Goal: Information Seeking & Learning: Learn about a topic

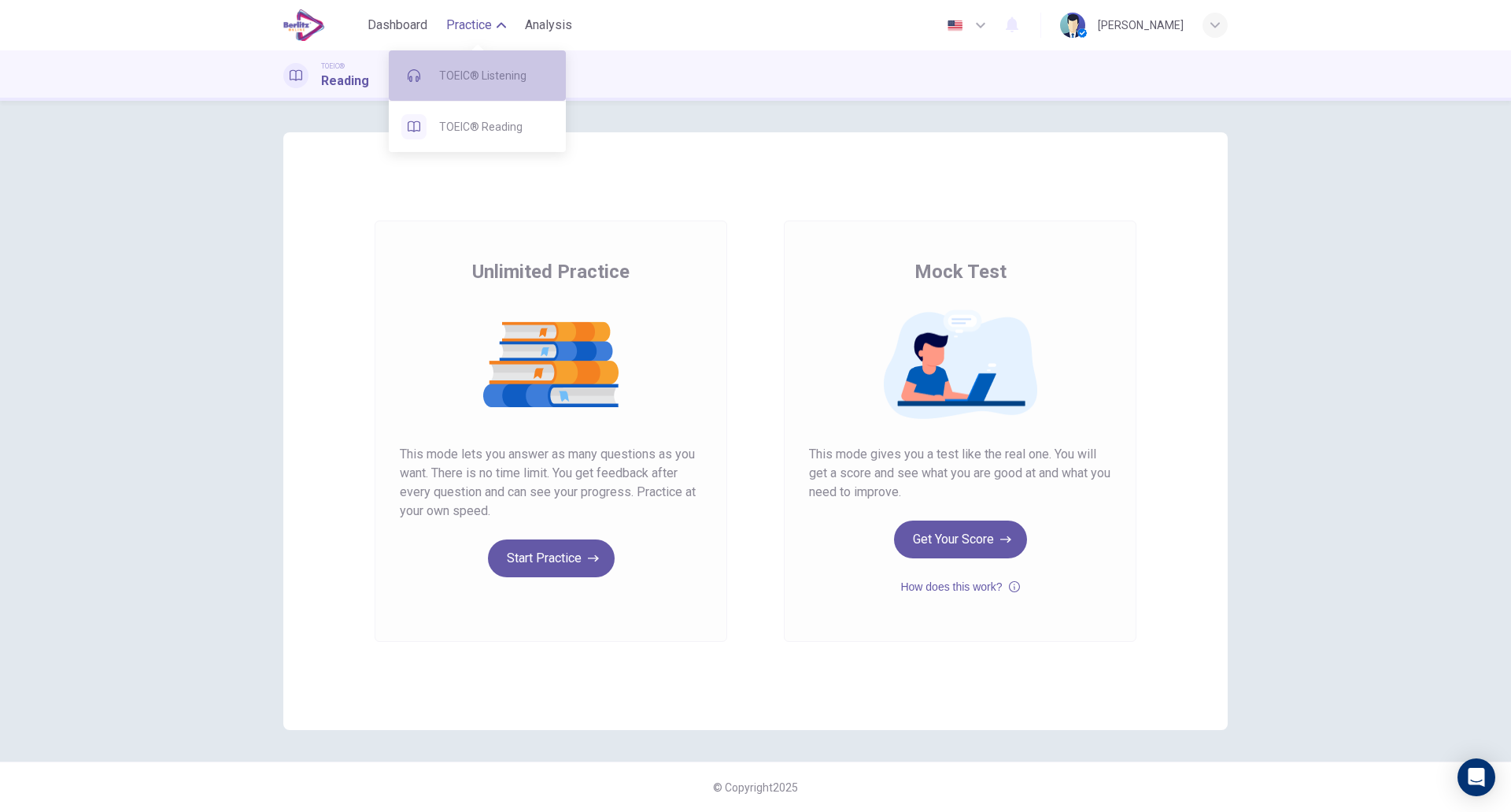
click at [486, 83] on span "TOEIC® Listening" at bounding box center [496, 75] width 114 height 19
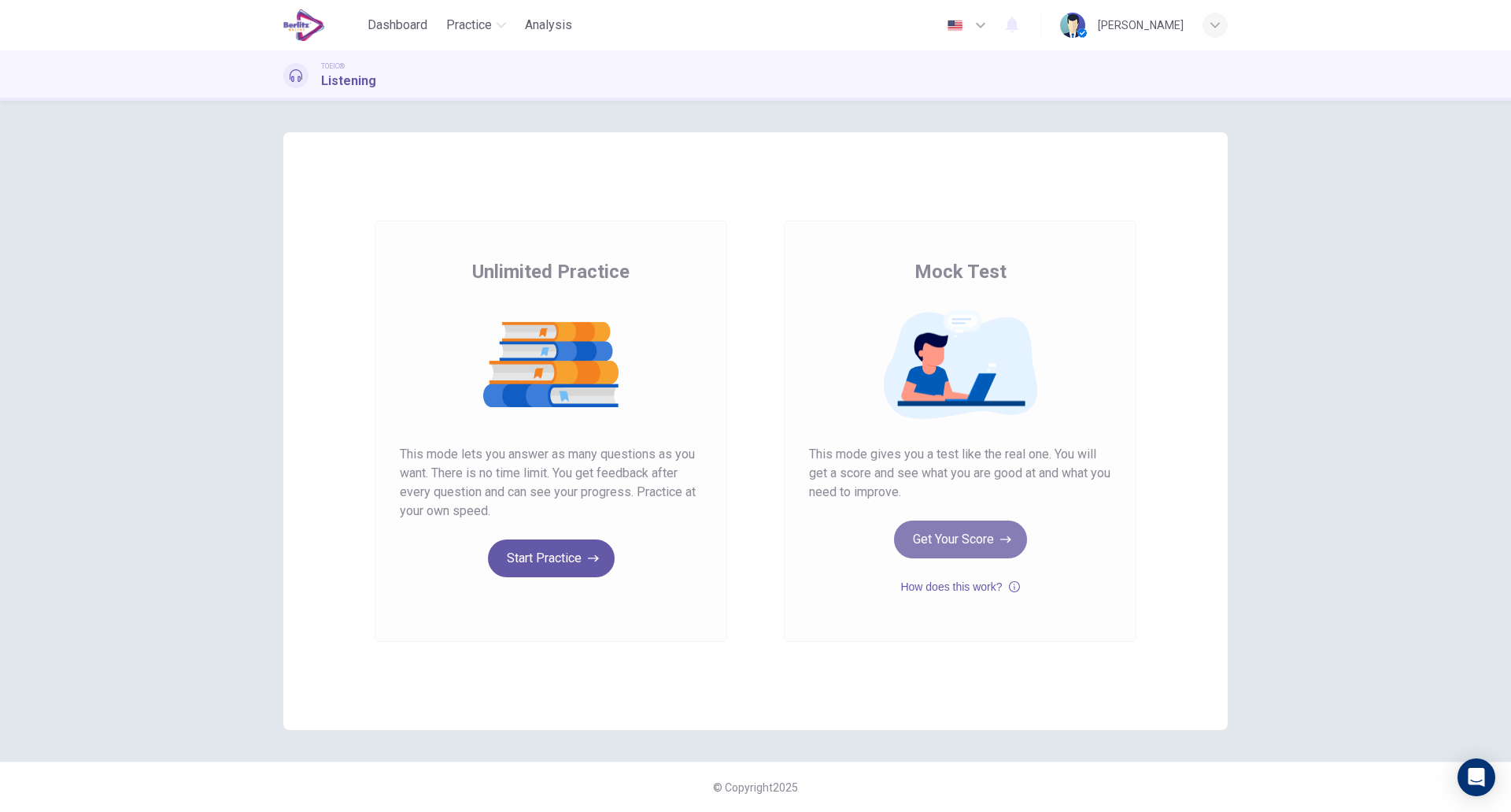
click at [982, 551] on button "Get Your Score" at bounding box center [960, 539] width 133 height 38
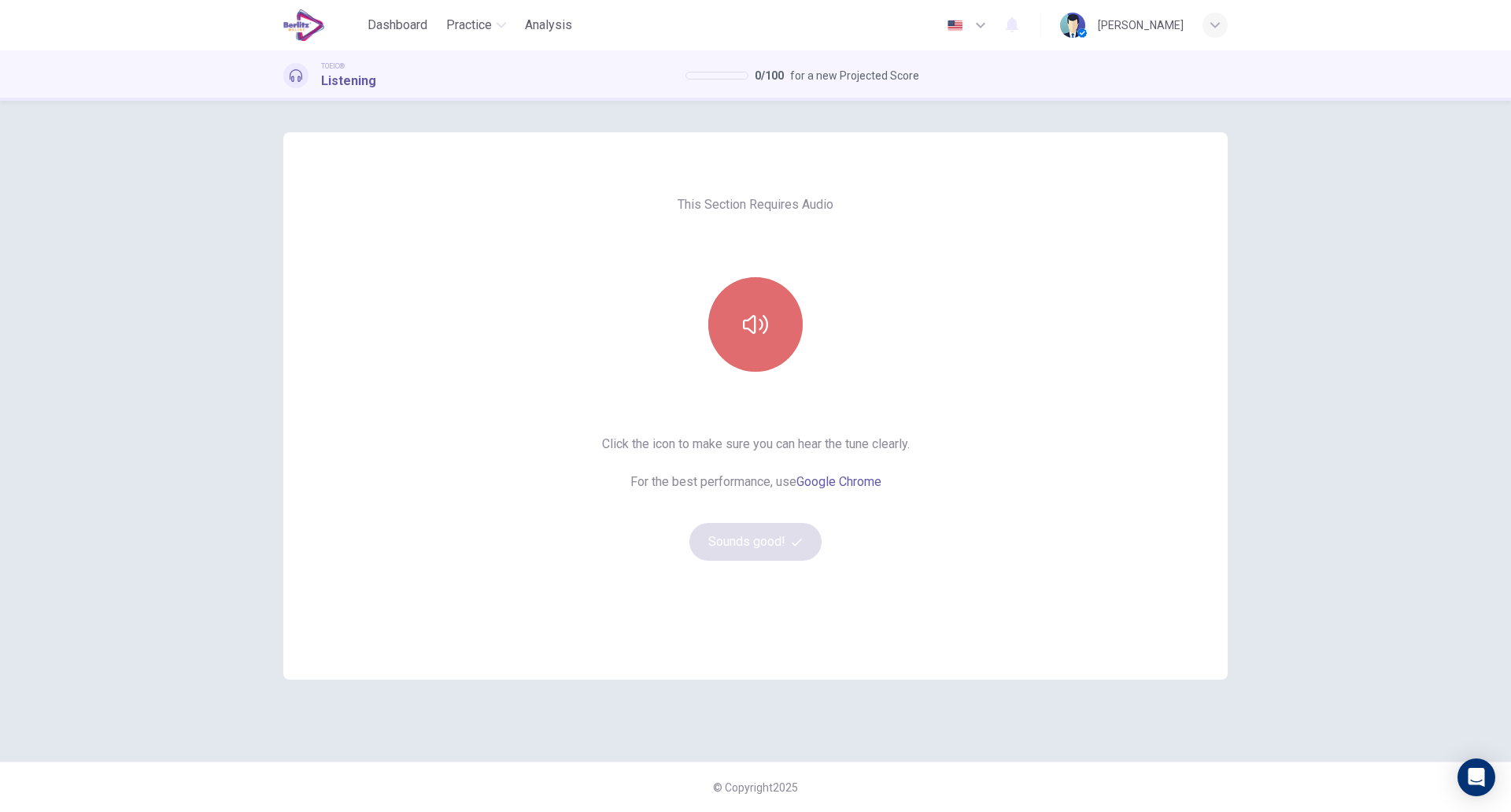
click at [789, 335] on button "button" at bounding box center [755, 324] width 94 height 94
click at [763, 537] on button "Sounds good!" at bounding box center [756, 542] width 132 height 38
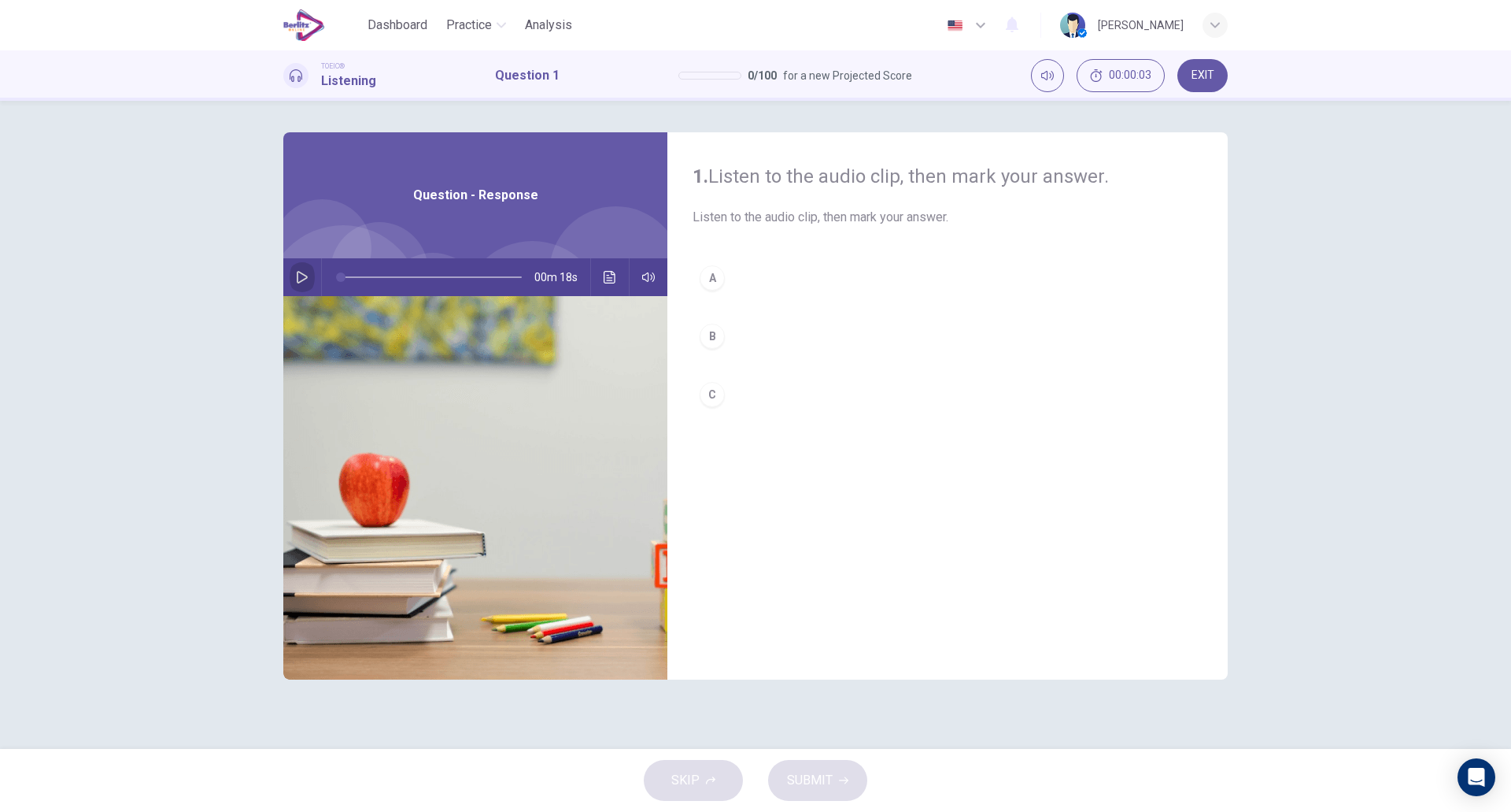
click at [298, 277] on icon "button" at bounding box center [302, 277] width 13 height 13
type input "*"
click at [721, 383] on button "C" at bounding box center [948, 394] width 510 height 40
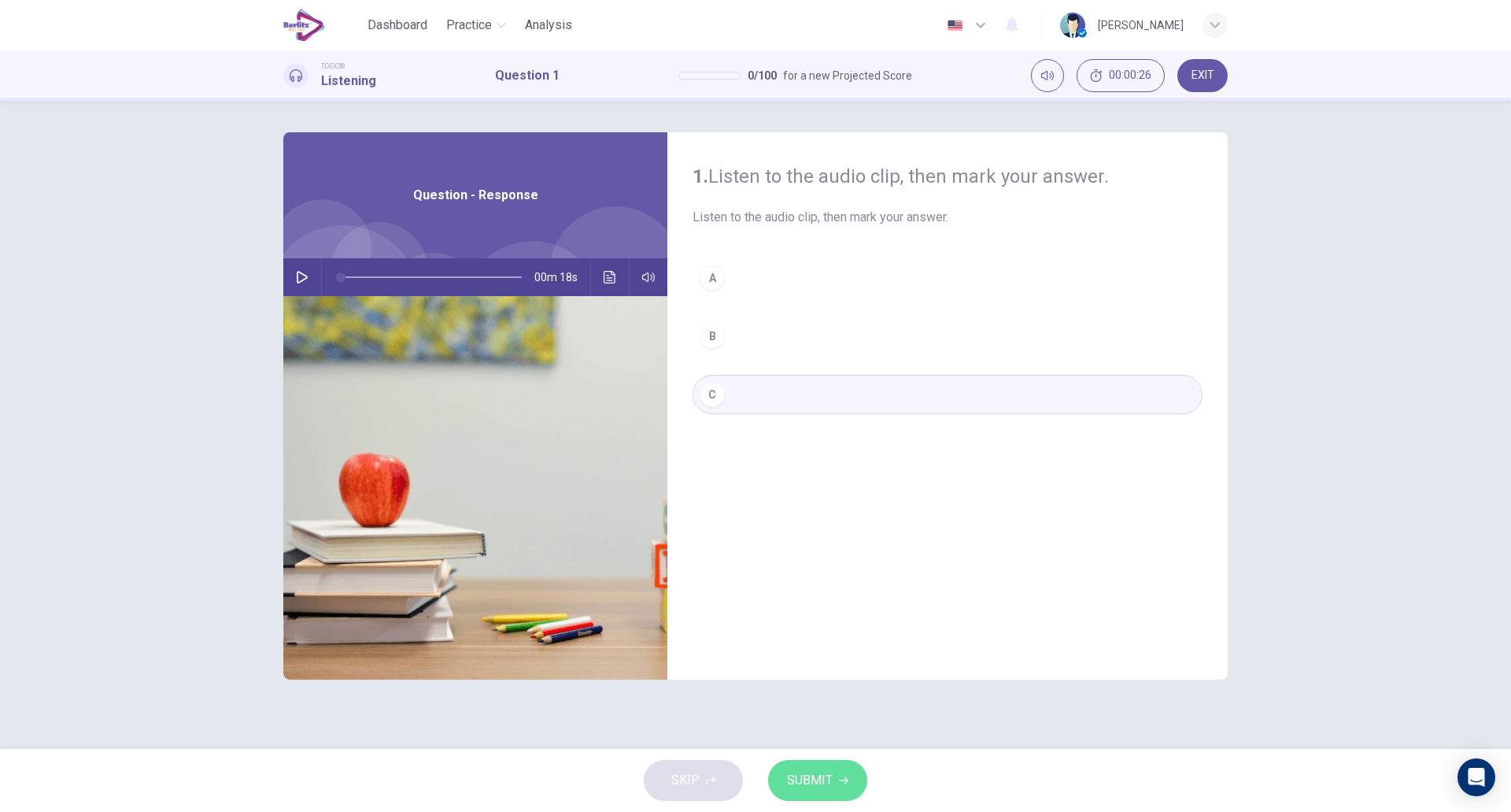
click at [827, 786] on span "SUBMIT" at bounding box center [810, 780] width 45 height 22
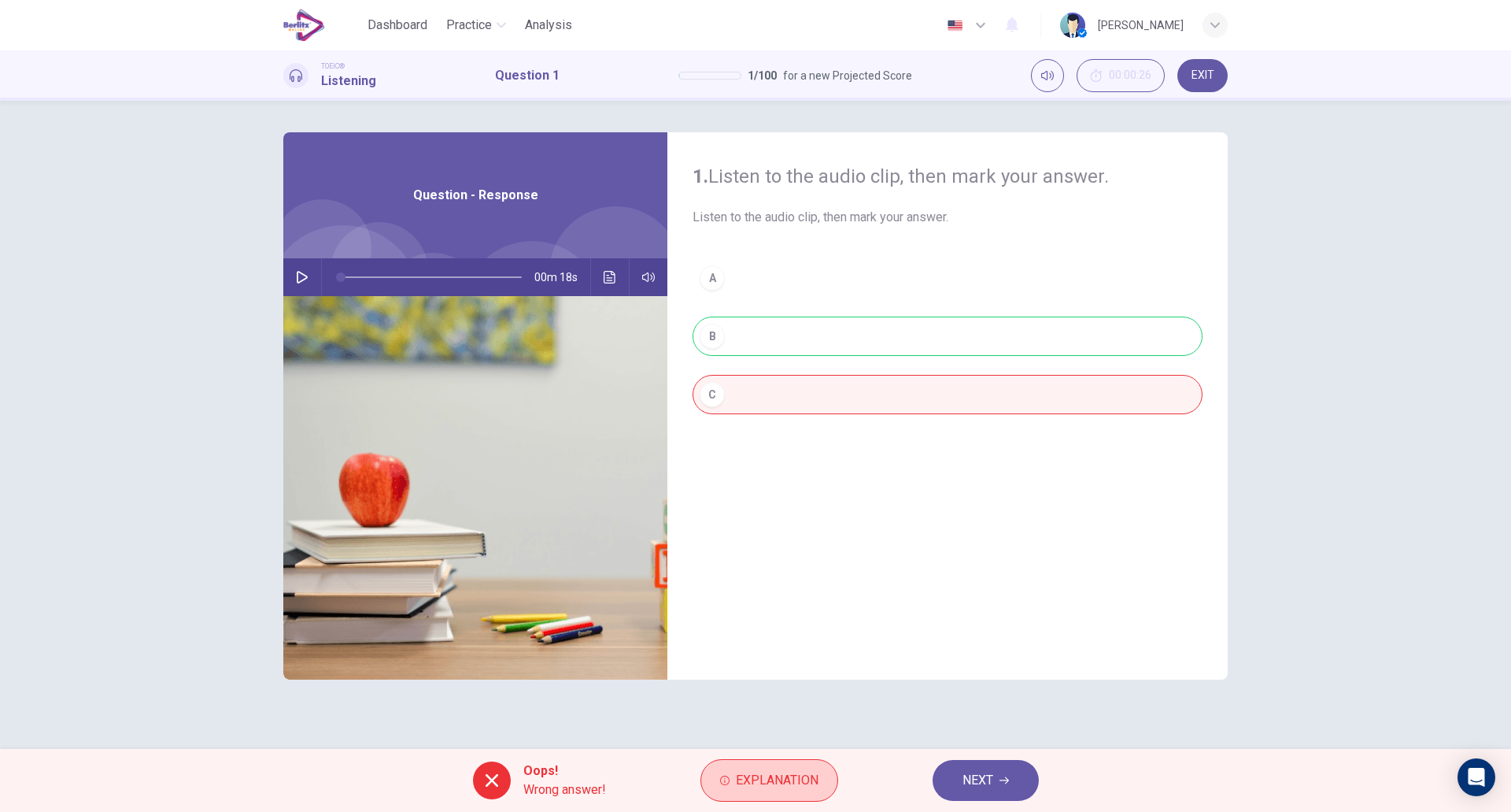
click at [765, 782] on span "Explanation" at bounding box center [777, 780] width 82 height 22
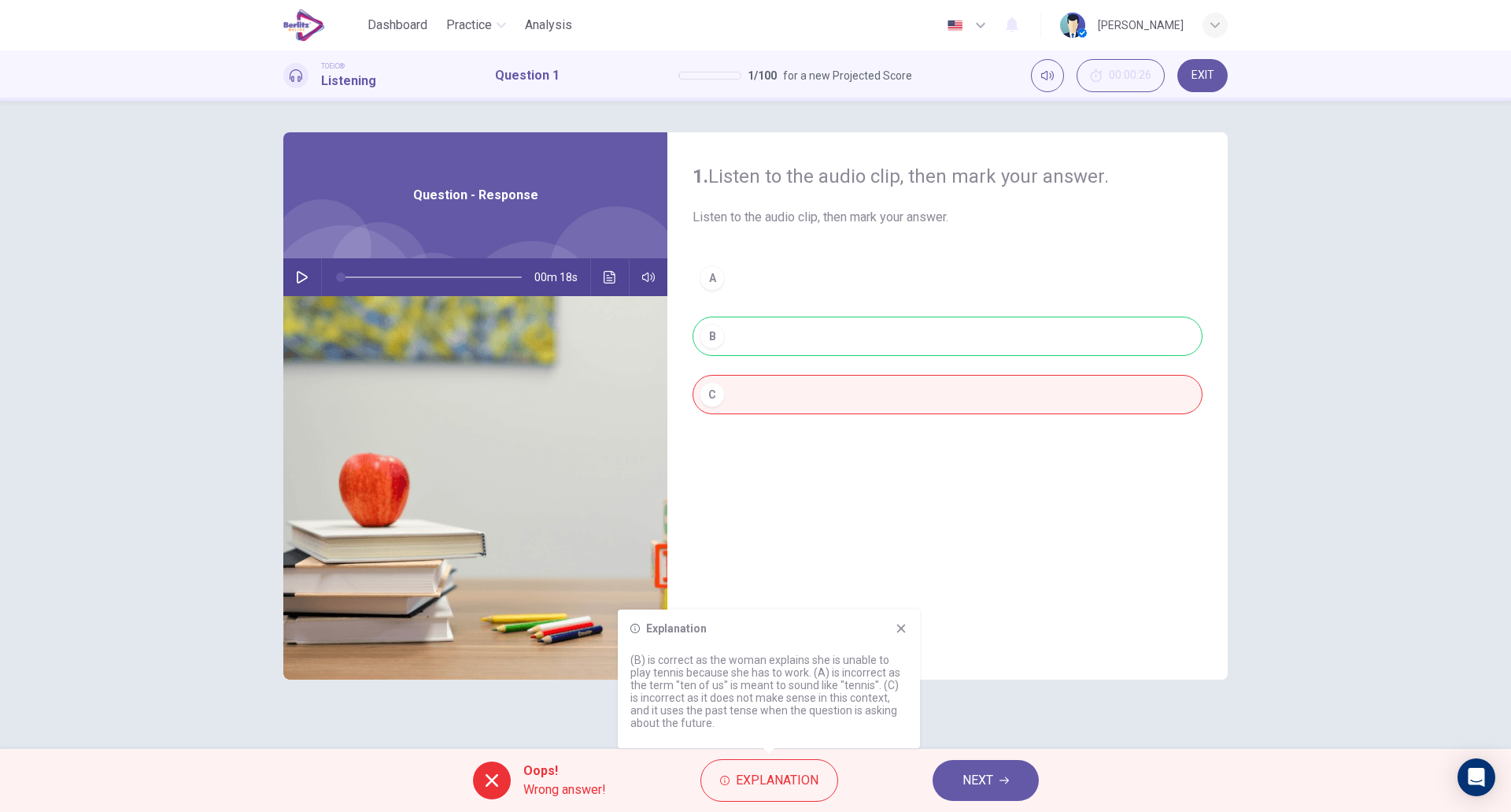
click at [948, 763] on button "NEXT" at bounding box center [987, 779] width 107 height 41
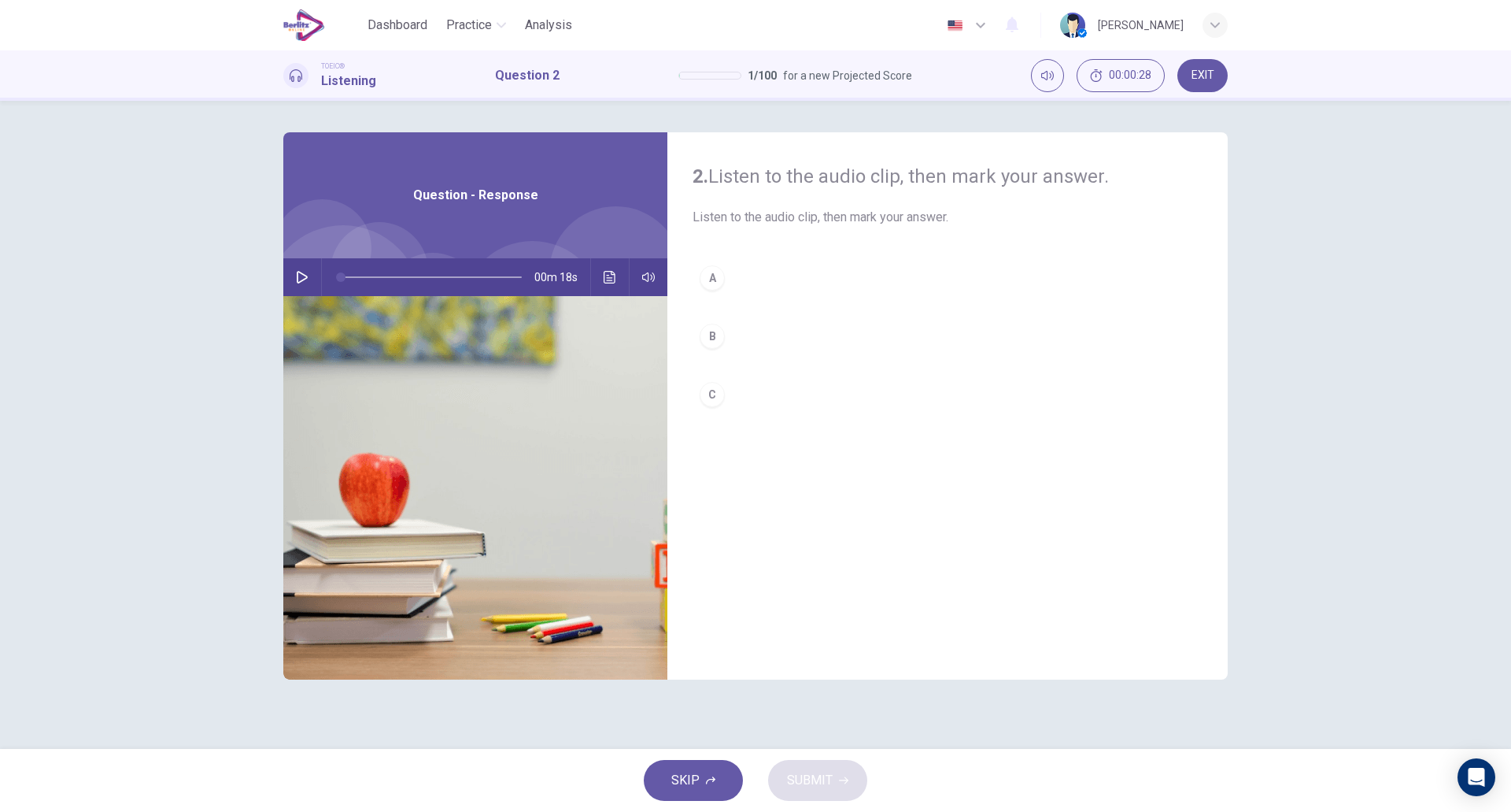
click at [298, 280] on icon "button" at bounding box center [302, 277] width 13 height 13
type input "*"
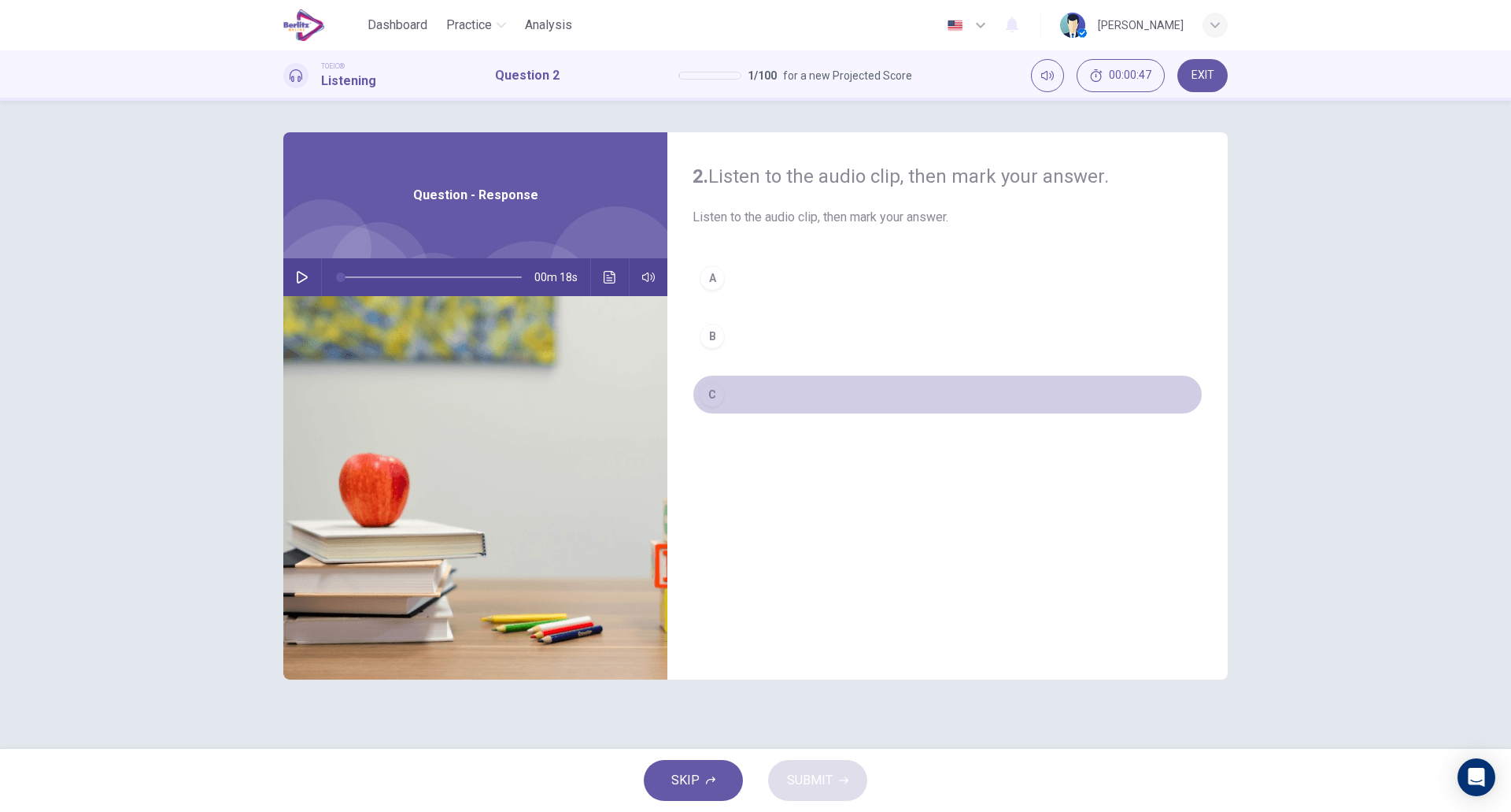
click at [755, 391] on button "C" at bounding box center [948, 394] width 510 height 40
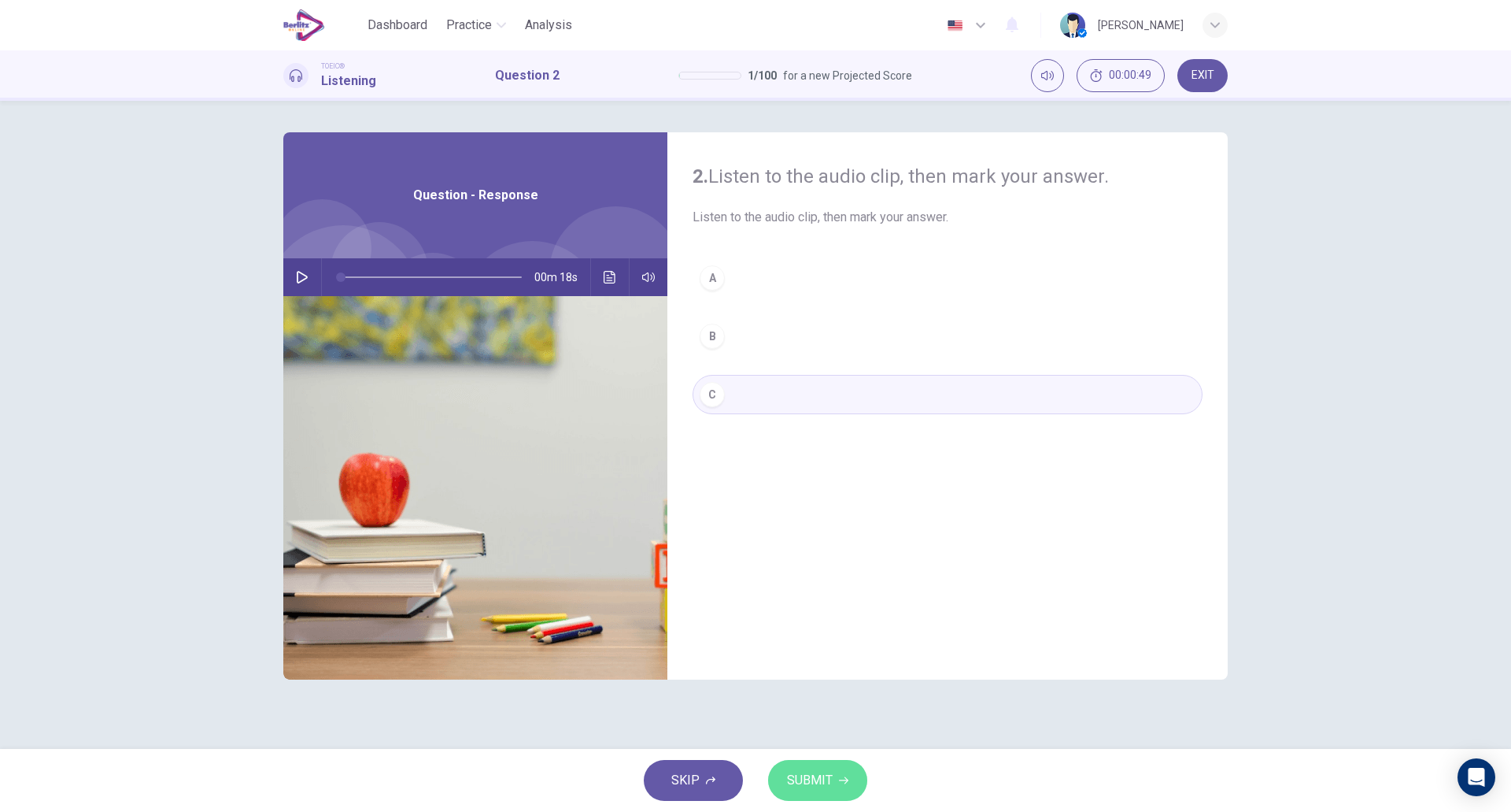
click at [811, 775] on span "SUBMIT" at bounding box center [810, 780] width 45 height 22
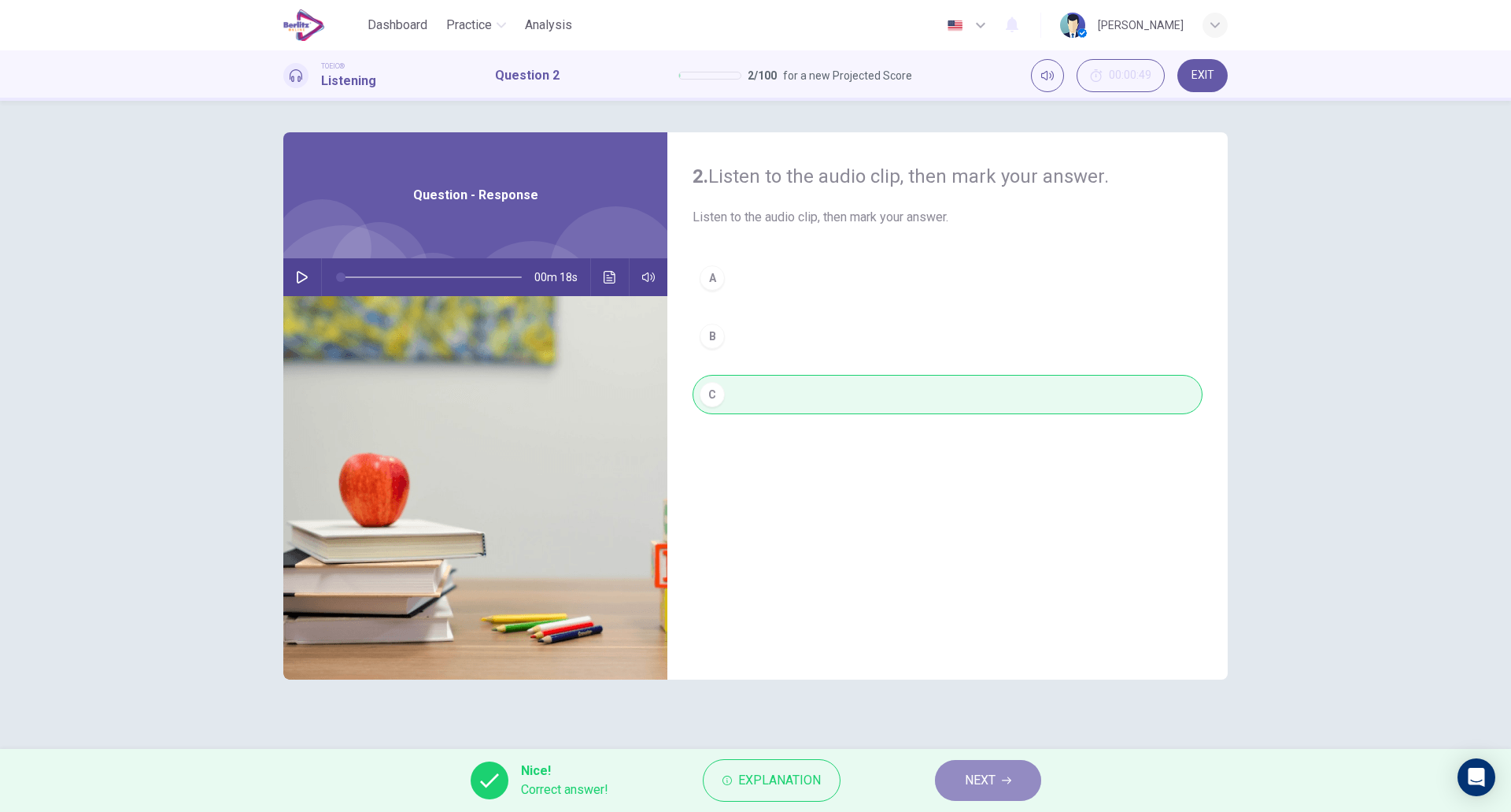
click at [961, 781] on button "NEXT" at bounding box center [988, 779] width 107 height 41
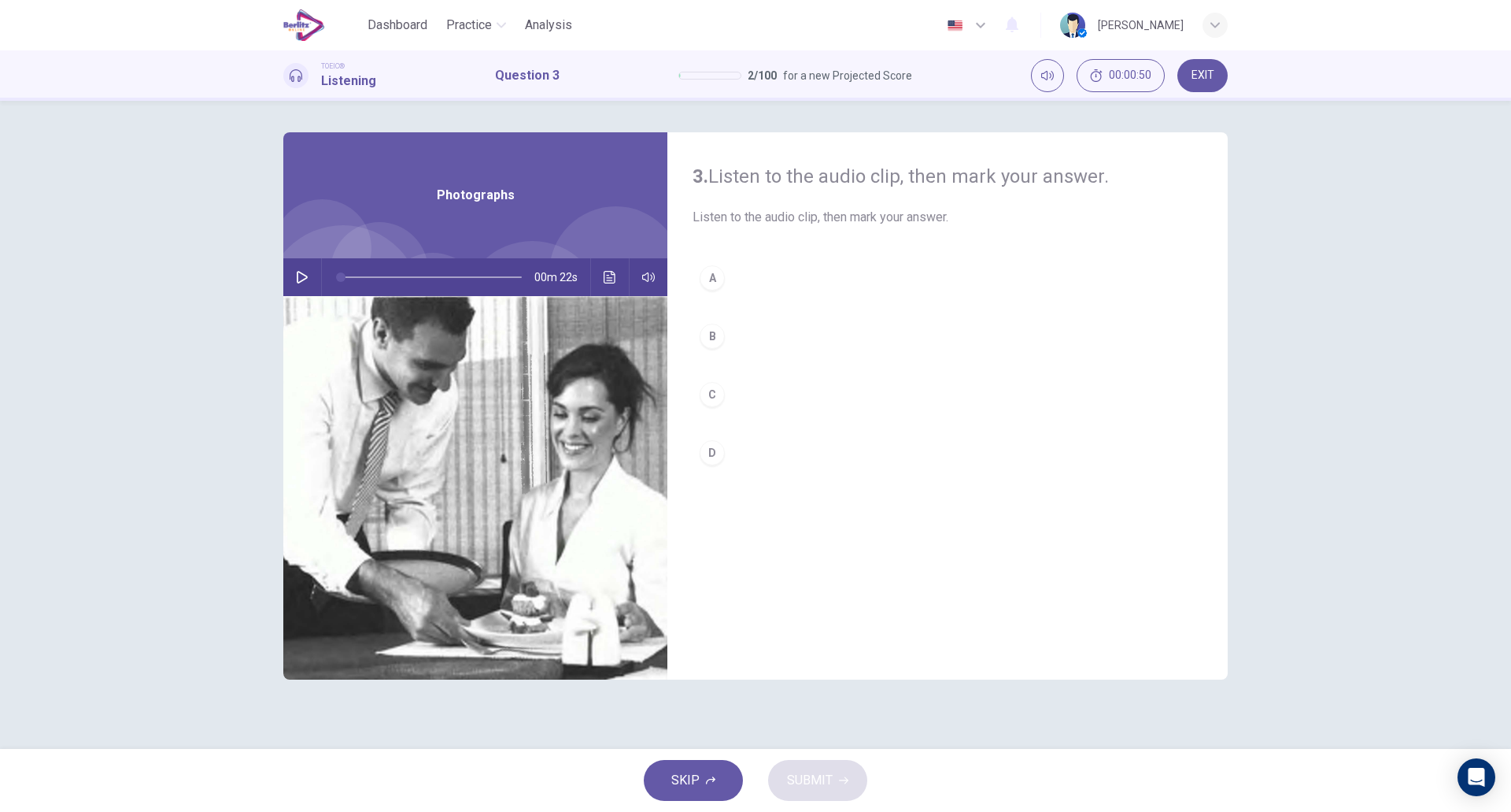
click at [297, 276] on icon "button" at bounding box center [302, 277] width 13 height 13
click at [770, 397] on button "C" at bounding box center [948, 394] width 510 height 40
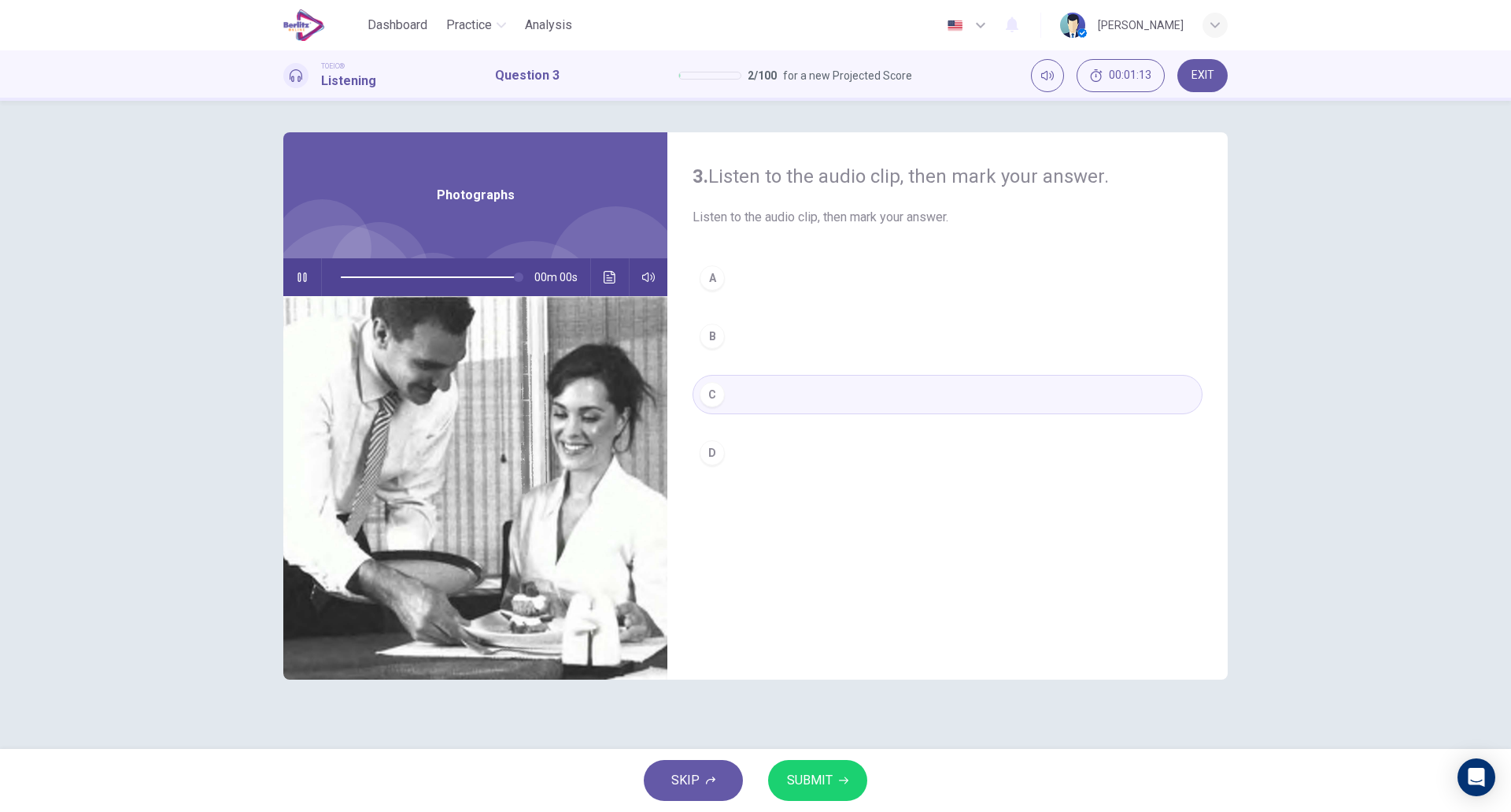
type input "*"
click at [806, 770] on span "SUBMIT" at bounding box center [810, 780] width 45 height 22
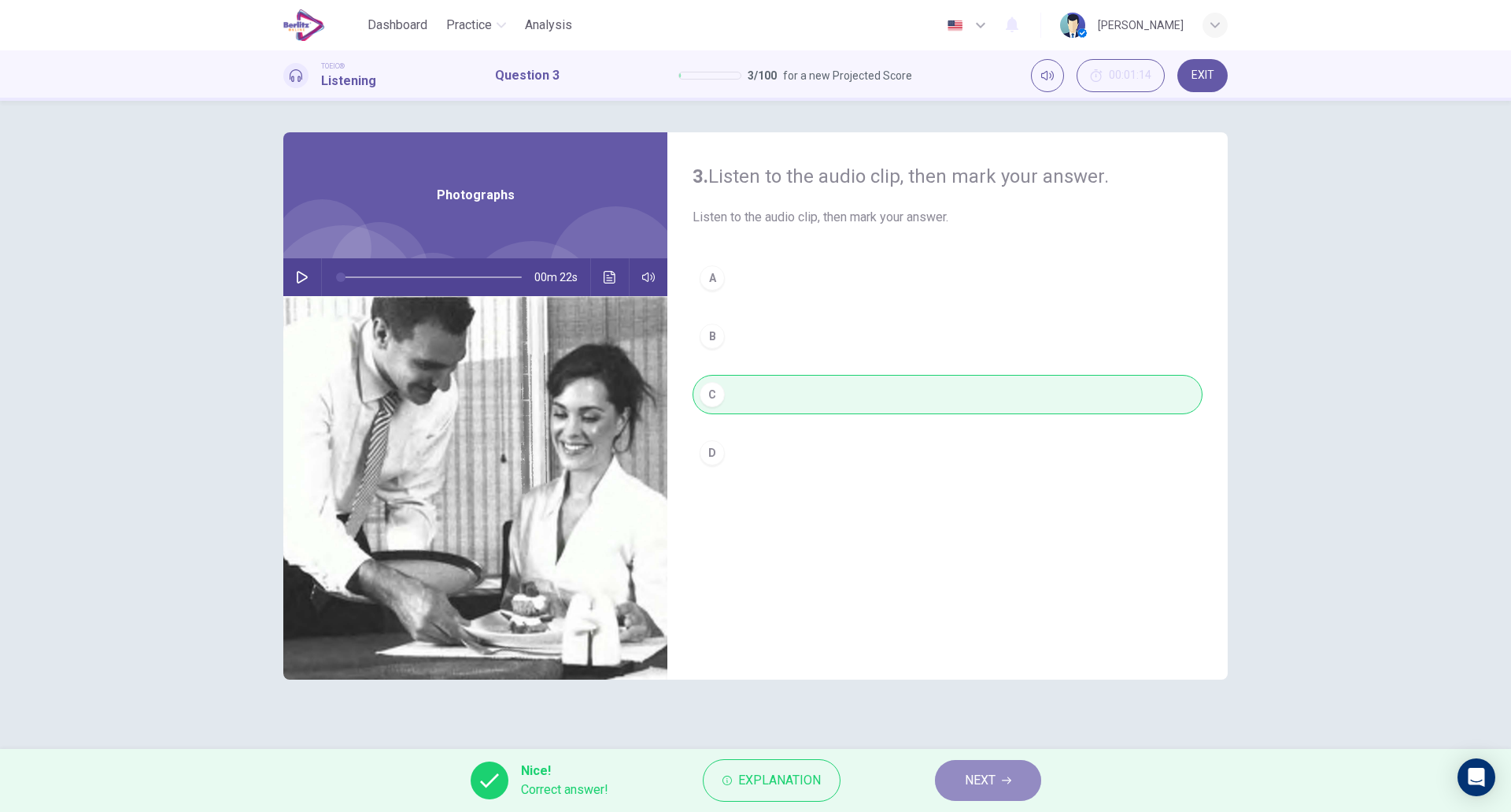
click at [976, 793] on button "NEXT" at bounding box center [988, 779] width 107 height 41
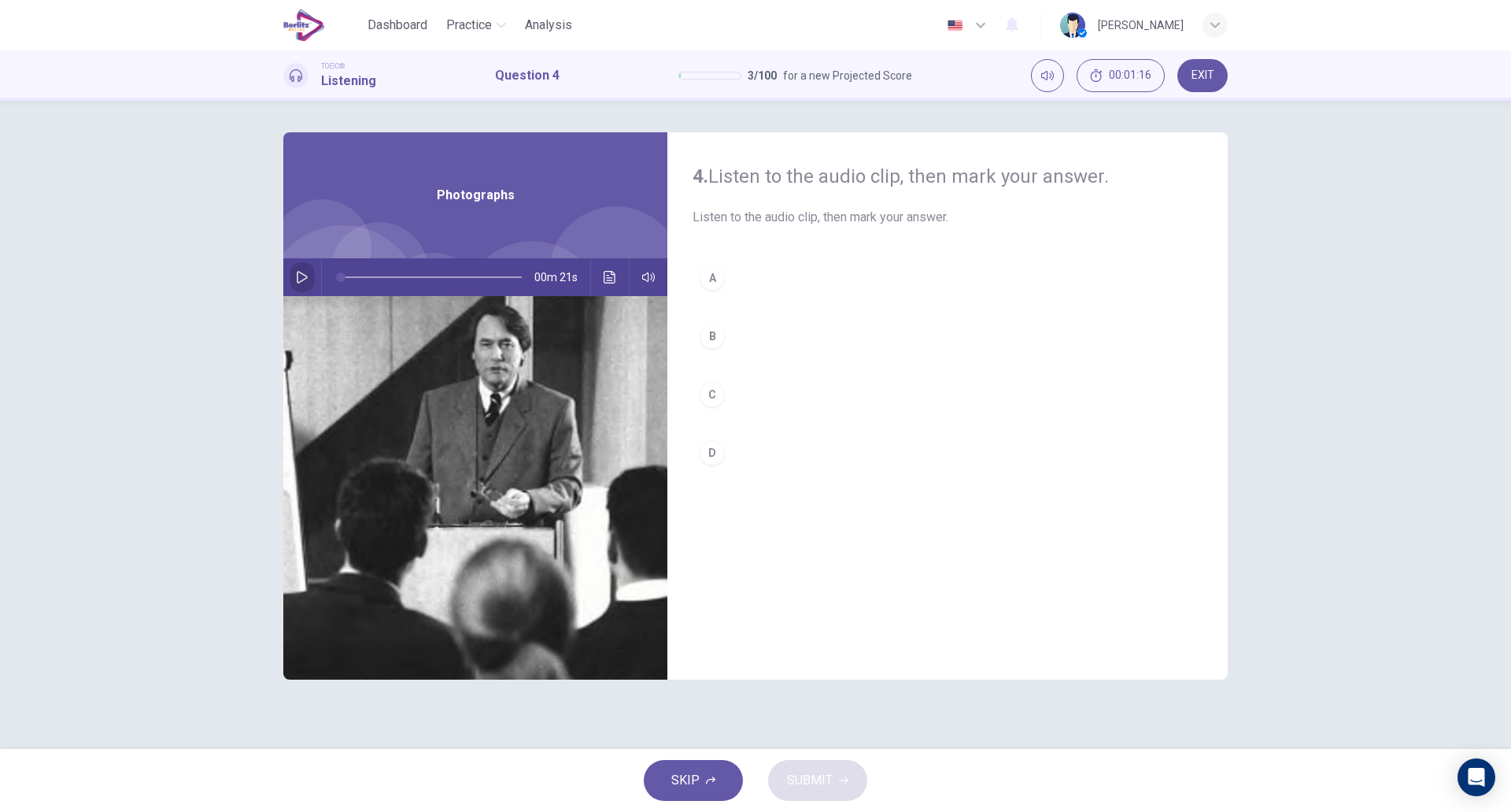
click at [299, 278] on icon "button" at bounding box center [302, 277] width 13 height 13
type input "*"
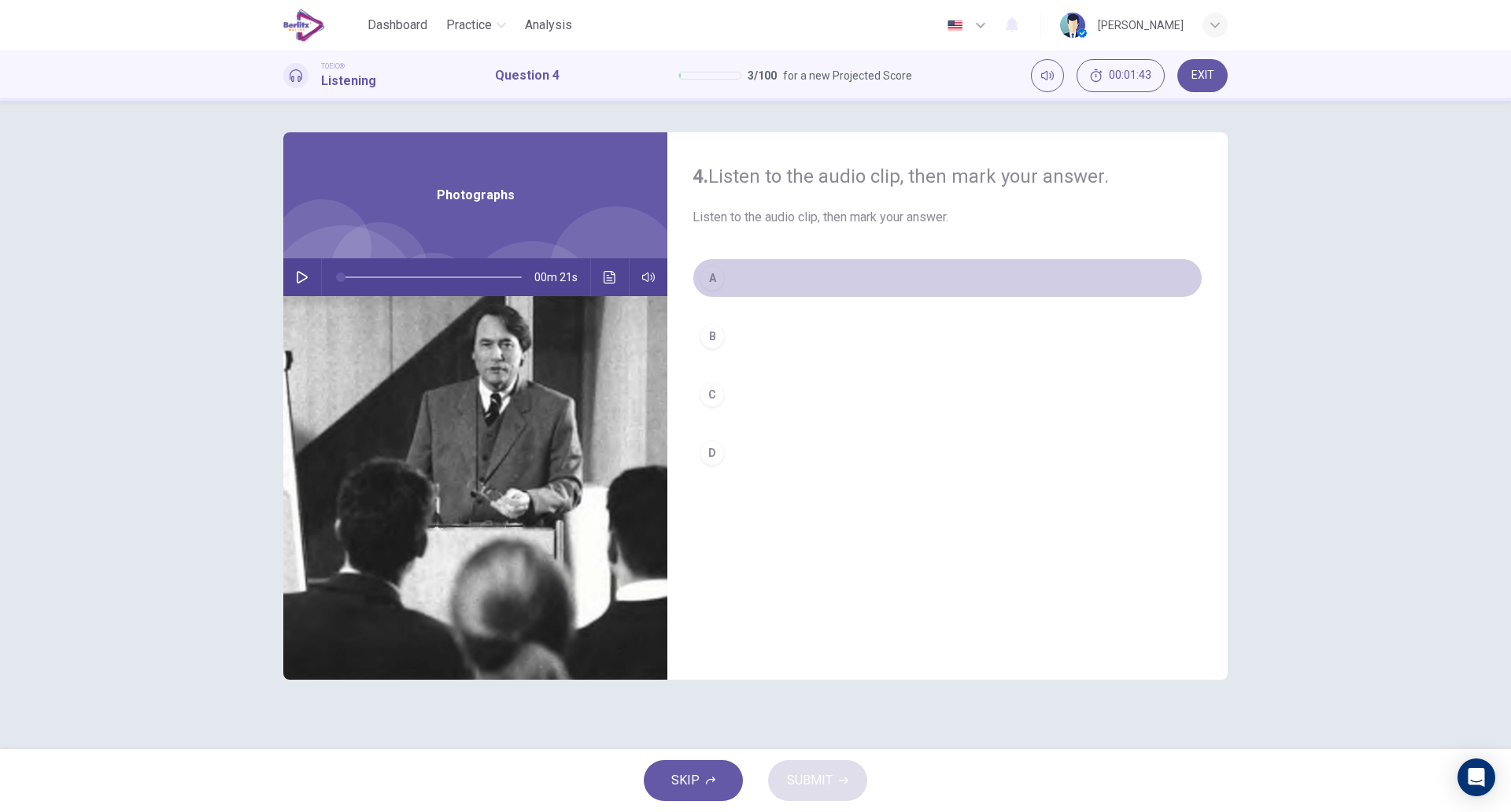
click at [748, 283] on button "A" at bounding box center [948, 279] width 510 height 40
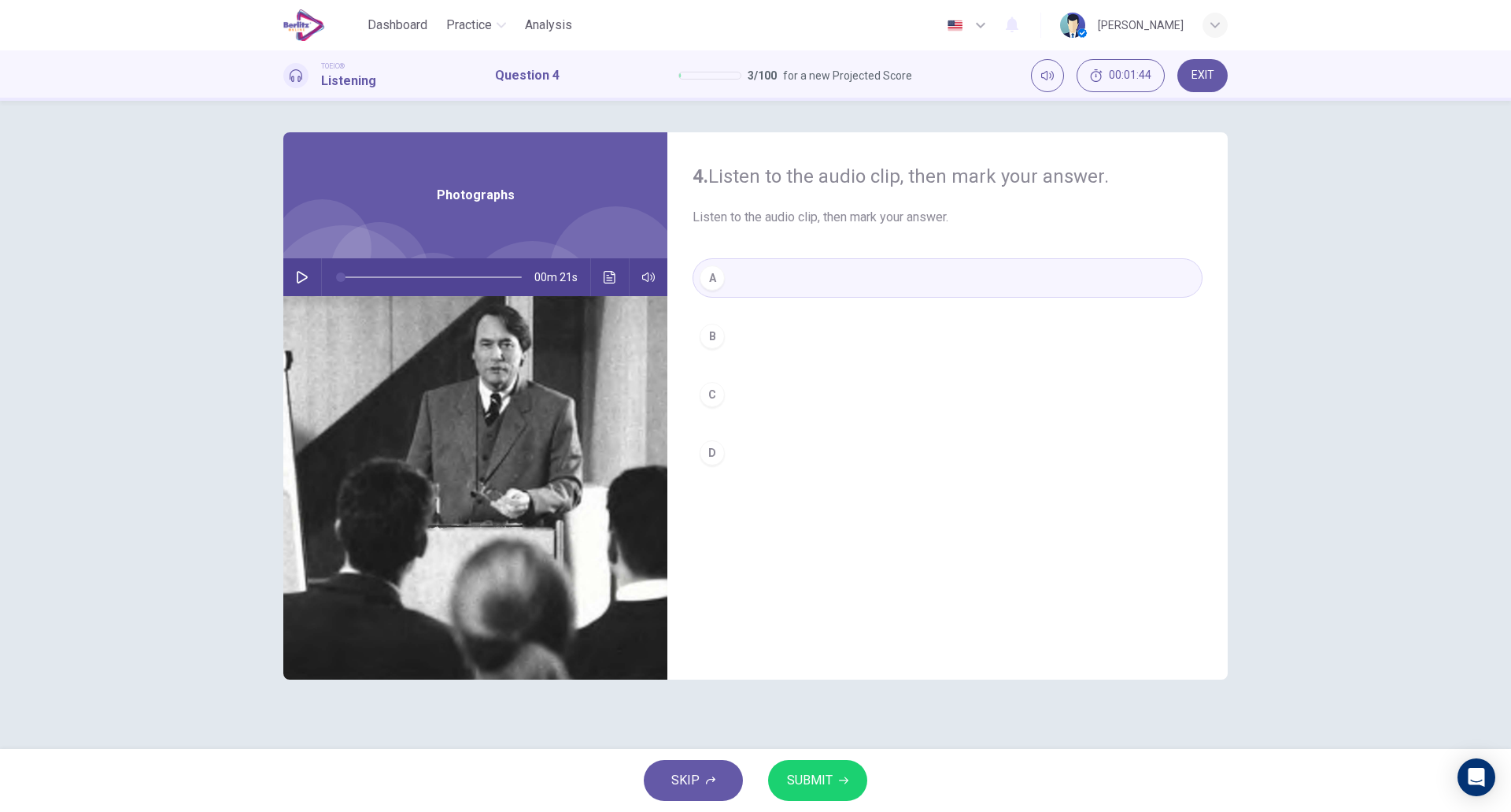
click at [812, 765] on button "SUBMIT" at bounding box center [818, 779] width 99 height 41
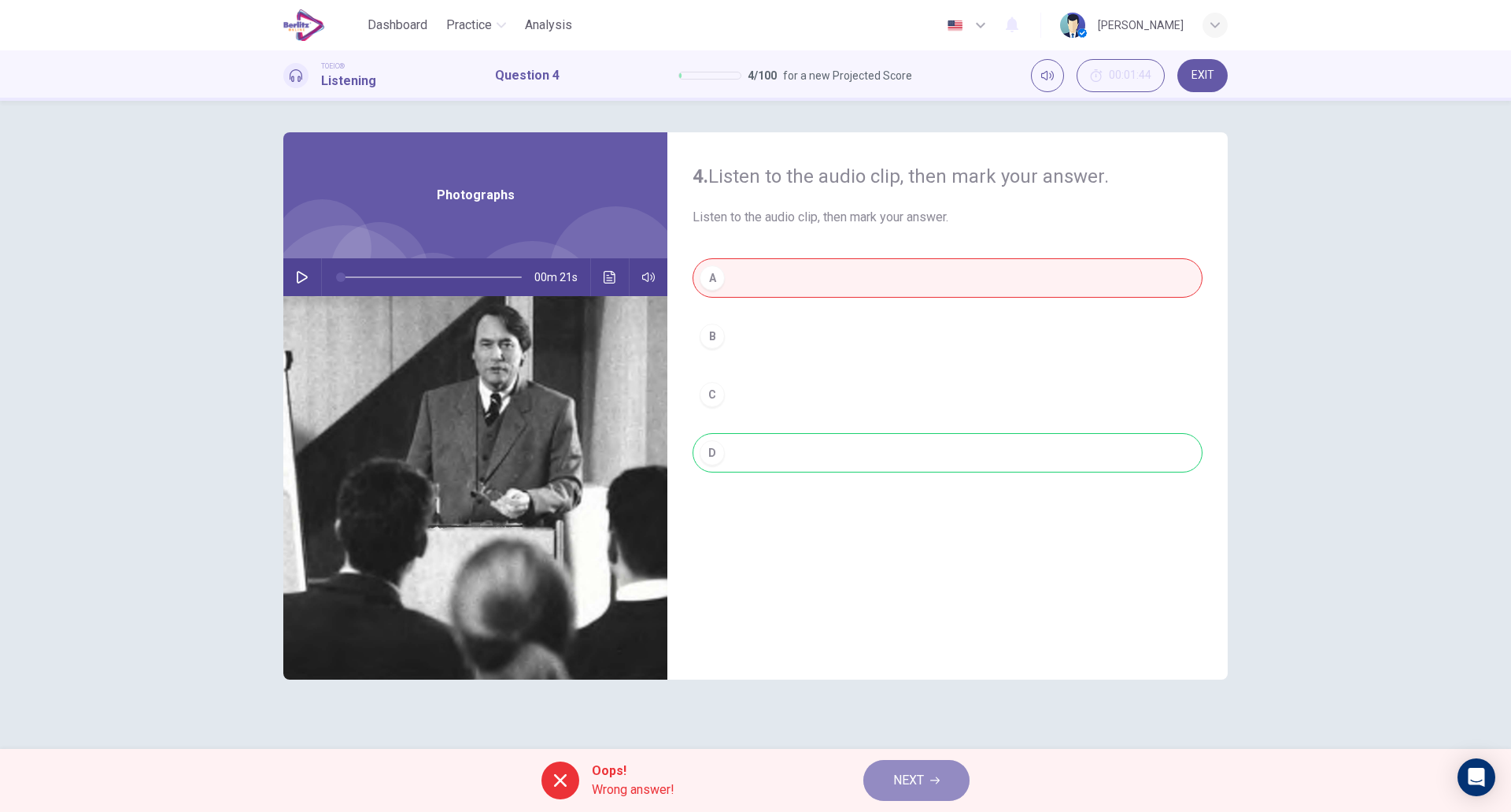
click at [894, 786] on span "NEXT" at bounding box center [909, 780] width 31 height 22
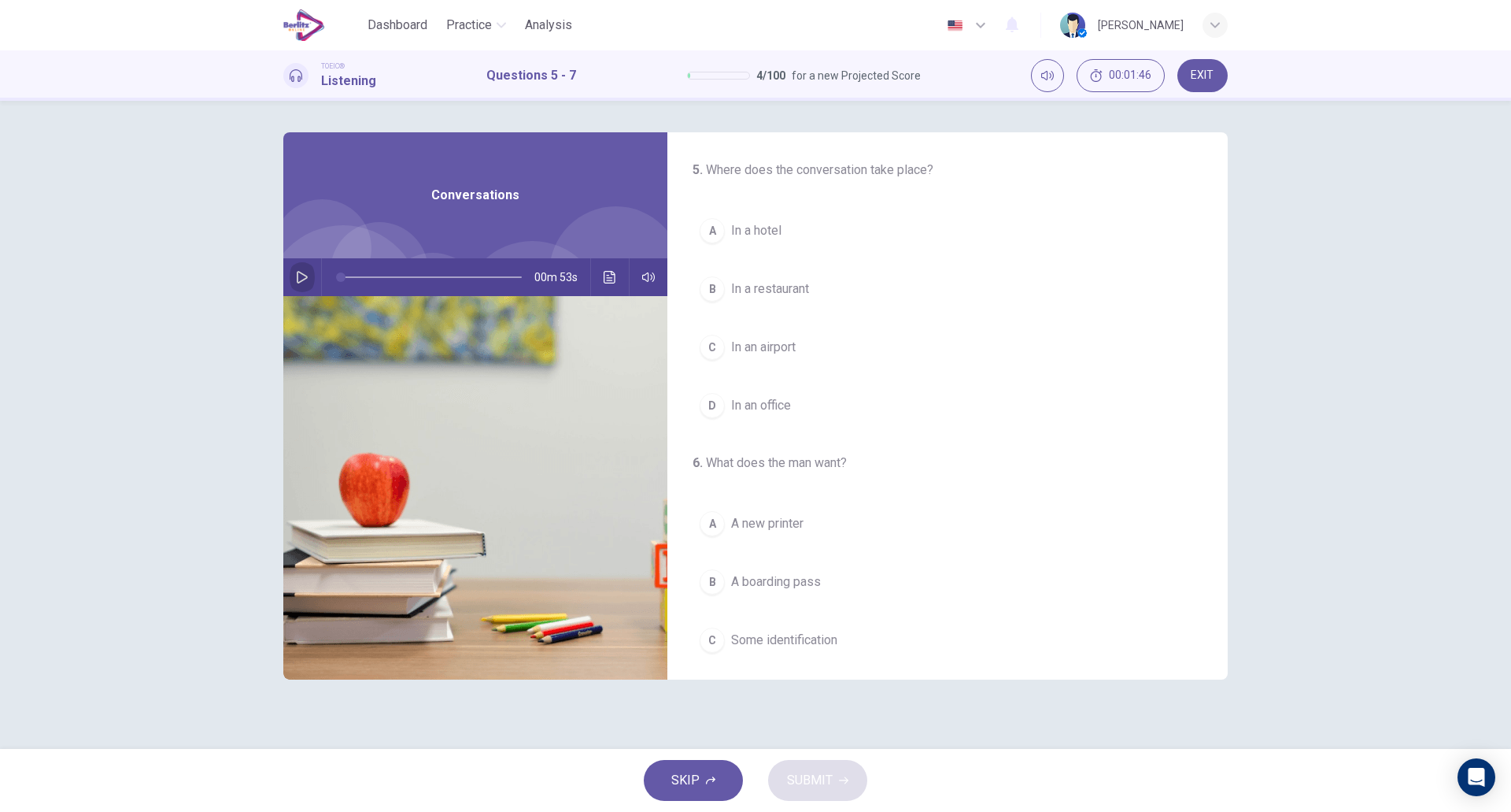
click at [307, 274] on icon "button" at bounding box center [302, 277] width 13 height 13
click at [848, 354] on button "C In an airport" at bounding box center [948, 347] width 510 height 40
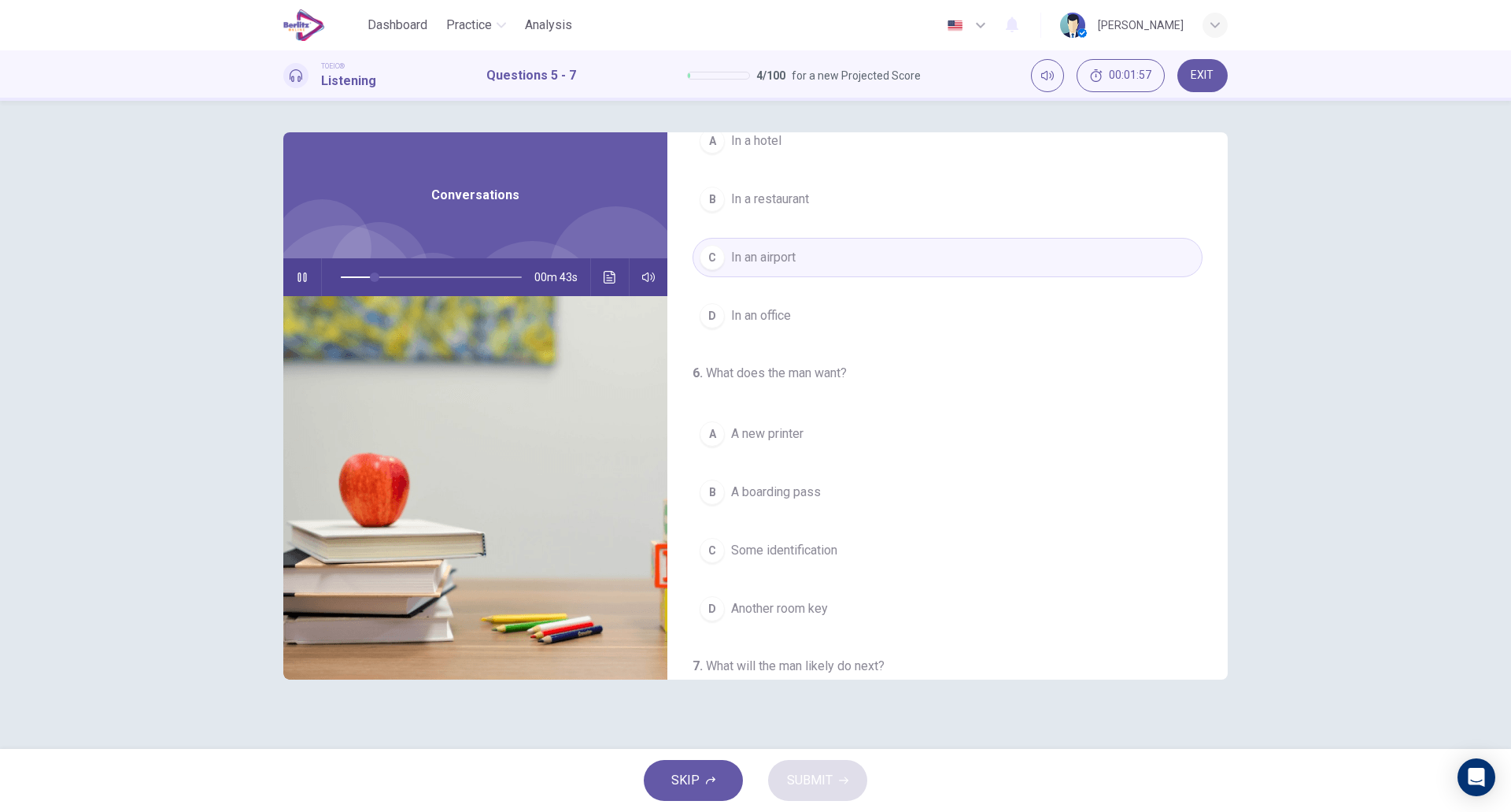
scroll to position [91, 0]
click at [847, 496] on button "B A boarding pass" at bounding box center [948, 491] width 510 height 40
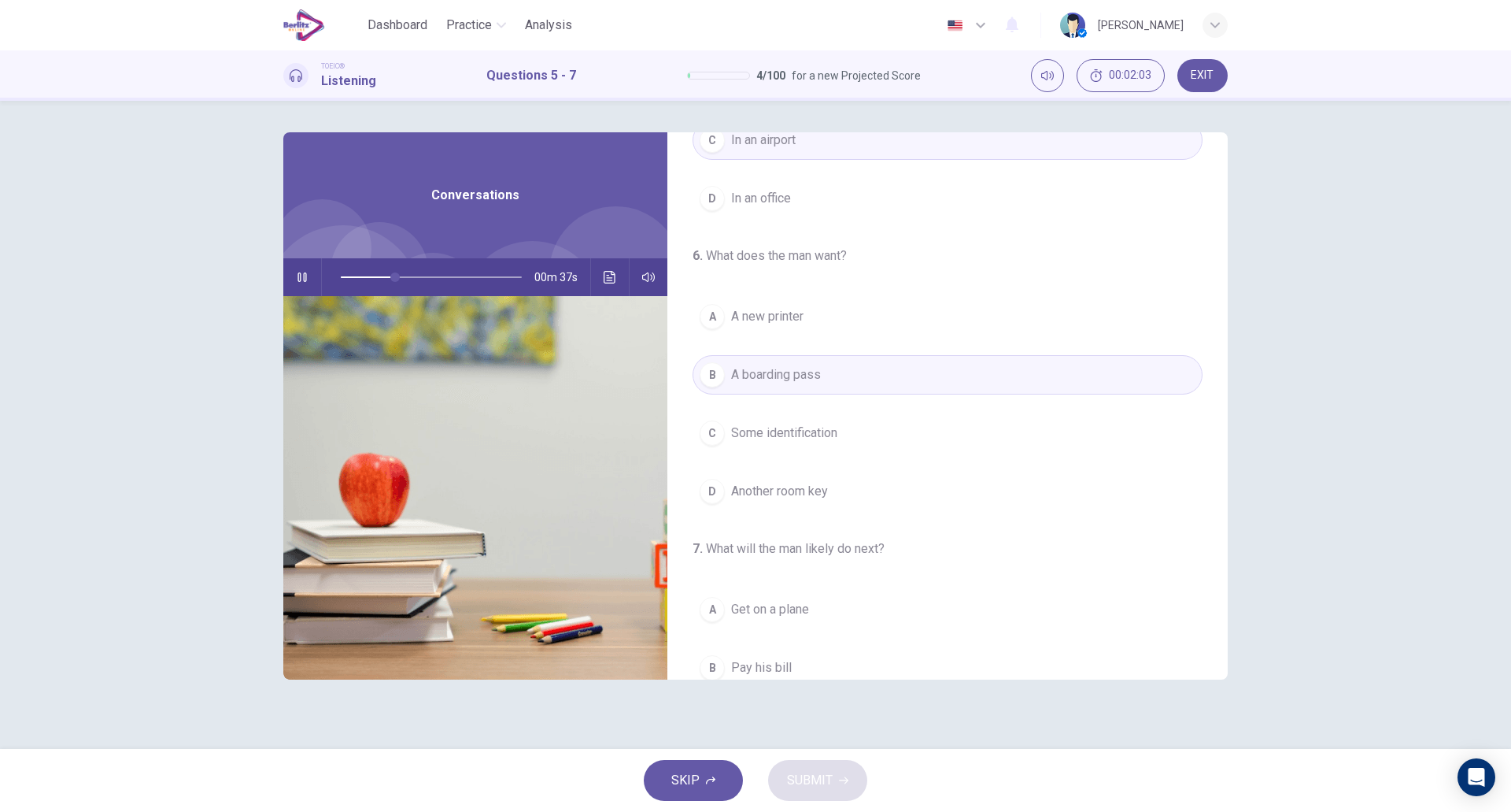
scroll to position [208, 0]
click at [850, 319] on button "A A new printer" at bounding box center [948, 316] width 510 height 40
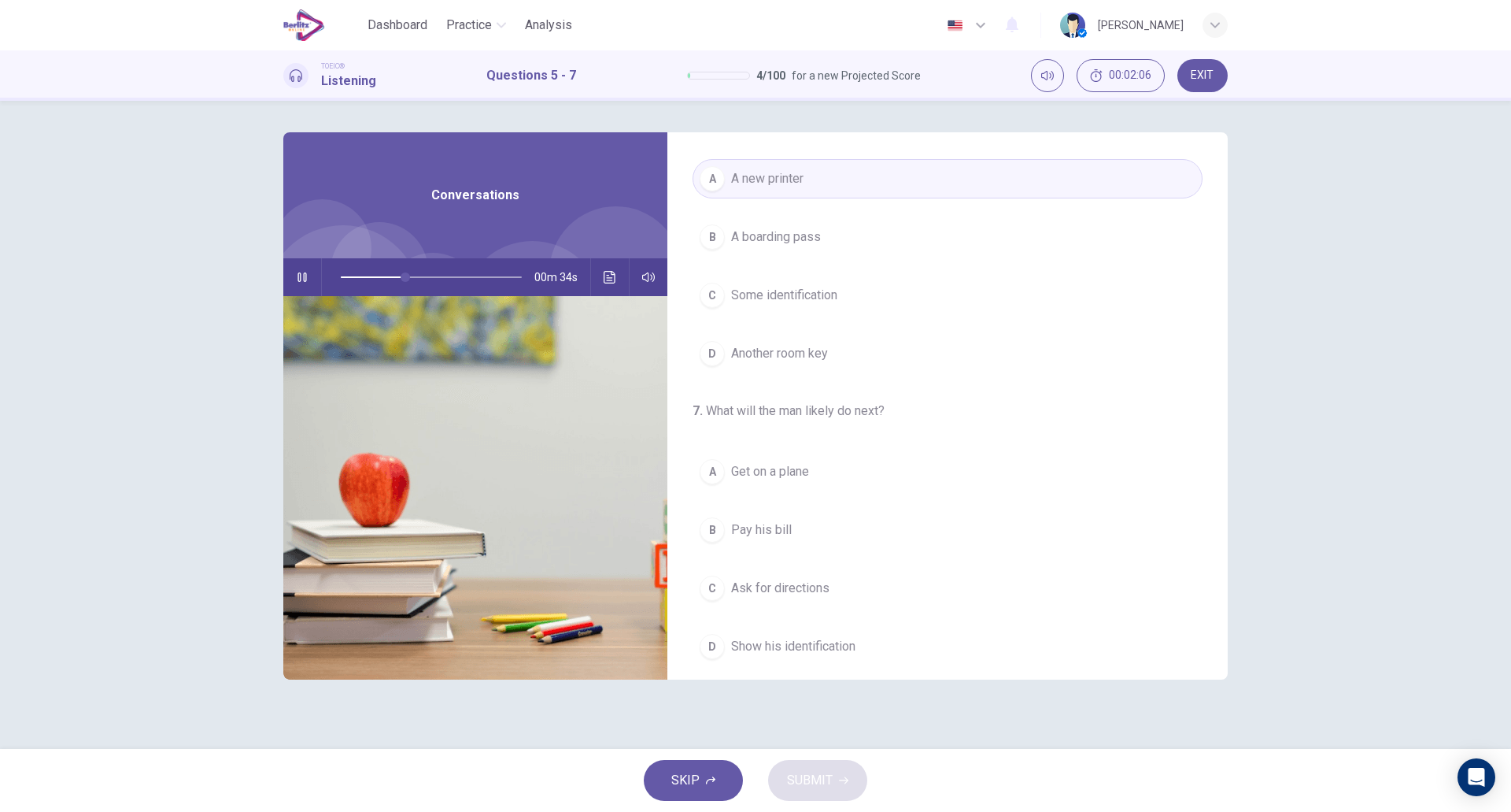
scroll to position [360, 0]
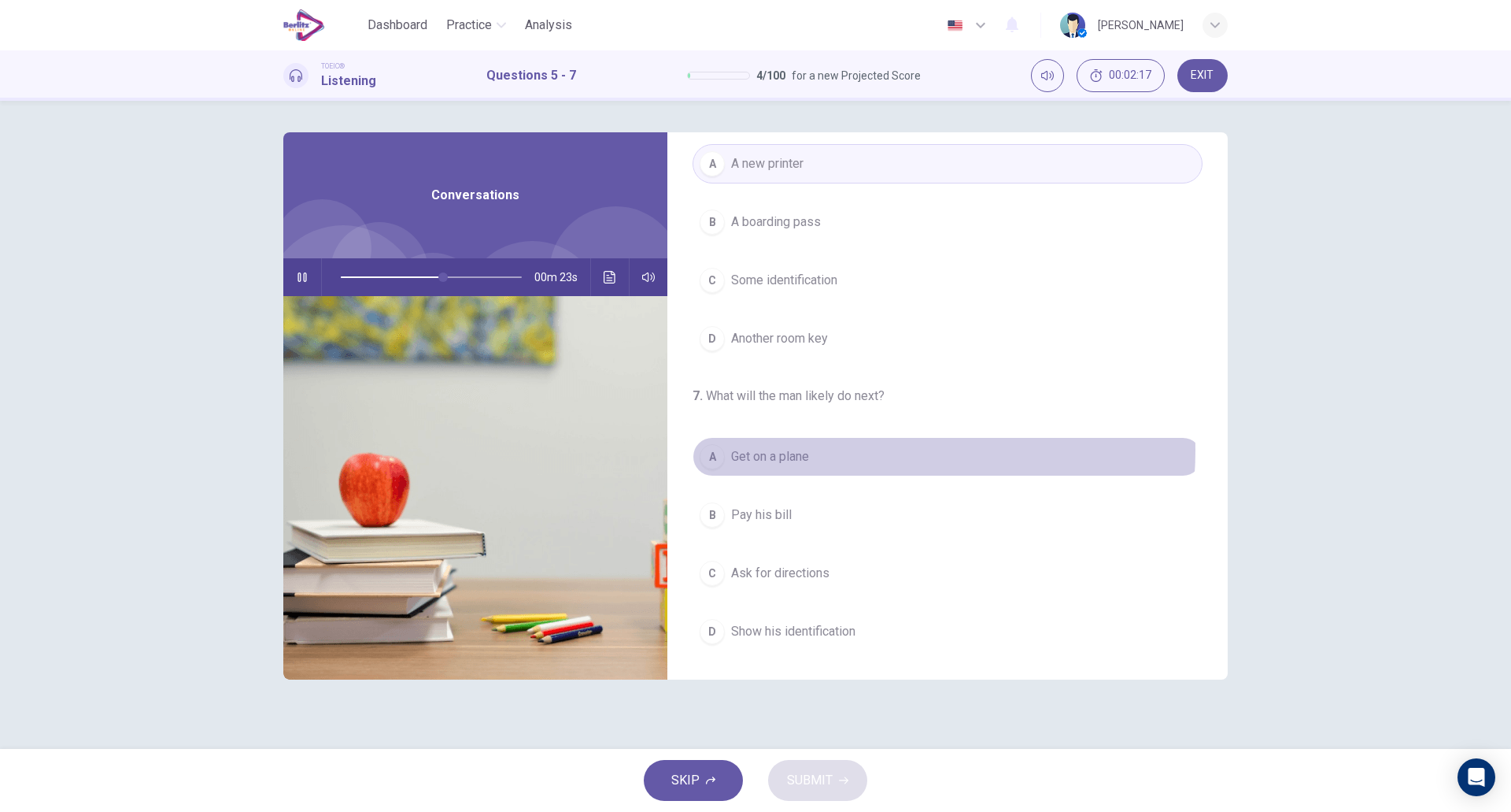
click at [848, 450] on button "A Get on a plane" at bounding box center [948, 457] width 510 height 40
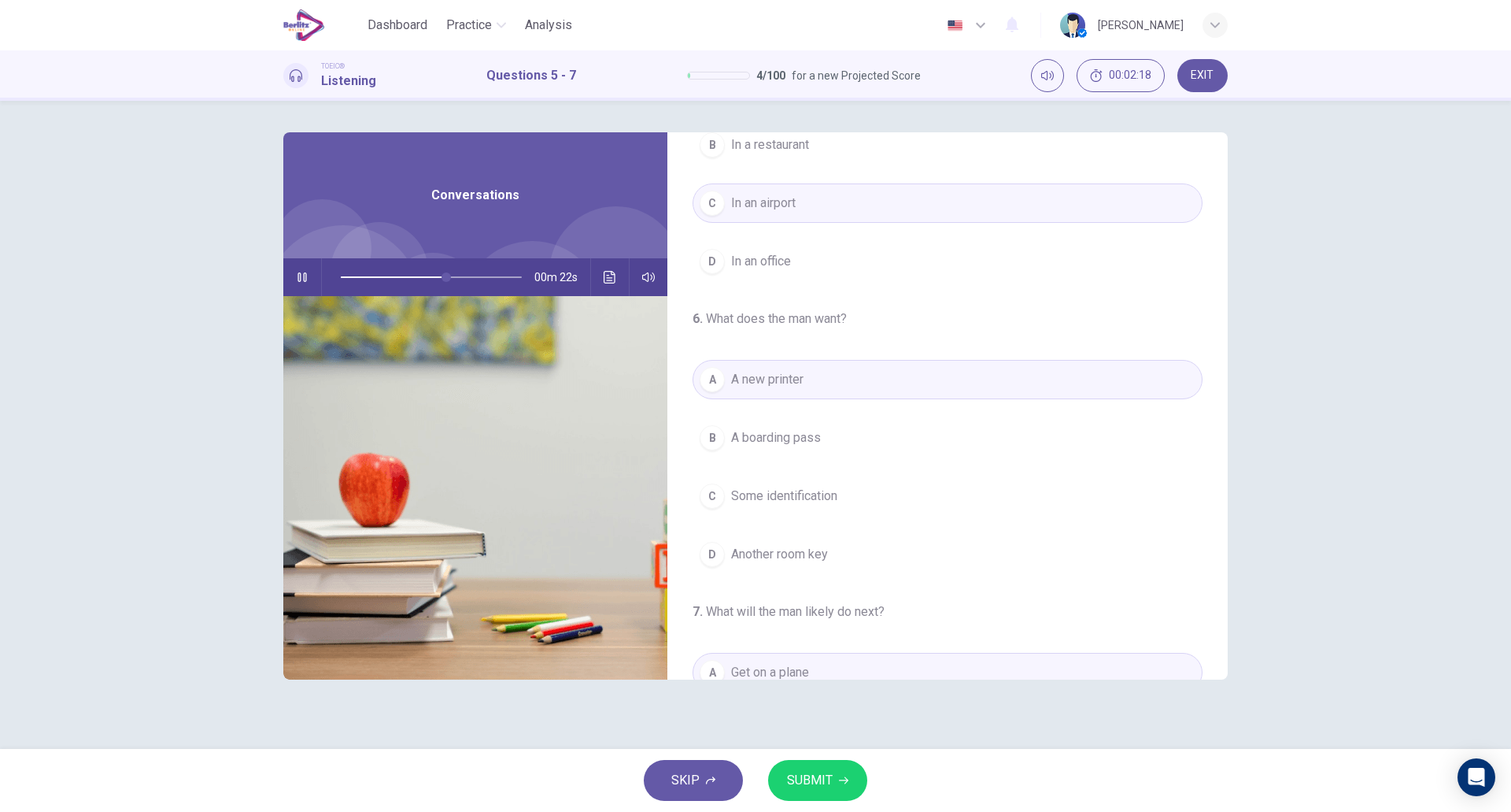
scroll to position [0, 0]
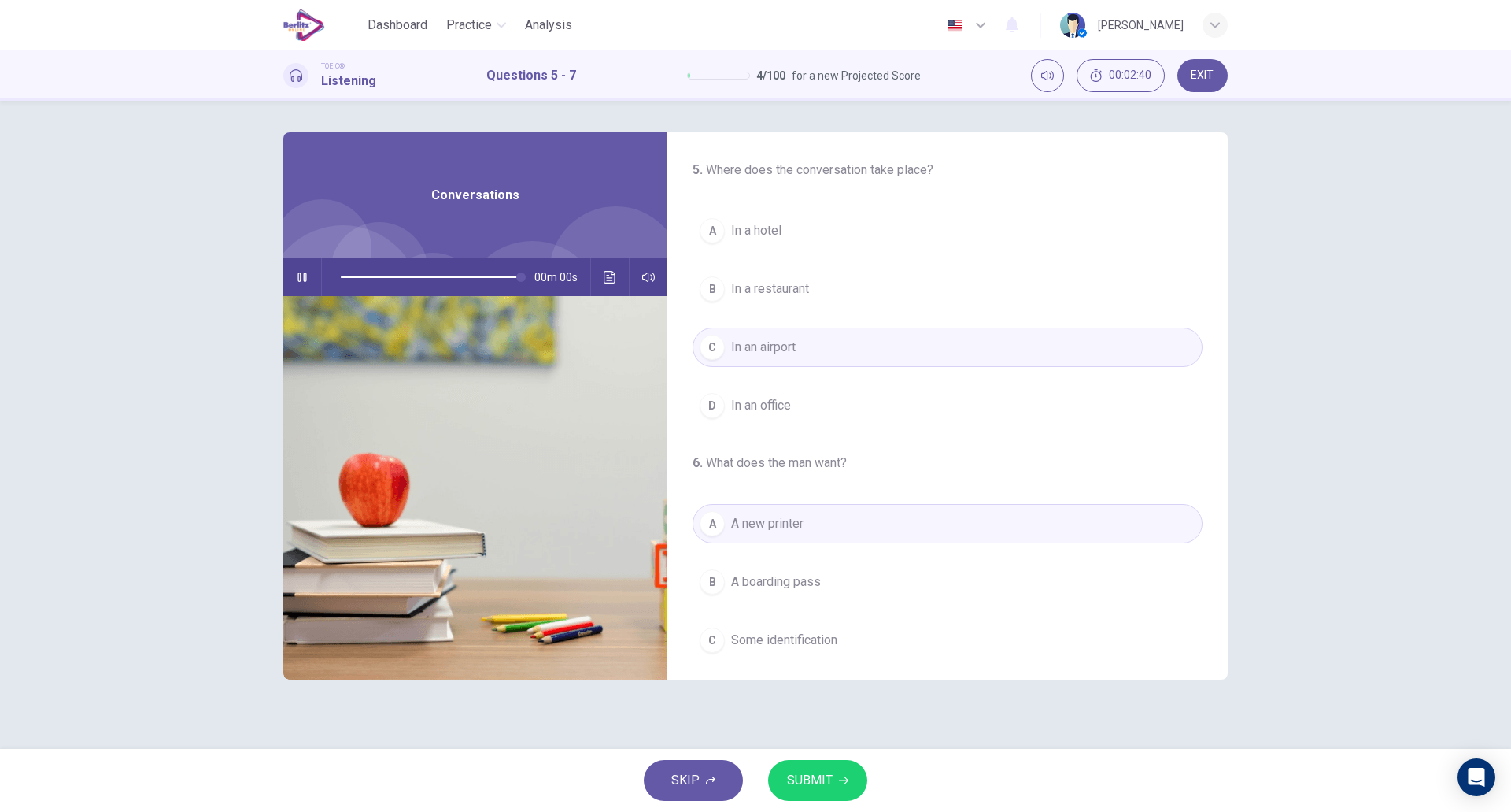
type input "*"
click at [505, 181] on div "Conversations" at bounding box center [475, 194] width 384 height 126
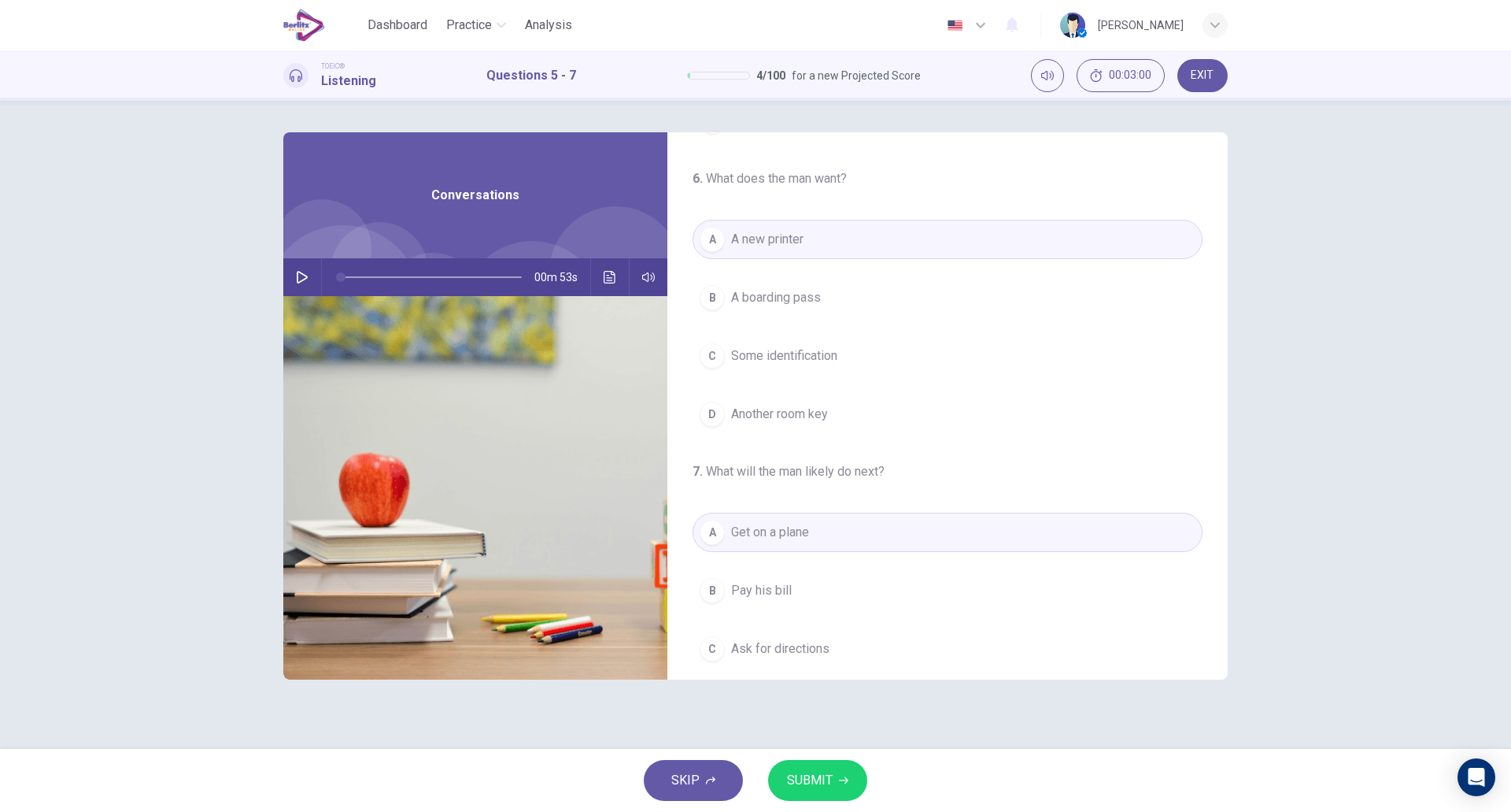
scroll to position [360, 0]
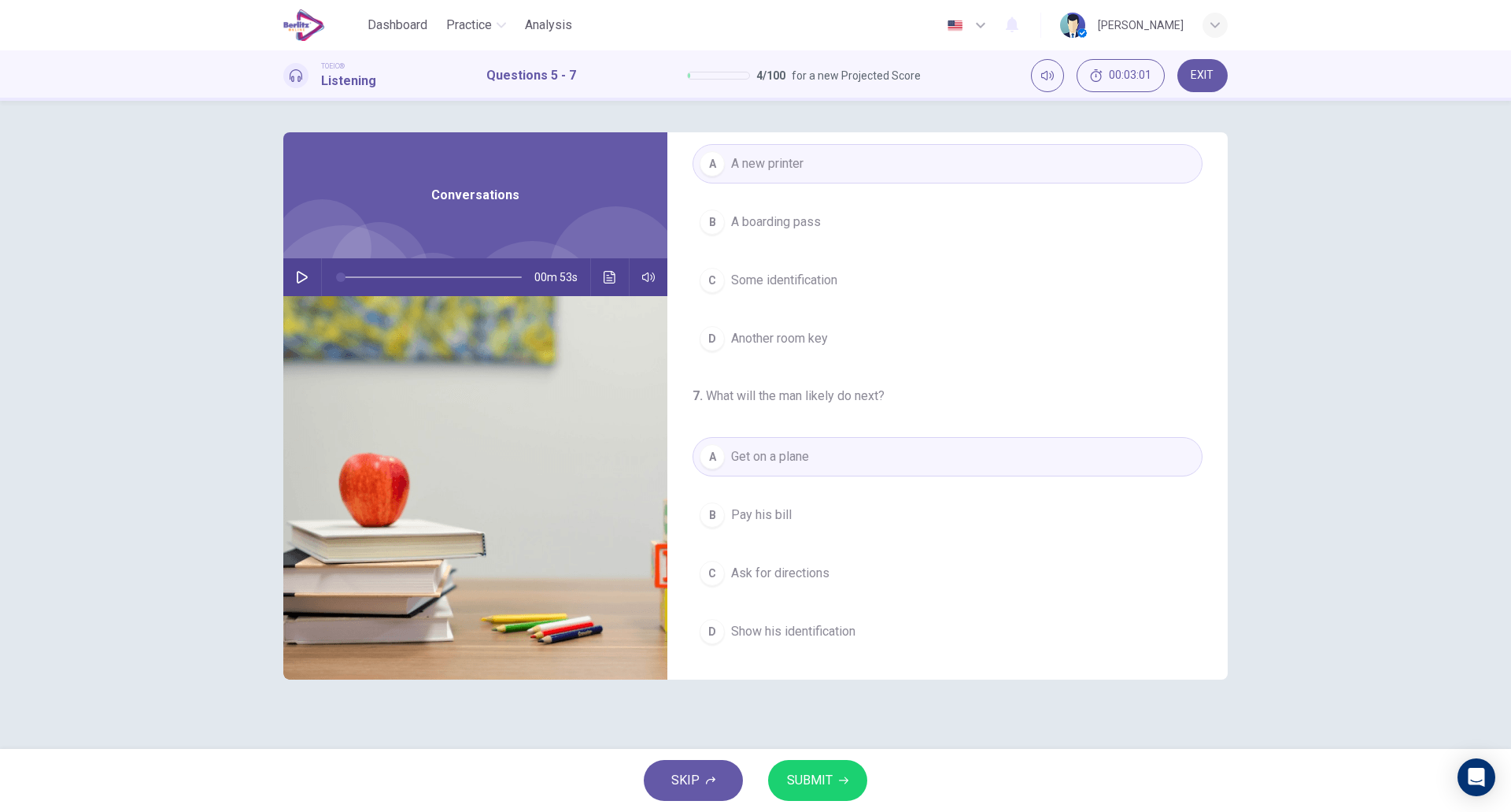
click at [832, 788] on button "SUBMIT" at bounding box center [818, 779] width 99 height 41
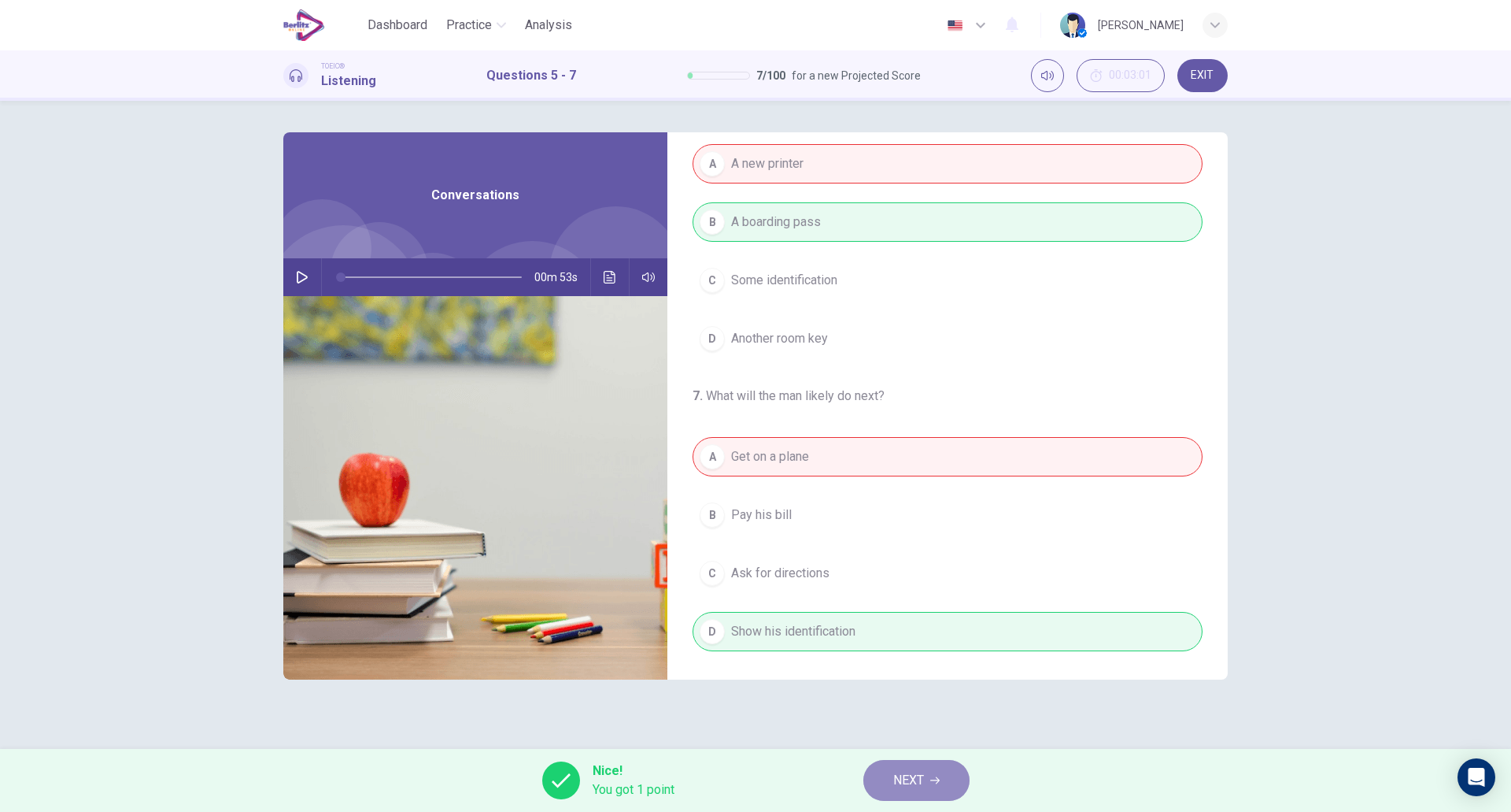
click at [911, 781] on span "NEXT" at bounding box center [909, 780] width 31 height 22
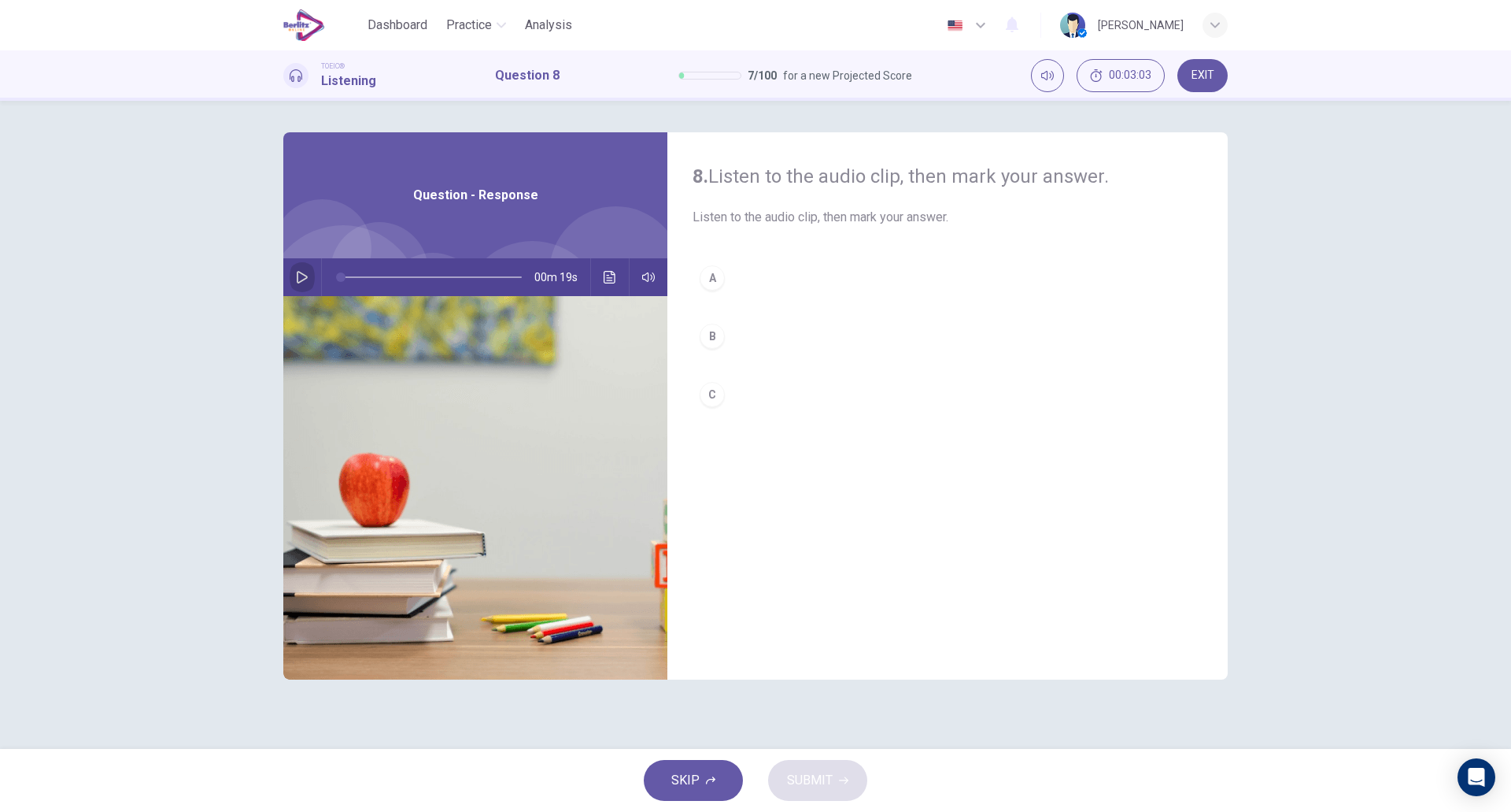
click at [299, 272] on icon "button" at bounding box center [302, 277] width 11 height 13
click at [742, 344] on button "B" at bounding box center [948, 336] width 510 height 40
type input "*"
click at [831, 777] on span "SUBMIT" at bounding box center [810, 780] width 45 height 22
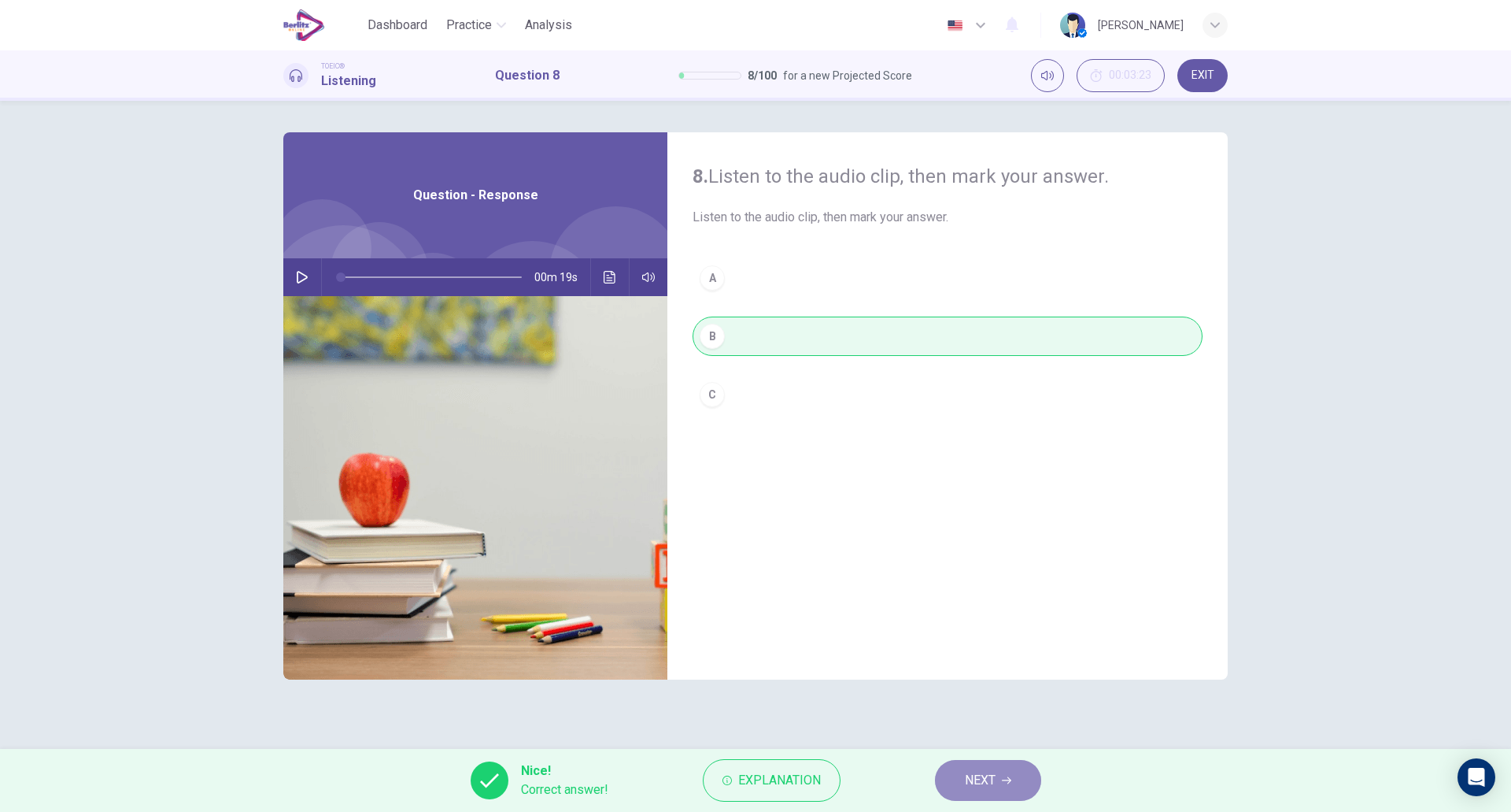
click at [959, 770] on button "NEXT" at bounding box center [988, 779] width 107 height 41
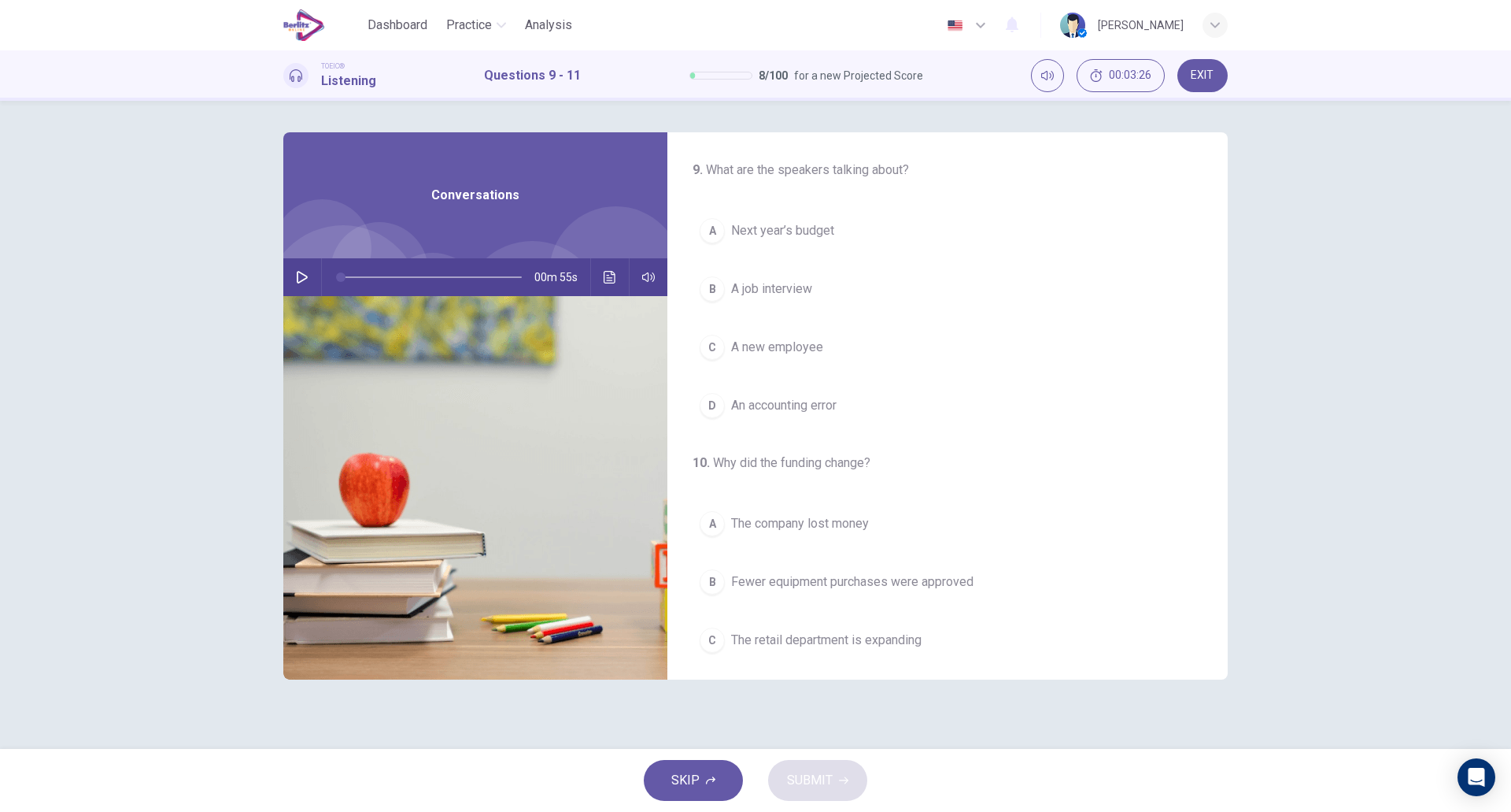
click at [304, 277] on icon "button" at bounding box center [302, 277] width 13 height 13
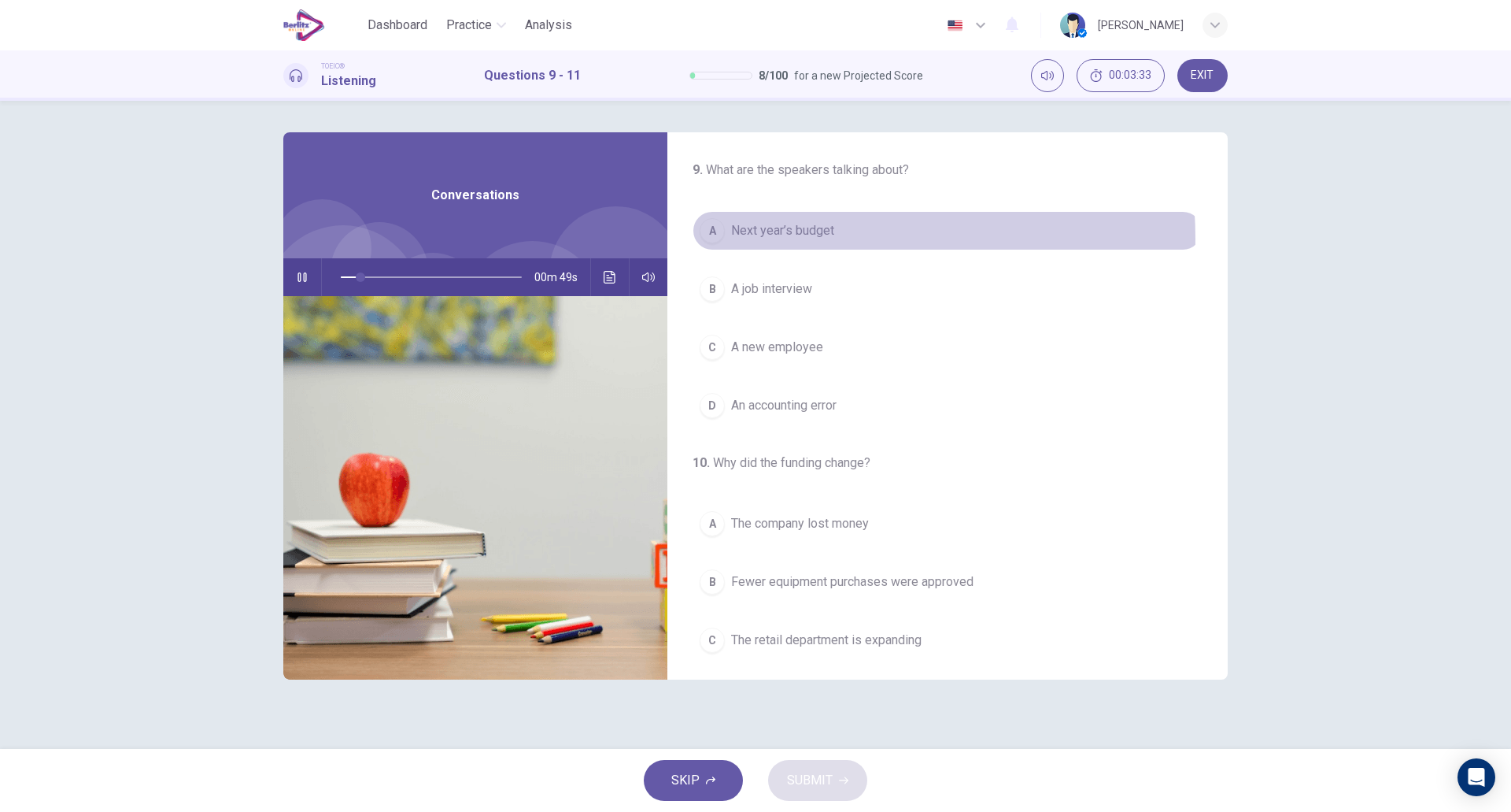
click at [820, 238] on span "Next year’s budget" at bounding box center [783, 231] width 103 height 19
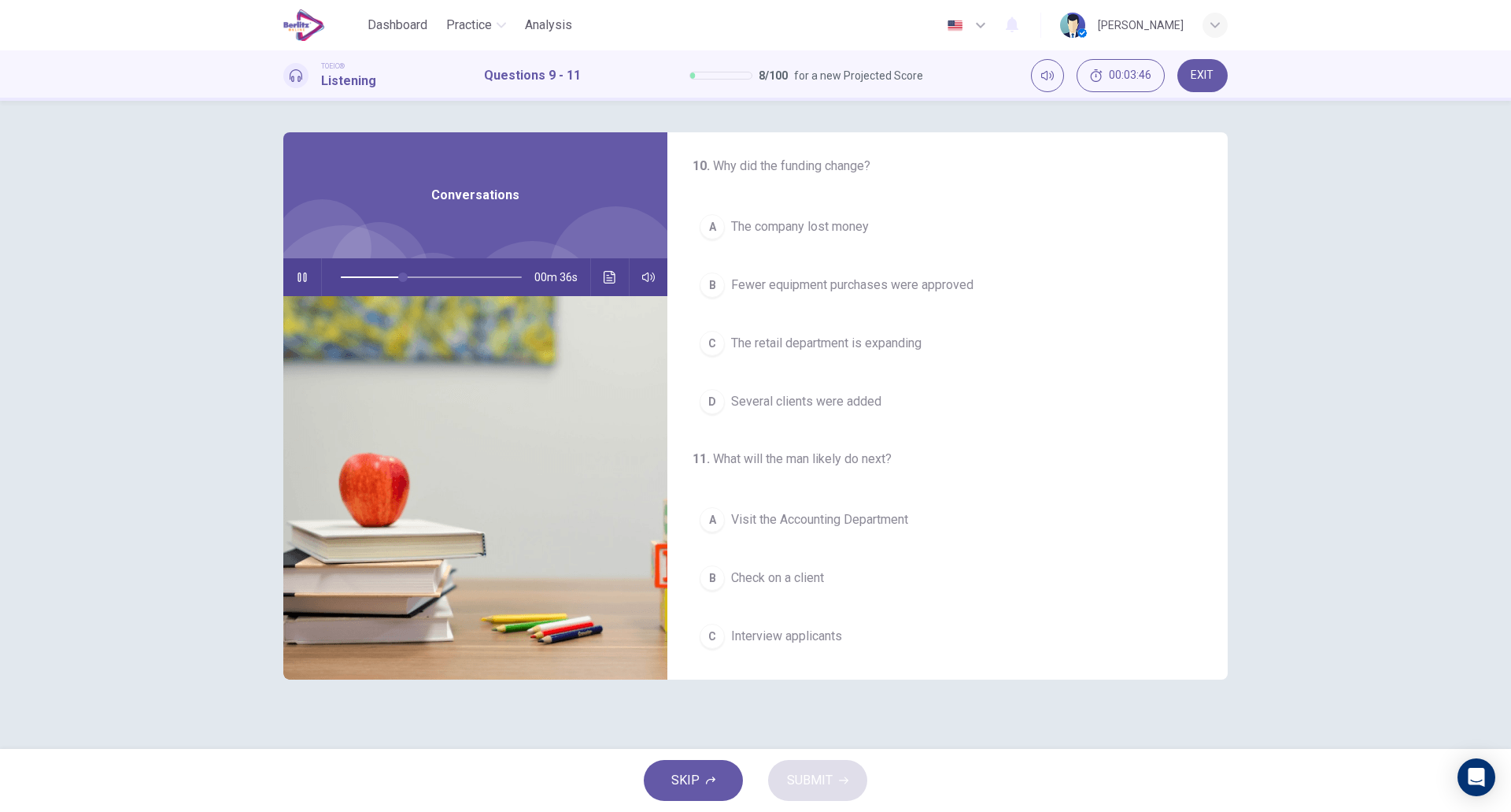
scroll to position [360, 0]
click at [849, 628] on span "Look at computer prices" at bounding box center [798, 631] width 134 height 19
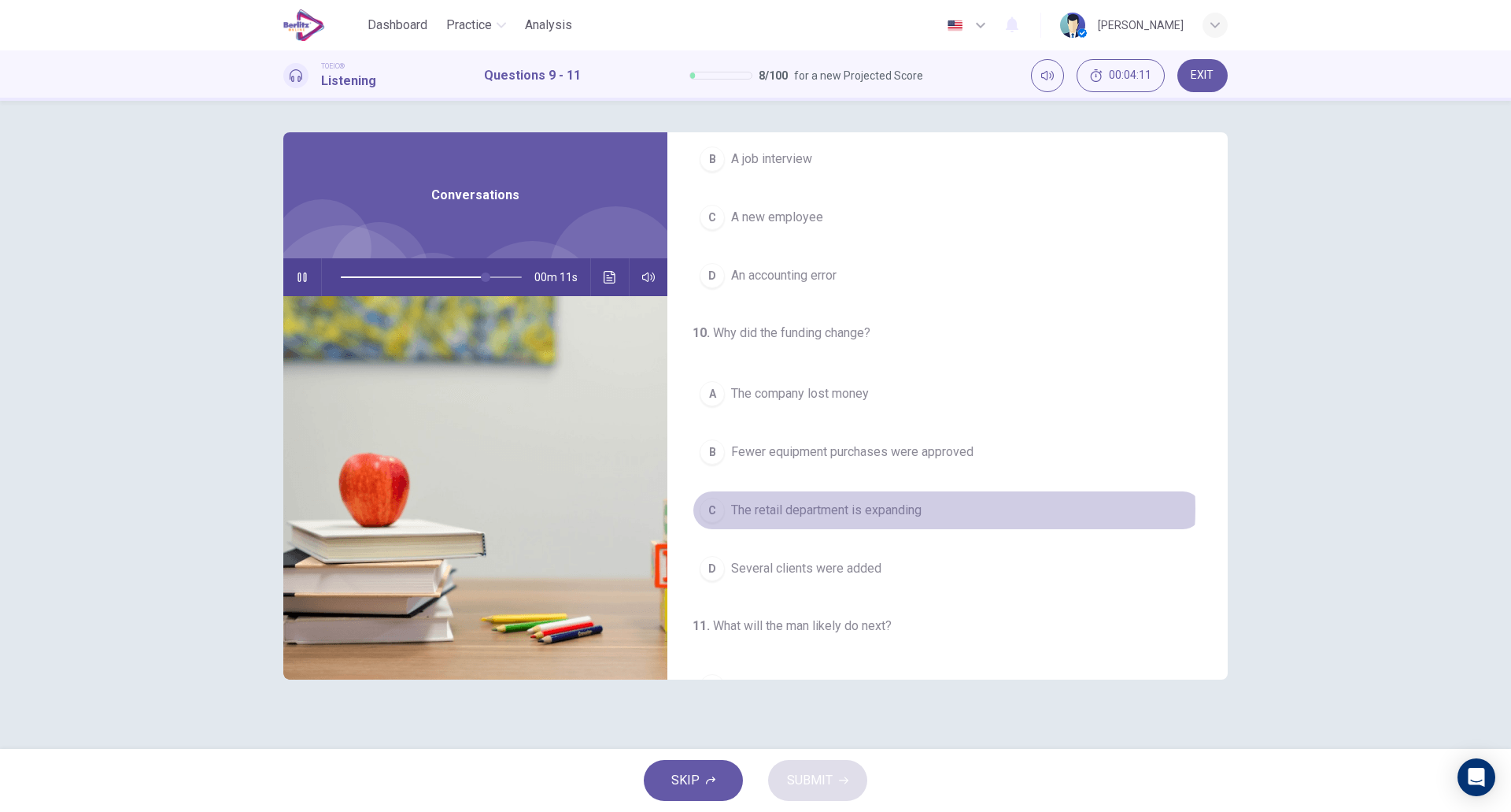
click at [930, 508] on button "C The retail department is expanding" at bounding box center [948, 510] width 510 height 40
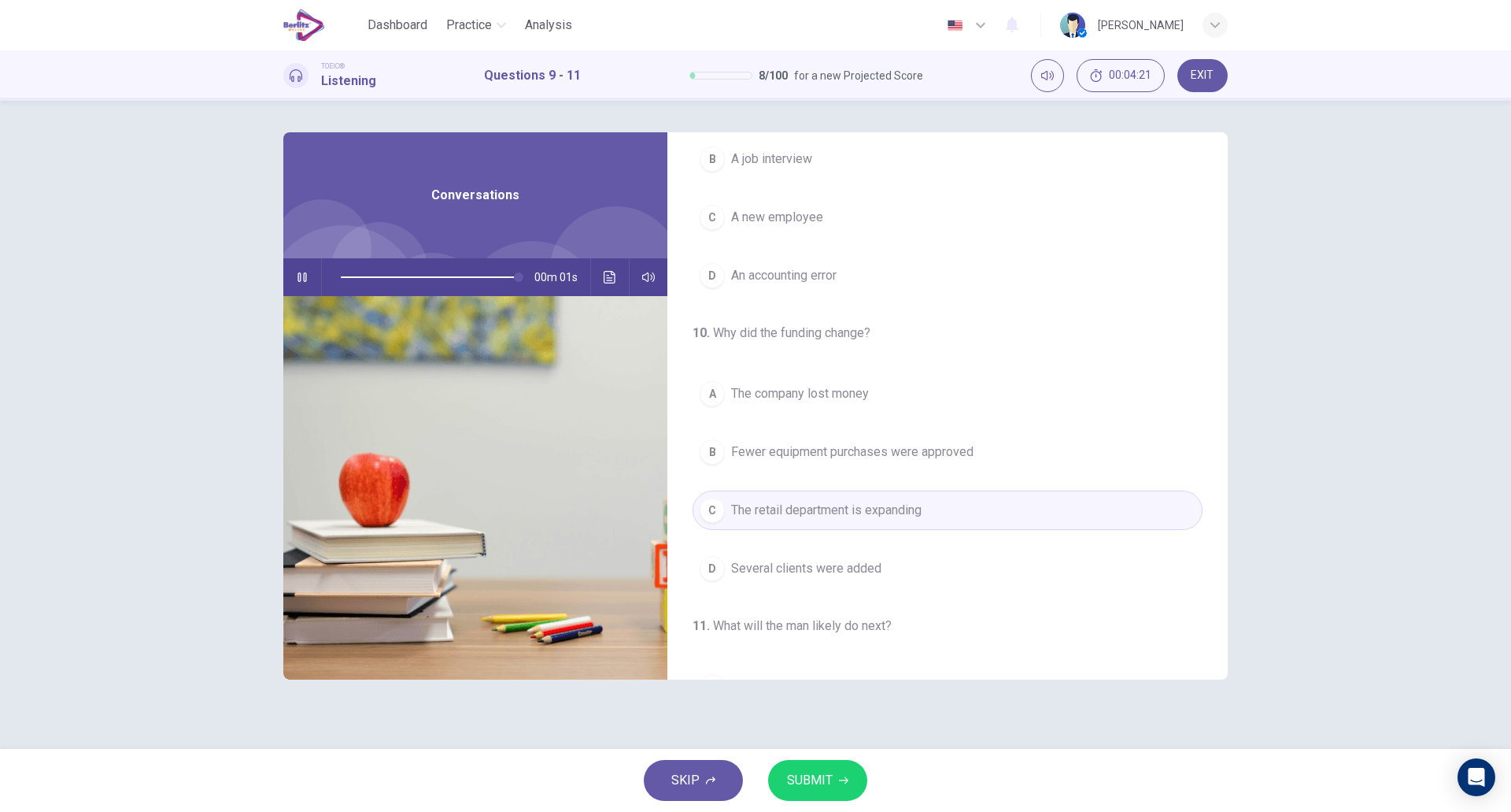
type input "*"
click at [817, 772] on span "SUBMIT" at bounding box center [810, 780] width 45 height 22
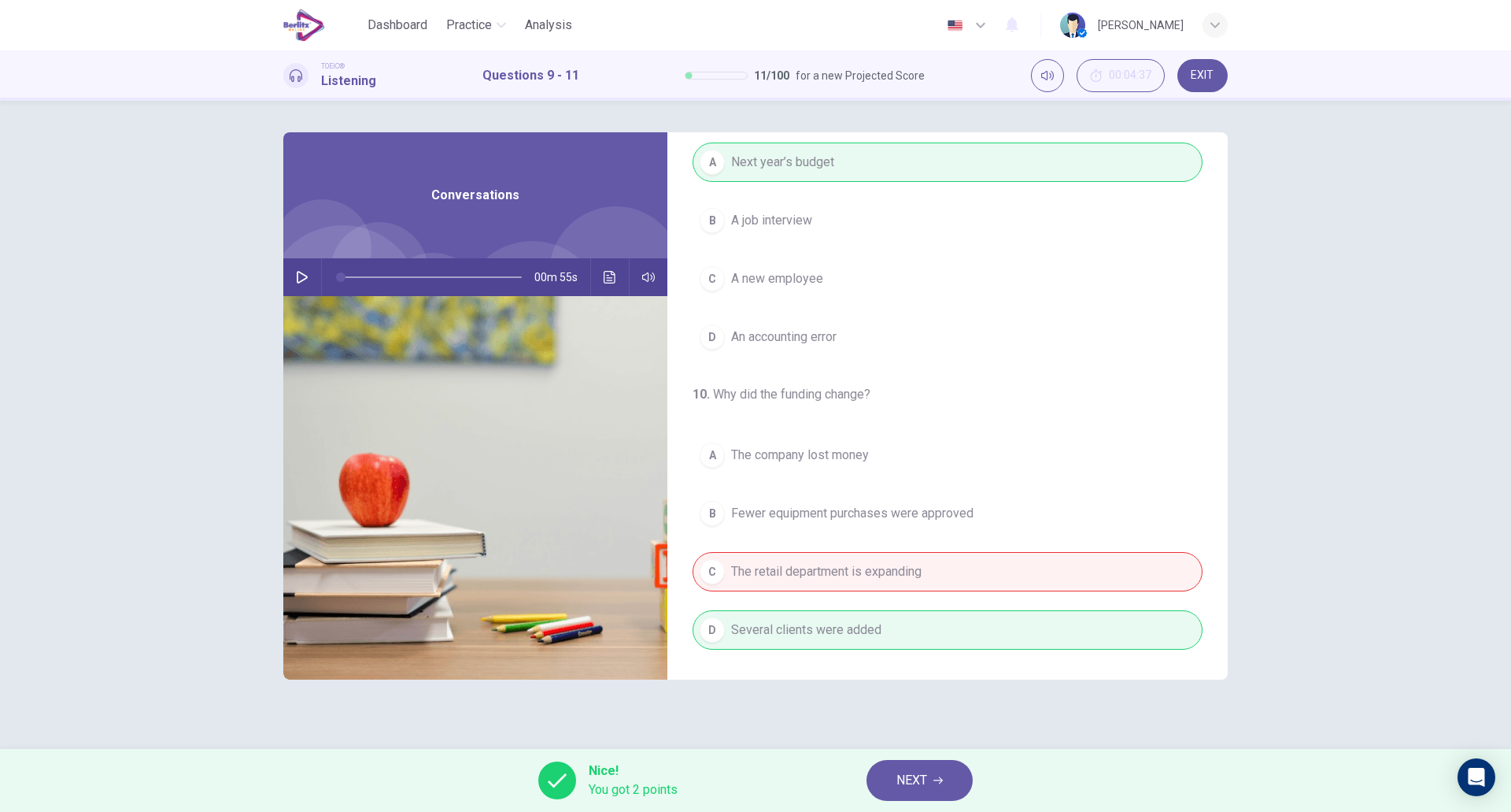
scroll to position [0, 0]
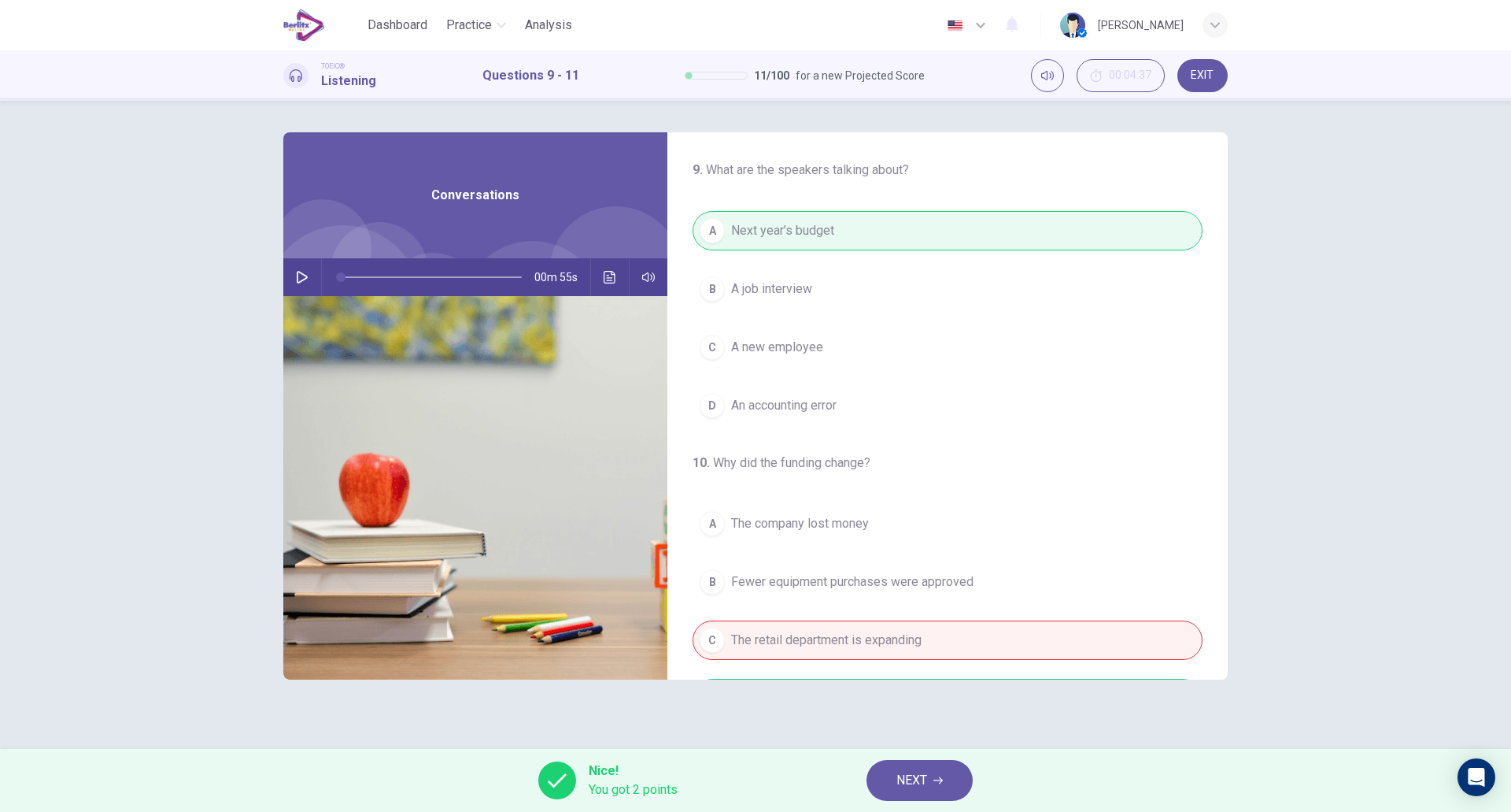
click at [940, 770] on button "NEXT" at bounding box center [920, 779] width 107 height 41
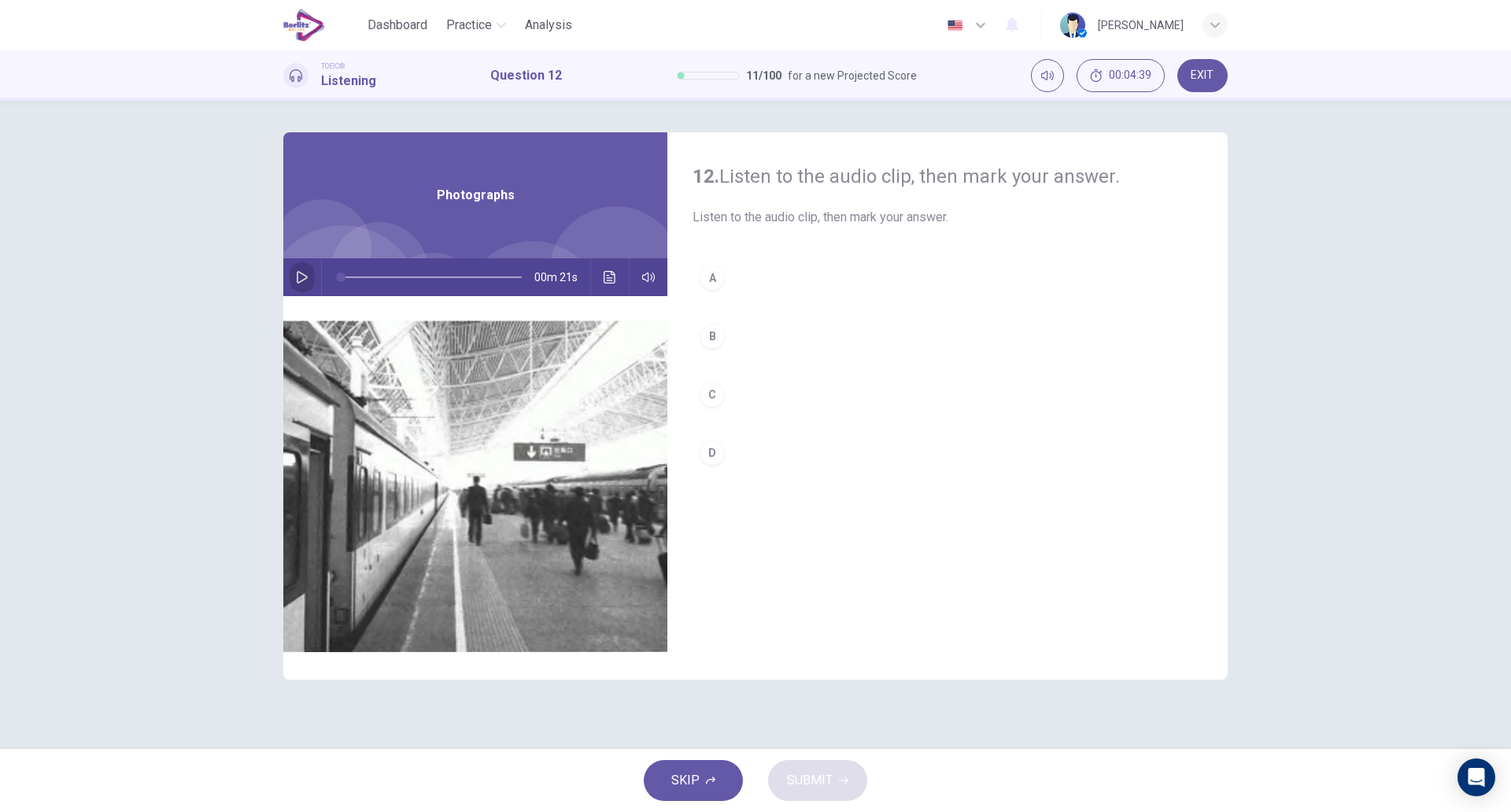
click at [297, 274] on icon "button" at bounding box center [302, 277] width 11 height 13
click at [743, 271] on button "A" at bounding box center [948, 279] width 510 height 40
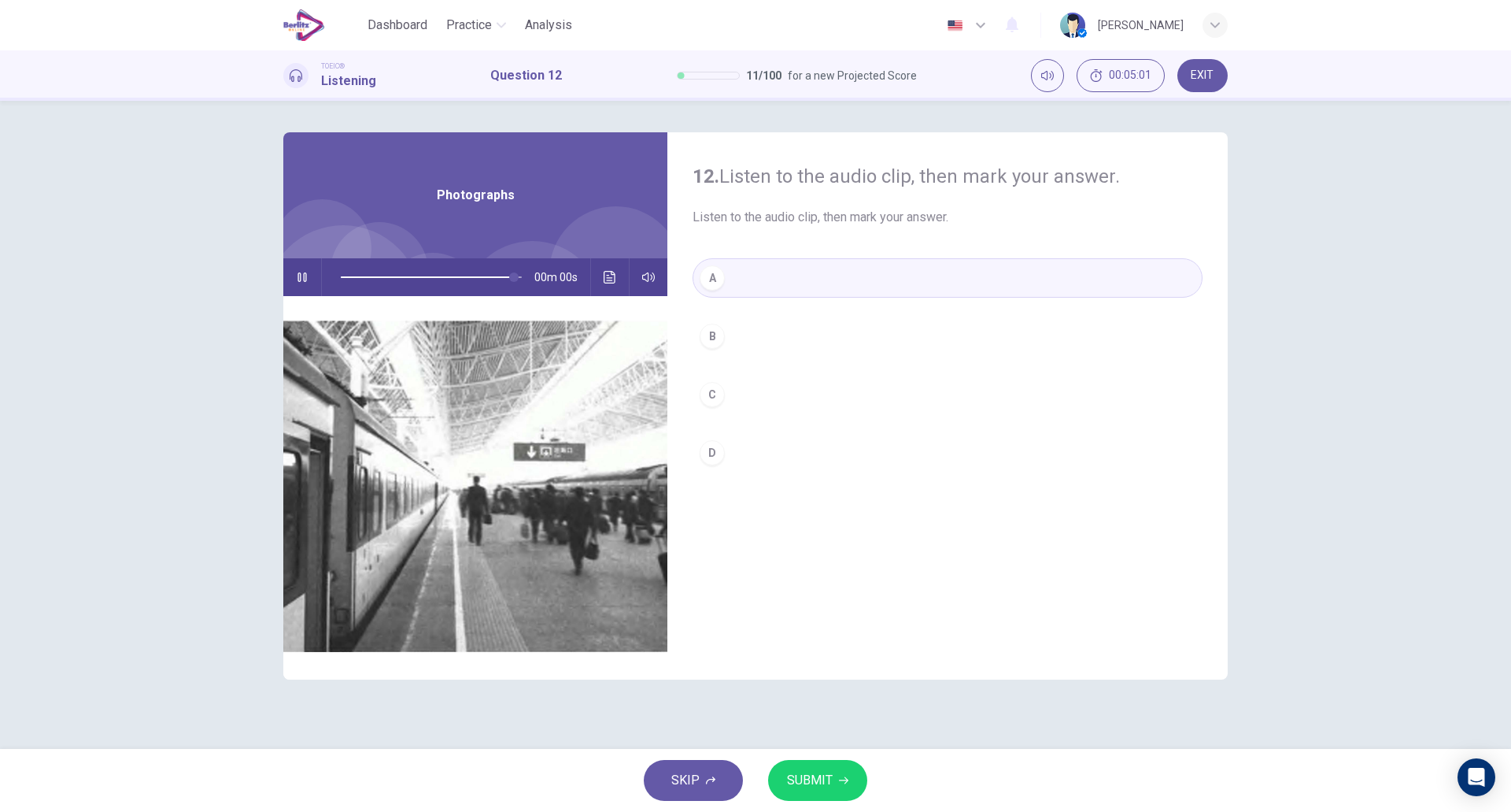
type input "*"
click at [847, 771] on button "SUBMIT" at bounding box center [818, 779] width 99 height 41
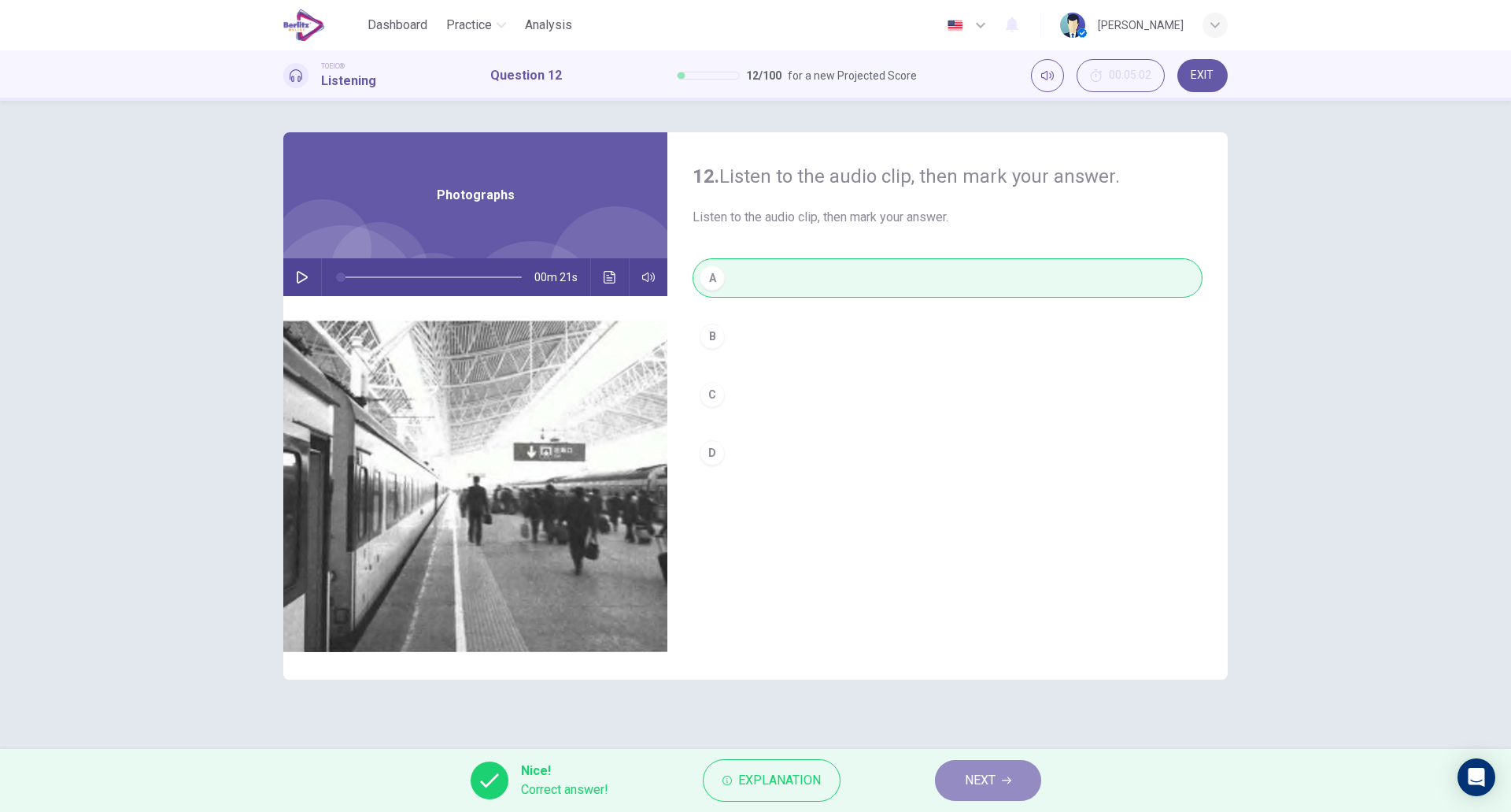
click at [946, 781] on button "NEXT" at bounding box center [988, 779] width 107 height 41
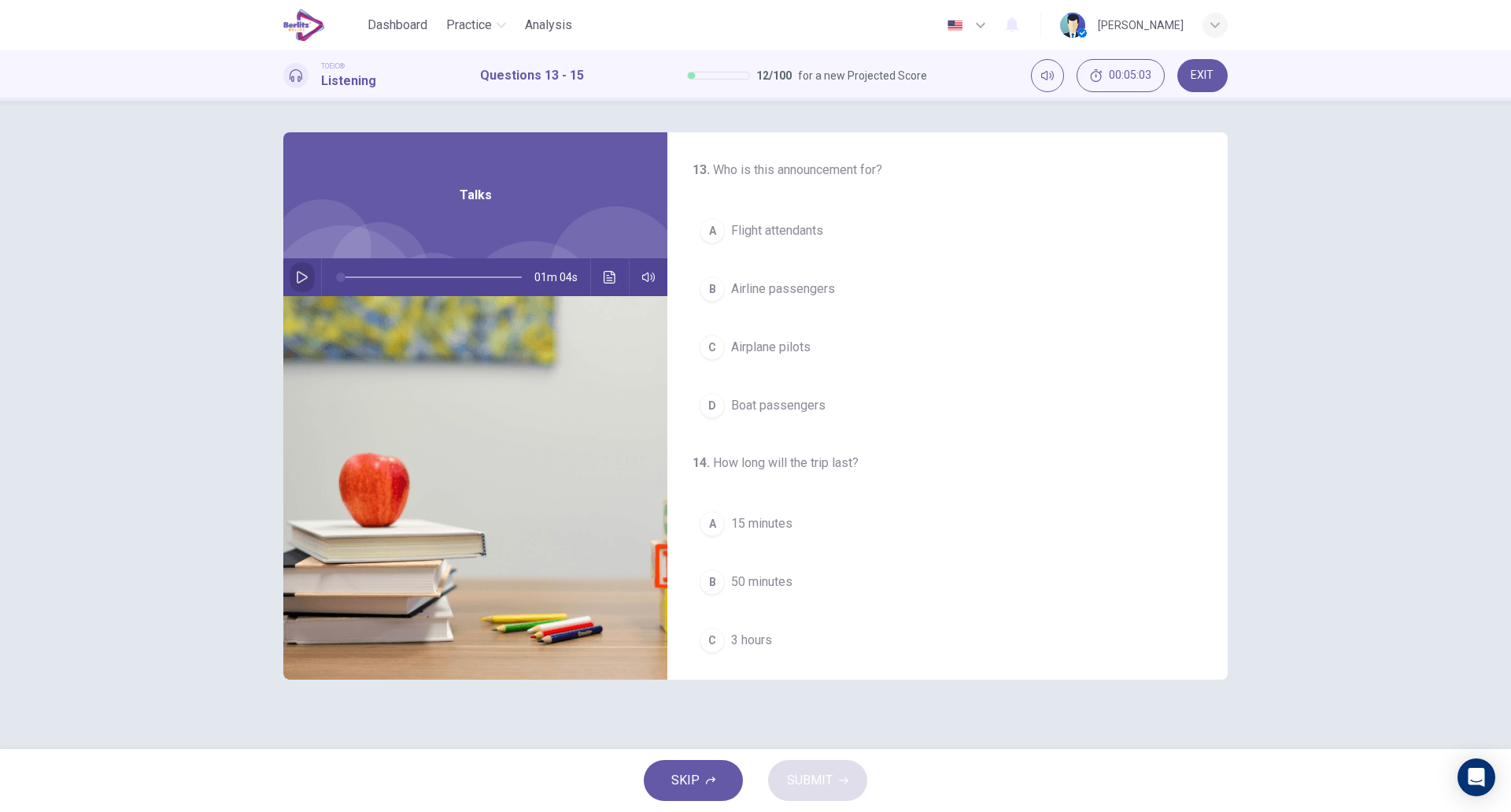
click at [298, 279] on icon "button" at bounding box center [302, 277] width 13 height 13
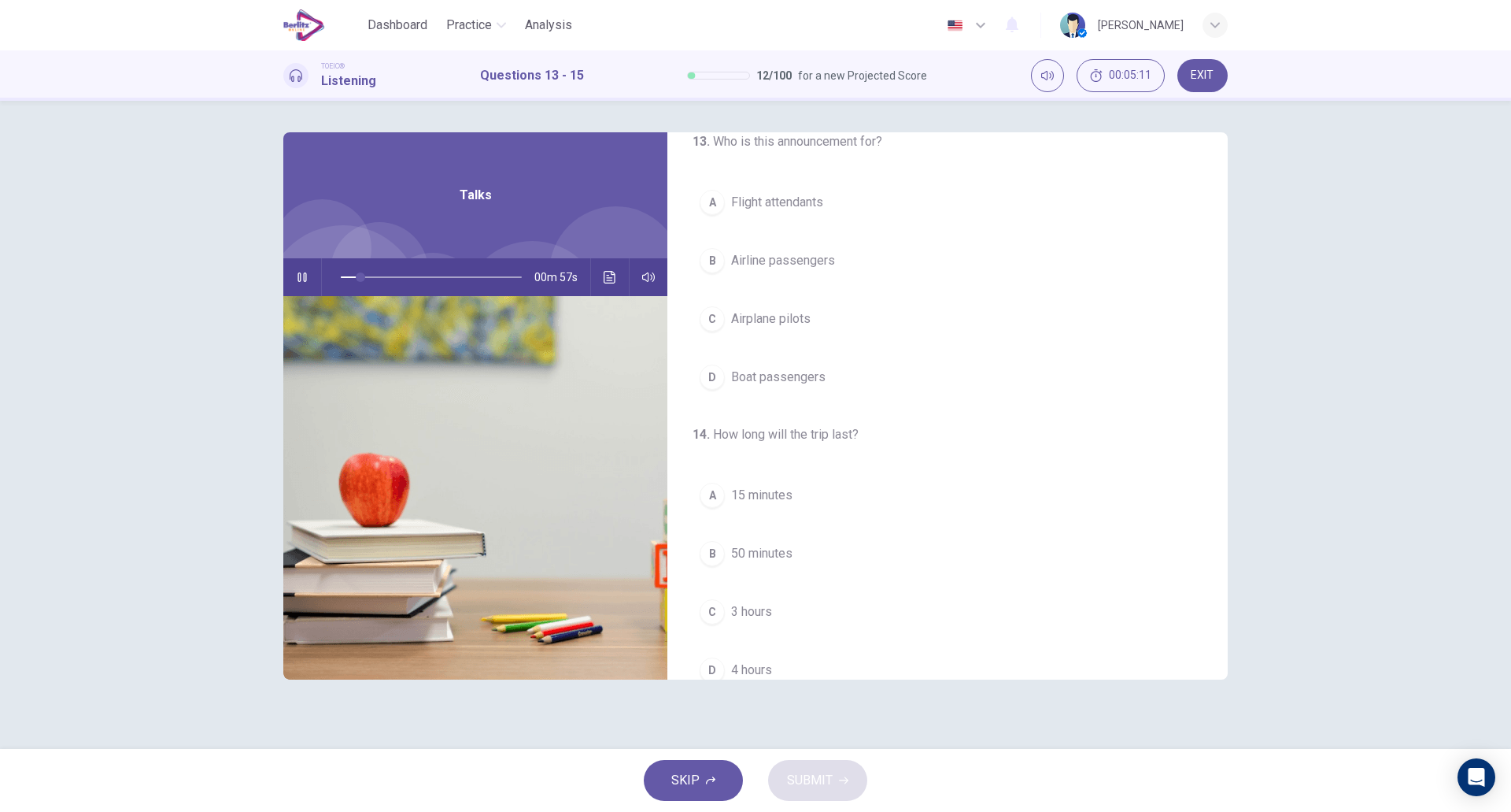
scroll to position [32, 0]
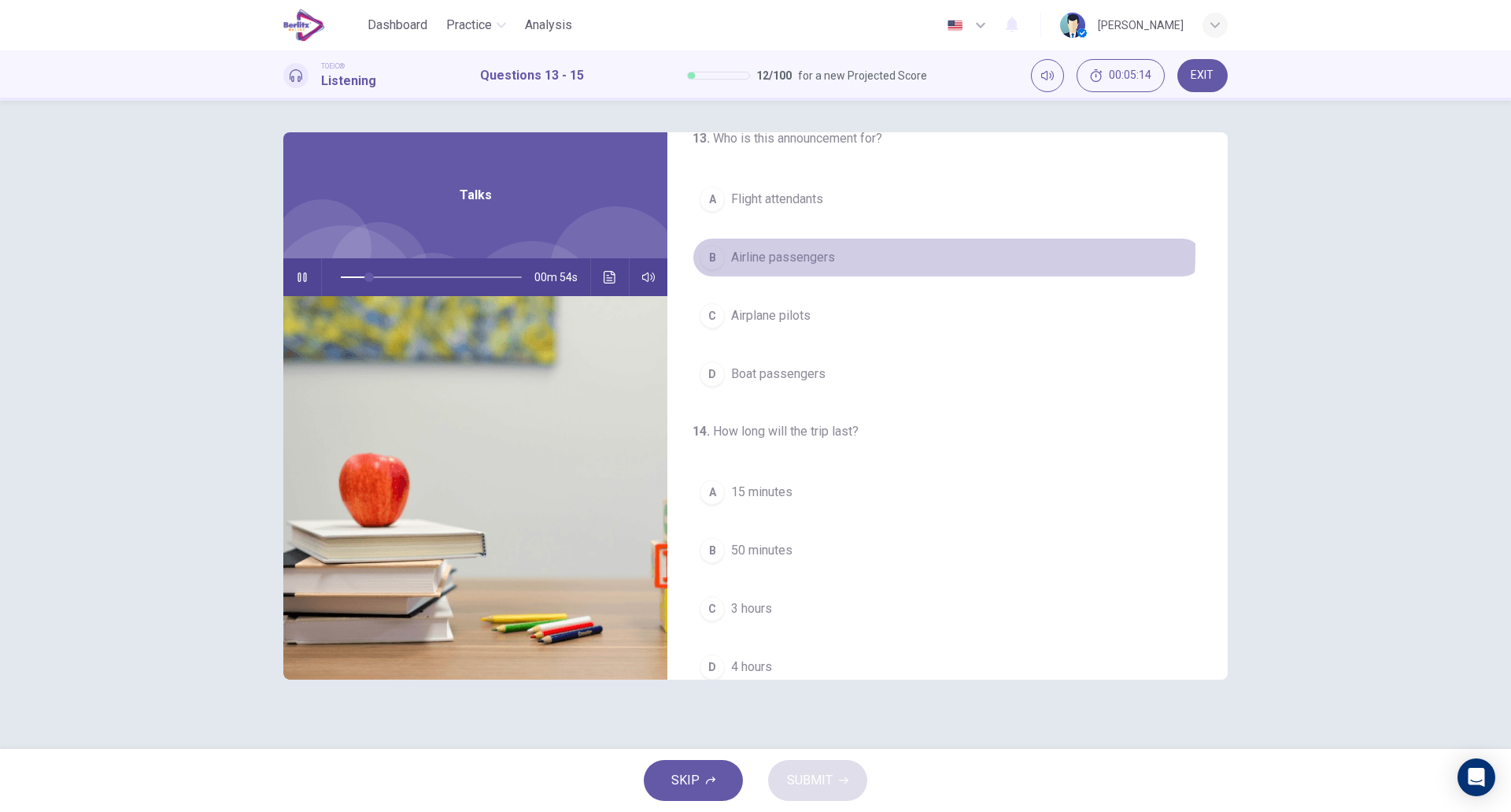
click at [823, 251] on span "Airline passengers" at bounding box center [783, 257] width 104 height 19
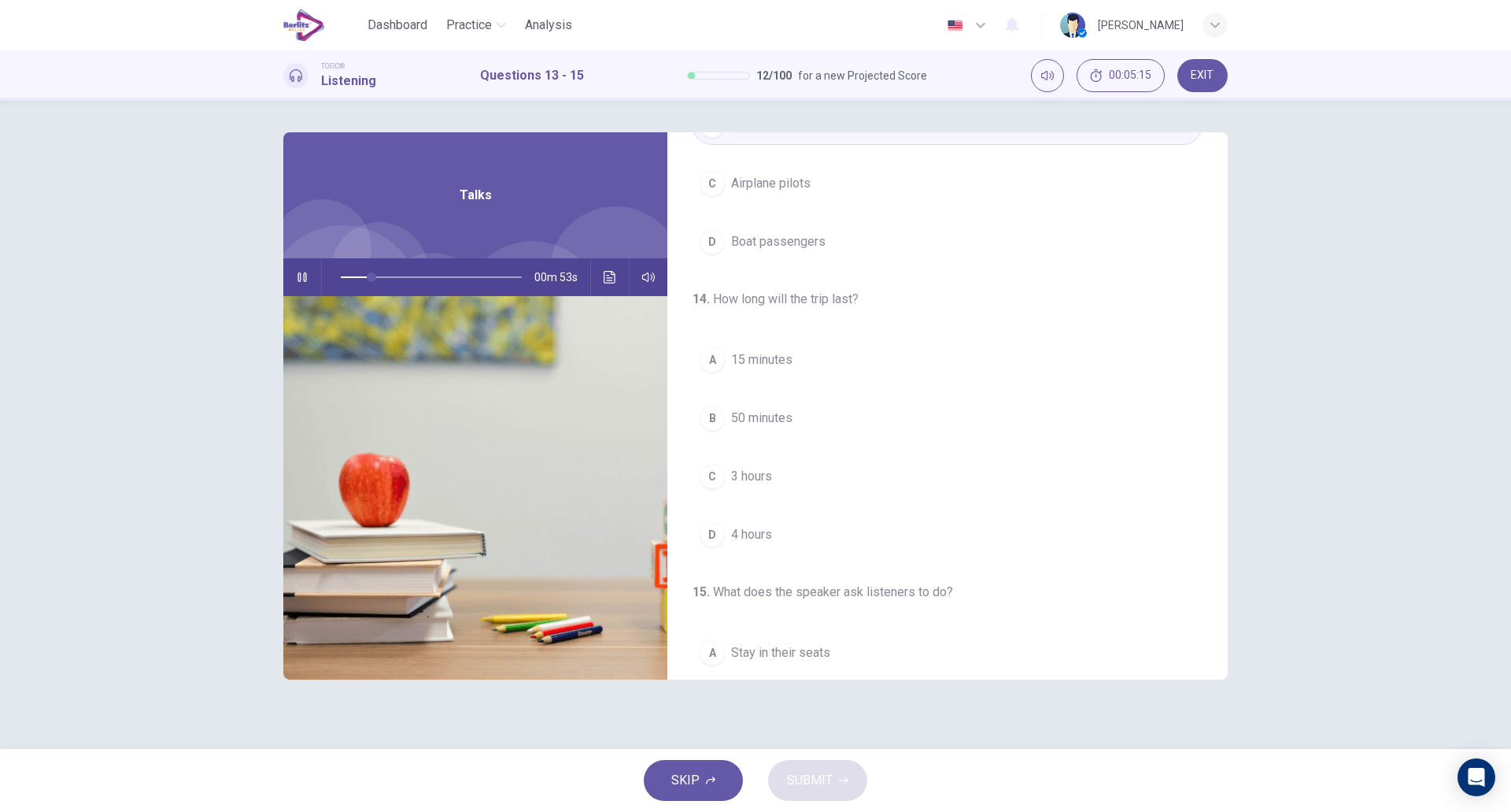
scroll to position [172, 0]
click at [841, 471] on button "C 3 hours" at bounding box center [948, 468] width 510 height 40
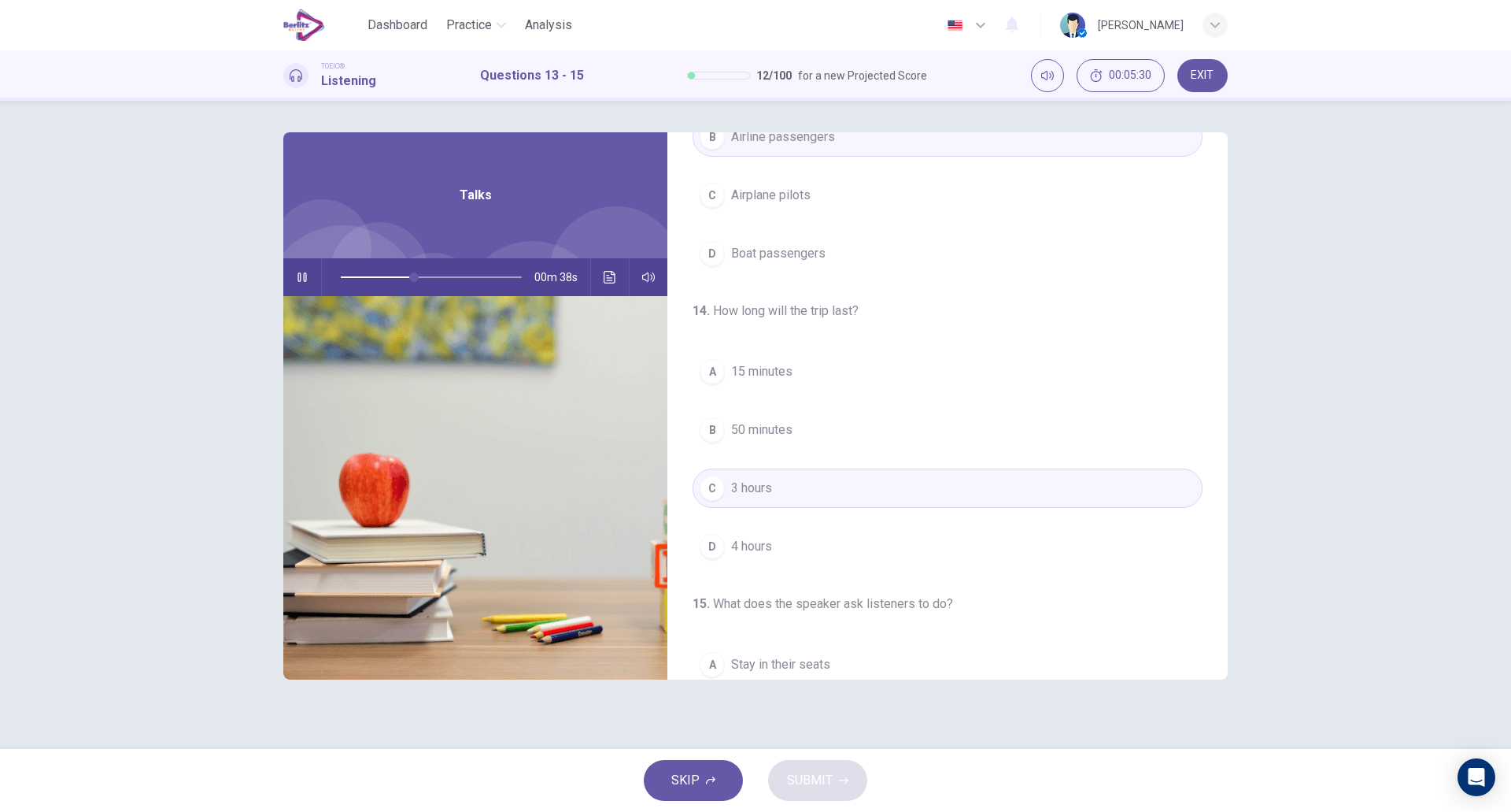
scroll to position [360, 0]
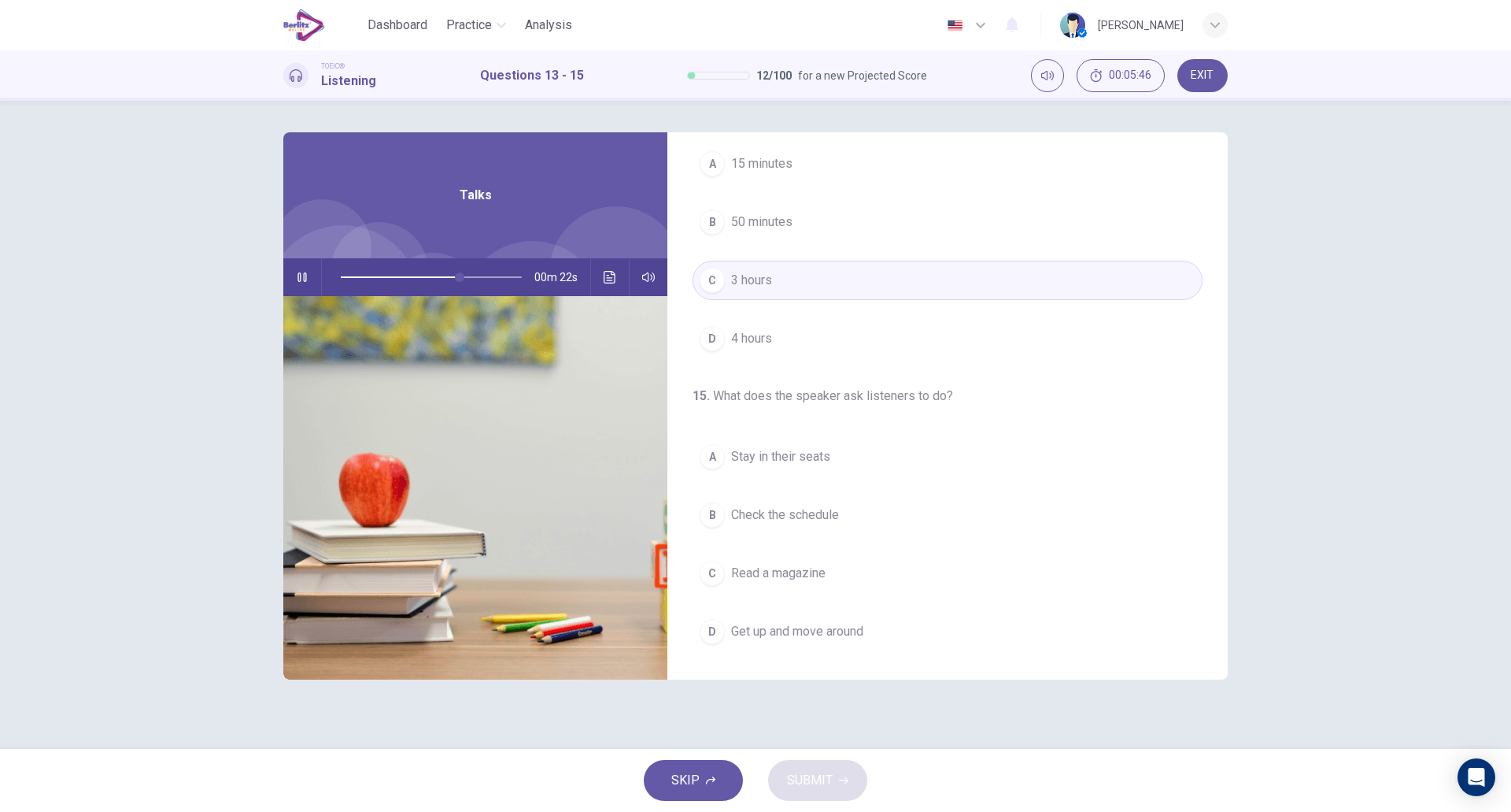
click at [931, 501] on button "B Check the schedule" at bounding box center [948, 515] width 510 height 40
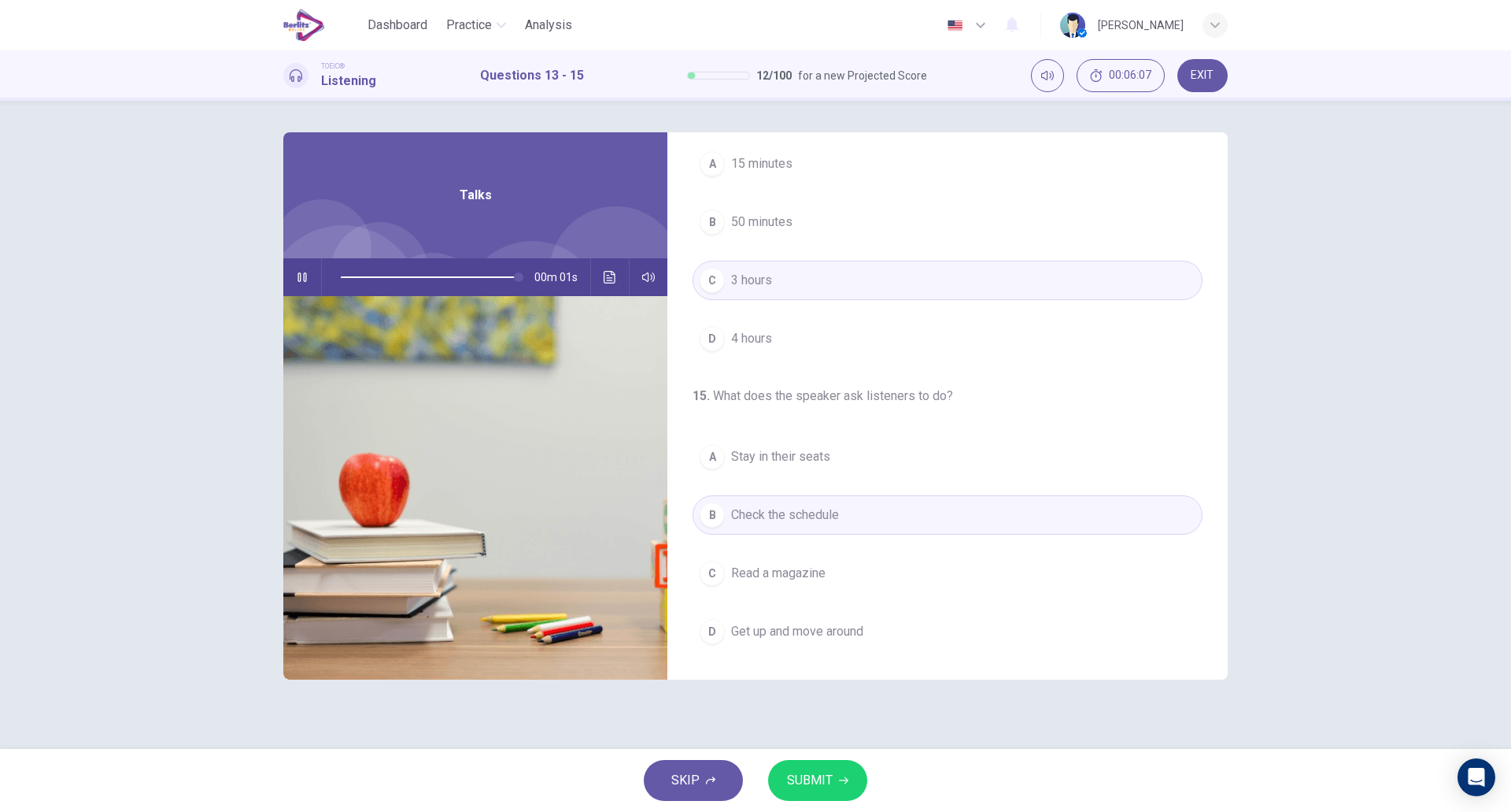
type input "*"
click at [845, 773] on button "SUBMIT" at bounding box center [818, 779] width 99 height 41
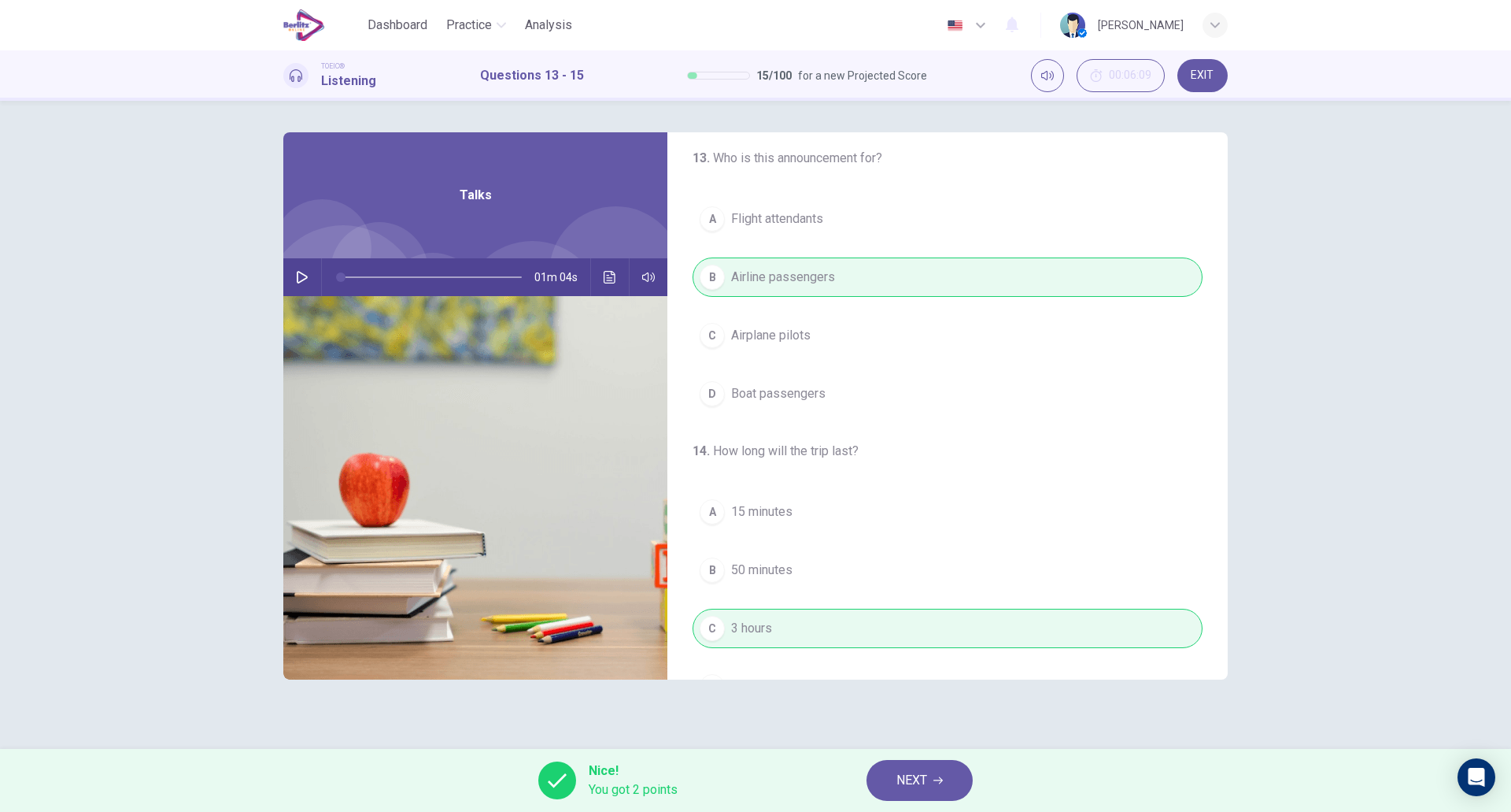
scroll to position [0, 0]
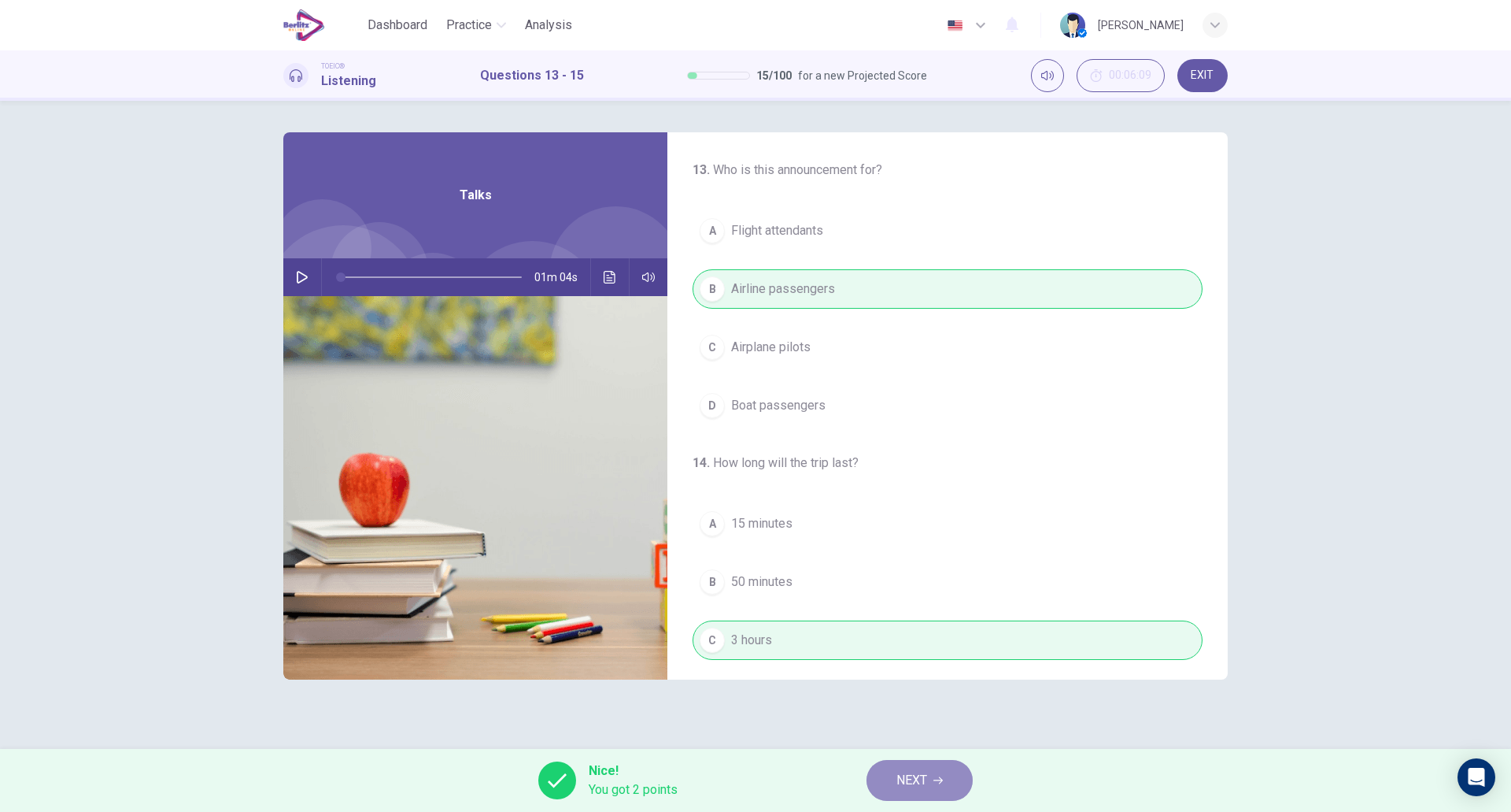
click at [913, 770] on span "NEXT" at bounding box center [912, 780] width 31 height 22
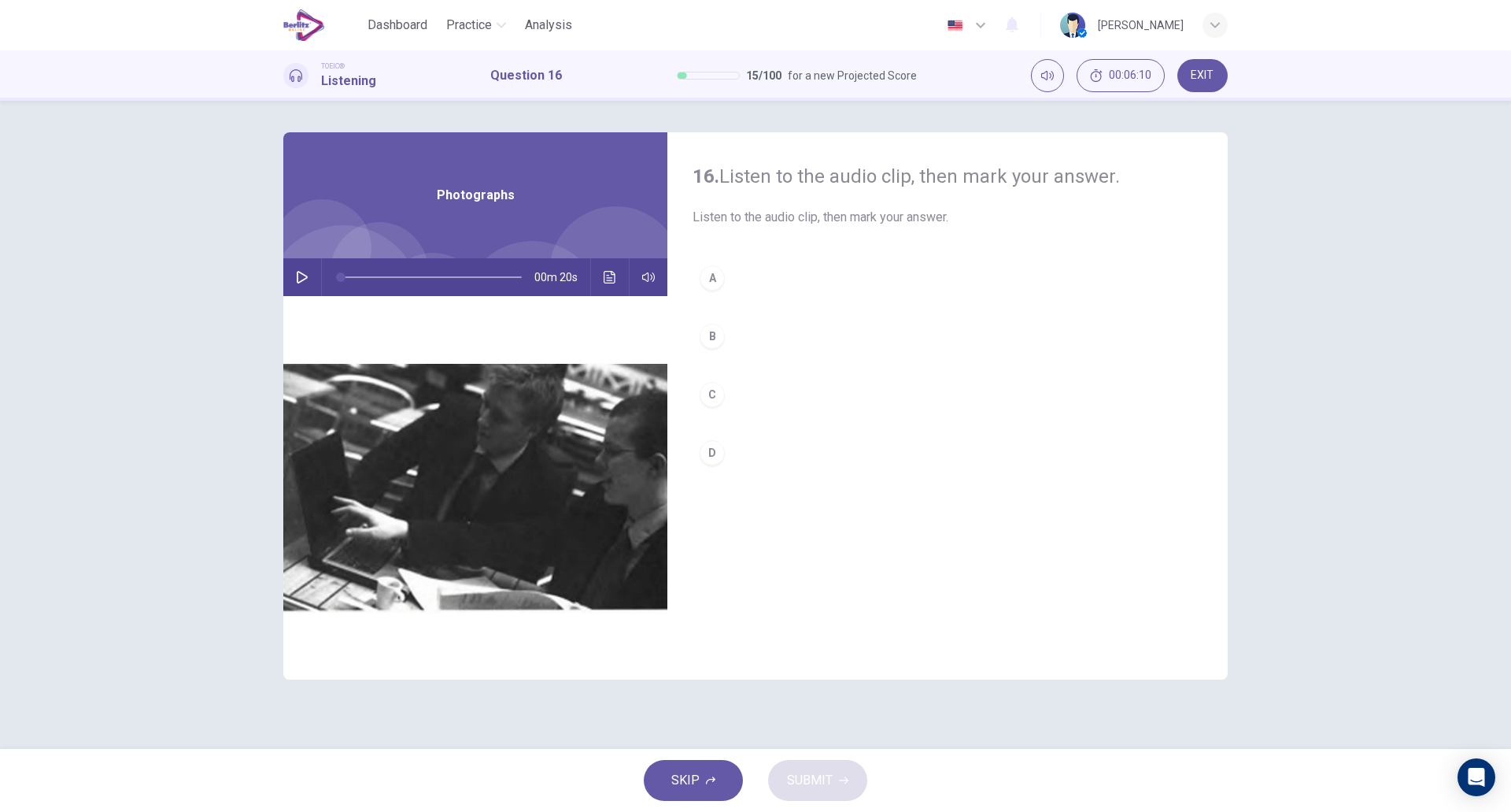
click at [297, 273] on icon "button" at bounding box center [302, 277] width 11 height 13
click at [733, 275] on button "A" at bounding box center [948, 279] width 510 height 40
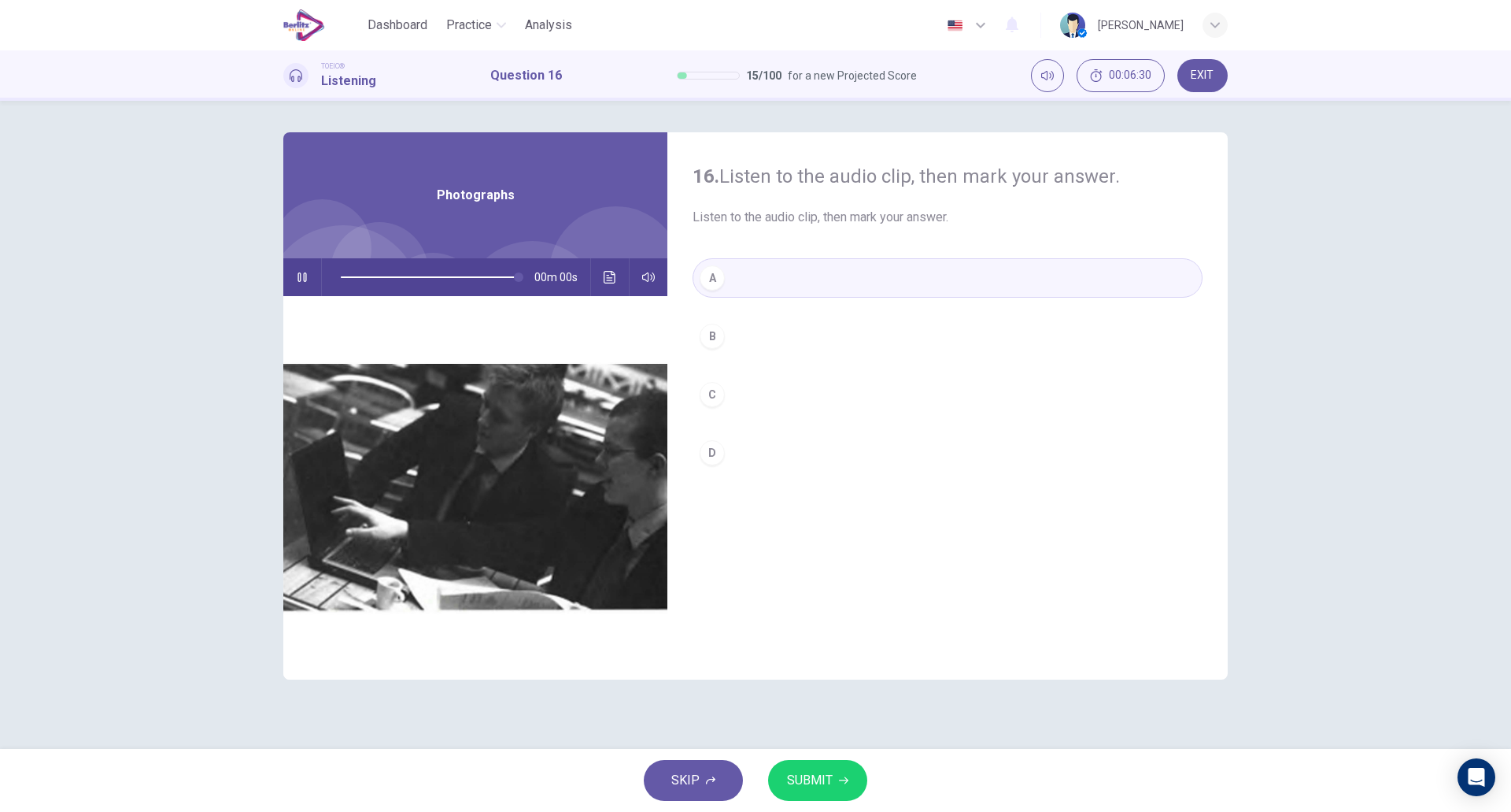
type input "*"
click at [815, 782] on span "SUBMIT" at bounding box center [810, 780] width 45 height 22
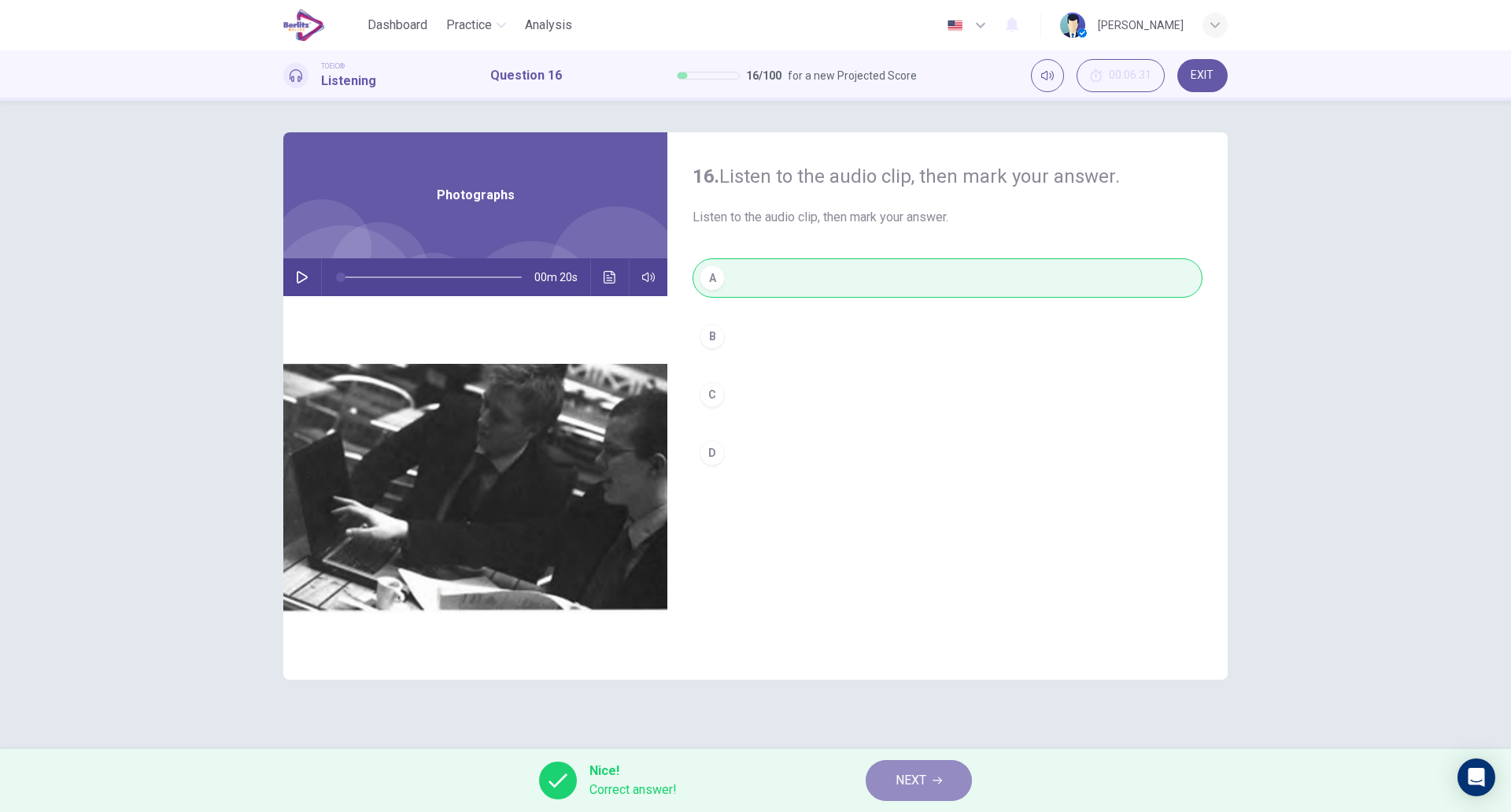
click at [904, 779] on span "NEXT" at bounding box center [911, 780] width 31 height 22
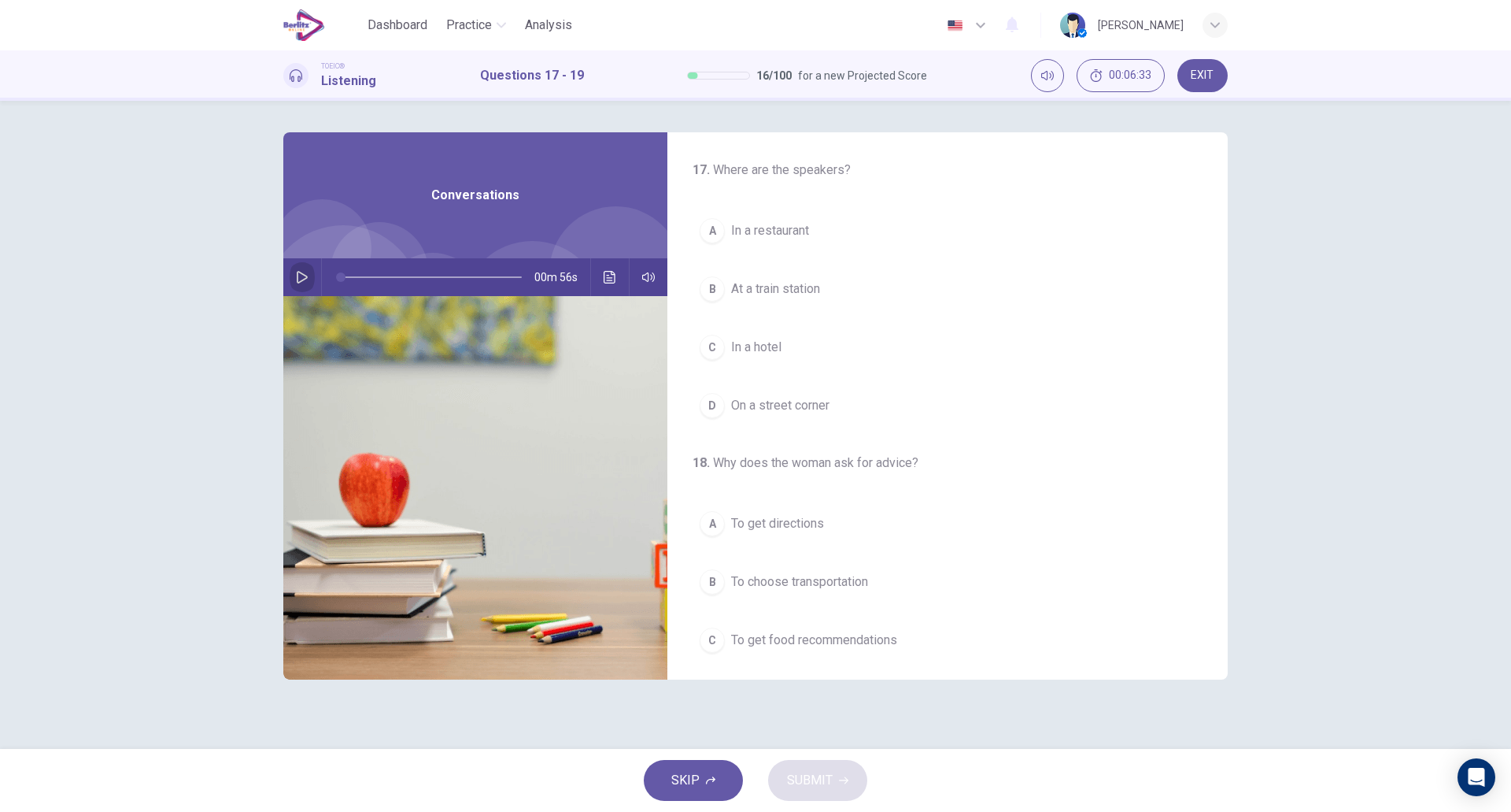
click at [298, 273] on icon "button" at bounding box center [302, 277] width 13 height 13
click at [855, 351] on button "C In a hotel" at bounding box center [948, 347] width 510 height 40
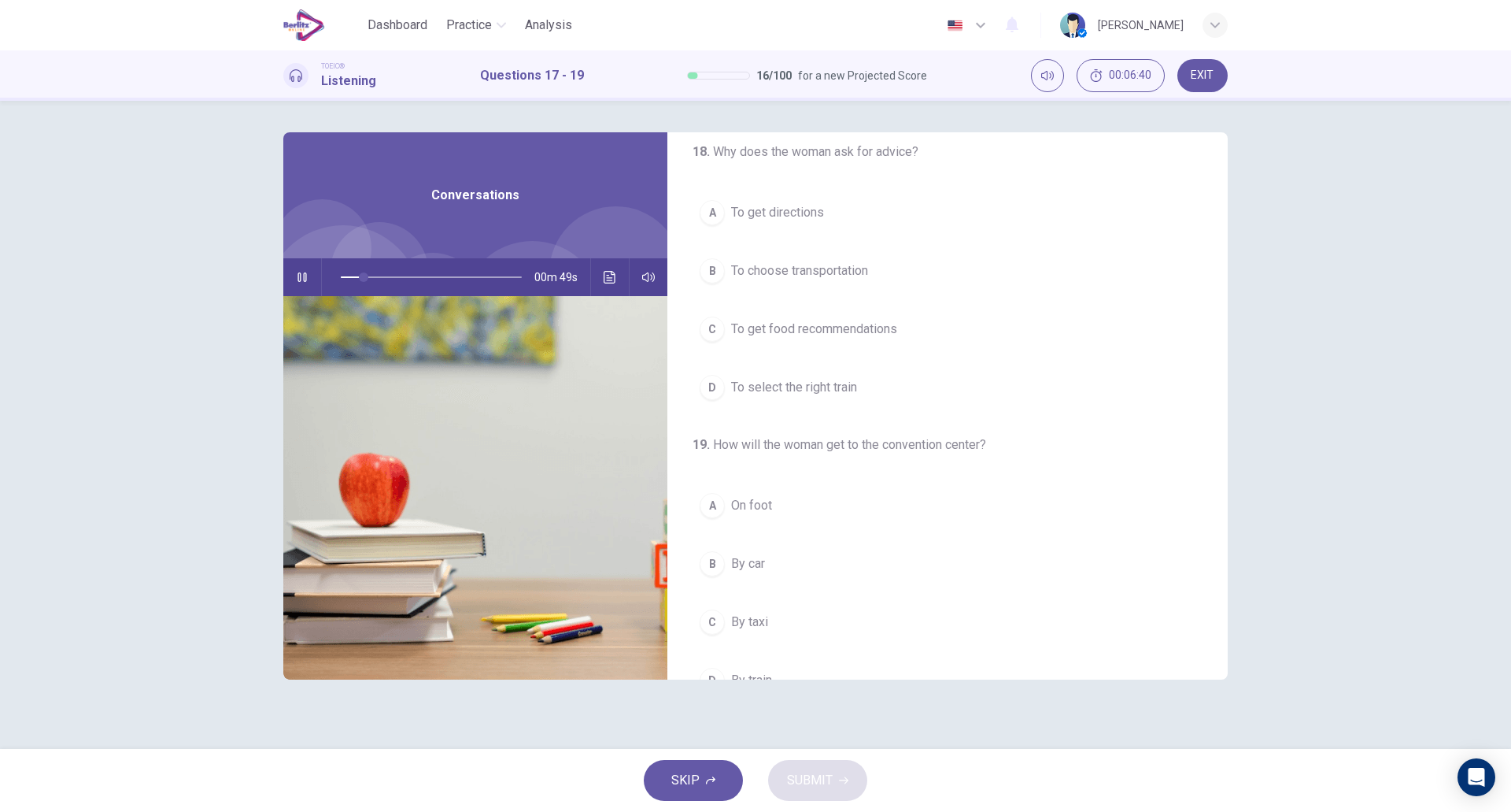
scroll to position [313, 0]
click at [848, 218] on button "A To get directions" at bounding box center [948, 212] width 510 height 40
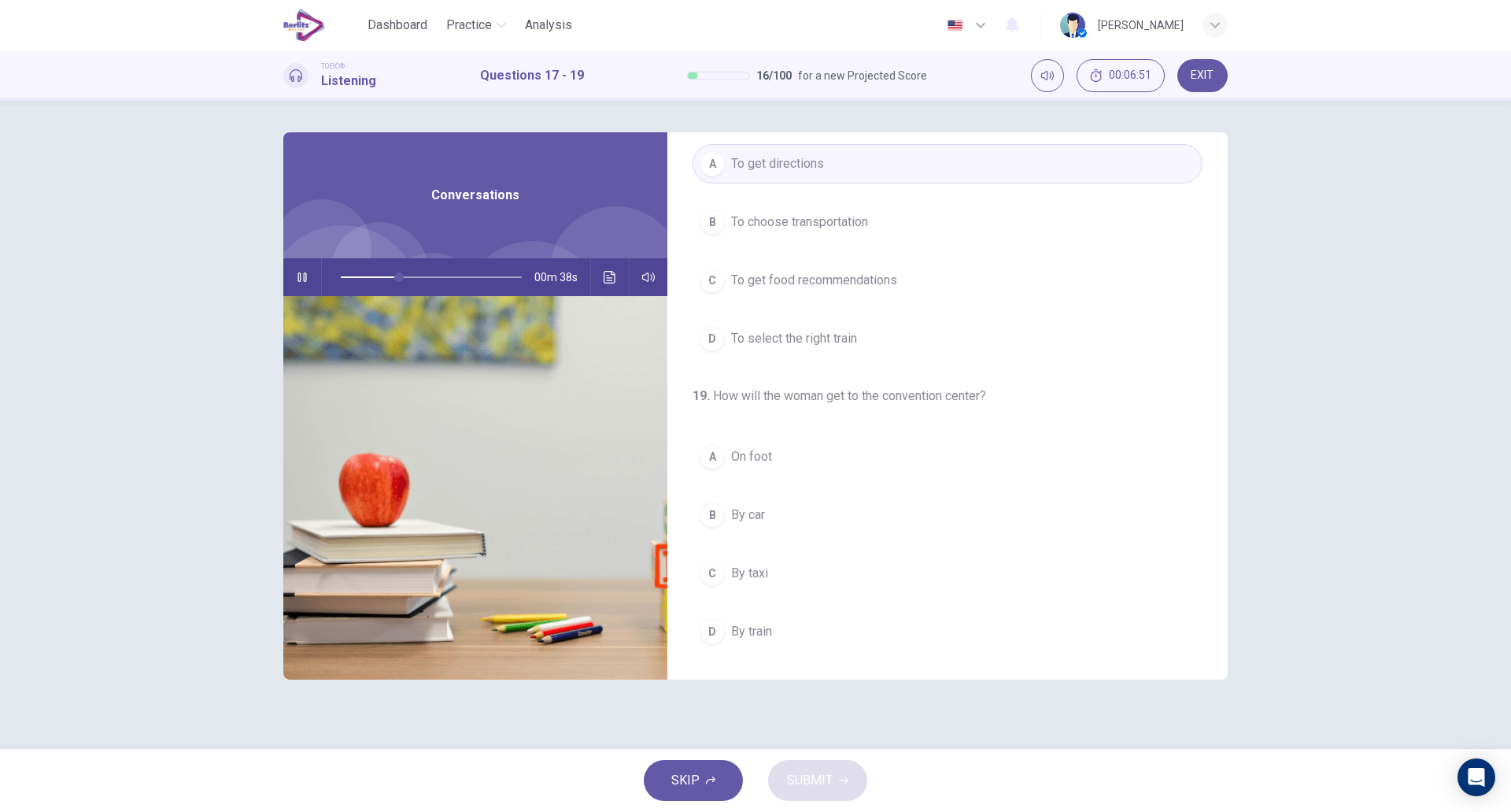
click at [884, 465] on button "A On foot" at bounding box center [948, 457] width 510 height 40
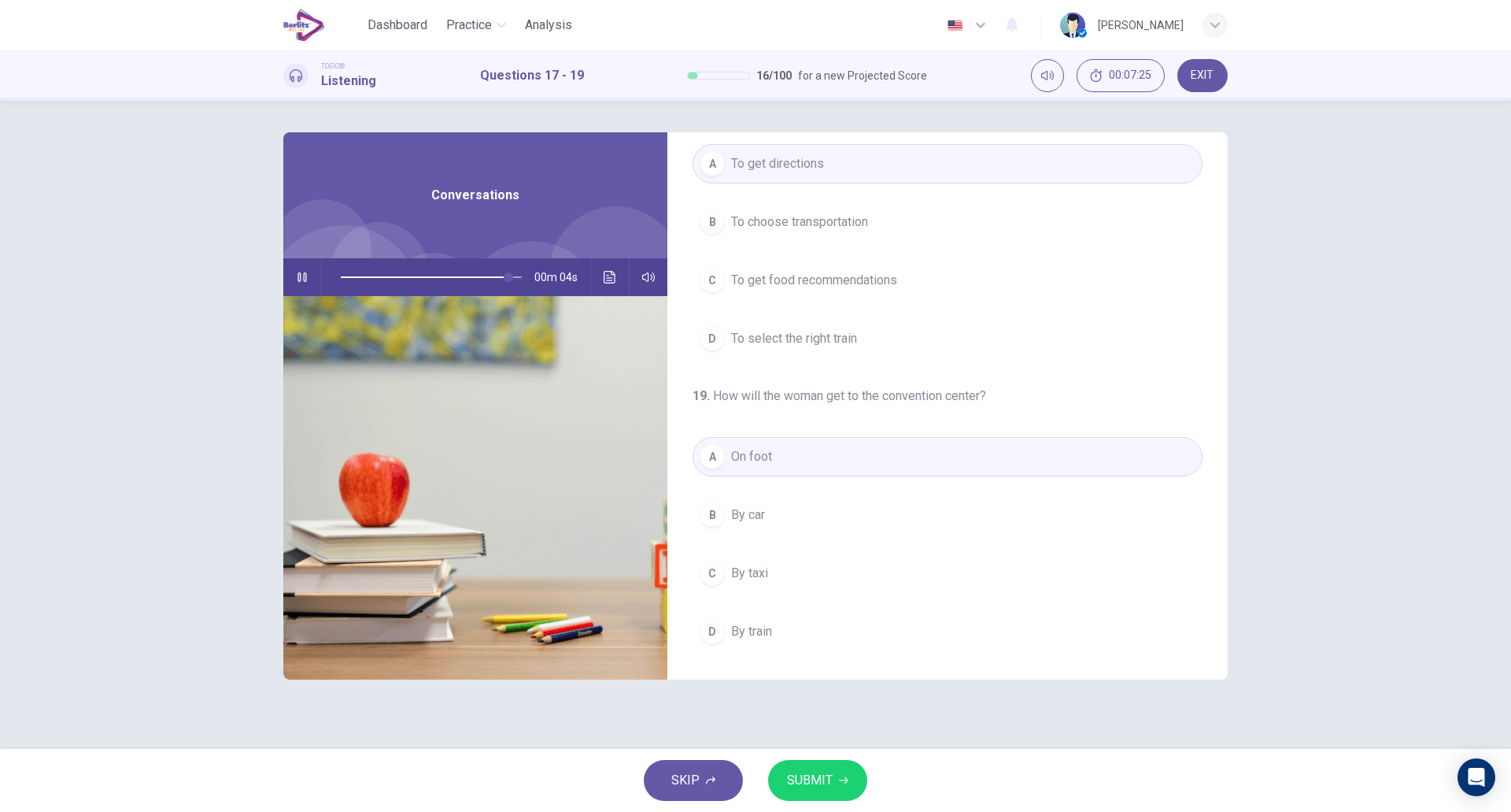
click at [1317, 482] on div "17 . Where are the speakers? A In a restaurant B At a train station C In a hote…" at bounding box center [755, 424] width 1511 height 647
type input "*"
click at [837, 785] on button "SUBMIT" at bounding box center [818, 779] width 99 height 41
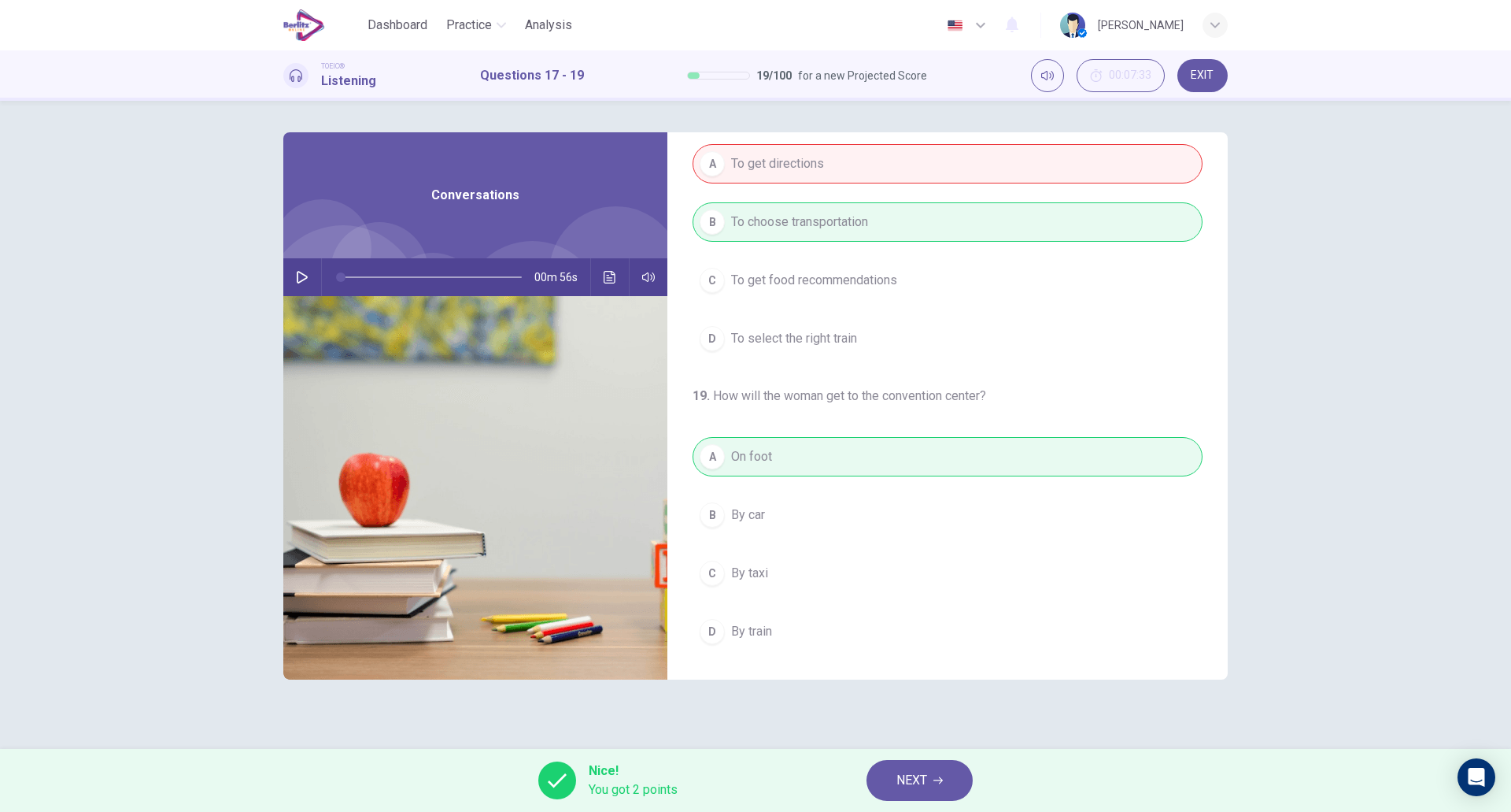
click at [894, 777] on button "NEXT" at bounding box center [920, 779] width 107 height 41
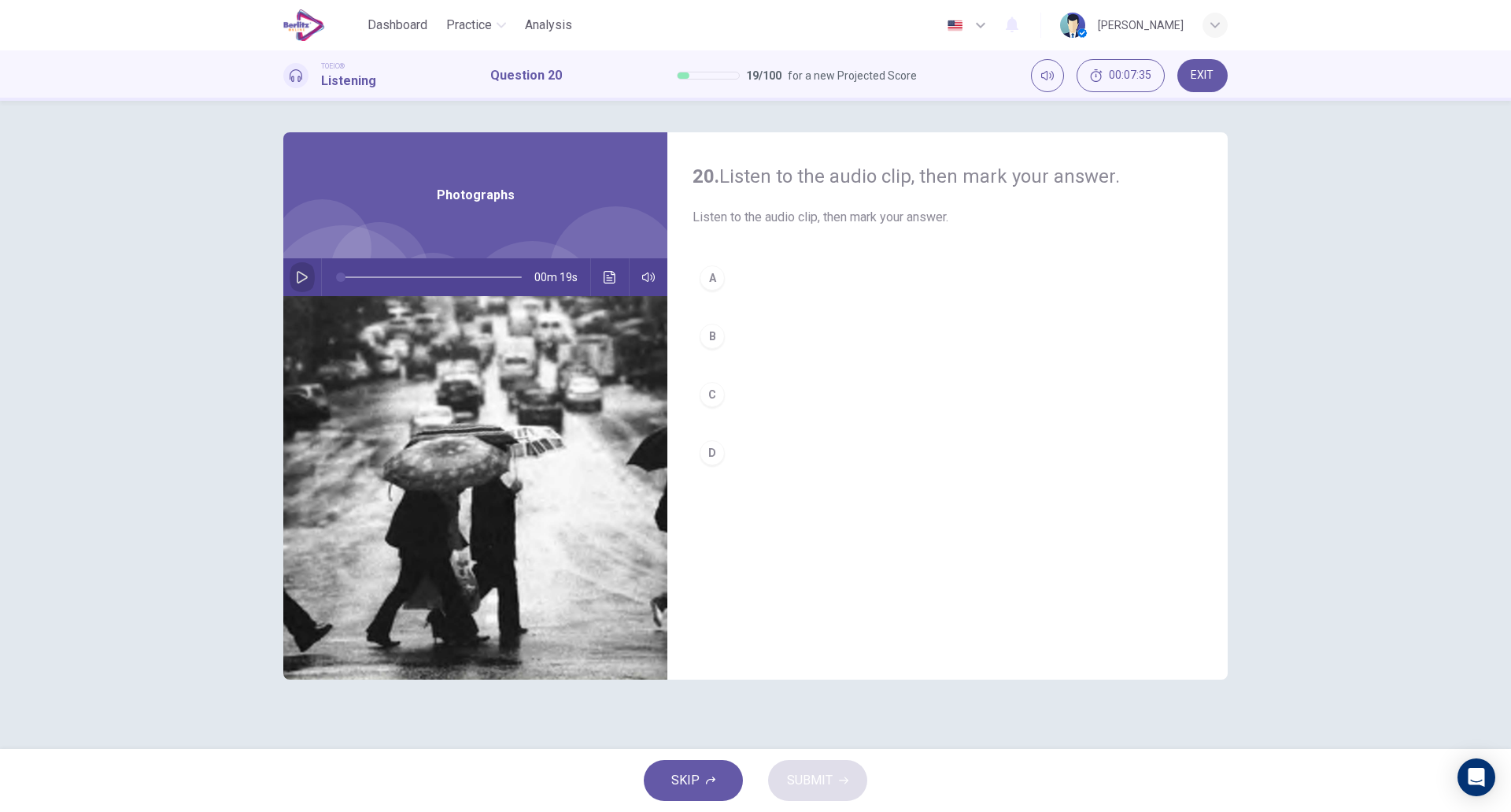
click at [307, 277] on icon "button" at bounding box center [302, 277] width 11 height 13
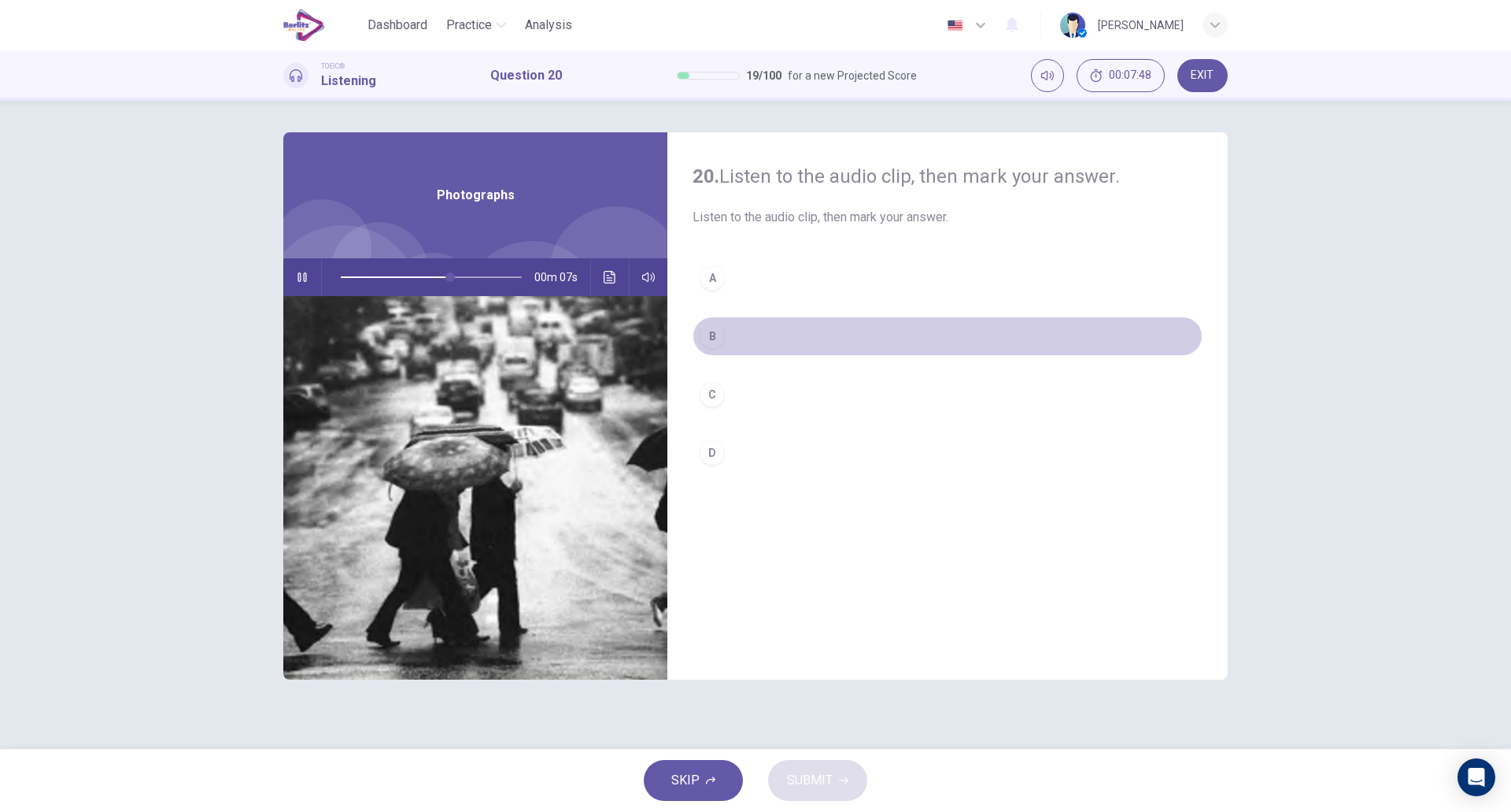
click at [741, 335] on button "B" at bounding box center [948, 336] width 510 height 40
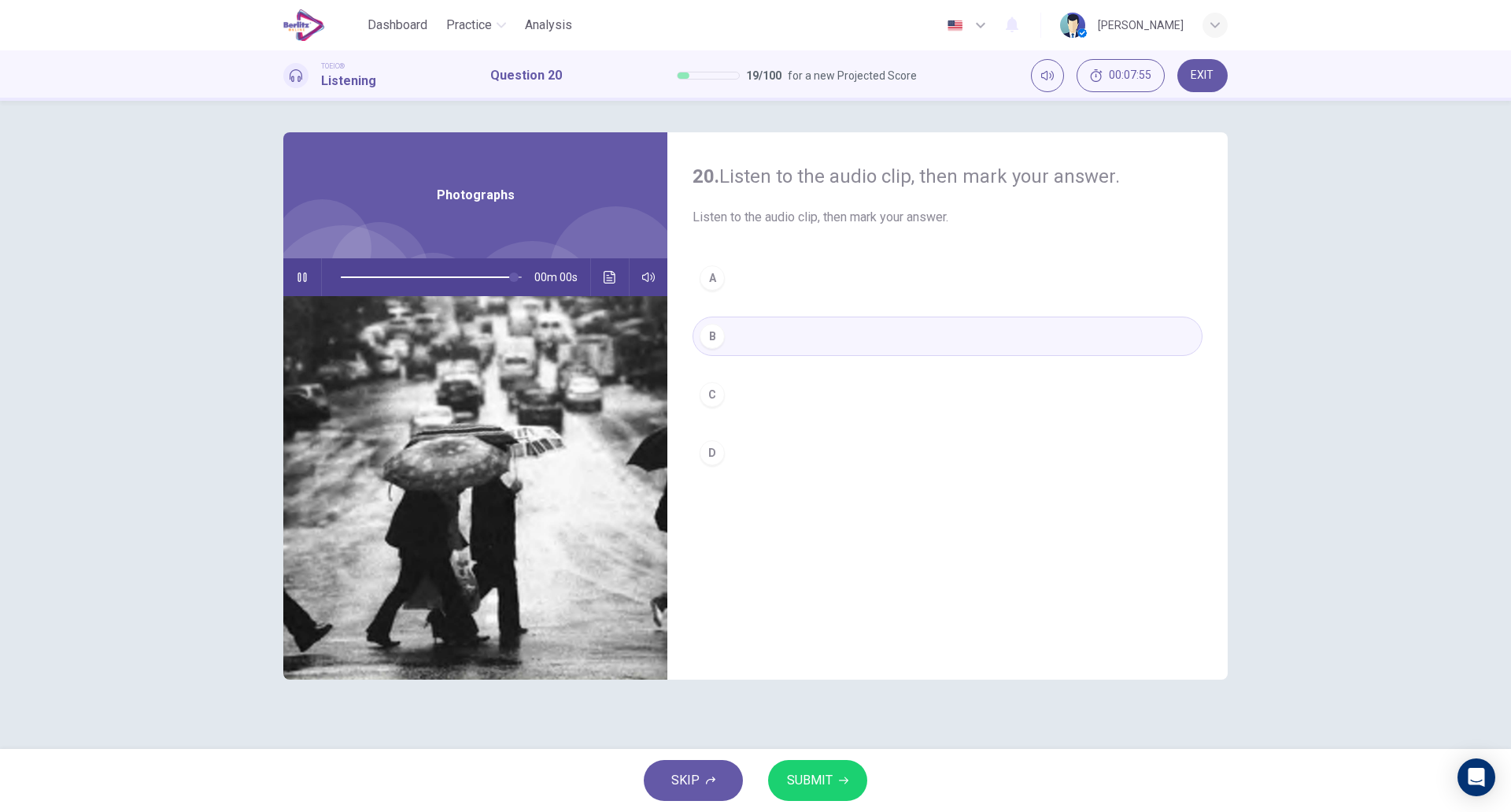
type input "*"
click at [840, 779] on icon "button" at bounding box center [844, 779] width 9 height 9
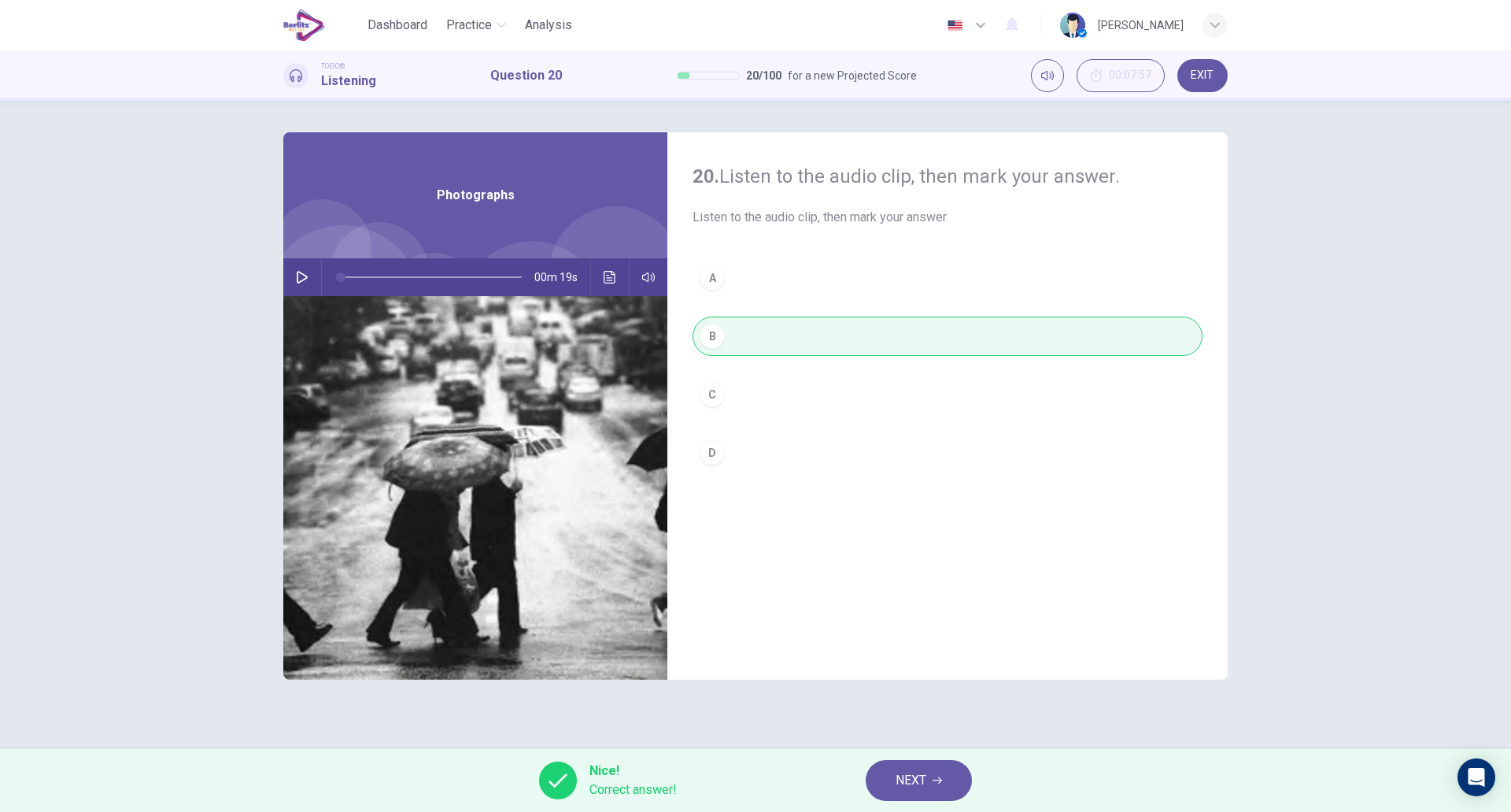
click at [931, 785] on button "NEXT" at bounding box center [920, 779] width 107 height 41
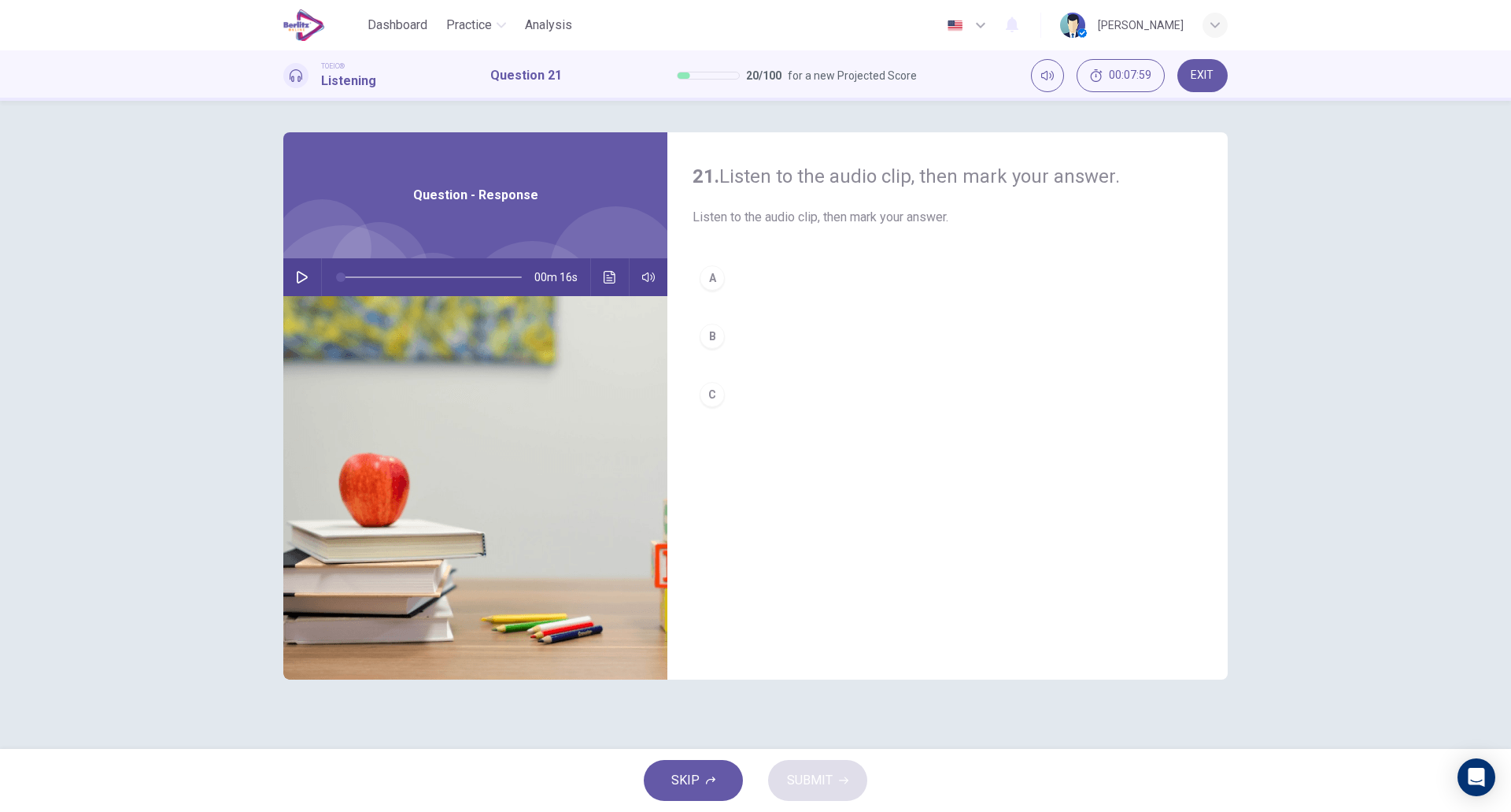
click at [298, 273] on icon "button" at bounding box center [302, 277] width 13 height 13
click at [789, 337] on button "B" at bounding box center [948, 336] width 510 height 40
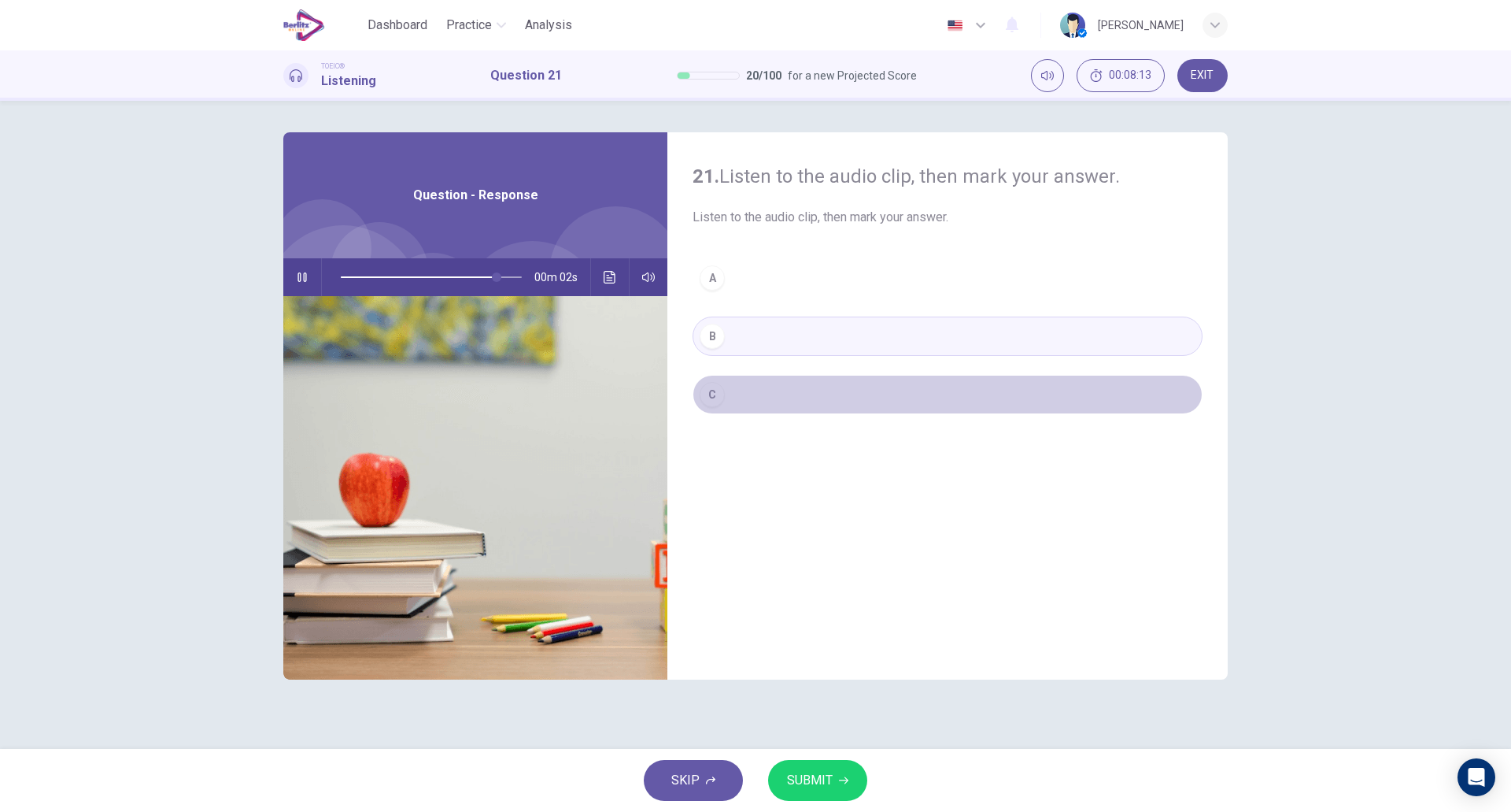
click at [708, 385] on div "C" at bounding box center [713, 394] width 25 height 25
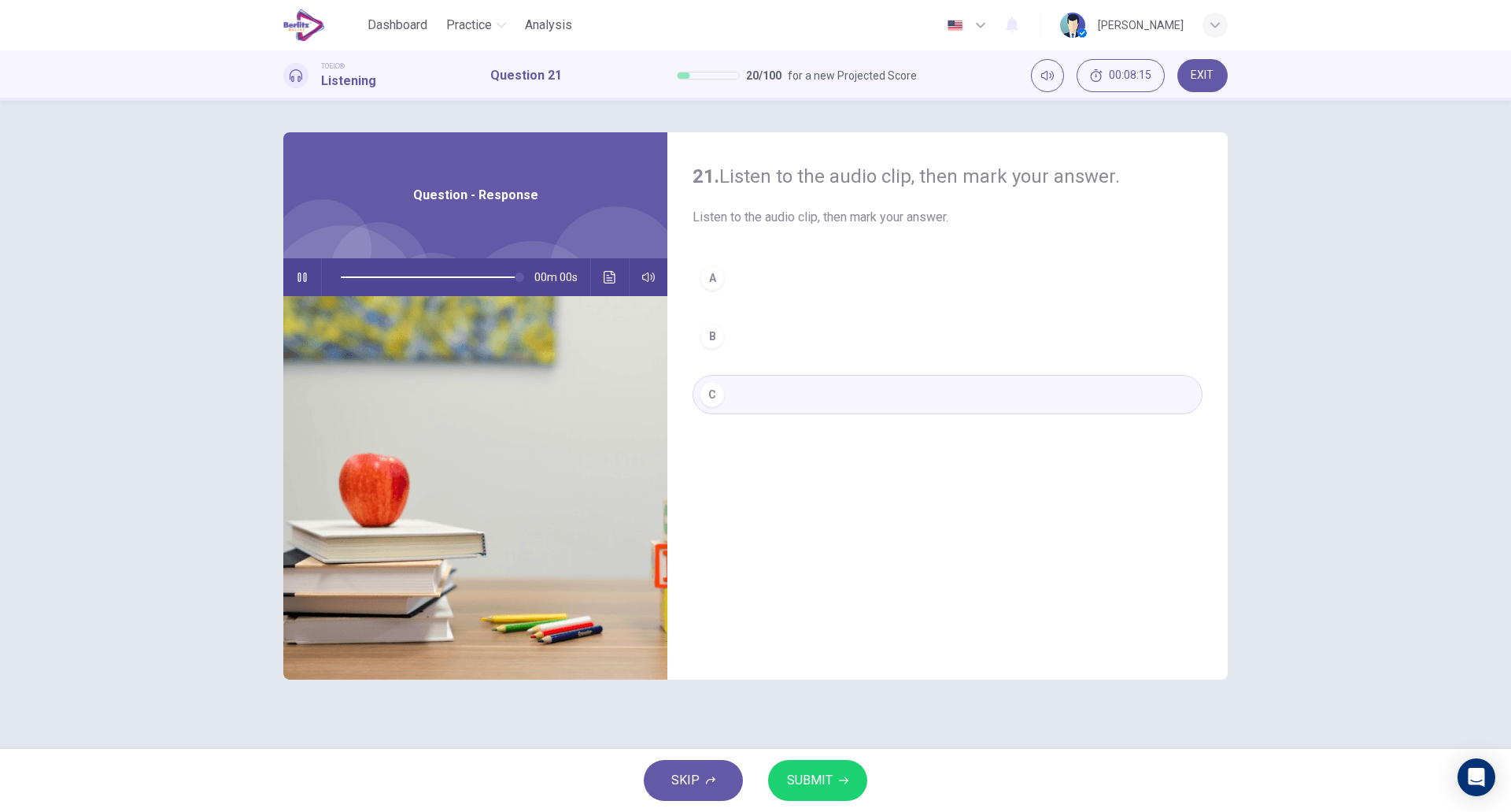
type input "*"
click at [812, 770] on span "SUBMIT" at bounding box center [810, 780] width 45 height 22
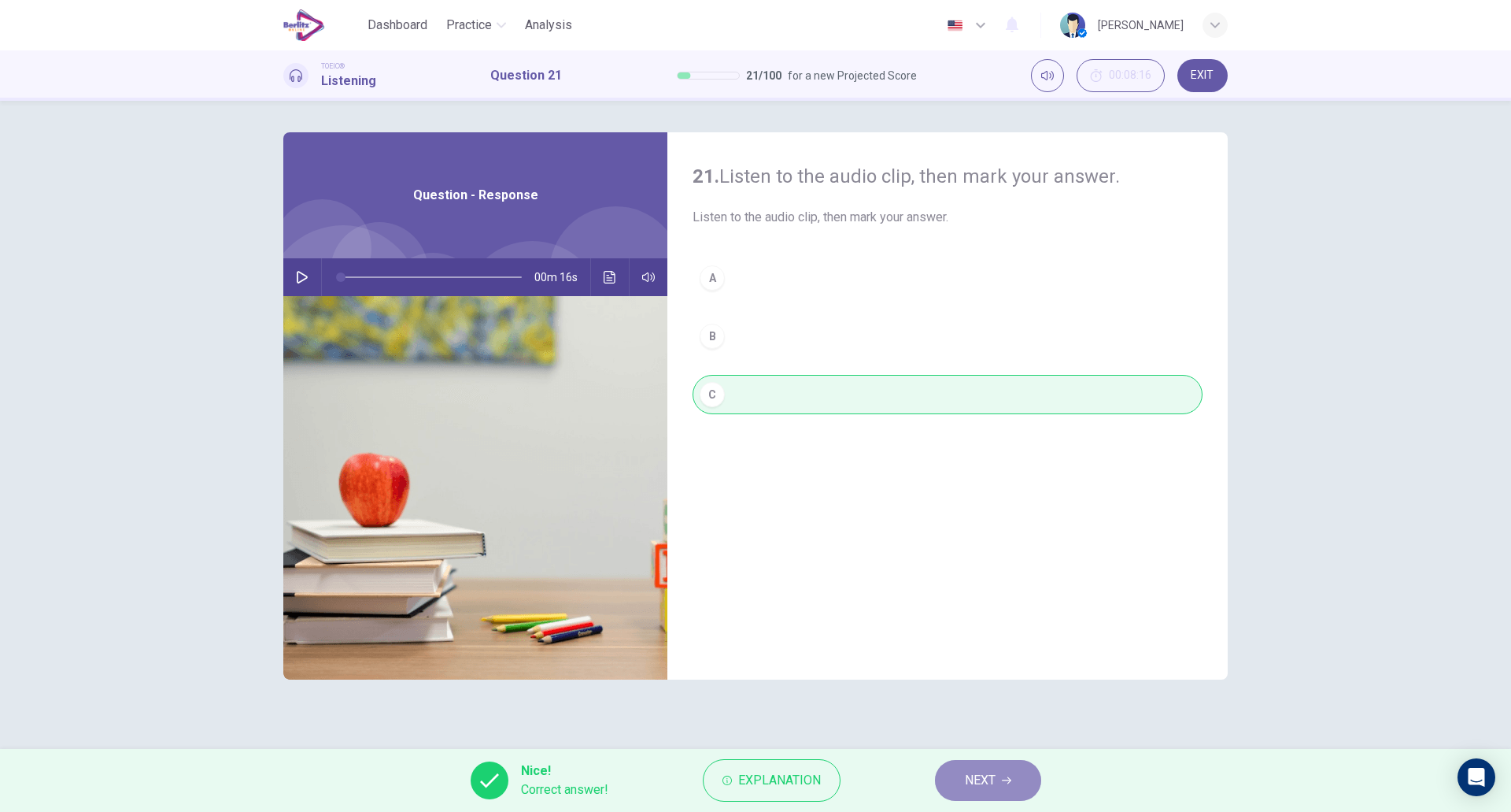
click at [976, 768] on button "NEXT" at bounding box center [988, 779] width 107 height 41
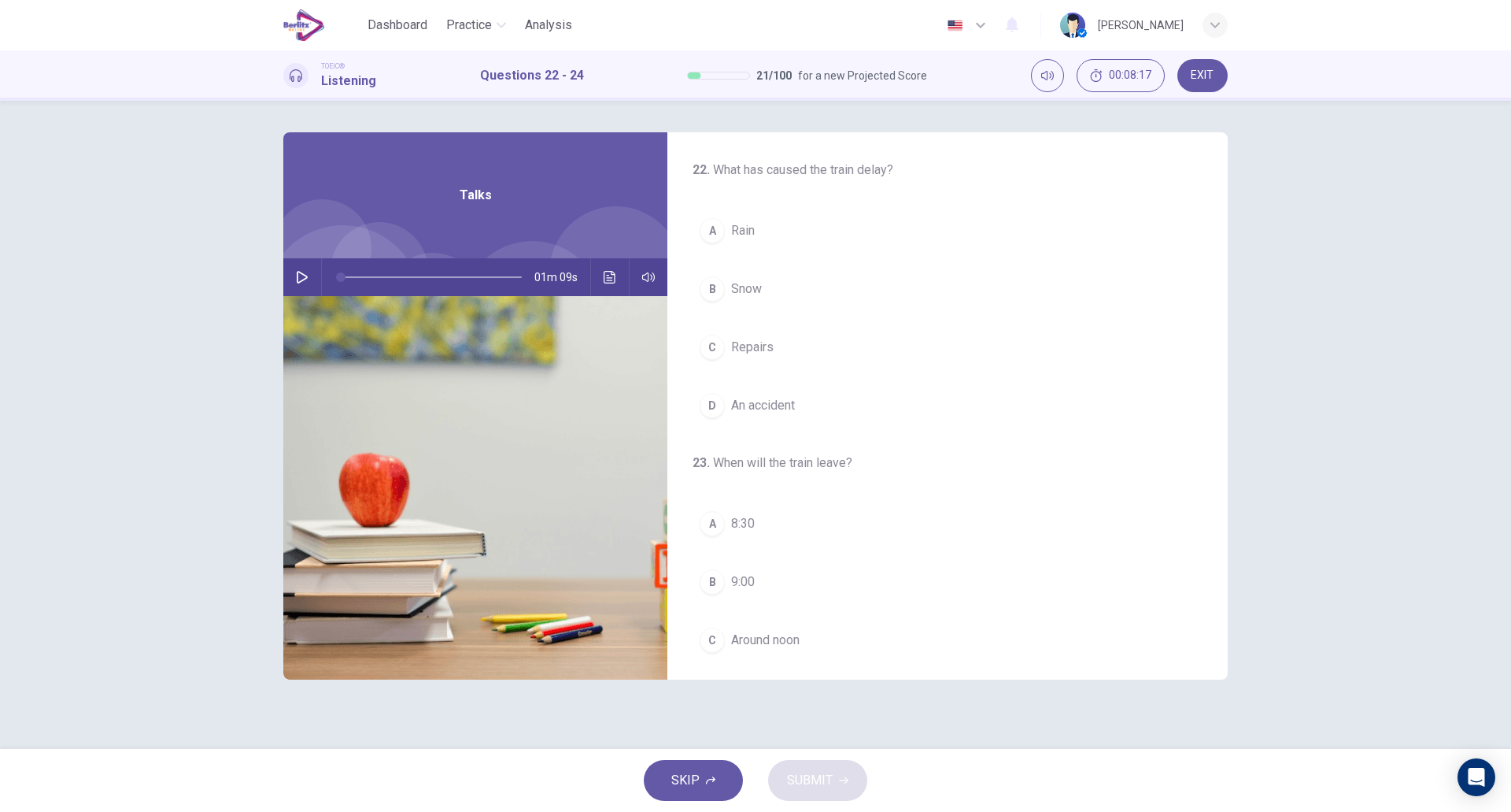
click at [307, 272] on icon "button" at bounding box center [302, 277] width 13 height 13
click at [863, 286] on button "B Snow" at bounding box center [948, 289] width 510 height 40
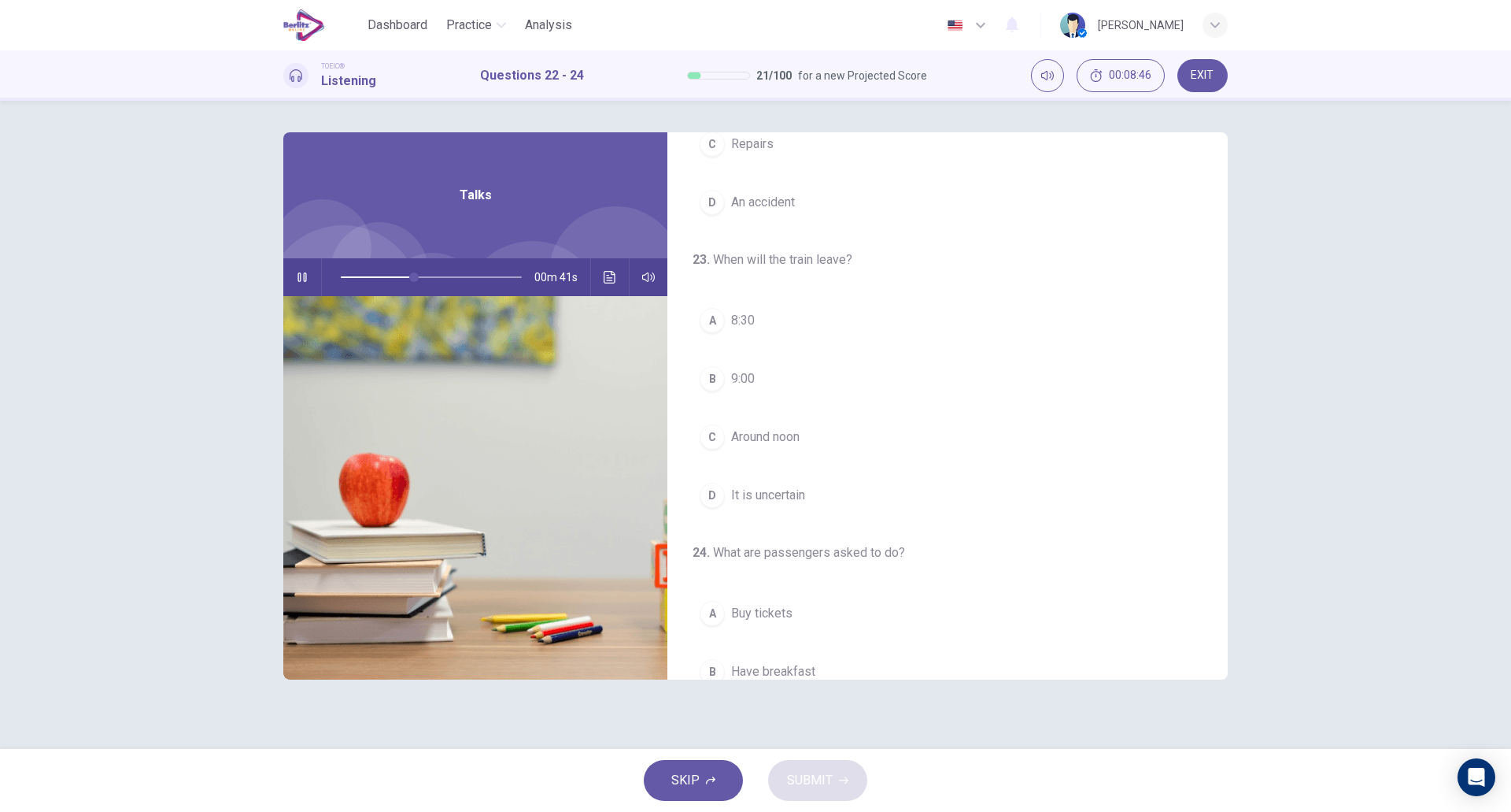
scroll to position [203, 0]
click at [834, 488] on button "D It is uncertain" at bounding box center [948, 495] width 510 height 40
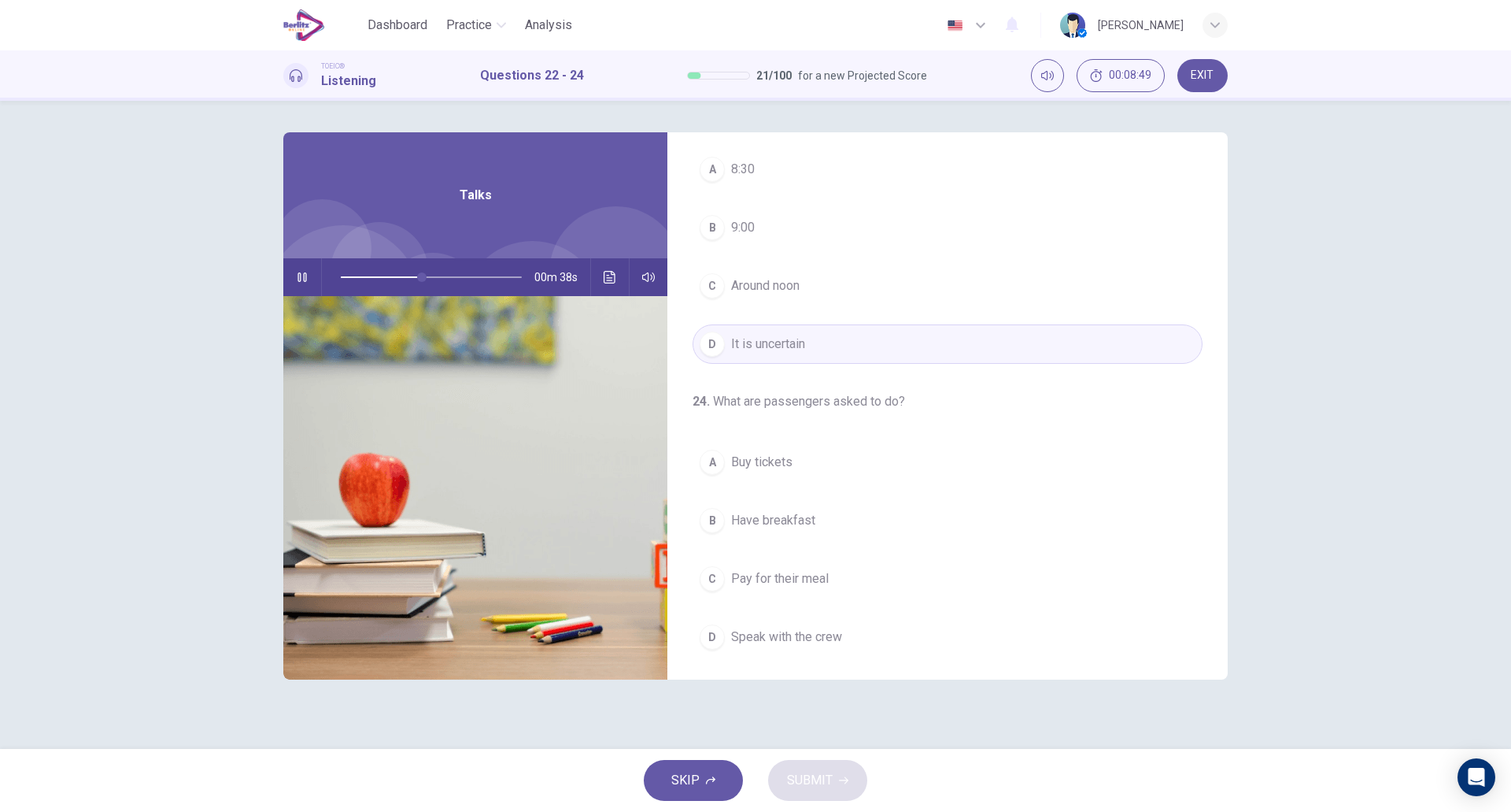
scroll to position [360, 0]
click at [869, 516] on button "B Have breakfast" at bounding box center [948, 515] width 510 height 40
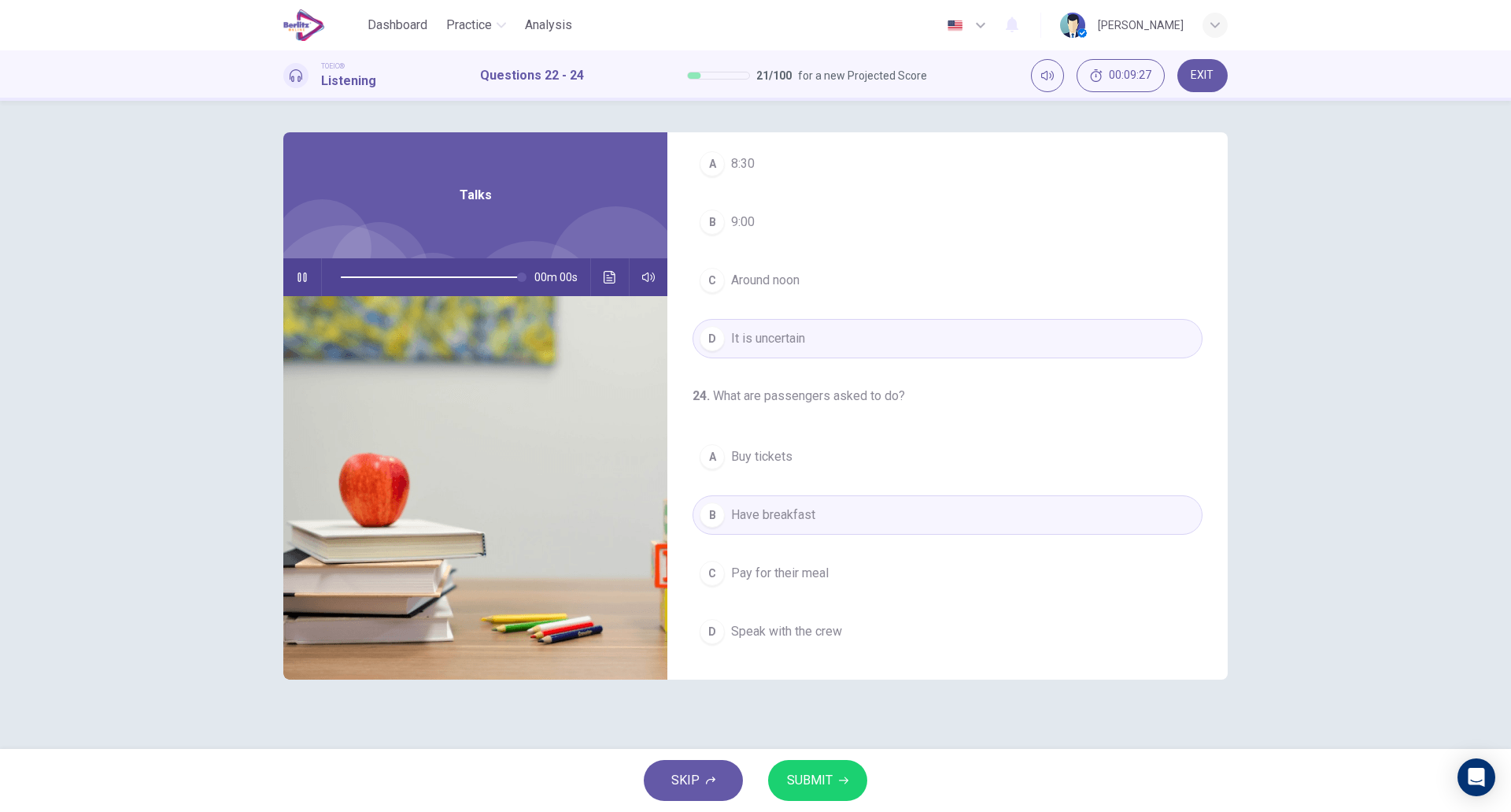
type input "*"
click at [806, 771] on span "SUBMIT" at bounding box center [810, 780] width 45 height 22
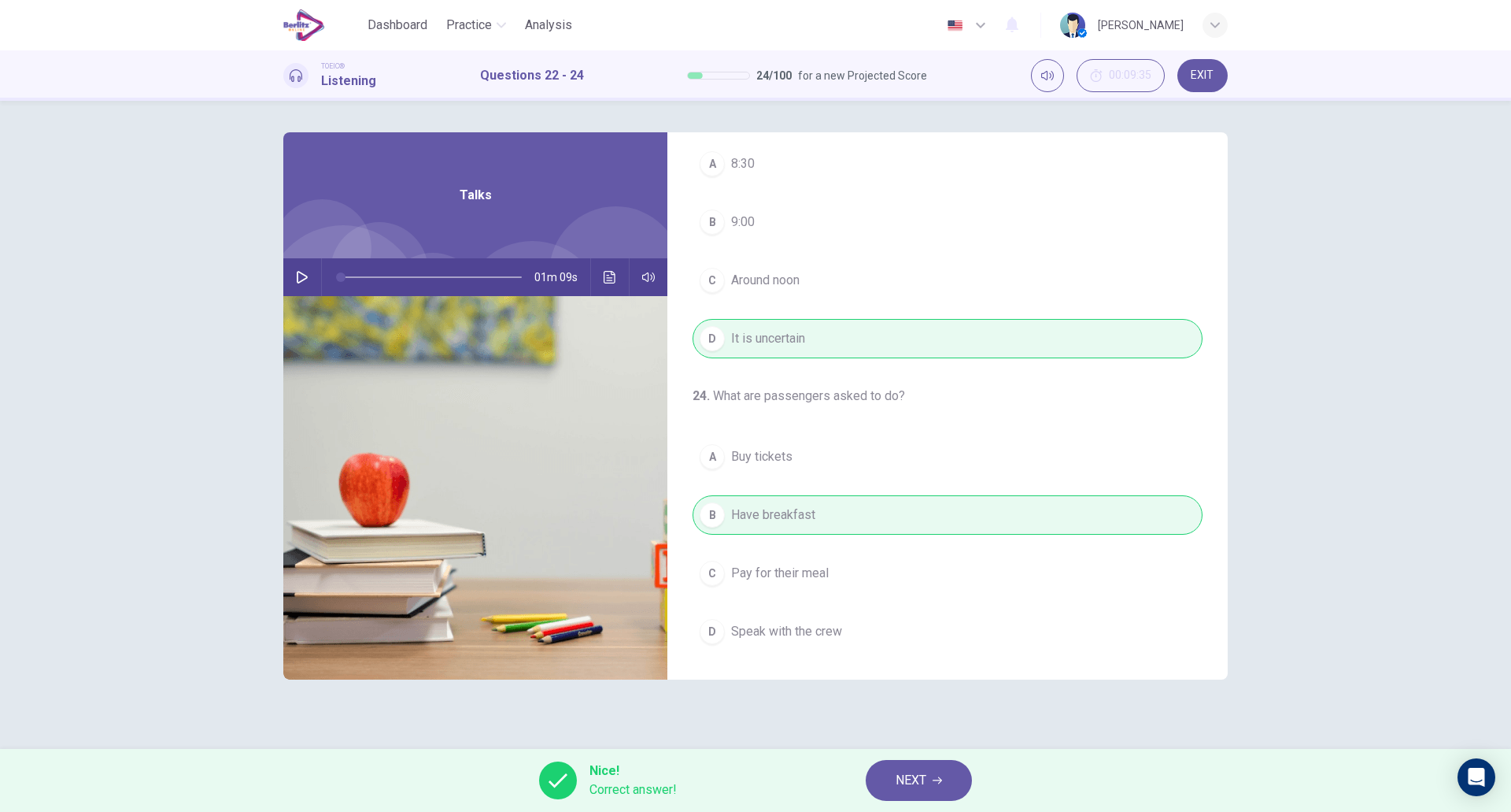
click at [915, 770] on span "NEXT" at bounding box center [911, 780] width 31 height 22
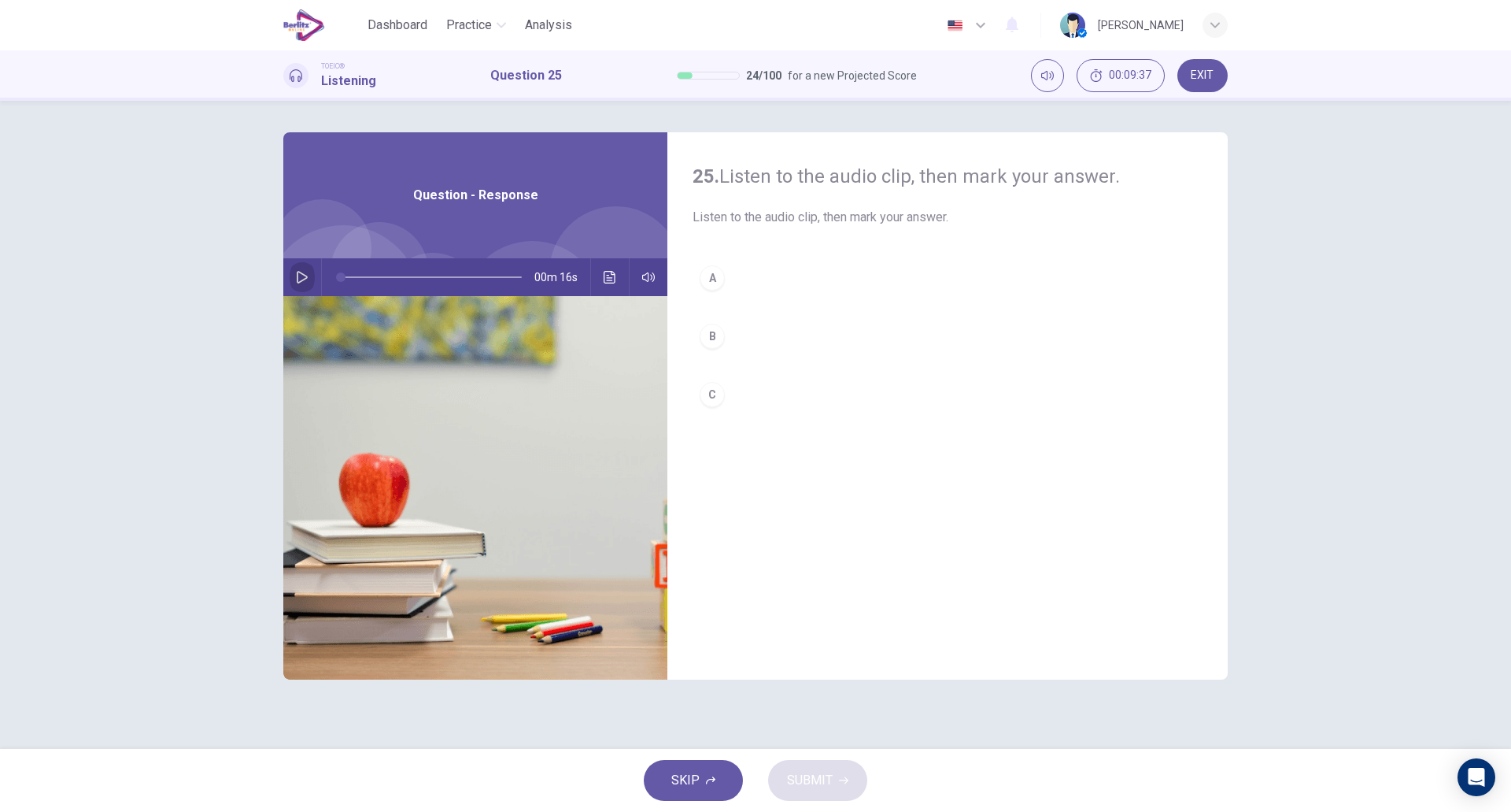
click at [301, 277] on icon "button" at bounding box center [302, 277] width 13 height 13
click at [759, 386] on button "C" at bounding box center [948, 394] width 510 height 40
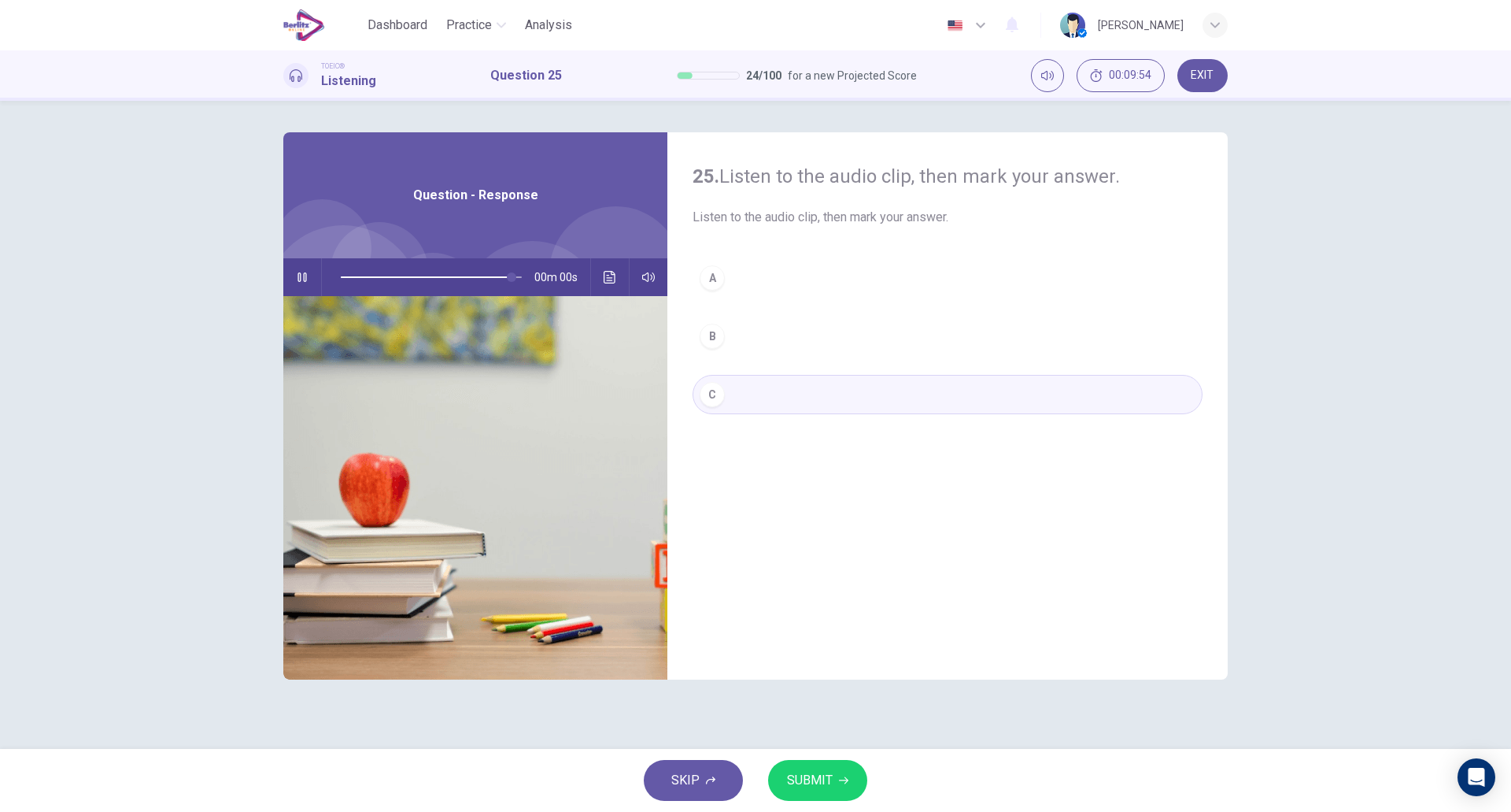
type input "*"
click at [758, 293] on button "A" at bounding box center [948, 279] width 510 height 40
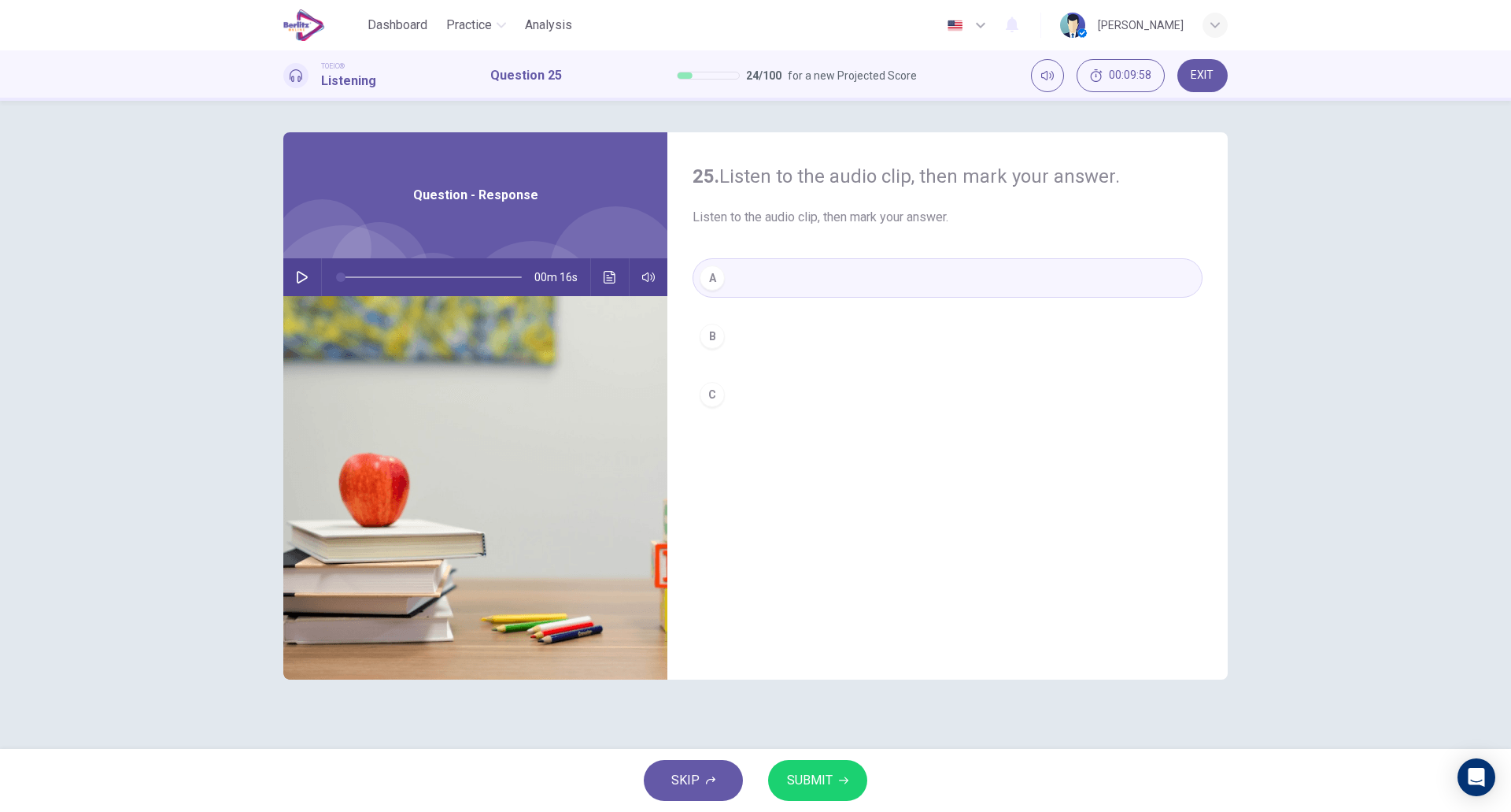
click at [838, 789] on button "SUBMIT" at bounding box center [818, 779] width 99 height 41
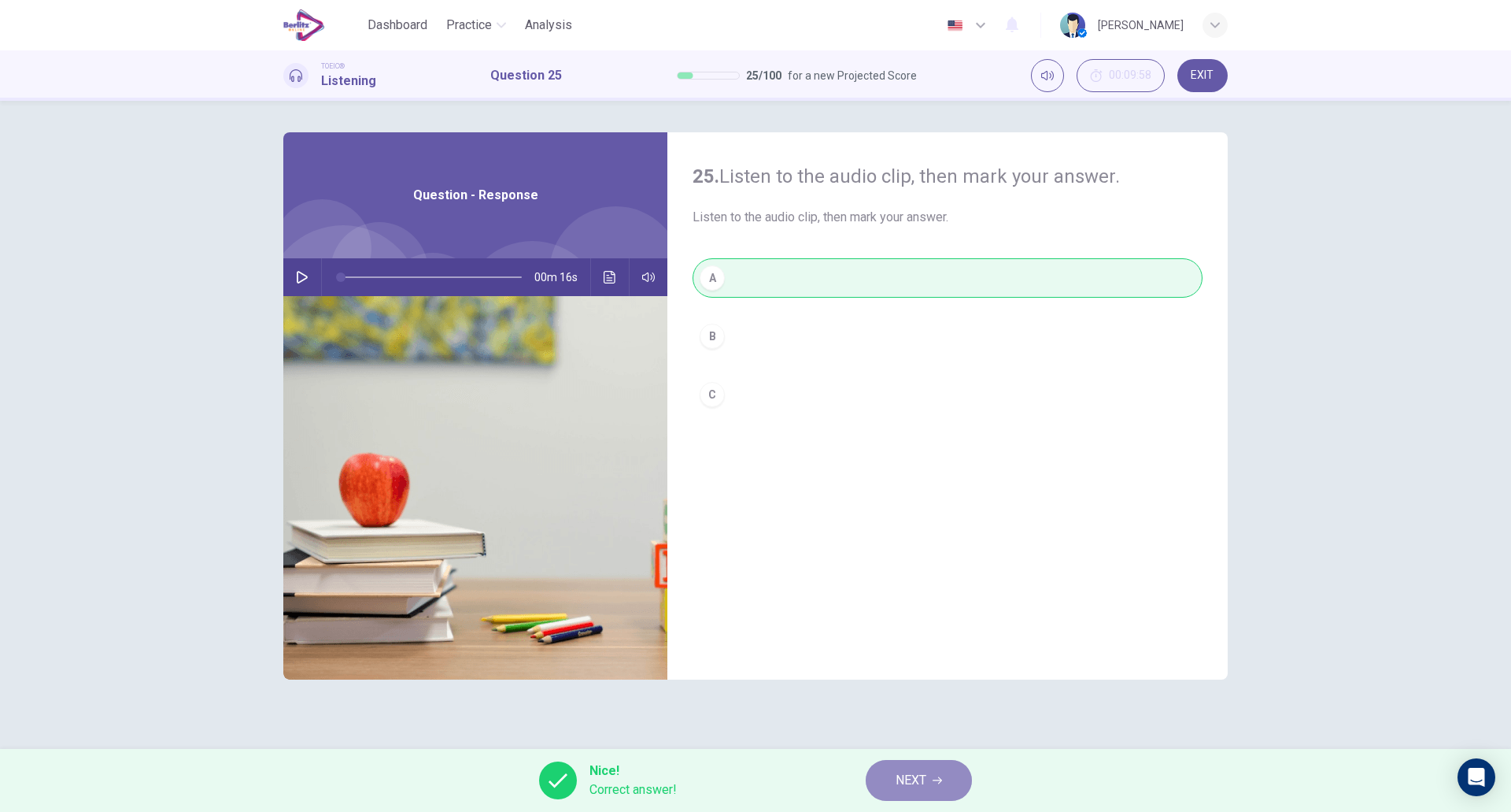
click at [910, 777] on span "NEXT" at bounding box center [911, 780] width 31 height 22
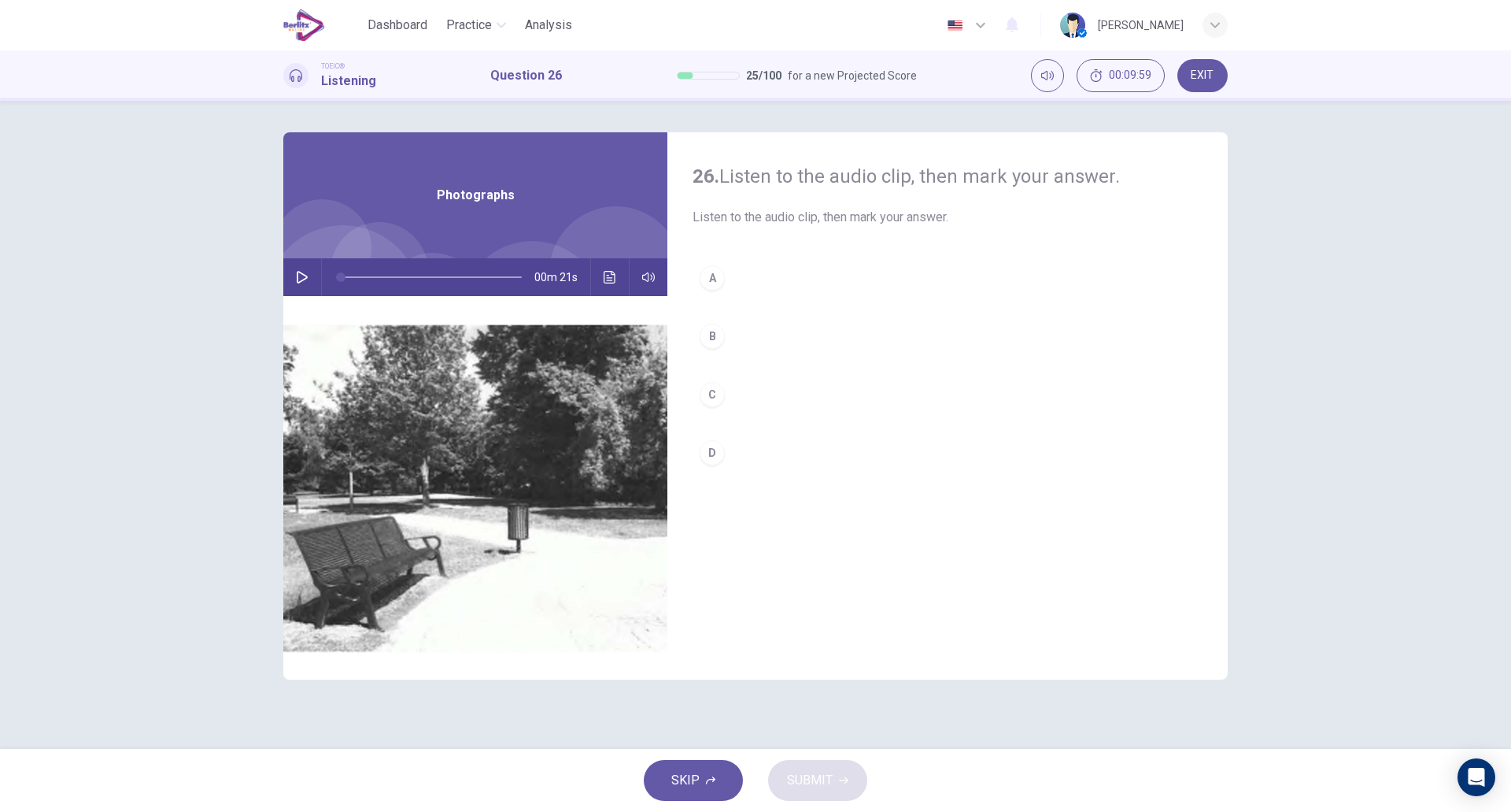
click at [301, 280] on icon "button" at bounding box center [302, 277] width 11 height 13
click at [726, 322] on button "B" at bounding box center [948, 336] width 510 height 40
type input "*"
click at [836, 771] on button "SUBMIT" at bounding box center [818, 779] width 99 height 41
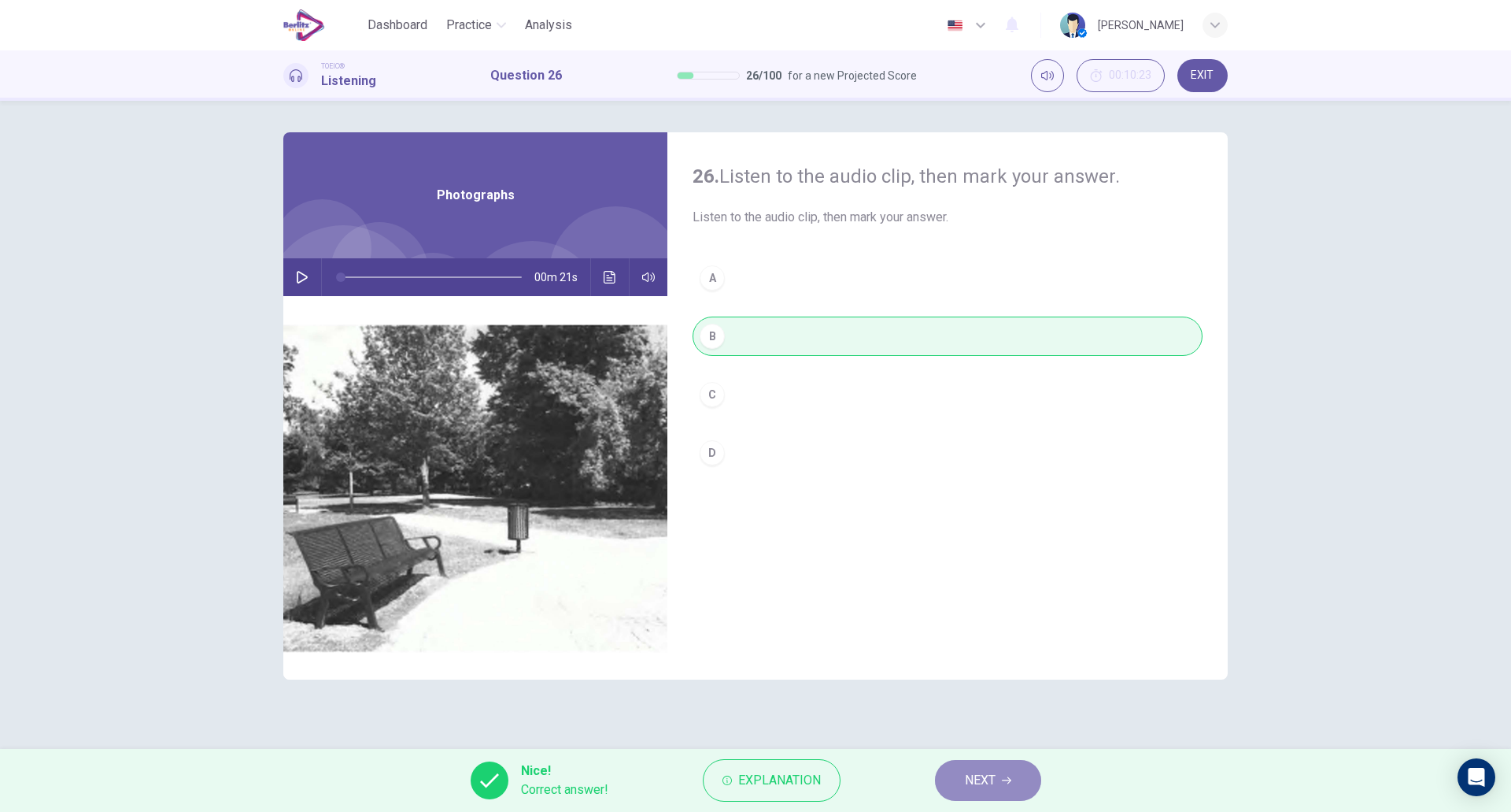
click at [965, 774] on span "NEXT" at bounding box center [980, 780] width 31 height 22
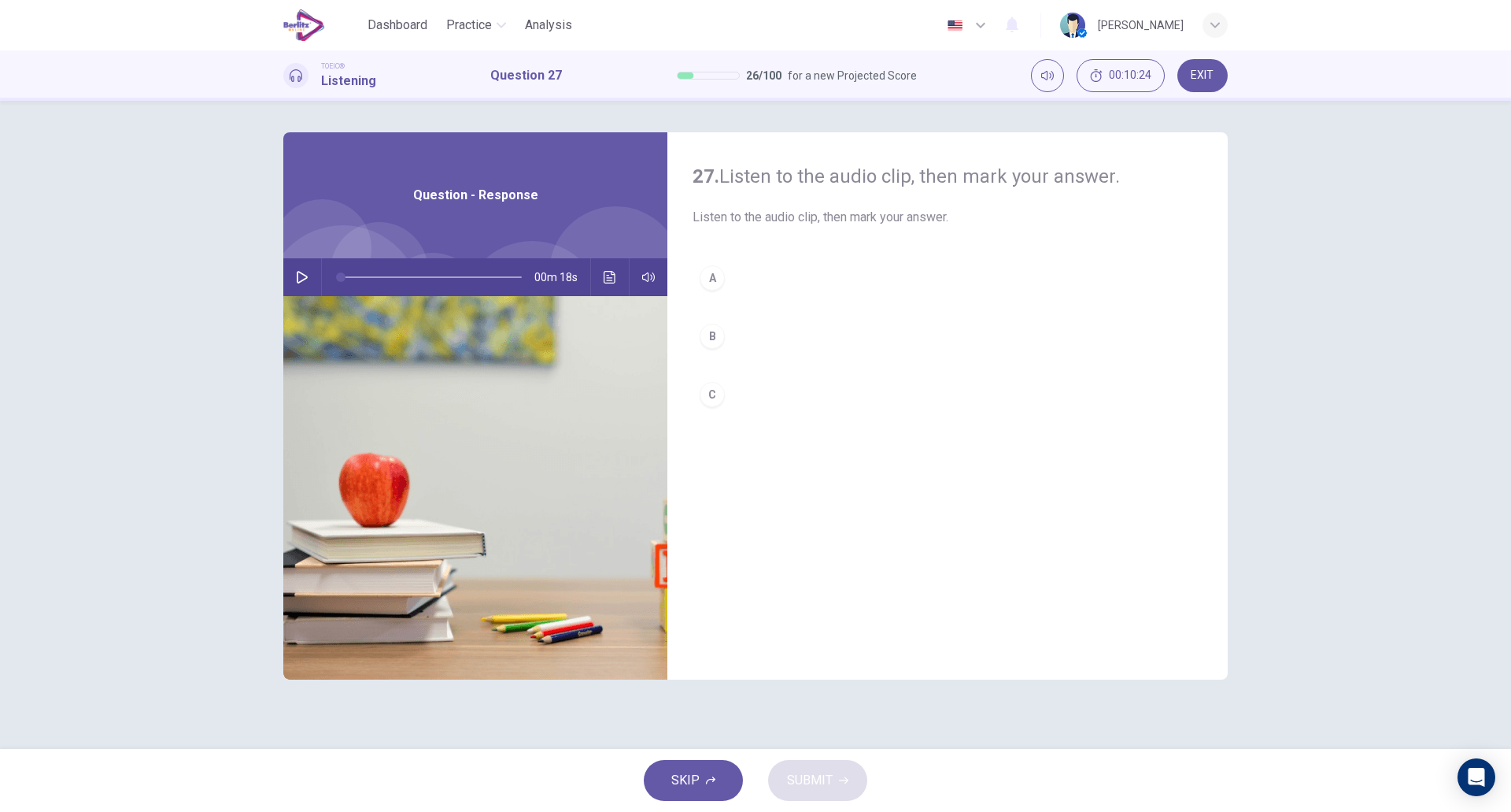
click at [296, 273] on icon "button" at bounding box center [302, 277] width 13 height 13
click at [788, 346] on button "B" at bounding box center [948, 336] width 510 height 40
type input "*"
click at [811, 787] on span "SUBMIT" at bounding box center [810, 780] width 45 height 22
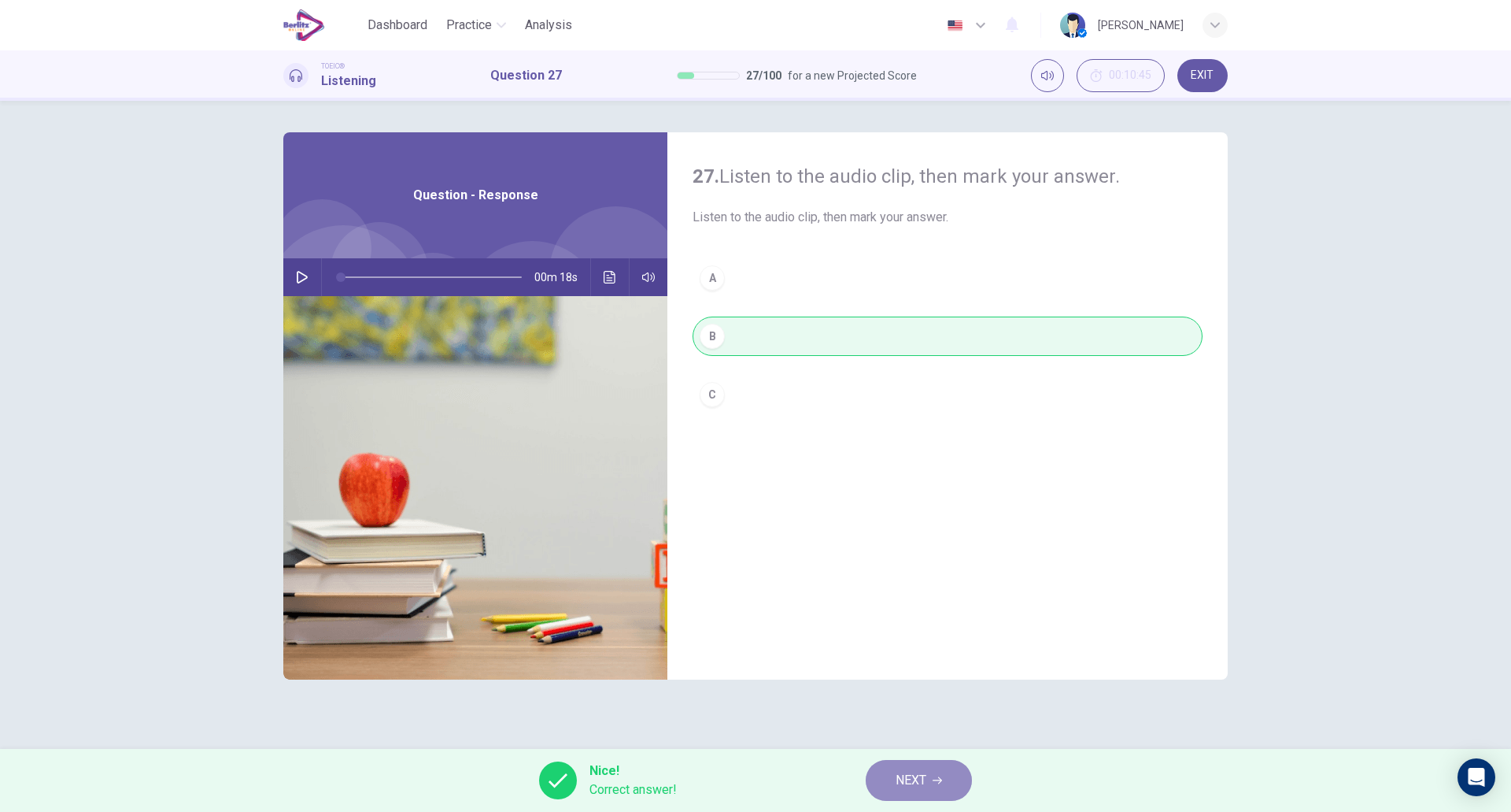
click at [891, 785] on button "NEXT" at bounding box center [920, 779] width 107 height 41
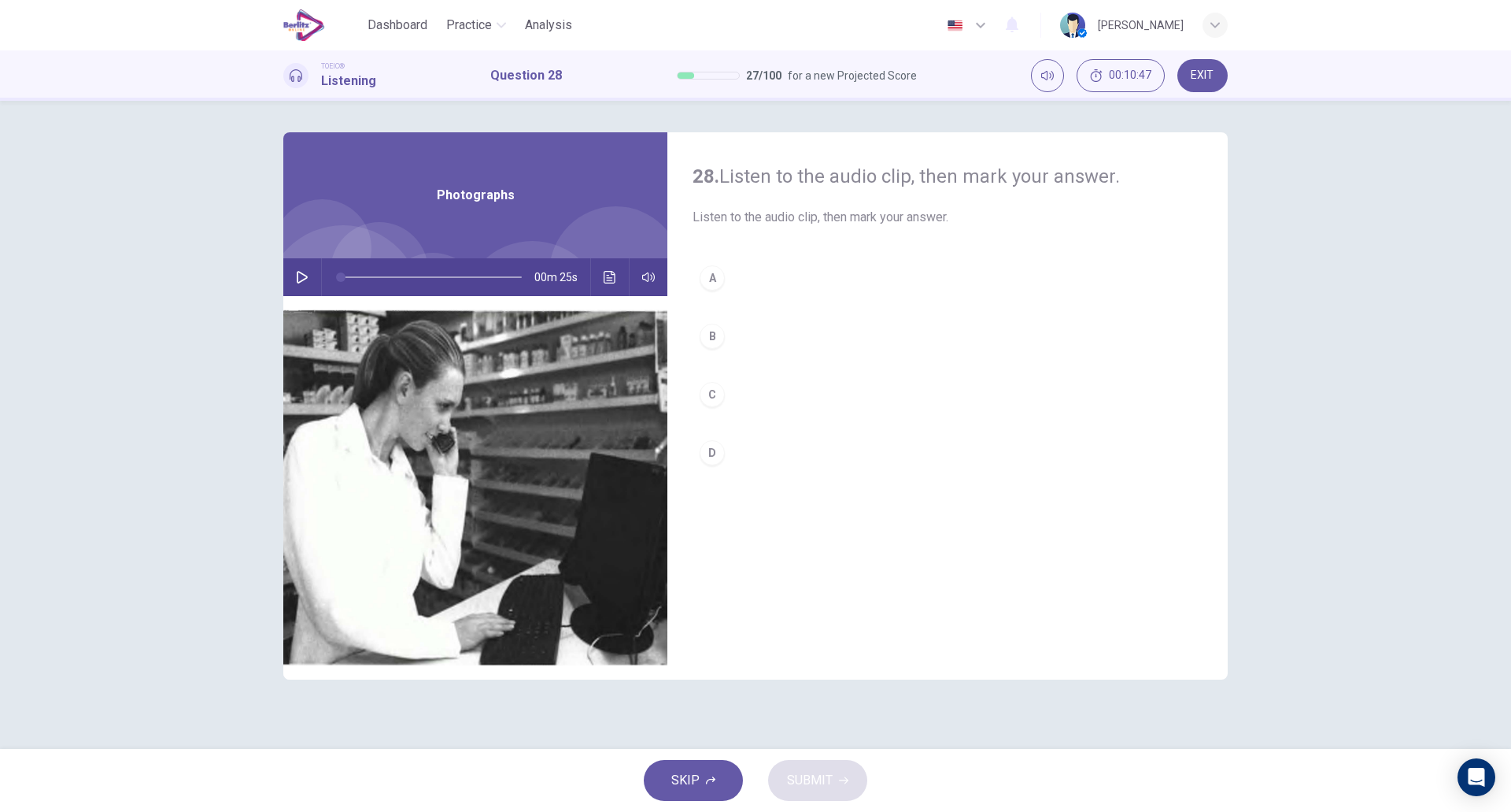
click at [296, 280] on icon "button" at bounding box center [302, 277] width 13 height 13
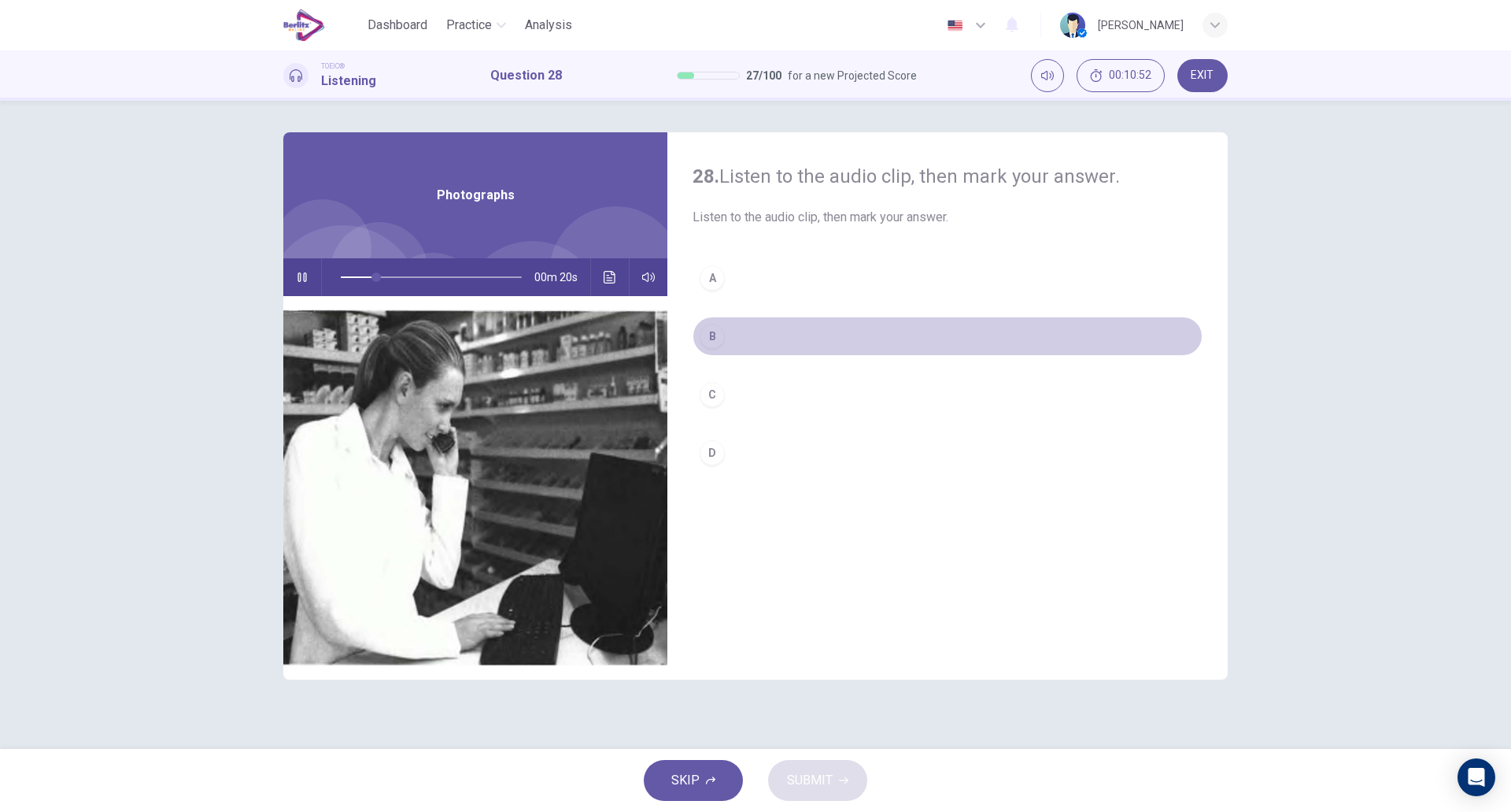
click at [761, 349] on button "B" at bounding box center [948, 336] width 510 height 40
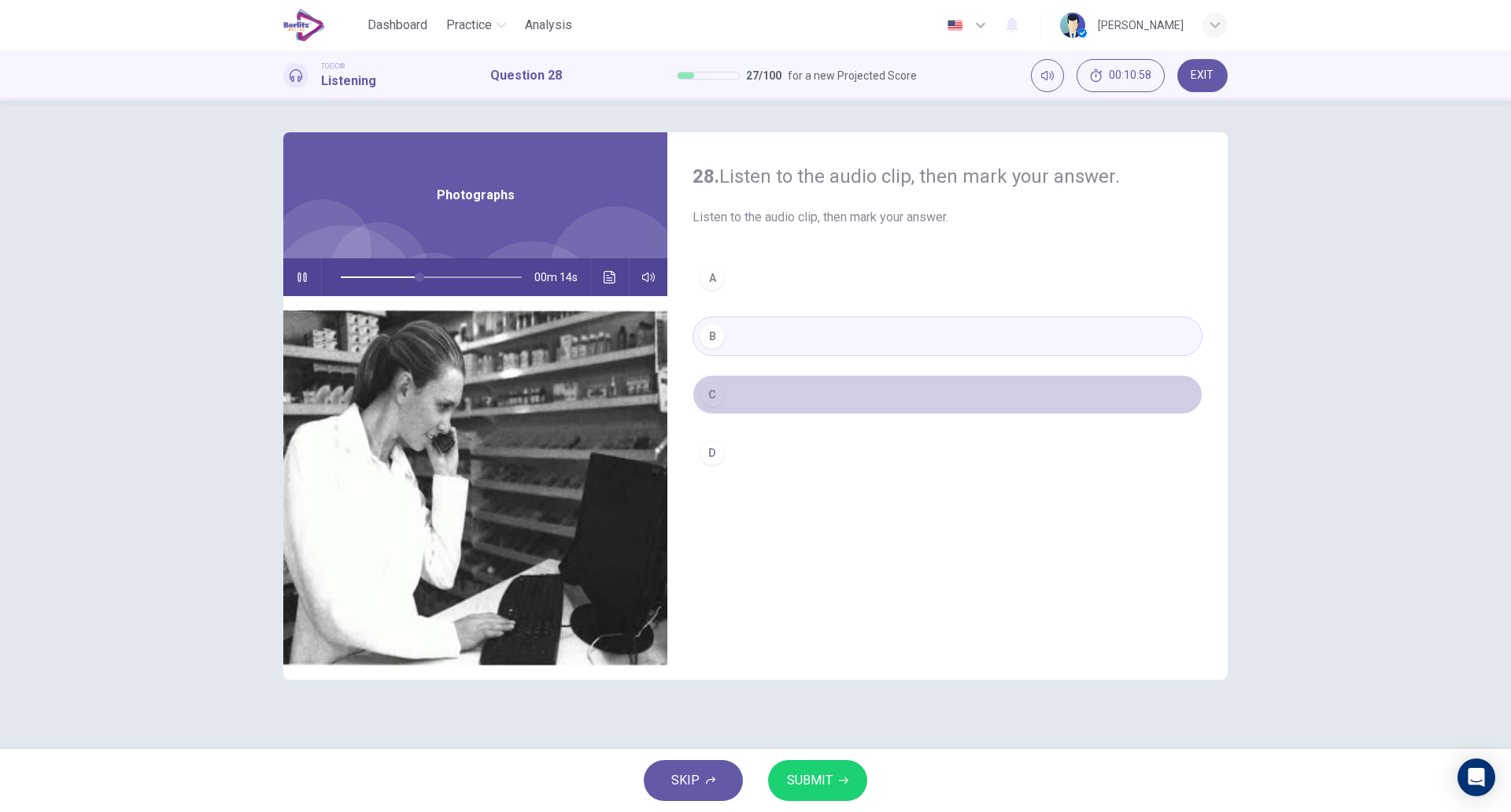
click at [749, 389] on button "C" at bounding box center [948, 394] width 510 height 40
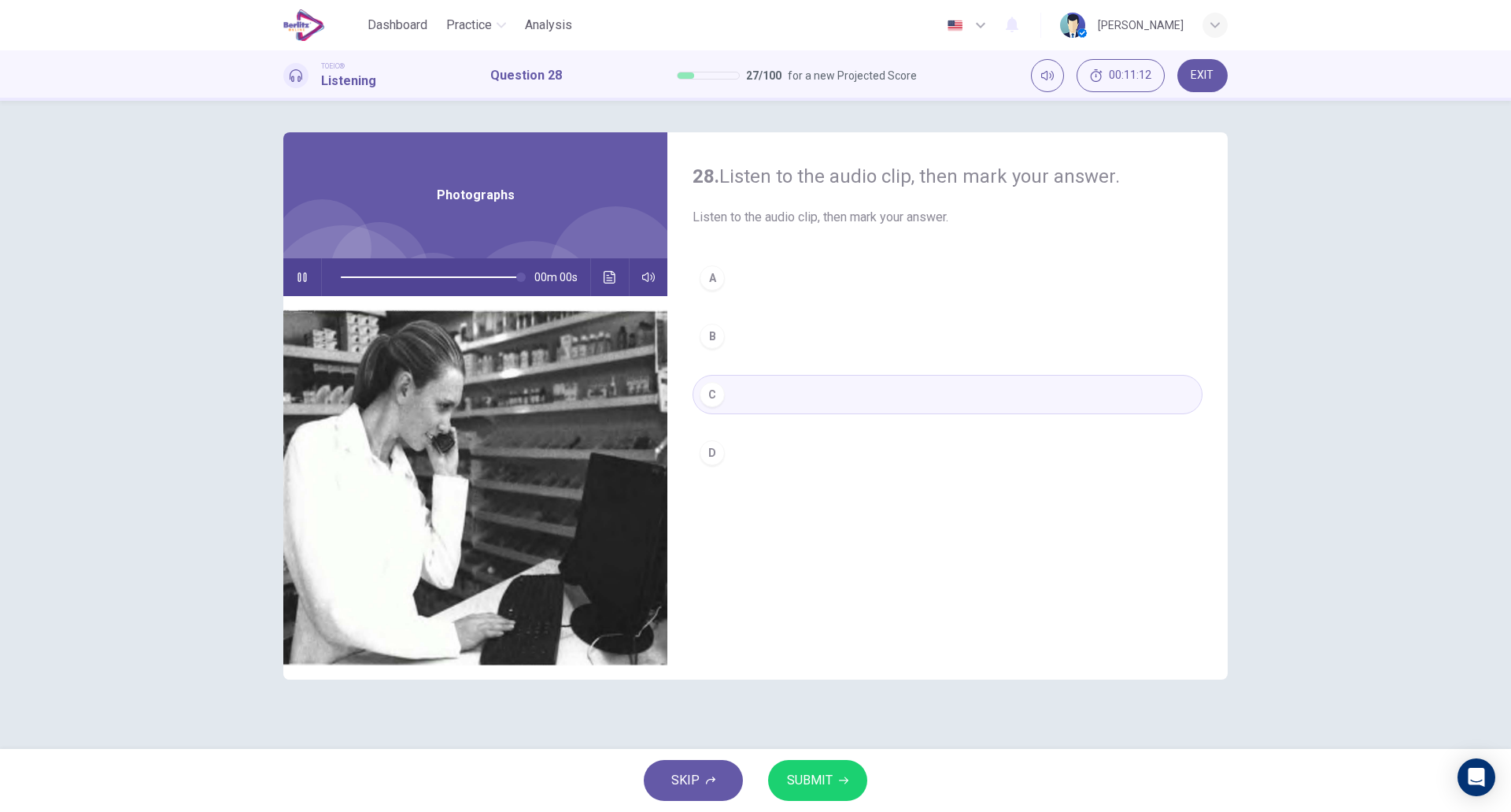
type input "*"
click at [826, 770] on span "SUBMIT" at bounding box center [810, 780] width 45 height 22
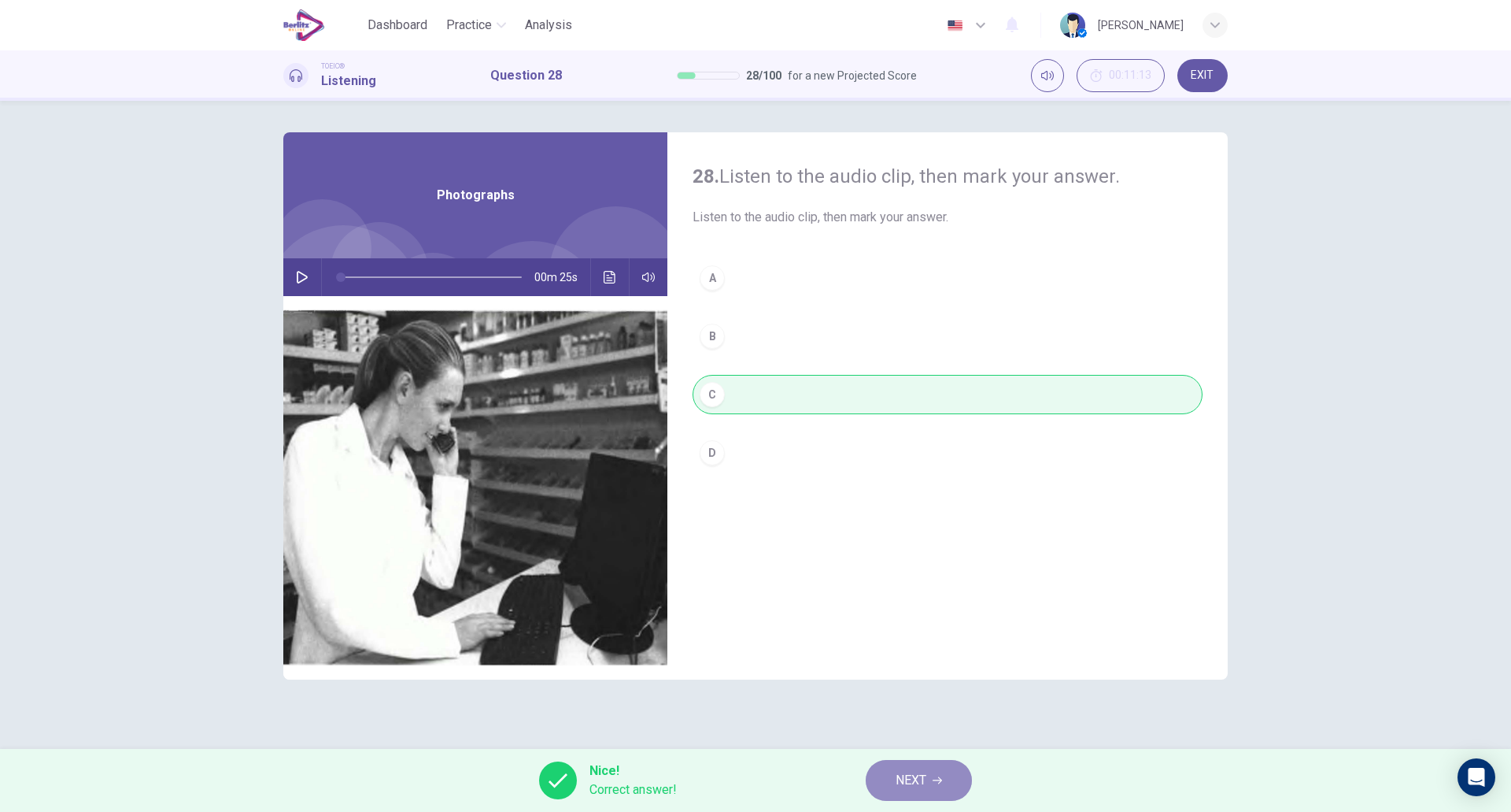
click at [914, 777] on span "NEXT" at bounding box center [911, 780] width 31 height 22
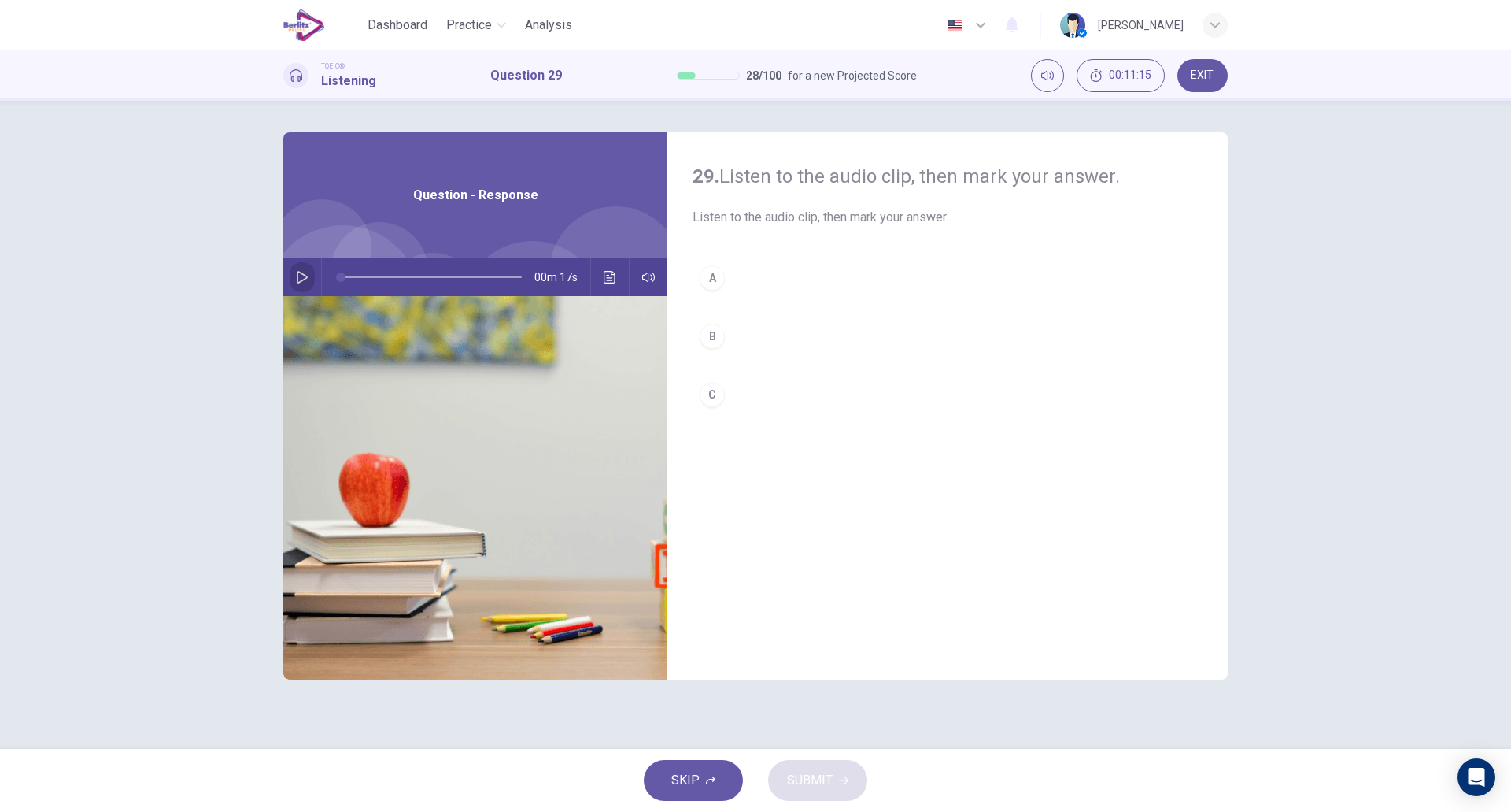
click at [301, 283] on icon "button" at bounding box center [302, 277] width 13 height 13
click at [760, 338] on button "B" at bounding box center [948, 336] width 510 height 40
type input "*"
click at [807, 773] on span "SUBMIT" at bounding box center [810, 780] width 45 height 22
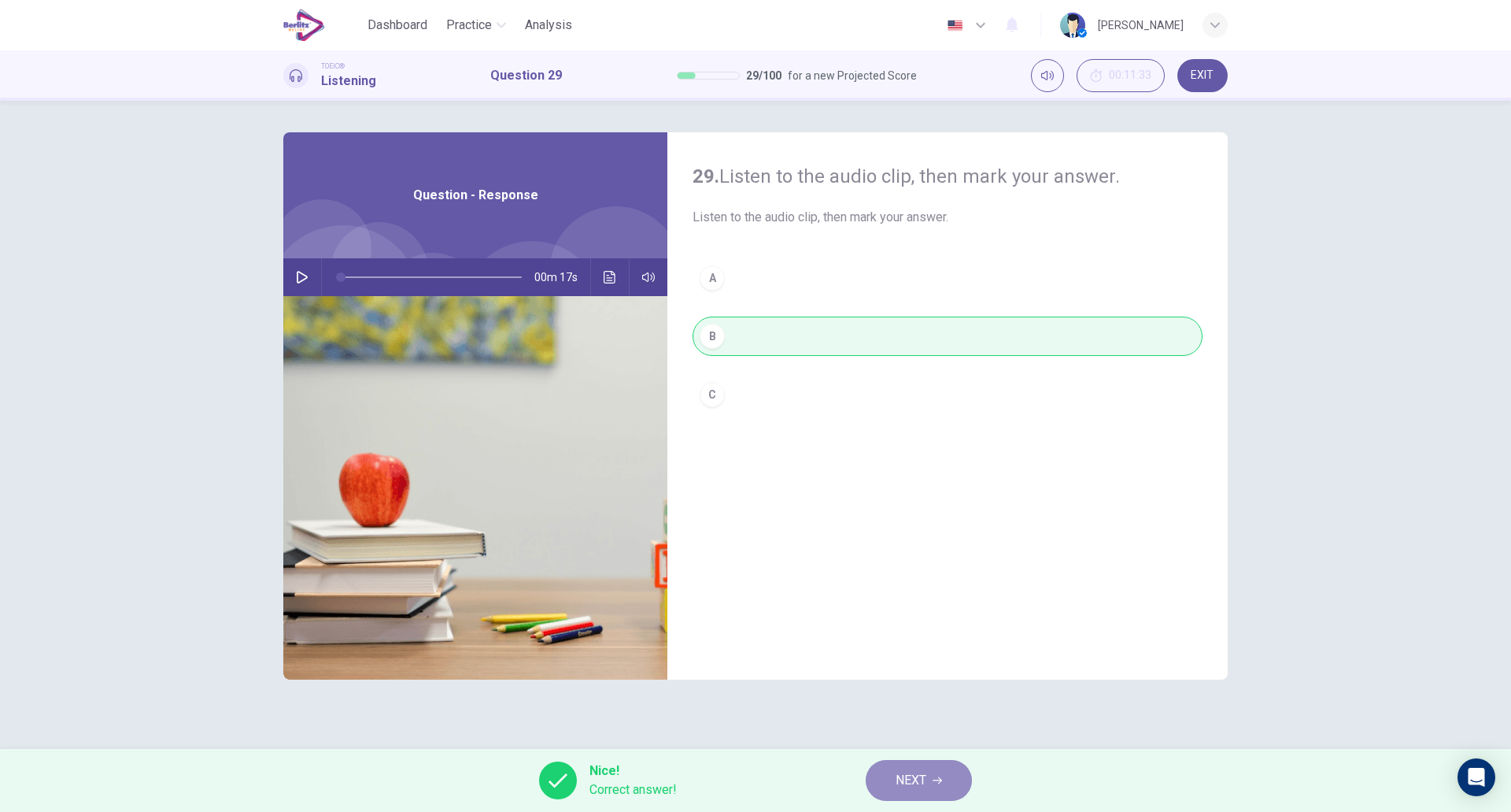
click at [892, 789] on button "NEXT" at bounding box center [920, 779] width 107 height 41
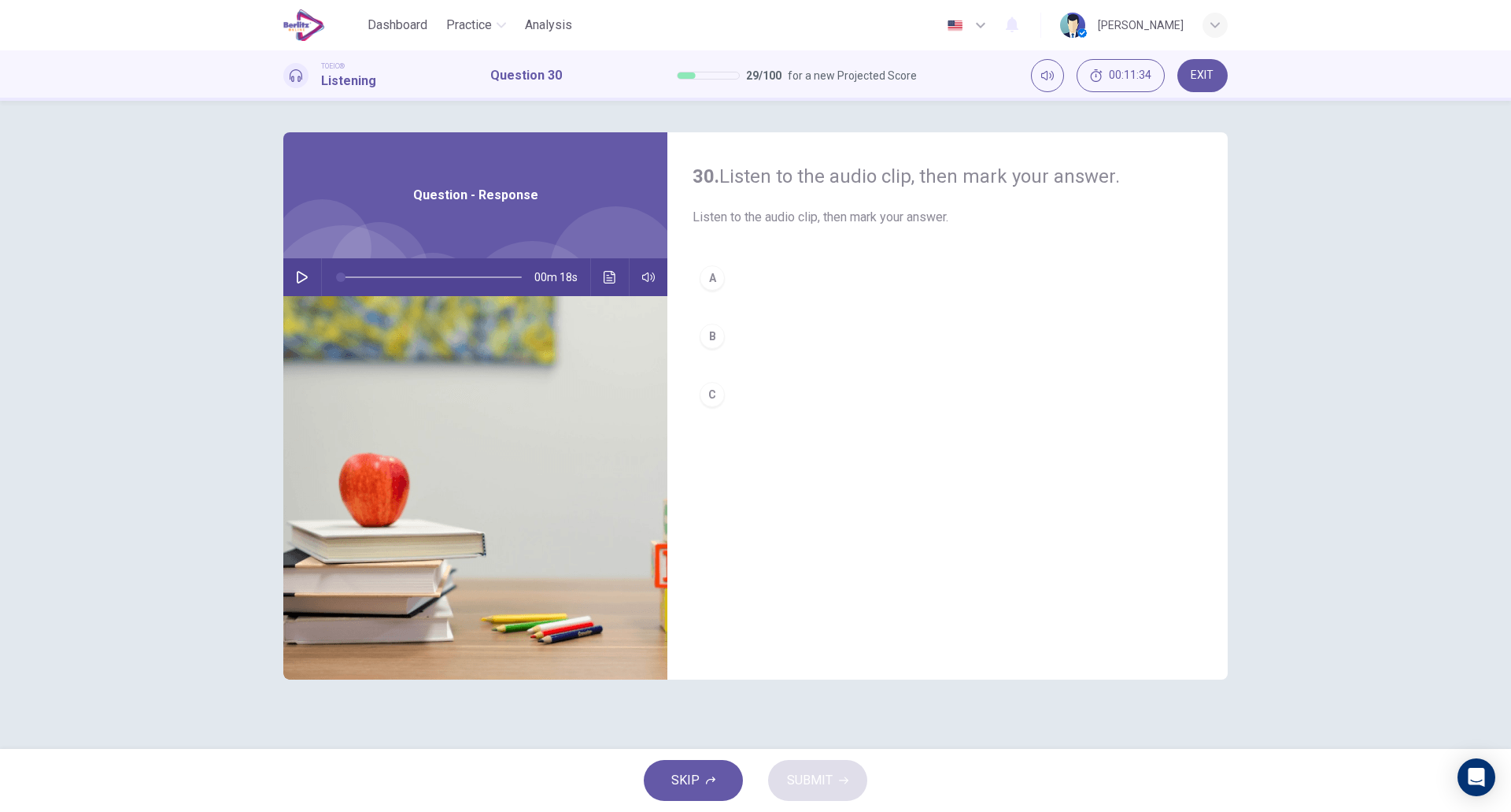
click at [298, 276] on icon "button" at bounding box center [302, 277] width 13 height 13
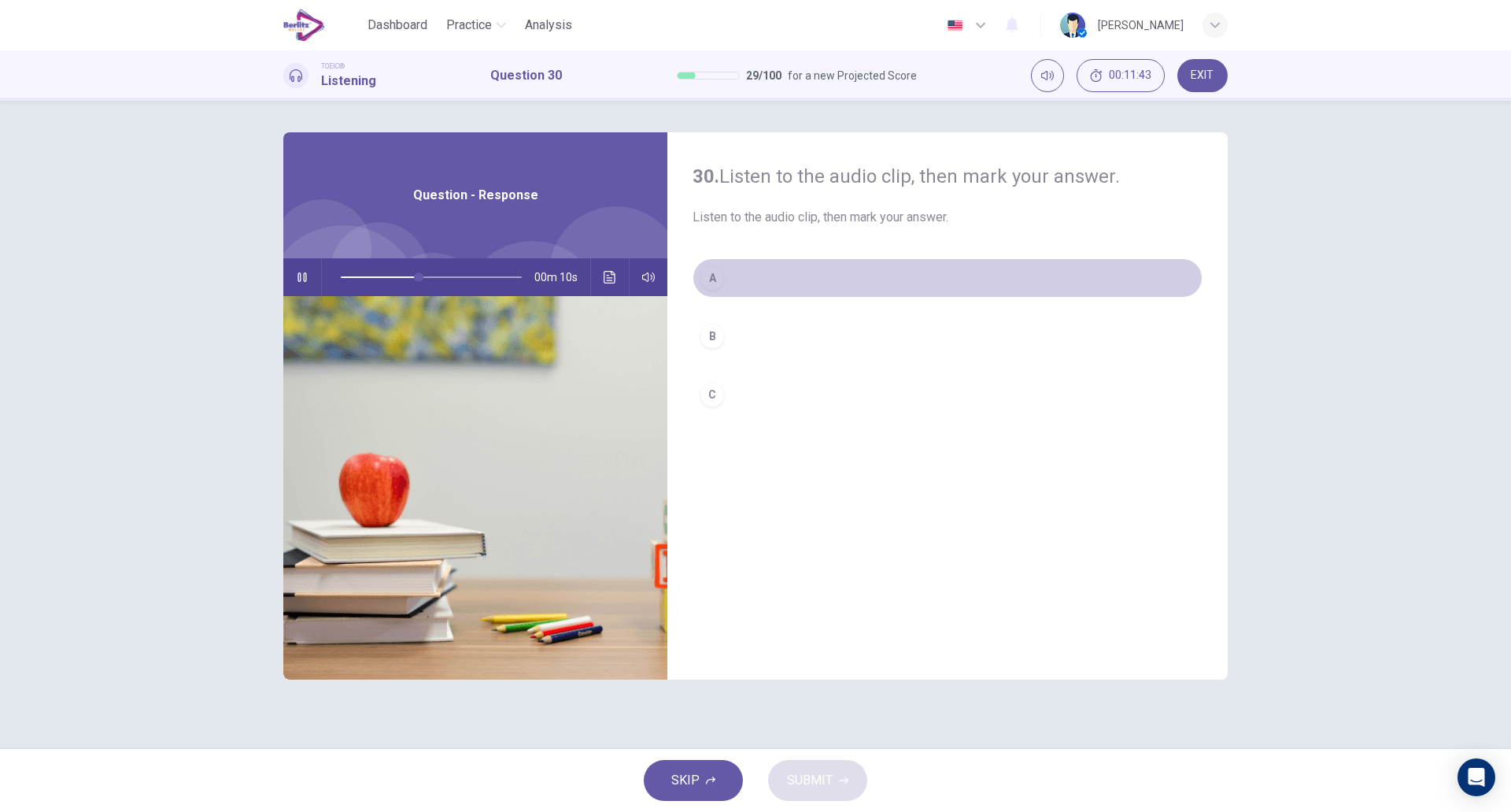
click at [764, 293] on button "A" at bounding box center [948, 279] width 510 height 40
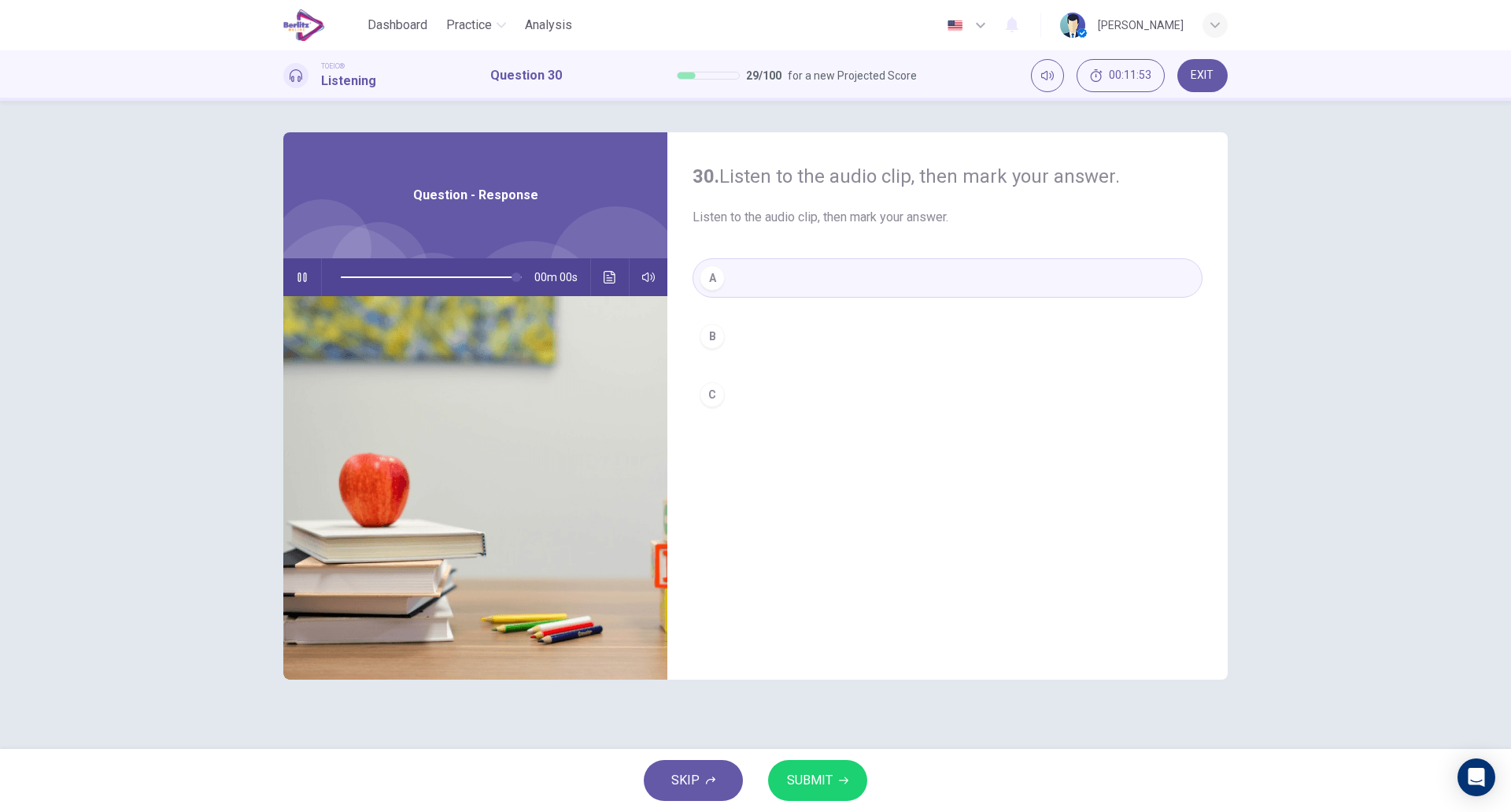
type input "*"
click at [842, 784] on icon "button" at bounding box center [844, 779] width 9 height 9
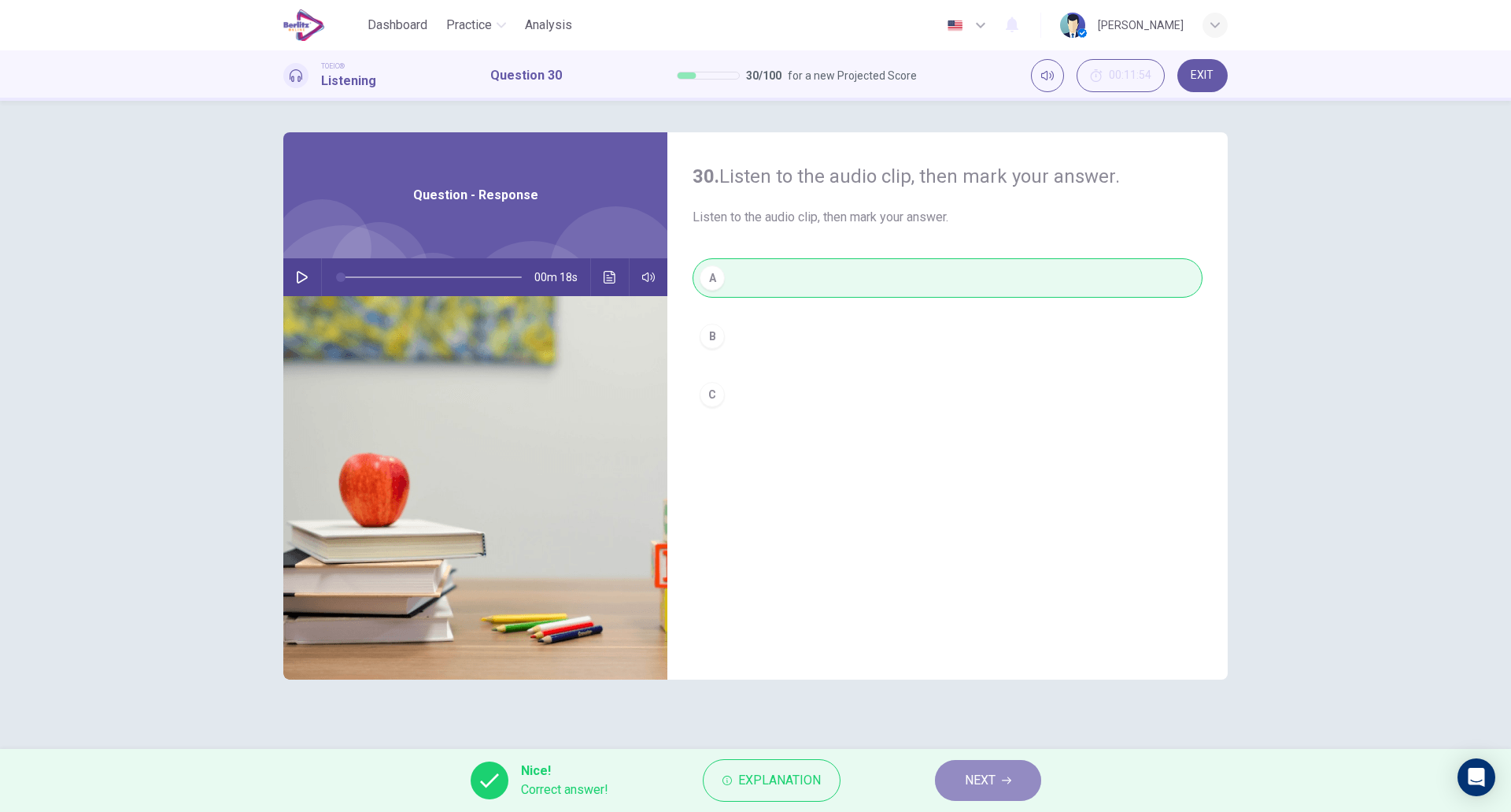
click at [952, 778] on button "NEXT" at bounding box center [988, 779] width 107 height 41
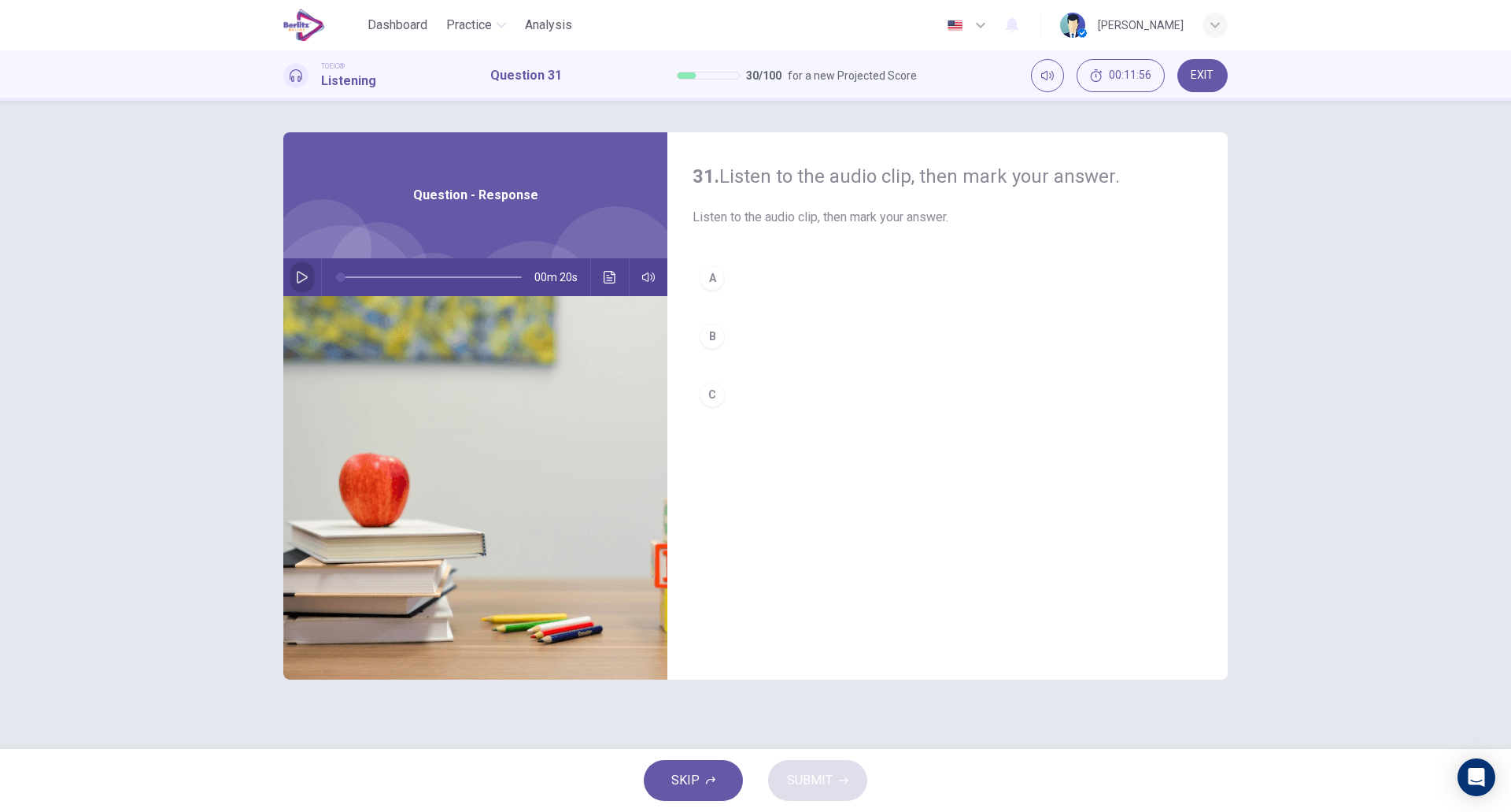
click at [301, 276] on icon "button" at bounding box center [302, 277] width 13 height 13
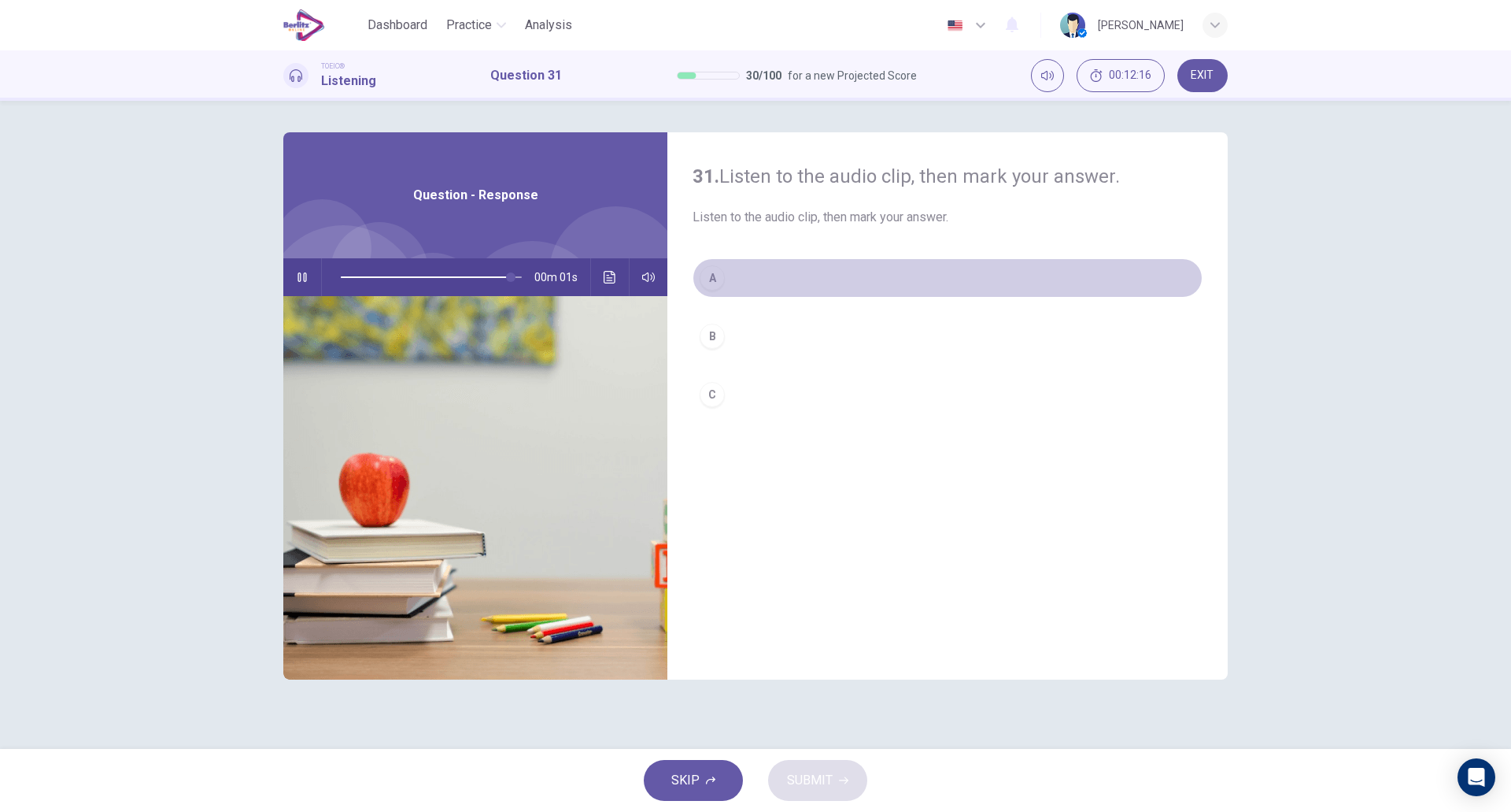
click at [778, 295] on button "A" at bounding box center [948, 279] width 510 height 40
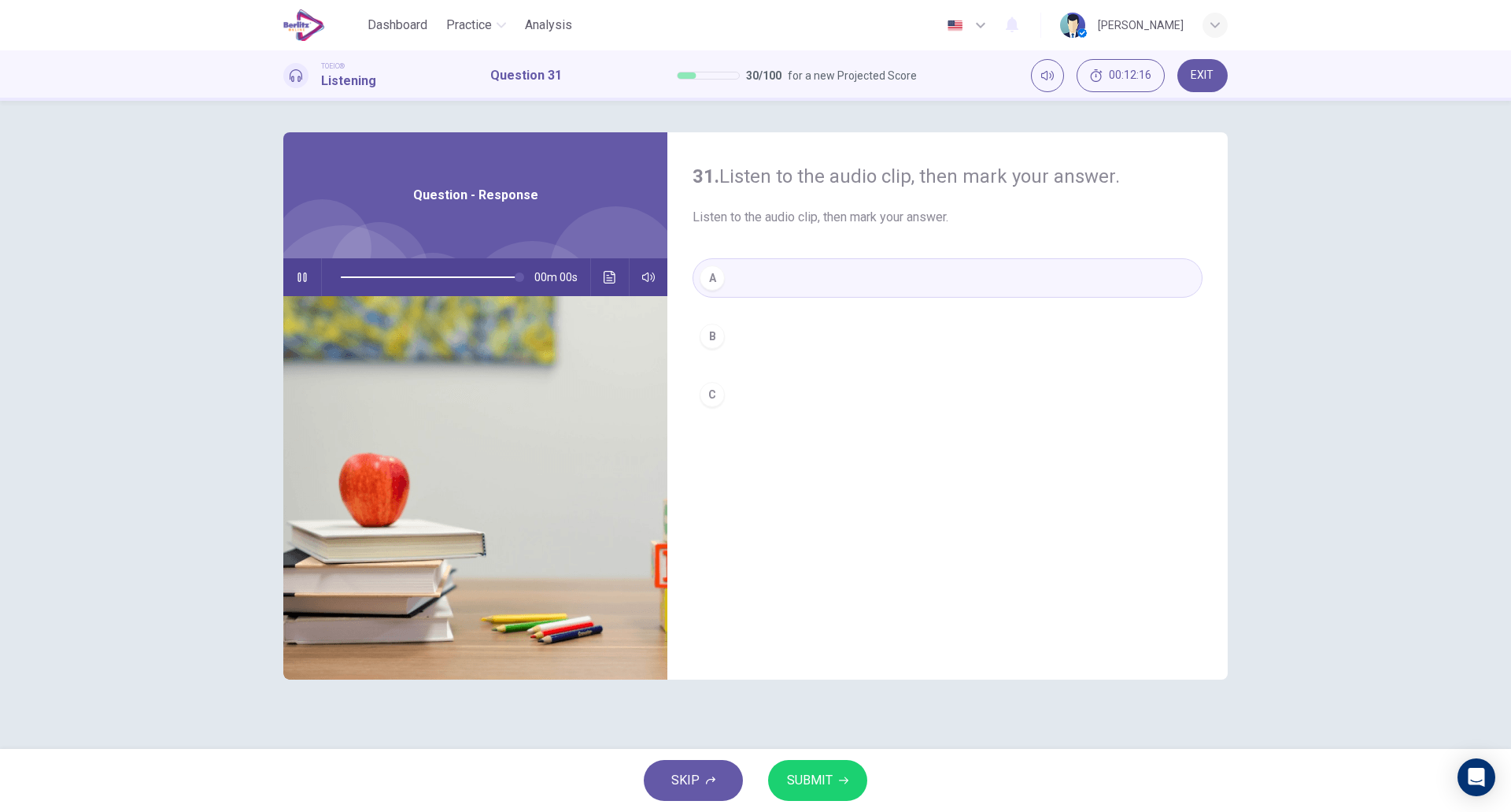
type input "*"
click at [817, 784] on span "SUBMIT" at bounding box center [810, 780] width 45 height 22
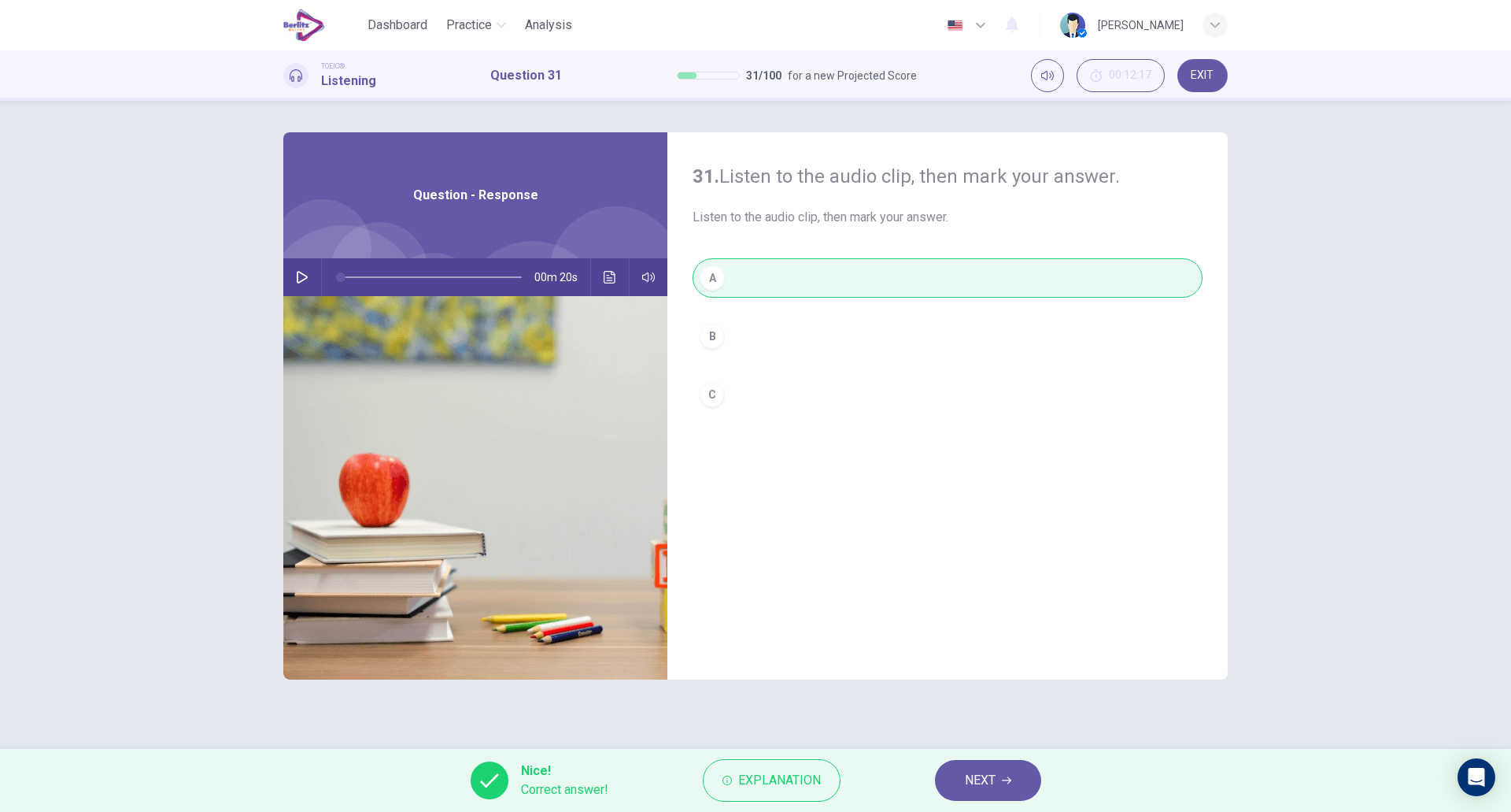
click at [986, 784] on span "NEXT" at bounding box center [980, 780] width 31 height 22
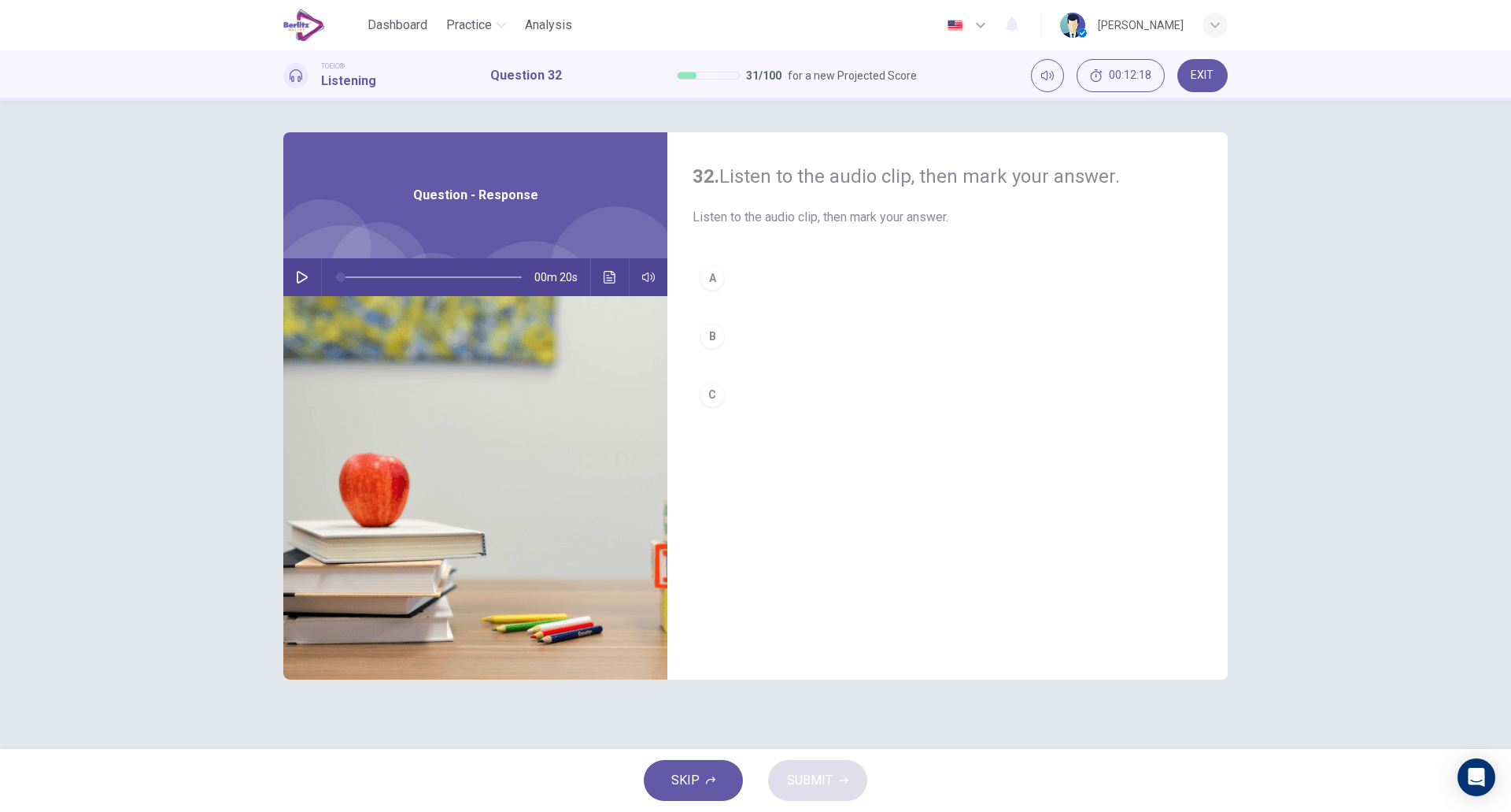
click at [300, 285] on button "button" at bounding box center [302, 278] width 25 height 38
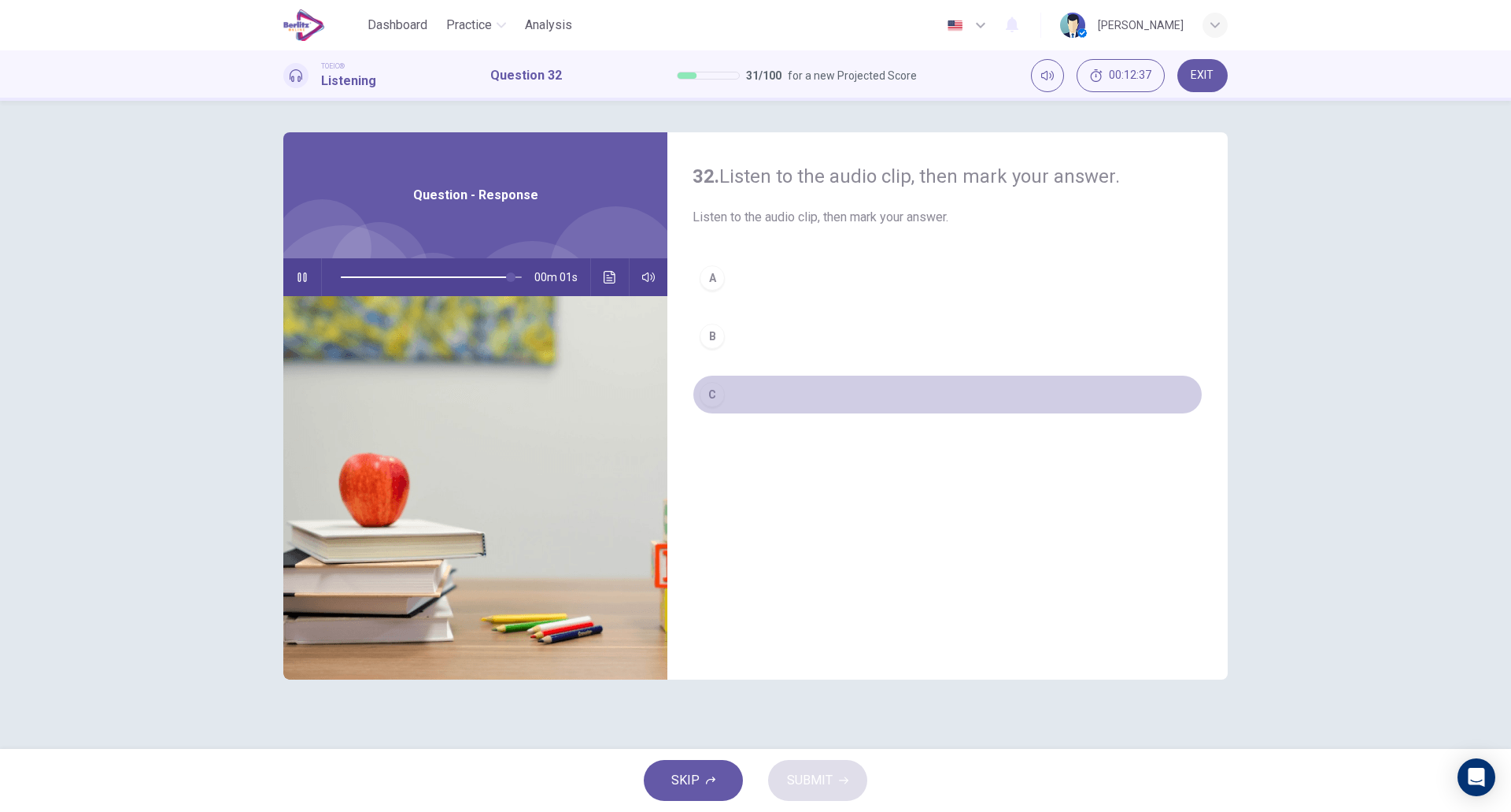
click at [753, 400] on button "C" at bounding box center [948, 394] width 510 height 40
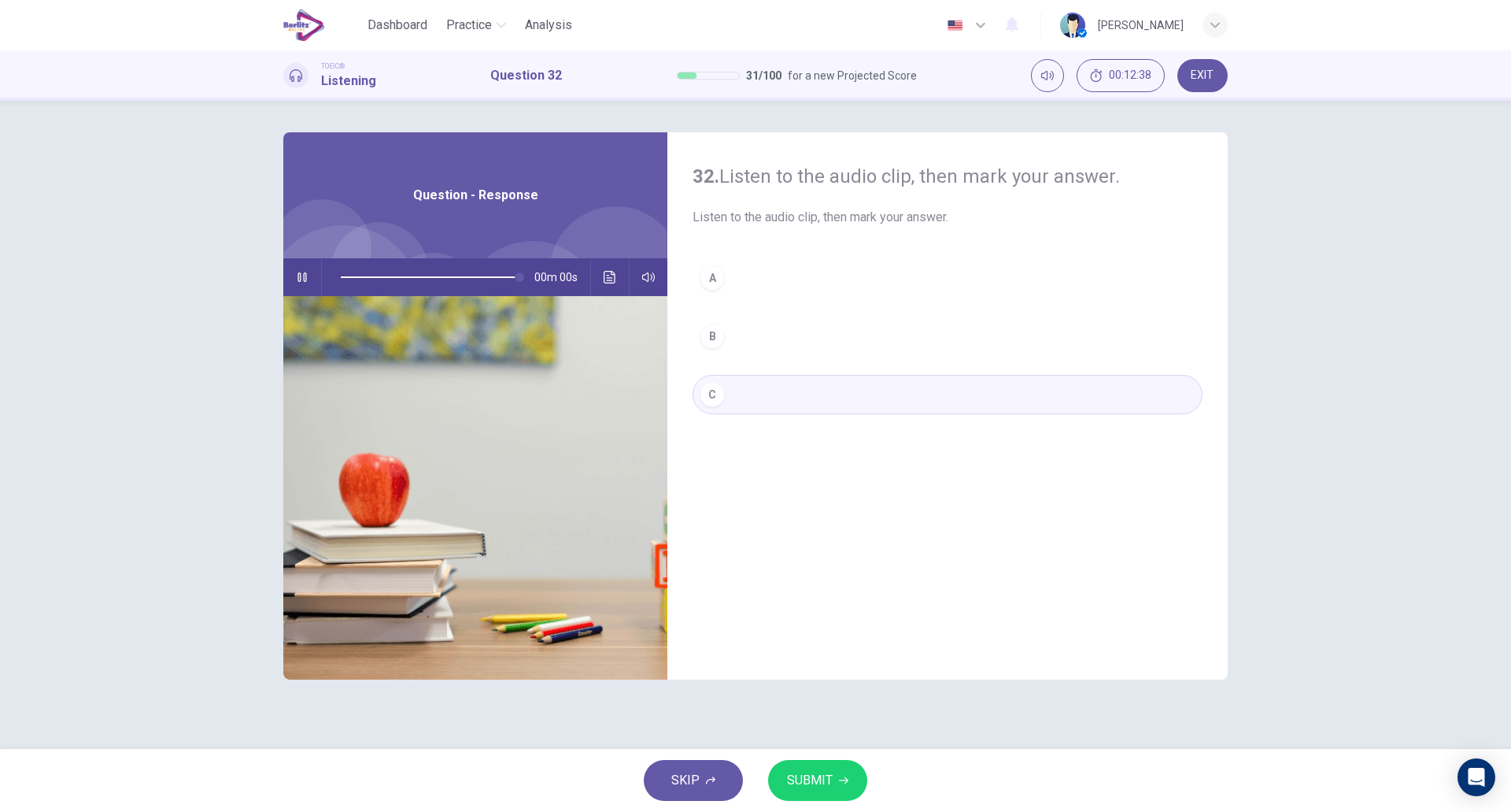
type input "*"
click at [797, 783] on span "SUBMIT" at bounding box center [810, 780] width 45 height 22
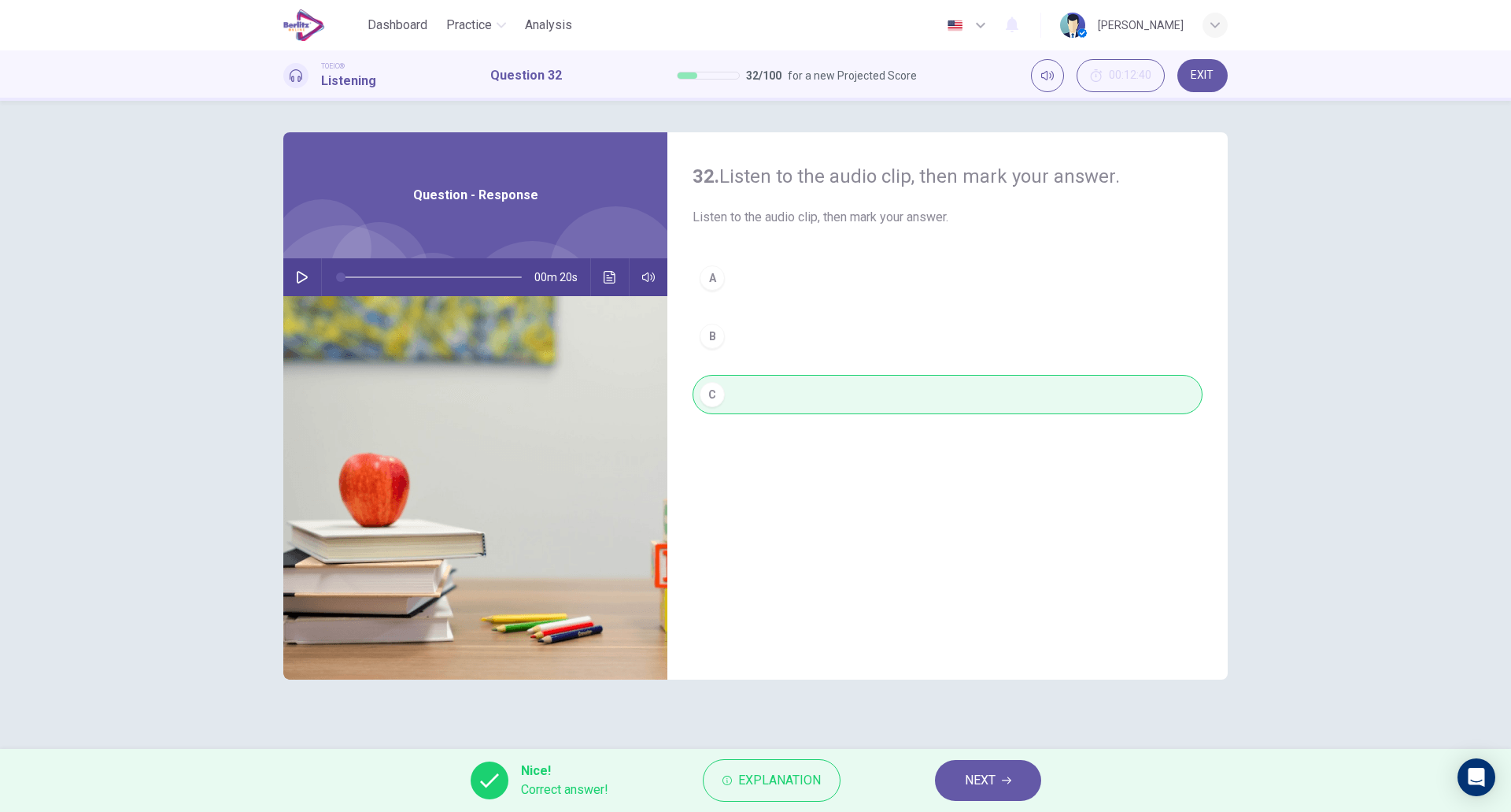
click at [986, 787] on span "NEXT" at bounding box center [980, 780] width 31 height 22
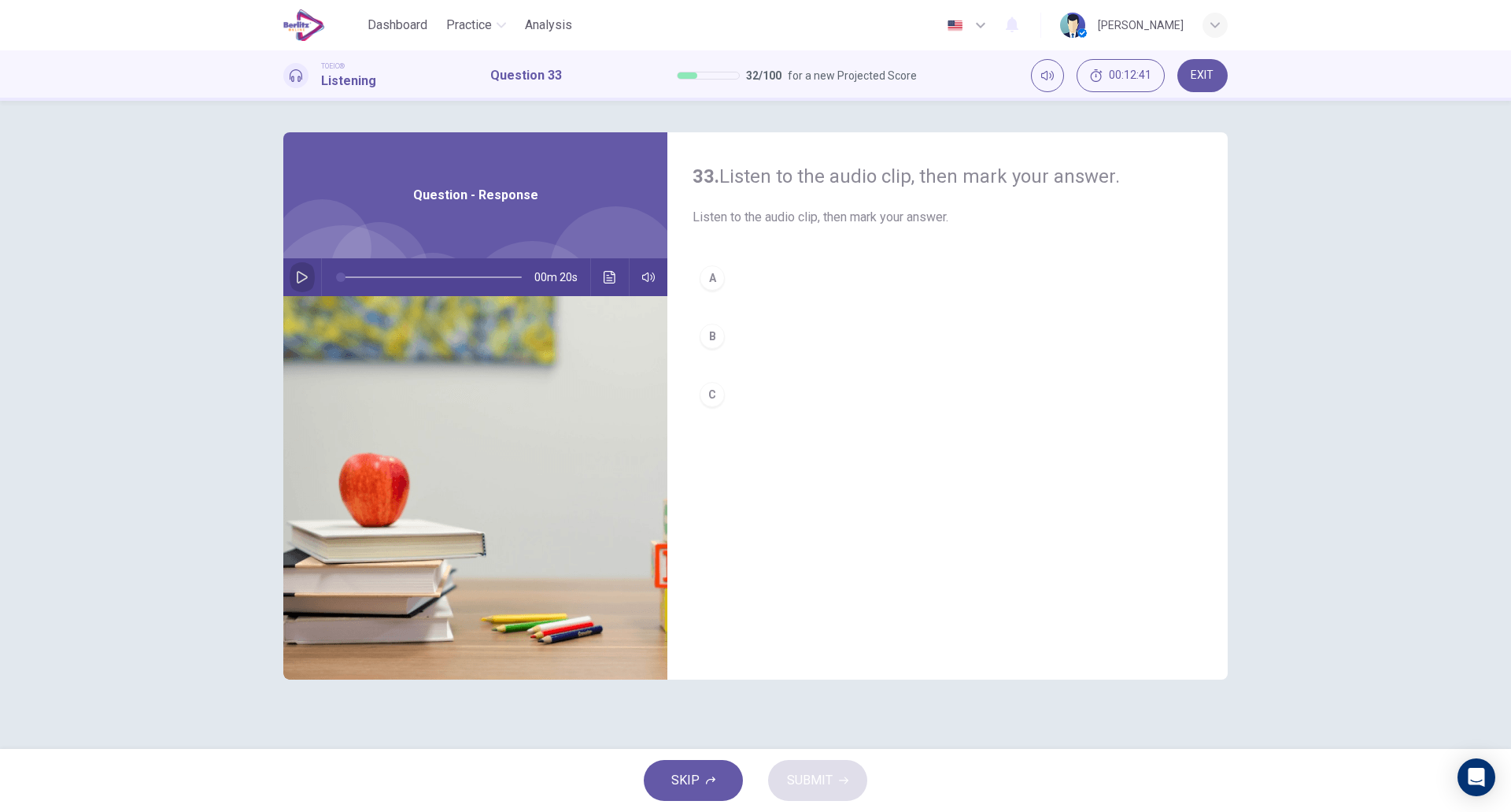
click at [302, 278] on icon "button" at bounding box center [302, 277] width 13 height 13
type input "*"
click at [736, 396] on button "C" at bounding box center [948, 394] width 510 height 40
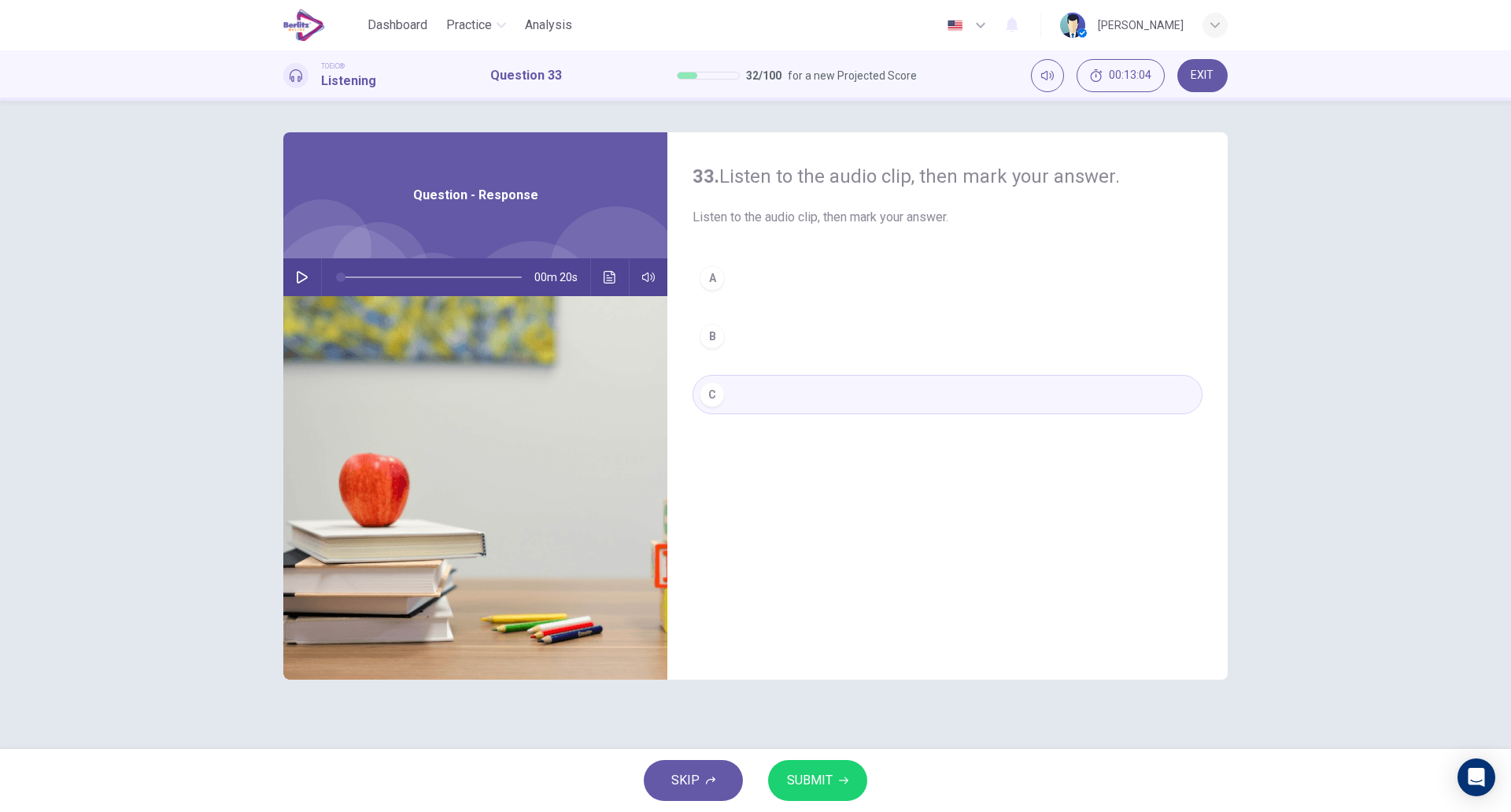
click at [826, 772] on span "SUBMIT" at bounding box center [810, 780] width 45 height 22
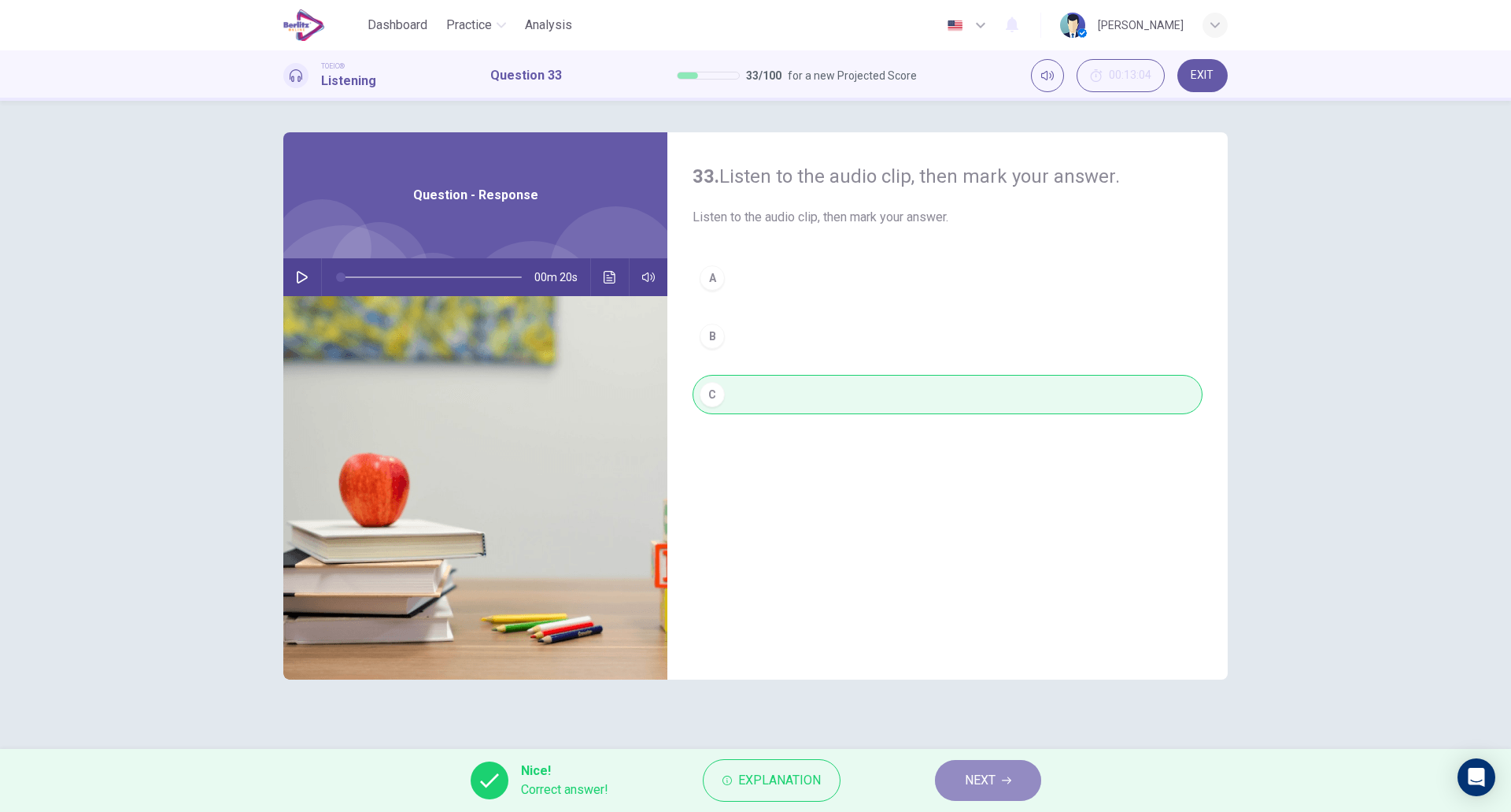
click at [958, 775] on button "NEXT" at bounding box center [988, 779] width 107 height 41
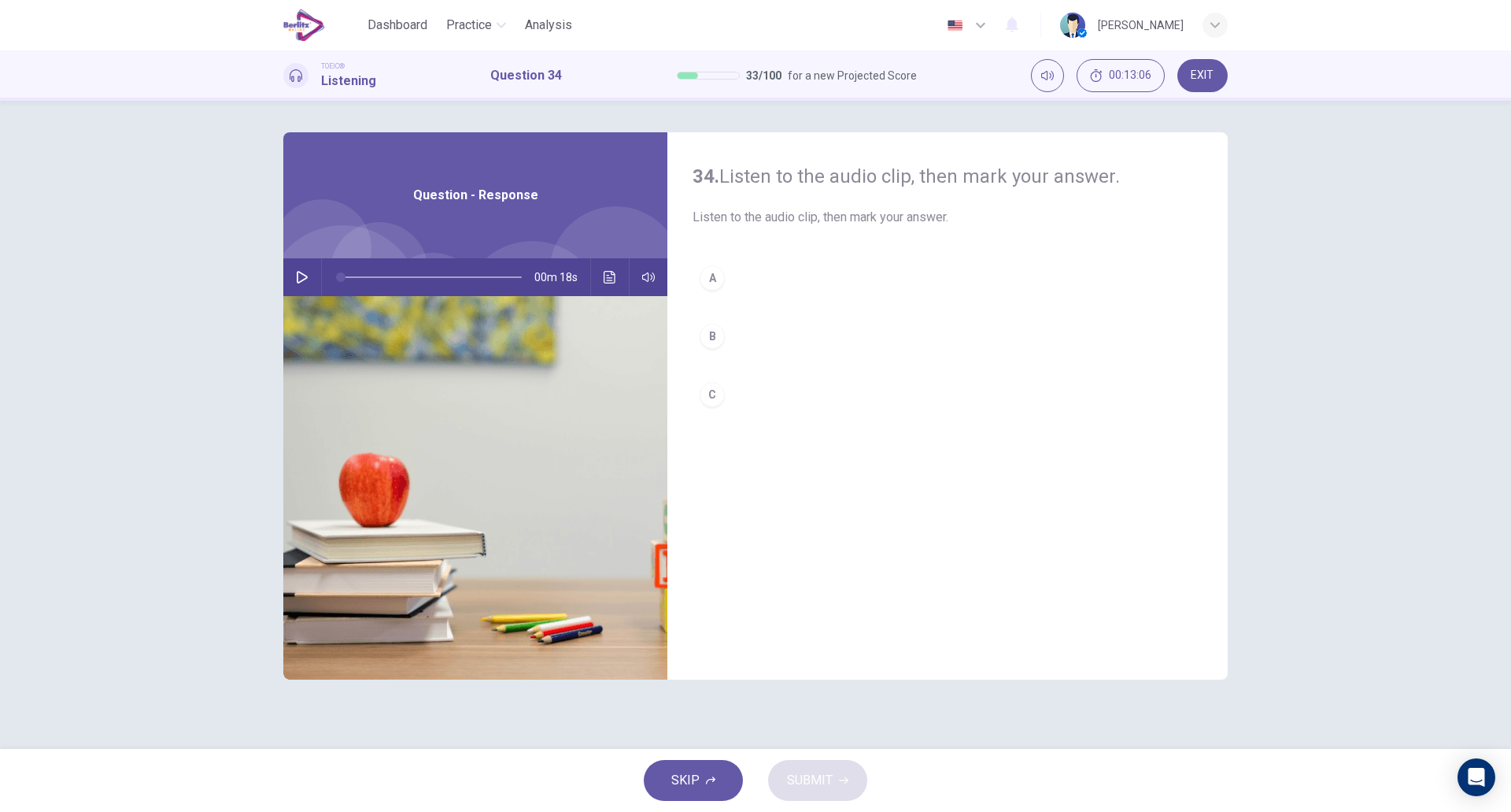
click at [306, 276] on icon "button" at bounding box center [302, 277] width 11 height 13
click at [725, 332] on button "B" at bounding box center [948, 336] width 510 height 40
click at [745, 412] on button "C" at bounding box center [948, 394] width 510 height 40
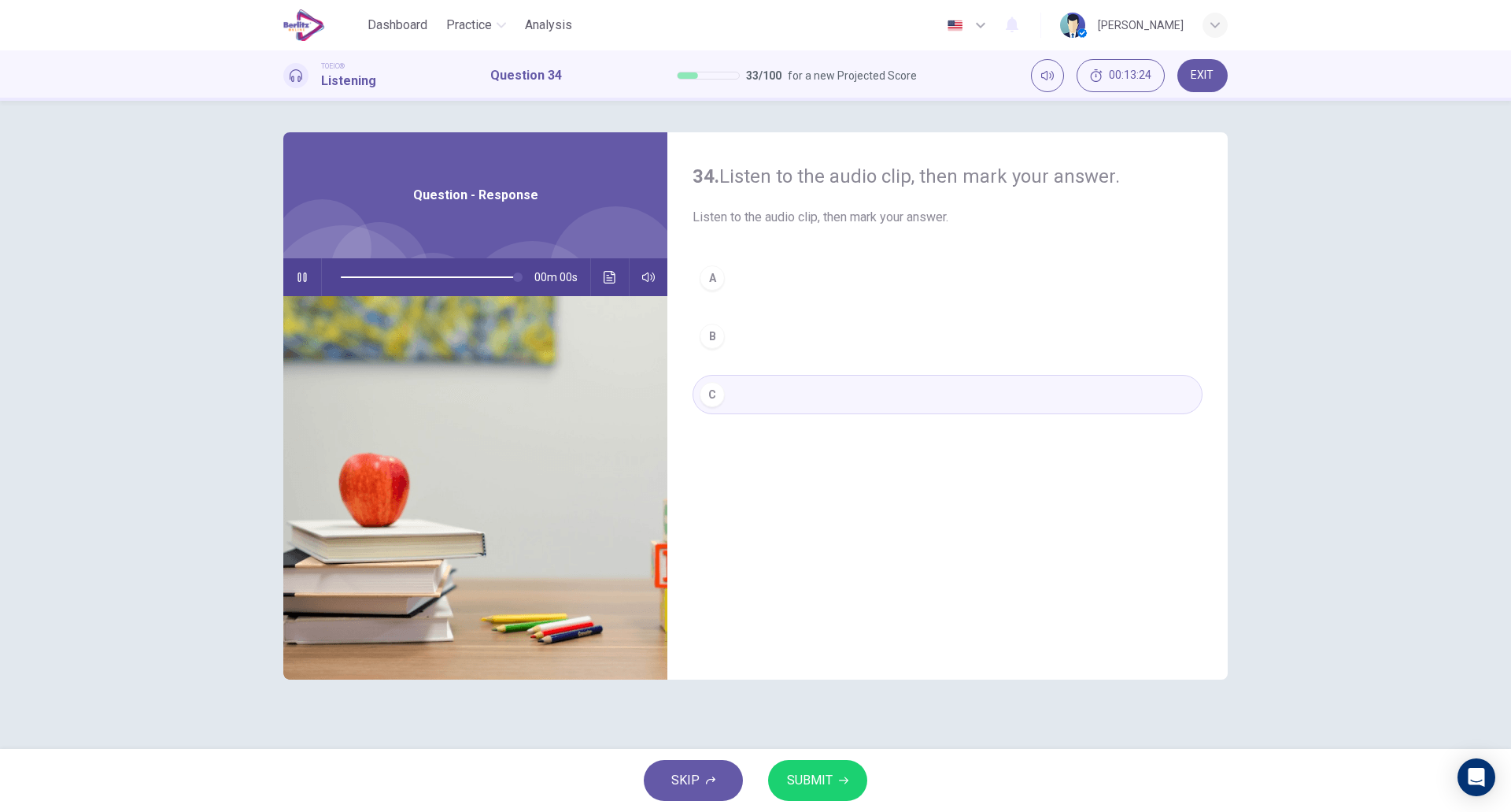
type input "*"
click at [818, 783] on span "SUBMIT" at bounding box center [810, 780] width 45 height 22
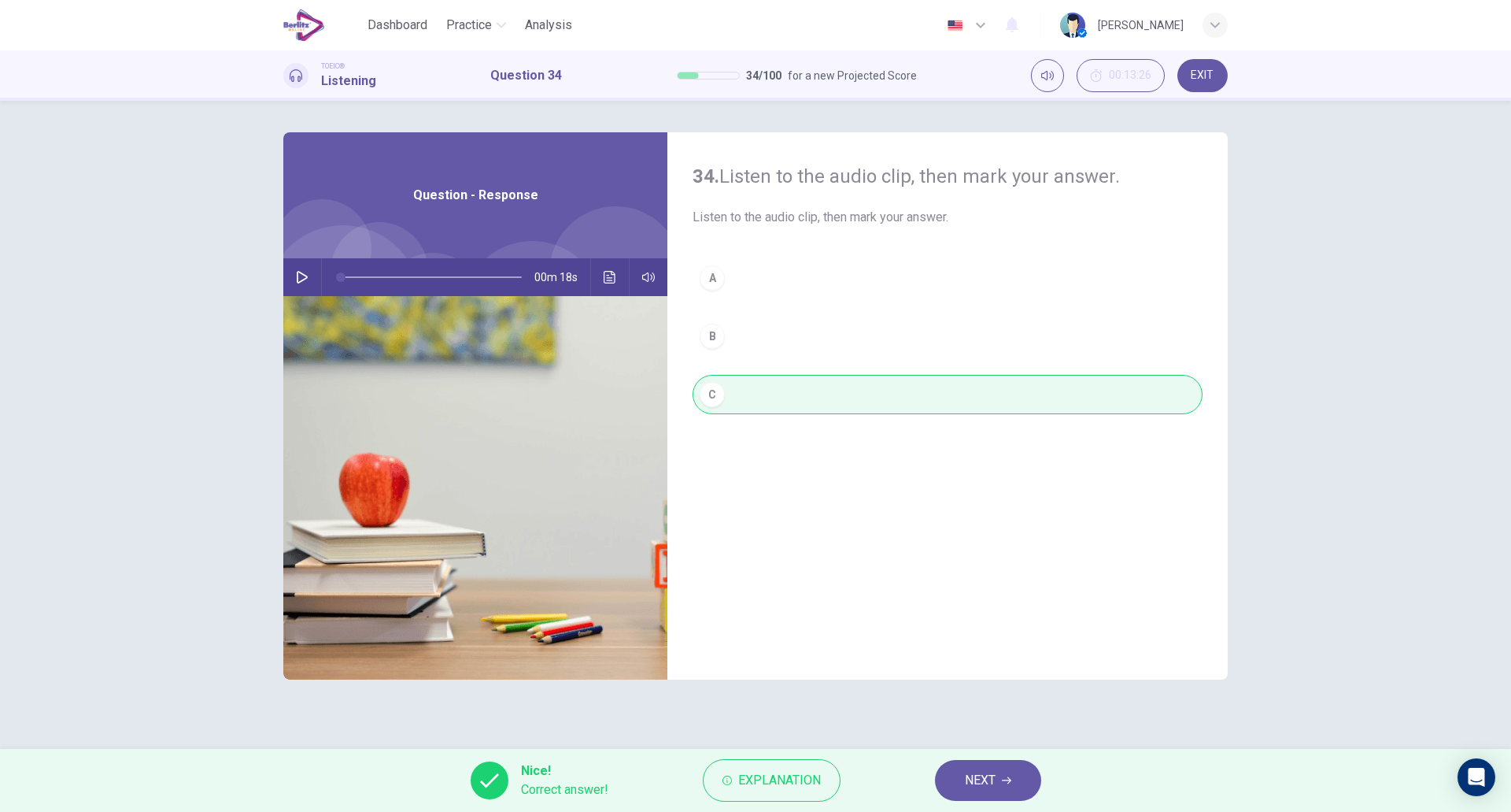
click at [984, 768] on button "NEXT" at bounding box center [988, 779] width 107 height 41
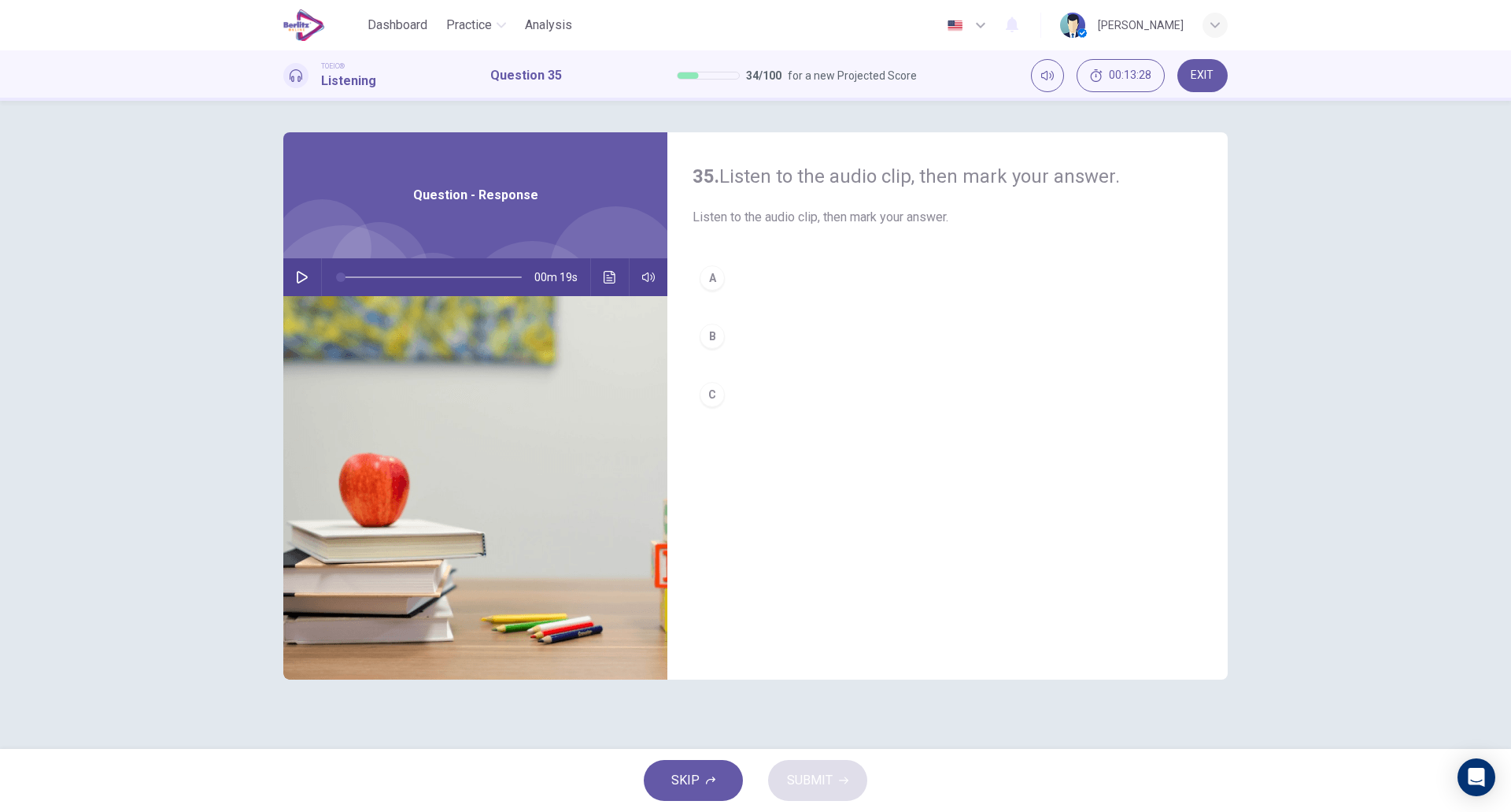
click at [297, 277] on icon "button" at bounding box center [302, 277] width 11 height 13
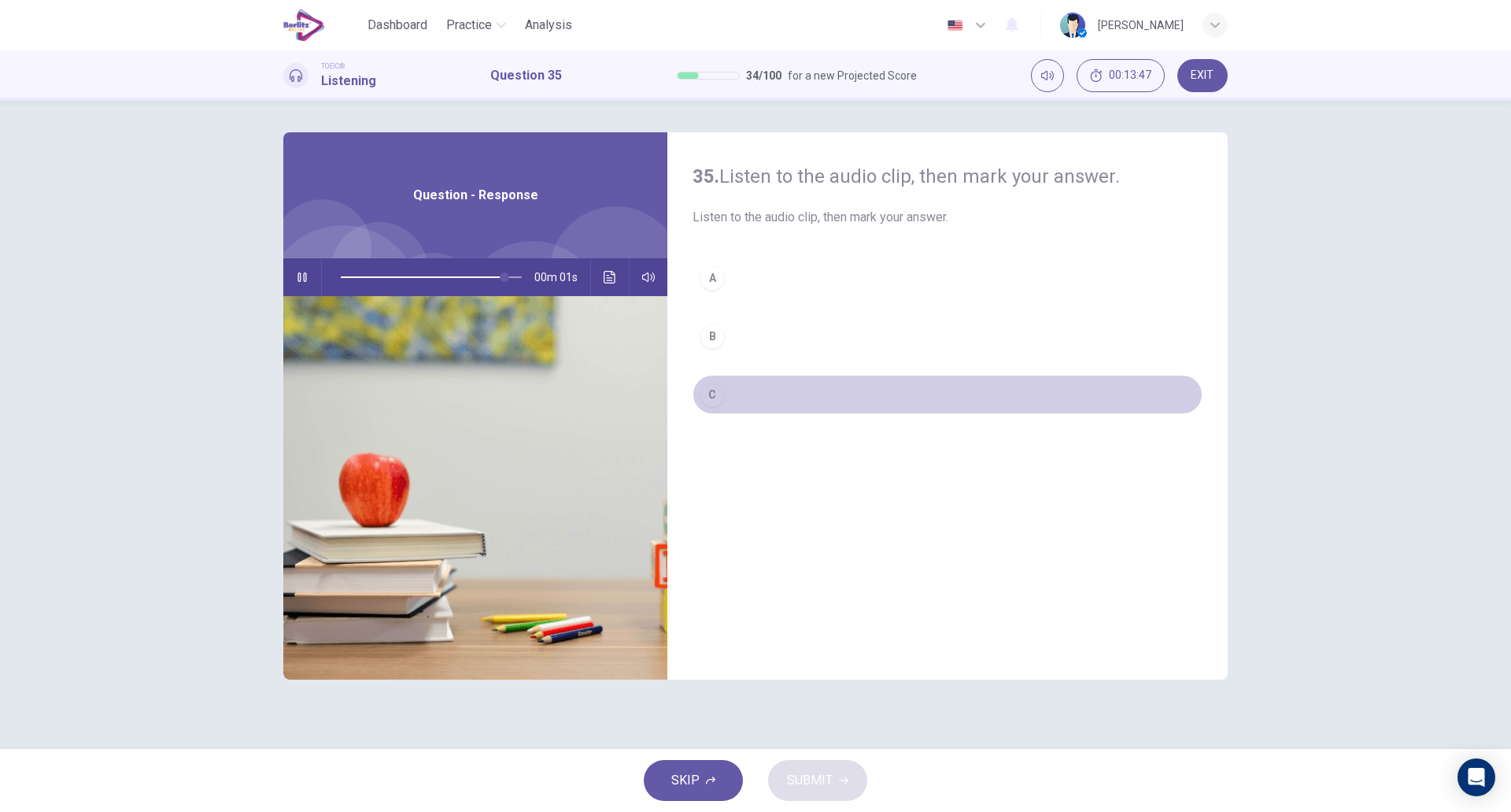
click at [727, 397] on button "C" at bounding box center [948, 394] width 510 height 40
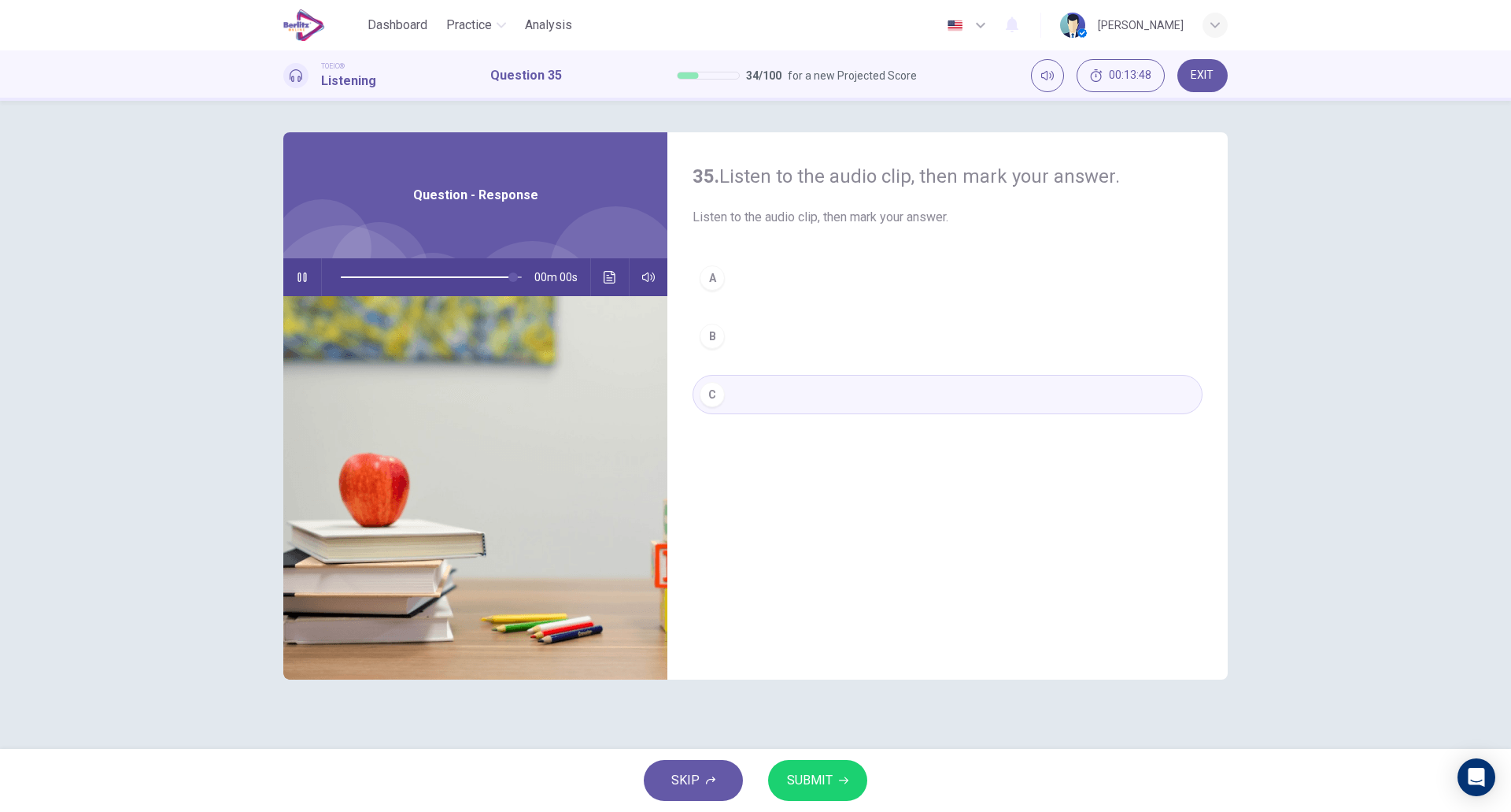
type input "*"
click at [825, 774] on span "SUBMIT" at bounding box center [810, 780] width 45 height 22
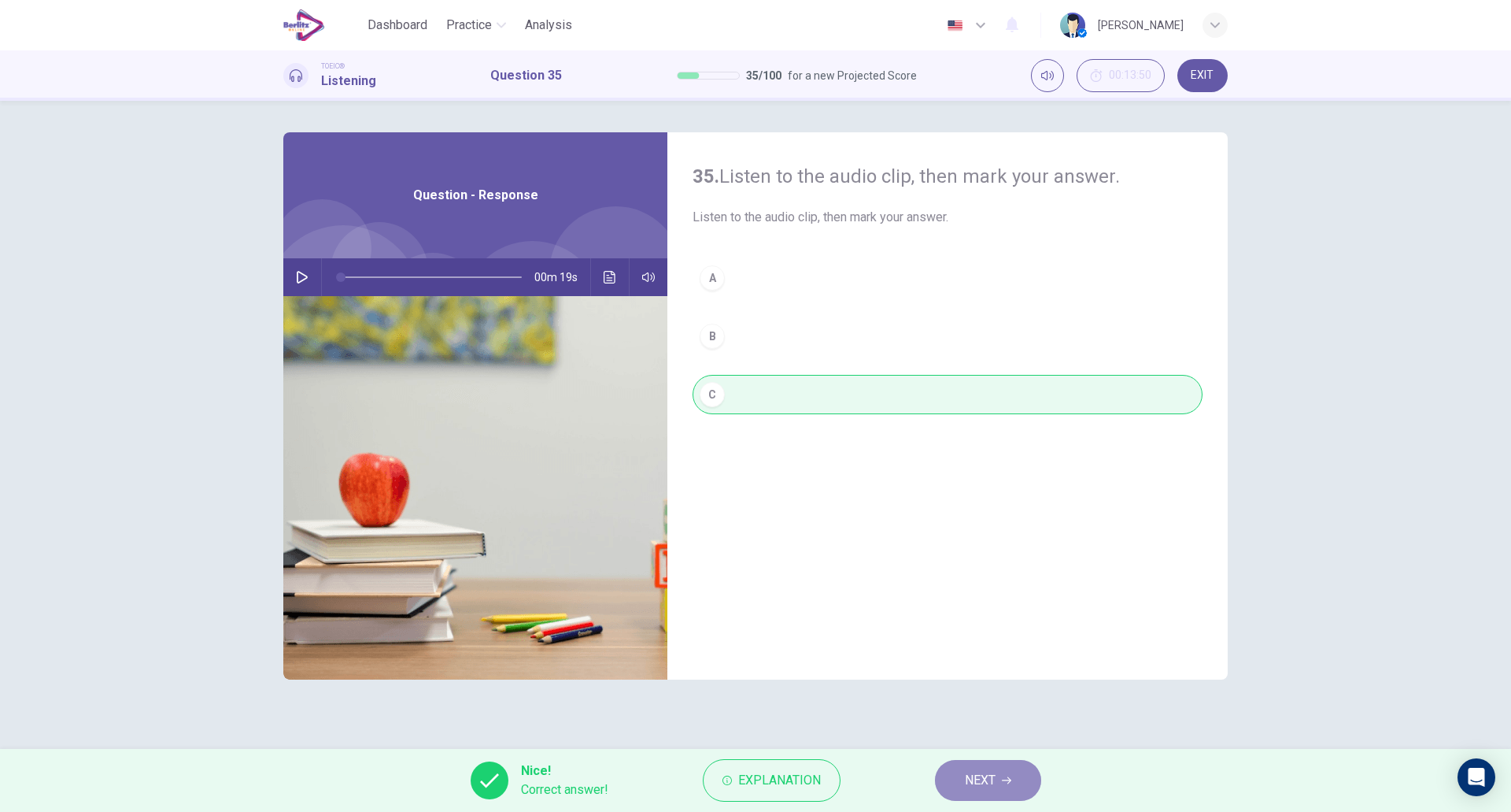
click at [951, 774] on button "NEXT" at bounding box center [988, 779] width 107 height 41
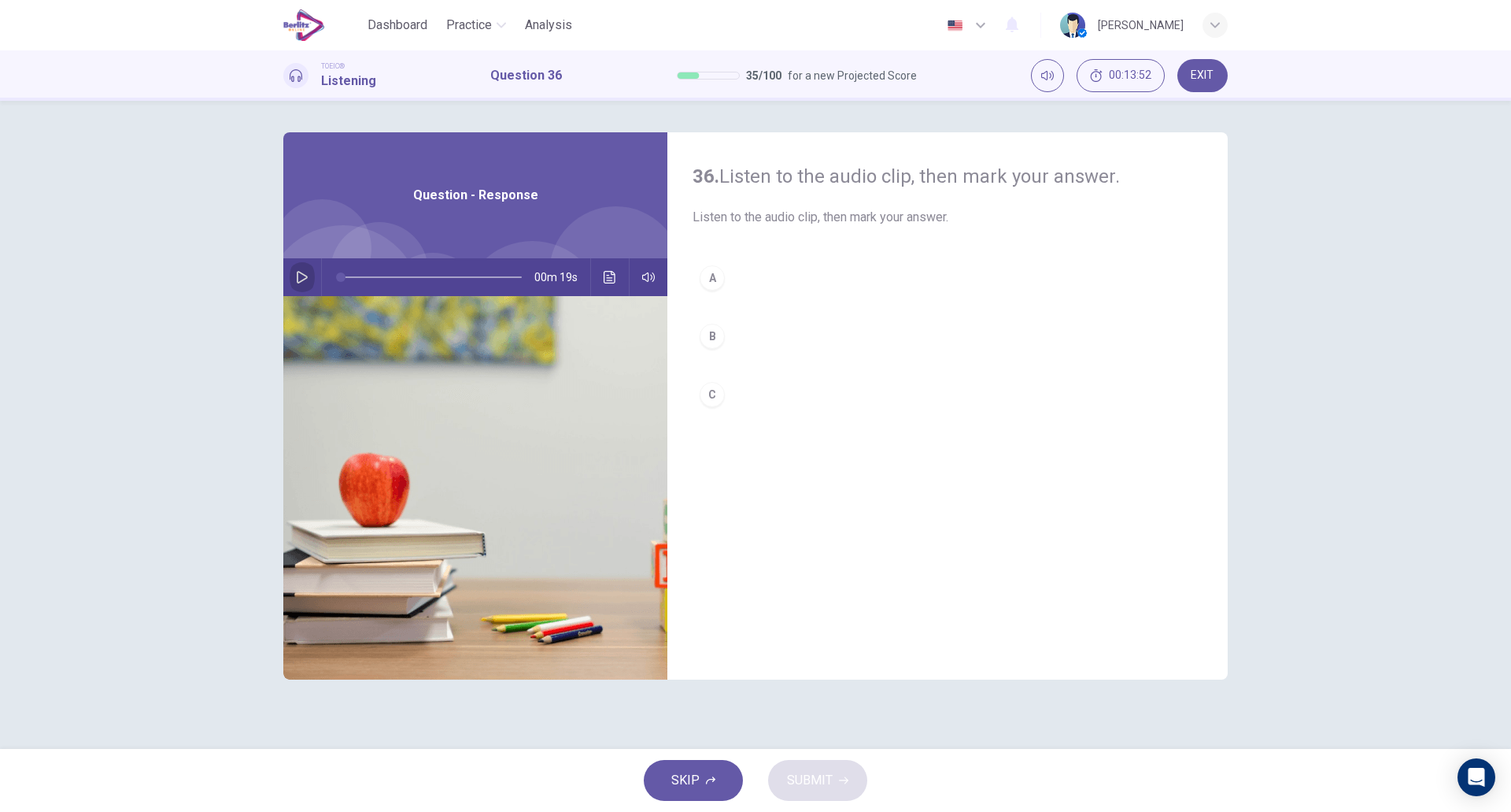
click at [303, 280] on icon "button" at bounding box center [302, 277] width 11 height 13
type input "*"
click at [741, 393] on button "C" at bounding box center [948, 394] width 510 height 40
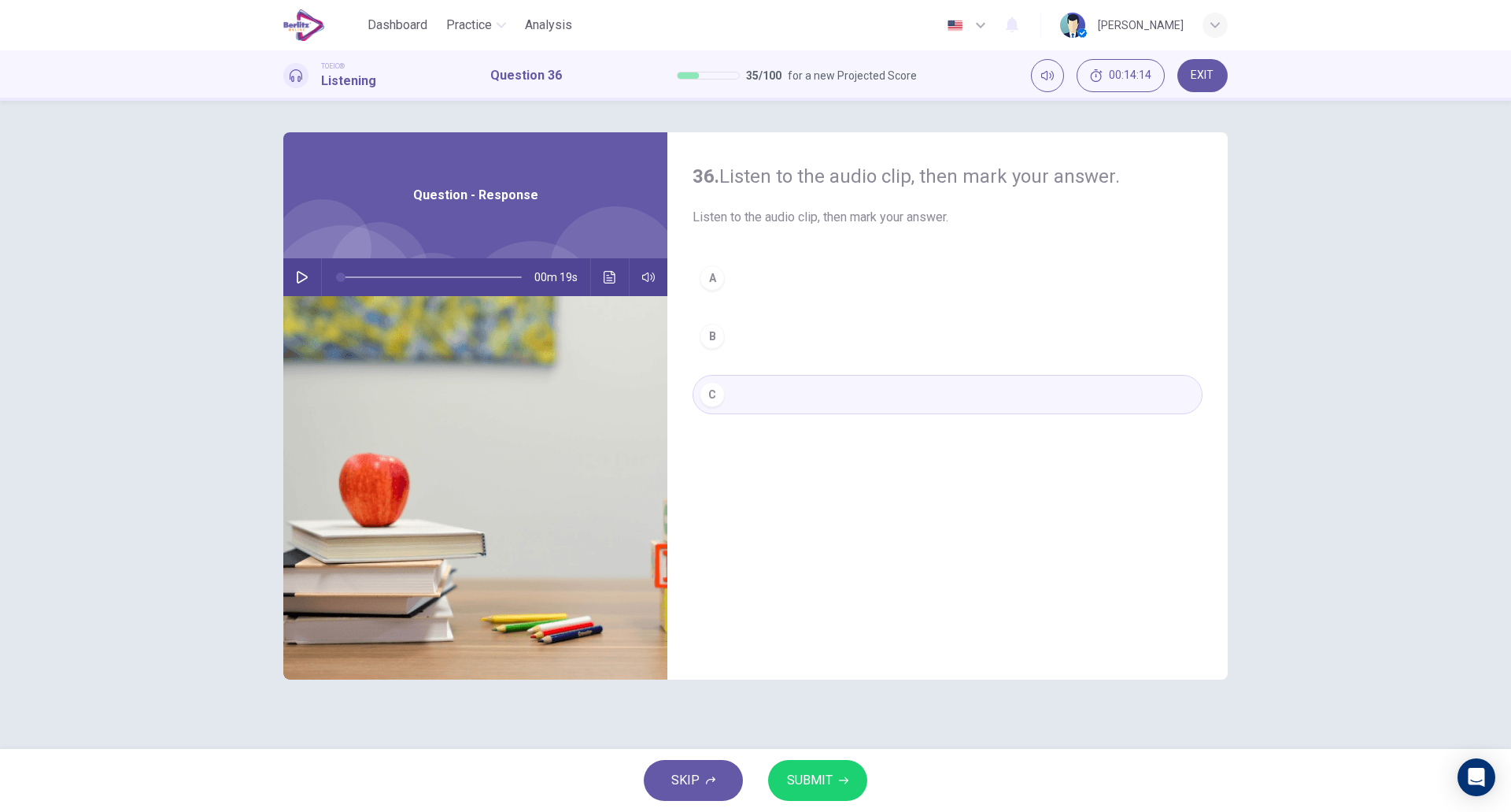
click at [810, 784] on span "SUBMIT" at bounding box center [810, 780] width 45 height 22
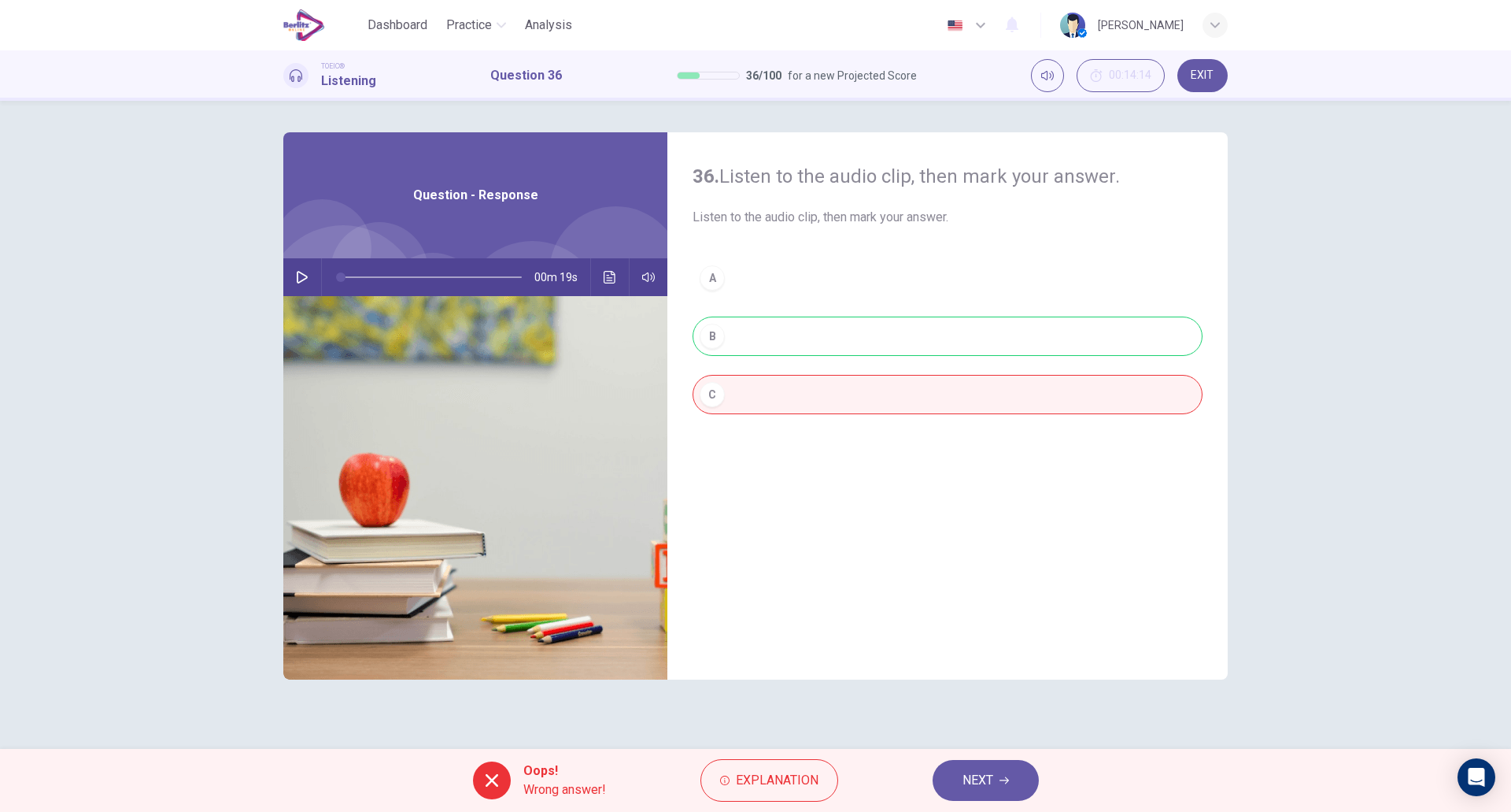
click at [810, 784] on span "Explanation" at bounding box center [777, 780] width 82 height 22
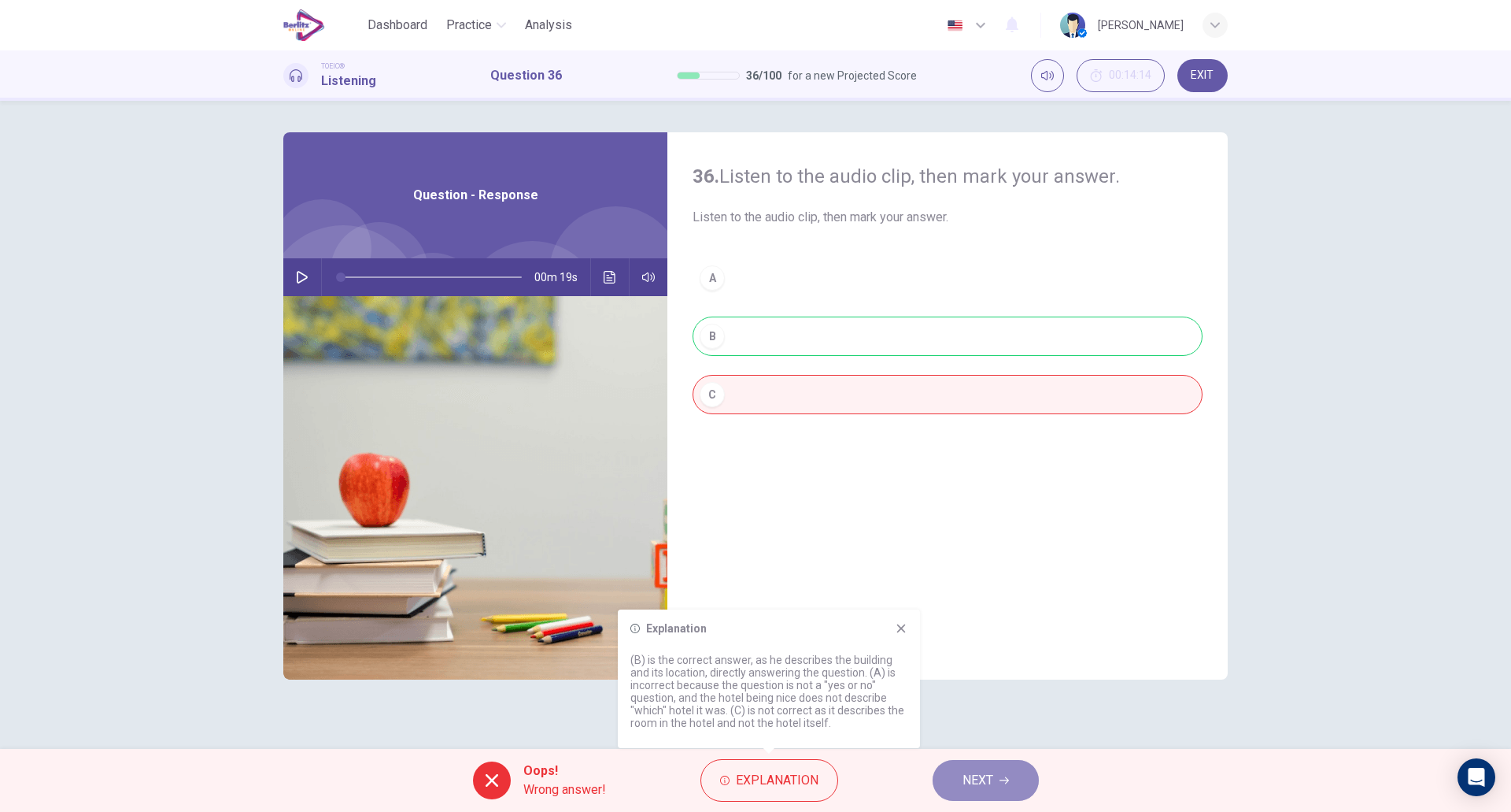
click at [956, 767] on button "NEXT" at bounding box center [987, 779] width 107 height 41
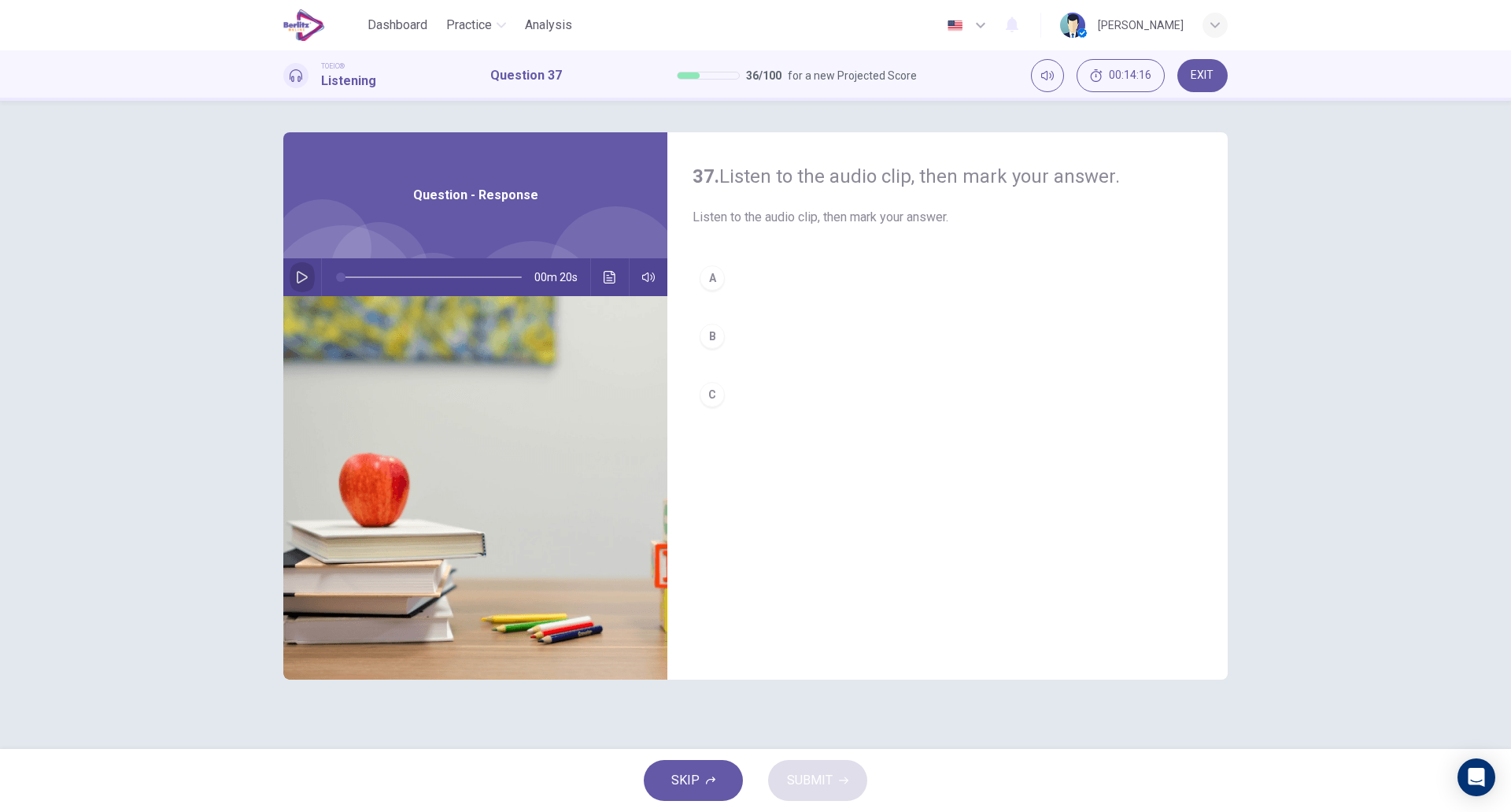
click at [305, 271] on icon "button" at bounding box center [302, 277] width 13 height 13
click at [708, 329] on div "B" at bounding box center [713, 336] width 25 height 25
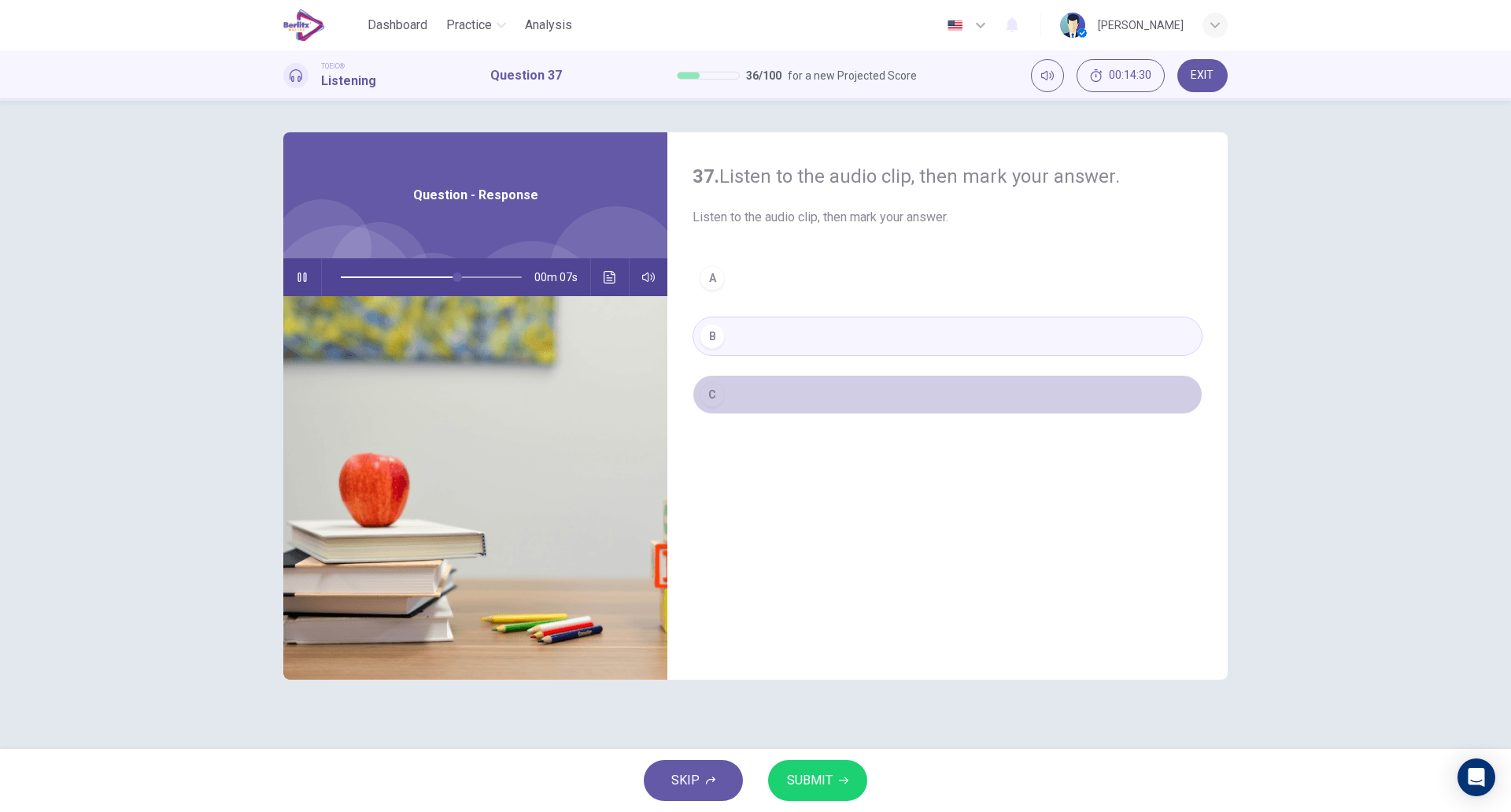
click at [732, 392] on button "C" at bounding box center [948, 394] width 510 height 40
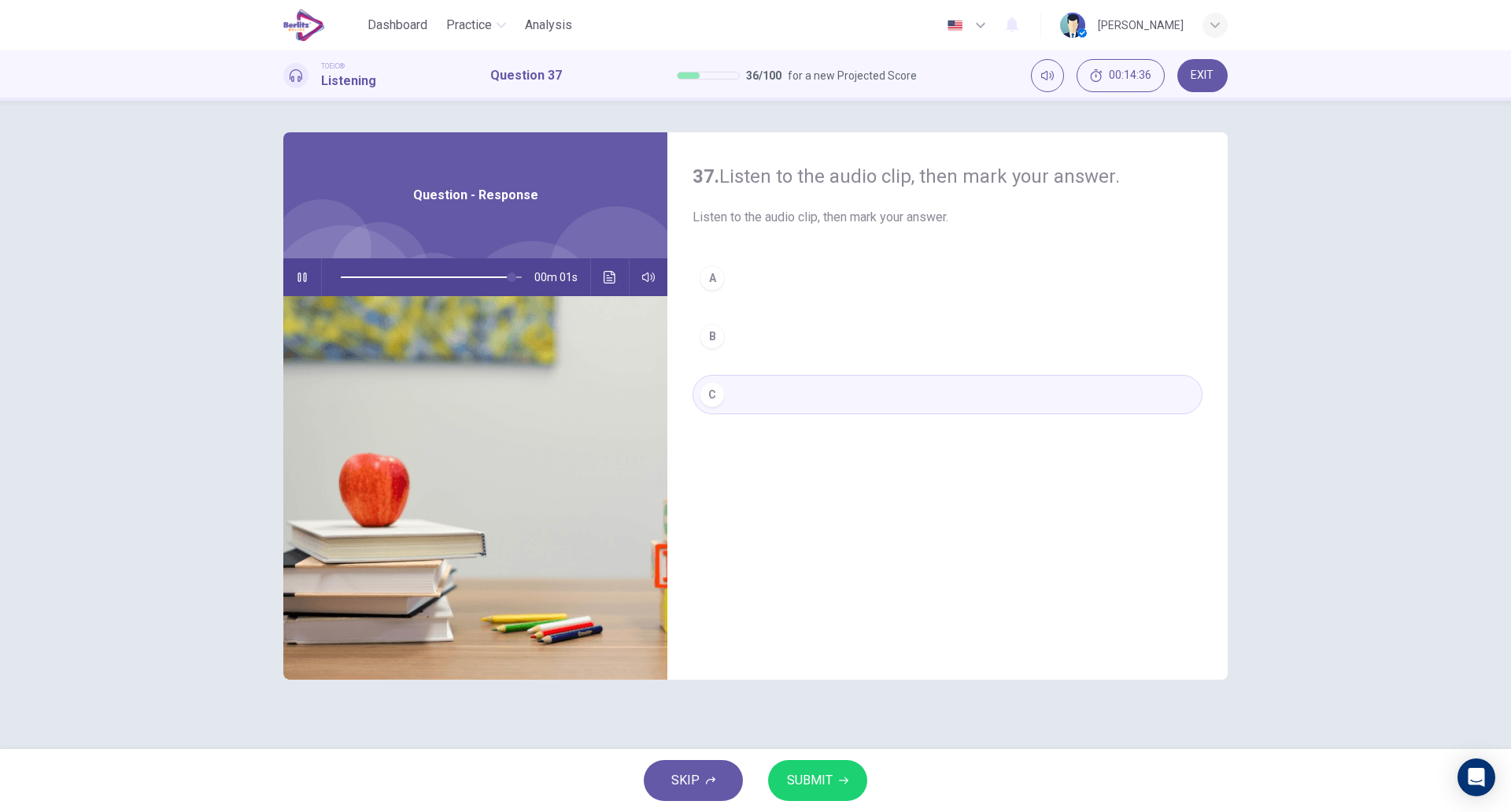
type input "*"
click at [825, 786] on span "SUBMIT" at bounding box center [810, 780] width 45 height 22
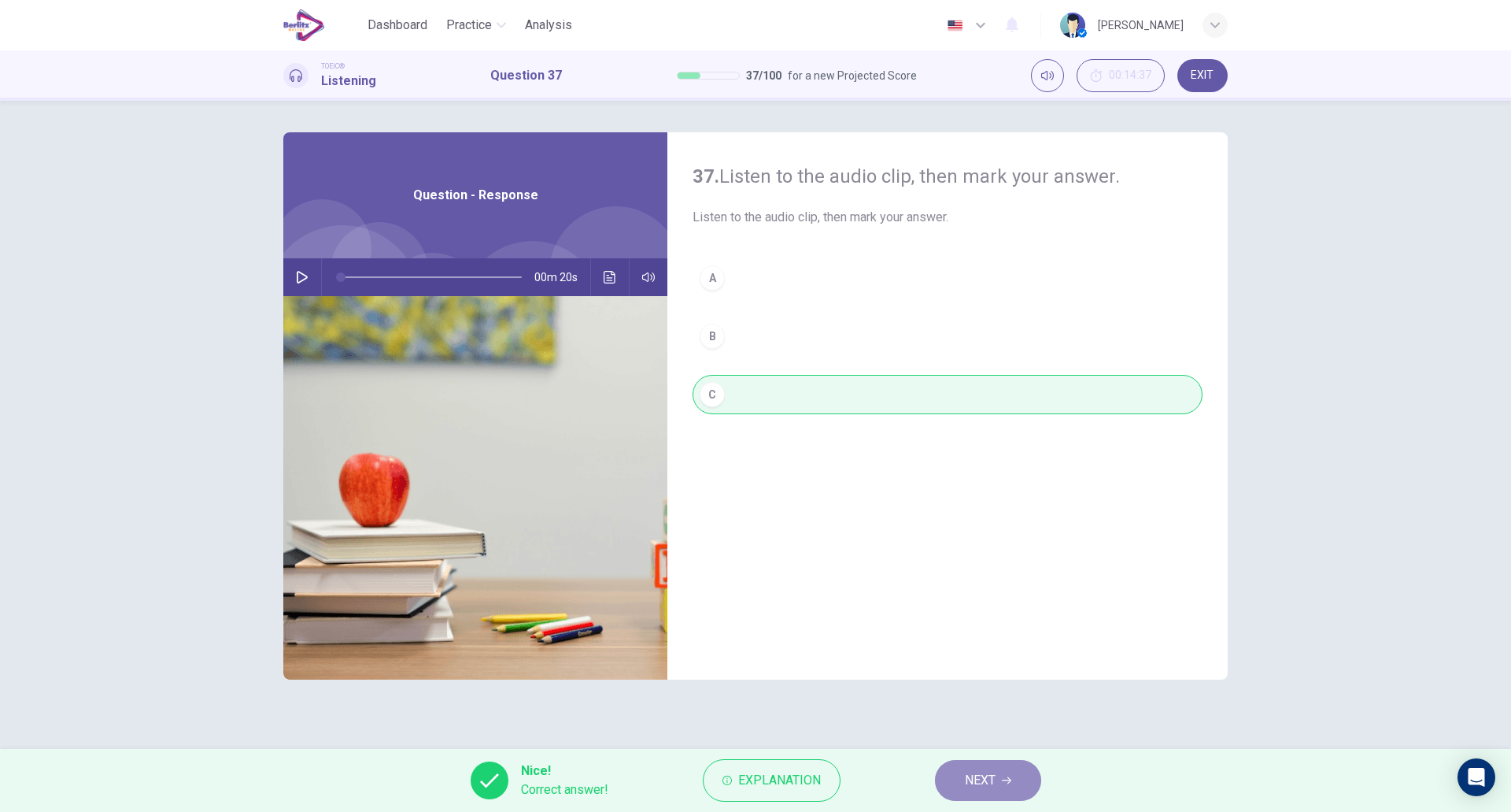
click at [981, 787] on span "NEXT" at bounding box center [980, 780] width 31 height 22
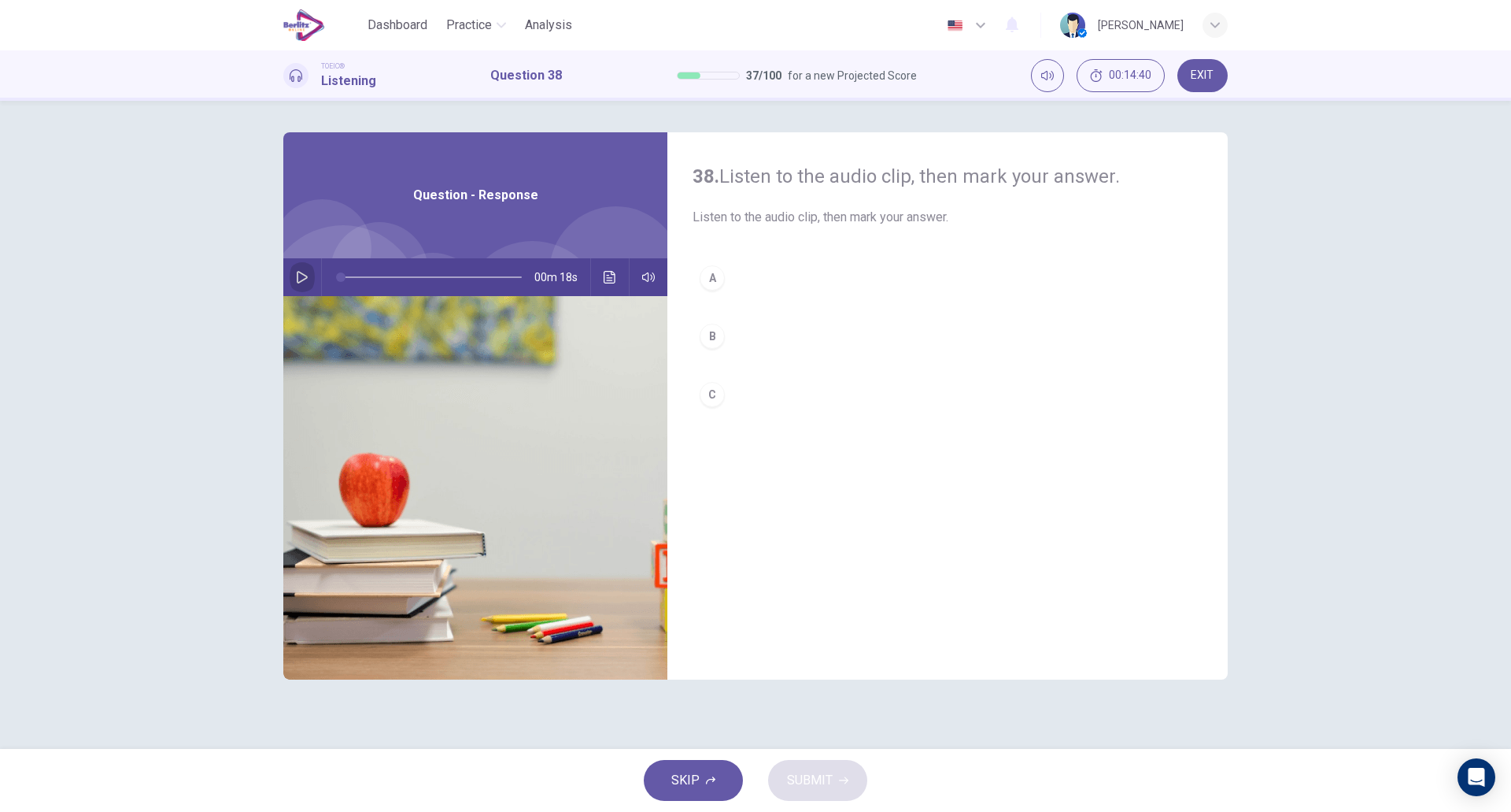
click at [310, 270] on button "button" at bounding box center [302, 278] width 25 height 38
click at [759, 313] on div "A B C" at bounding box center [948, 352] width 510 height 187
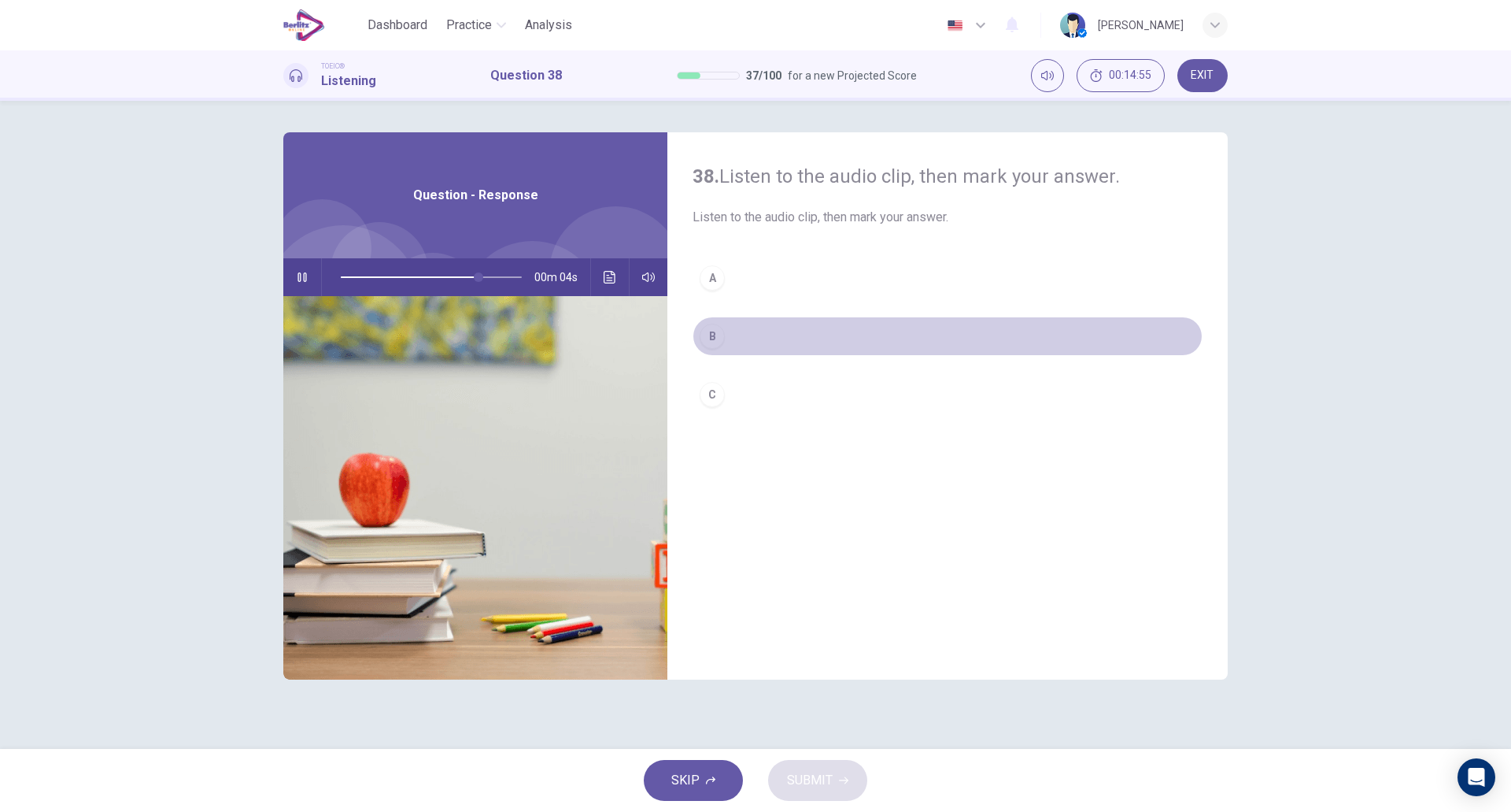
click at [739, 335] on button "B" at bounding box center [948, 336] width 510 height 40
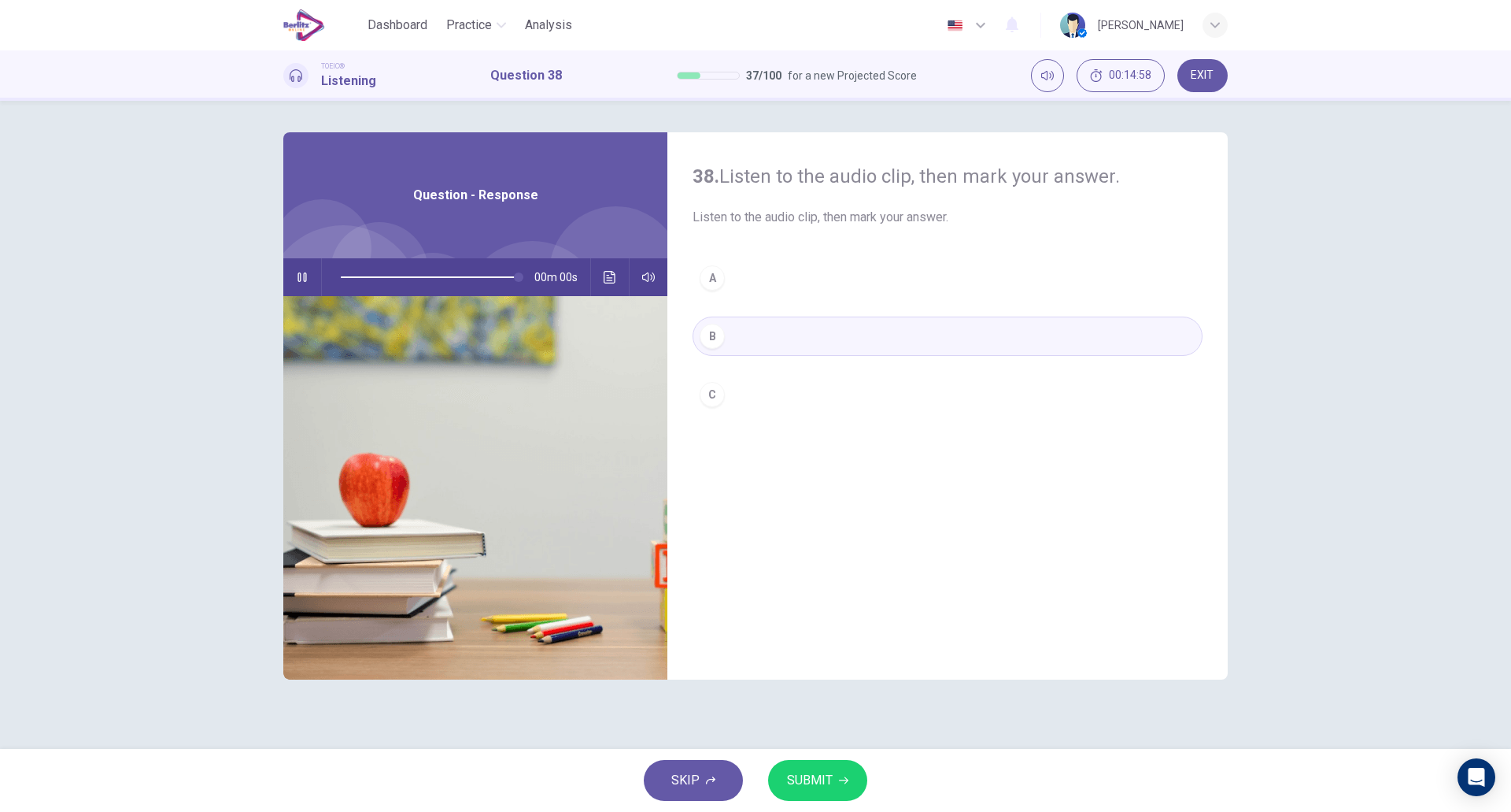
type input "*"
click at [807, 772] on span "SUBMIT" at bounding box center [810, 780] width 45 height 22
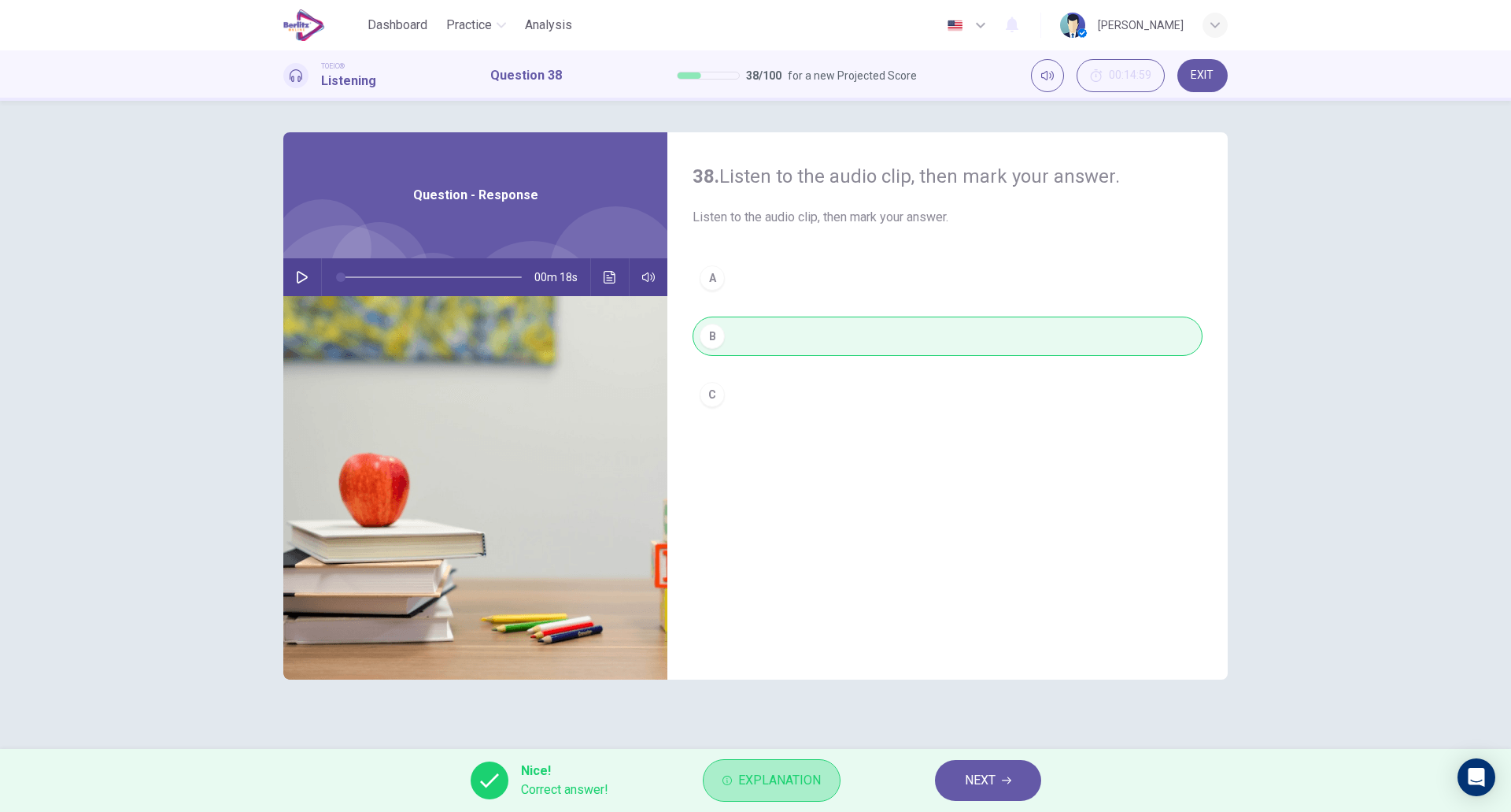
click at [807, 772] on span "Explanation" at bounding box center [779, 780] width 82 height 22
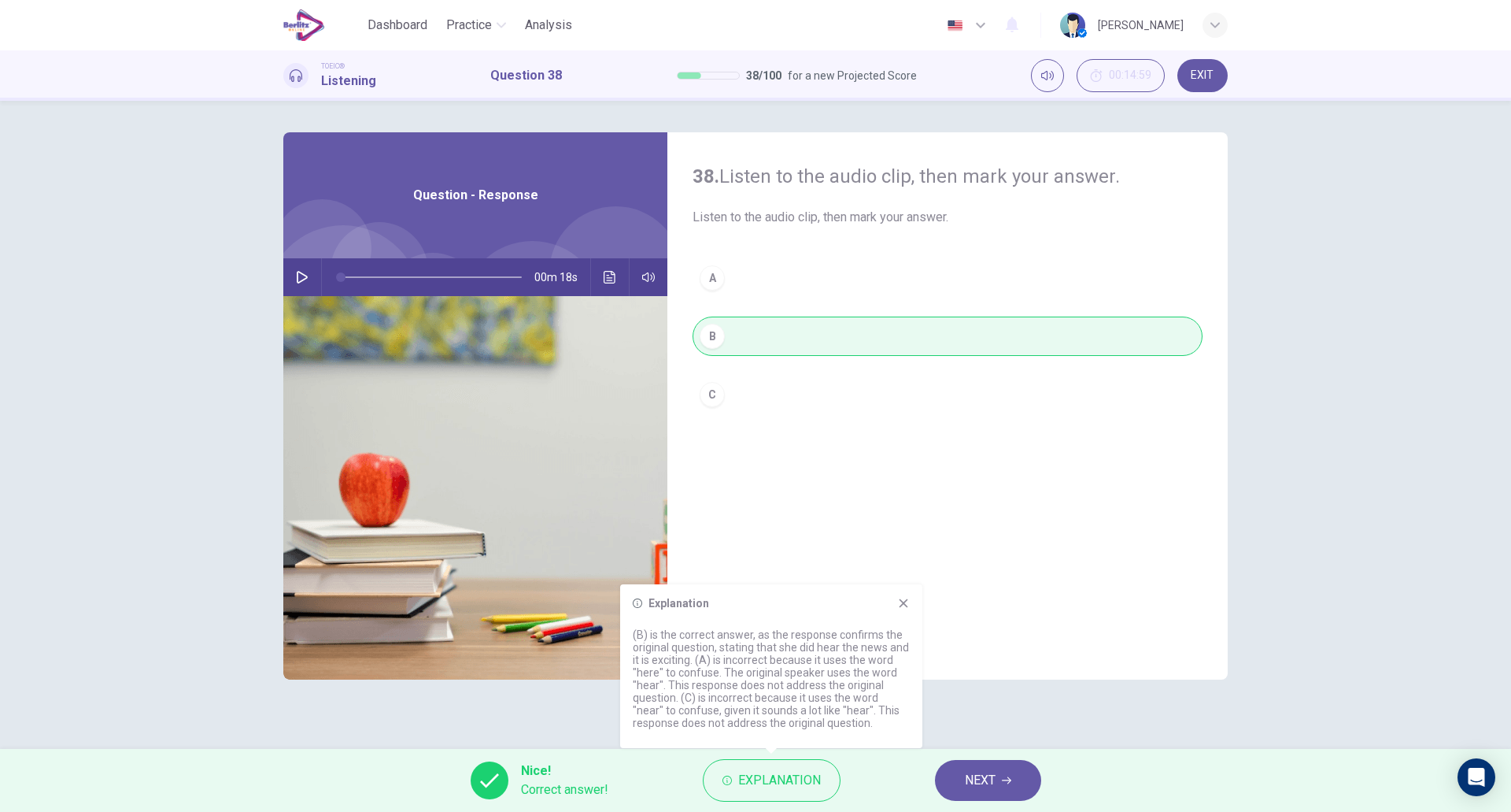
click at [902, 597] on icon at bounding box center [903, 603] width 13 height 13
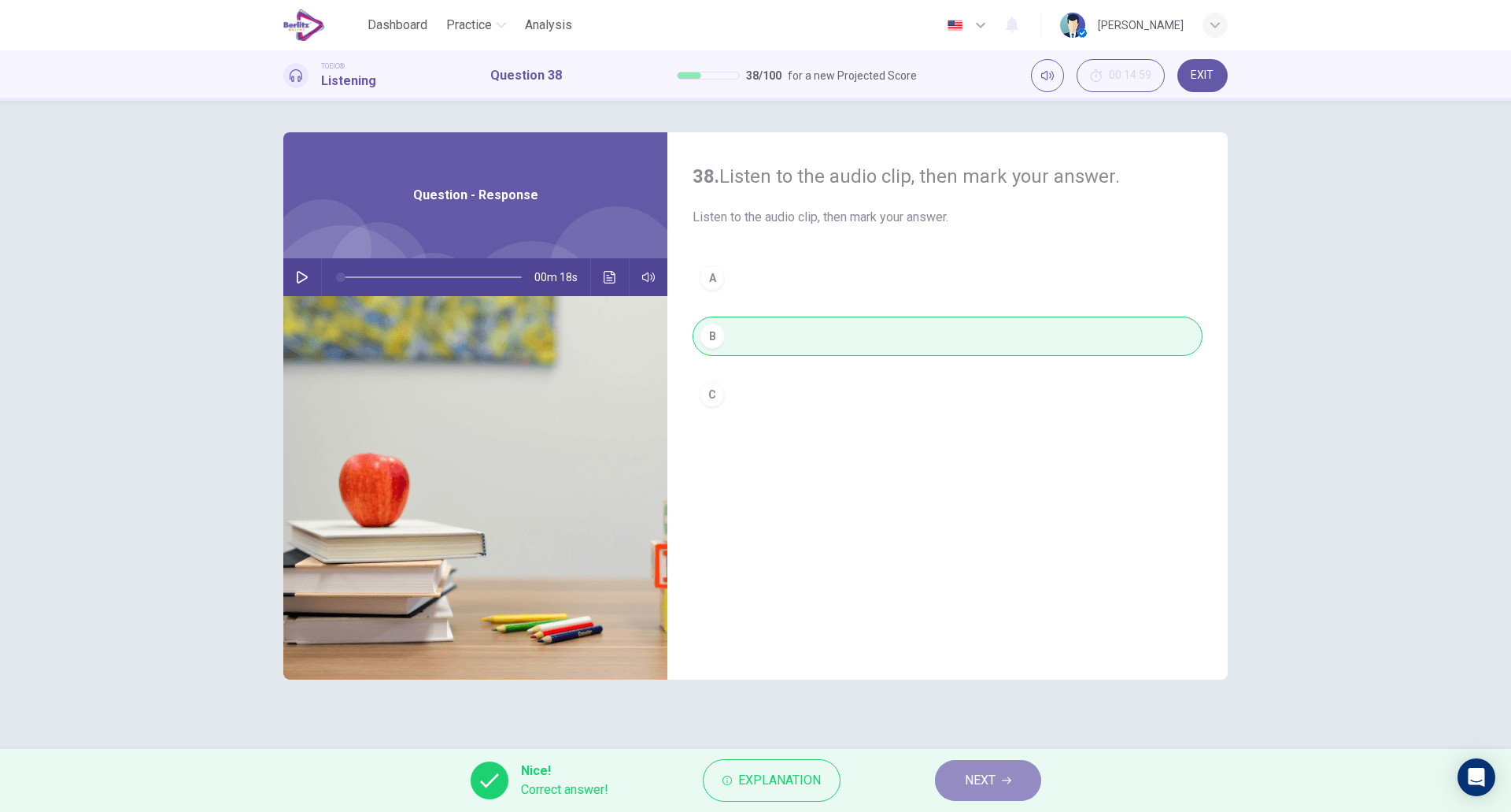
click at [957, 777] on button "NEXT" at bounding box center [988, 779] width 107 height 41
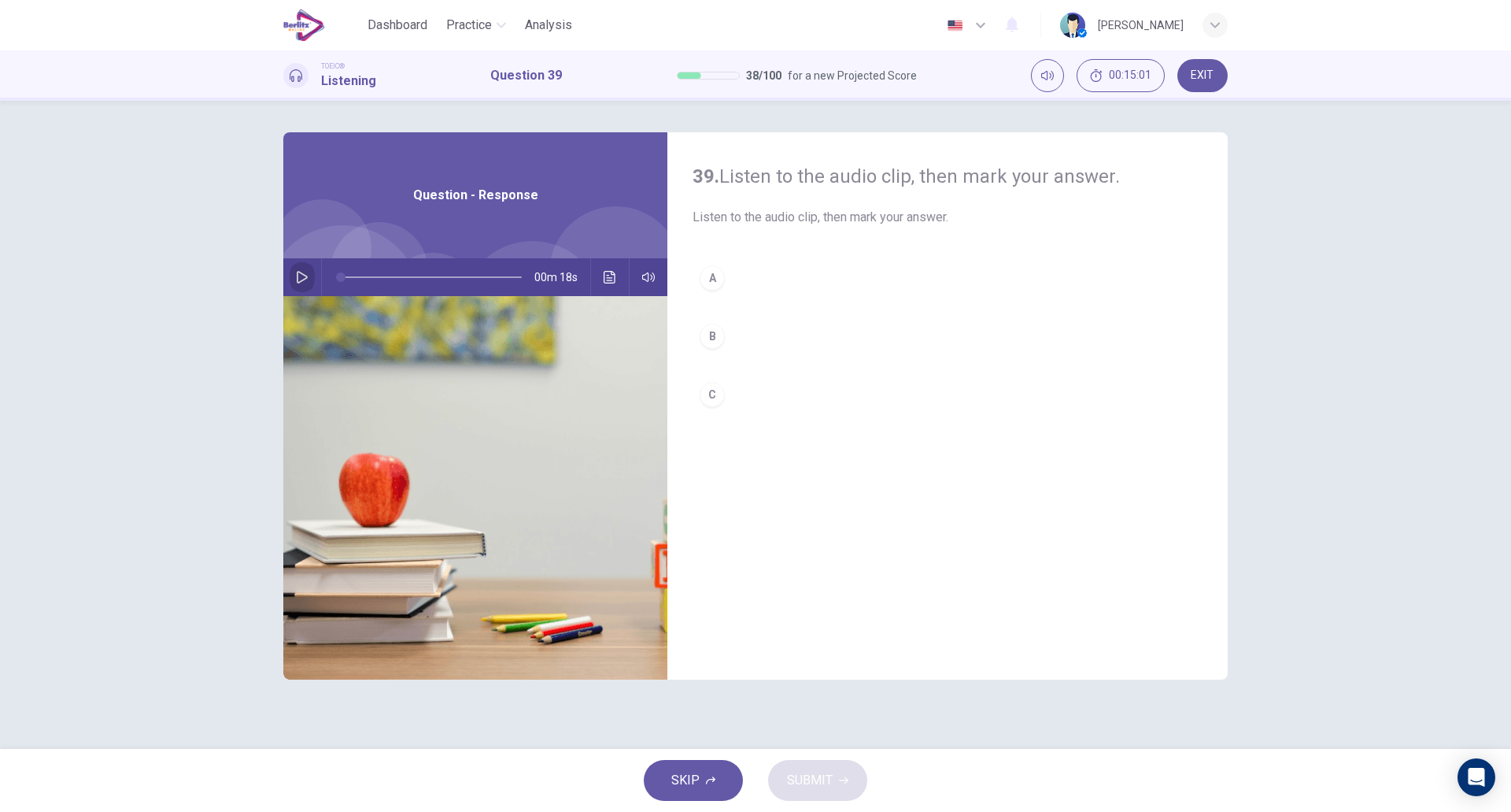
click at [300, 281] on icon "button" at bounding box center [302, 277] width 13 height 13
click at [751, 339] on button "B" at bounding box center [948, 336] width 510 height 40
type input "*"
click at [812, 769] on button "SUBMIT" at bounding box center [818, 779] width 99 height 41
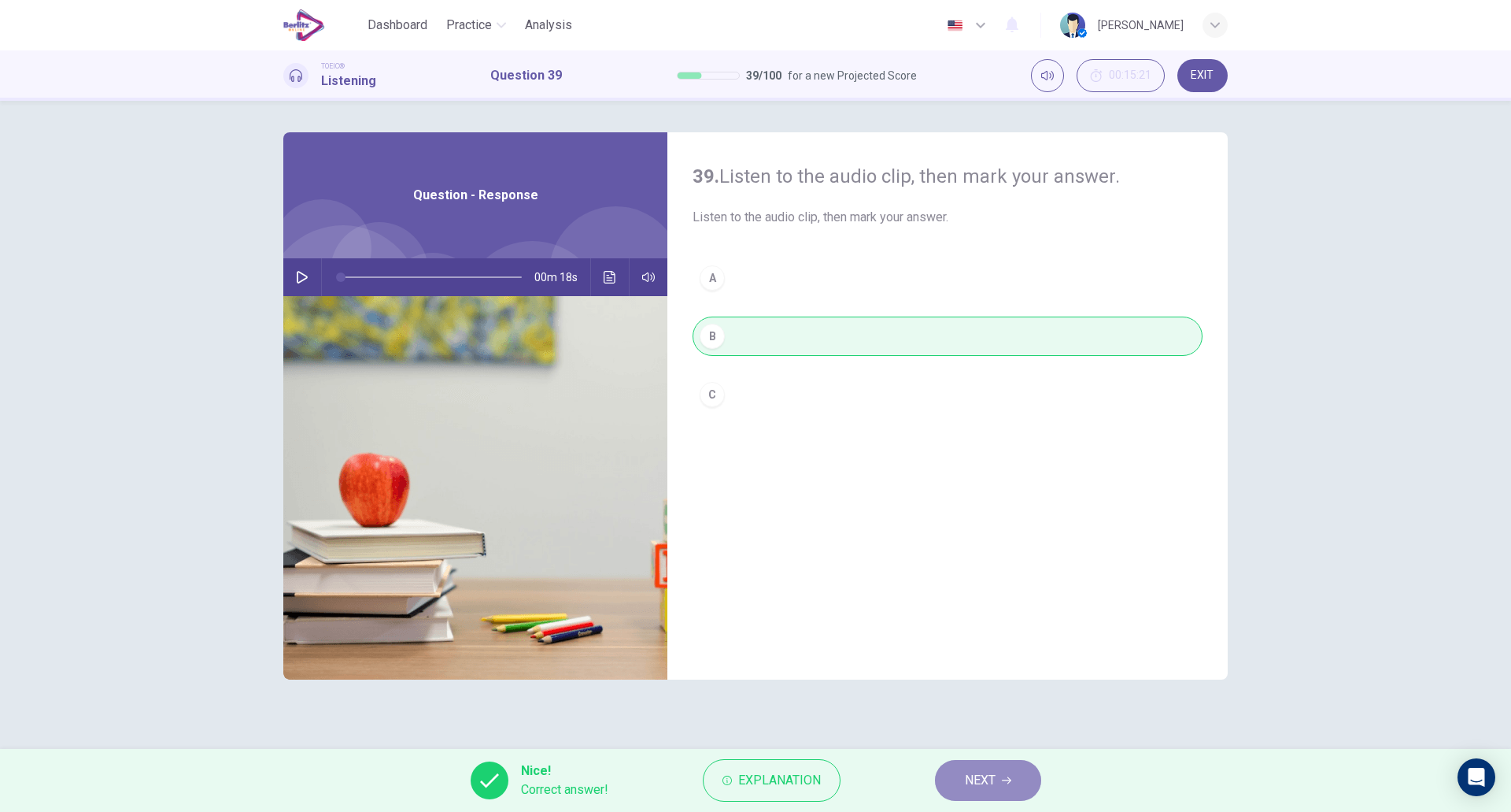
click at [996, 779] on button "NEXT" at bounding box center [988, 779] width 107 height 41
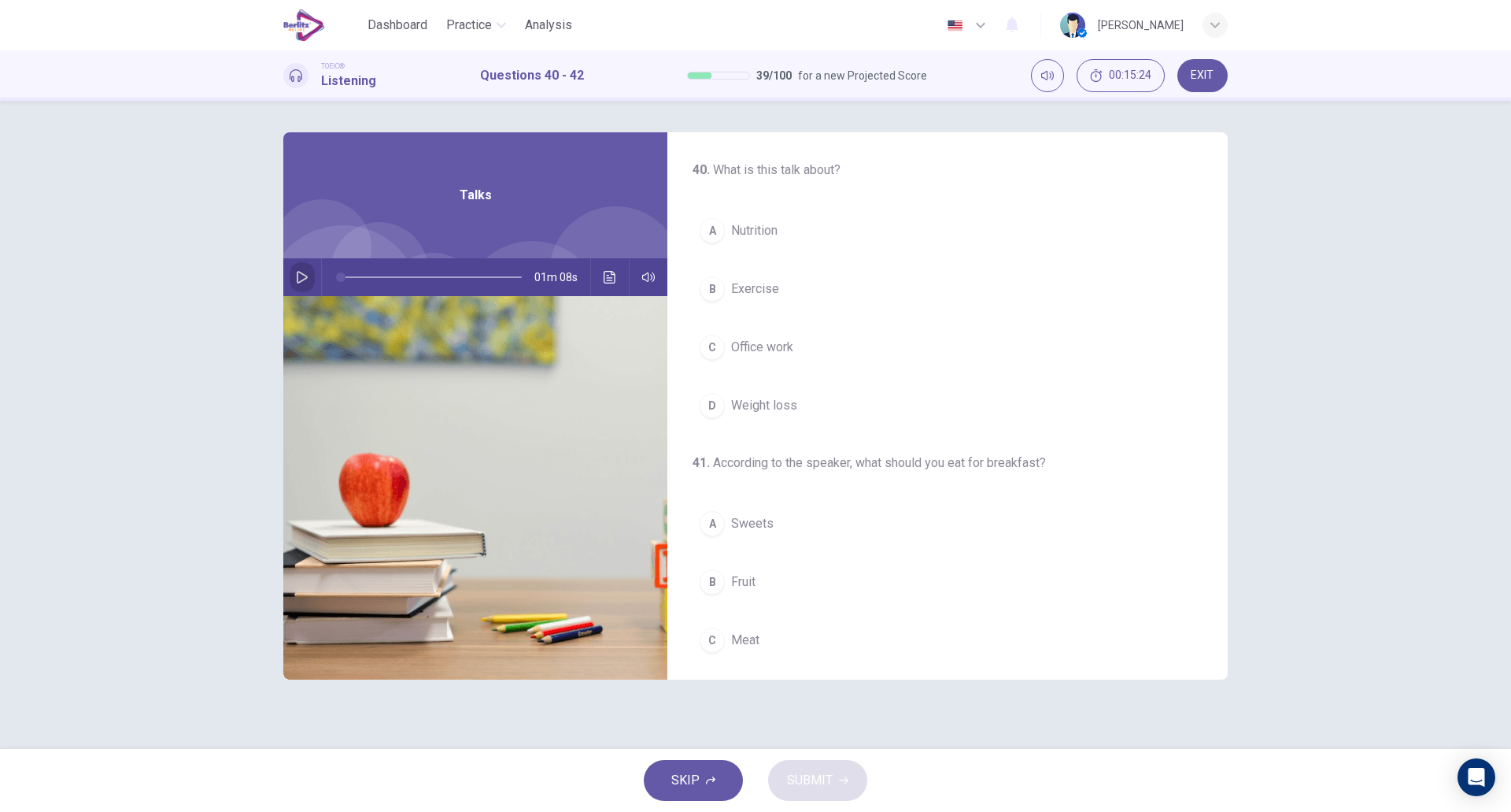
click at [297, 281] on icon "button" at bounding box center [302, 277] width 11 height 13
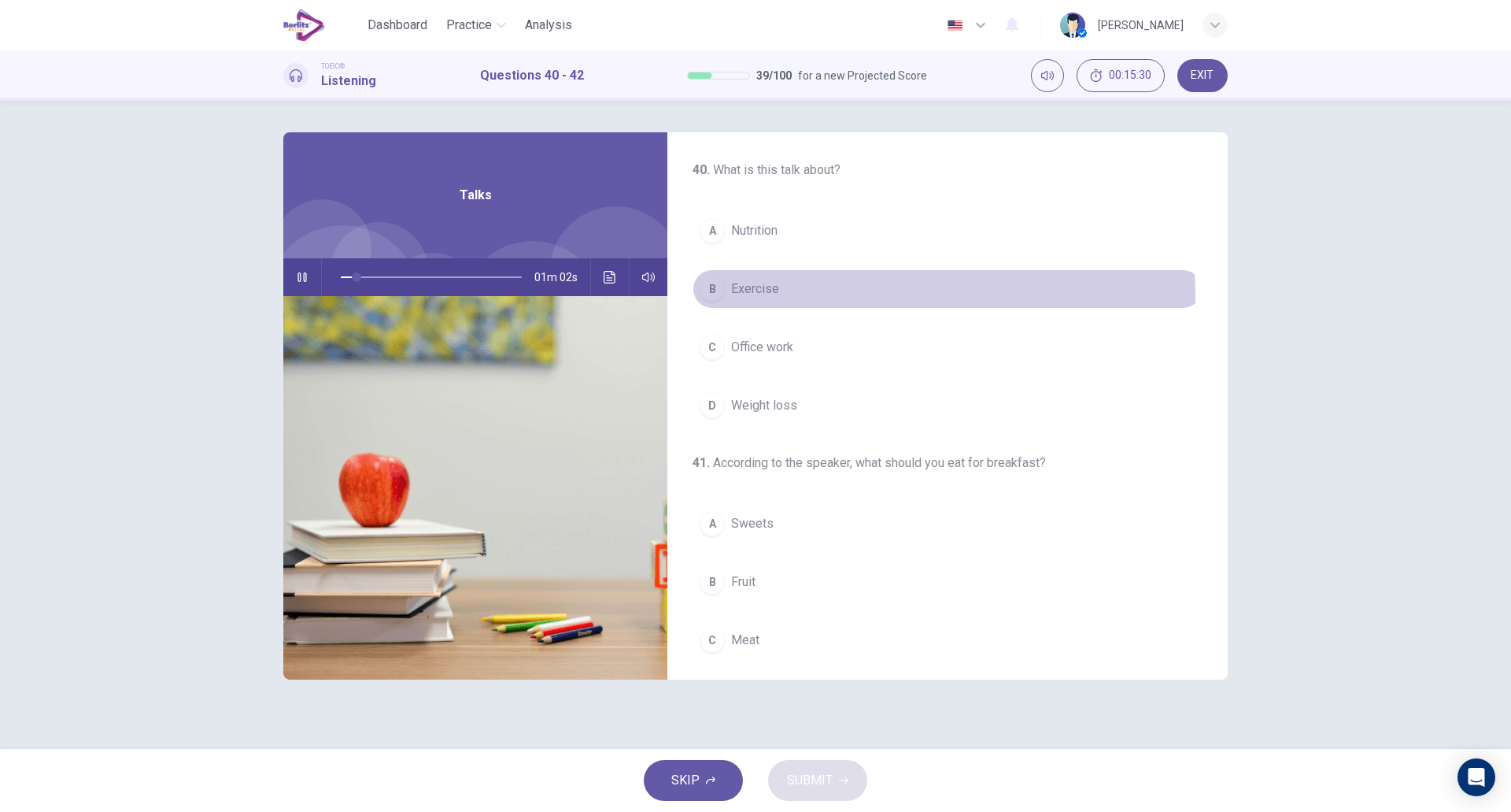
click at [811, 297] on button "B Exercise" at bounding box center [948, 289] width 510 height 40
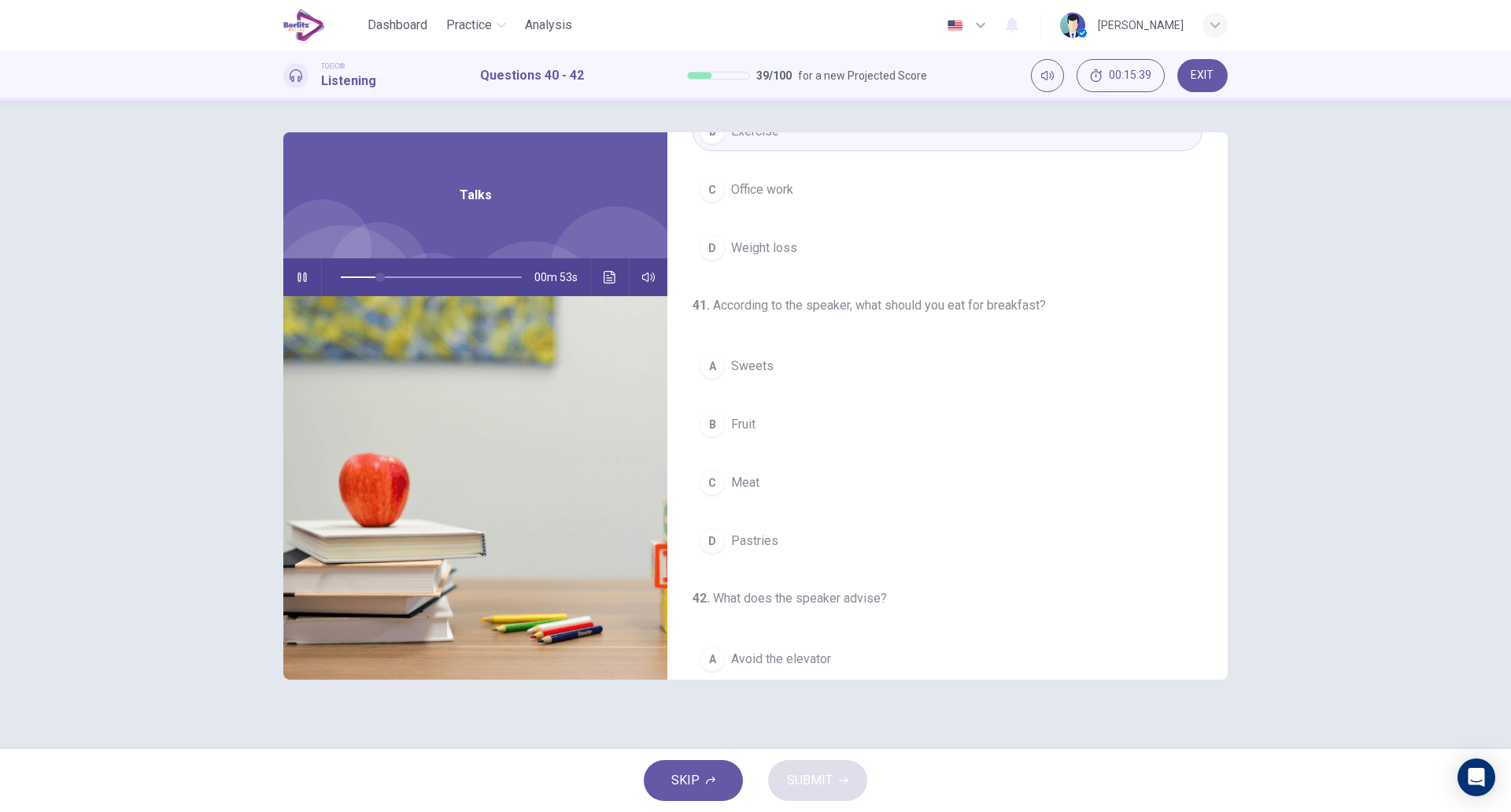
scroll to position [153, 0]
click at [836, 452] on div "A Sweets B Fruit C Meat D Pastries" at bounding box center [948, 458] width 510 height 214
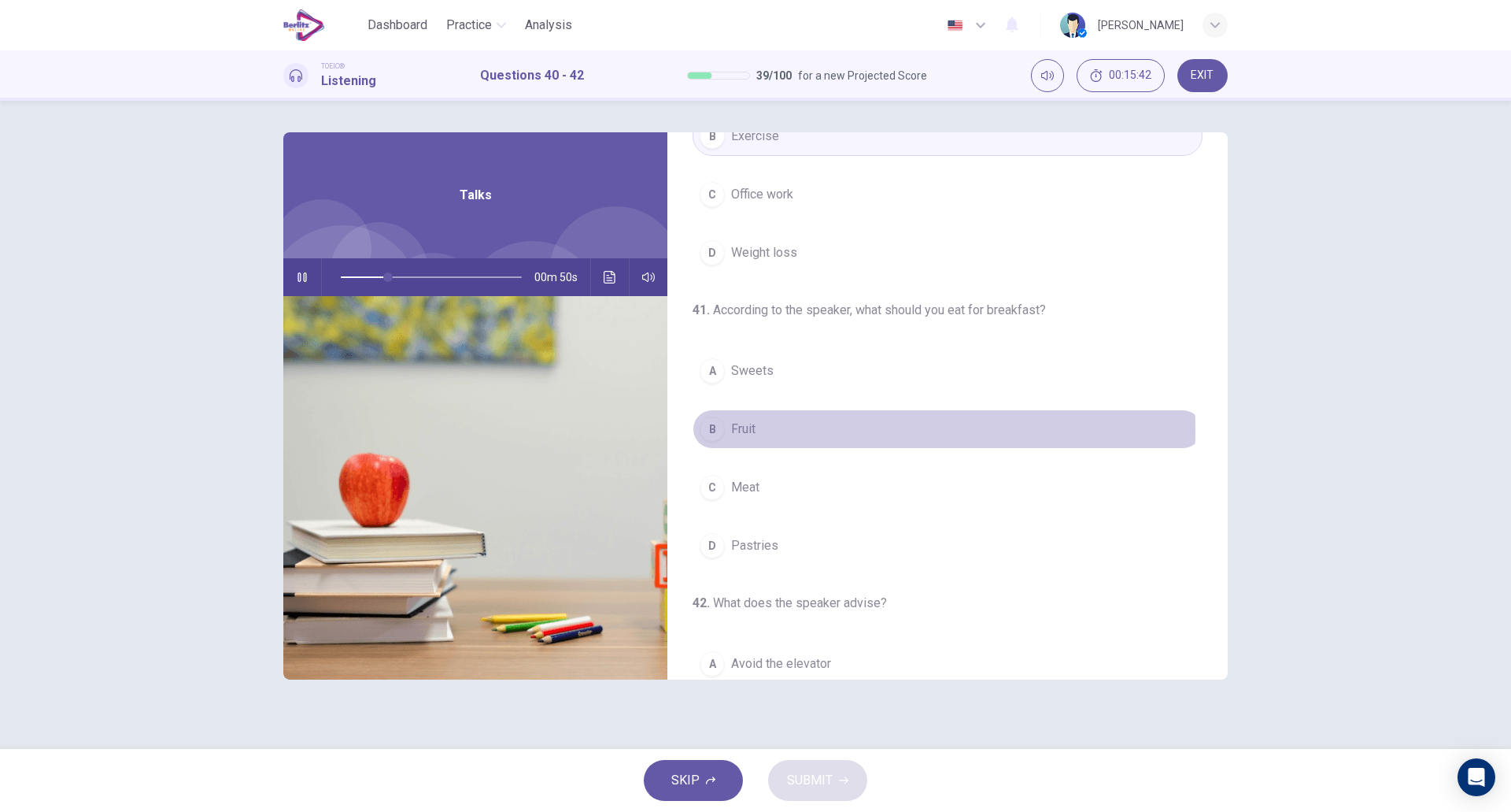
click at [765, 430] on button "B Fruit" at bounding box center [948, 430] width 510 height 40
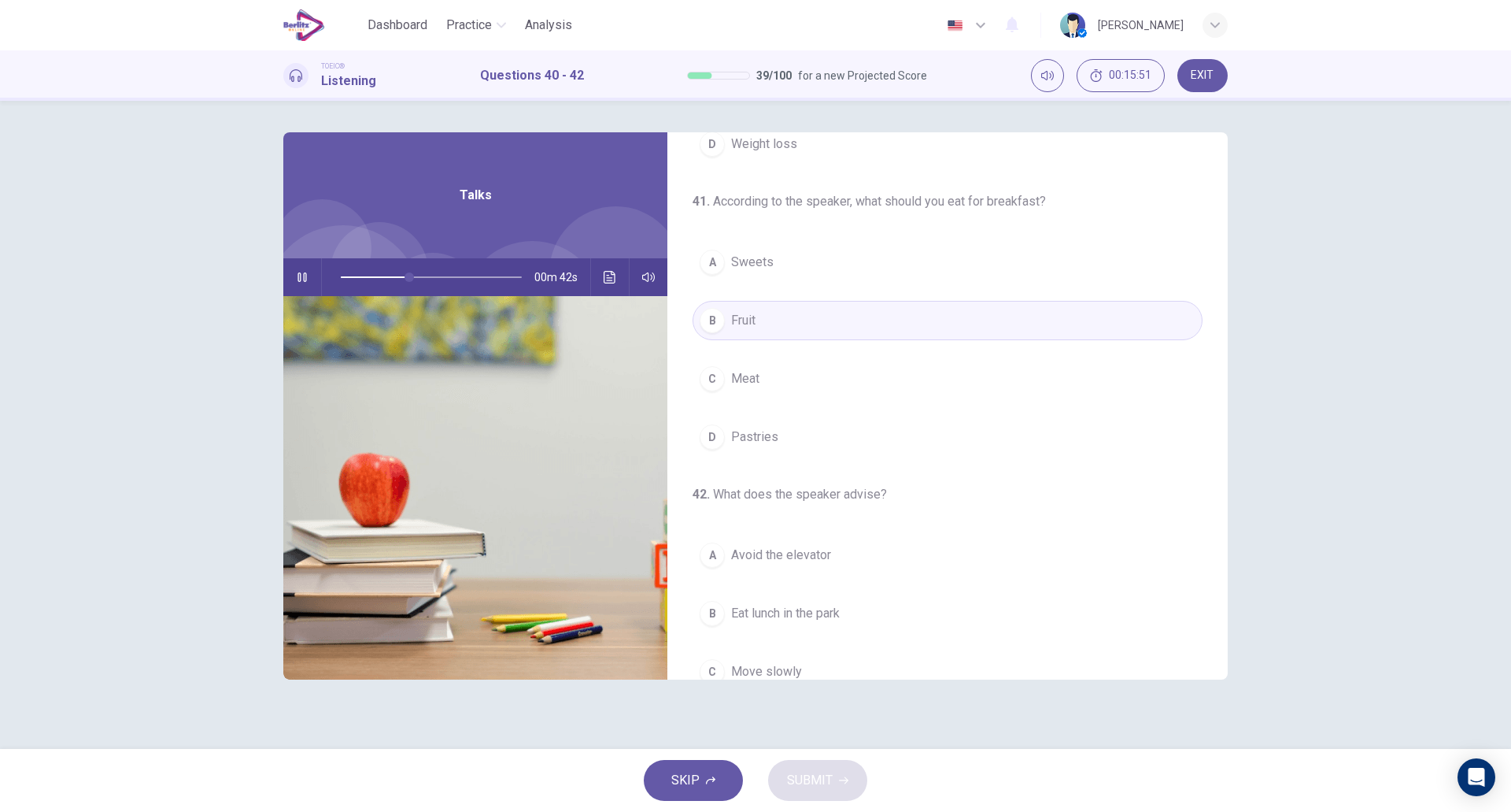
scroll to position [360, 0]
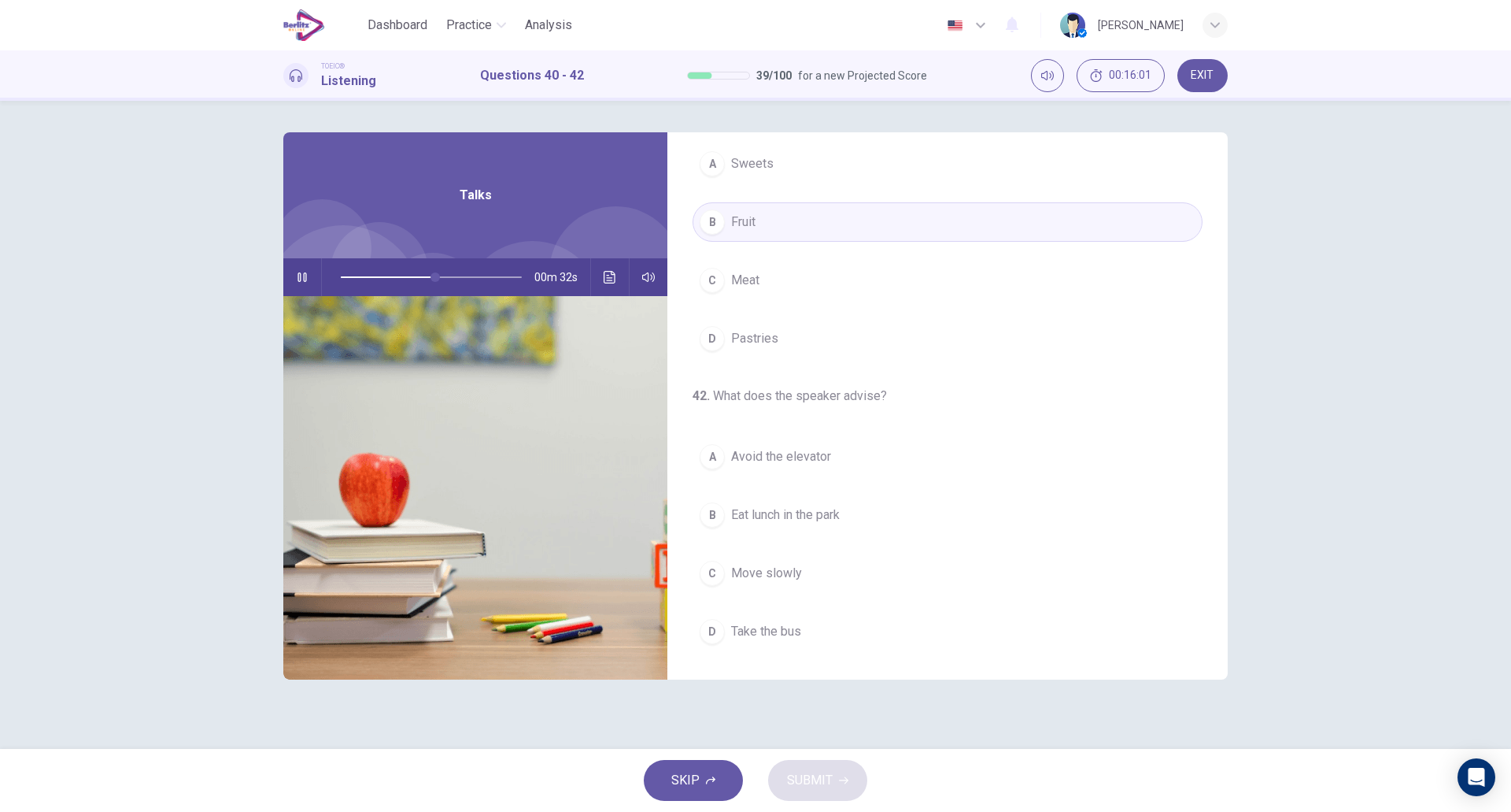
click at [864, 447] on button "A Avoid the elevator" at bounding box center [948, 457] width 510 height 40
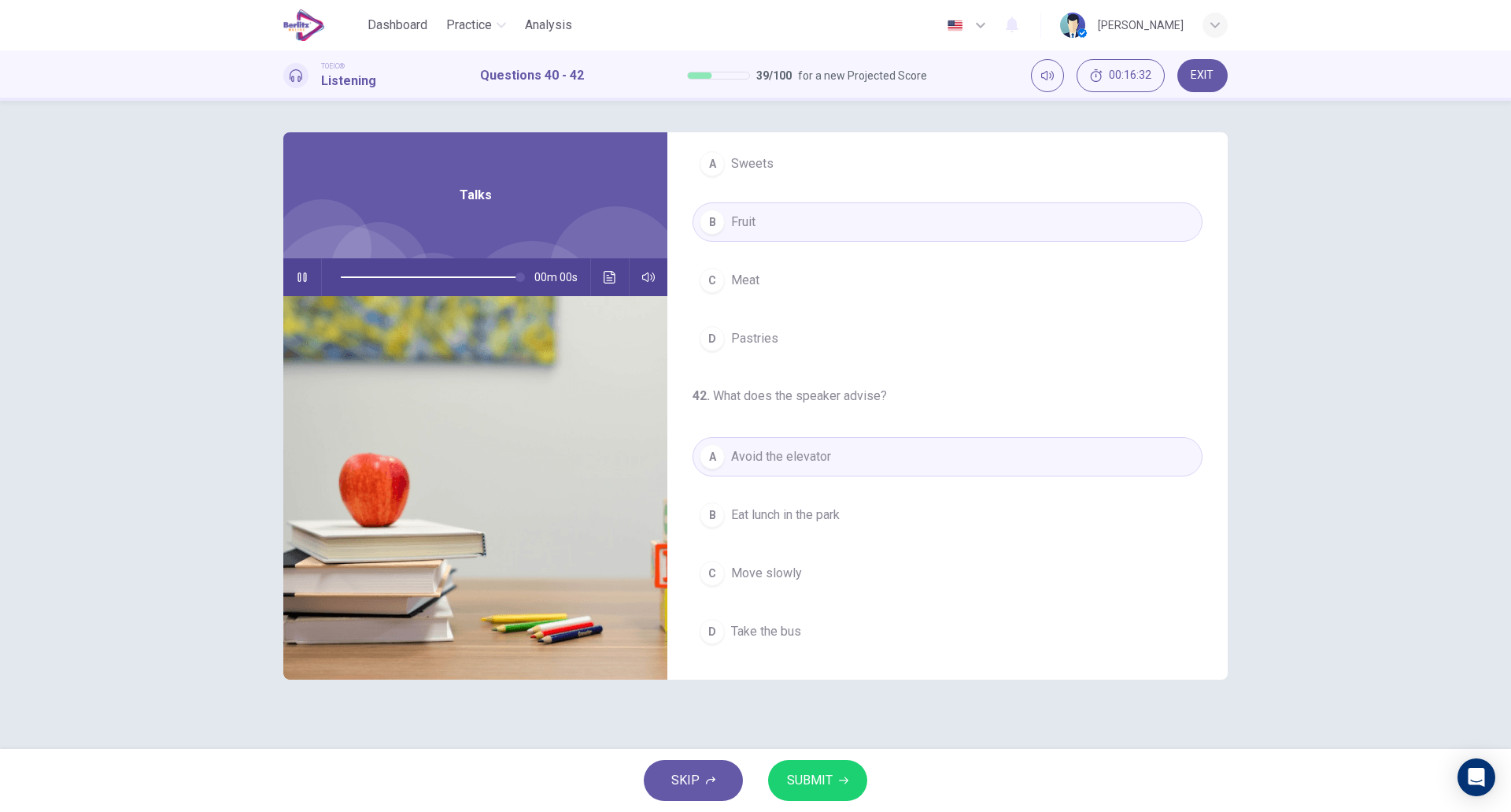
type input "*"
click at [815, 785] on span "SUBMIT" at bounding box center [810, 780] width 45 height 22
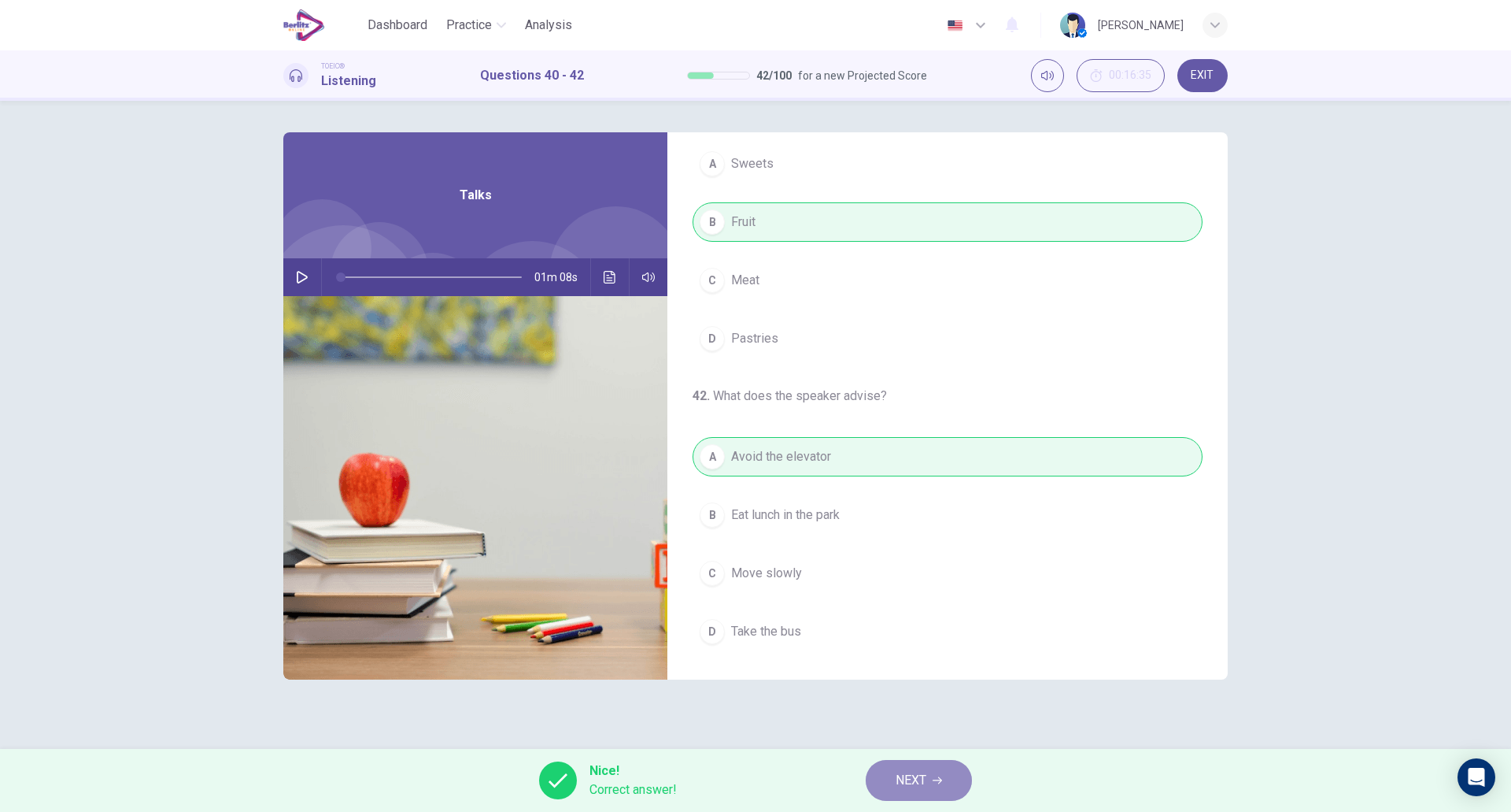
click at [902, 785] on span "NEXT" at bounding box center [911, 780] width 31 height 22
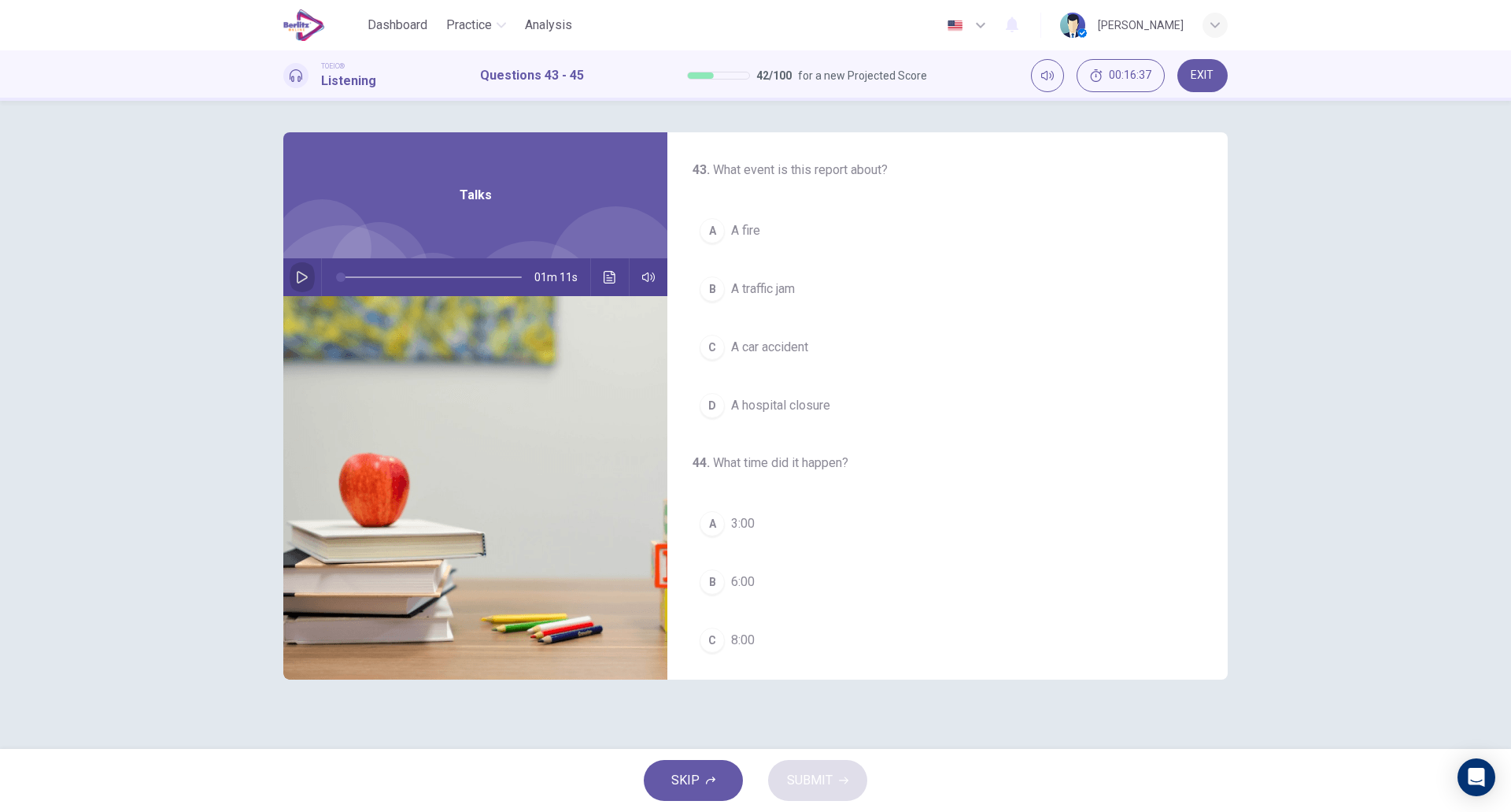
click at [301, 269] on button "button" at bounding box center [302, 278] width 25 height 38
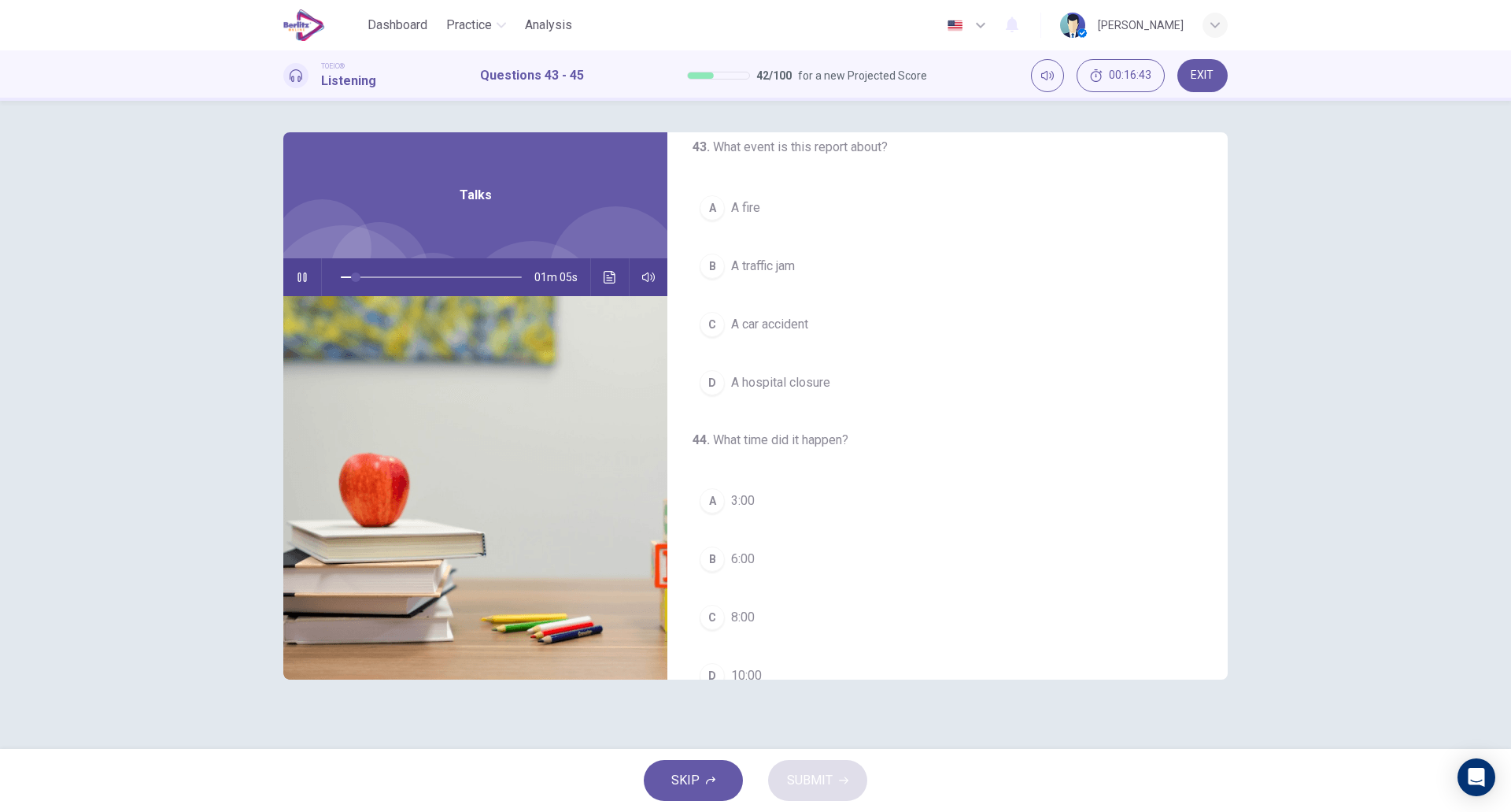
scroll to position [0, 0]
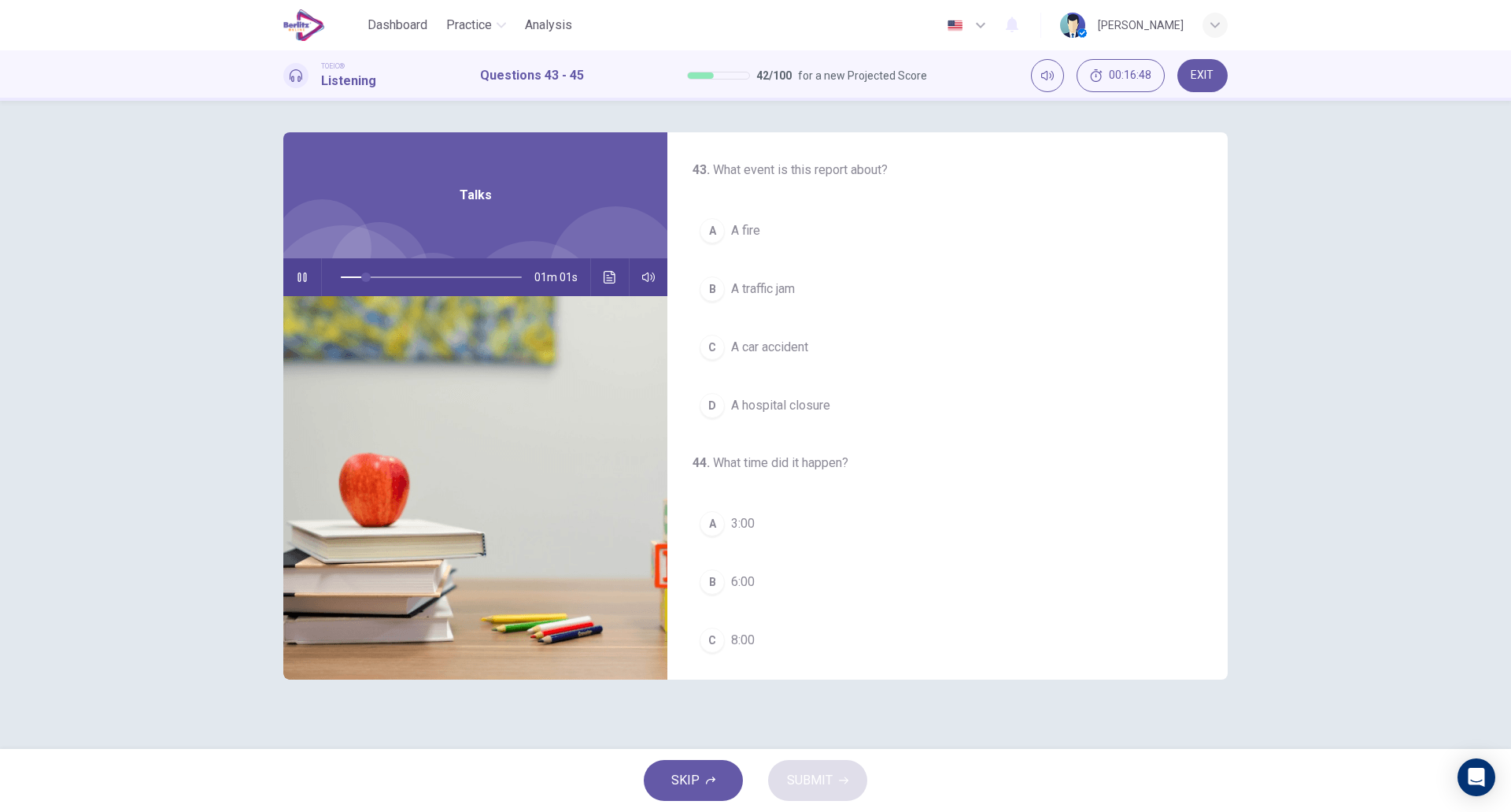
click at [835, 297] on button "B A traffic jam" at bounding box center [948, 289] width 510 height 40
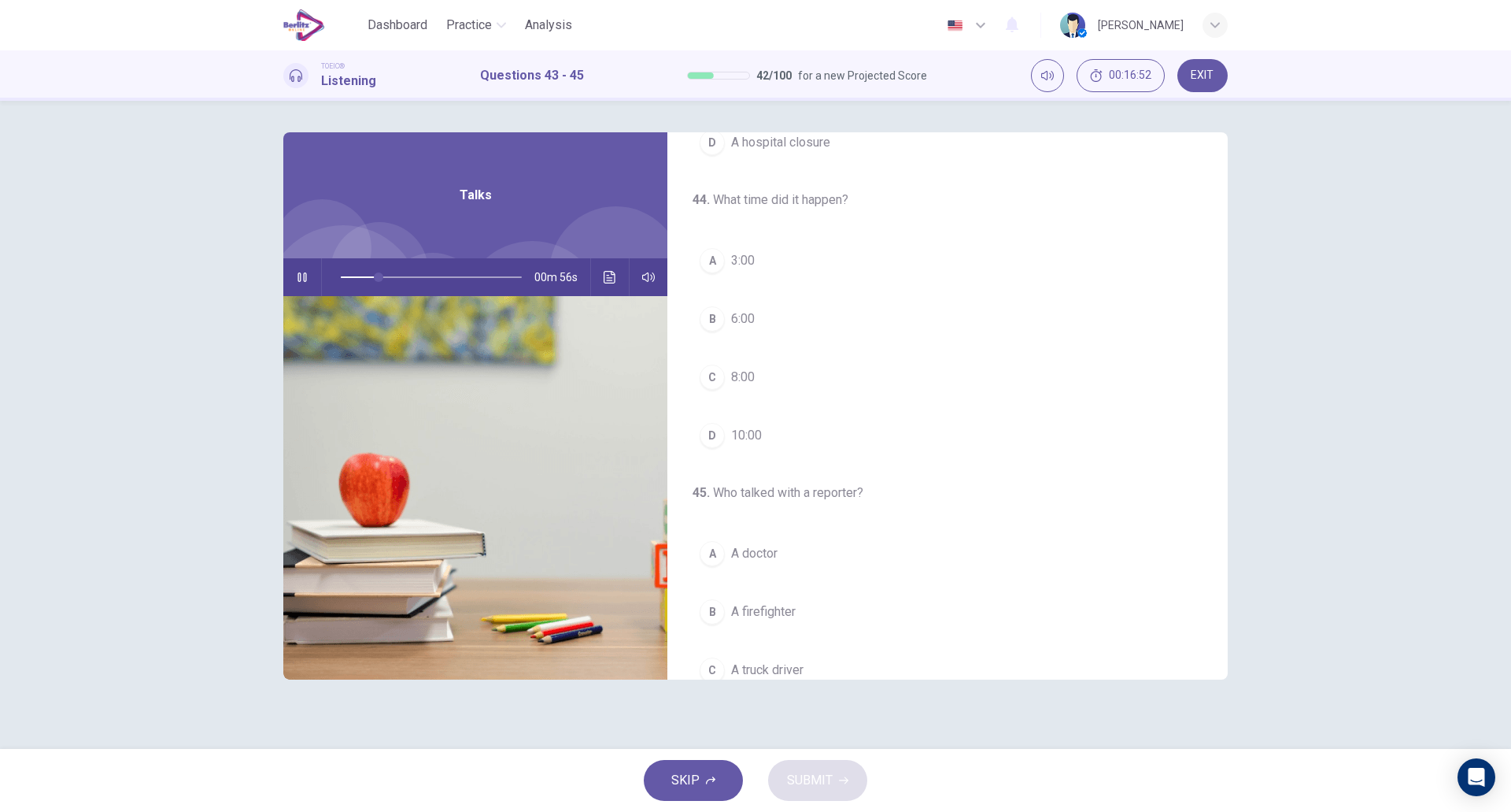
scroll to position [256, 0]
click at [838, 384] on button "C 8:00" at bounding box center [948, 384] width 510 height 40
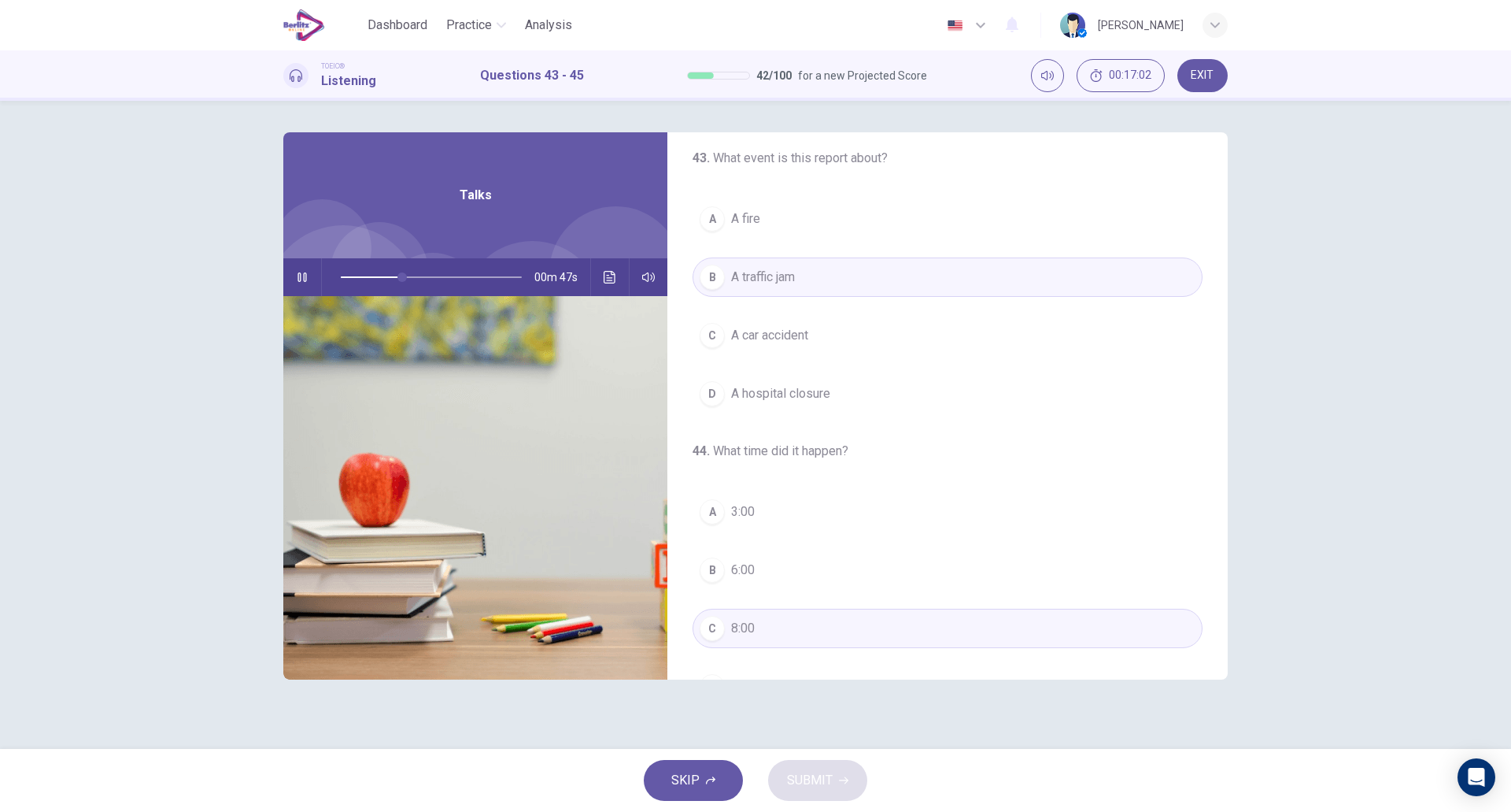
scroll to position [11, 0]
click at [836, 325] on button "C A car accident" at bounding box center [948, 336] width 510 height 40
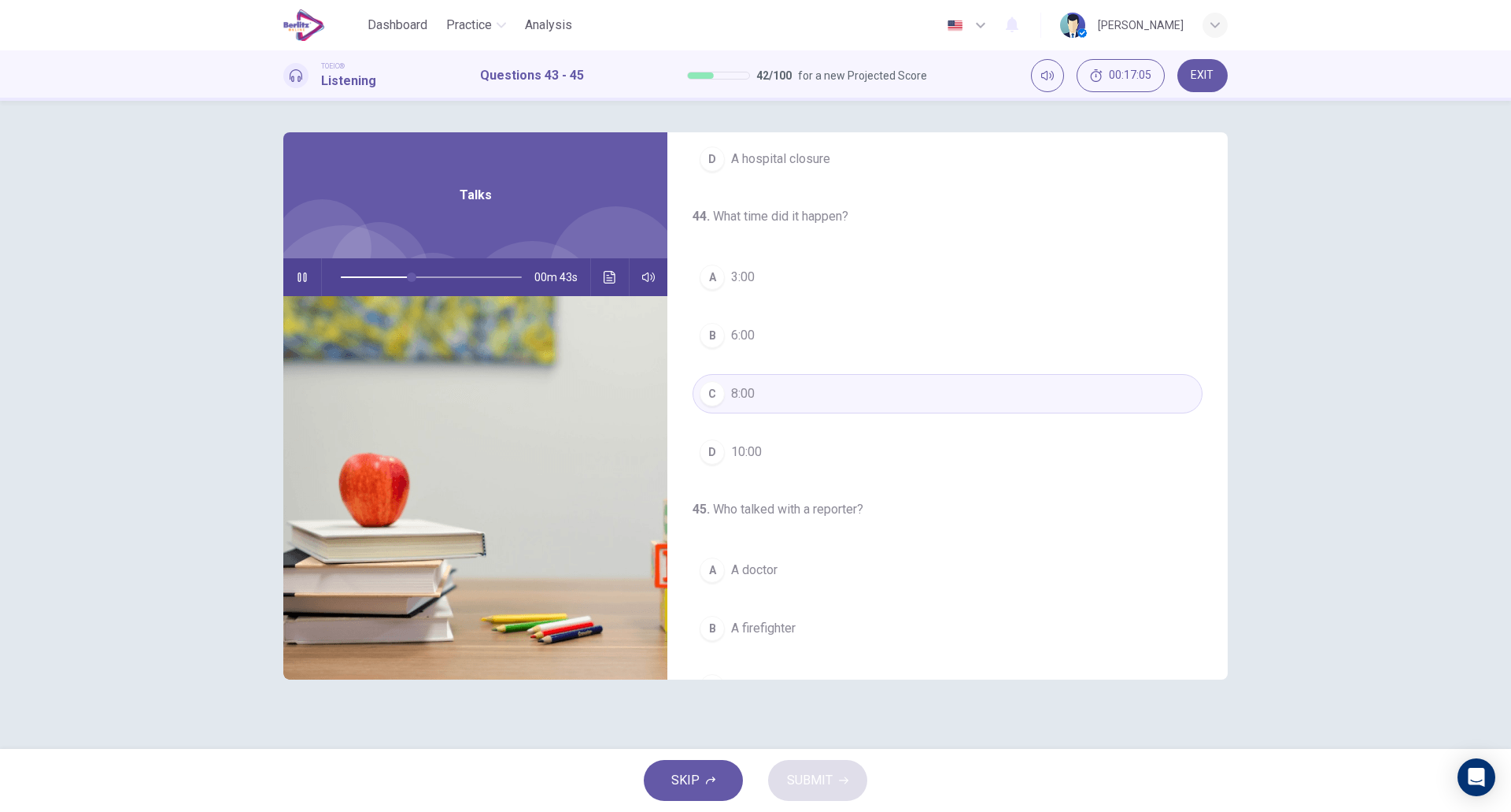
scroll to position [360, 0]
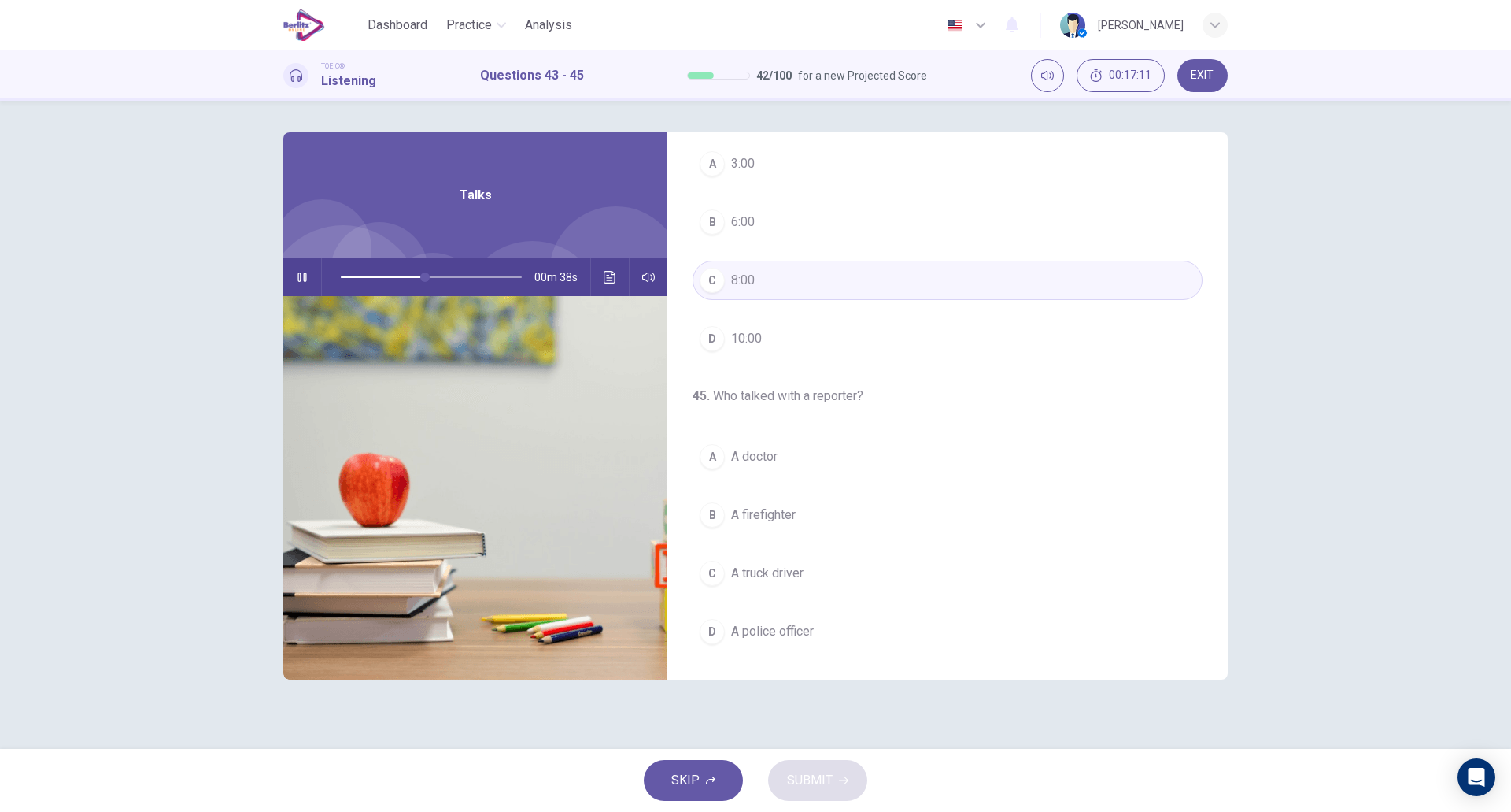
click at [775, 464] on span "A doctor" at bounding box center [754, 456] width 46 height 19
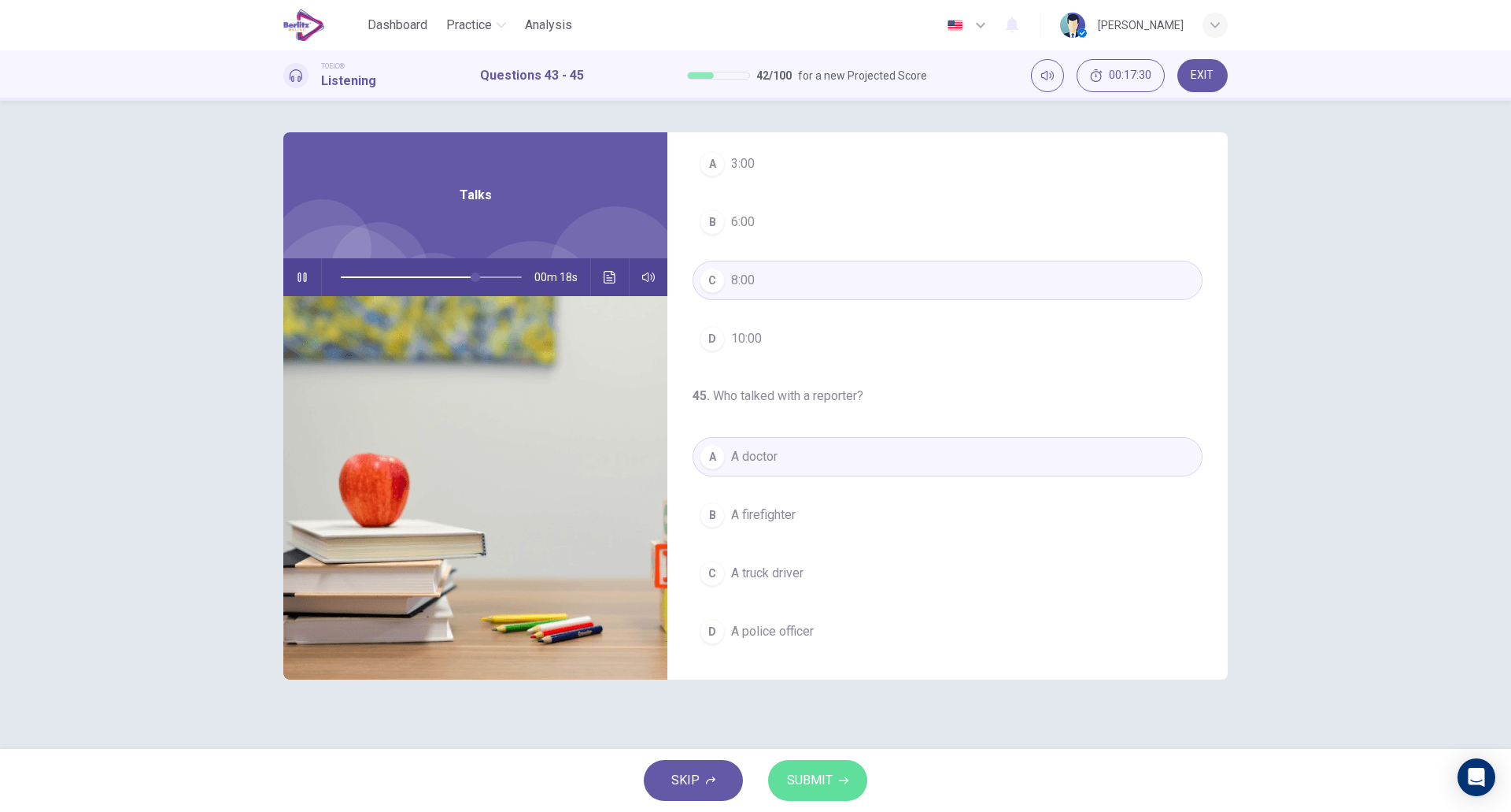
click at [819, 780] on span "SUBMIT" at bounding box center [810, 780] width 45 height 22
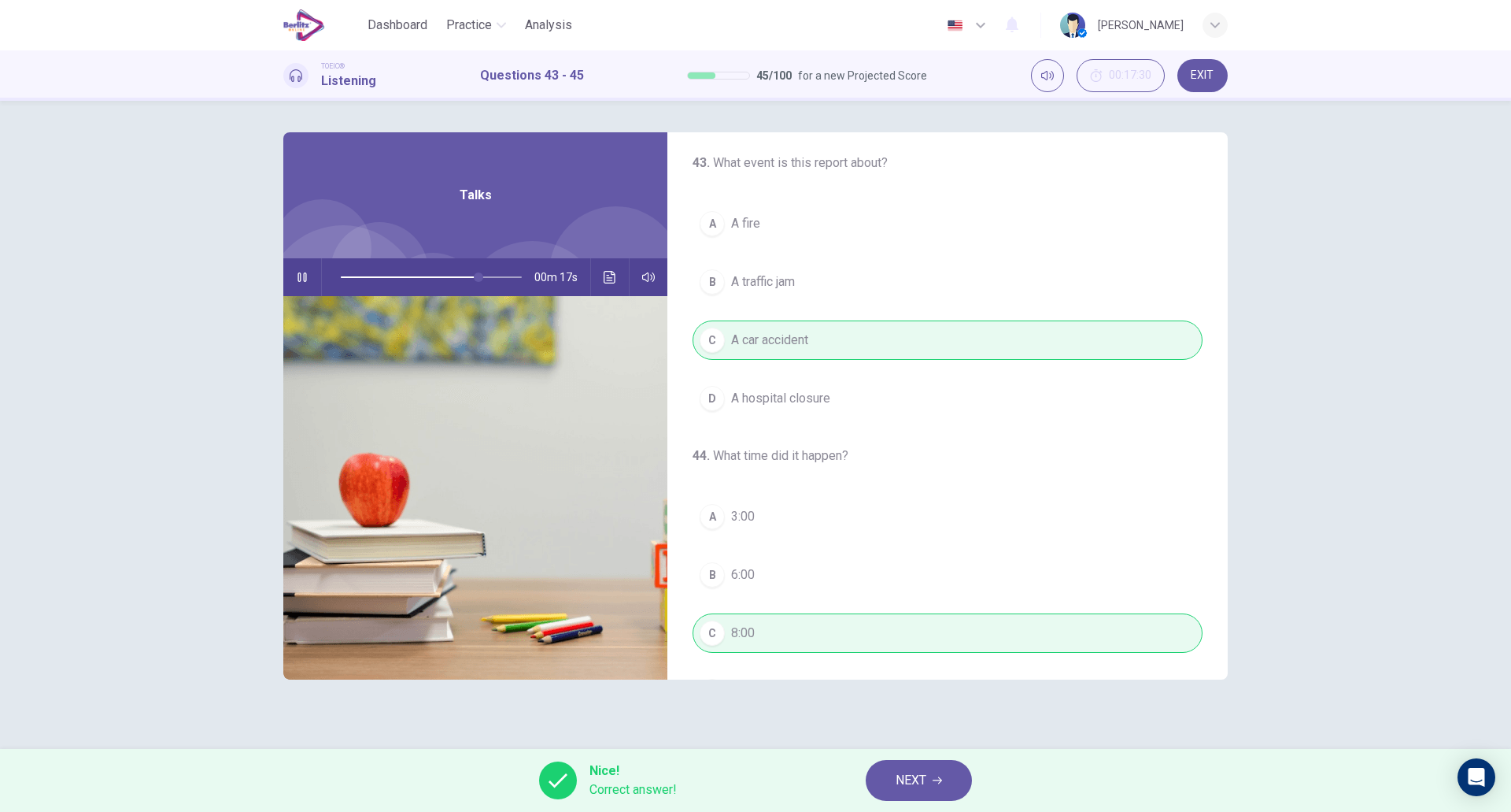
scroll to position [0, 0]
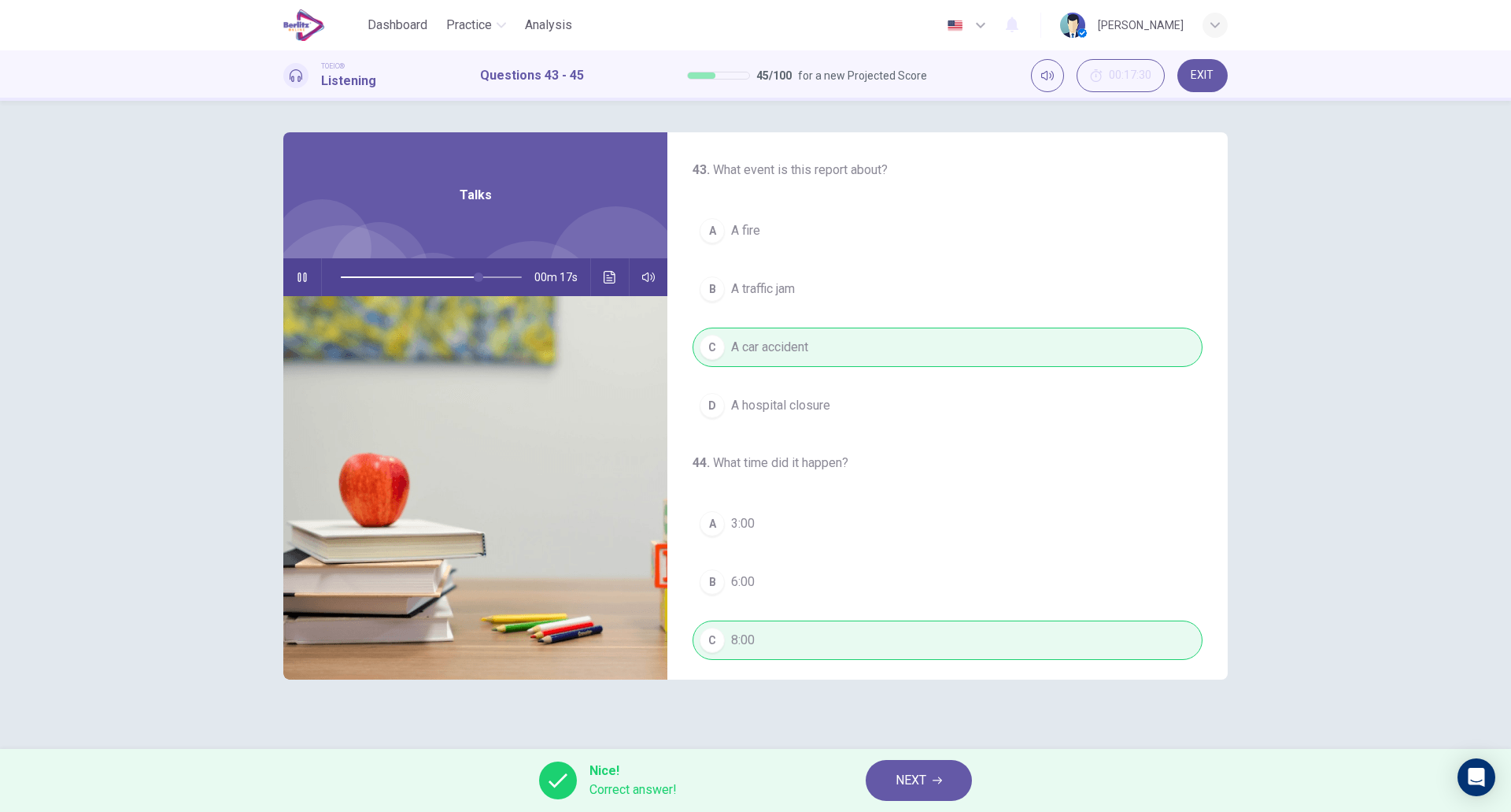
type input "**"
click at [925, 775] on span "NEXT" at bounding box center [911, 780] width 31 height 22
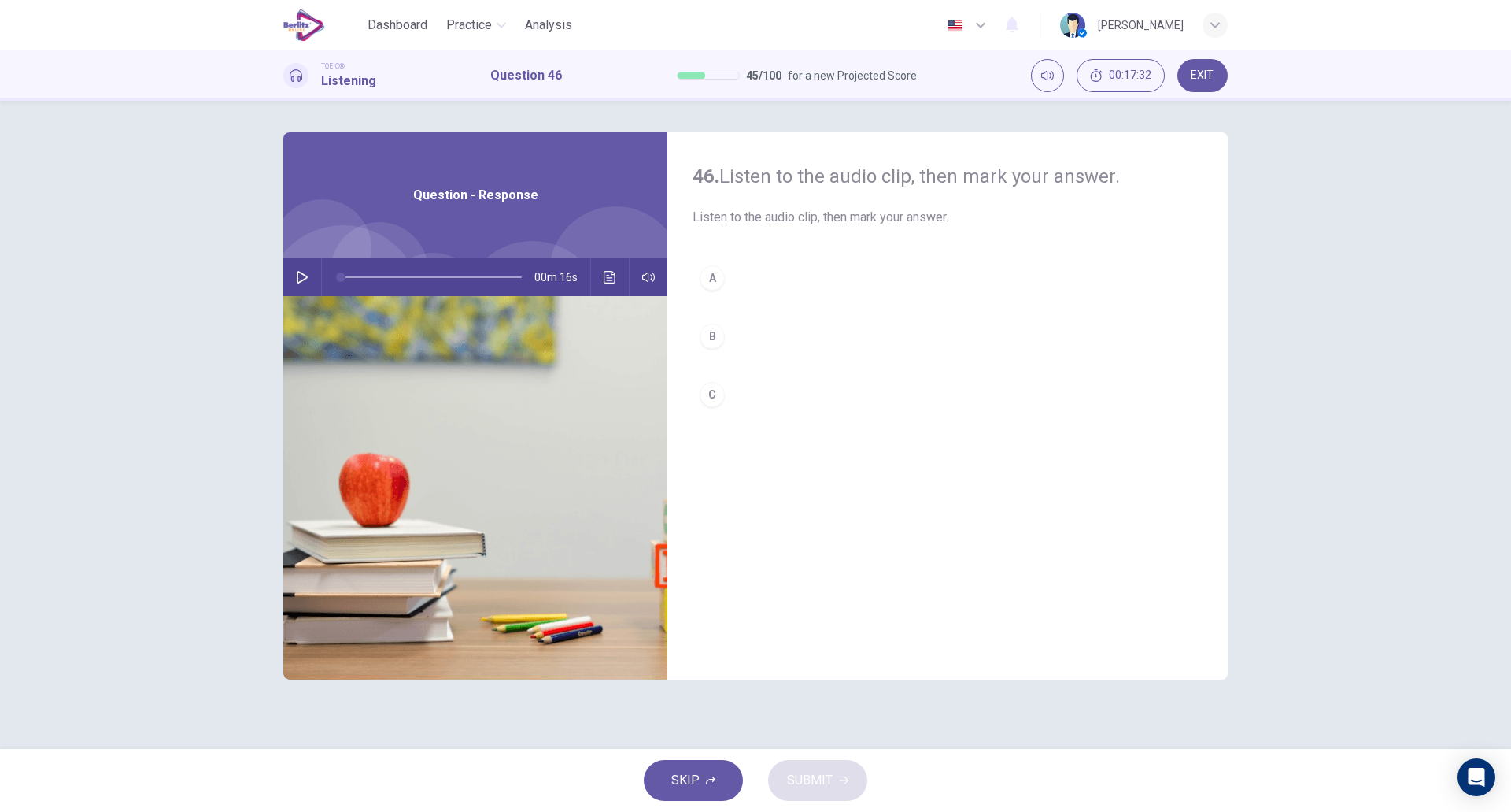
click at [298, 271] on icon "button" at bounding box center [302, 277] width 11 height 13
type input "*"
click at [733, 399] on button "C" at bounding box center [948, 394] width 510 height 40
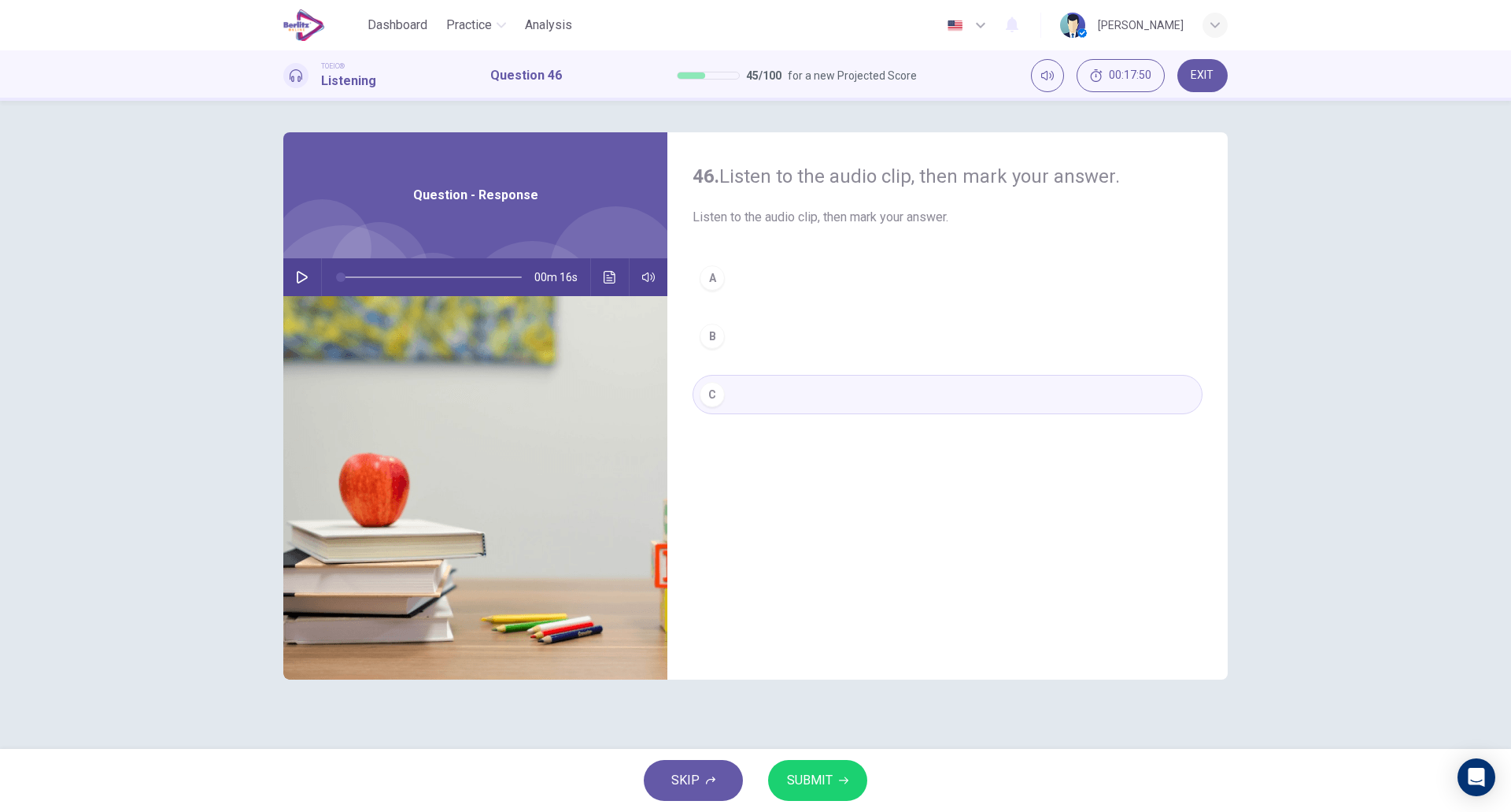
click at [798, 775] on span "SUBMIT" at bounding box center [810, 780] width 45 height 22
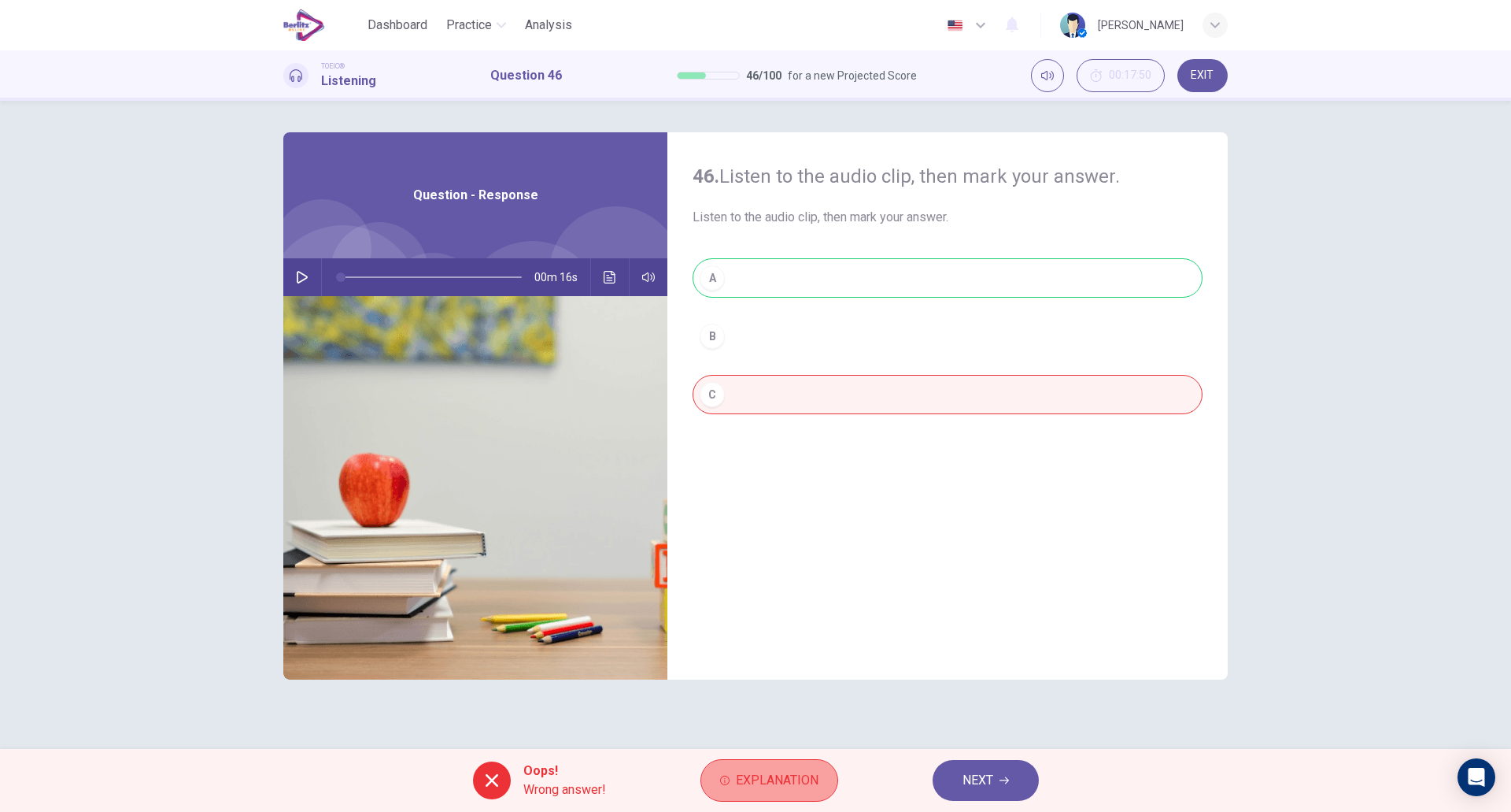
click at [770, 761] on button "Explanation" at bounding box center [770, 779] width 137 height 42
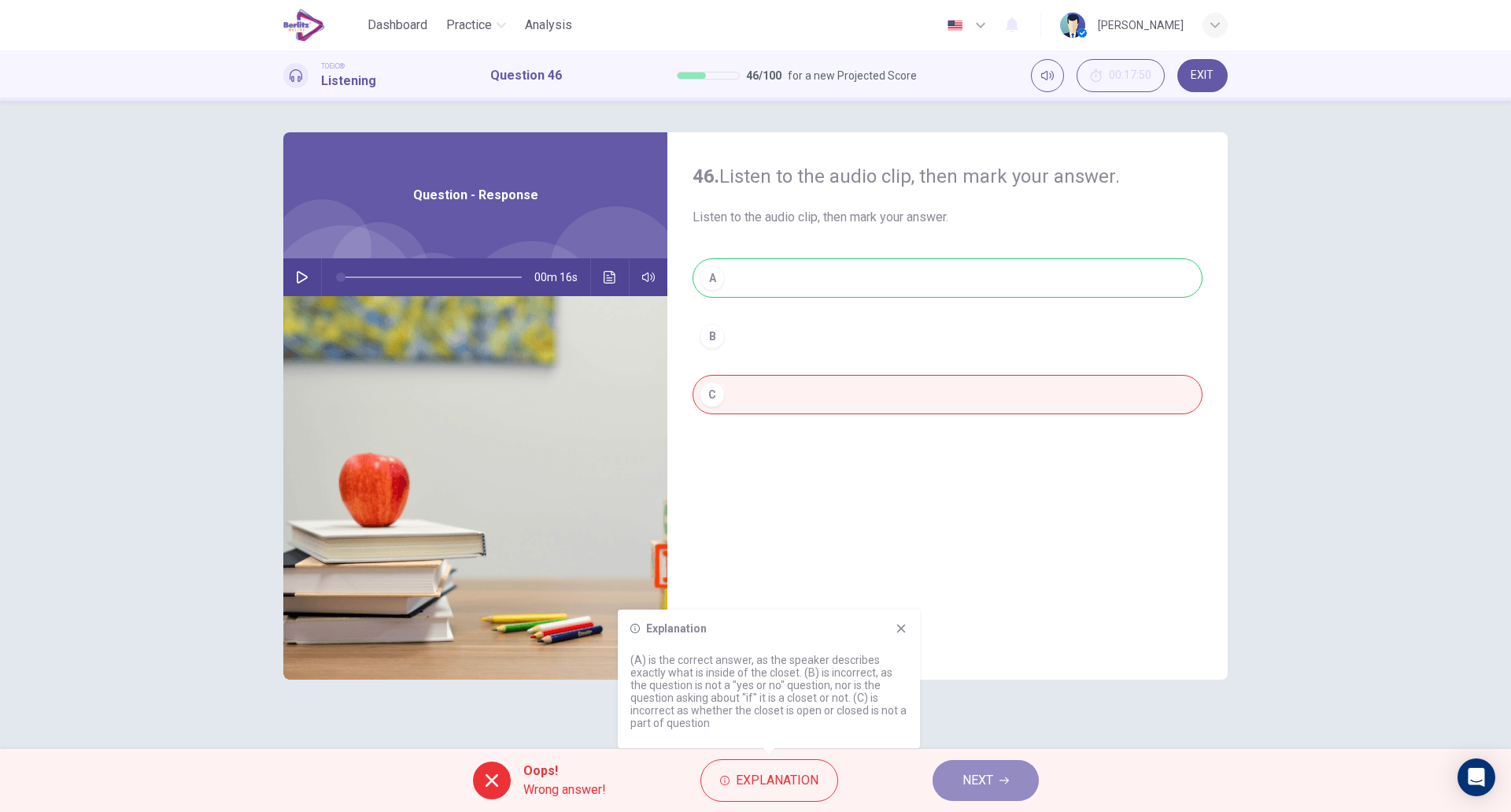
click at [965, 772] on span "NEXT" at bounding box center [978, 780] width 31 height 22
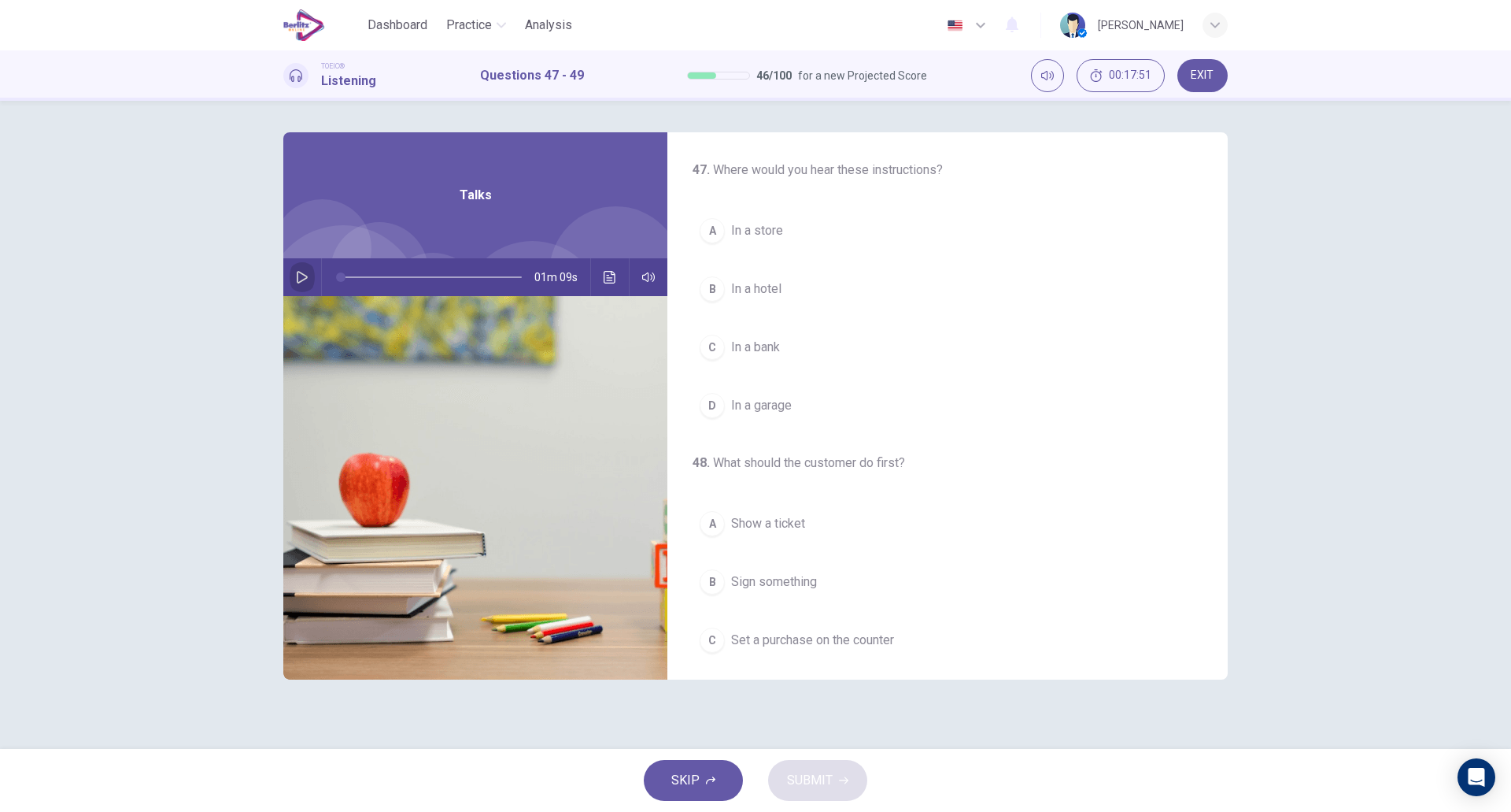
click at [307, 278] on icon "button" at bounding box center [302, 277] width 13 height 13
click at [855, 344] on button "C In a bank" at bounding box center [948, 347] width 510 height 40
click at [836, 245] on button "A In a store" at bounding box center [948, 231] width 510 height 40
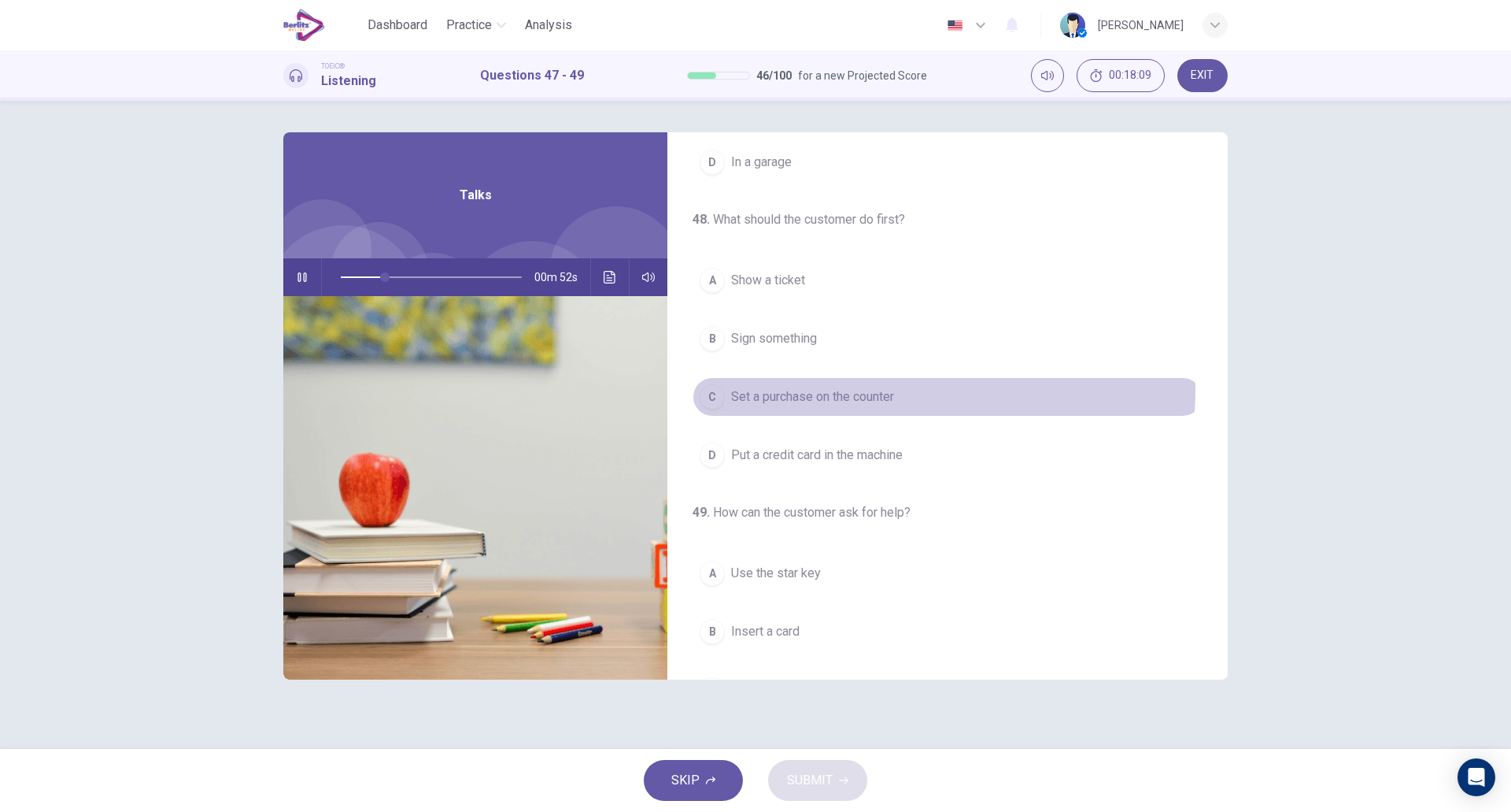
click at [905, 391] on button "C Set a purchase on the counter" at bounding box center [948, 397] width 510 height 40
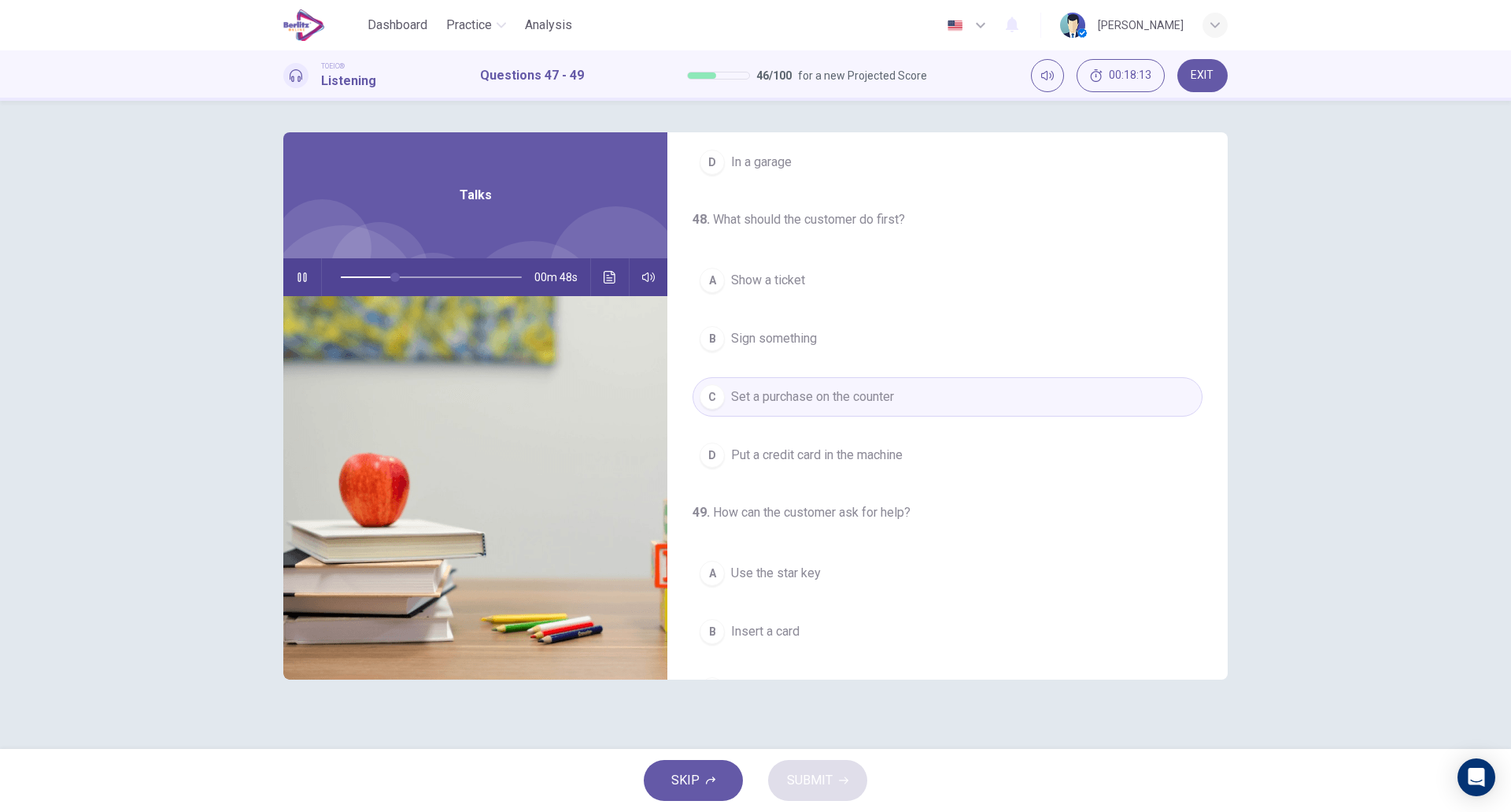
click at [930, 460] on button "D Put a credit card in the machine" at bounding box center [948, 455] width 510 height 40
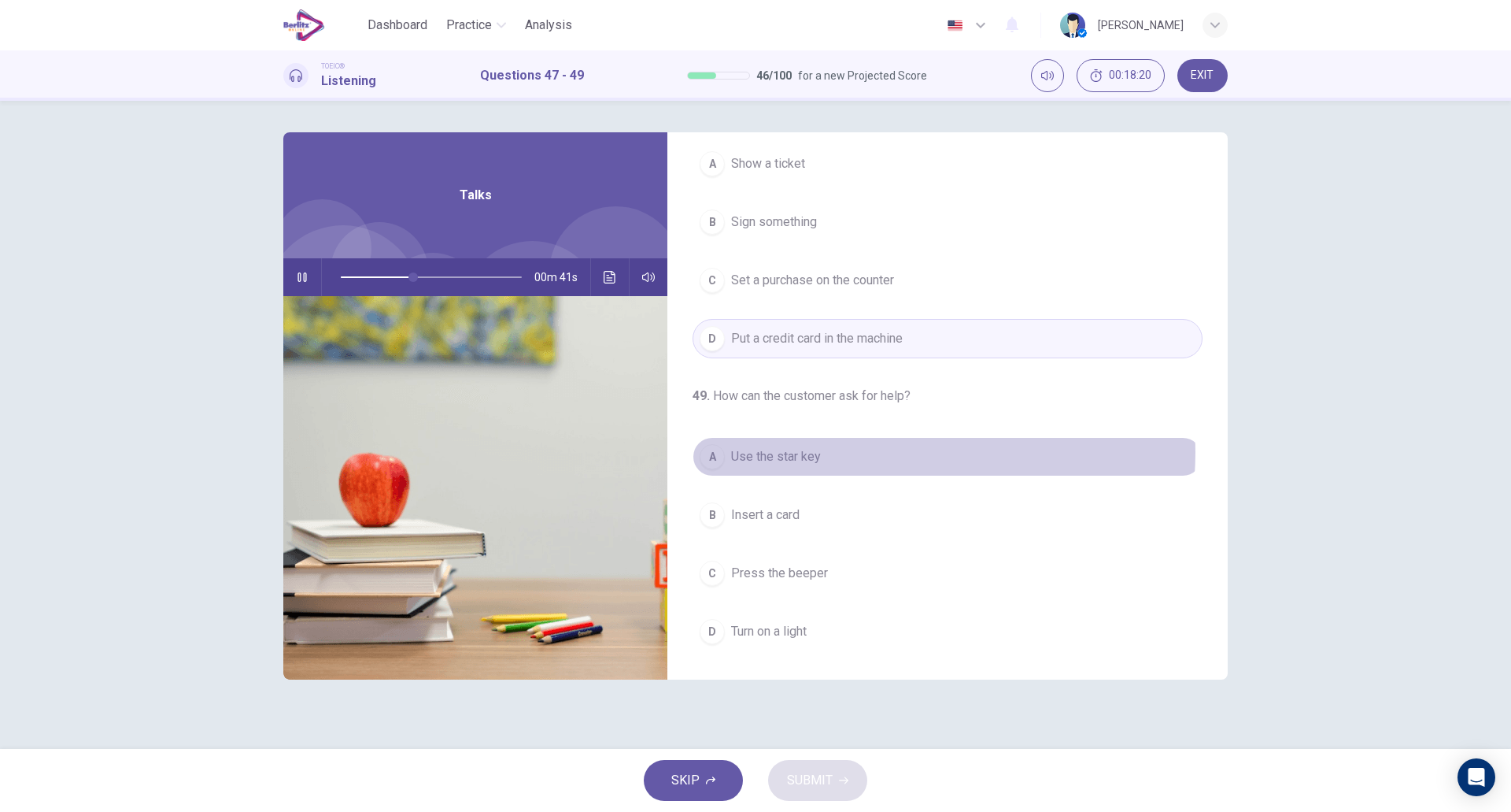
click at [903, 453] on button "A Use the star key" at bounding box center [948, 457] width 510 height 40
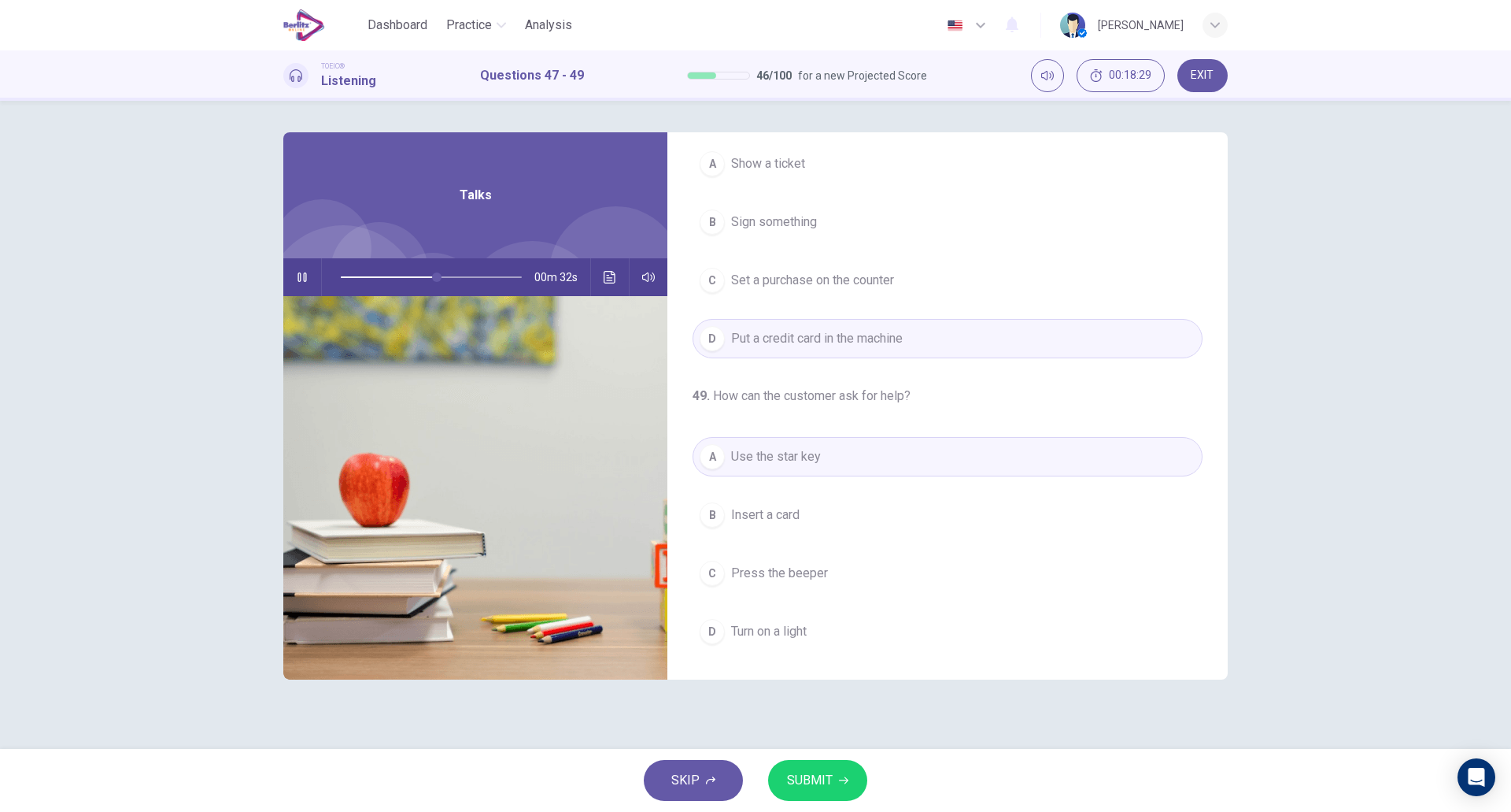
click at [845, 618] on button "D Turn on a light" at bounding box center [948, 631] width 510 height 40
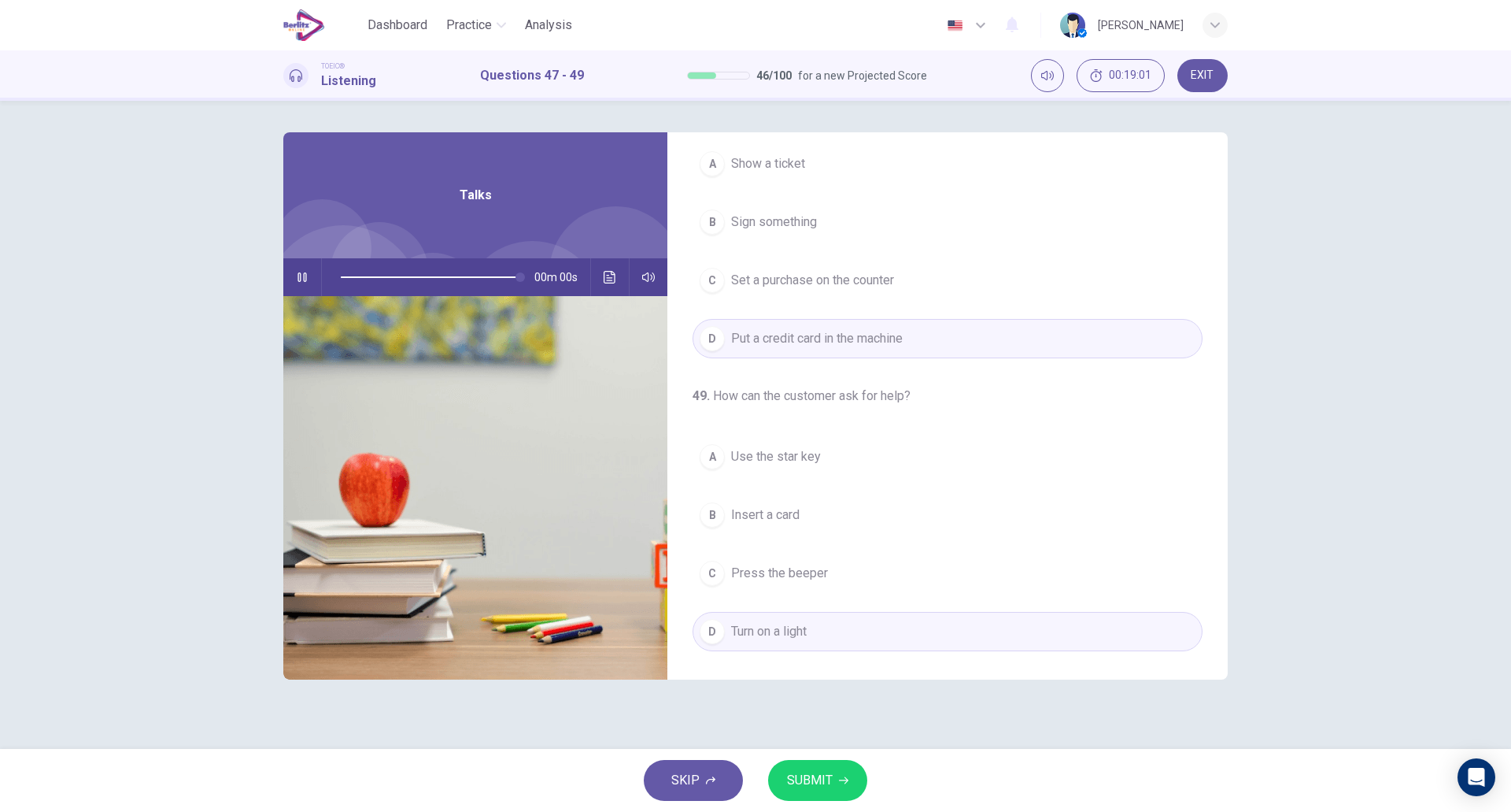
type input "*"
click at [833, 770] on button "SUBMIT" at bounding box center [818, 779] width 99 height 41
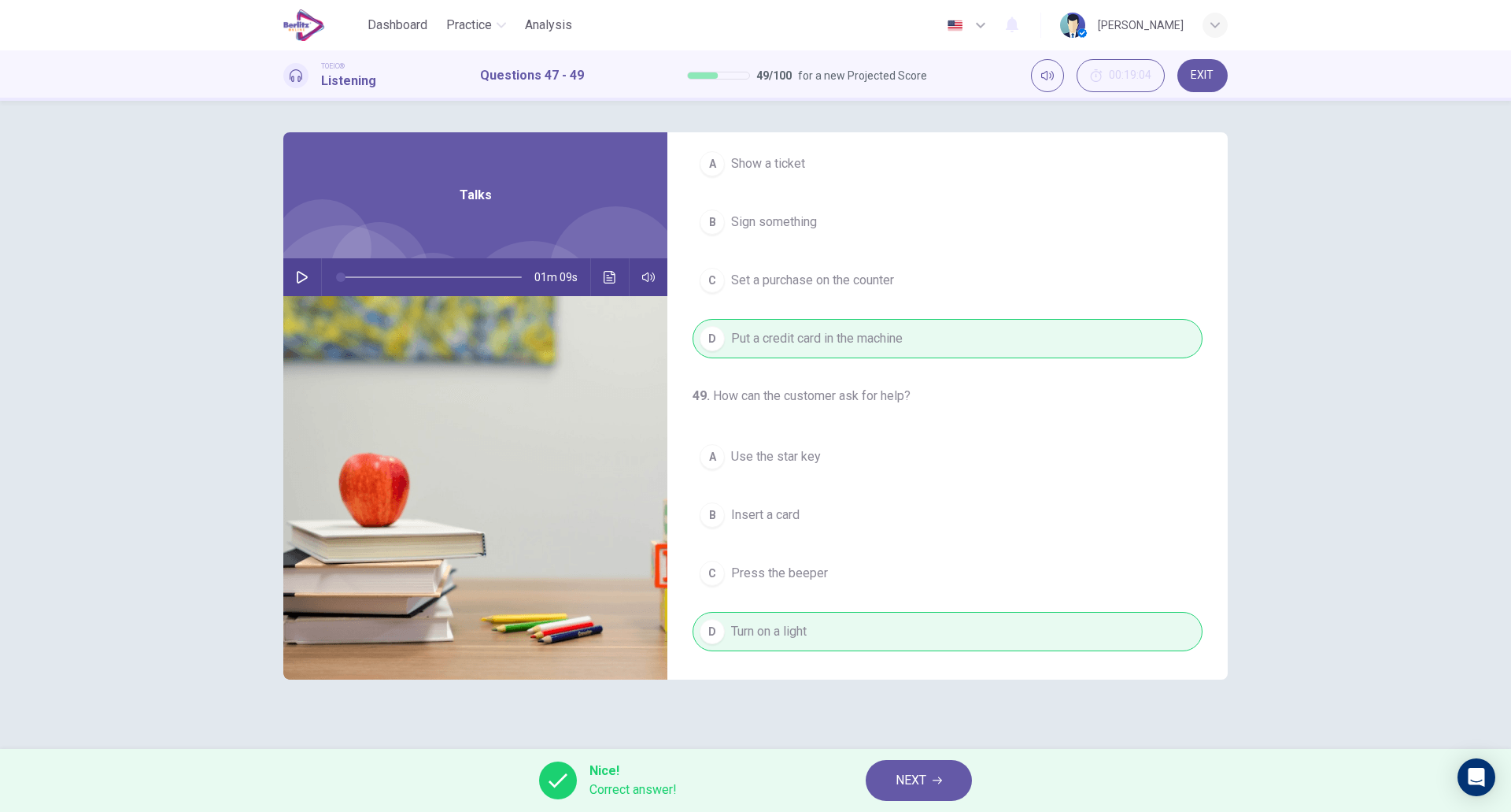
click at [902, 774] on span "NEXT" at bounding box center [911, 780] width 31 height 22
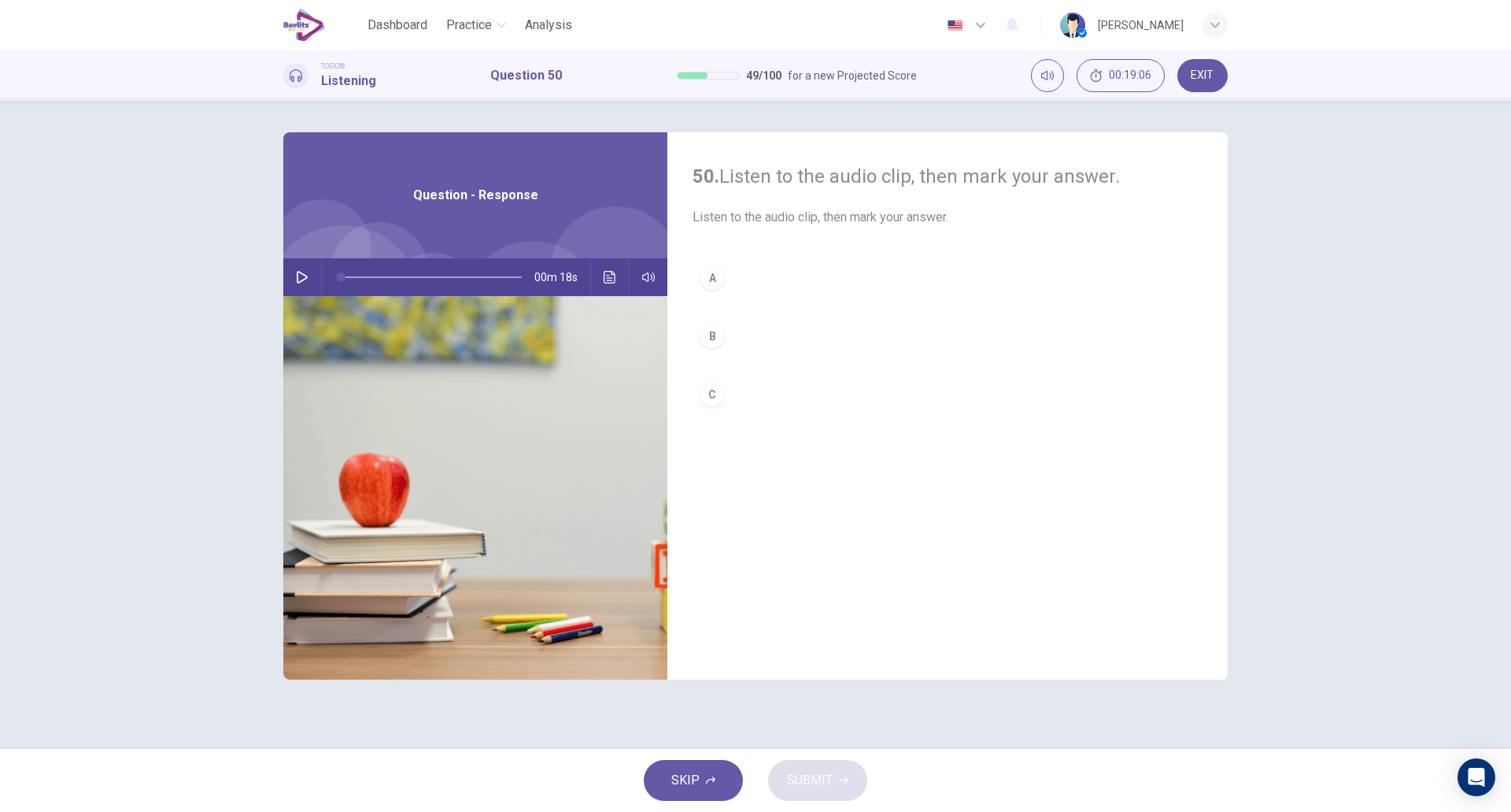
click at [298, 278] on icon "button" at bounding box center [302, 277] width 13 height 13
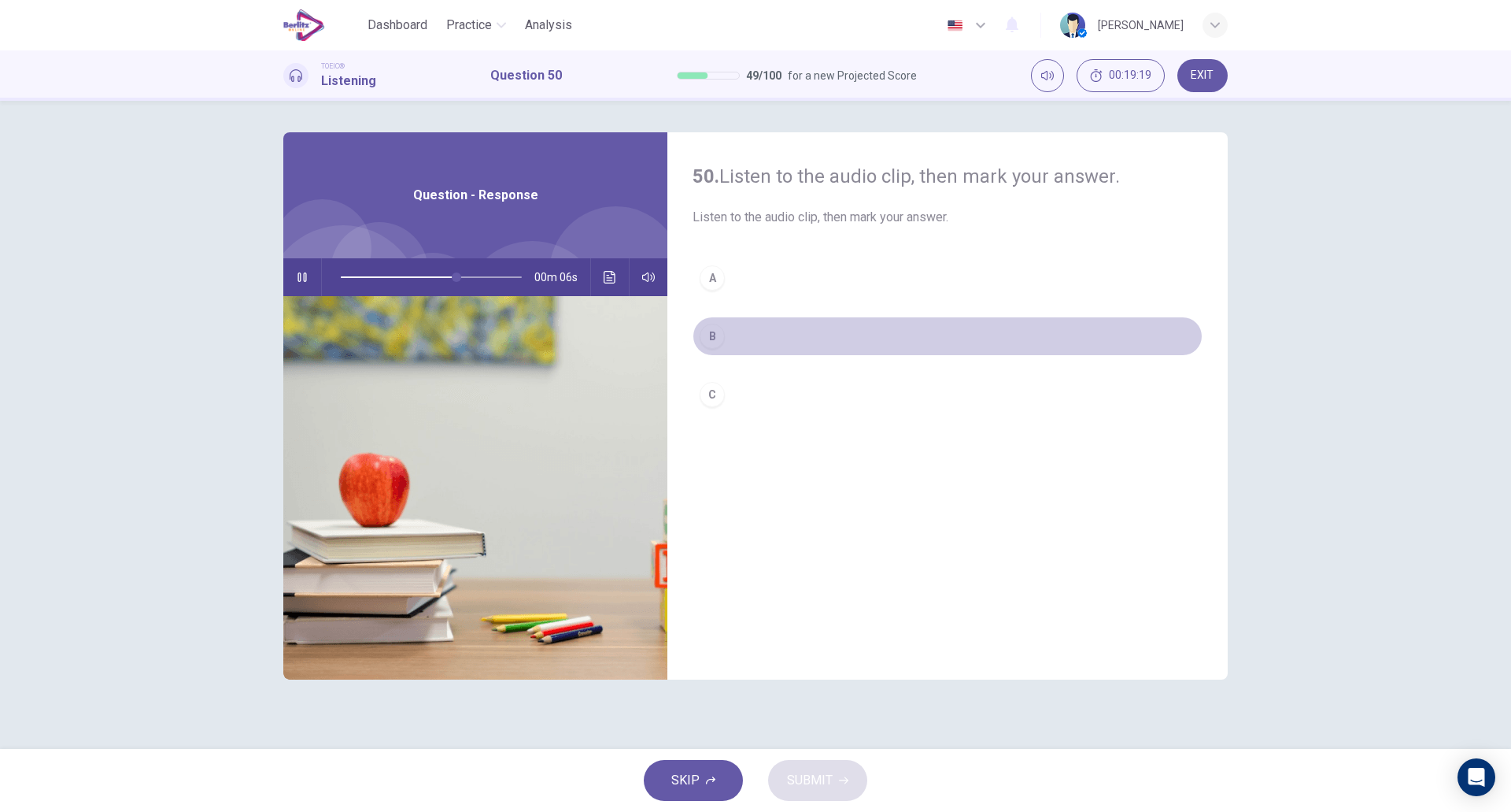
click at [770, 332] on button "B" at bounding box center [948, 336] width 510 height 40
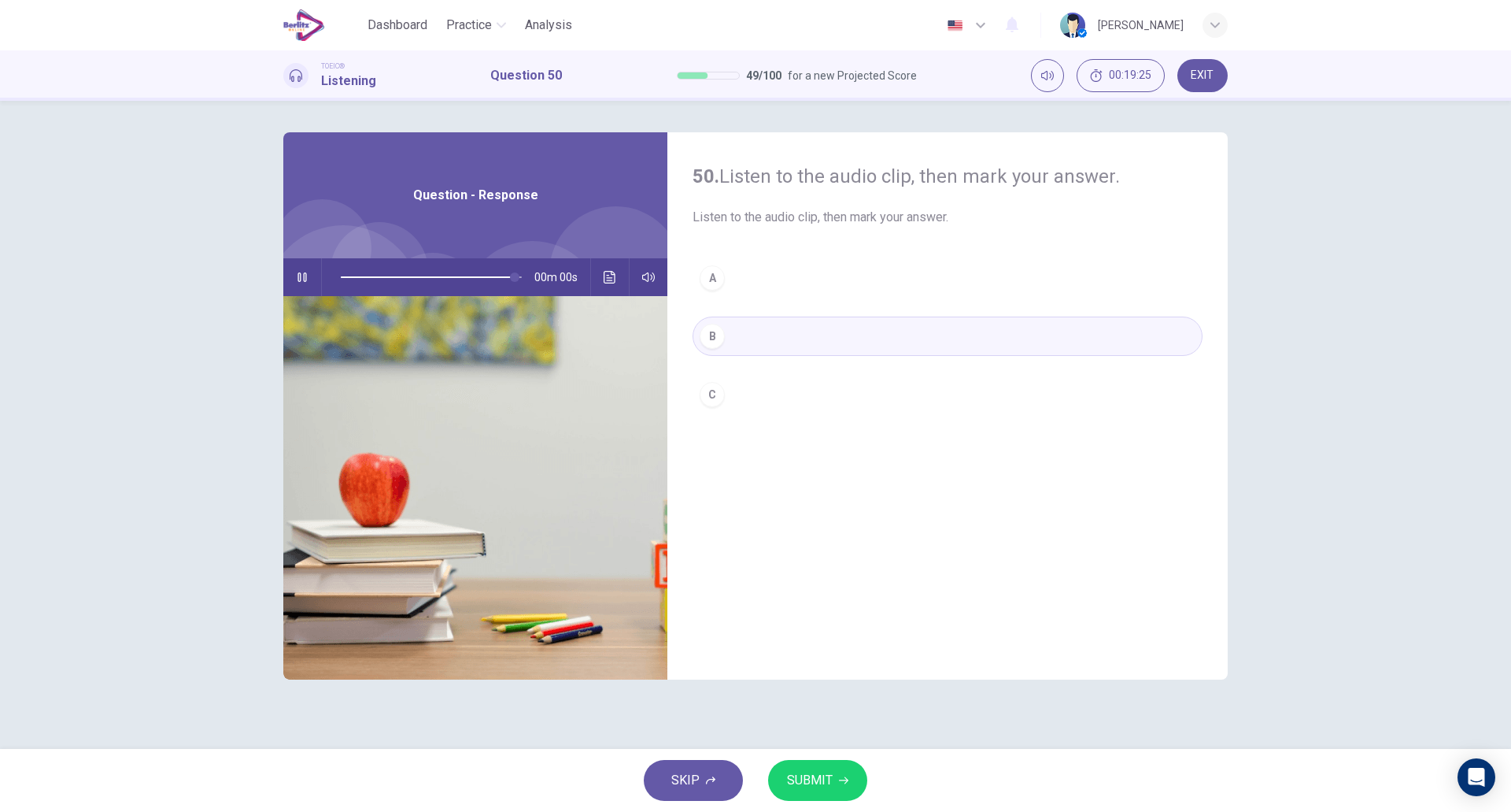
type input "*"
click at [839, 770] on button "SUBMIT" at bounding box center [818, 779] width 99 height 41
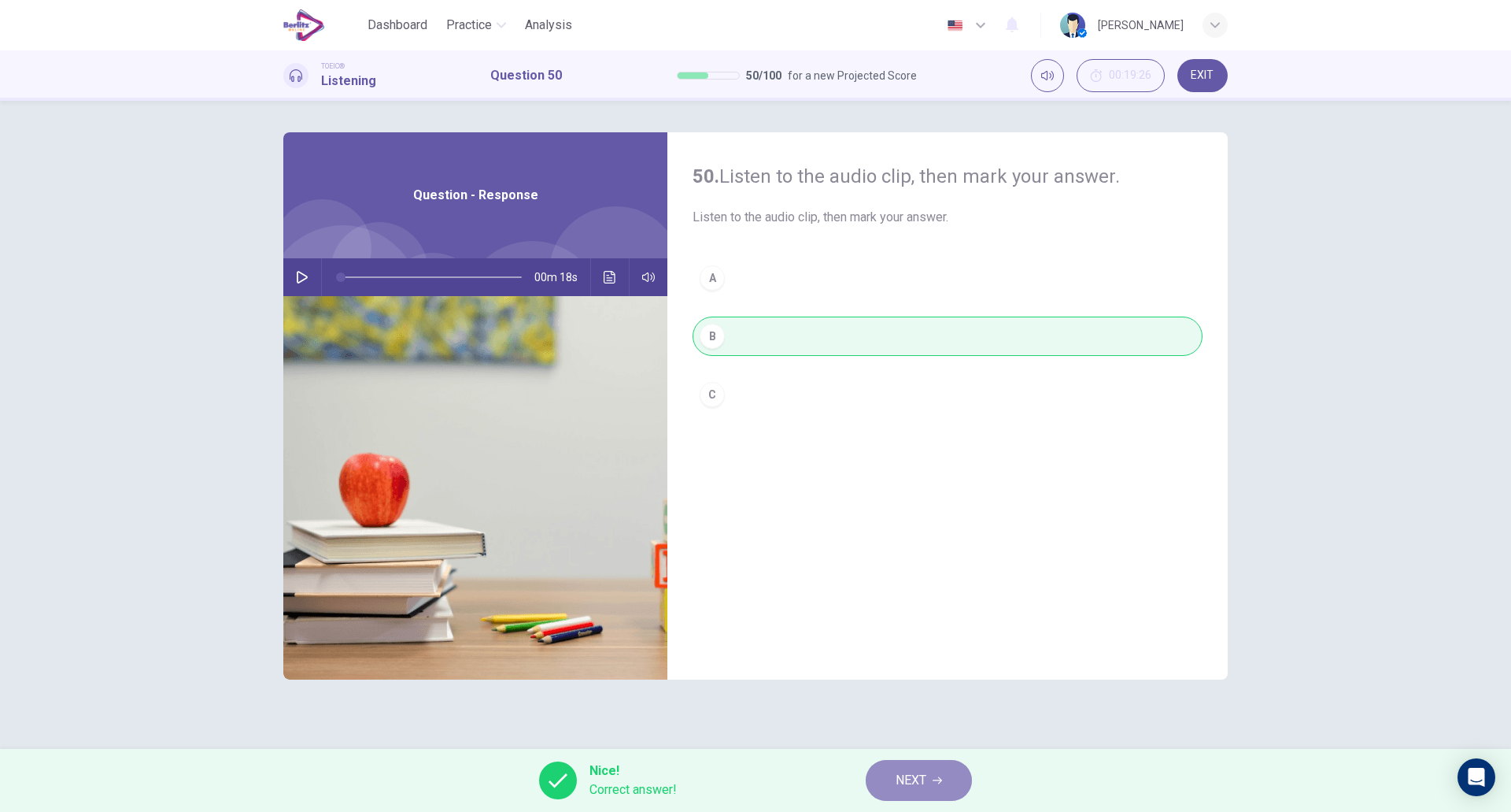
click at [883, 788] on button "NEXT" at bounding box center [920, 779] width 107 height 41
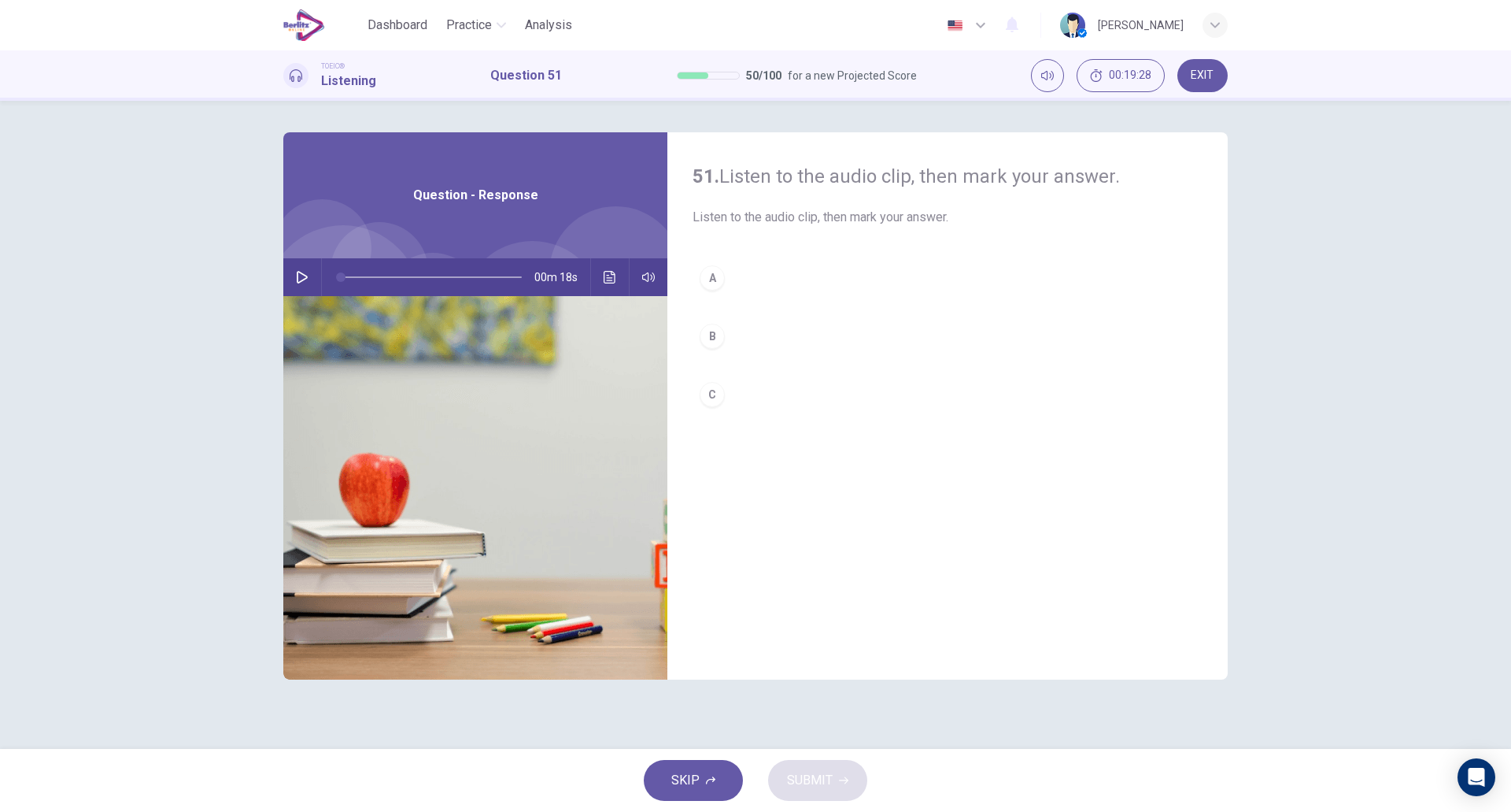
click at [303, 277] on icon "button" at bounding box center [302, 277] width 13 height 13
click at [740, 286] on button "A" at bounding box center [948, 279] width 510 height 40
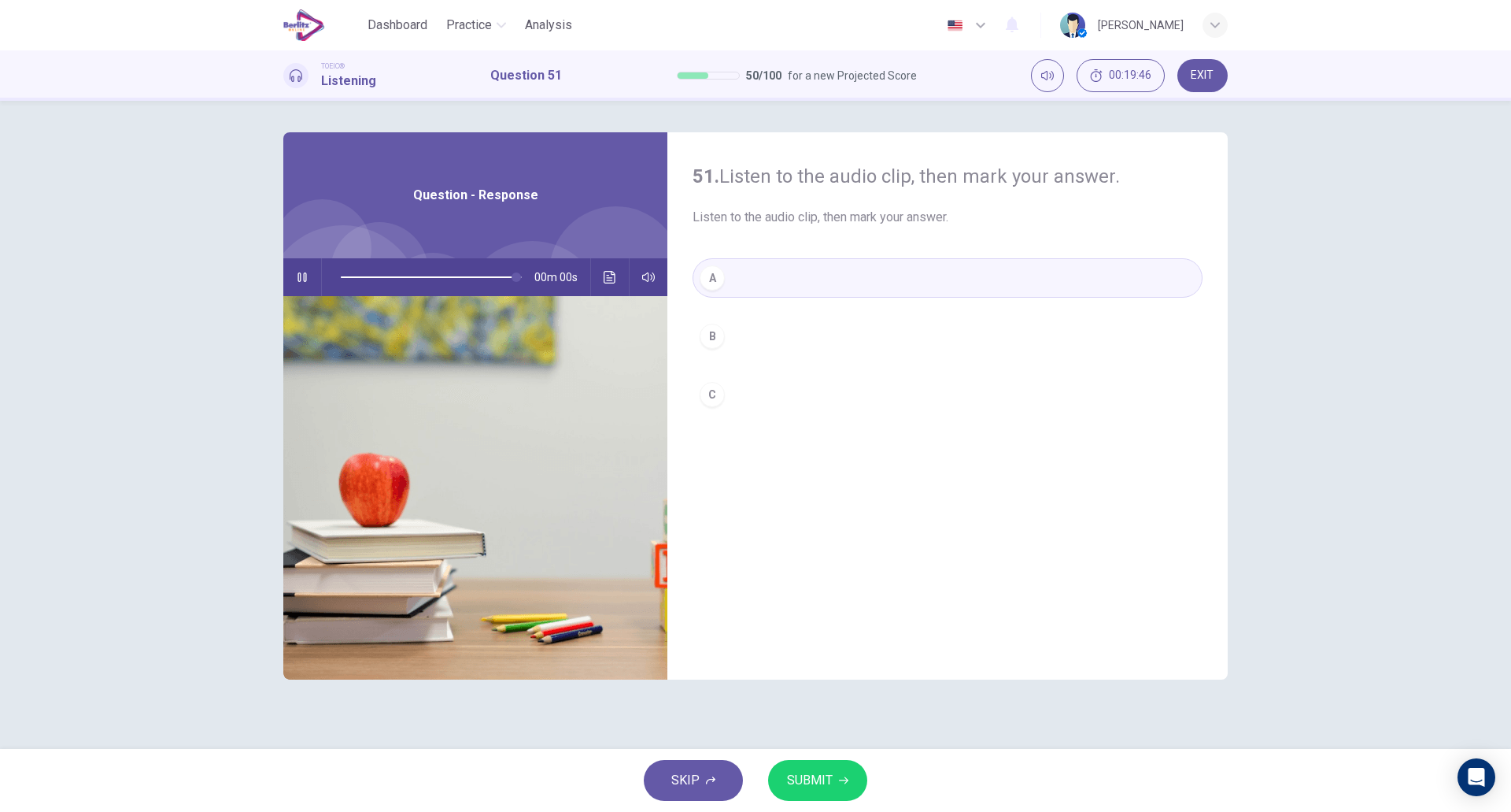
type input "*"
click at [848, 774] on button "SUBMIT" at bounding box center [818, 779] width 99 height 41
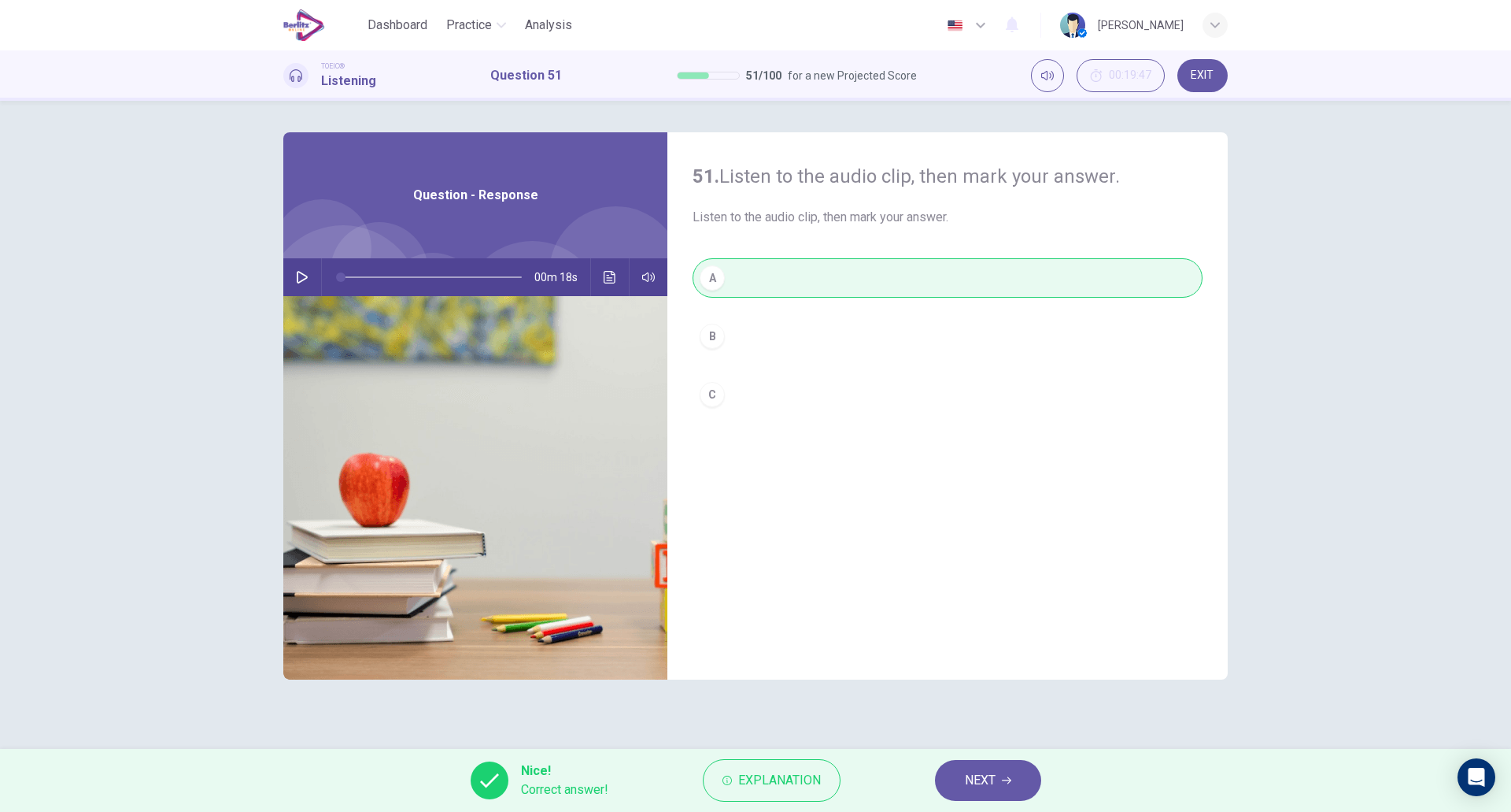
click at [968, 779] on span "NEXT" at bounding box center [980, 780] width 31 height 22
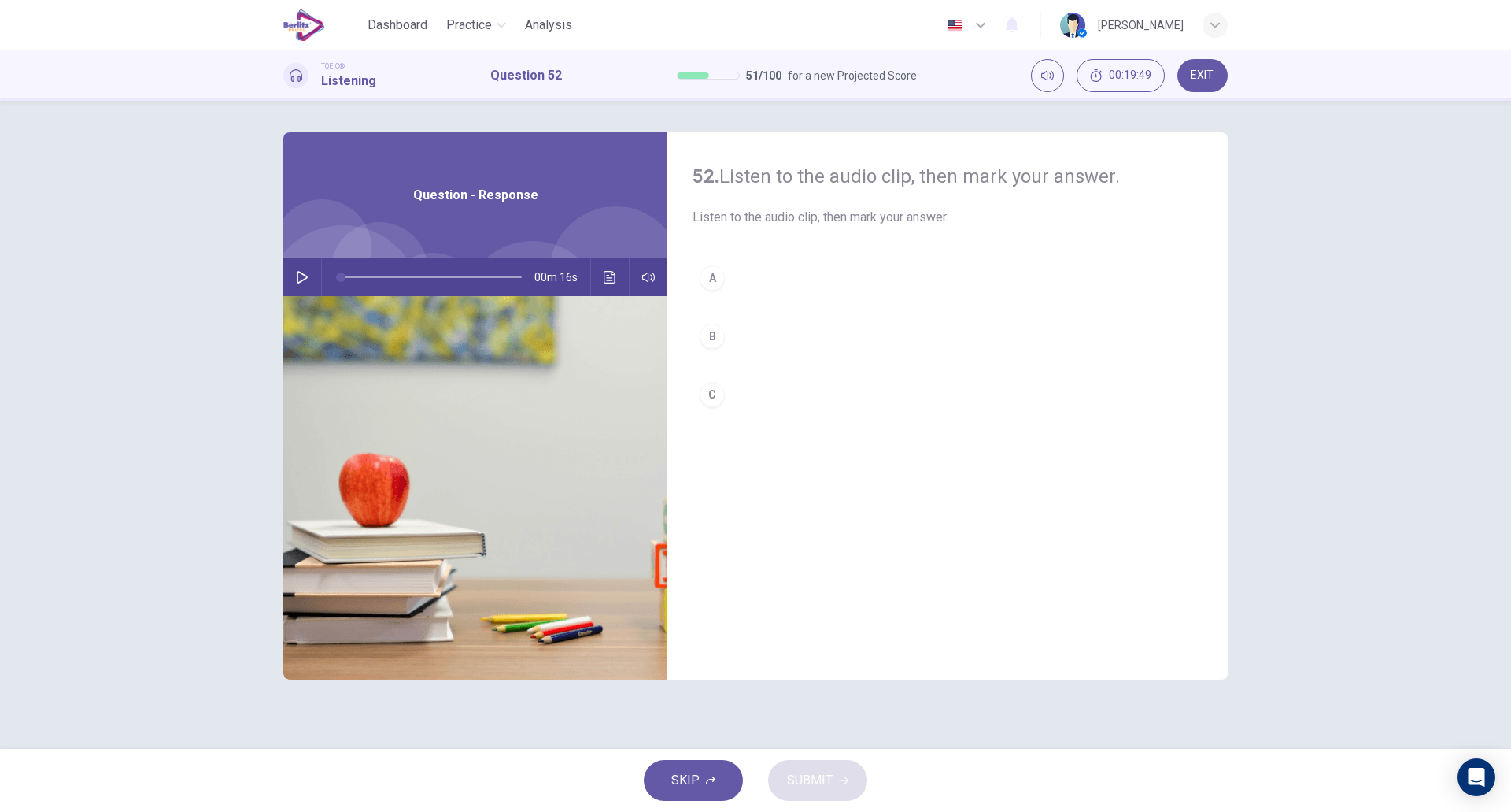
click at [300, 279] on icon "button" at bounding box center [302, 277] width 13 height 13
click at [718, 280] on div "A" at bounding box center [713, 278] width 25 height 25
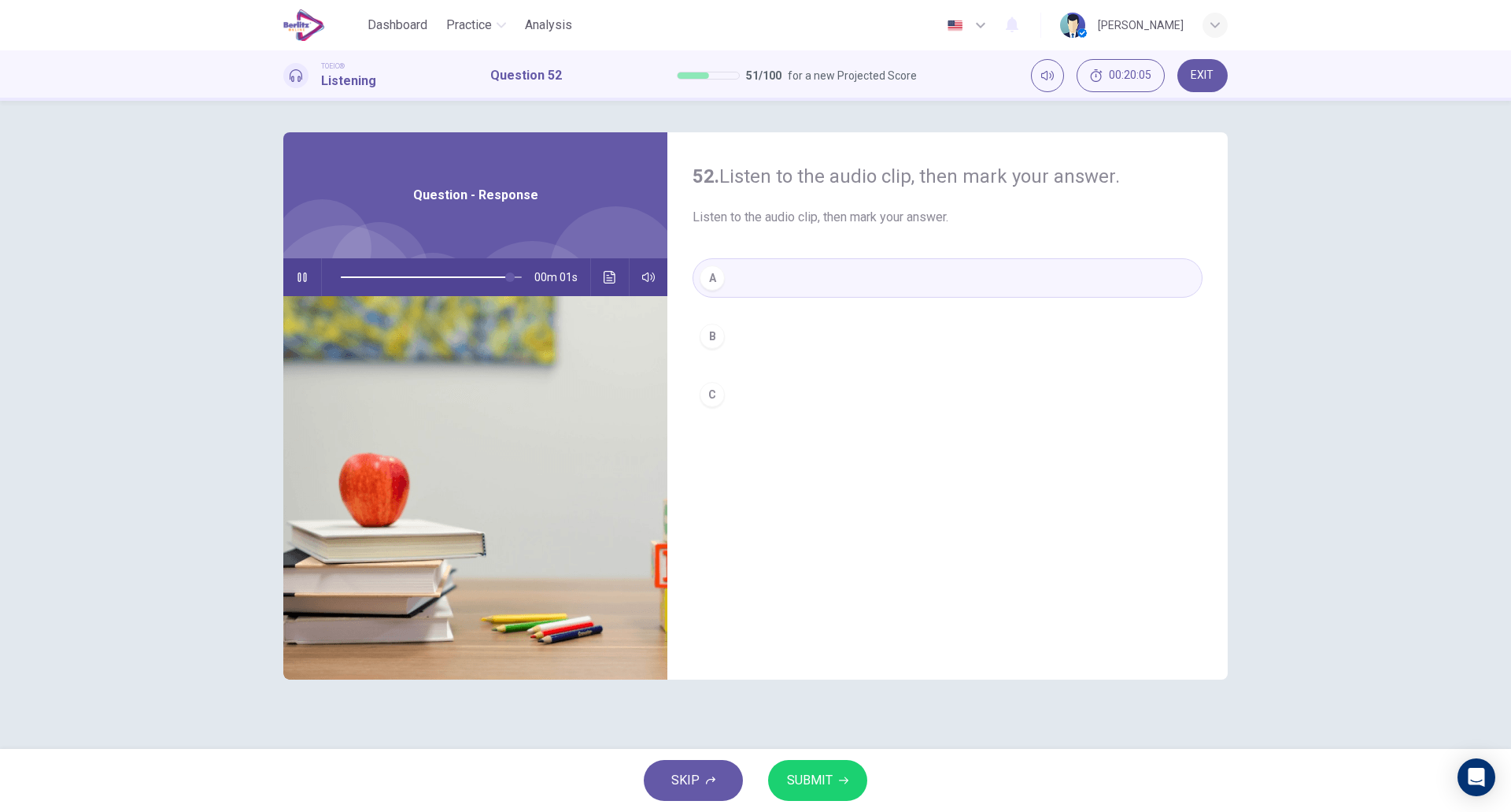
type input "*"
click at [835, 784] on button "SUBMIT" at bounding box center [818, 779] width 99 height 41
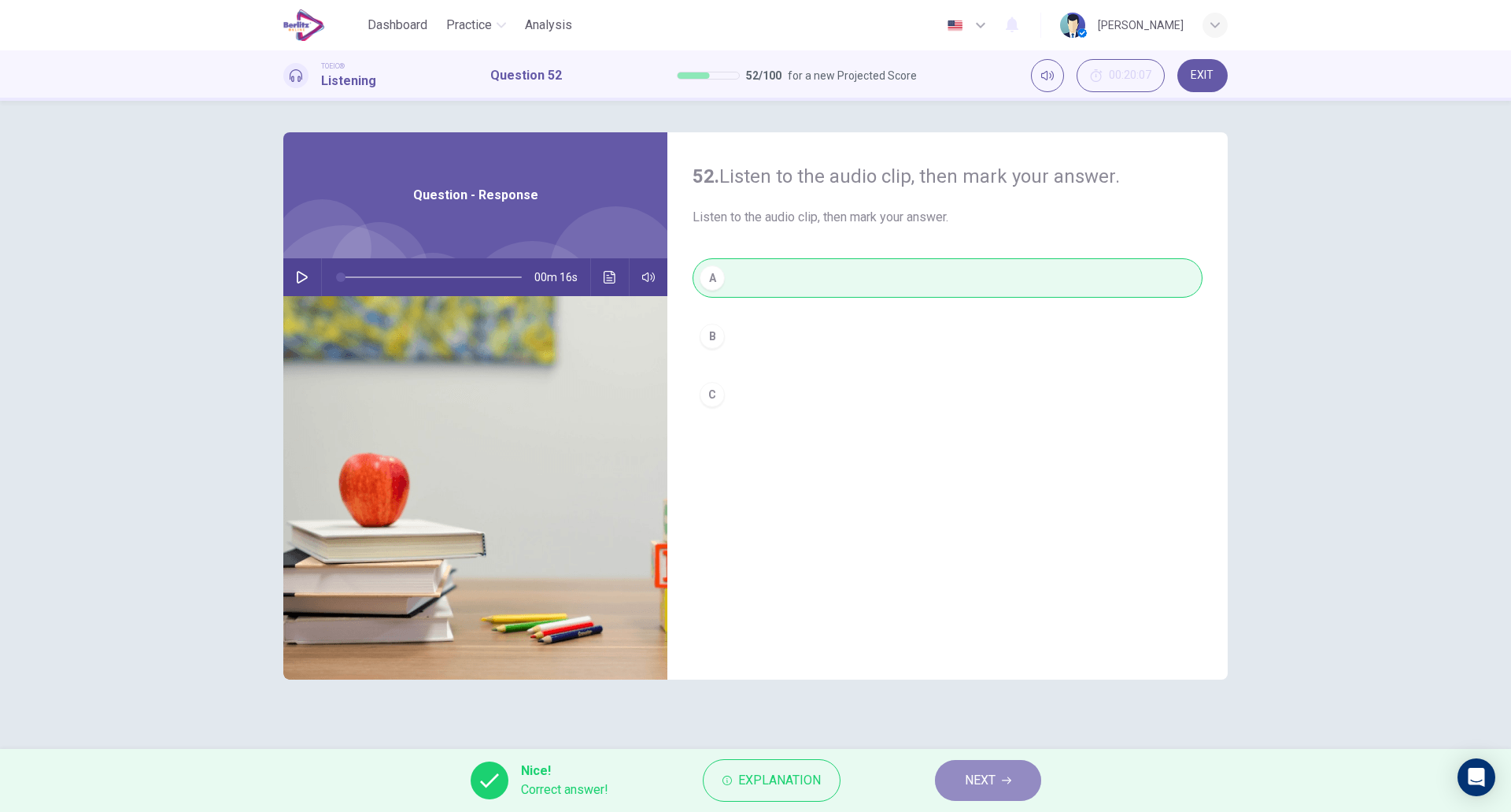
click at [998, 766] on button "NEXT" at bounding box center [988, 779] width 107 height 41
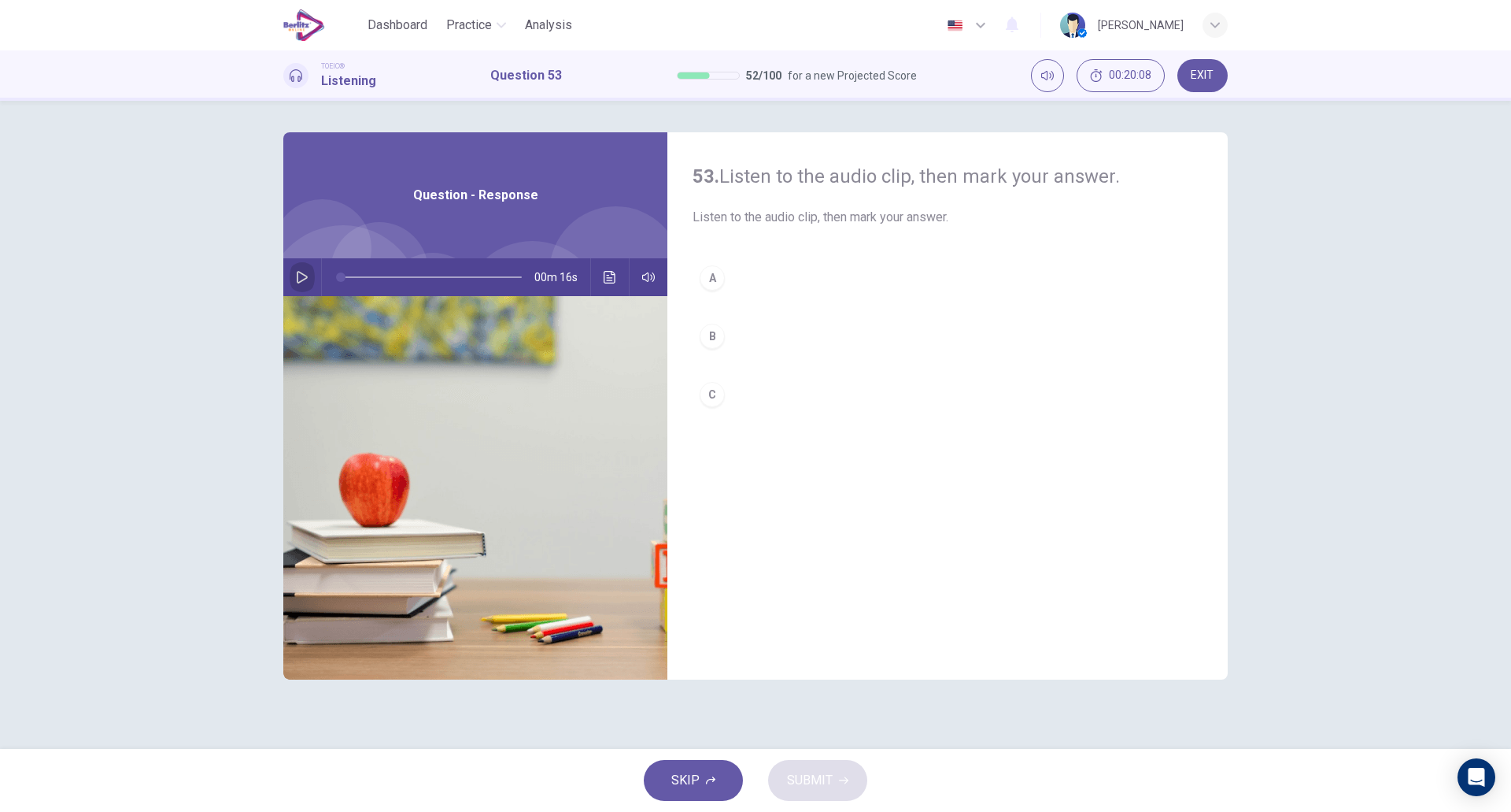
click at [297, 282] on icon "button" at bounding box center [302, 277] width 11 height 13
click at [738, 287] on button "A" at bounding box center [948, 279] width 510 height 40
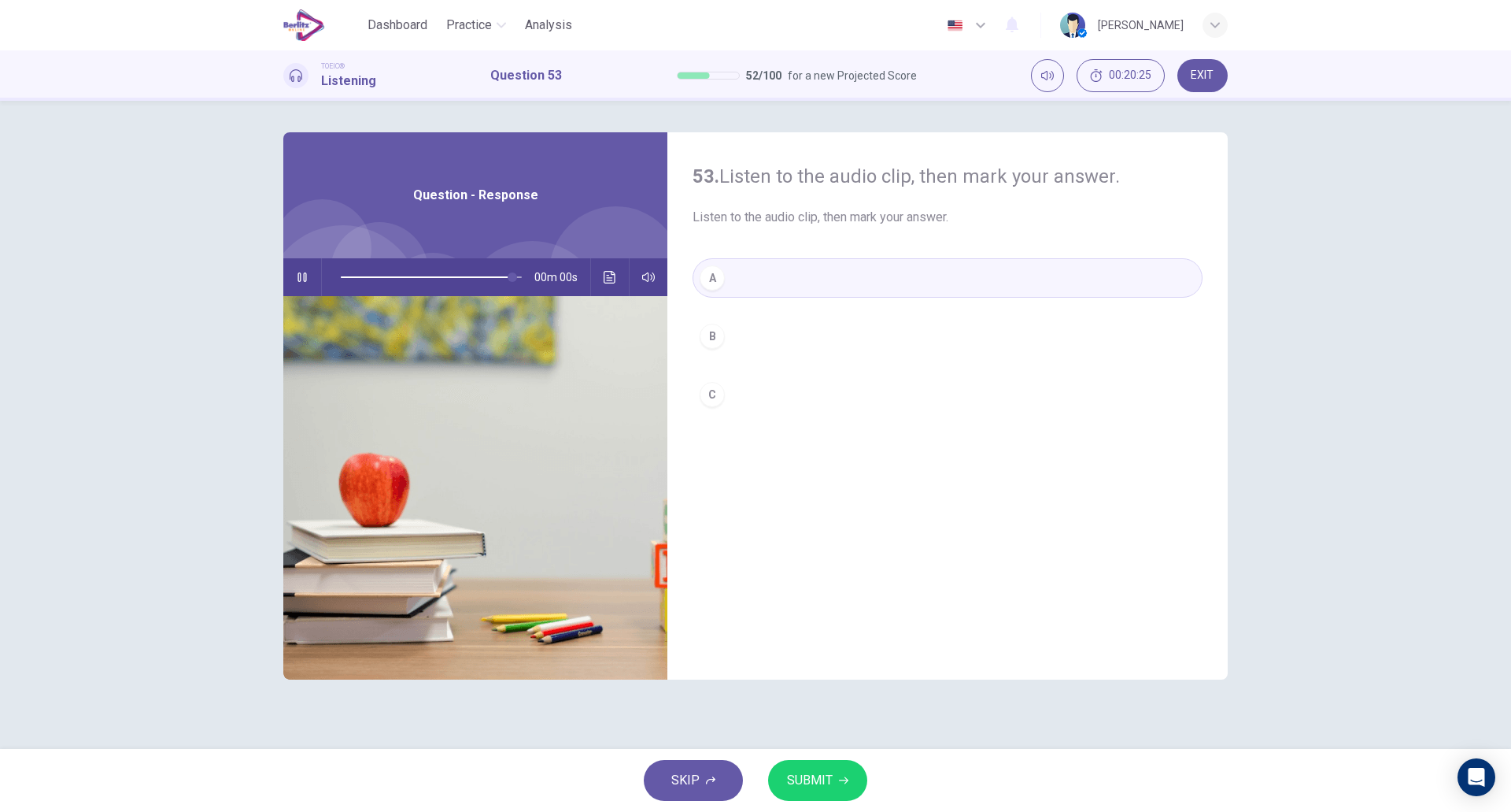
type input "*"
click at [834, 788] on button "SUBMIT" at bounding box center [818, 779] width 99 height 41
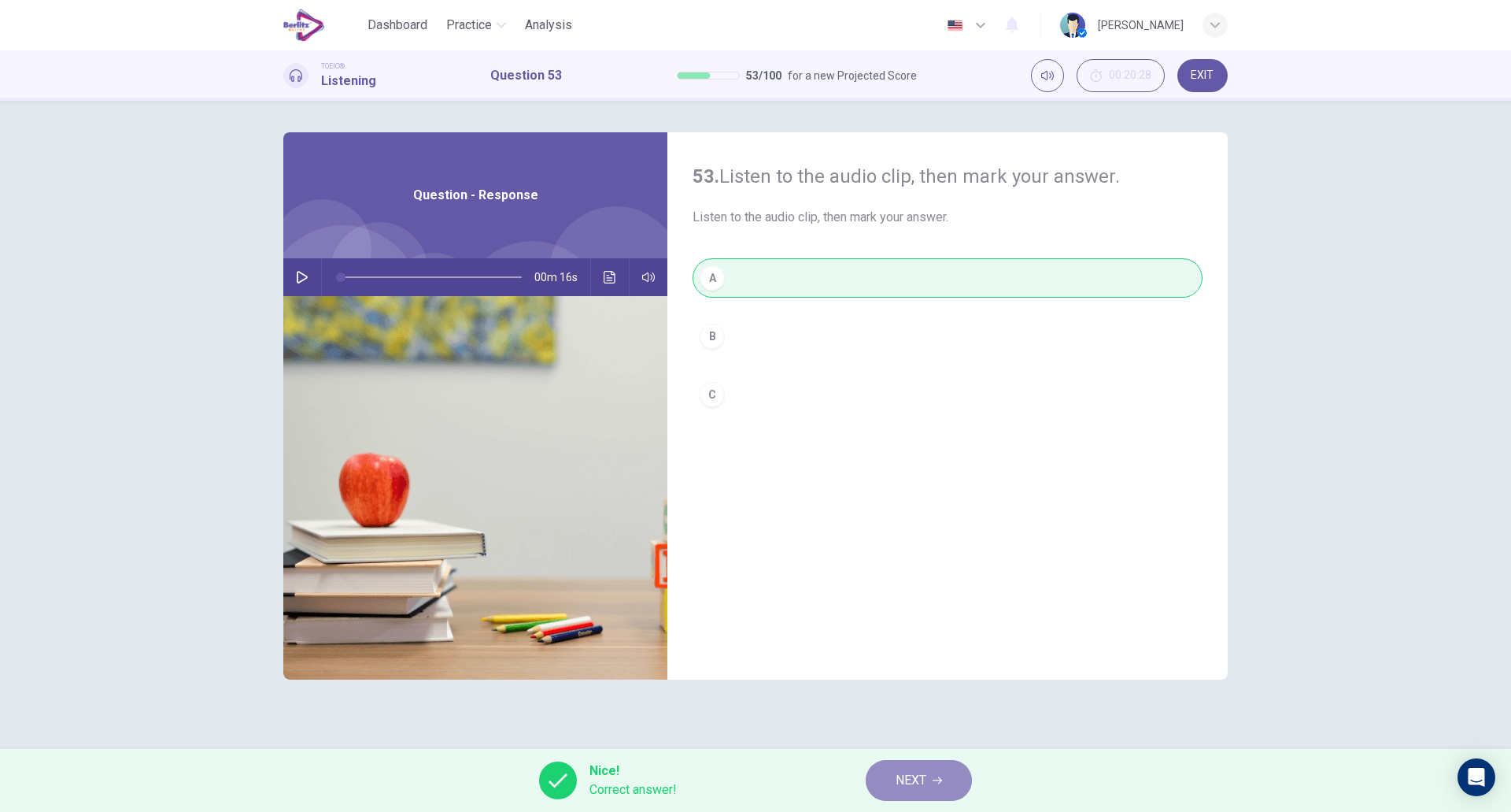
click at [892, 792] on button "NEXT" at bounding box center [920, 779] width 107 height 41
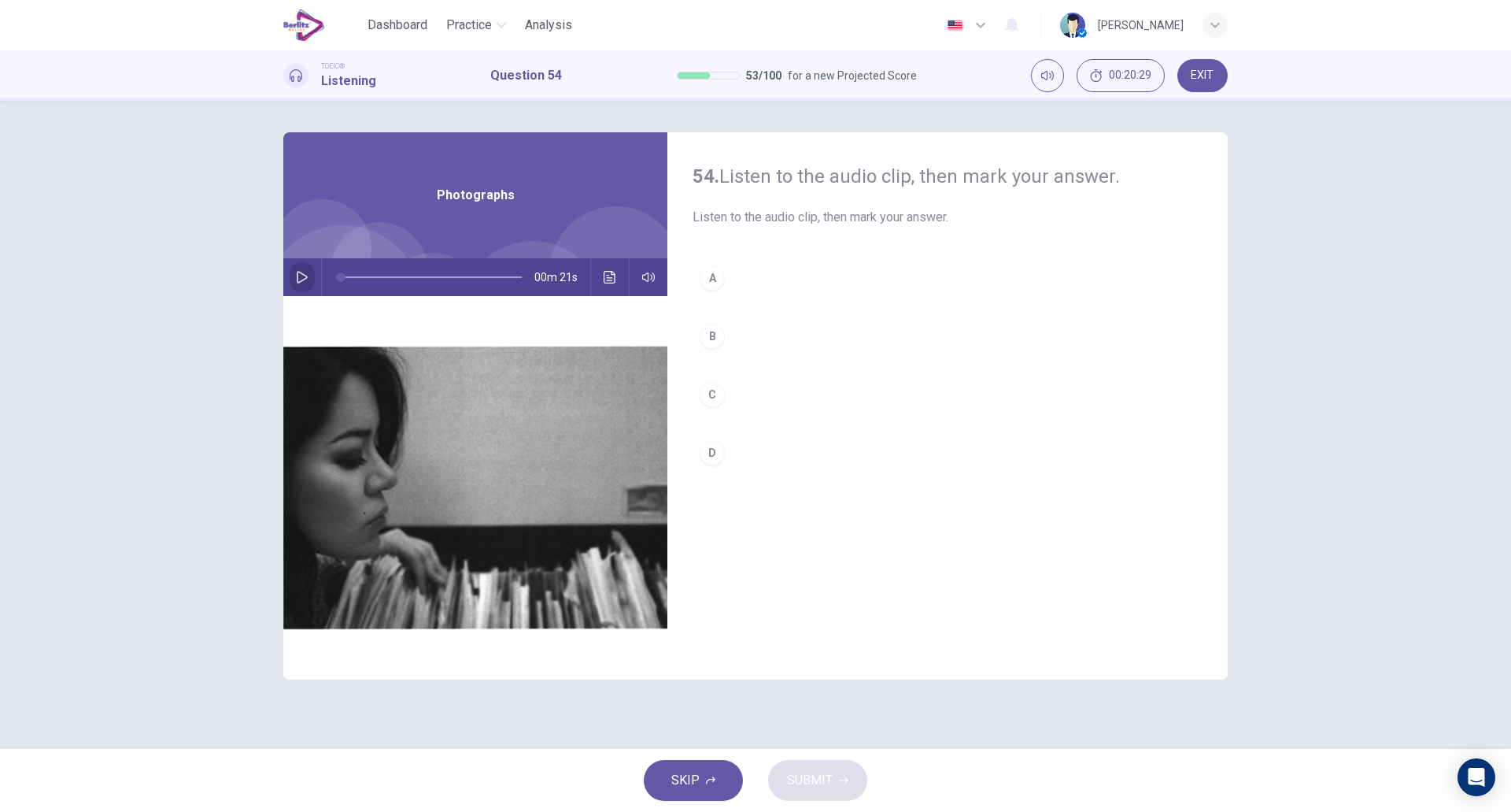
click at [294, 280] on button "button" at bounding box center [302, 278] width 25 height 38
click at [732, 398] on button "C" at bounding box center [948, 394] width 510 height 40
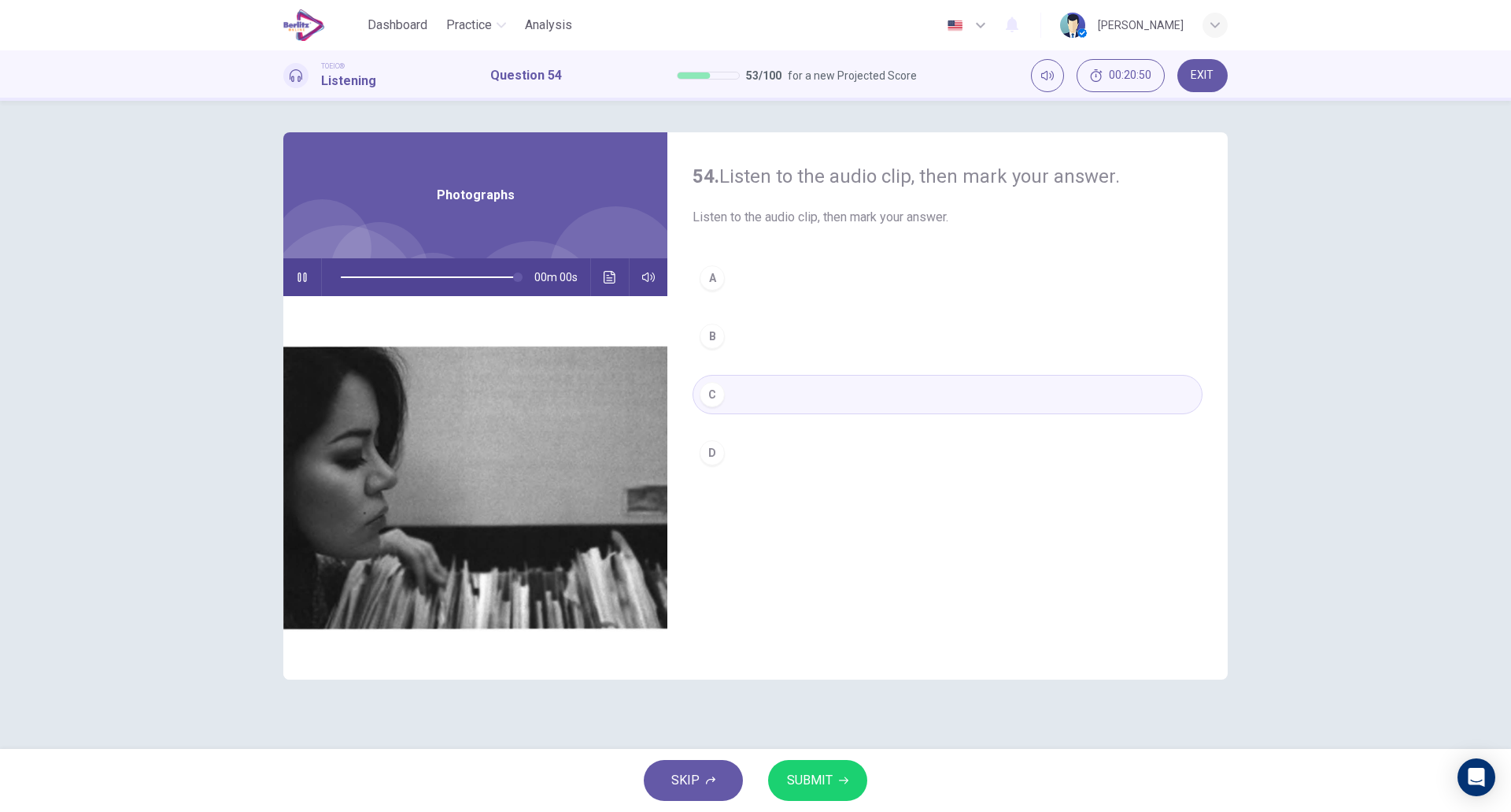
type input "*"
click at [833, 776] on button "SUBMIT" at bounding box center [818, 779] width 99 height 41
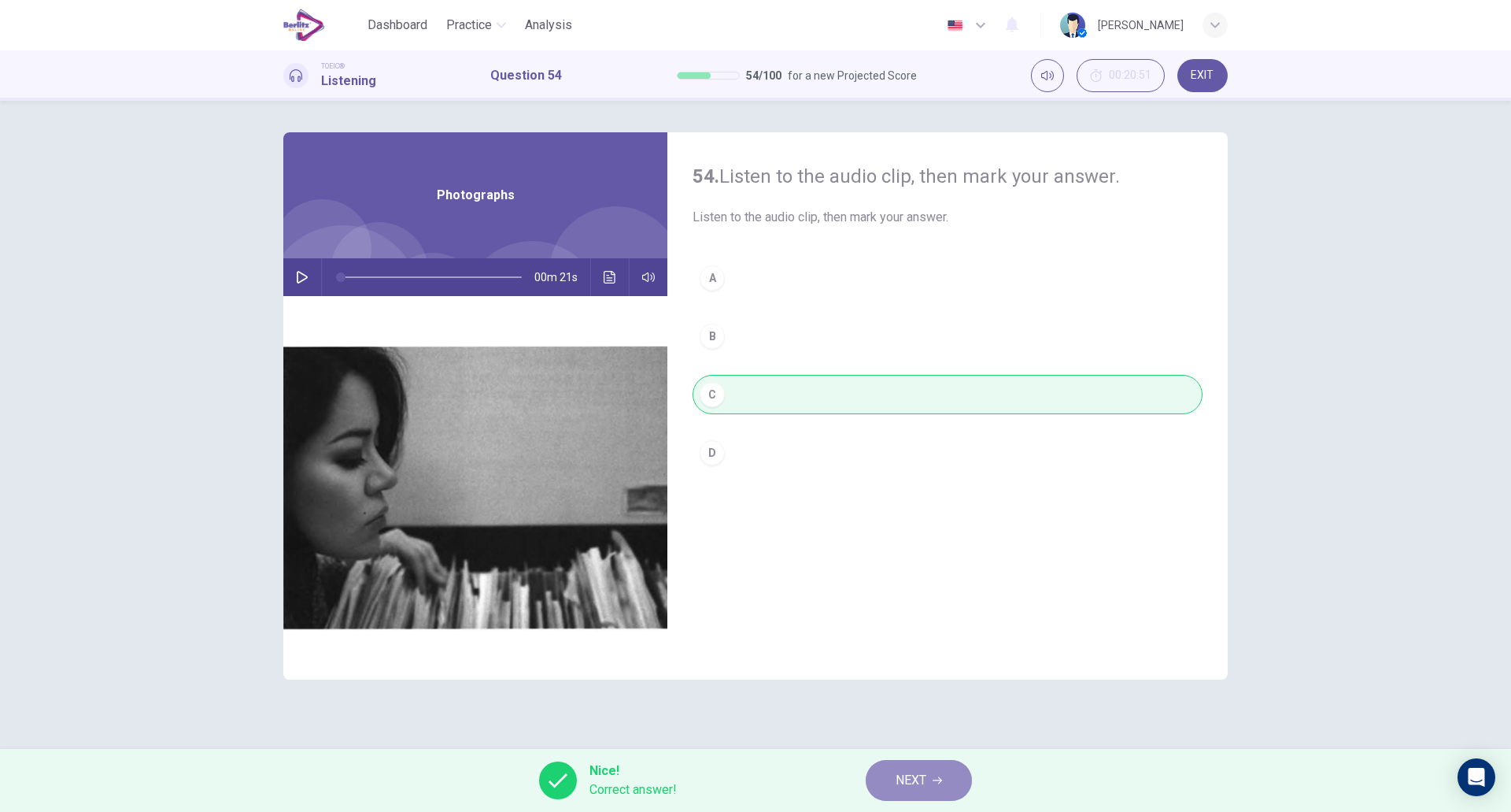
click at [911, 776] on span "NEXT" at bounding box center [911, 780] width 31 height 22
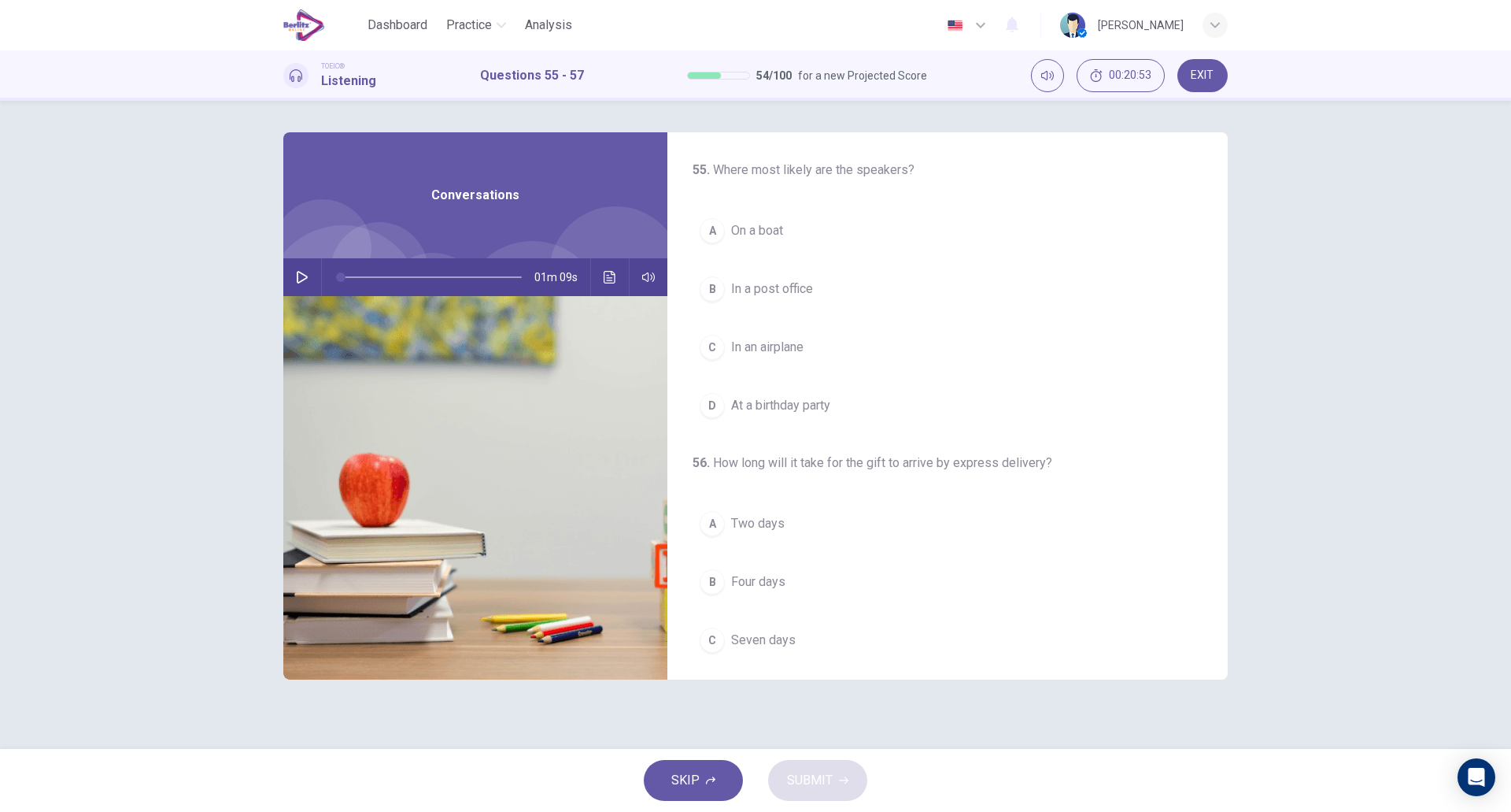
click at [297, 277] on icon "button" at bounding box center [302, 277] width 11 height 13
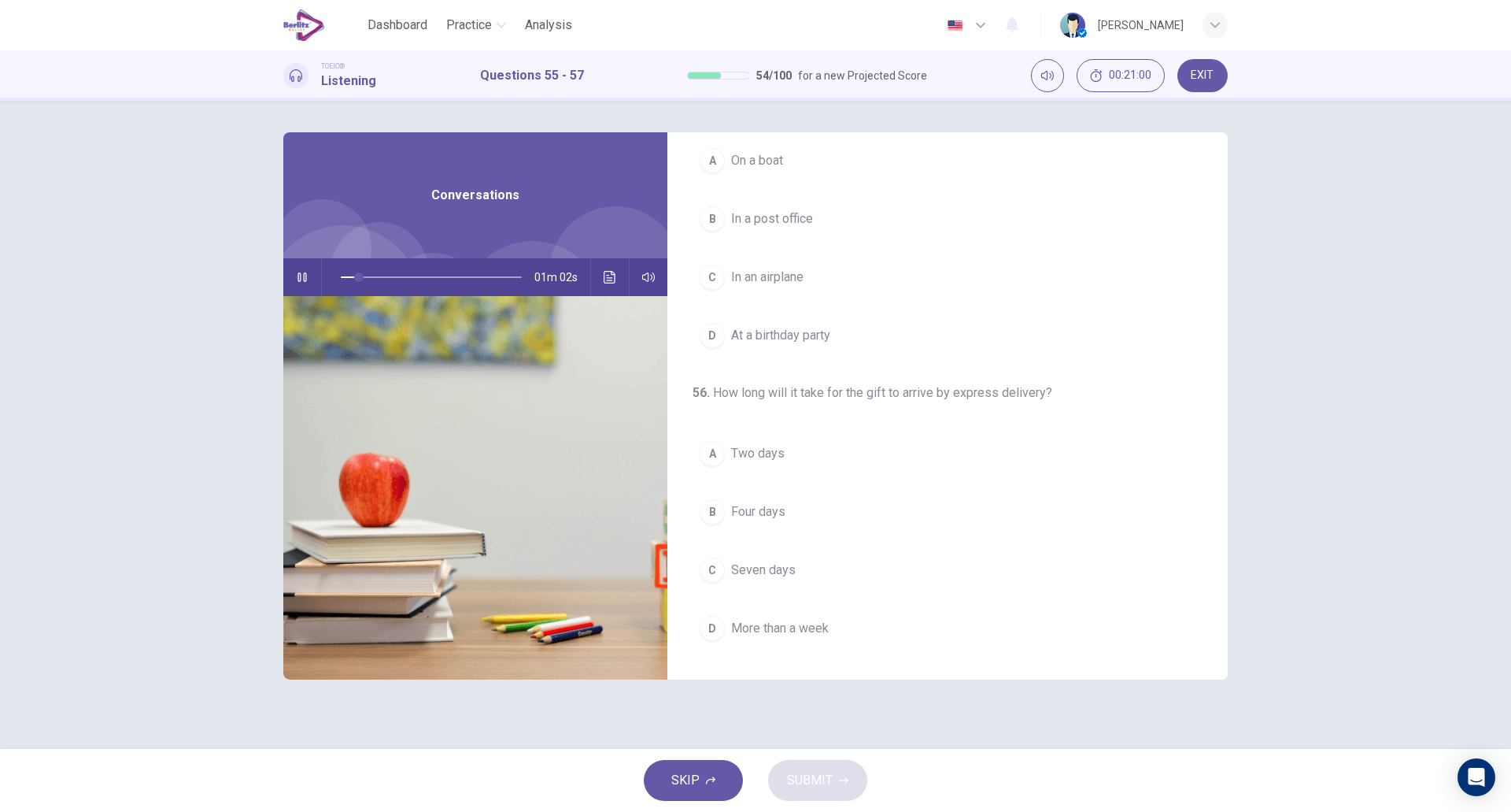
scroll to position [0, 0]
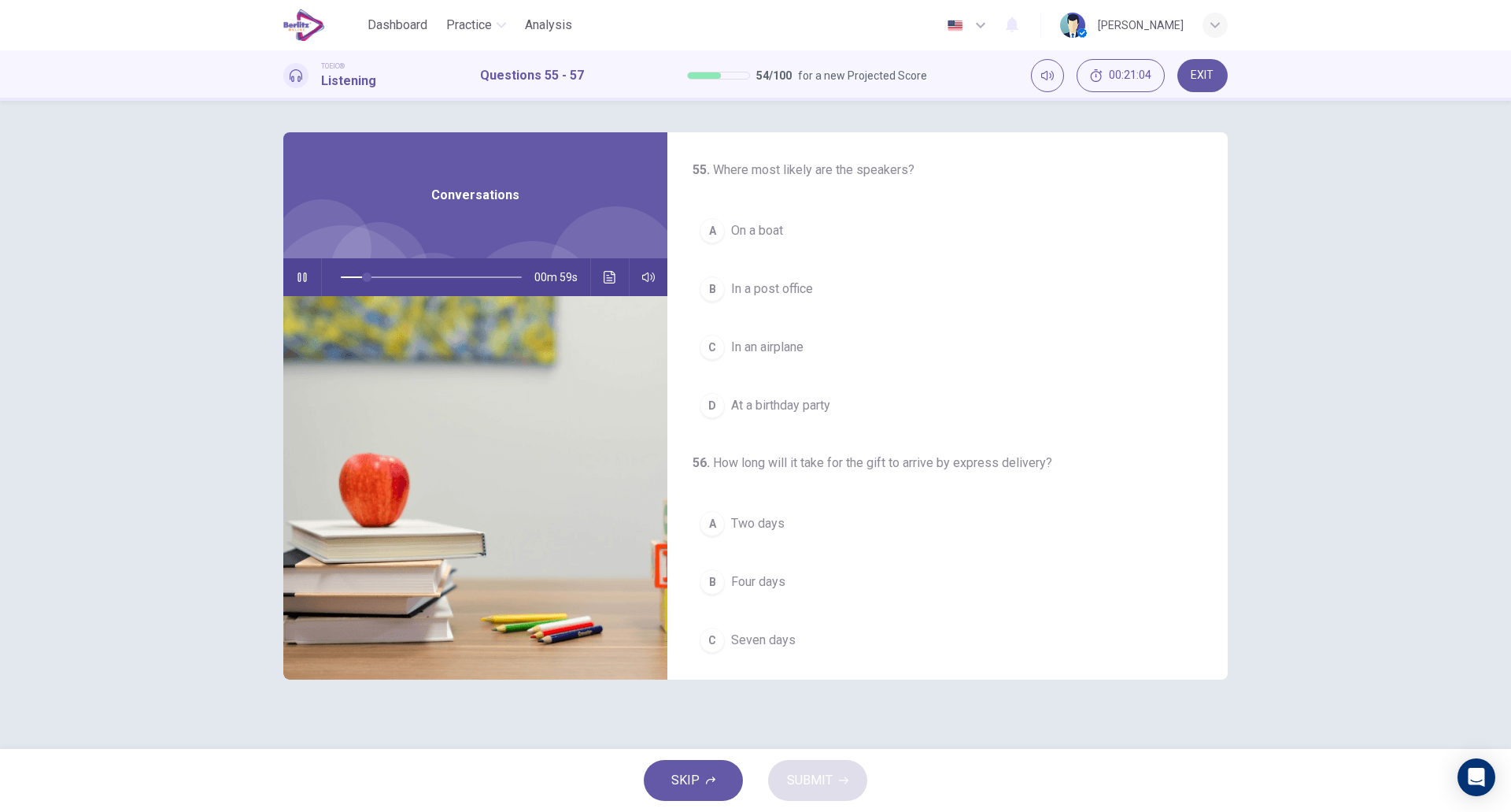
click at [800, 238] on button "A On a boat" at bounding box center [948, 231] width 510 height 40
click at [853, 304] on button "B In a post office" at bounding box center [948, 289] width 510 height 40
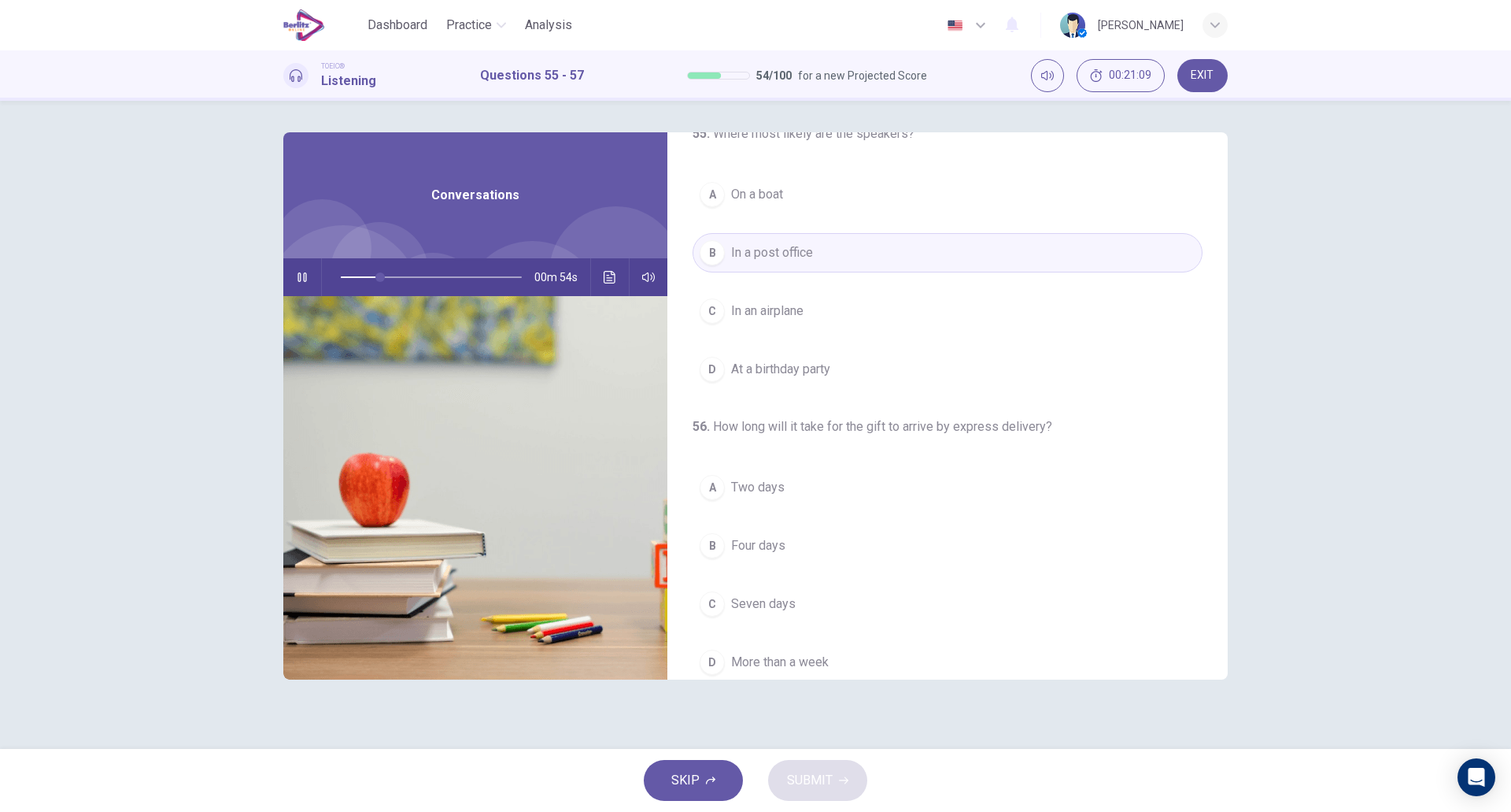
scroll to position [39, 0]
click at [804, 312] on span "In an airplane" at bounding box center [768, 308] width 72 height 19
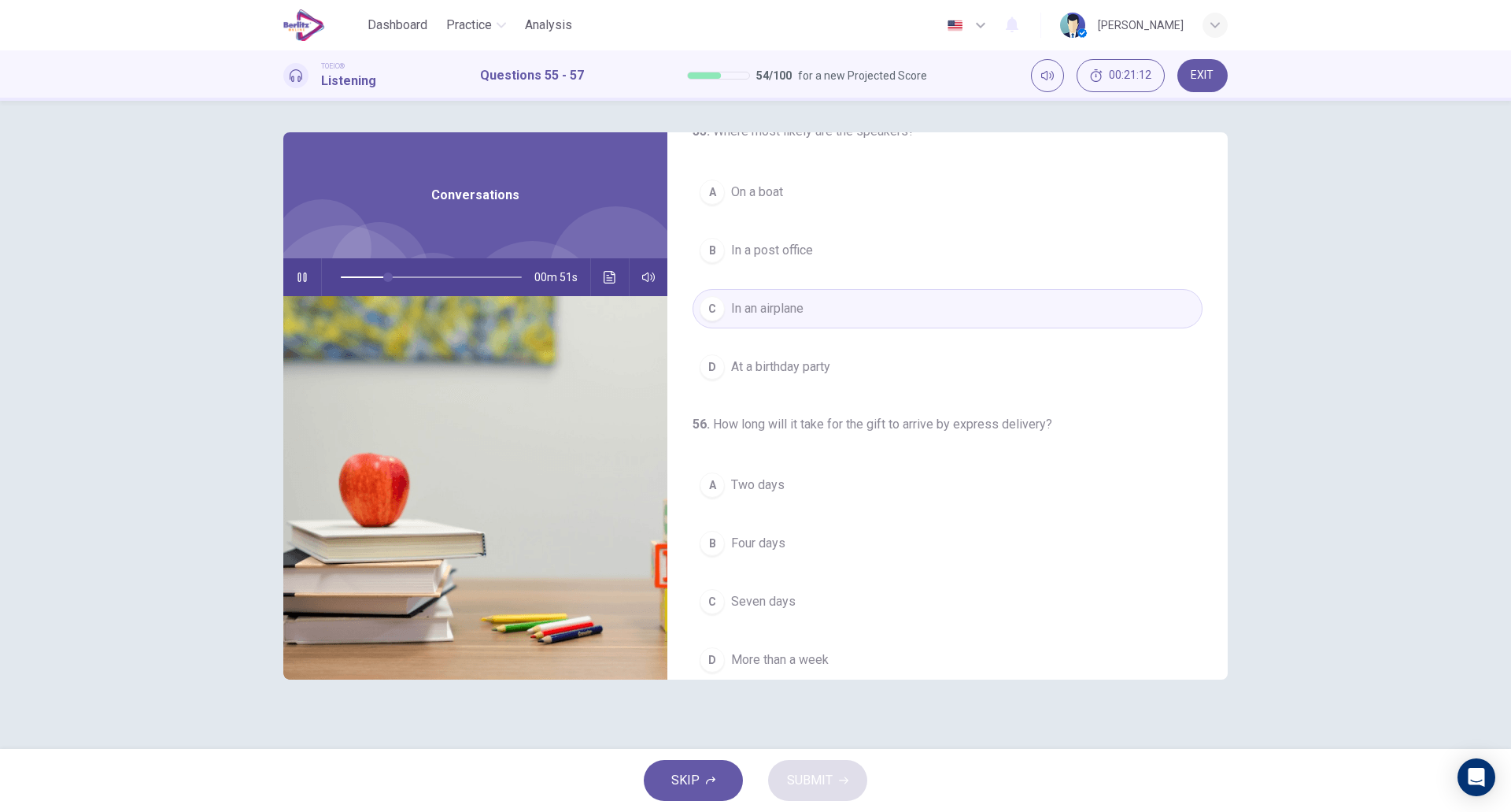
click at [800, 250] on span "In a post office" at bounding box center [772, 250] width 82 height 19
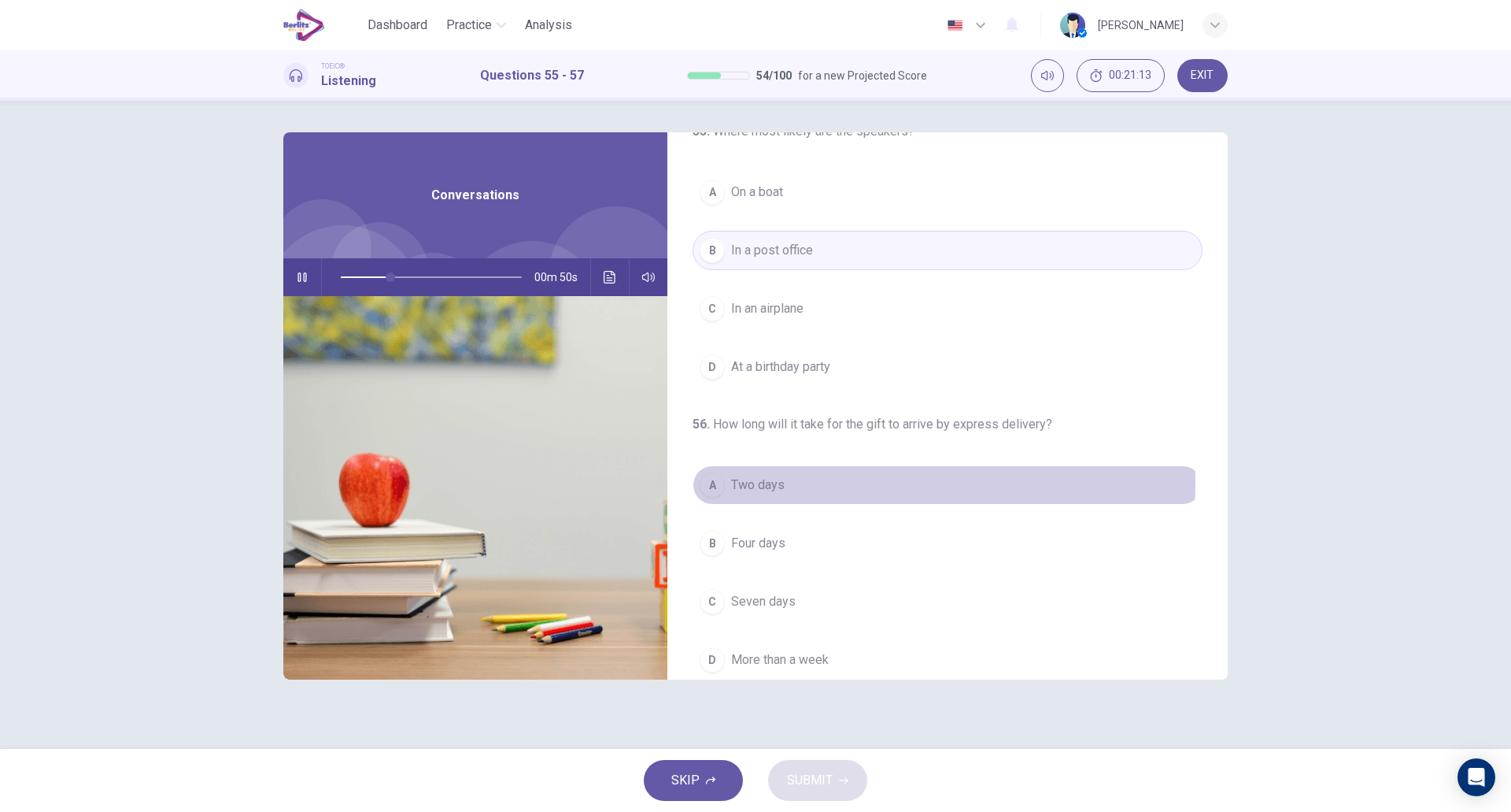
click at [840, 483] on button "A Two days" at bounding box center [948, 485] width 510 height 40
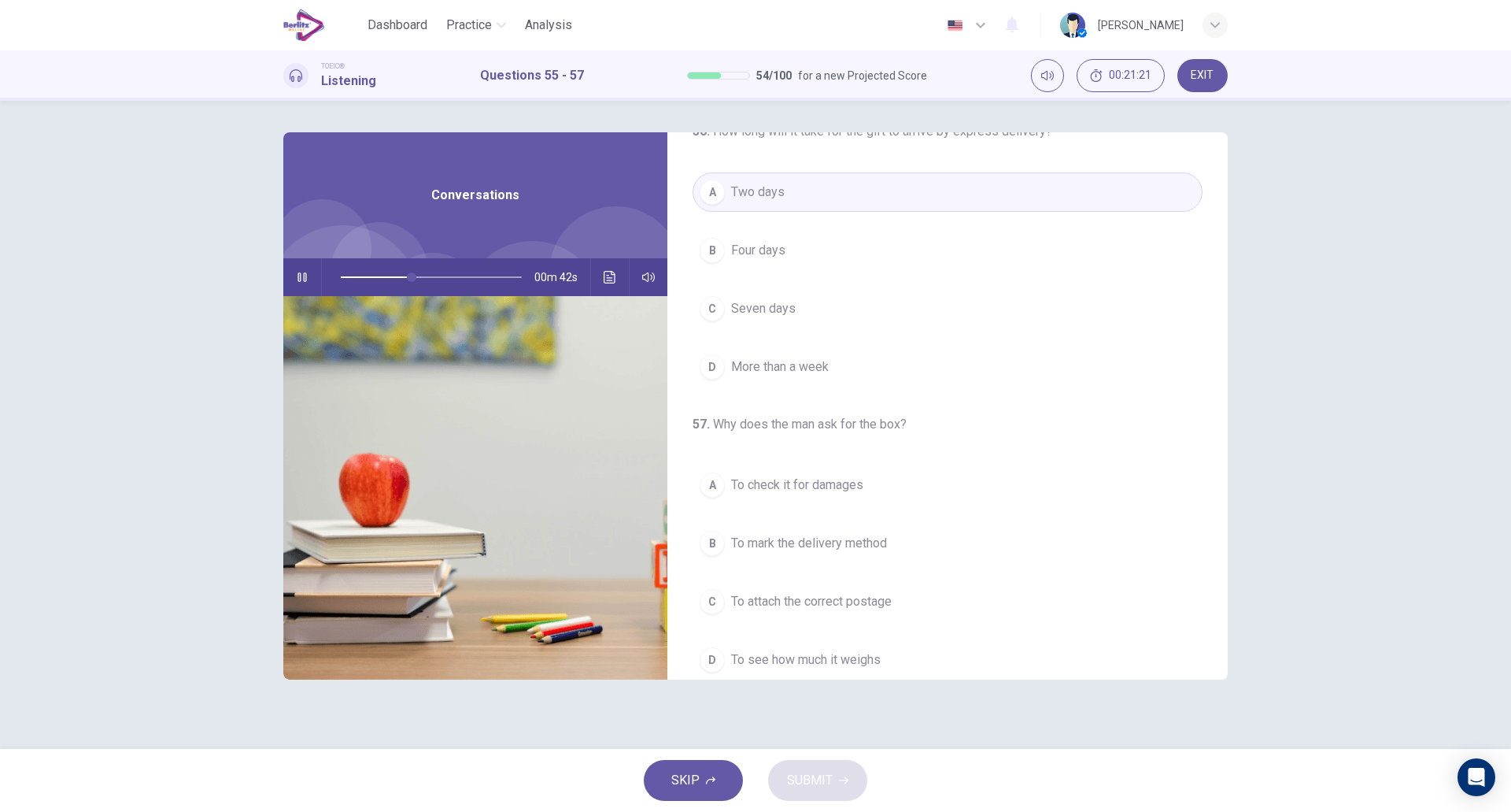
scroll to position [360, 0]
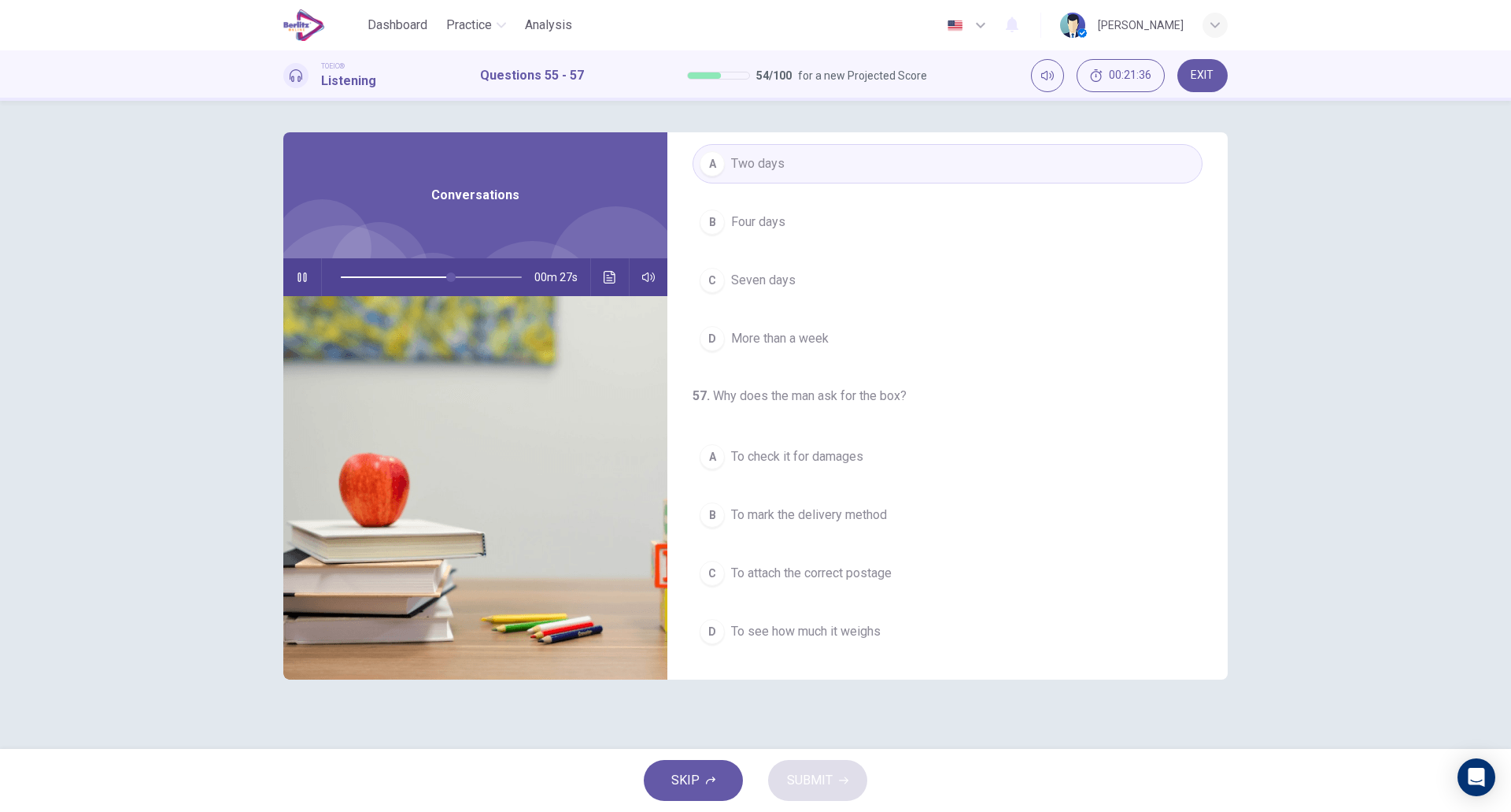
click at [901, 622] on button "D To see how much it weighs" at bounding box center [948, 631] width 510 height 40
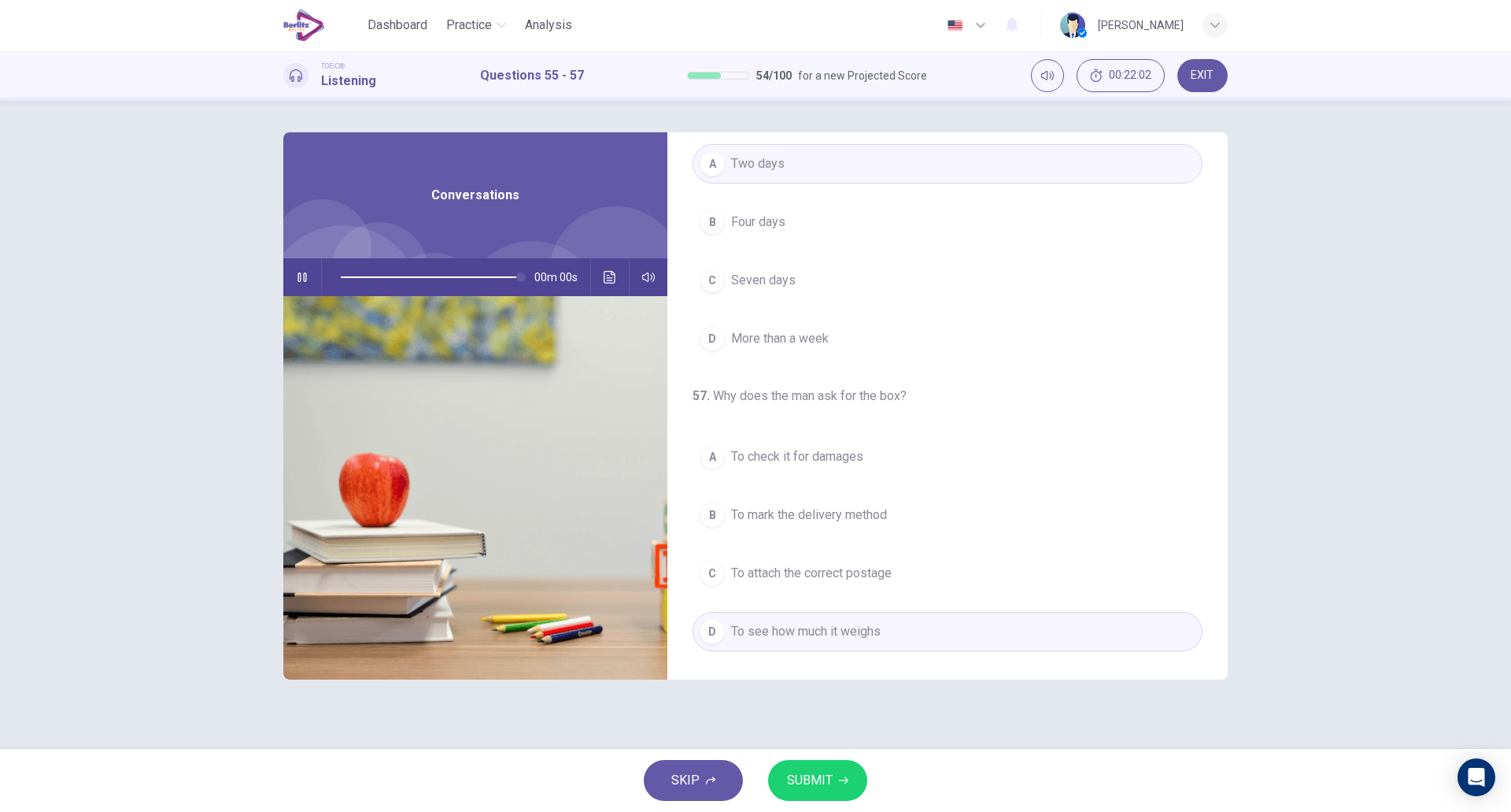
type input "*"
click at [822, 764] on button "SUBMIT" at bounding box center [818, 779] width 99 height 41
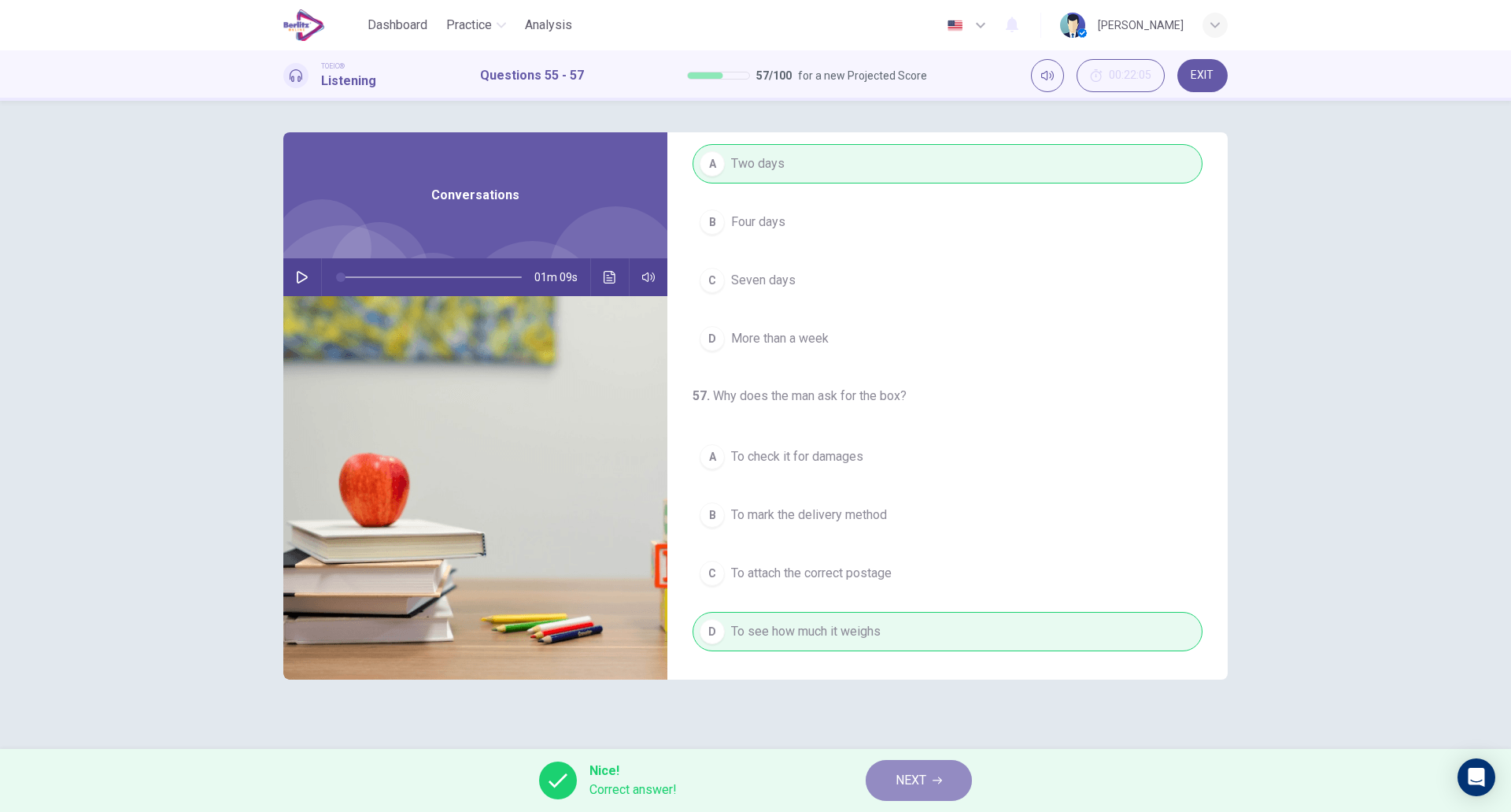
click at [898, 763] on button "NEXT" at bounding box center [920, 779] width 107 height 41
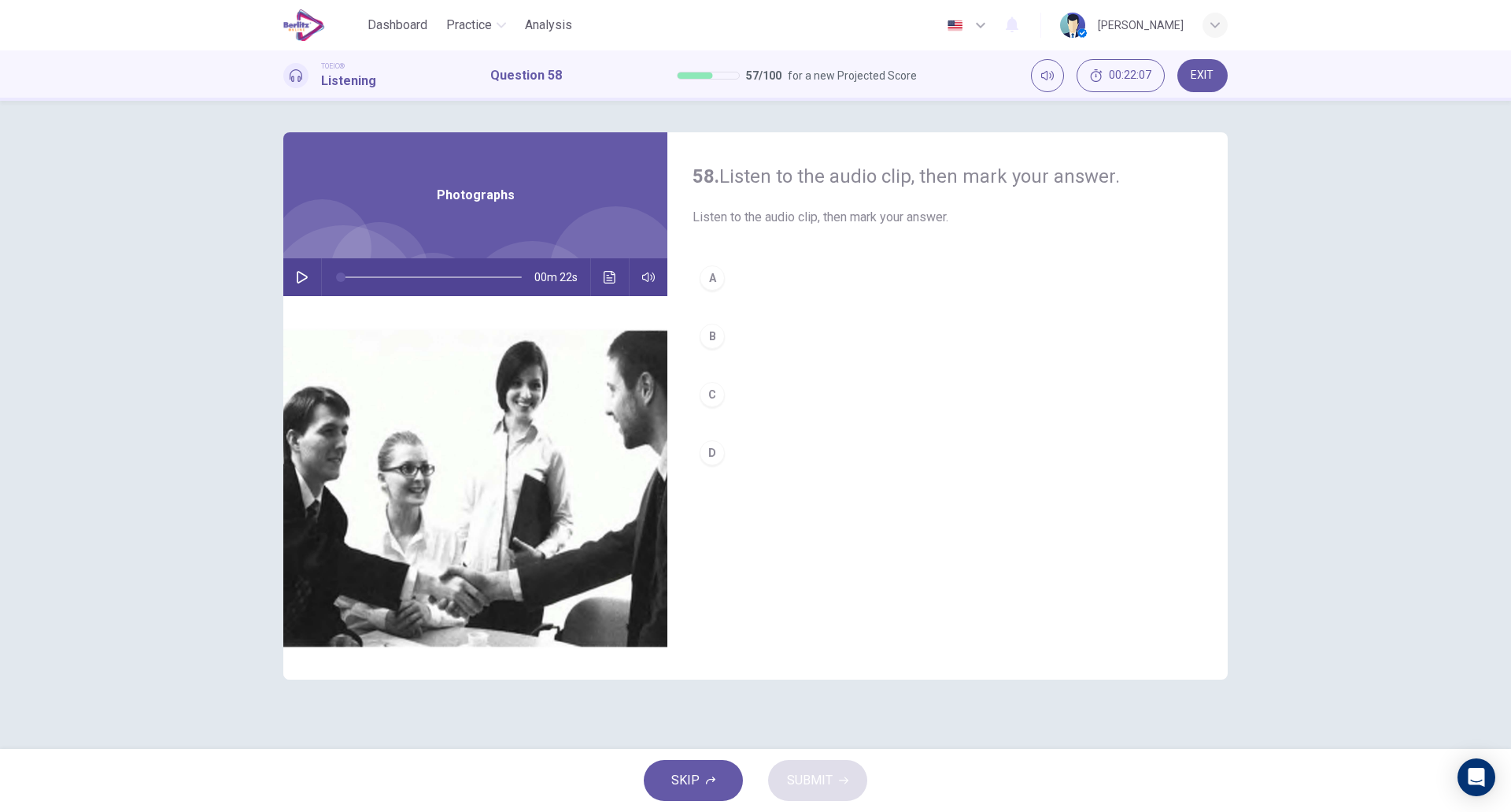
click at [295, 272] on button "button" at bounding box center [302, 278] width 25 height 38
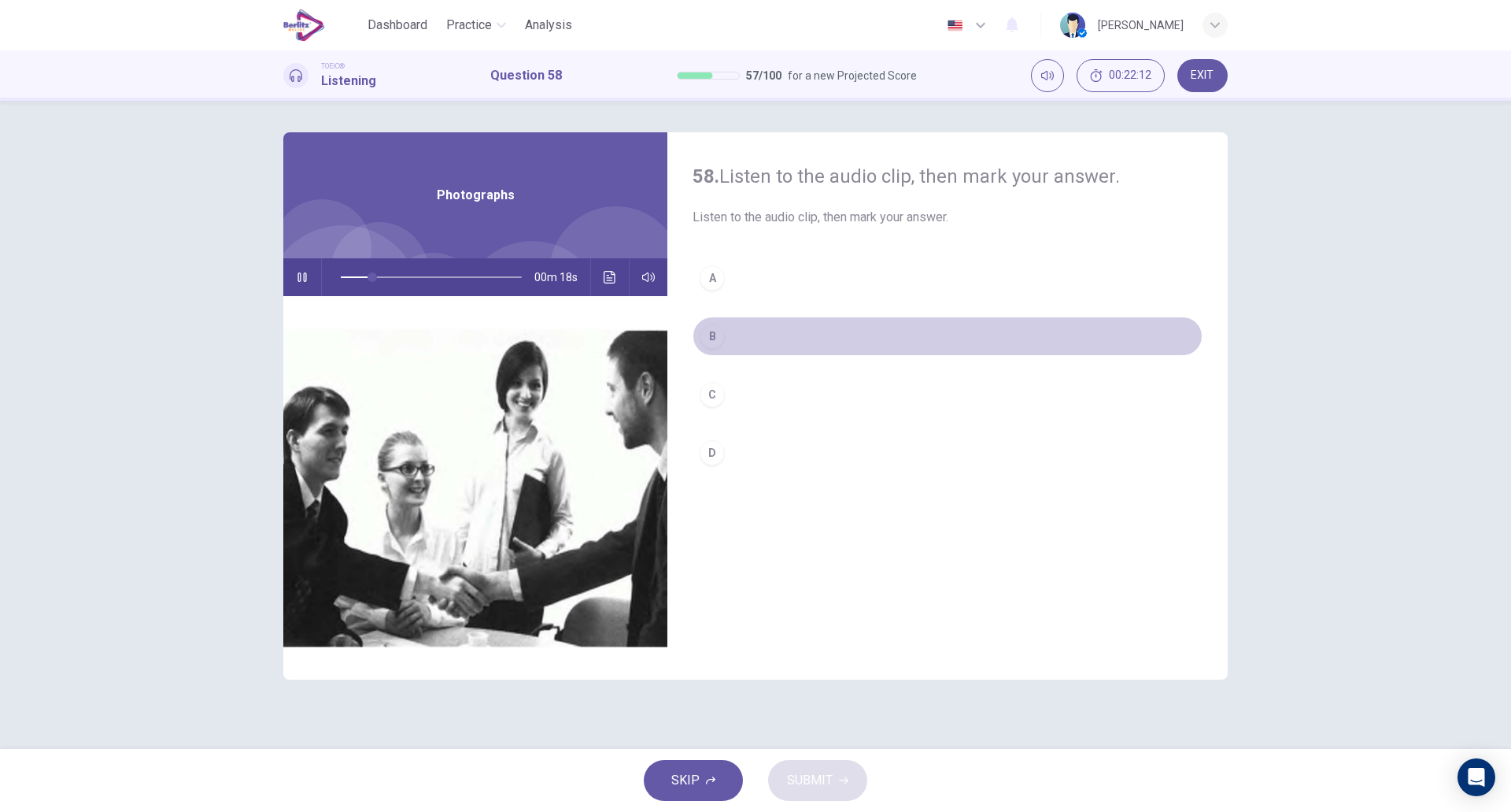
click at [750, 326] on button "B" at bounding box center [948, 336] width 510 height 40
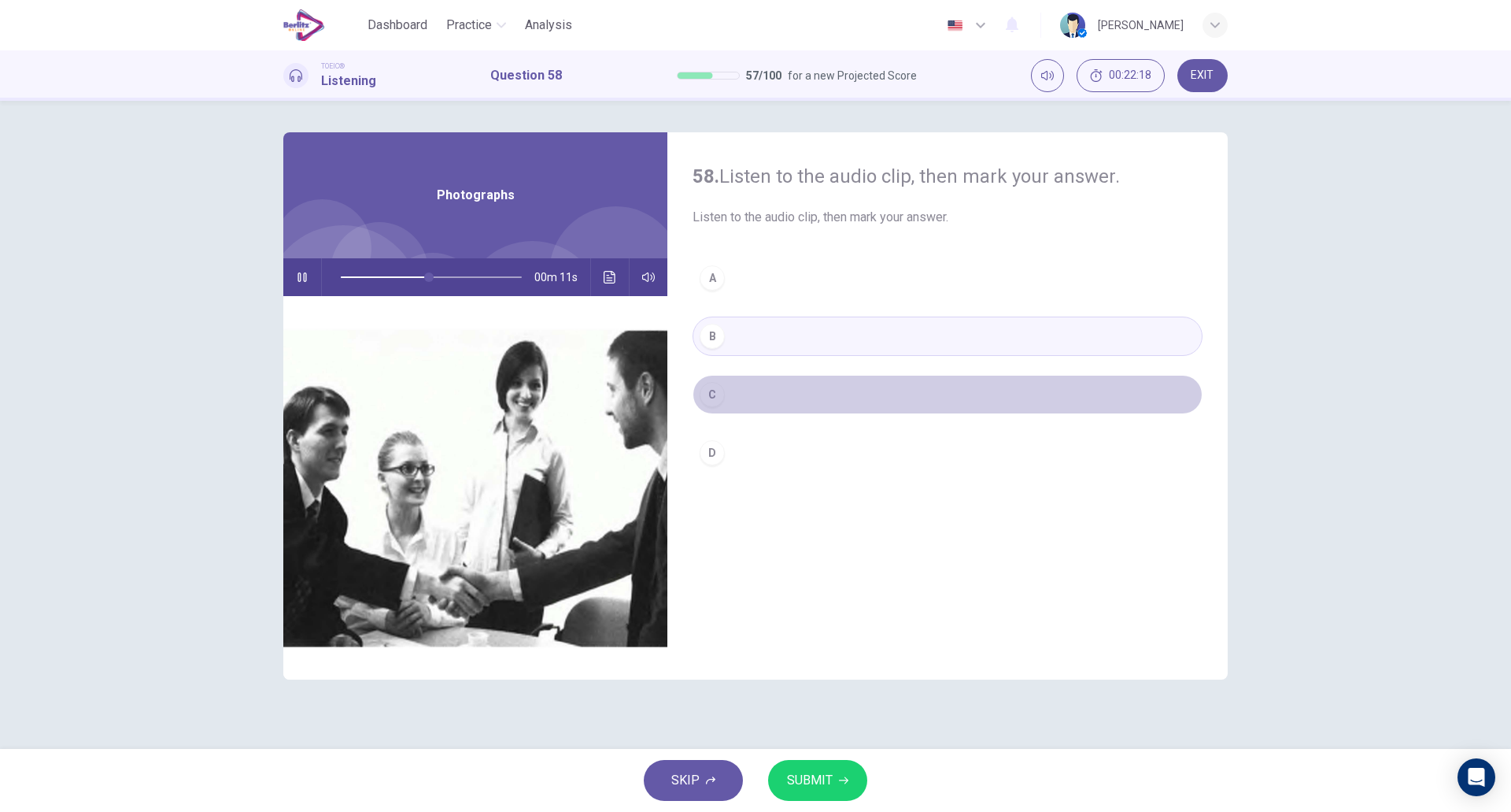
click at [726, 401] on button "C" at bounding box center [948, 394] width 510 height 40
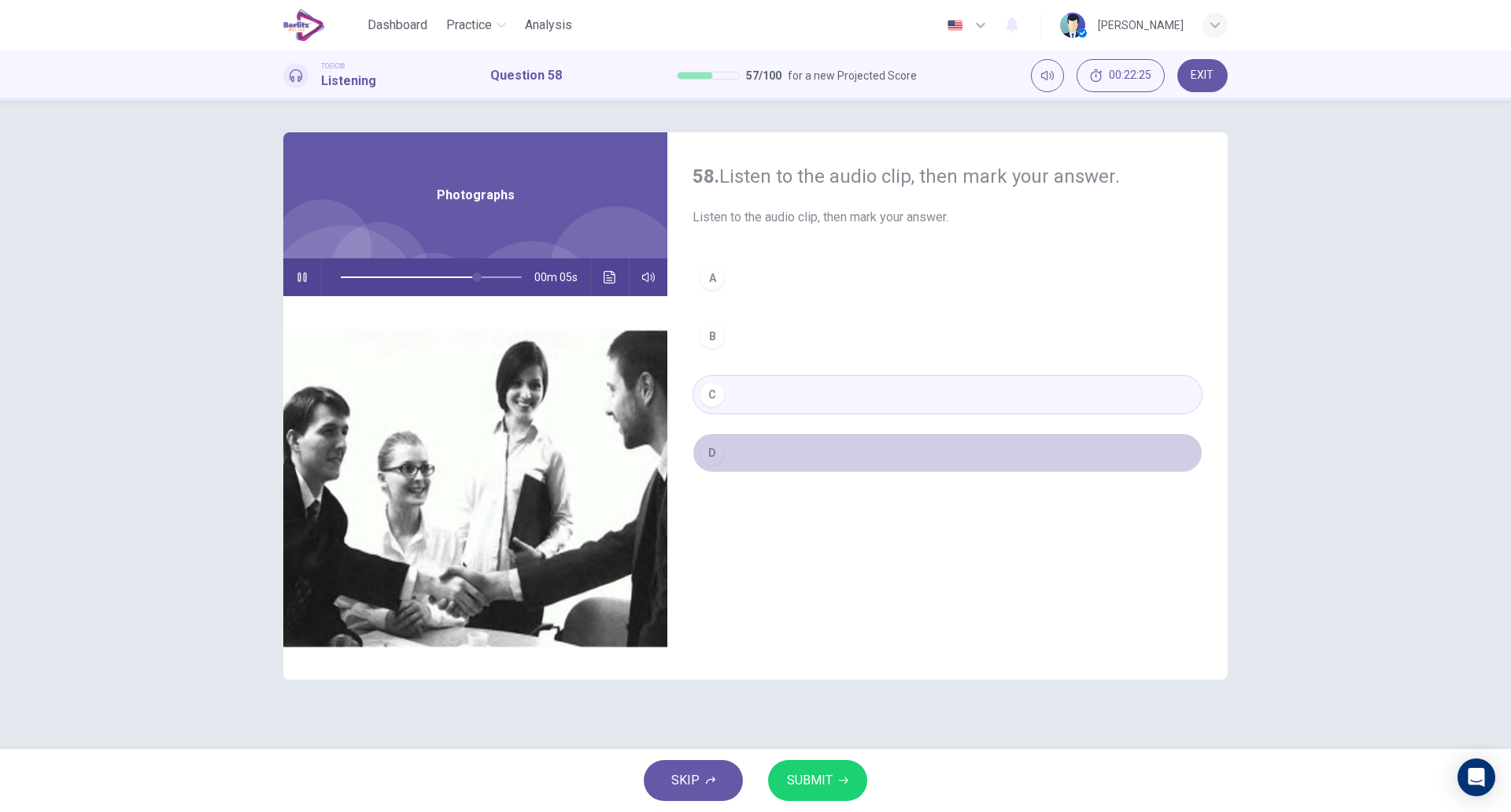
click at [727, 441] on button "D" at bounding box center [948, 453] width 510 height 40
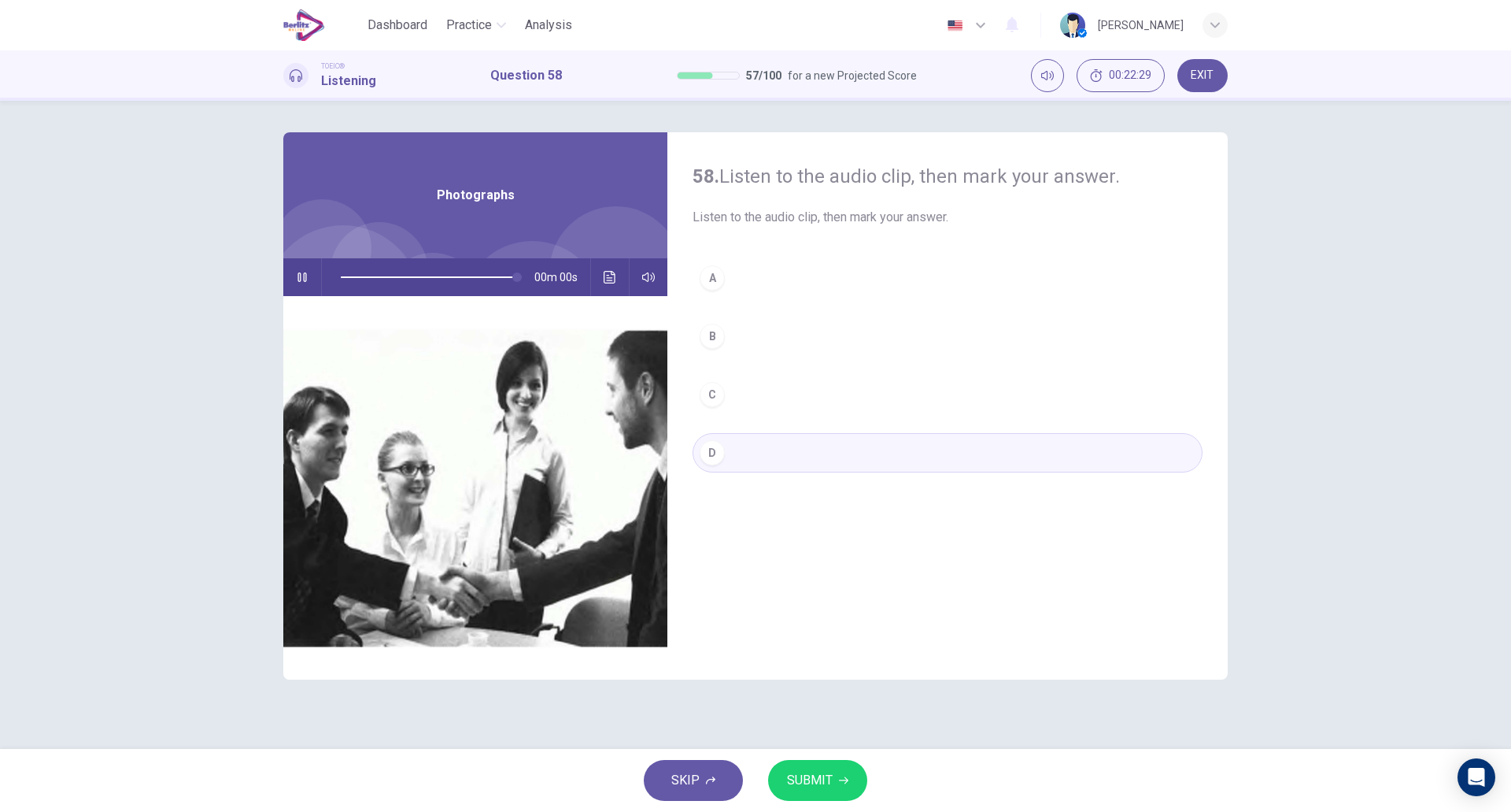
type input "*"
click at [798, 775] on span "SUBMIT" at bounding box center [810, 780] width 45 height 22
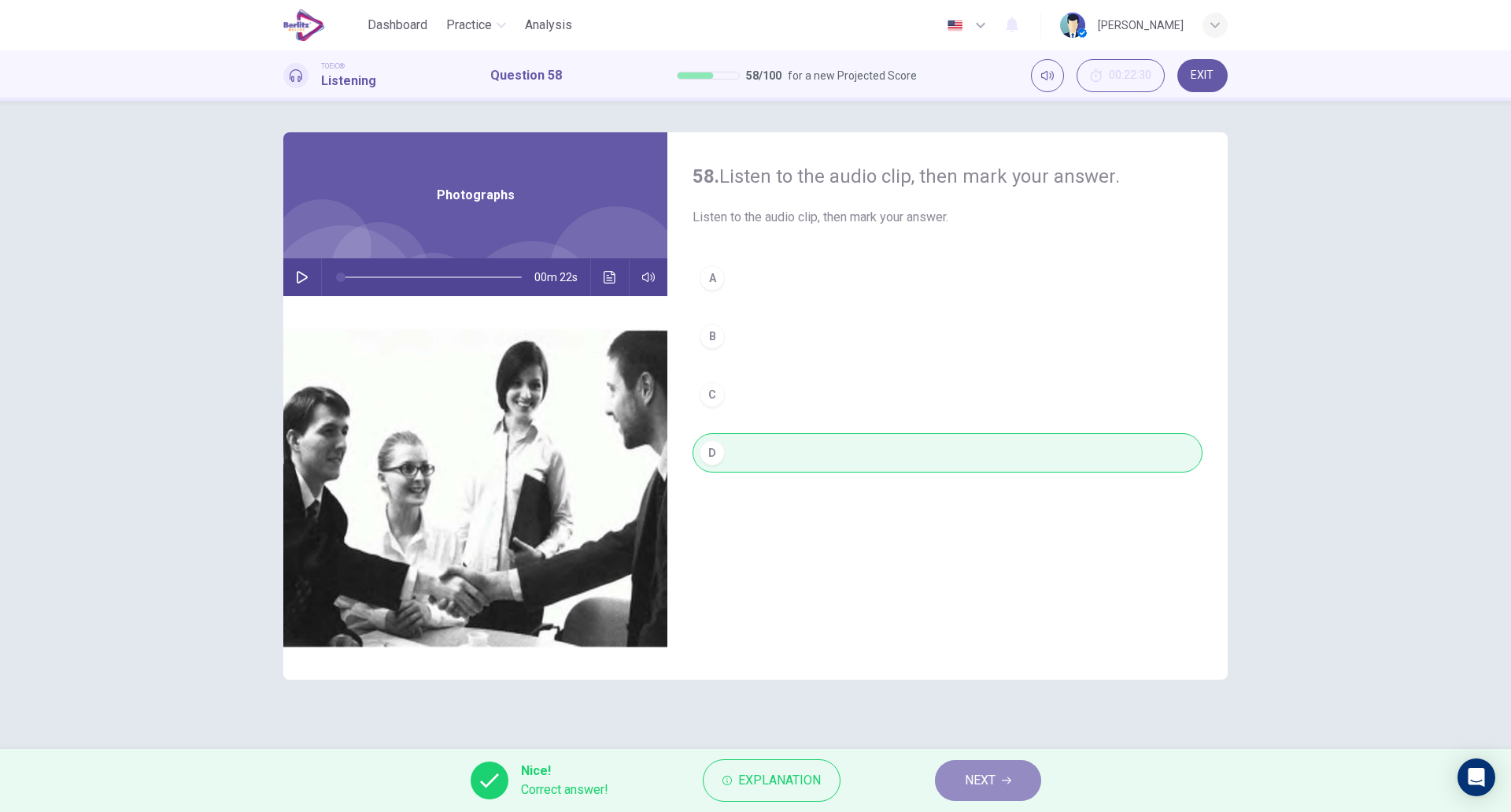
click at [953, 778] on button "NEXT" at bounding box center [988, 779] width 107 height 41
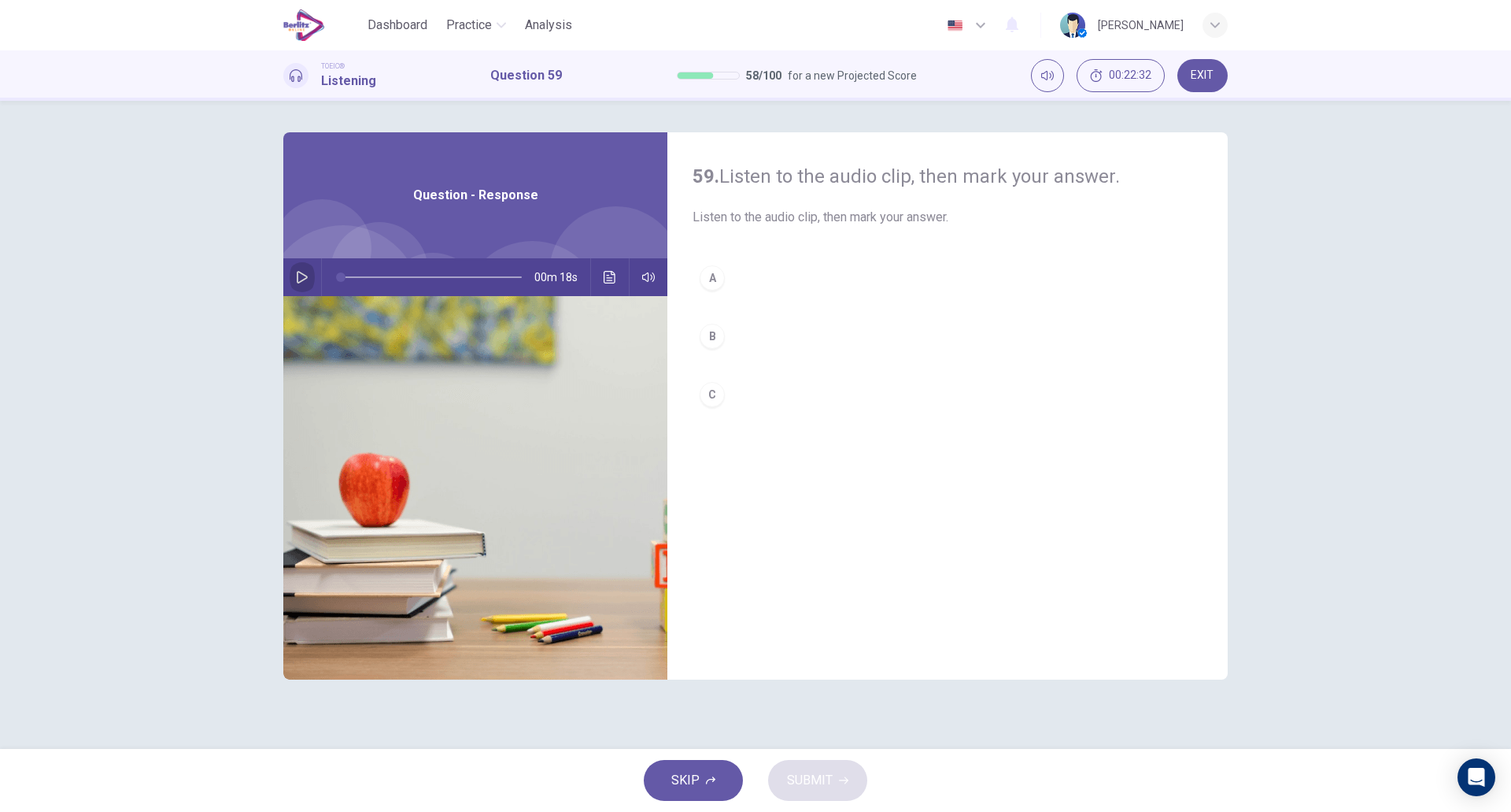
click at [302, 279] on icon "button" at bounding box center [302, 277] width 13 height 13
click at [727, 277] on button "A" at bounding box center [948, 279] width 510 height 40
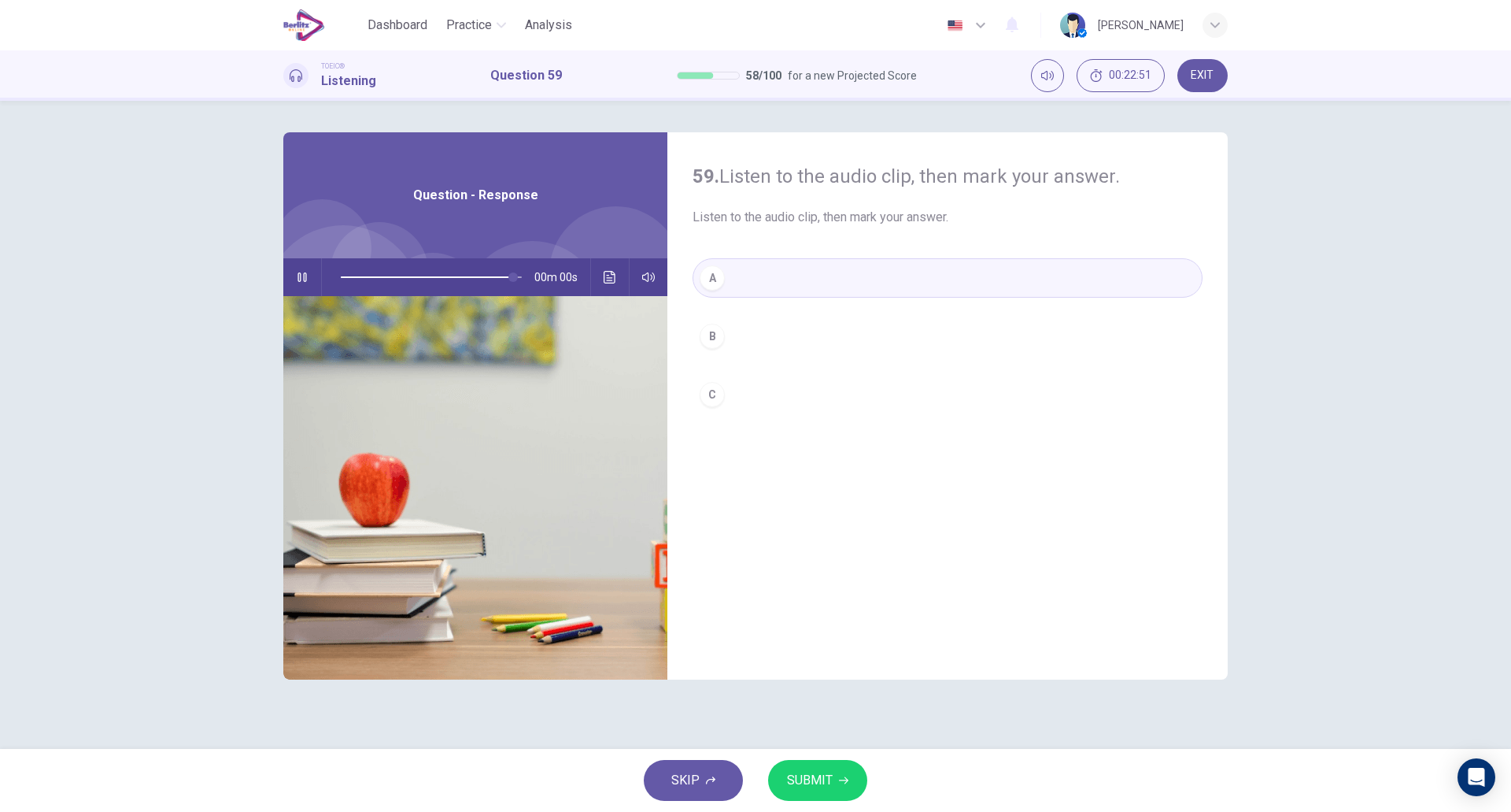
type input "*"
click at [839, 781] on icon "button" at bounding box center [844, 779] width 9 height 9
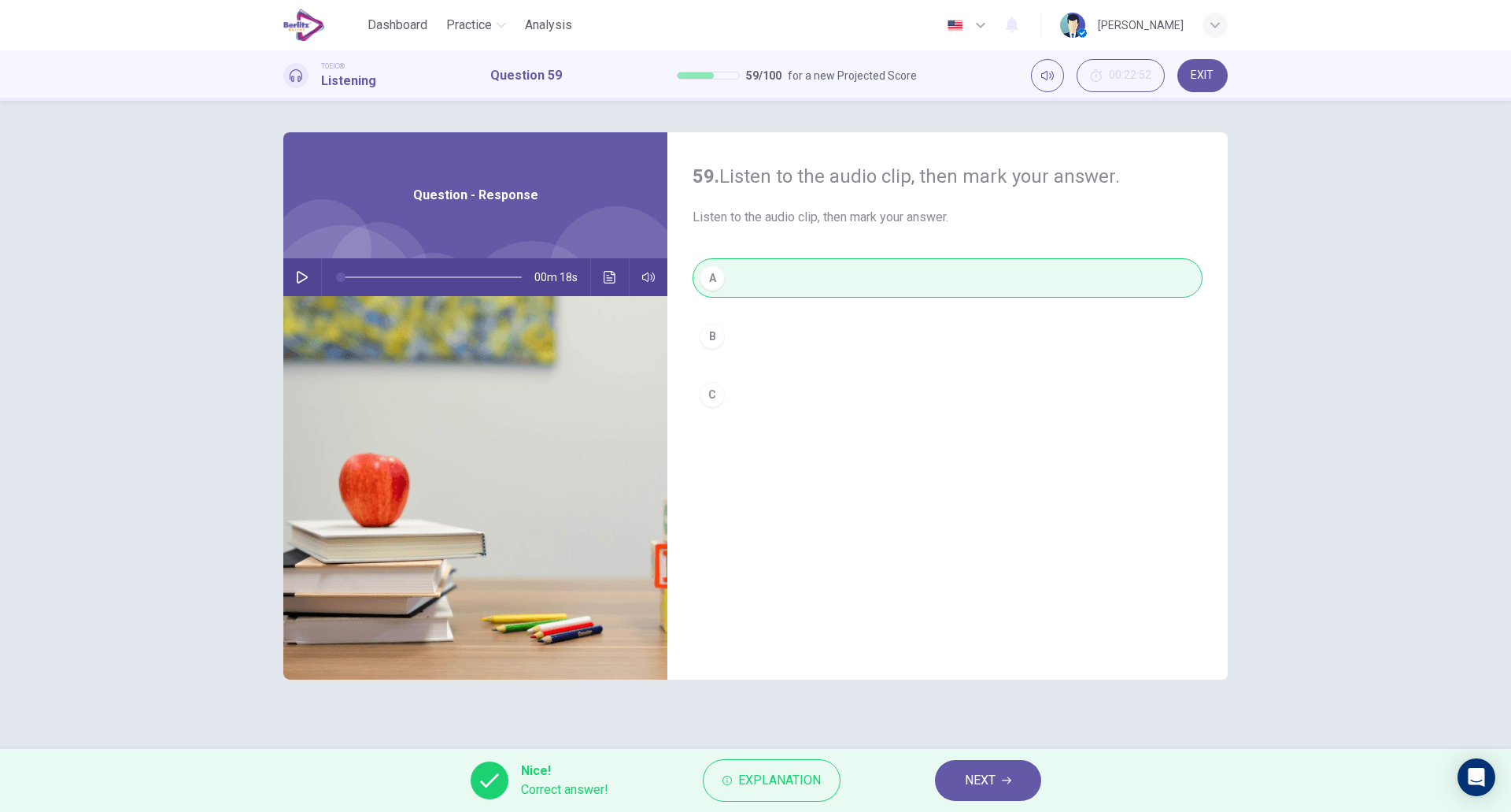
click at [987, 778] on span "NEXT" at bounding box center [980, 780] width 31 height 22
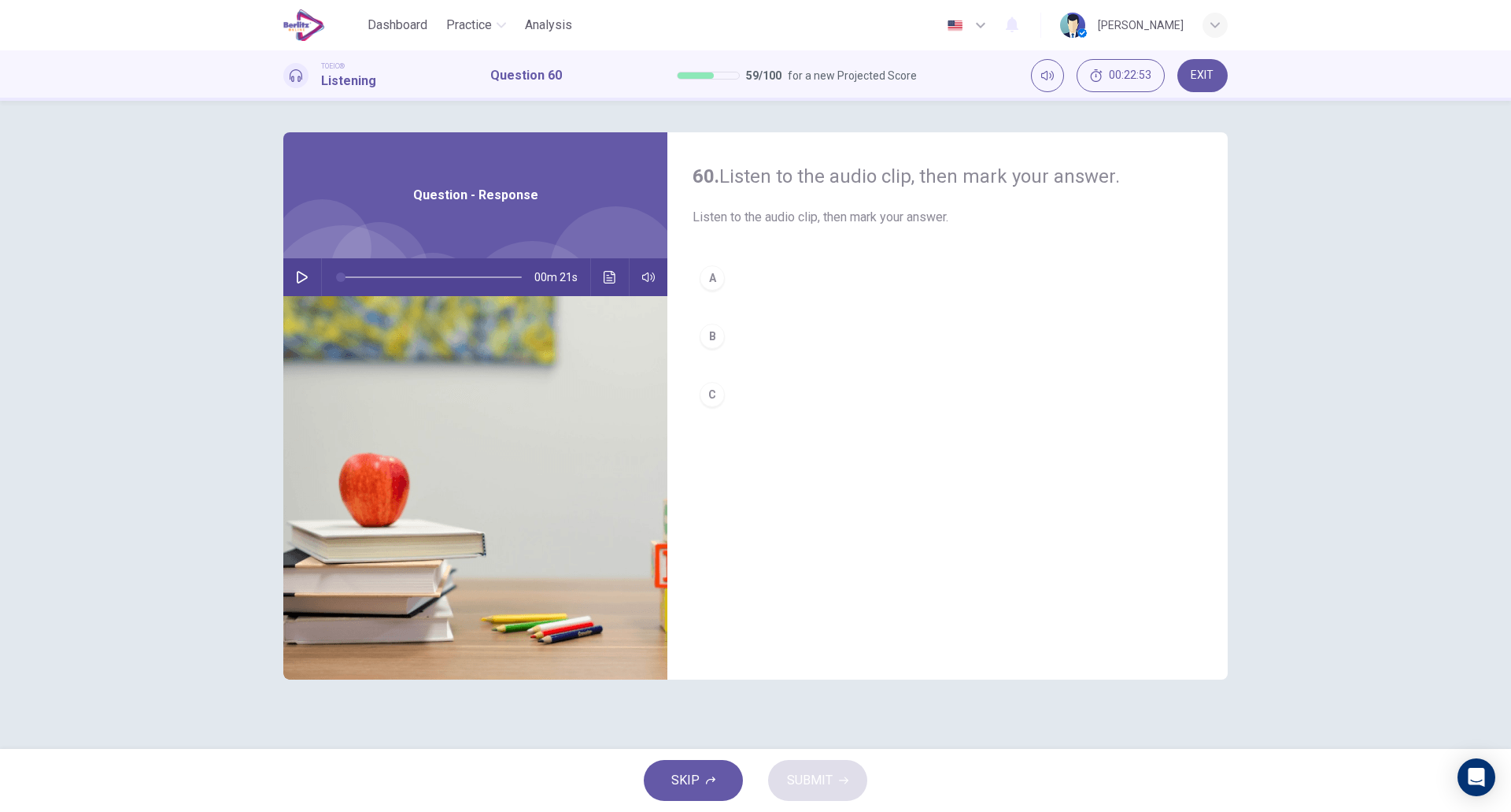
click at [299, 279] on icon "button" at bounding box center [302, 277] width 13 height 13
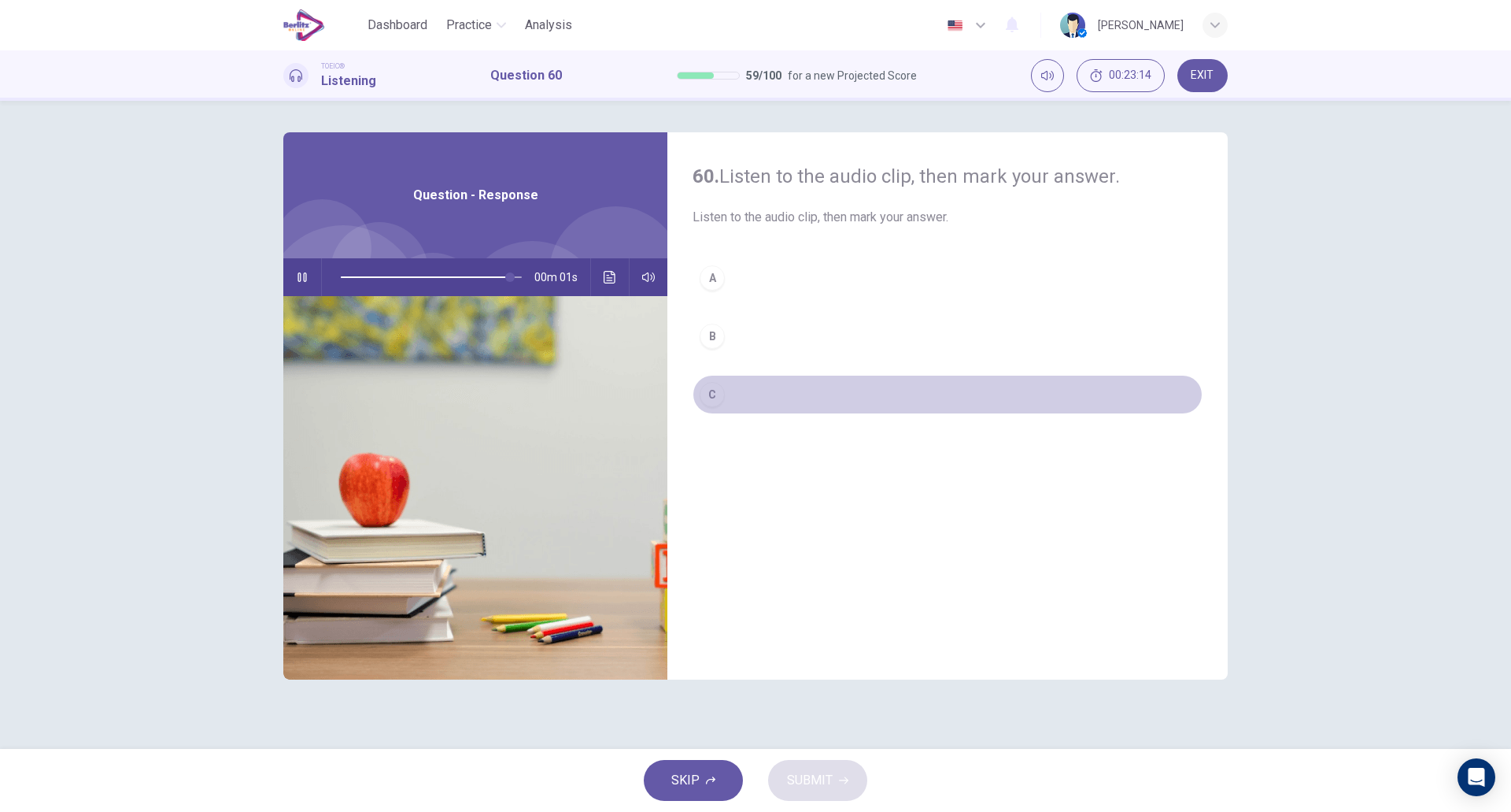
click at [747, 392] on button "C" at bounding box center [948, 394] width 510 height 40
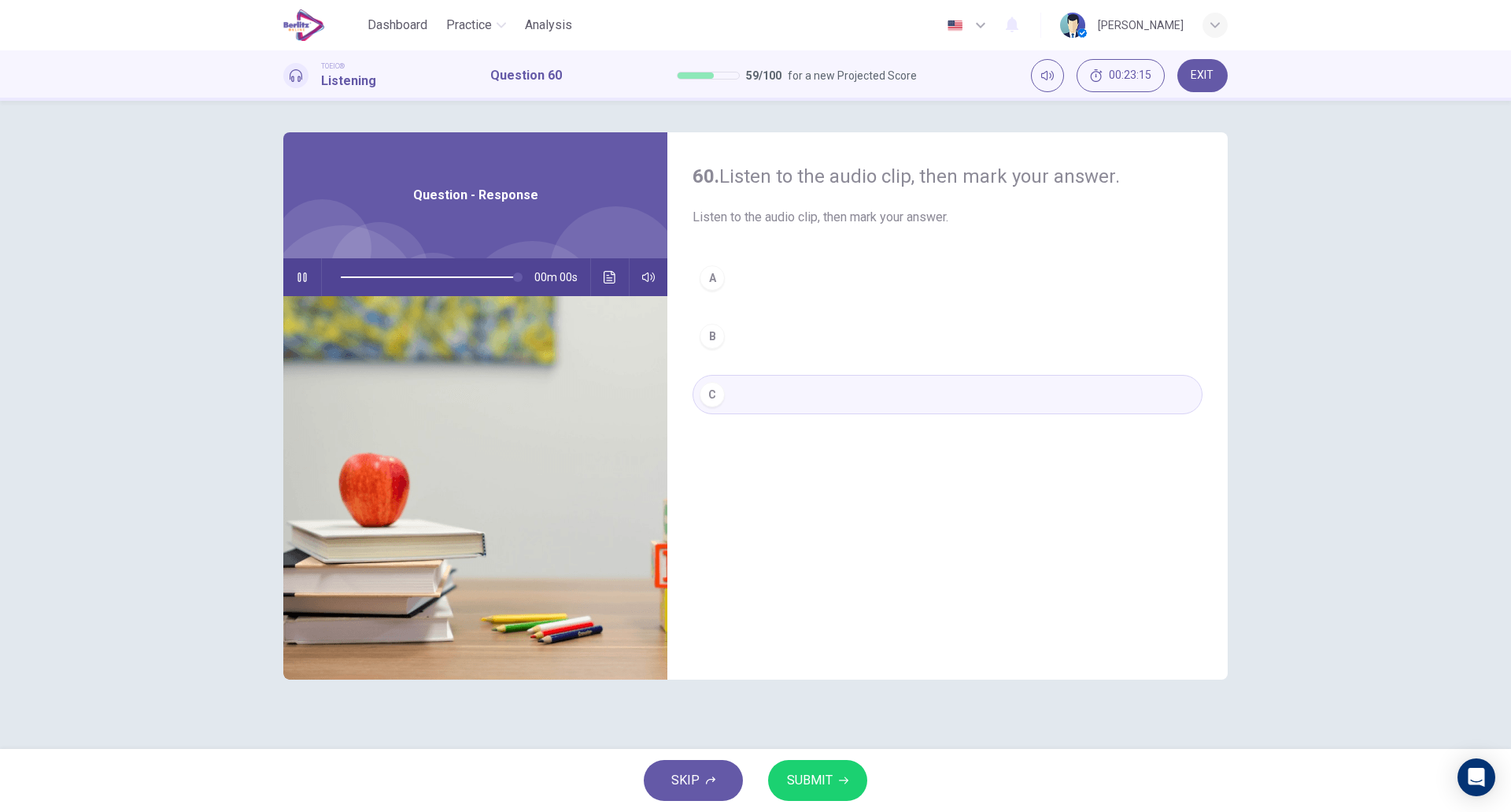
type input "*"
click at [842, 780] on icon "button" at bounding box center [844, 780] width 9 height 7
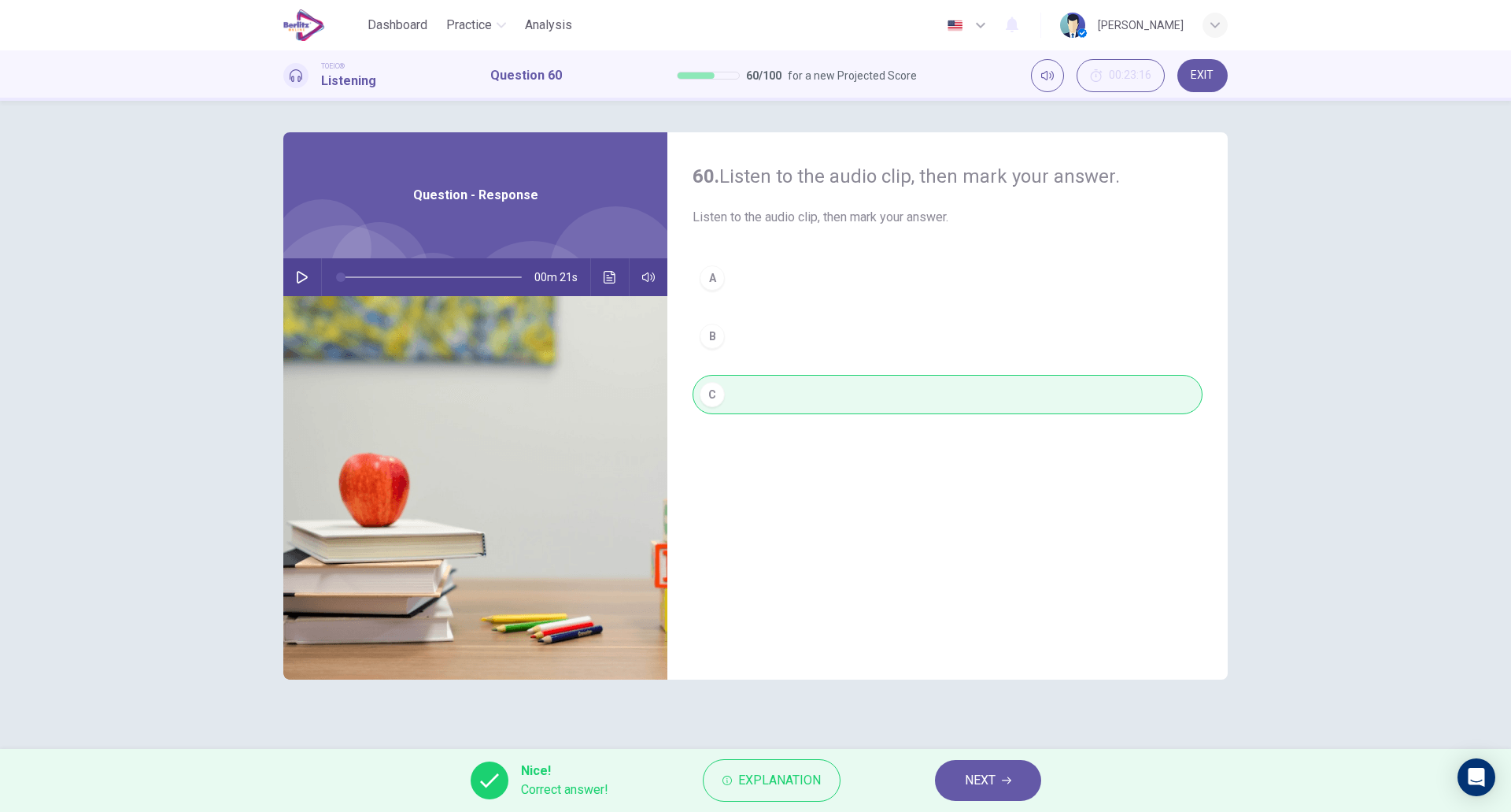
click at [1002, 781] on icon "button" at bounding box center [1006, 779] width 9 height 9
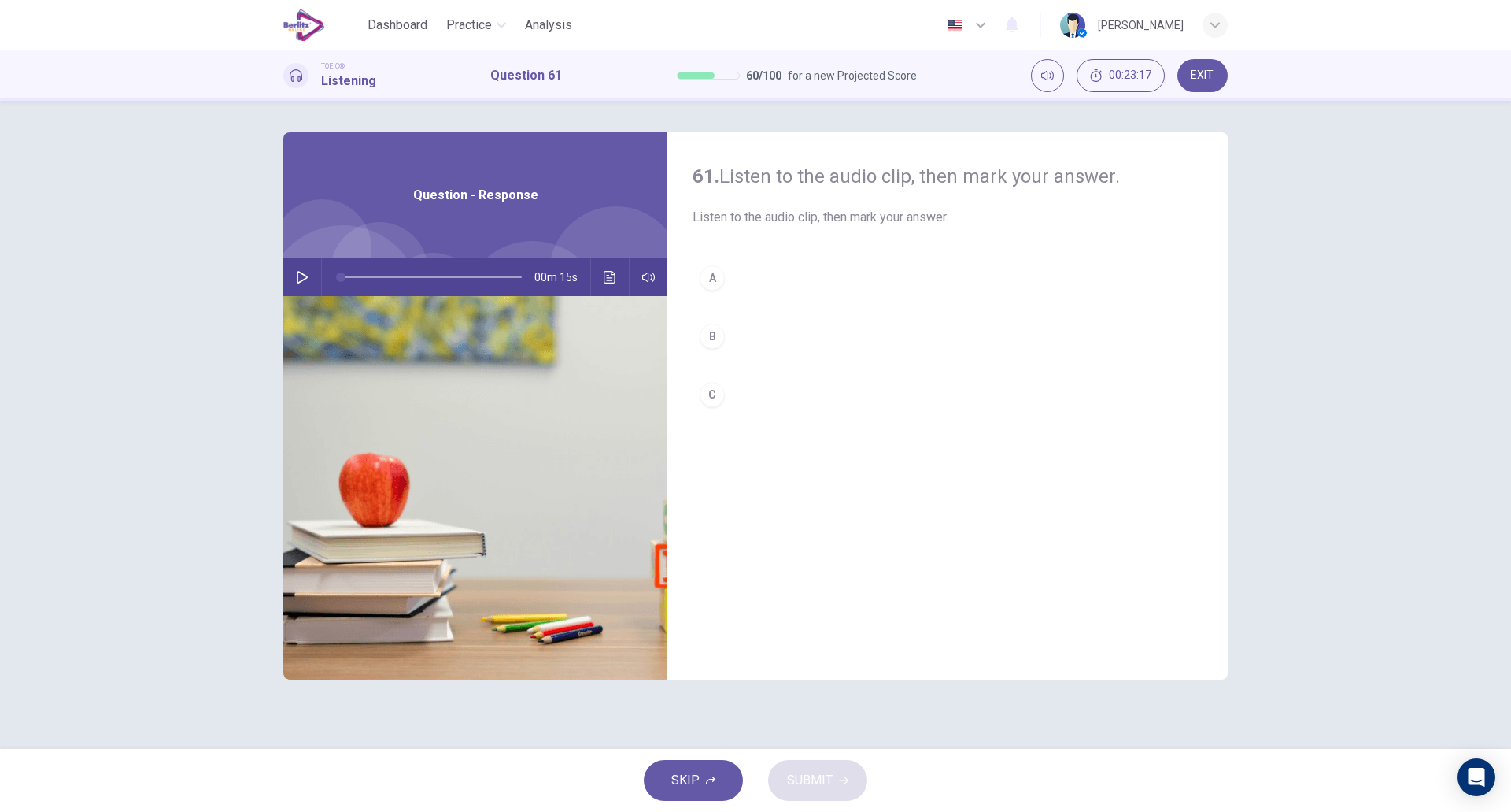
click at [310, 282] on button "button" at bounding box center [302, 278] width 25 height 38
click at [774, 294] on button "A" at bounding box center [948, 279] width 510 height 40
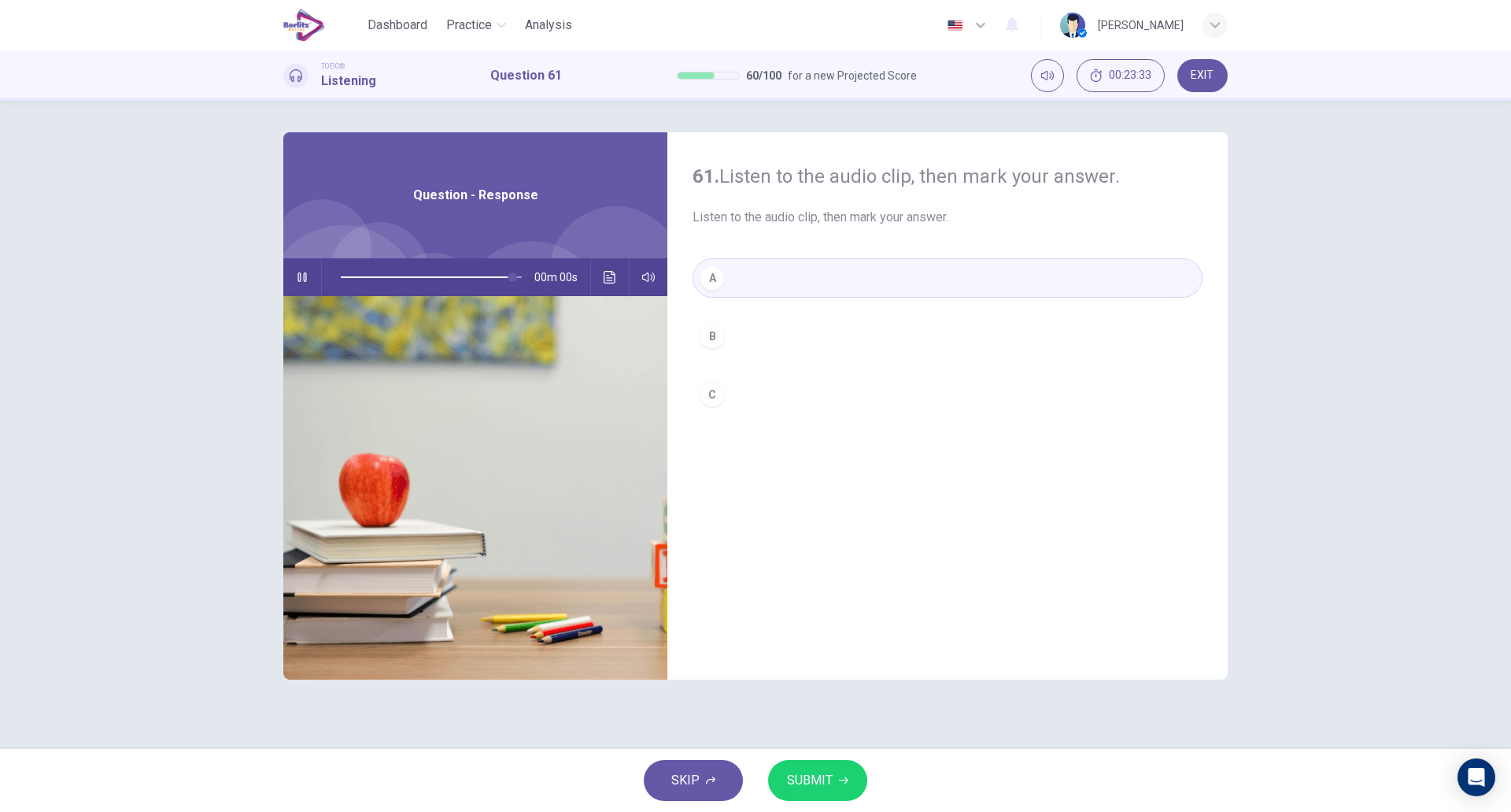
type input "*"
click at [806, 787] on span "SUBMIT" at bounding box center [810, 780] width 45 height 22
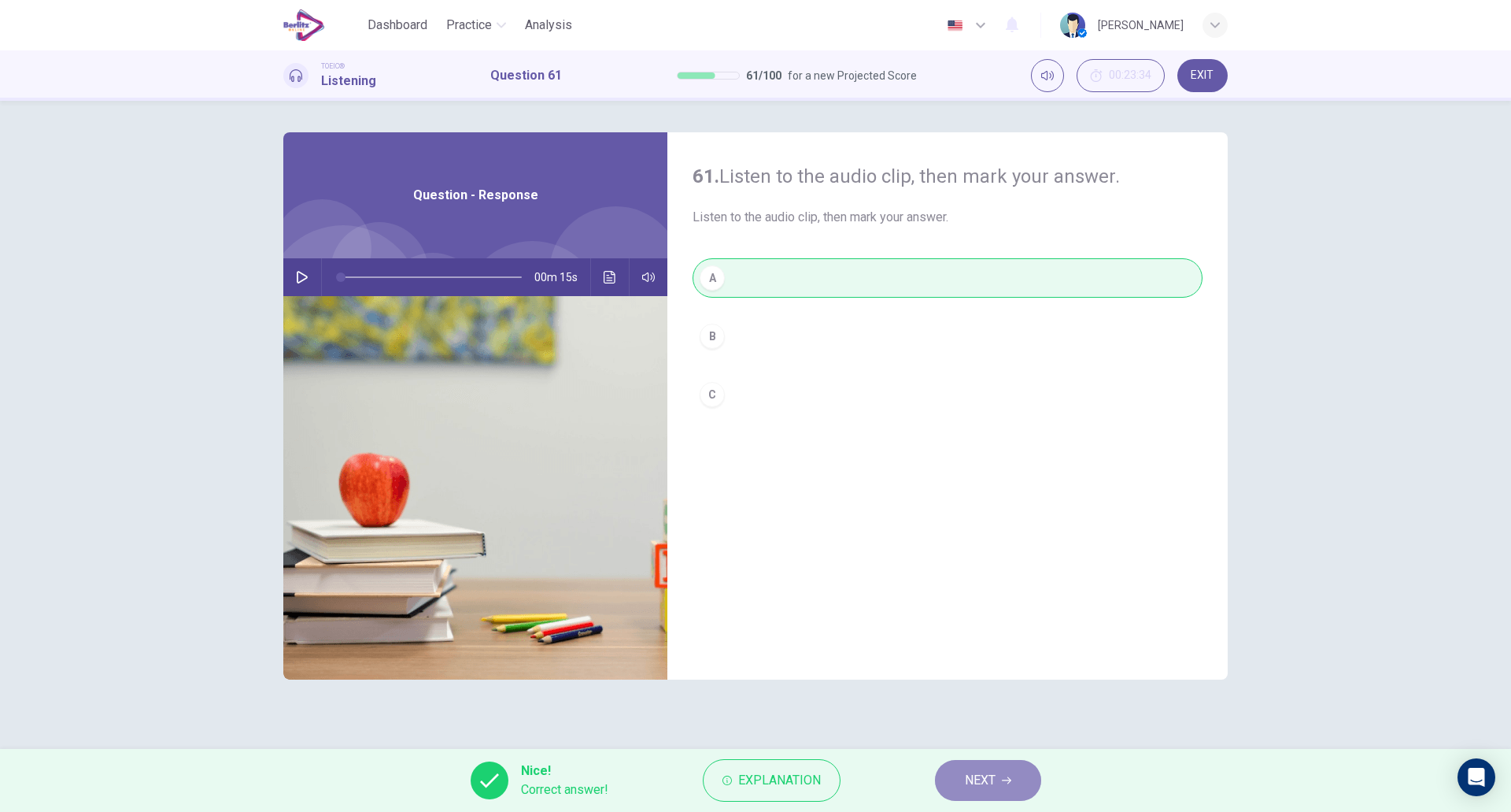
click at [1006, 779] on icon "button" at bounding box center [1006, 779] width 9 height 9
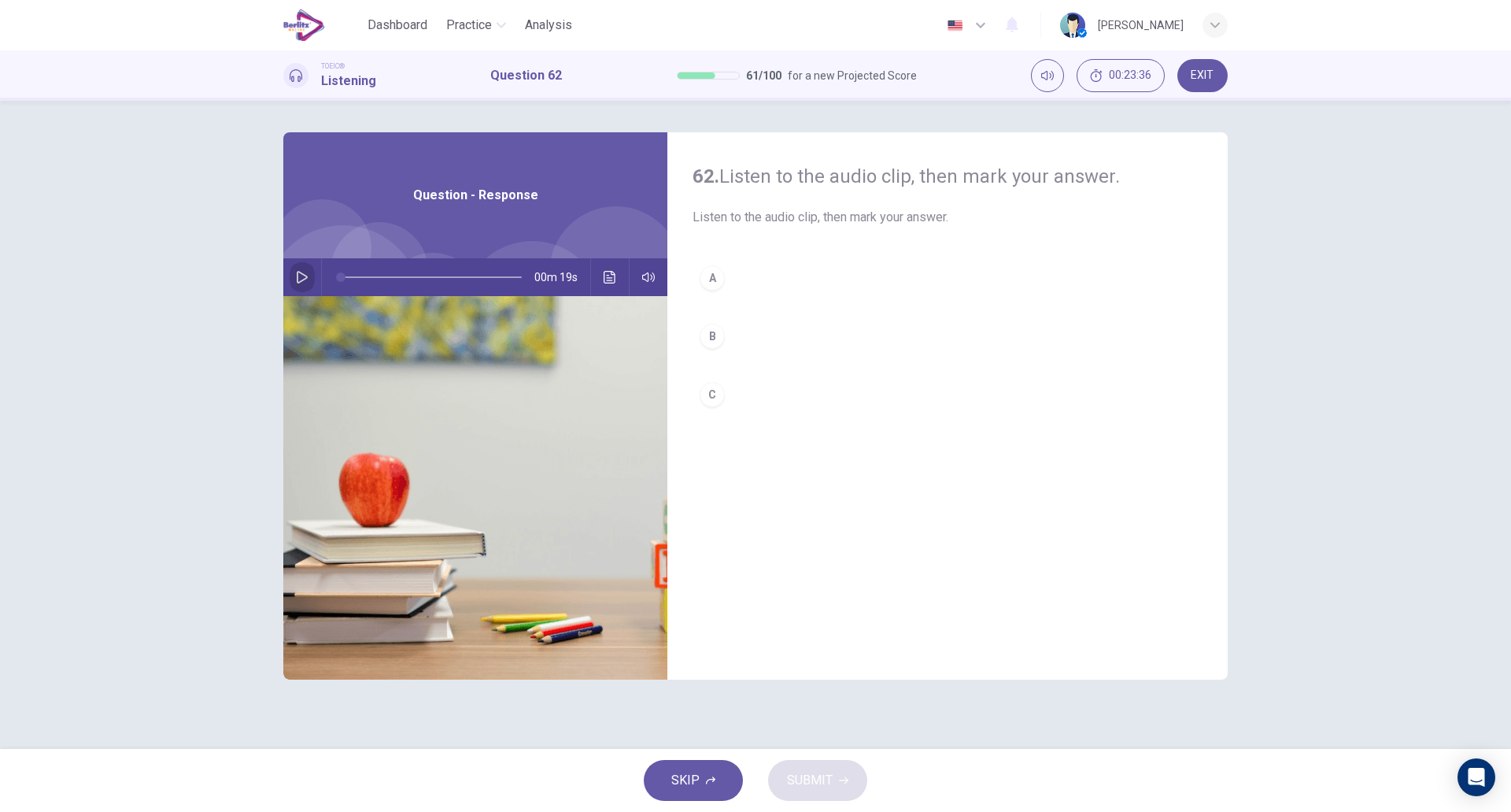
click at [311, 277] on button "button" at bounding box center [302, 278] width 25 height 38
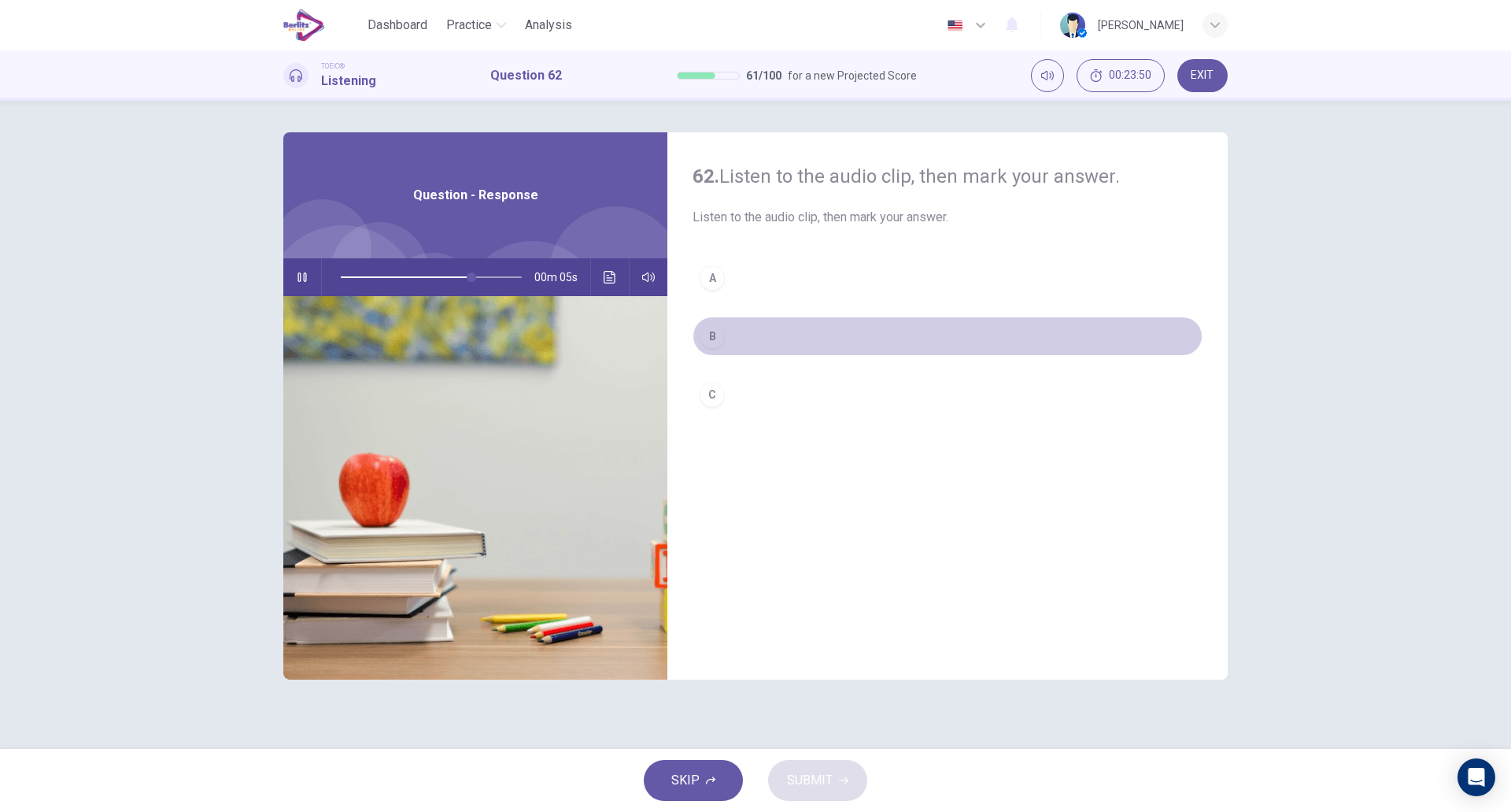
click at [751, 350] on button "B" at bounding box center [948, 336] width 510 height 40
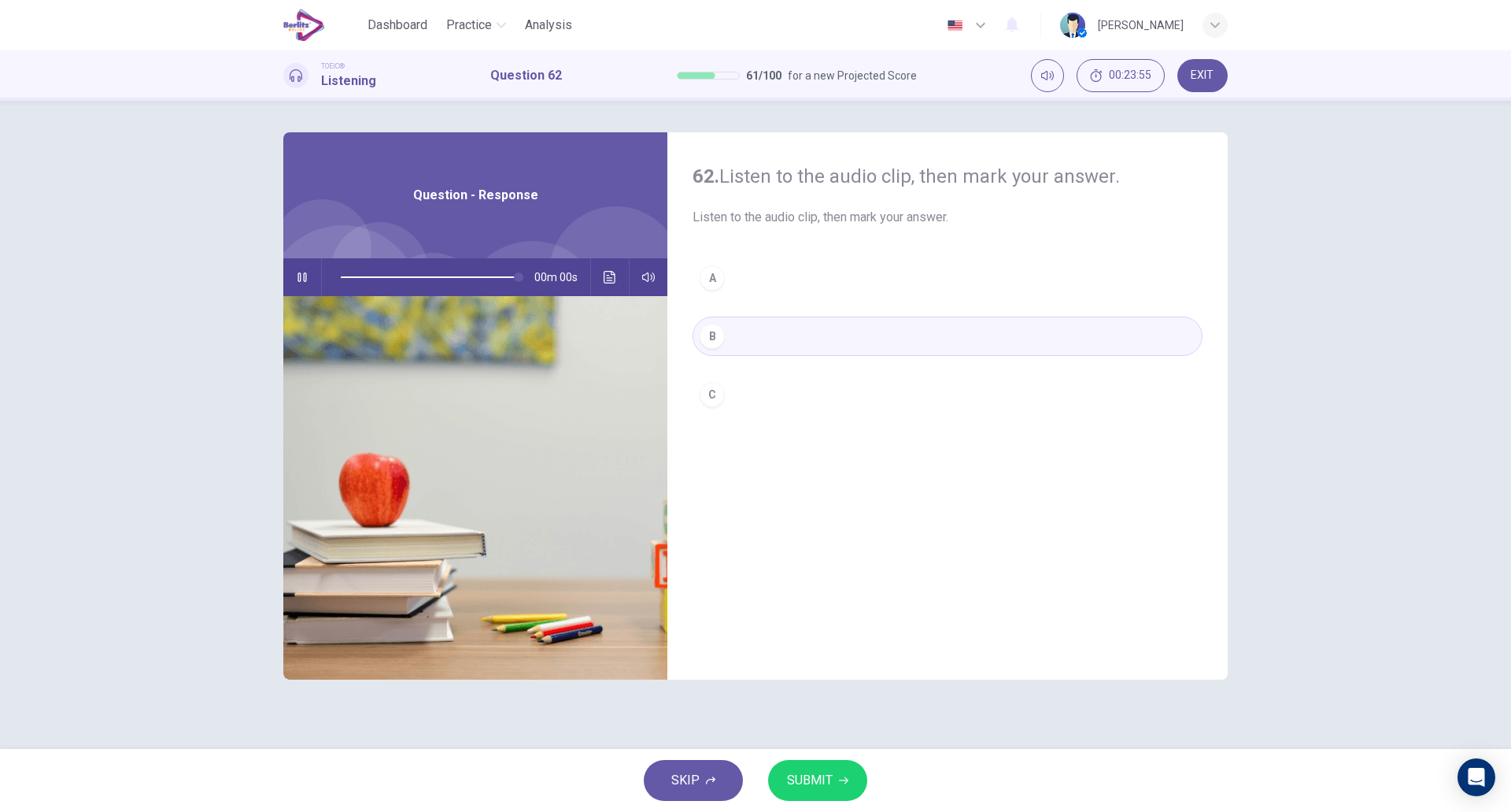
type input "*"
click at [815, 776] on span "SUBMIT" at bounding box center [810, 780] width 45 height 22
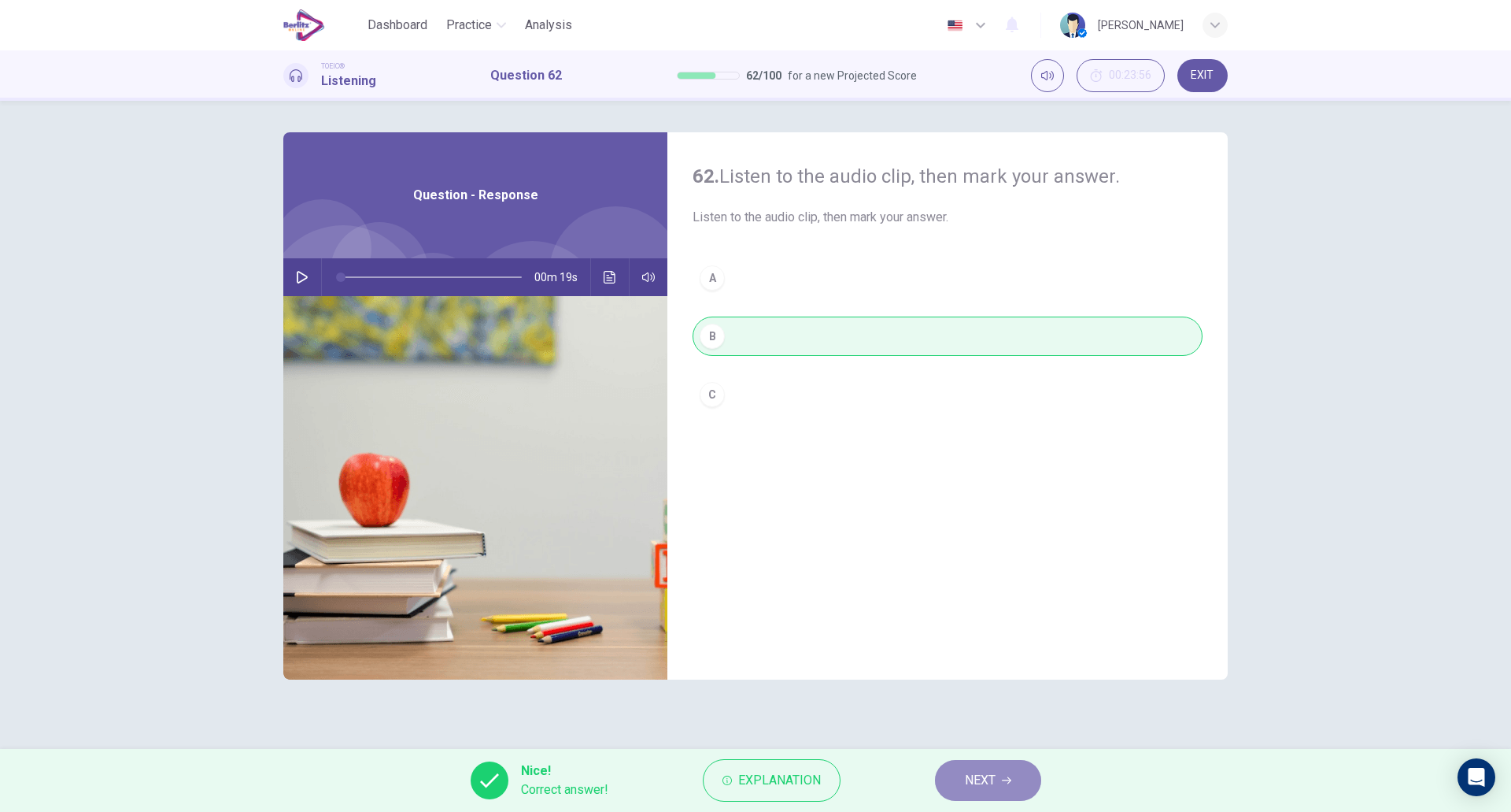
click at [953, 767] on button "NEXT" at bounding box center [988, 779] width 107 height 41
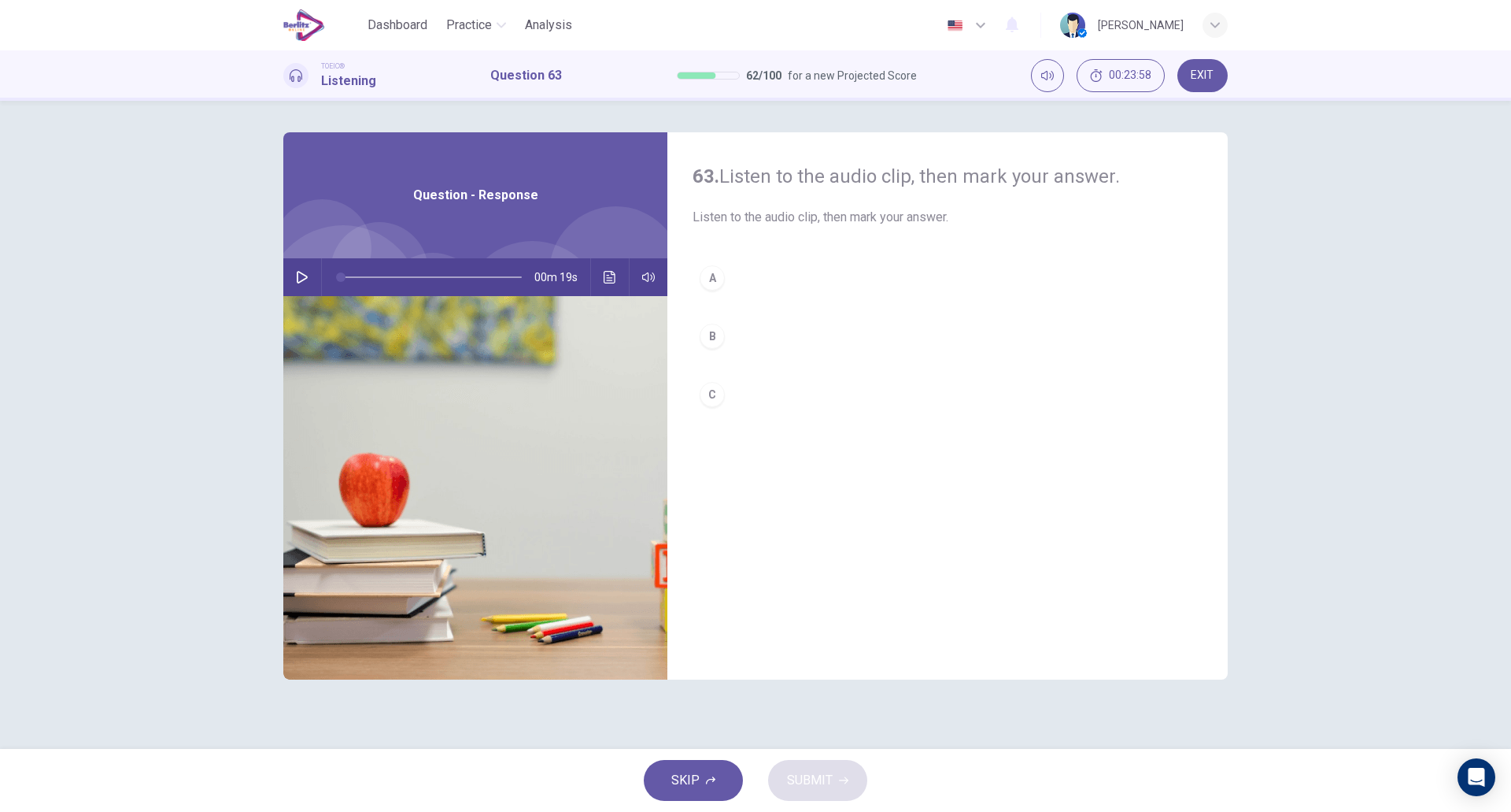
click at [303, 279] on icon "button" at bounding box center [302, 277] width 11 height 13
click at [806, 343] on button "B" at bounding box center [948, 336] width 510 height 40
type input "*"
click at [807, 778] on span "SUBMIT" at bounding box center [810, 780] width 45 height 22
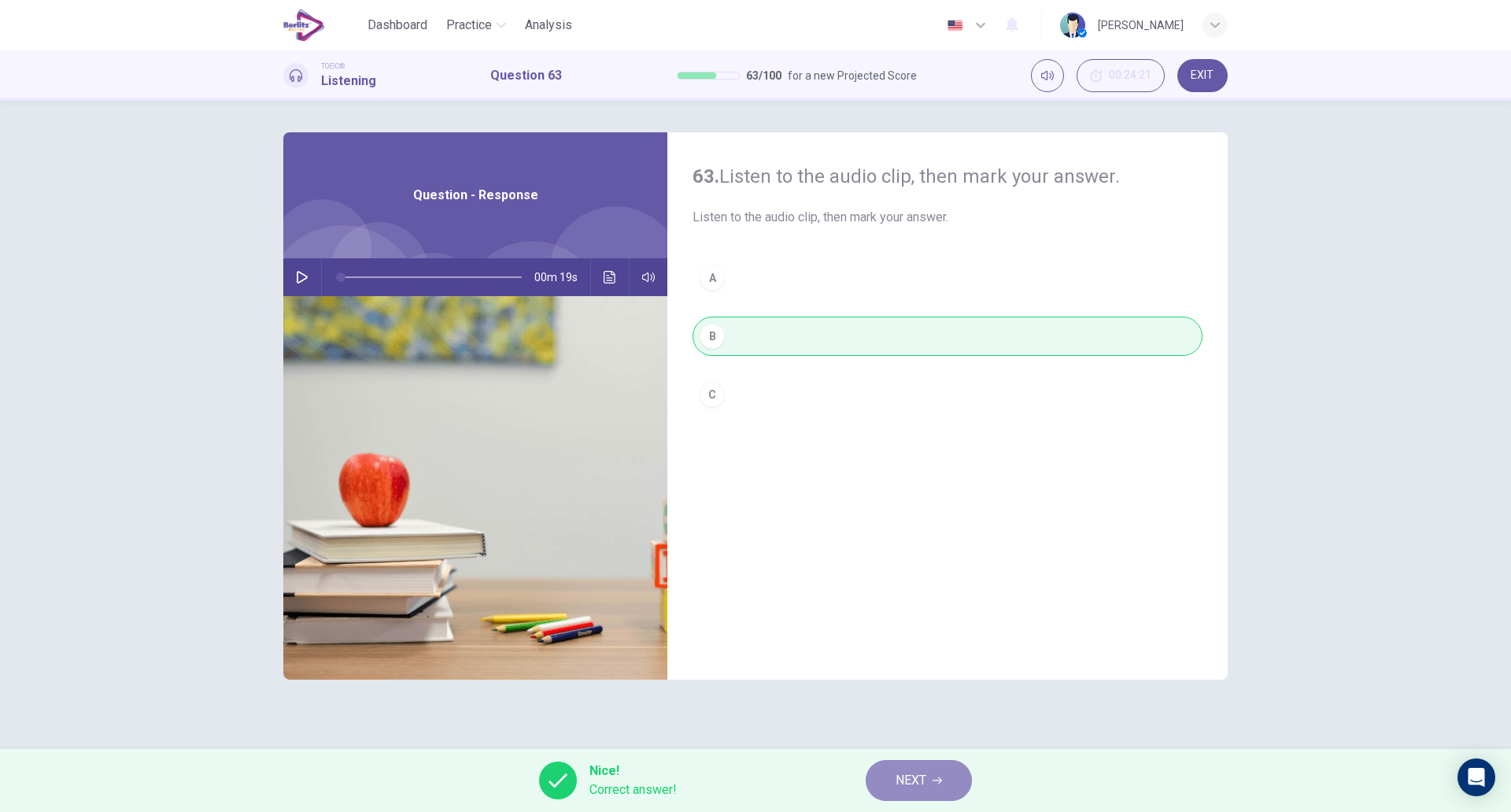
click at [913, 779] on span "NEXT" at bounding box center [911, 780] width 31 height 22
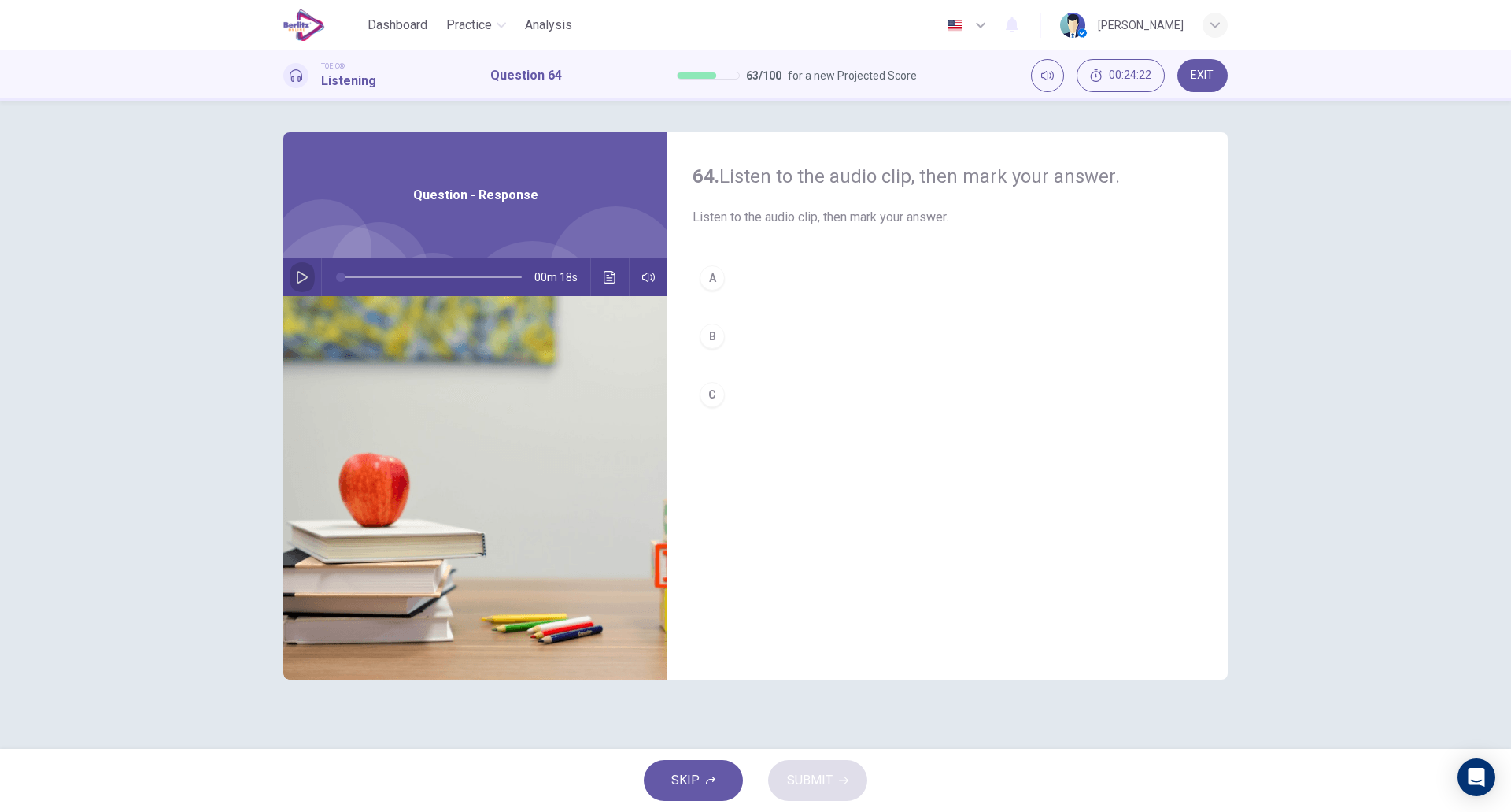
click at [307, 283] on icon "button" at bounding box center [302, 277] width 13 height 13
type input "*"
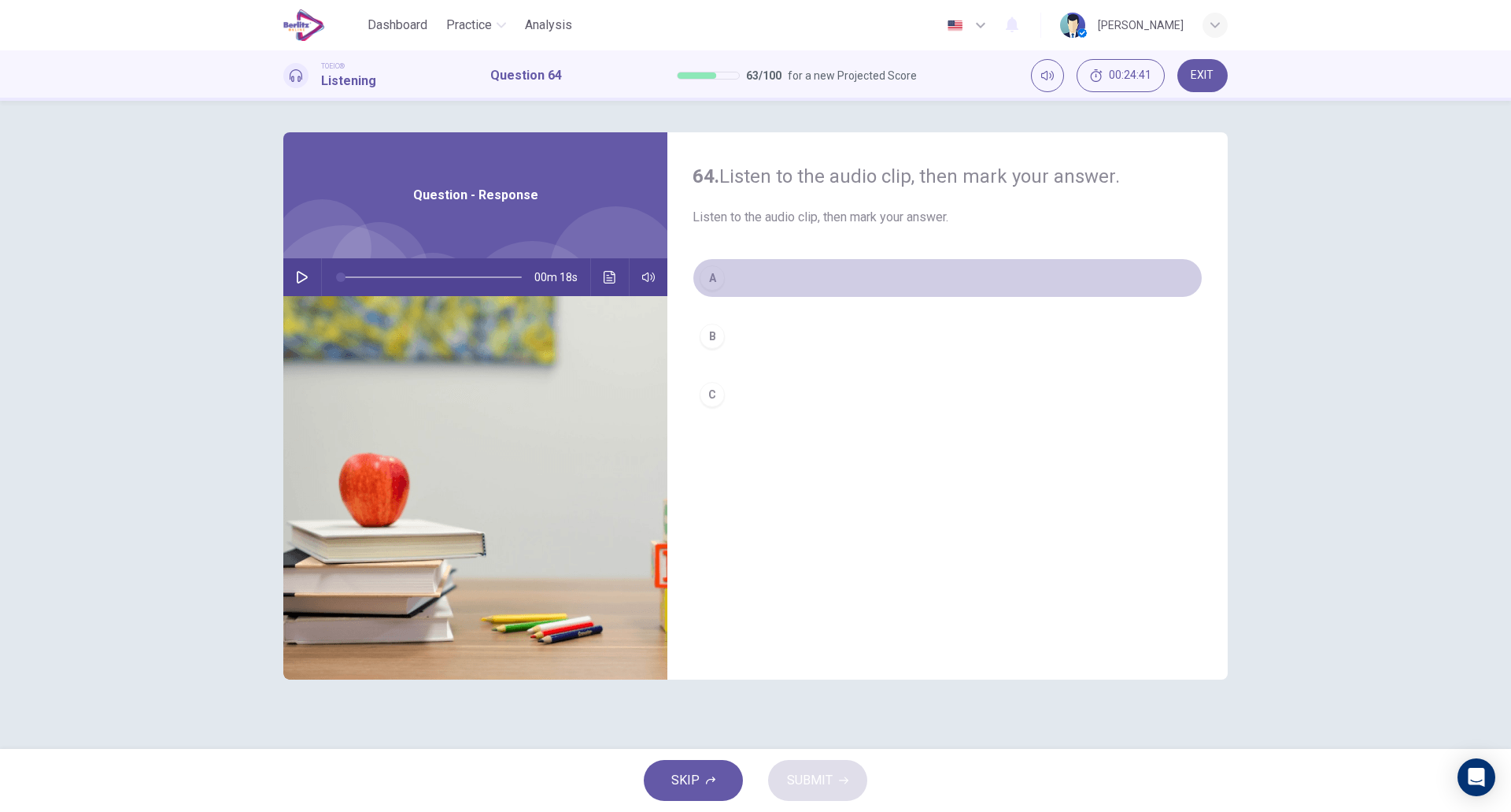
click at [715, 272] on div "A" at bounding box center [713, 278] width 25 height 25
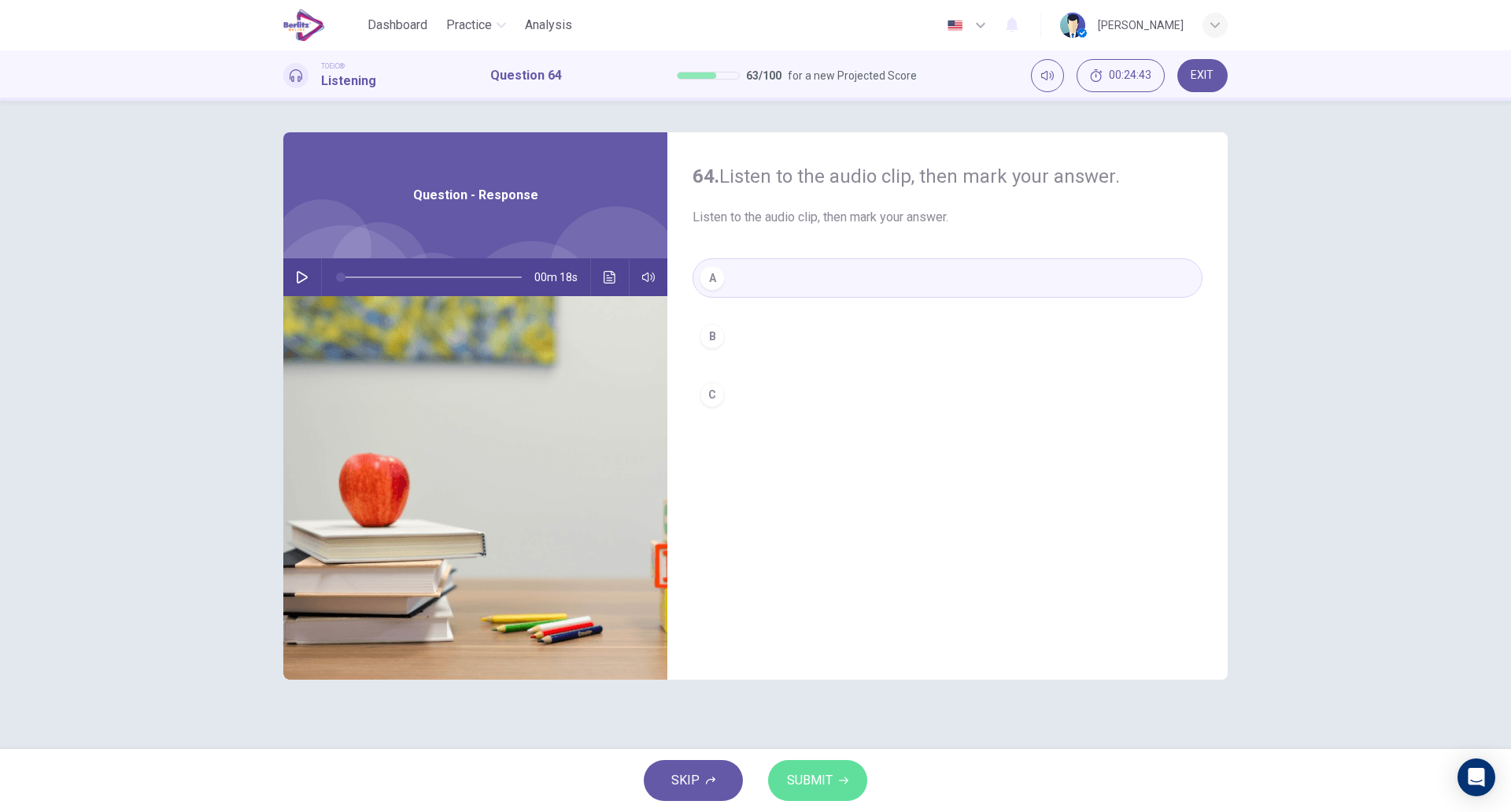
click at [790, 775] on span "SUBMIT" at bounding box center [810, 780] width 45 height 22
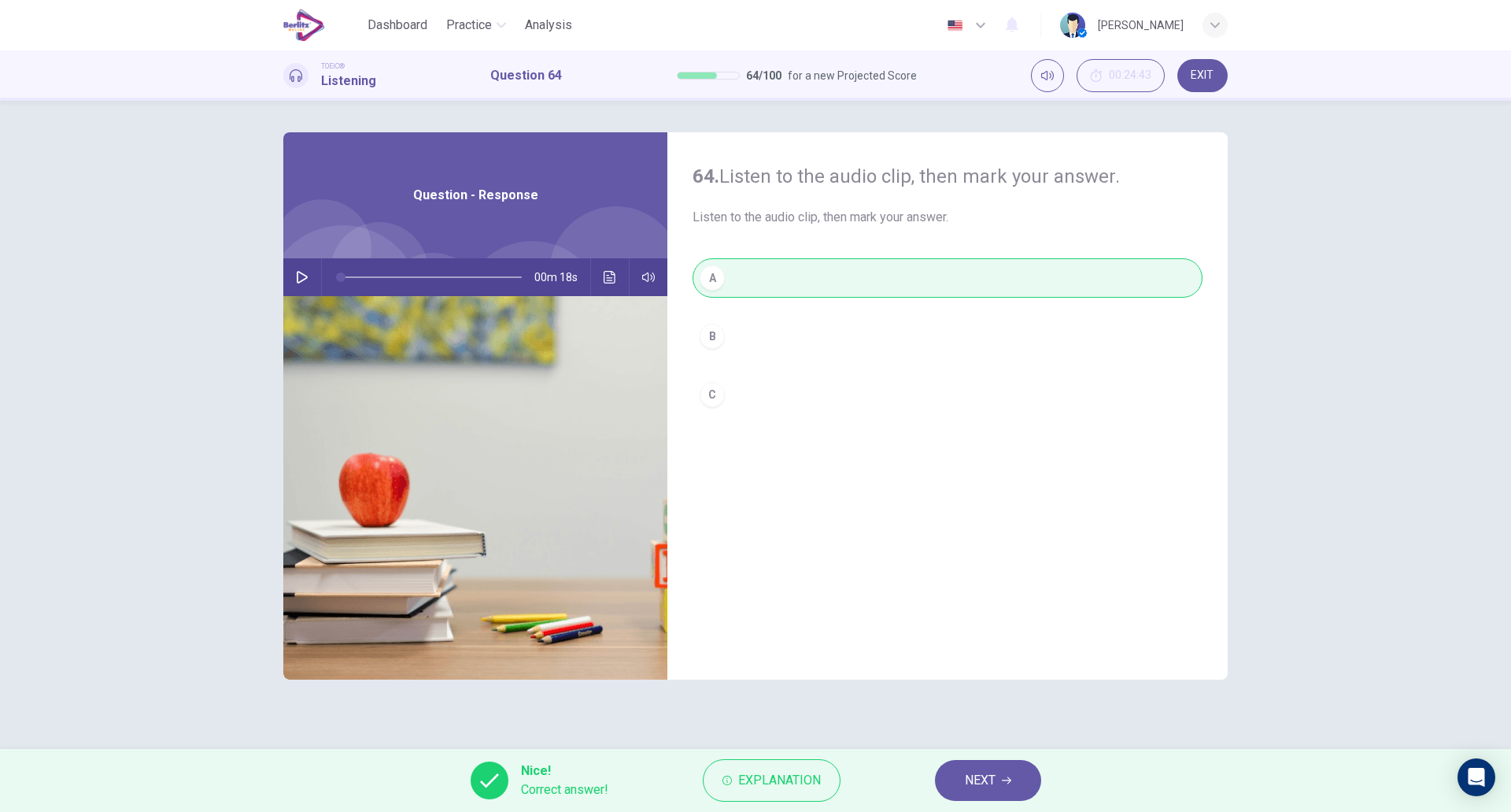
click at [979, 774] on span "NEXT" at bounding box center [980, 780] width 31 height 22
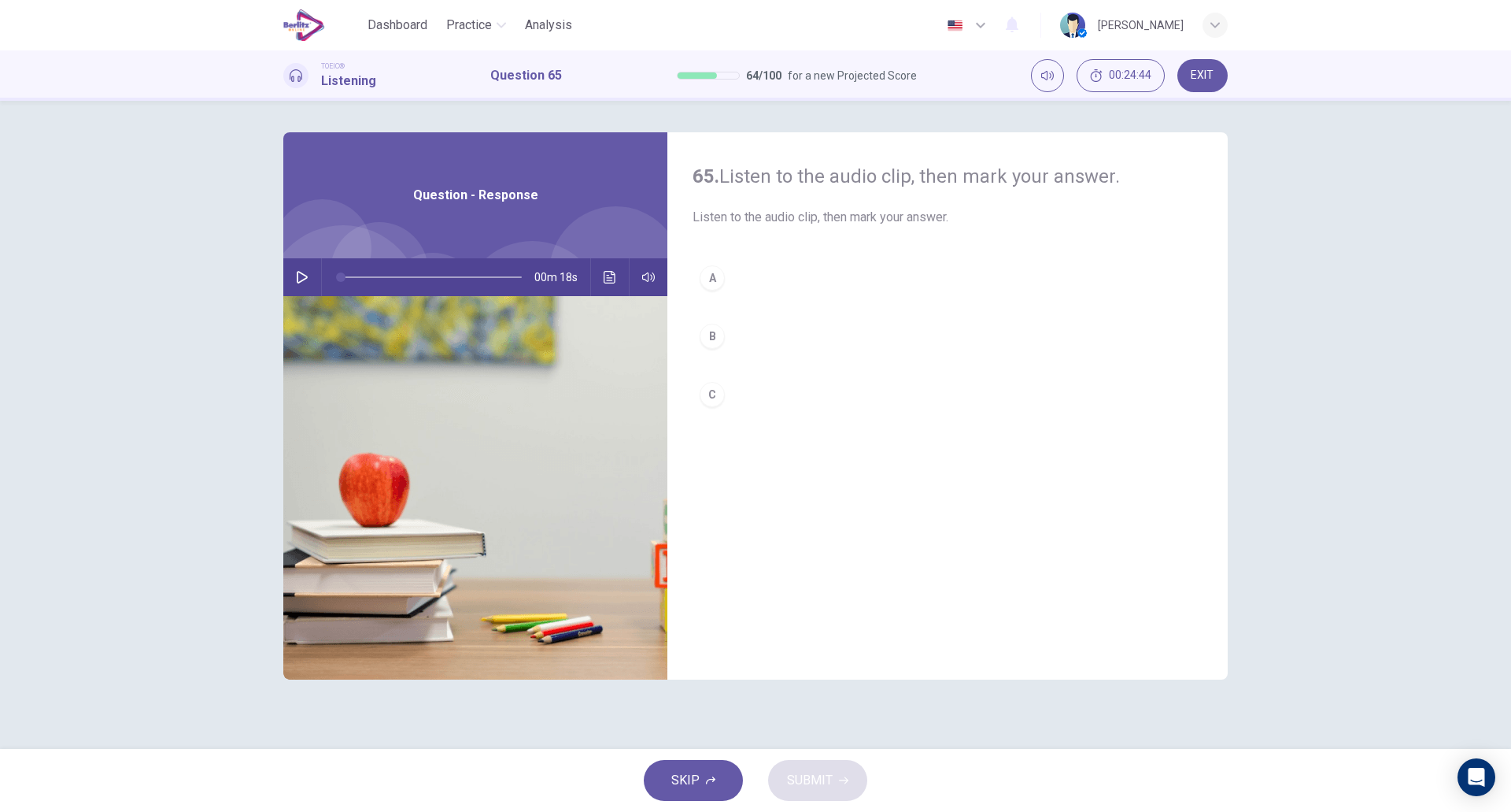
click at [308, 285] on button "button" at bounding box center [302, 278] width 25 height 38
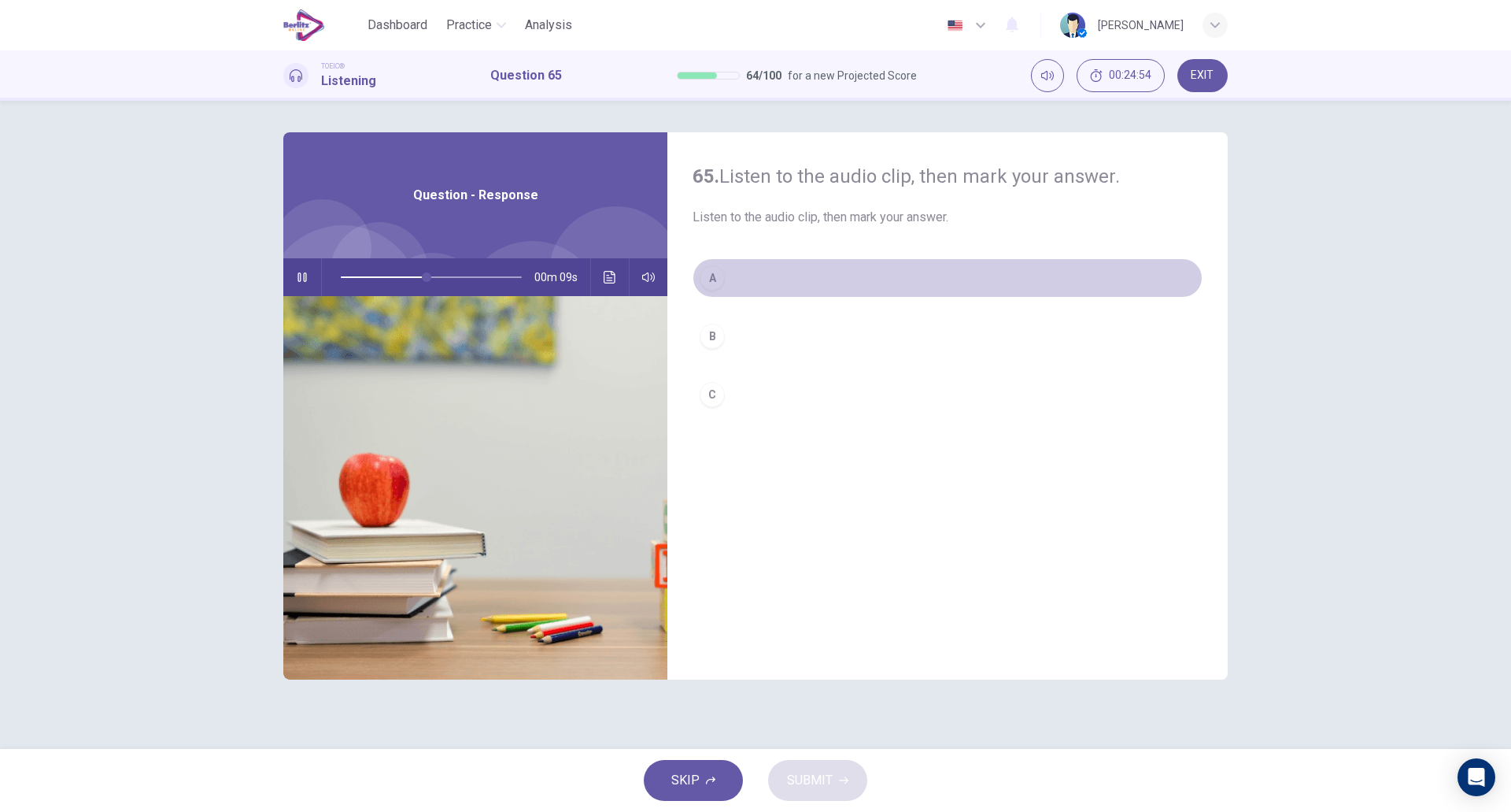
click at [759, 283] on button "A" at bounding box center [948, 279] width 510 height 40
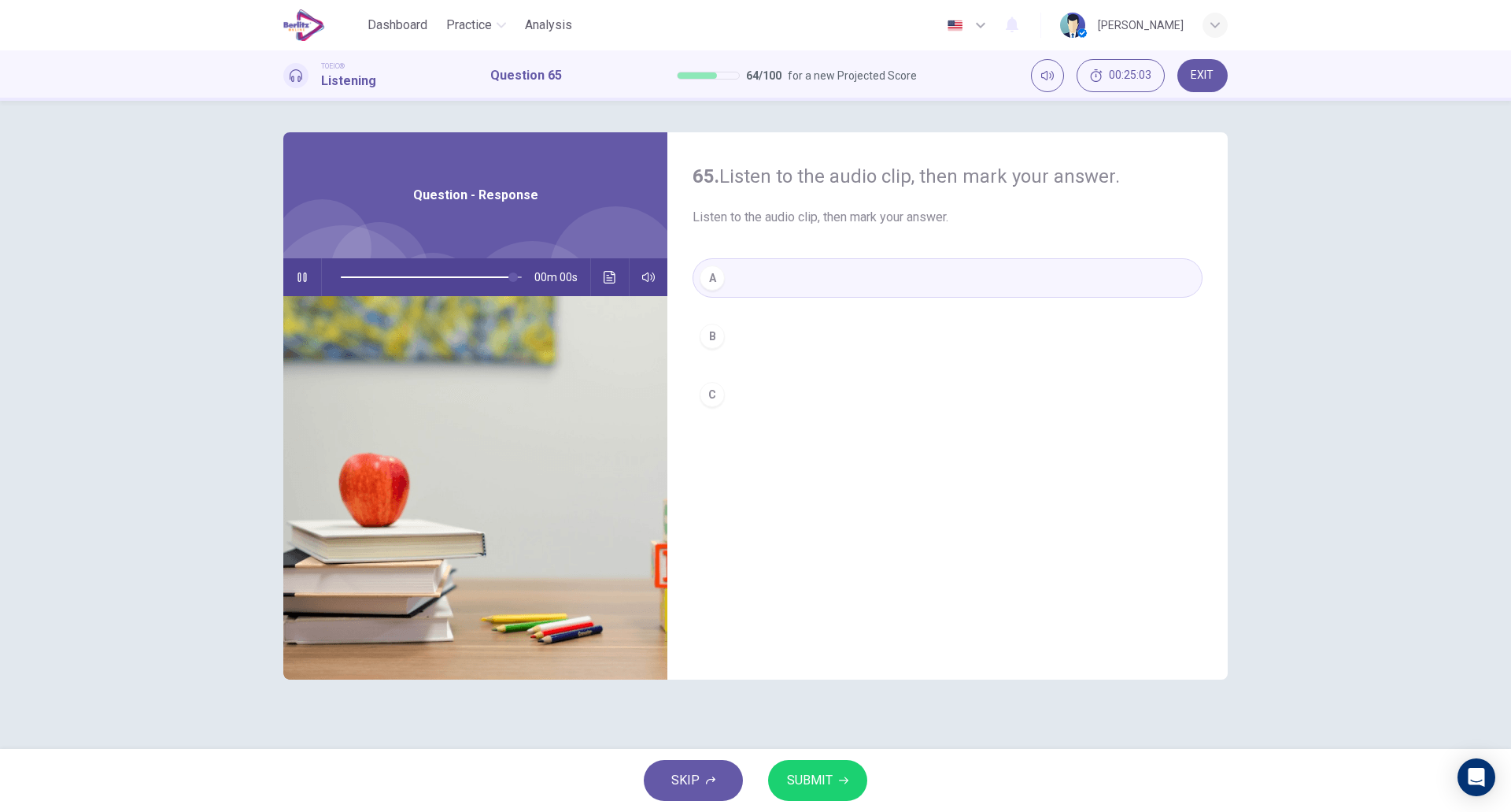
type input "*"
click at [825, 783] on span "SUBMIT" at bounding box center [810, 780] width 45 height 22
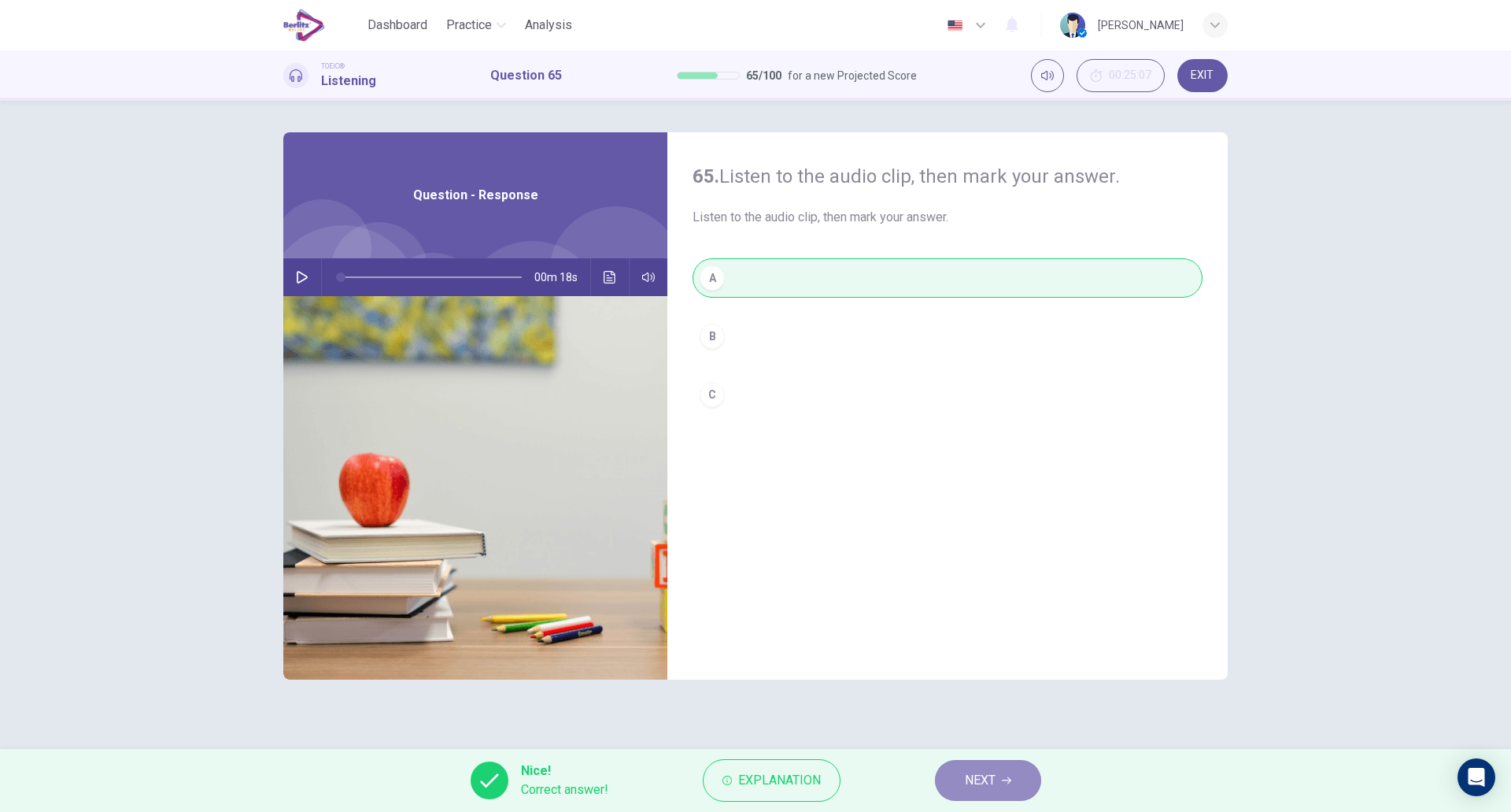
click at [962, 780] on button "NEXT" at bounding box center [988, 779] width 107 height 41
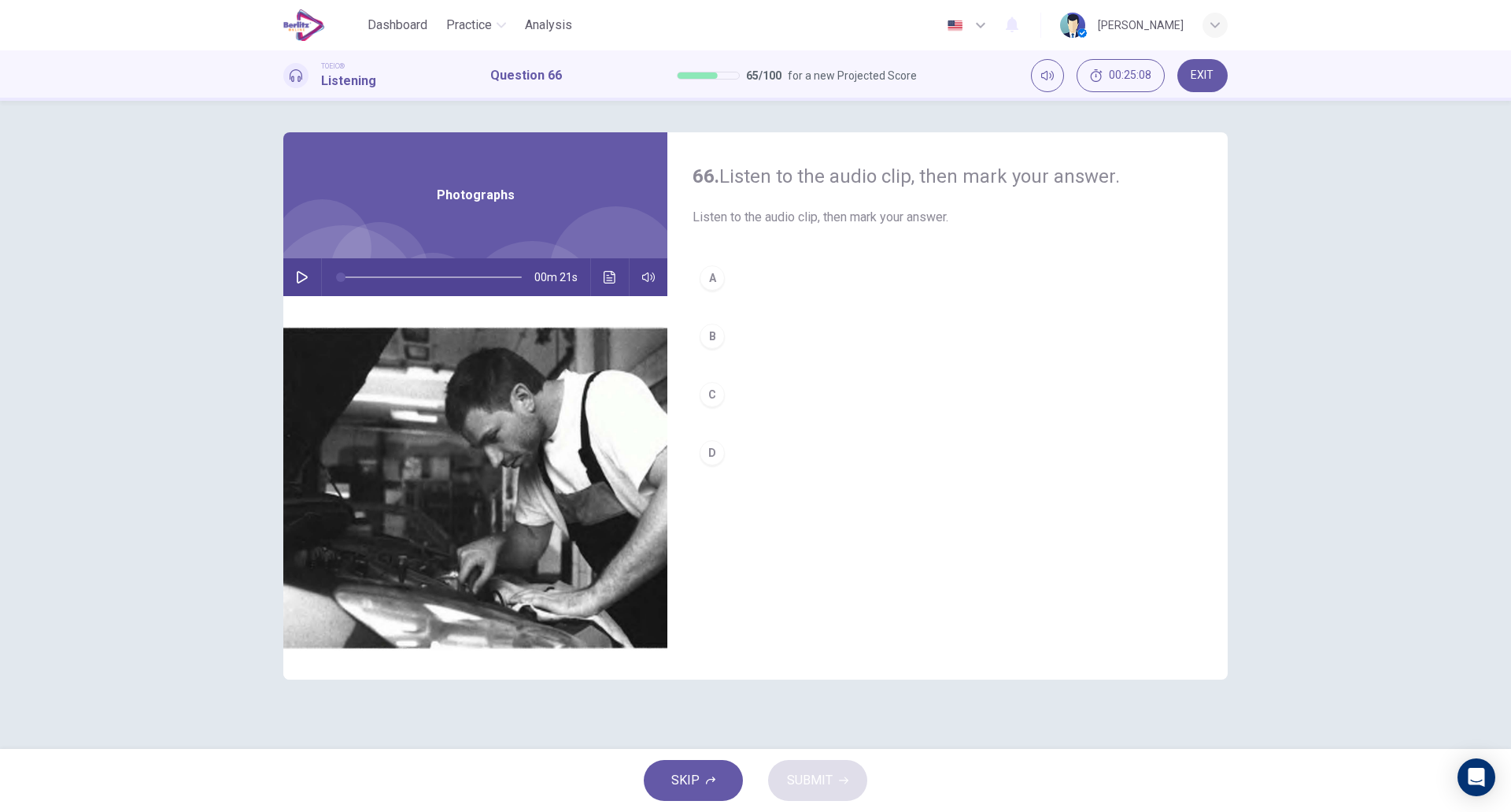
click at [301, 279] on icon "button" at bounding box center [302, 277] width 13 height 13
click at [748, 288] on button "A" at bounding box center [948, 279] width 510 height 40
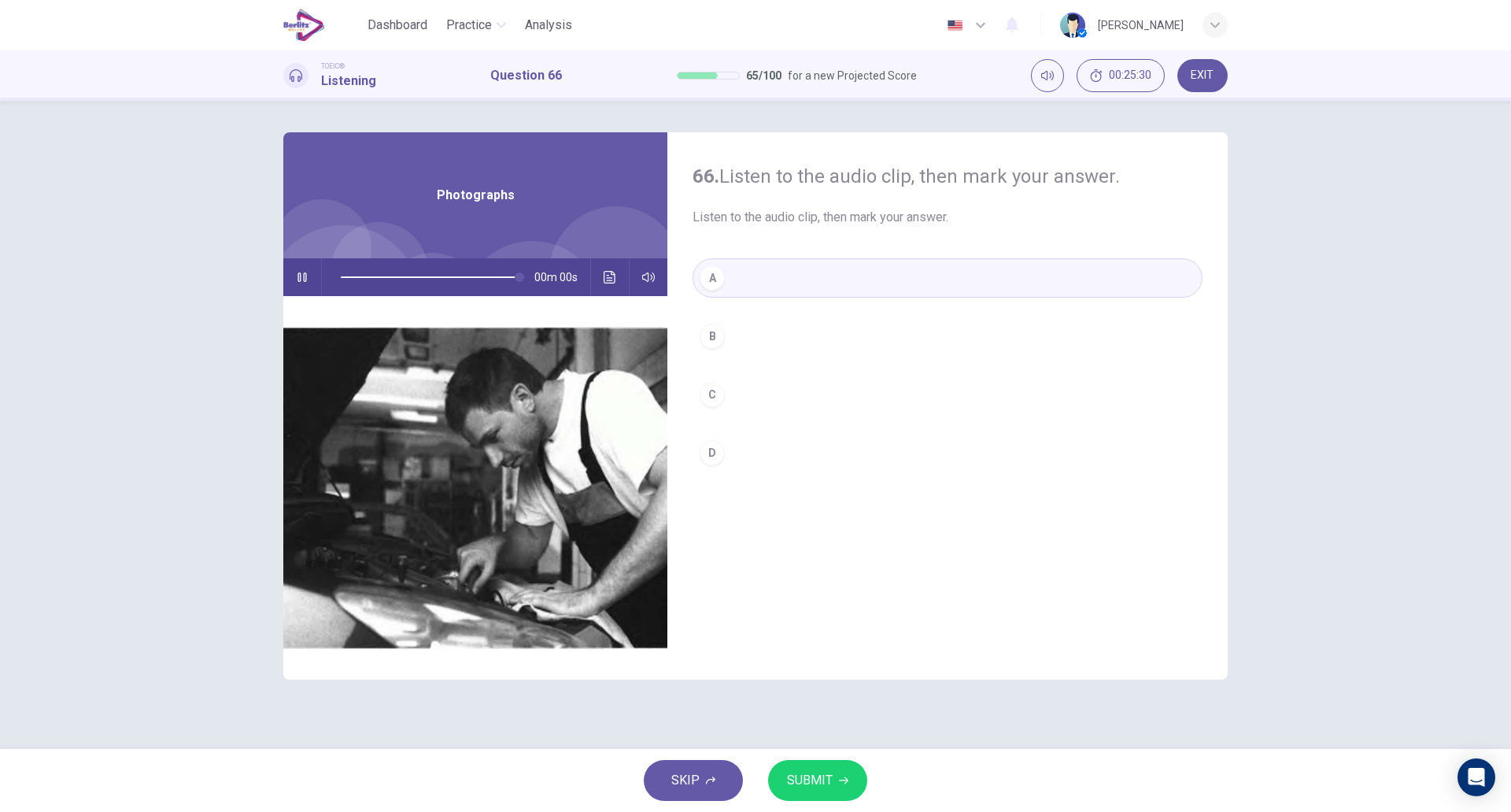
type input "*"
click at [818, 774] on span "SUBMIT" at bounding box center [810, 780] width 45 height 22
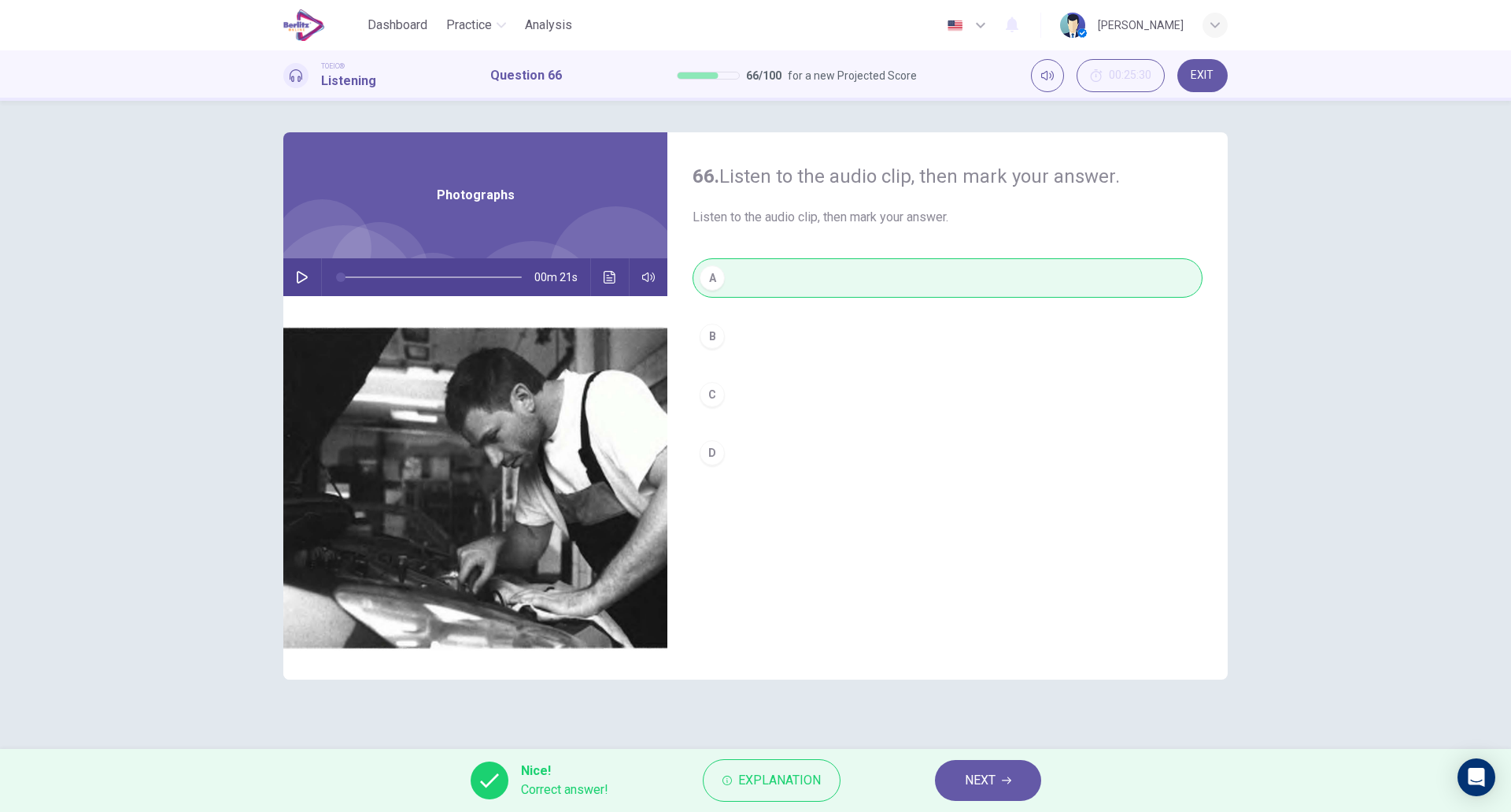
click at [969, 762] on button "NEXT" at bounding box center [988, 779] width 107 height 41
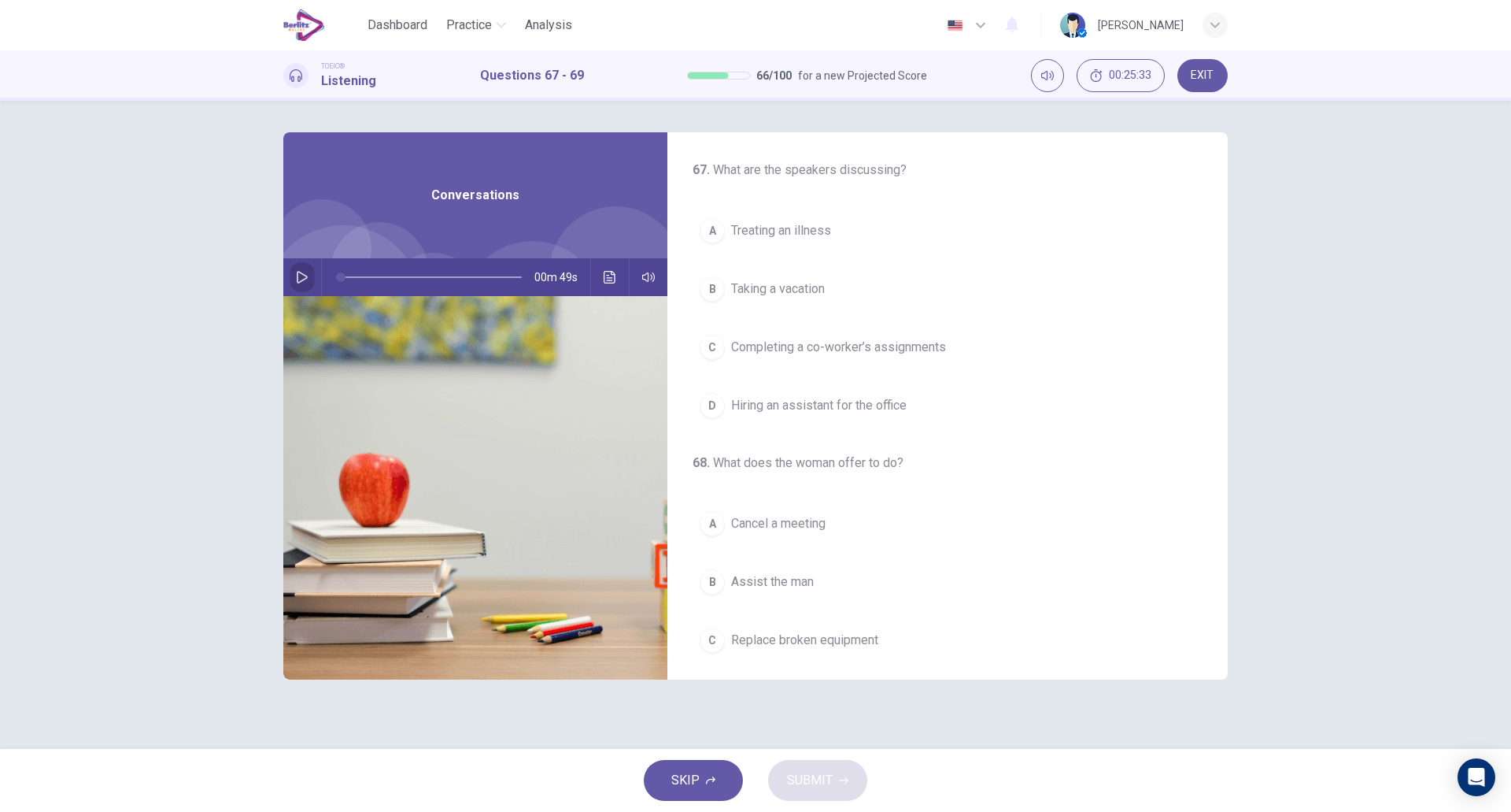
click at [296, 279] on icon "button" at bounding box center [302, 277] width 13 height 13
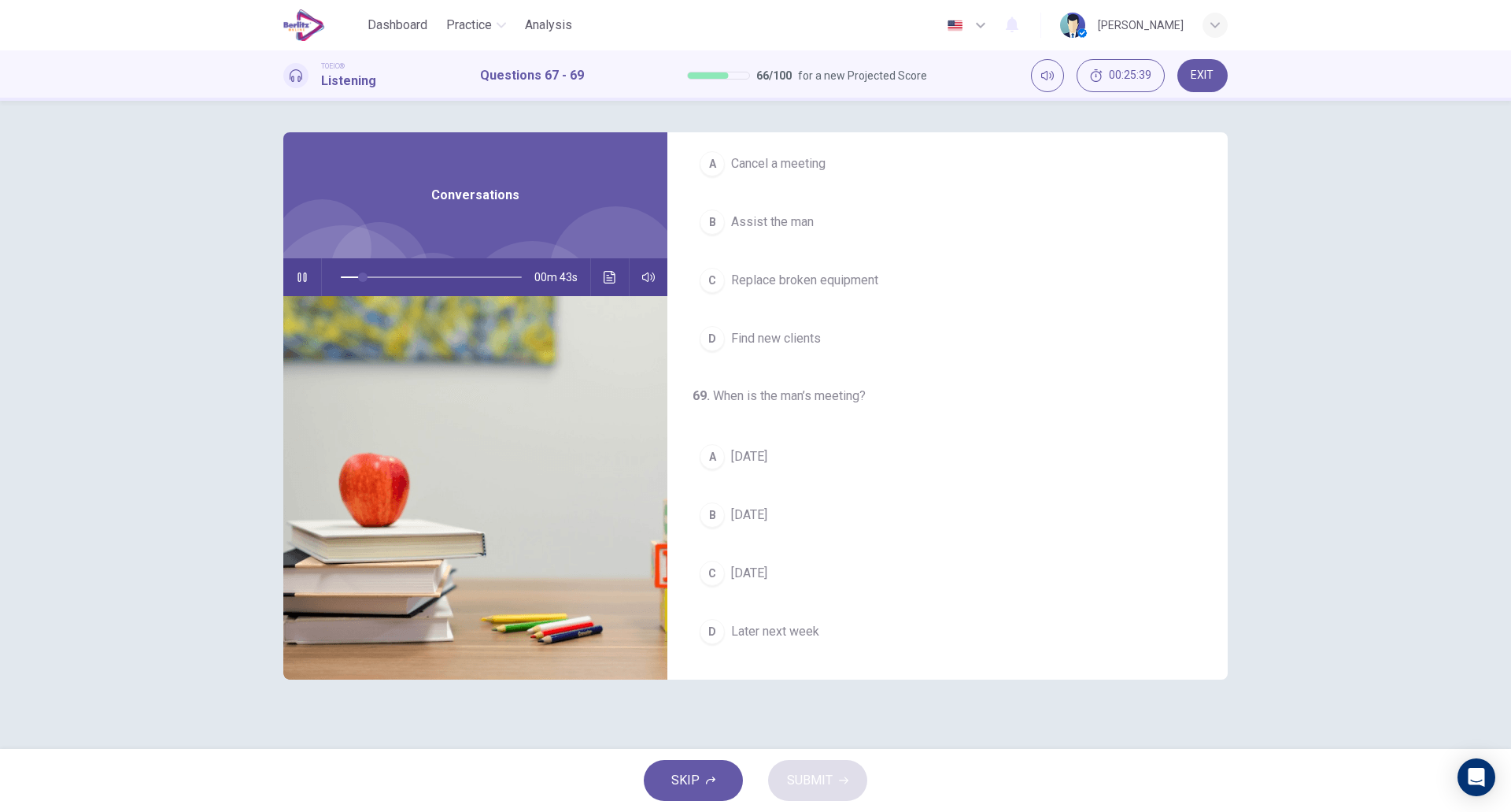
click at [827, 581] on button "C [DATE]" at bounding box center [948, 573] width 510 height 40
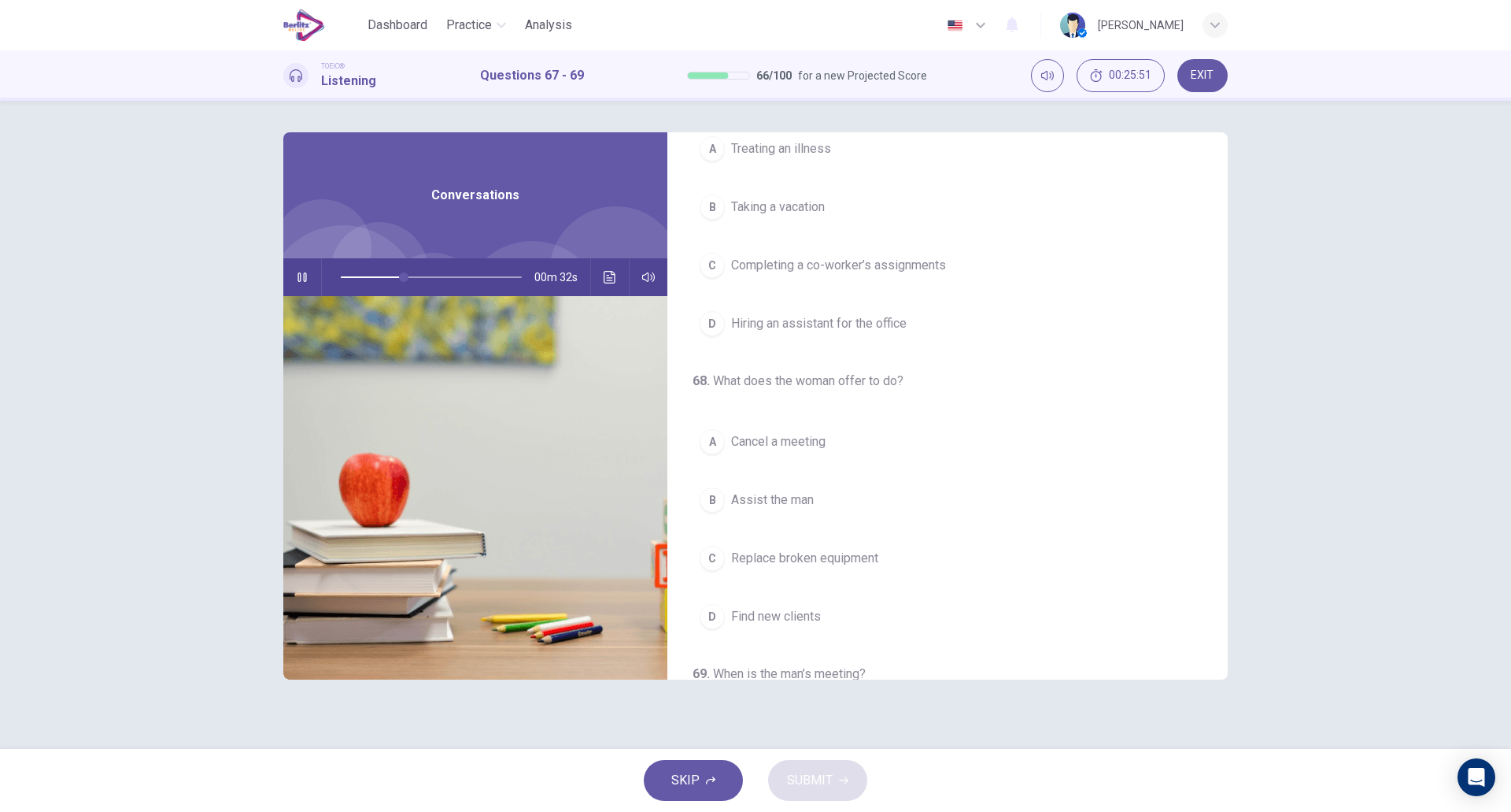
scroll to position [82, 0]
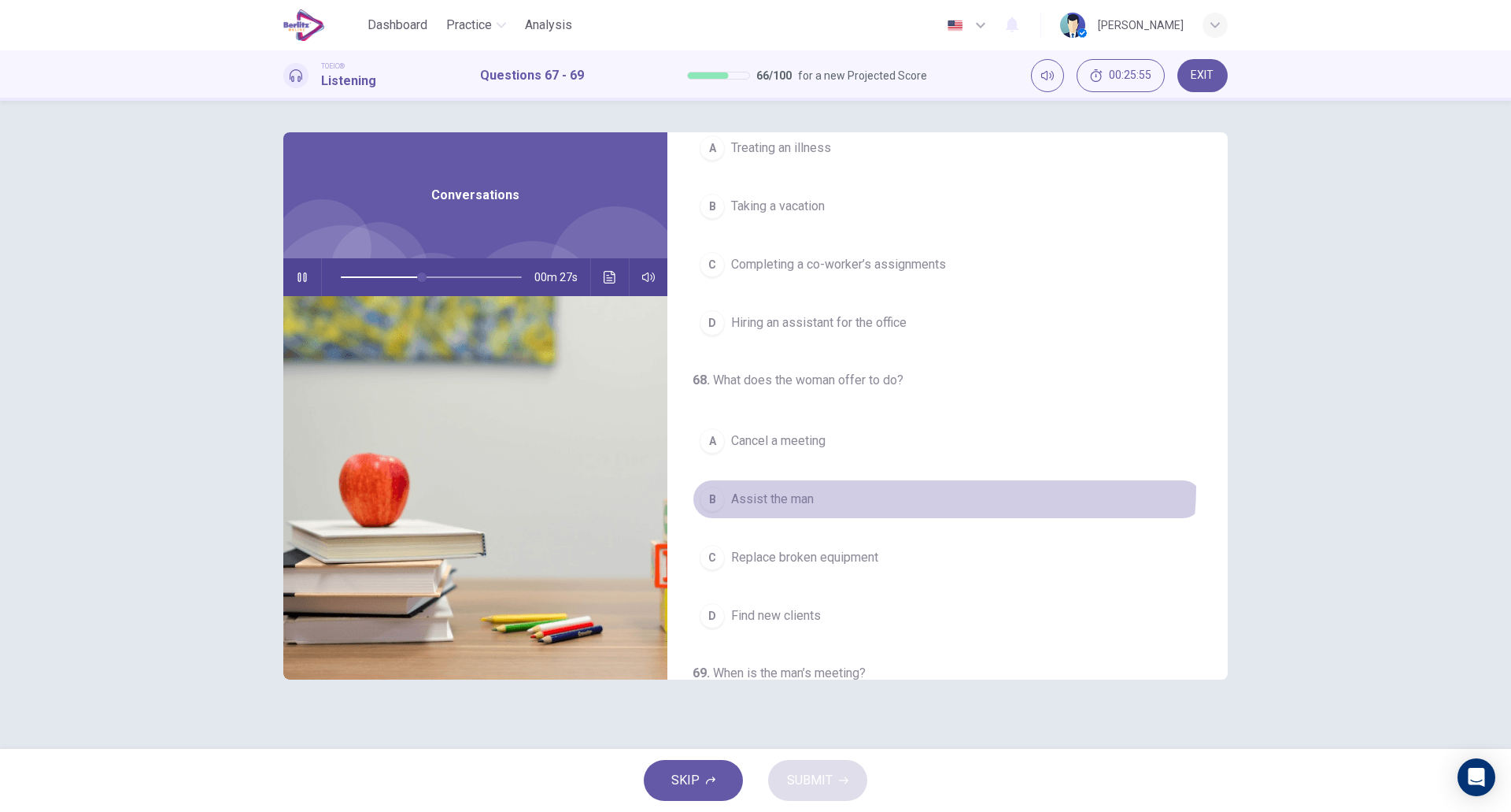
click at [909, 486] on button "B Assist the man" at bounding box center [948, 499] width 510 height 40
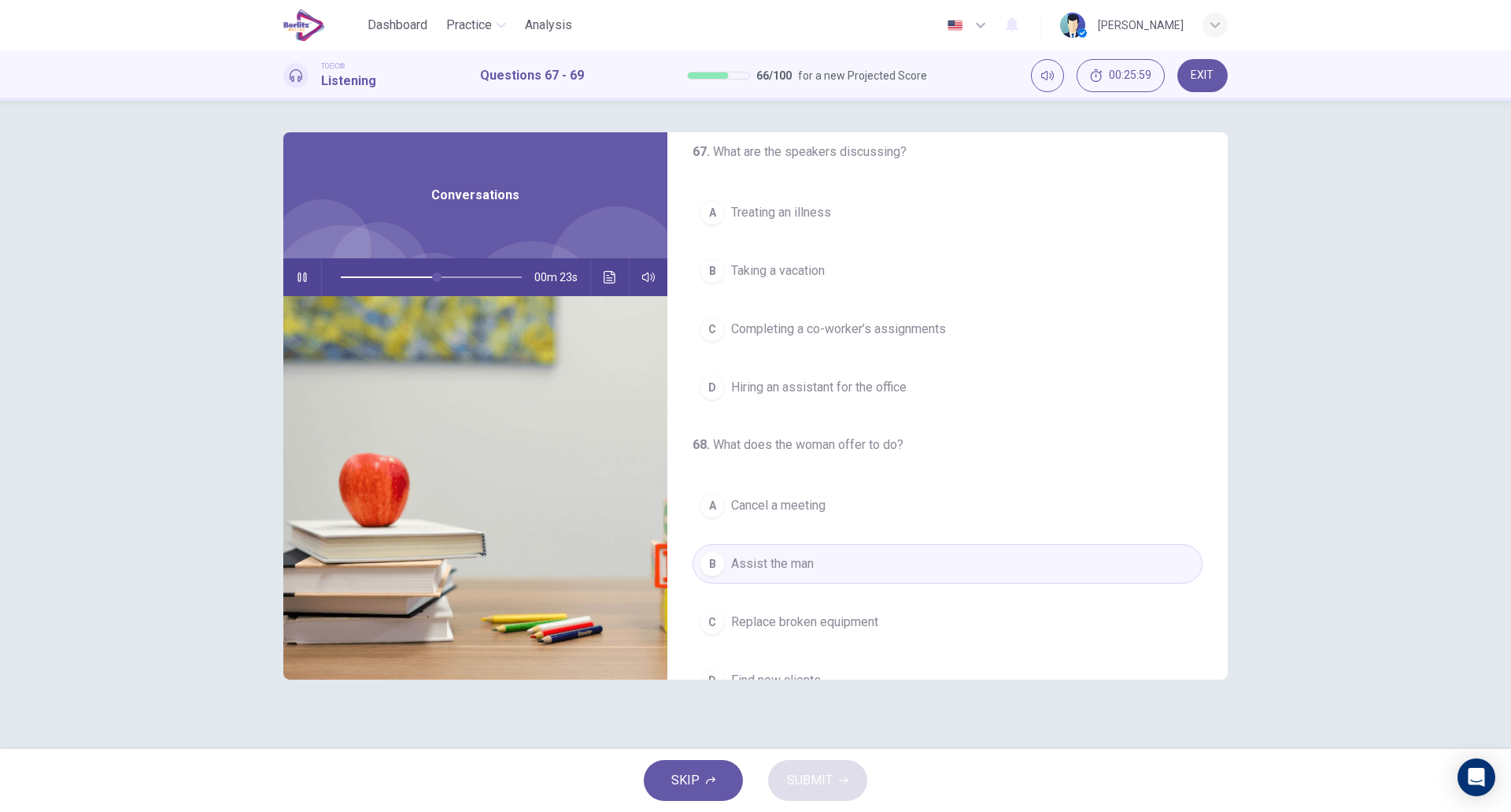
scroll to position [0, 0]
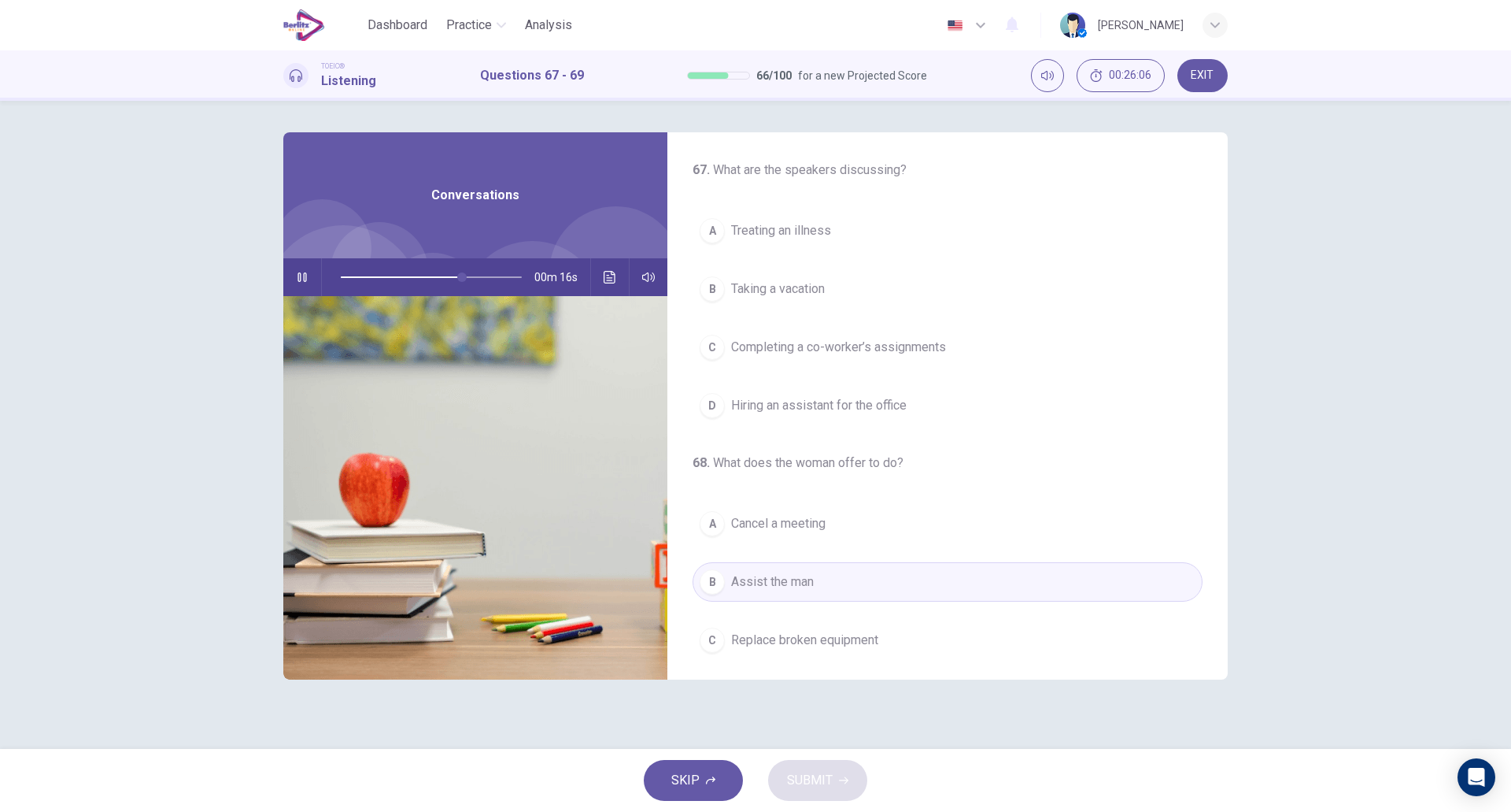
click at [928, 345] on span "Completing a co-worker’s assignments" at bounding box center [839, 346] width 215 height 19
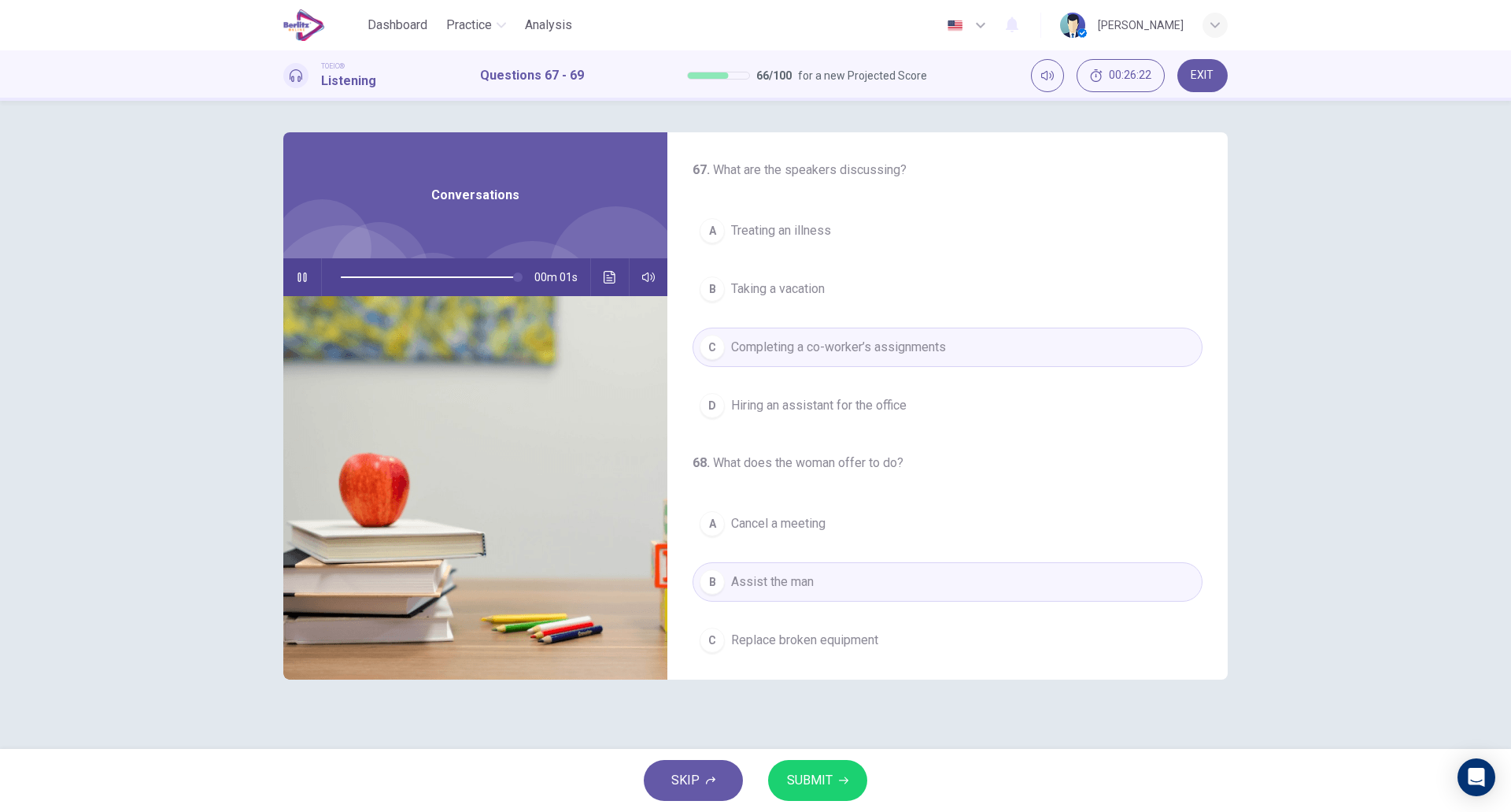
type input "*"
click at [806, 773] on span "SUBMIT" at bounding box center [810, 780] width 45 height 22
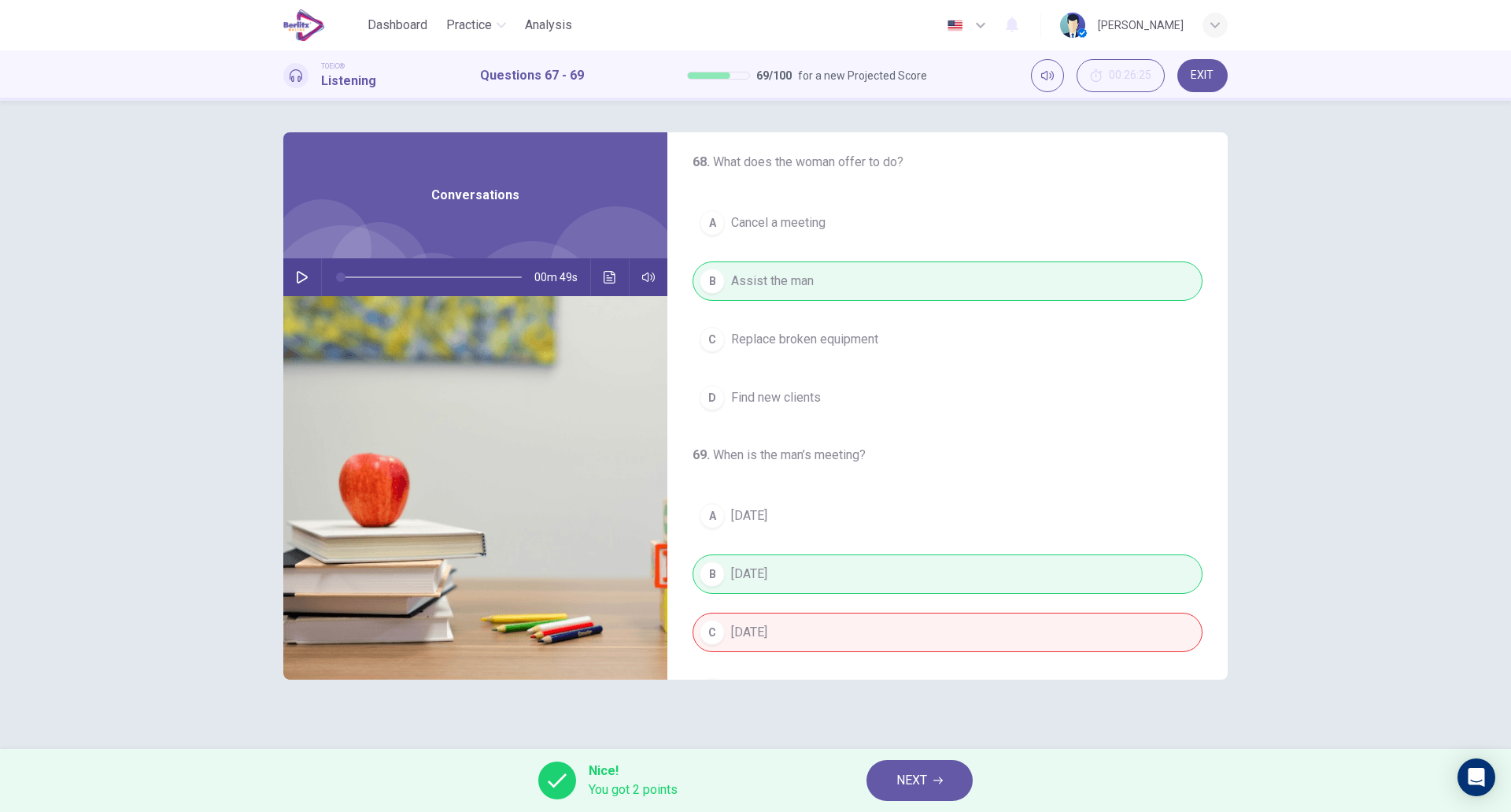
scroll to position [360, 0]
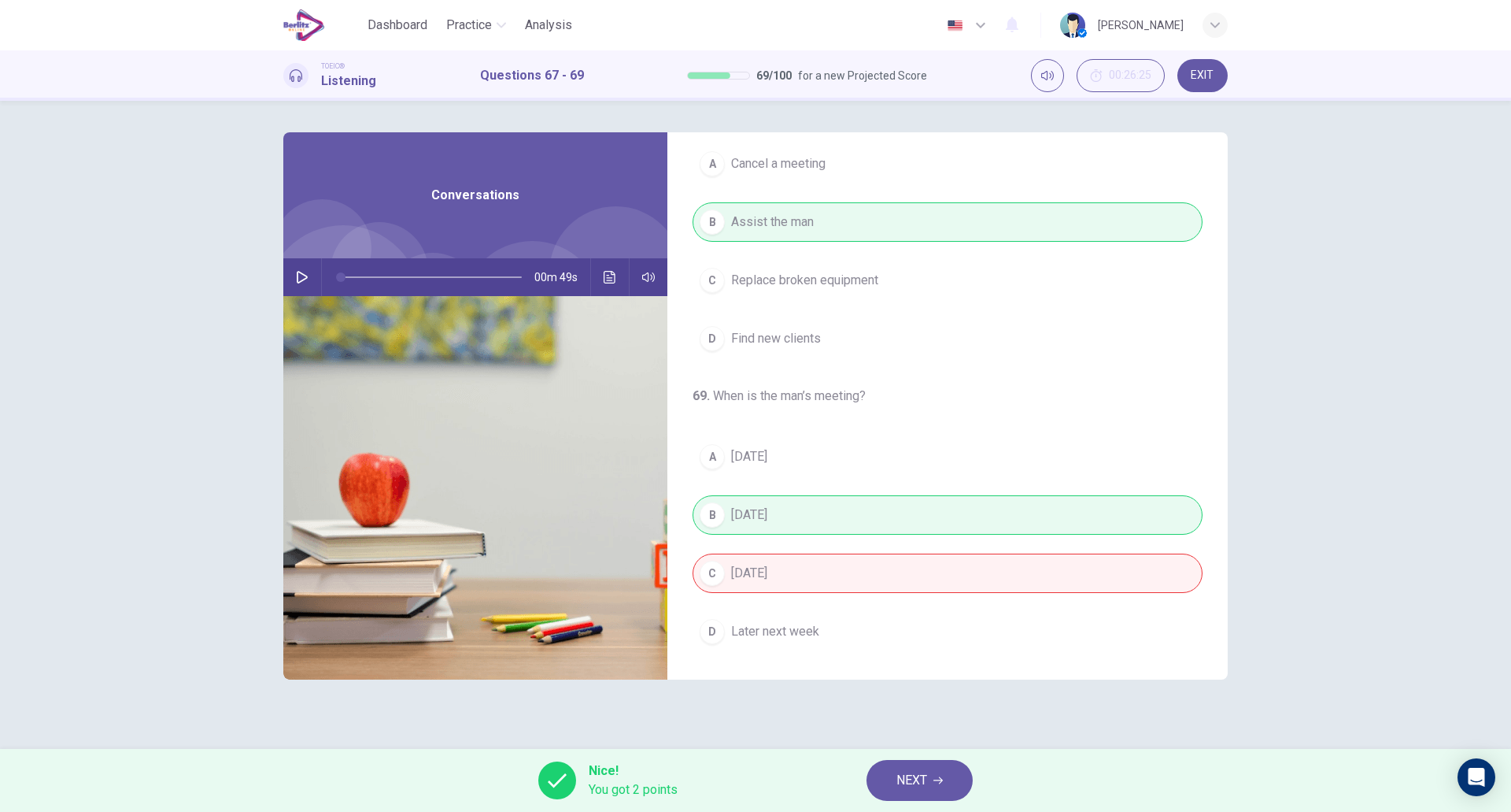
click at [408, 563] on img at bounding box center [475, 487] width 384 height 383
click at [914, 775] on span "NEXT" at bounding box center [912, 780] width 31 height 22
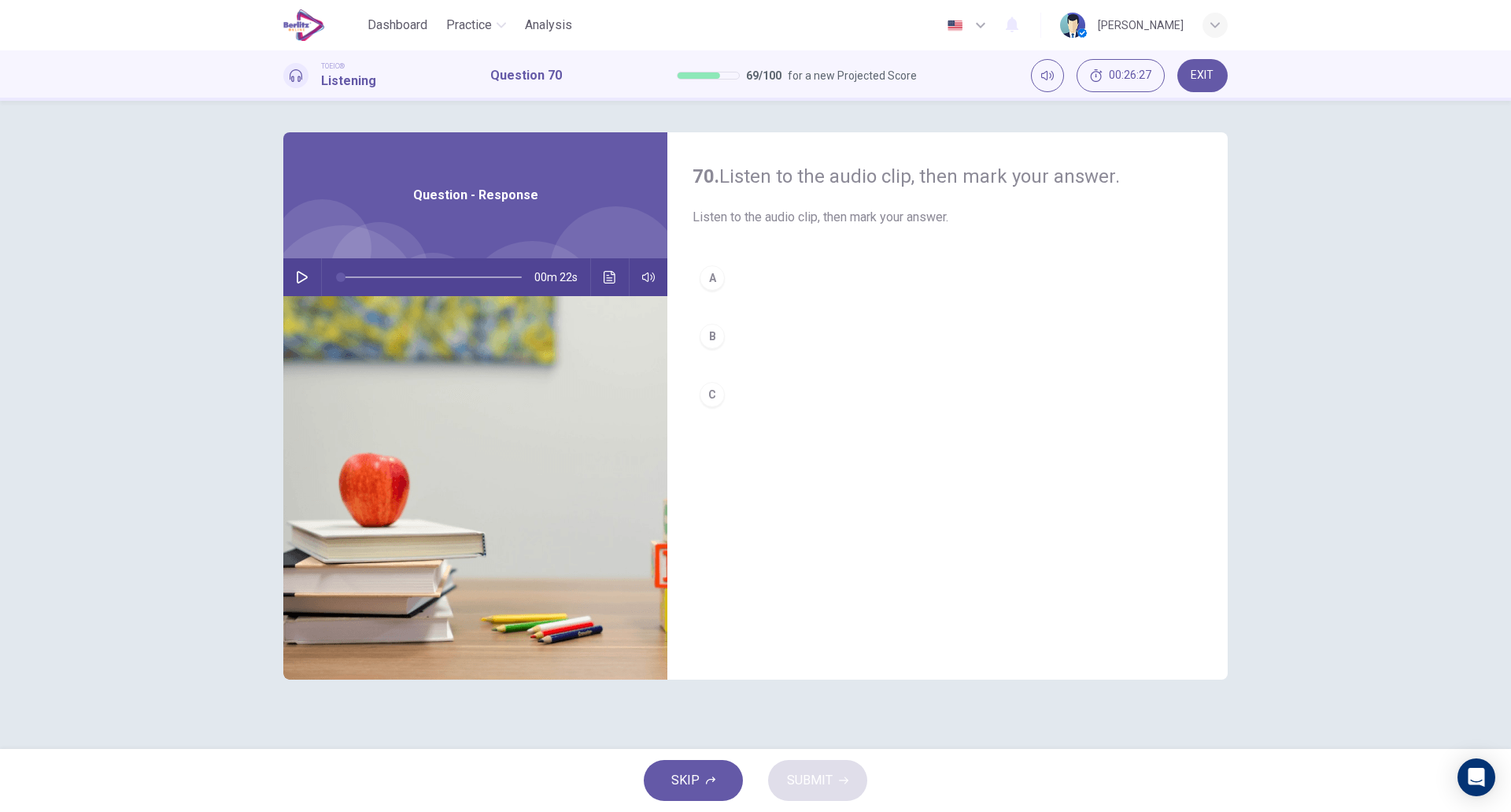
click at [296, 276] on icon "button" at bounding box center [302, 277] width 13 height 13
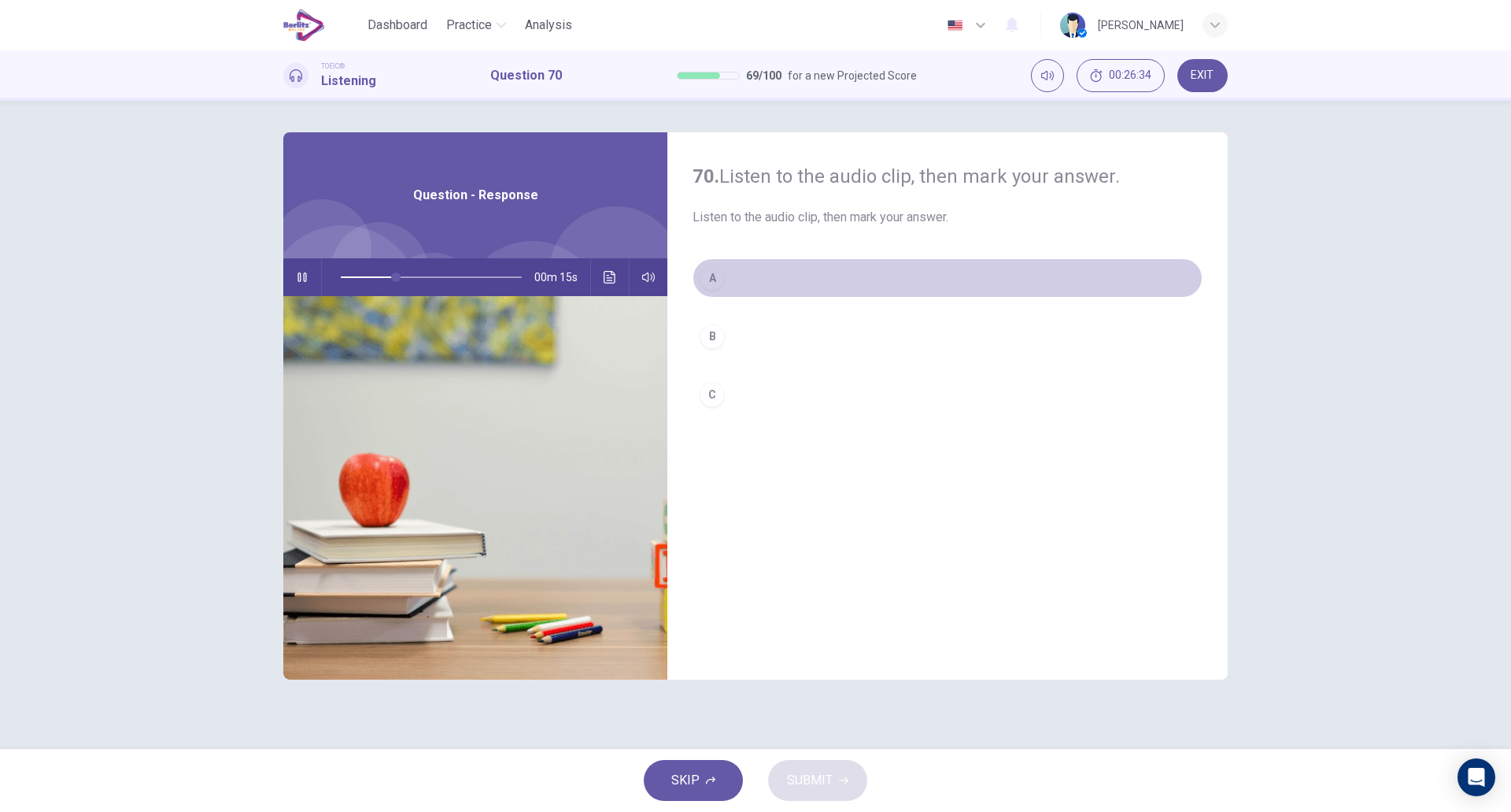
click at [736, 272] on button "A" at bounding box center [948, 279] width 510 height 40
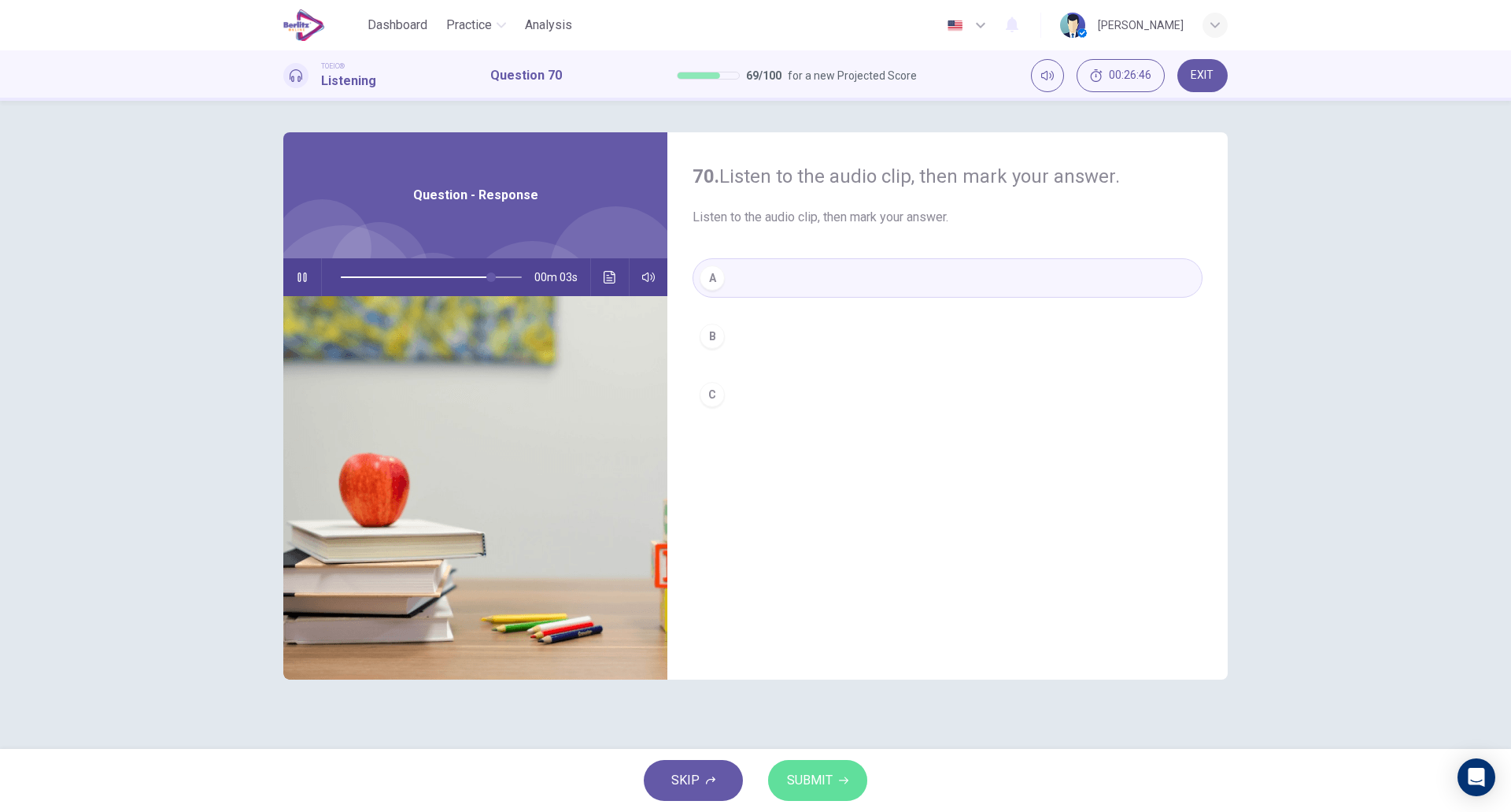
click at [836, 784] on button "SUBMIT" at bounding box center [818, 779] width 99 height 41
type input "**"
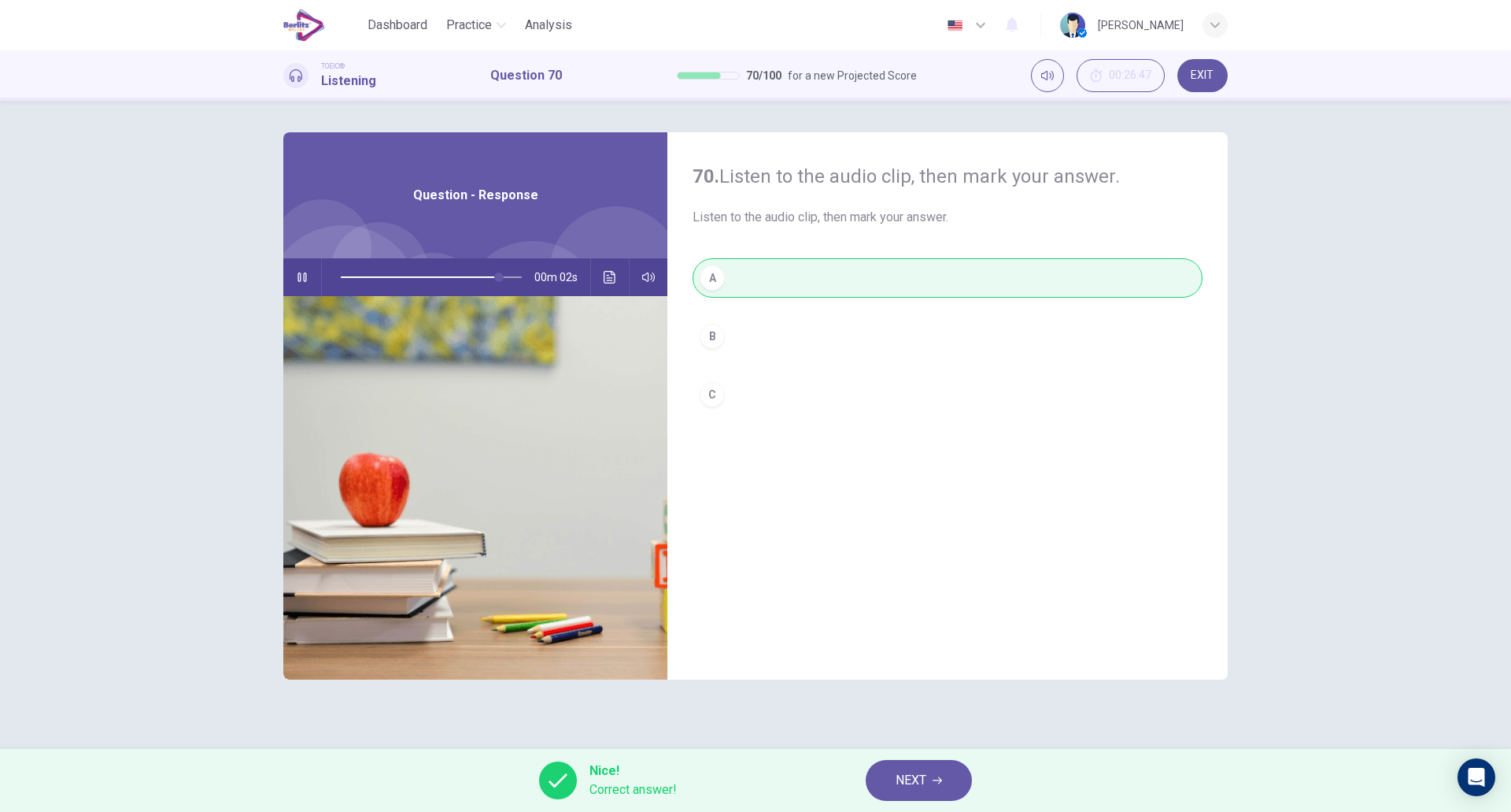
click at [896, 788] on span "NEXT" at bounding box center [911, 780] width 31 height 22
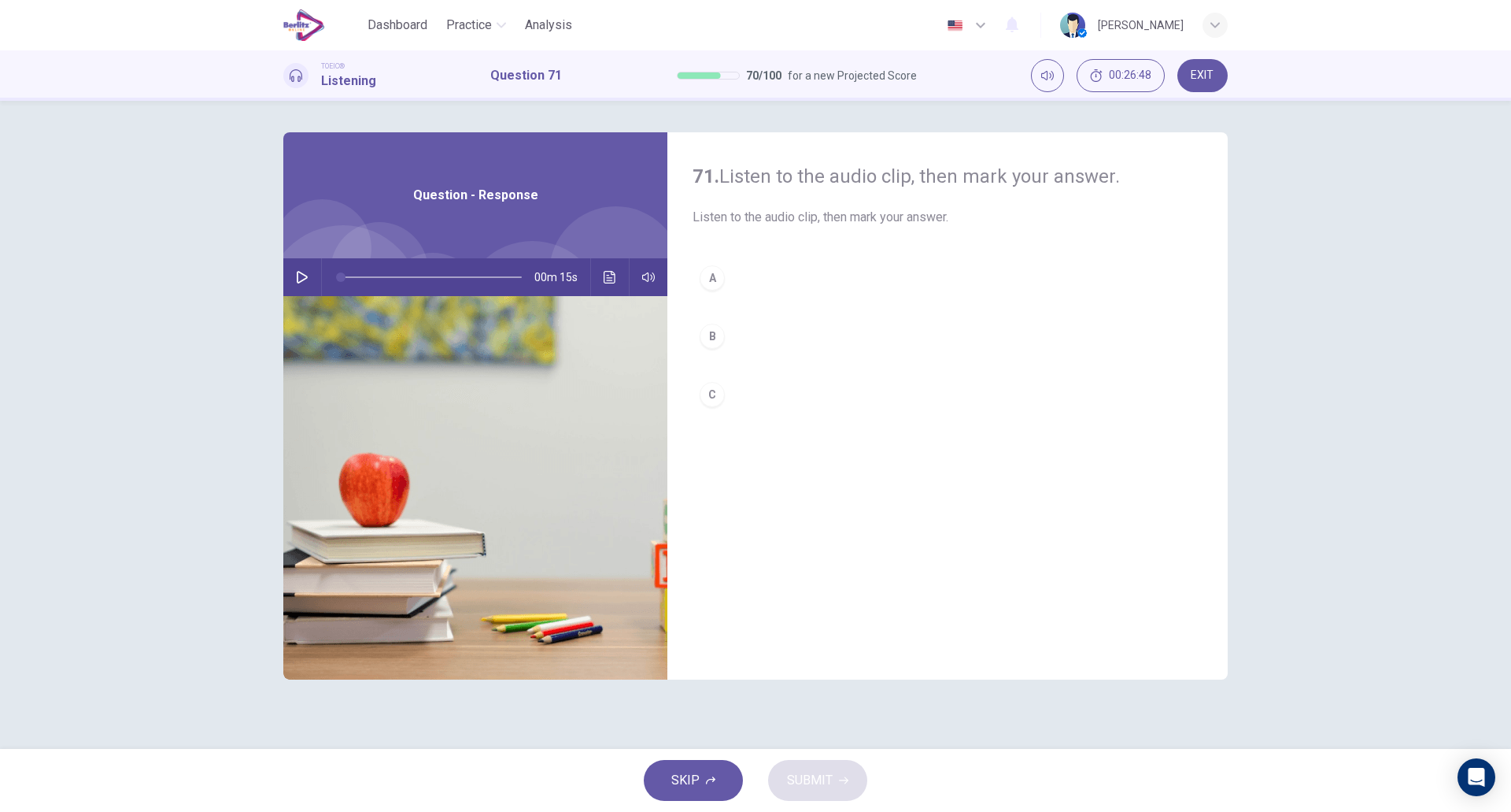
click at [295, 280] on button "button" at bounding box center [302, 278] width 25 height 38
type input "*"
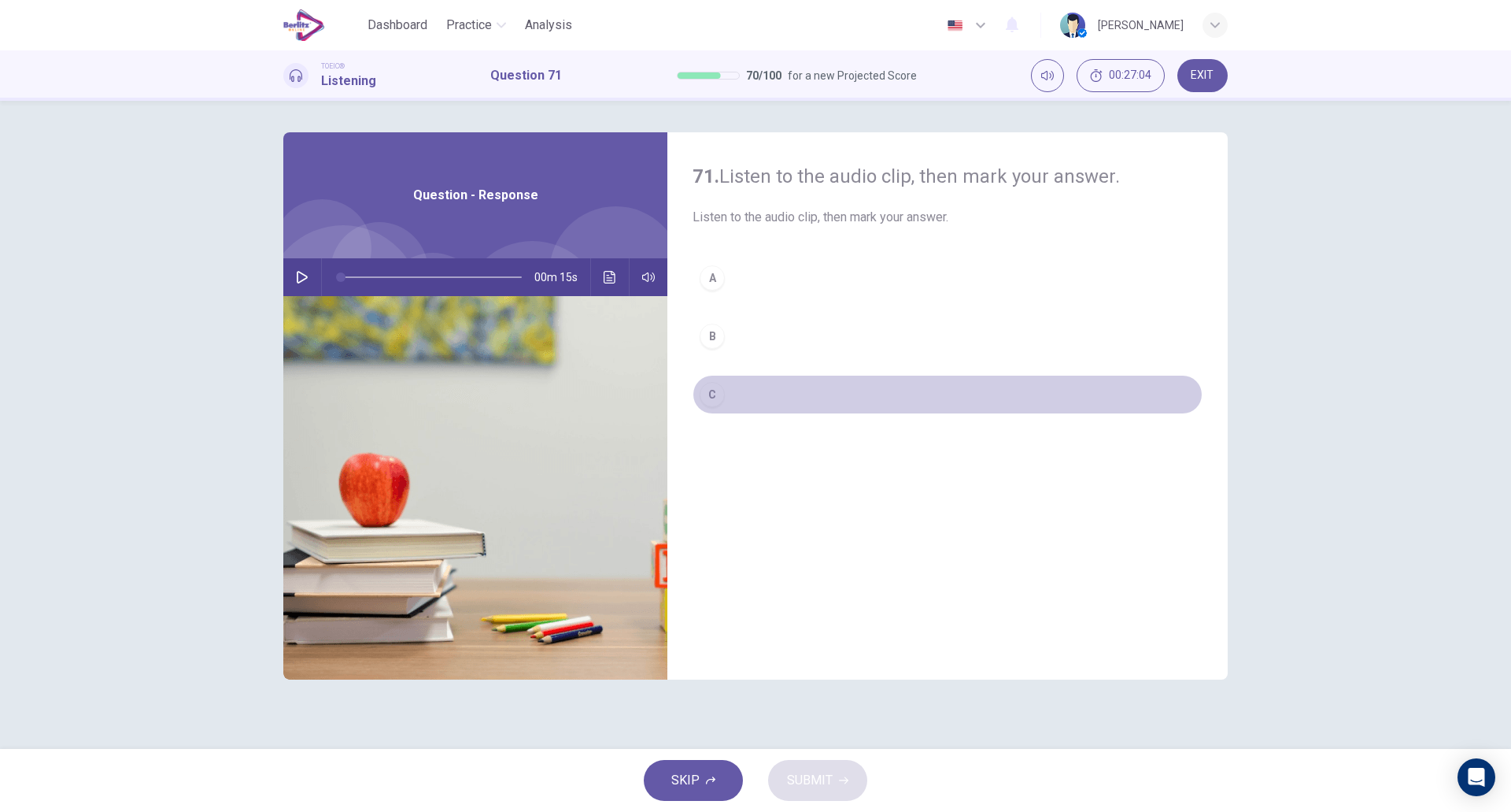
click at [729, 382] on button "C" at bounding box center [948, 394] width 510 height 40
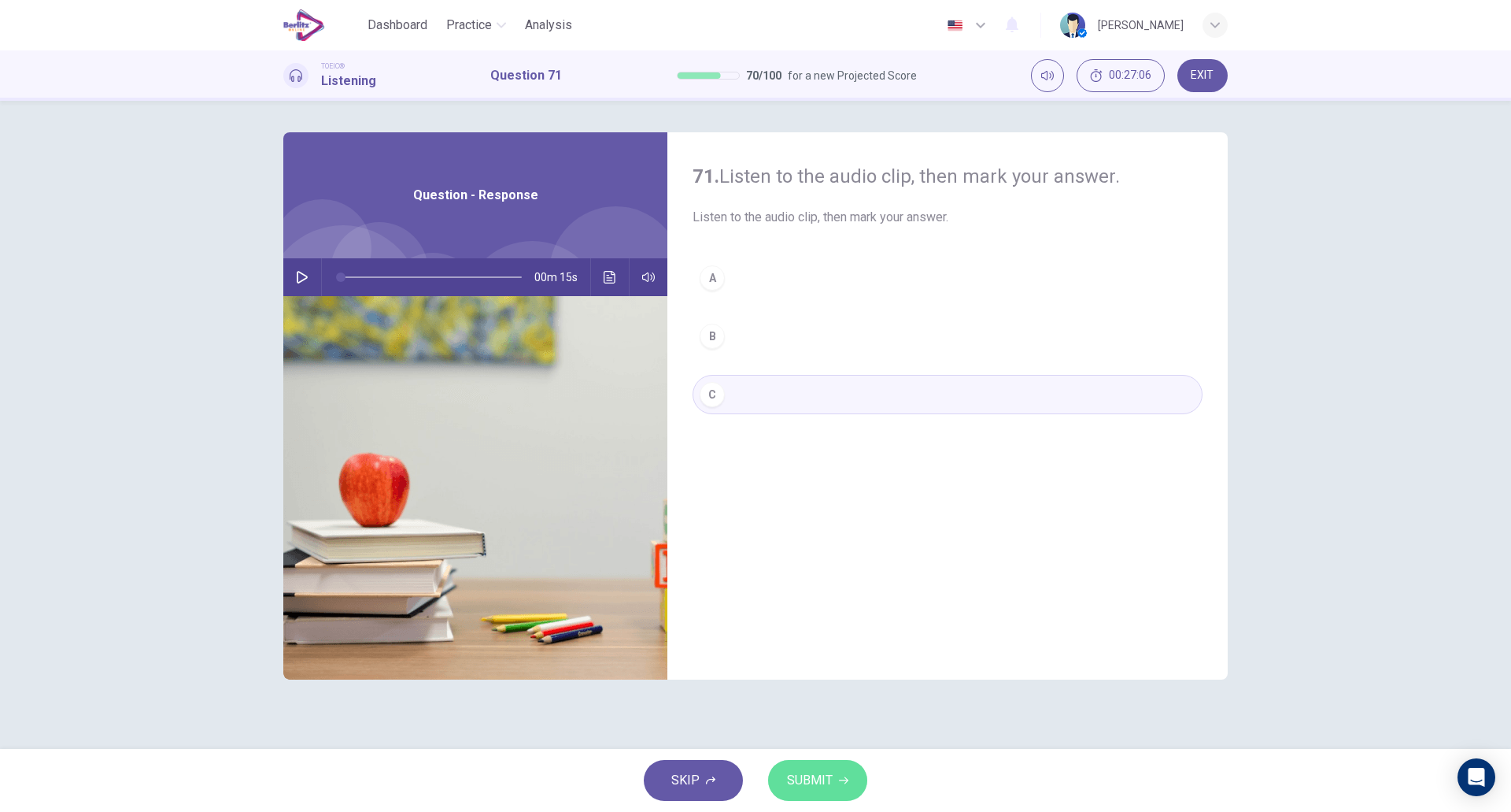
click at [802, 775] on span "SUBMIT" at bounding box center [810, 780] width 45 height 22
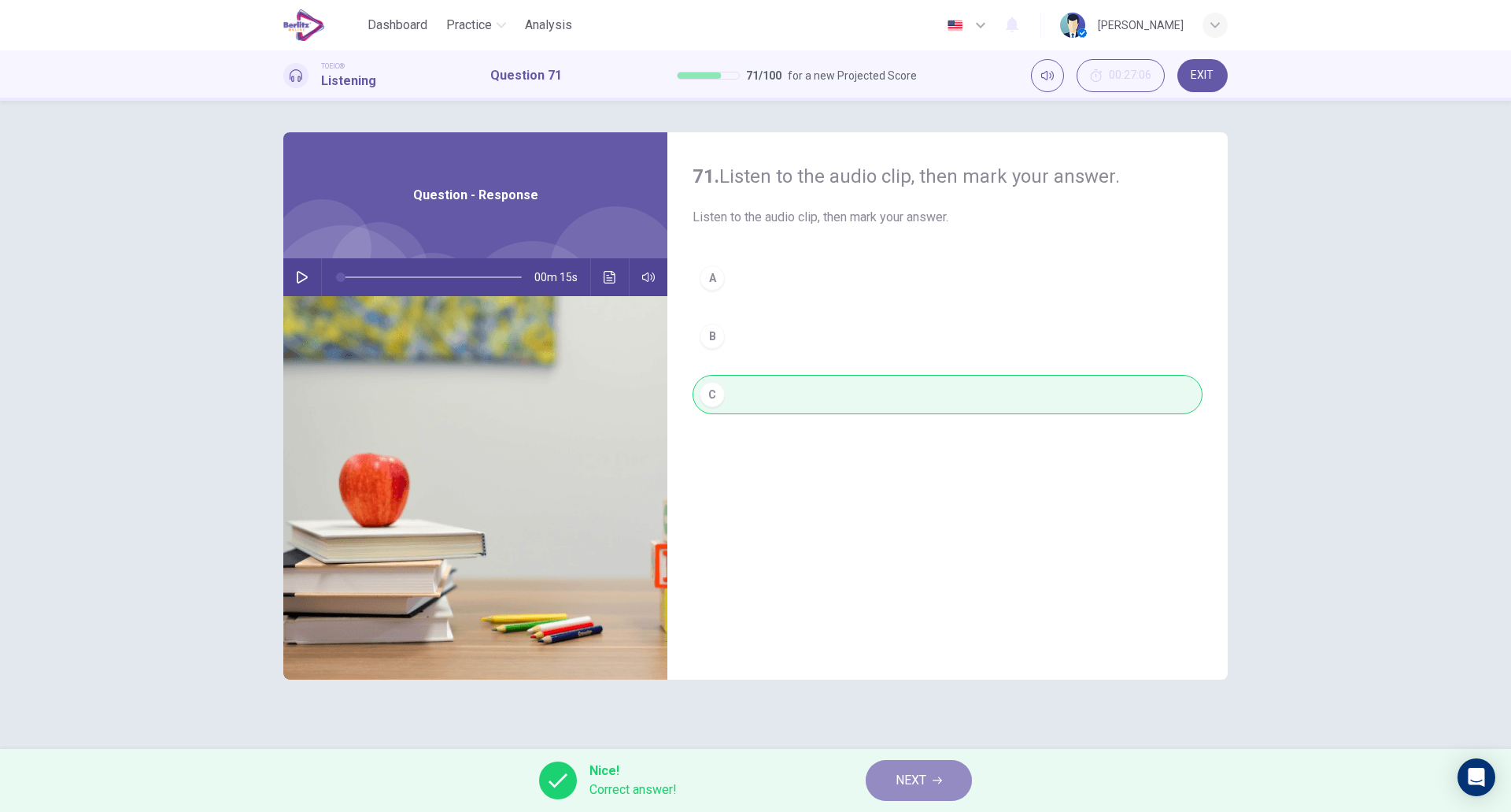
click at [911, 792] on button "NEXT" at bounding box center [920, 779] width 107 height 41
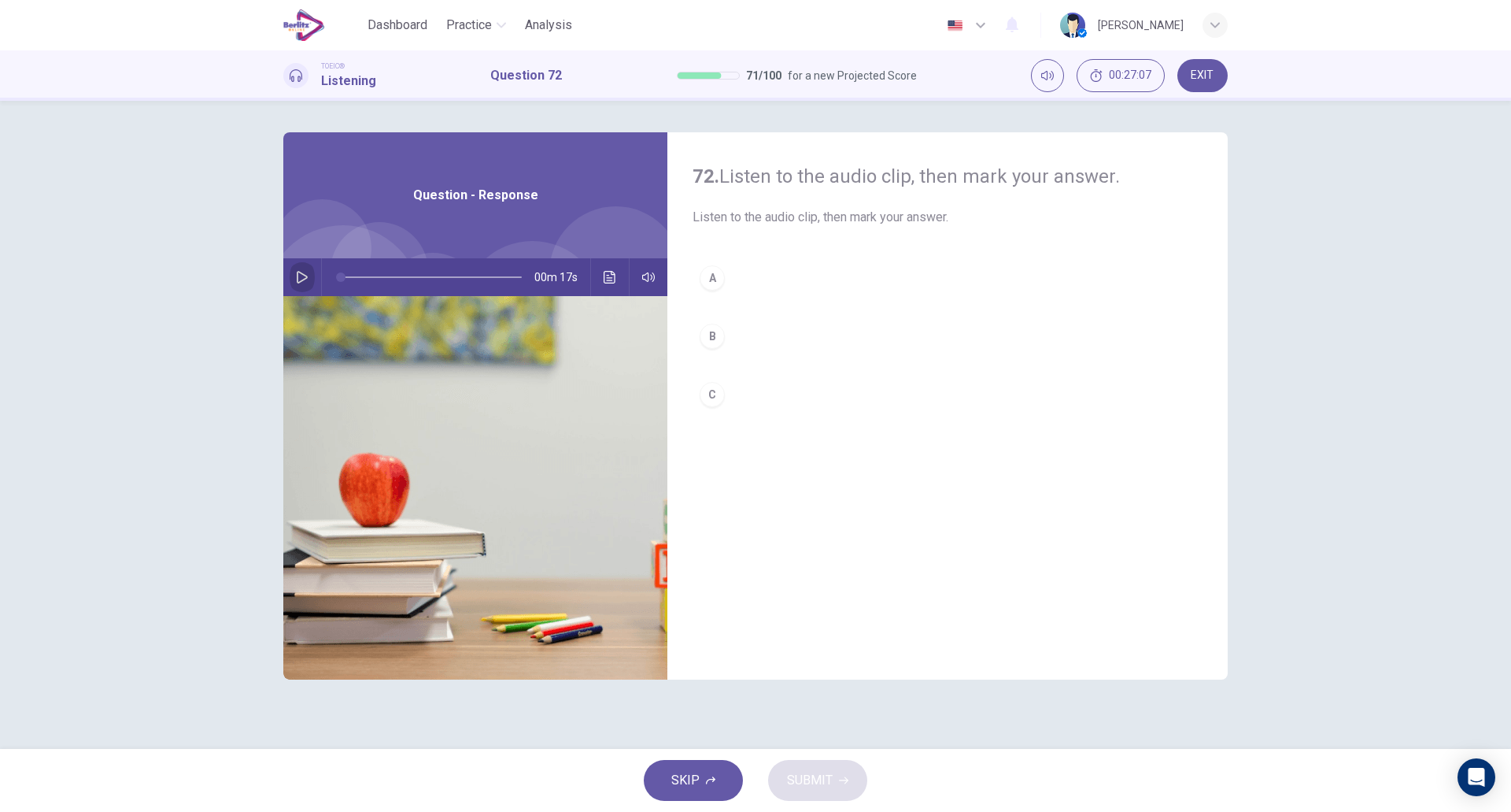
click at [291, 273] on button "button" at bounding box center [302, 278] width 25 height 38
click at [723, 344] on button "B" at bounding box center [948, 336] width 510 height 40
type input "*"
click at [802, 784] on span "SUBMIT" at bounding box center [810, 780] width 45 height 22
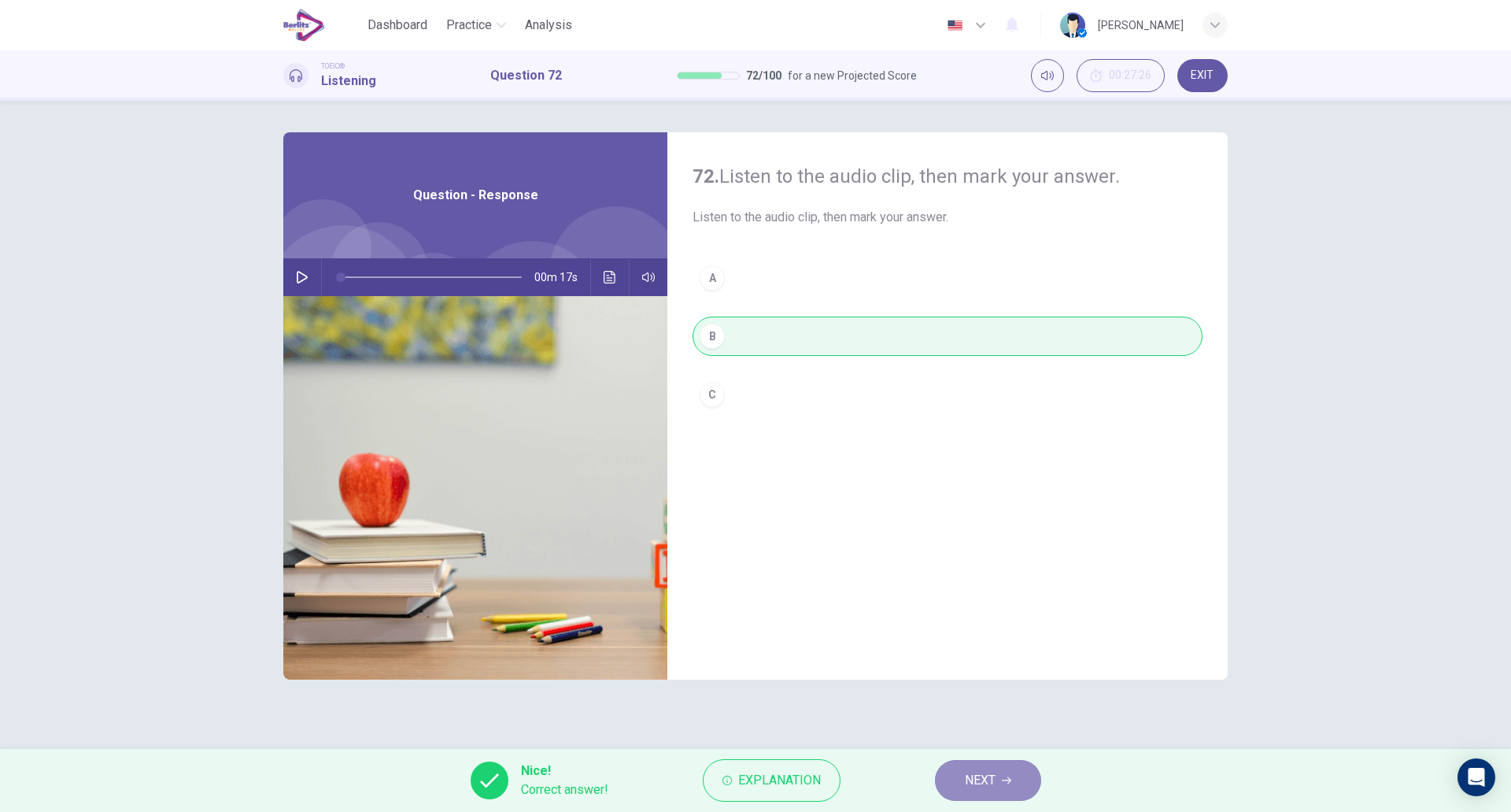
click at [969, 774] on span "NEXT" at bounding box center [980, 780] width 31 height 22
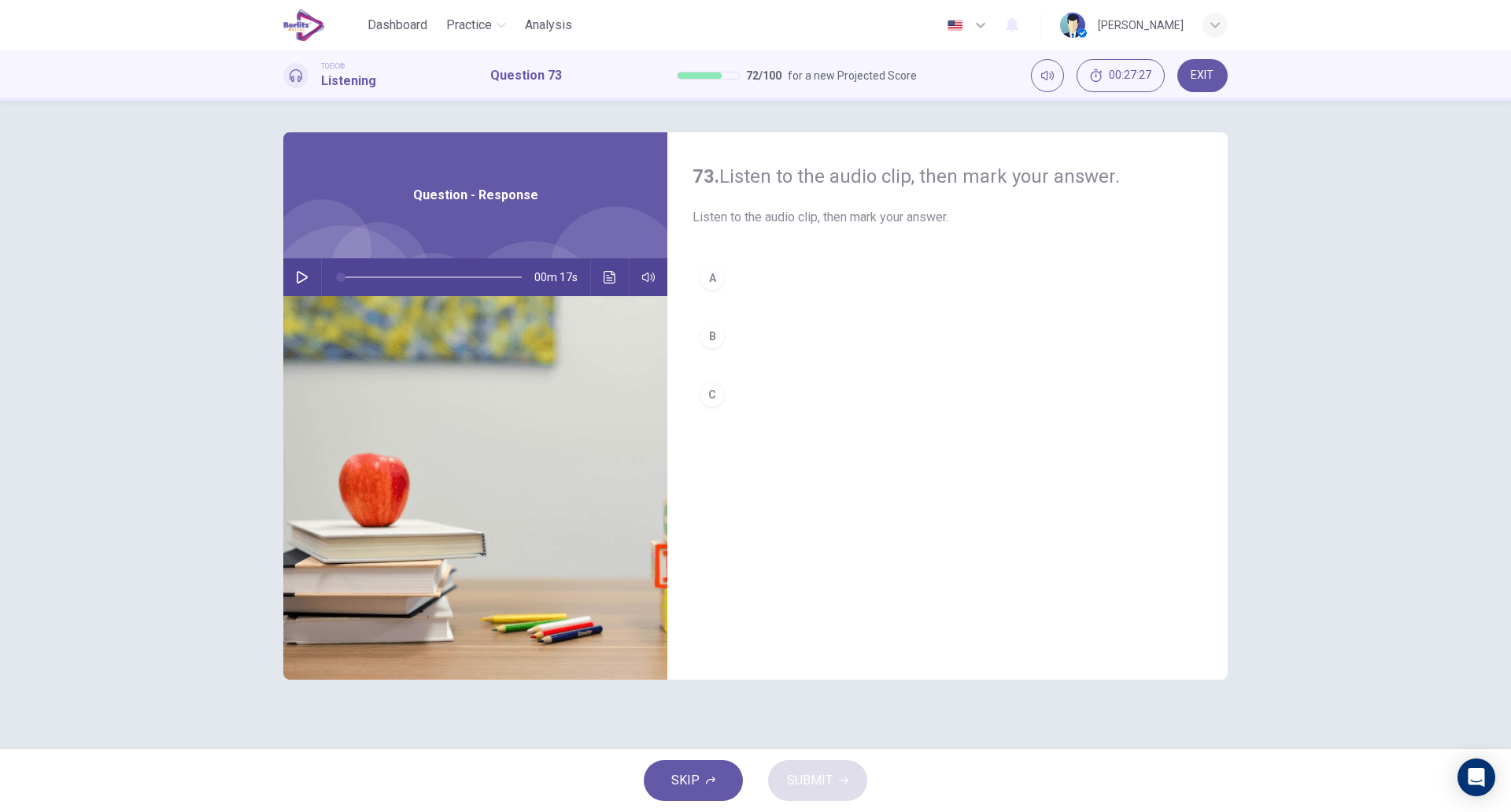
click at [305, 274] on icon "button" at bounding box center [302, 277] width 13 height 13
click at [736, 380] on button "C" at bounding box center [948, 394] width 510 height 40
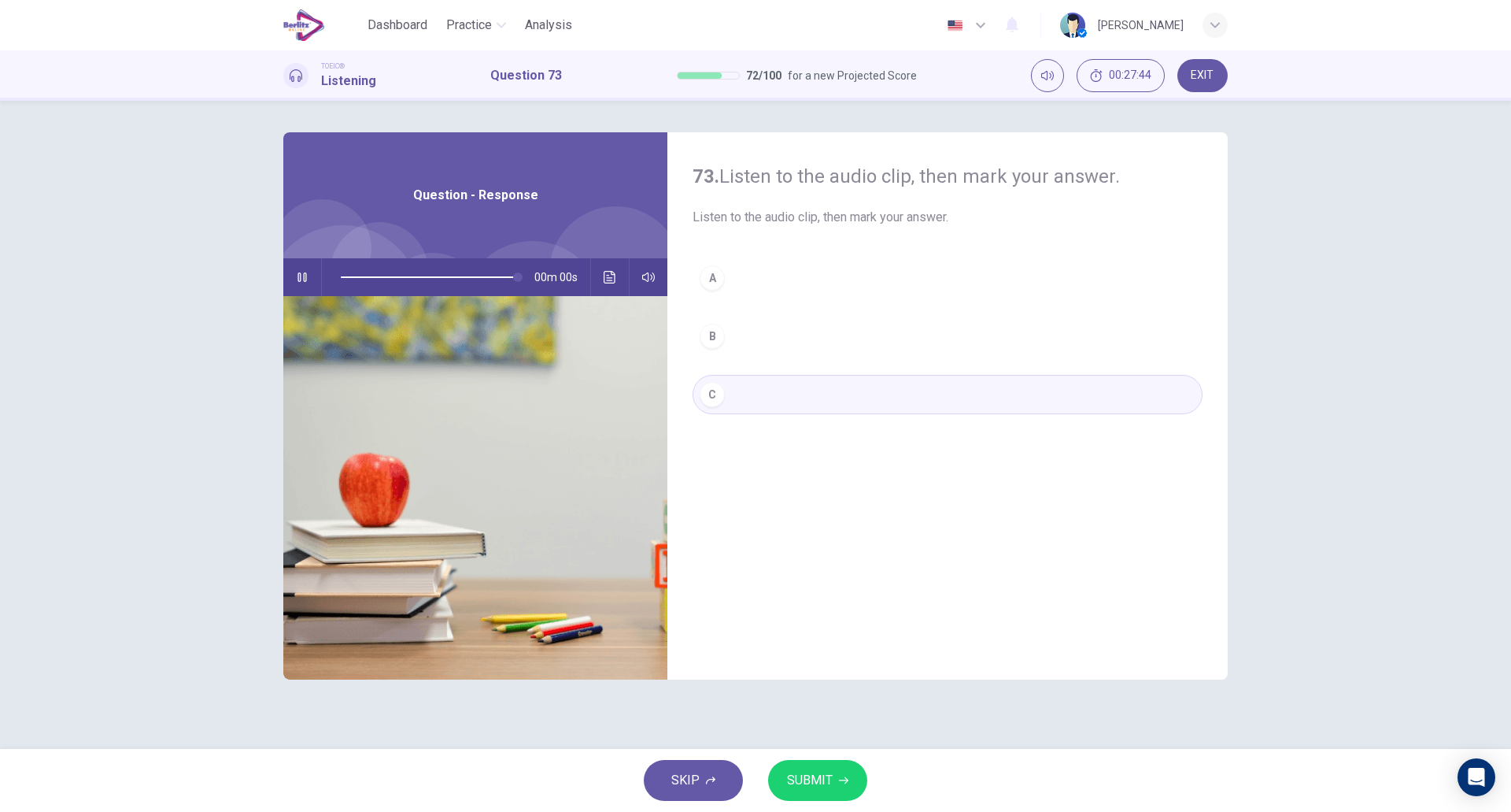
type input "*"
click at [812, 778] on span "SUBMIT" at bounding box center [810, 780] width 45 height 22
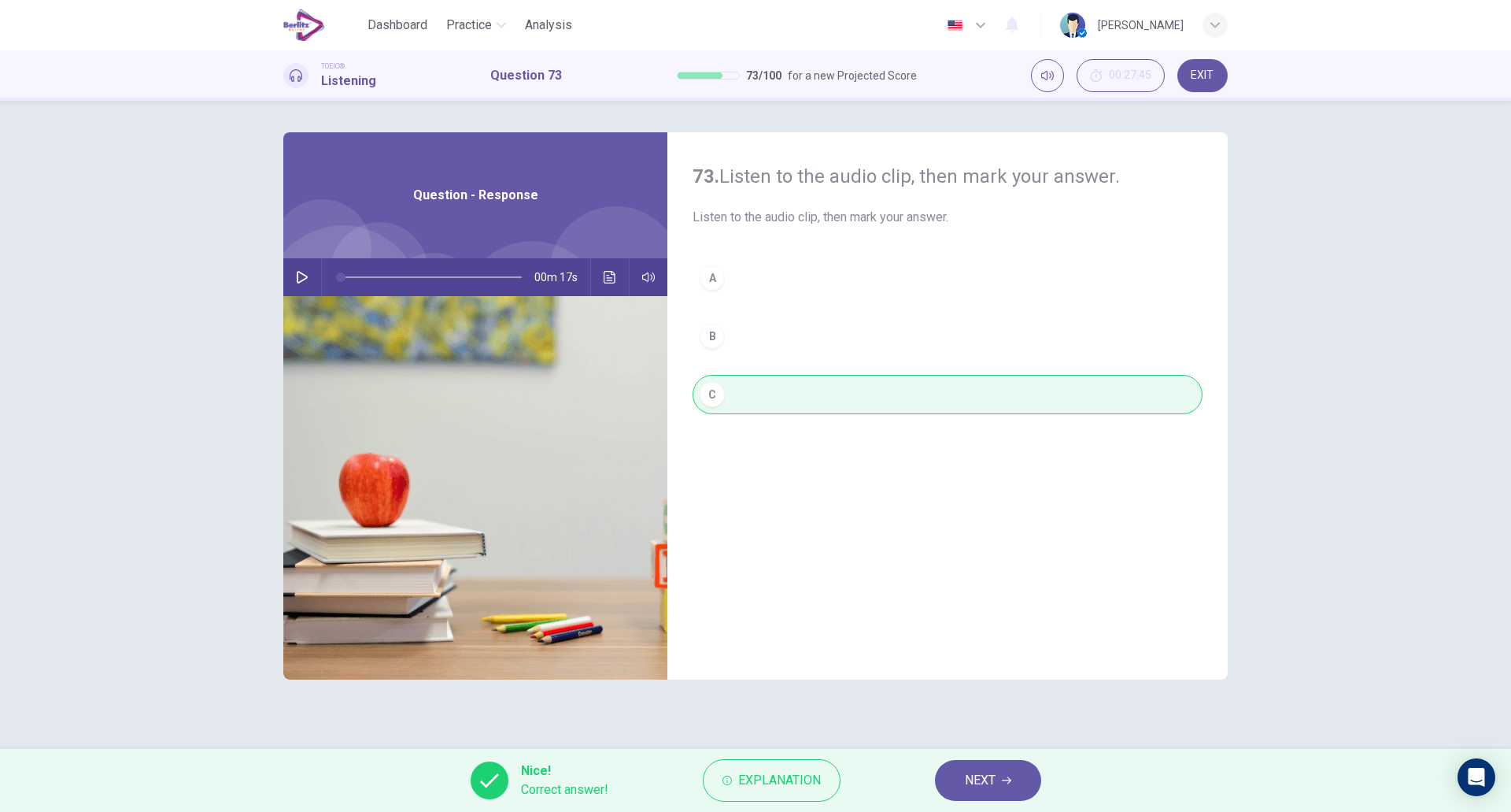
click at [958, 769] on button "NEXT" at bounding box center [988, 779] width 107 height 41
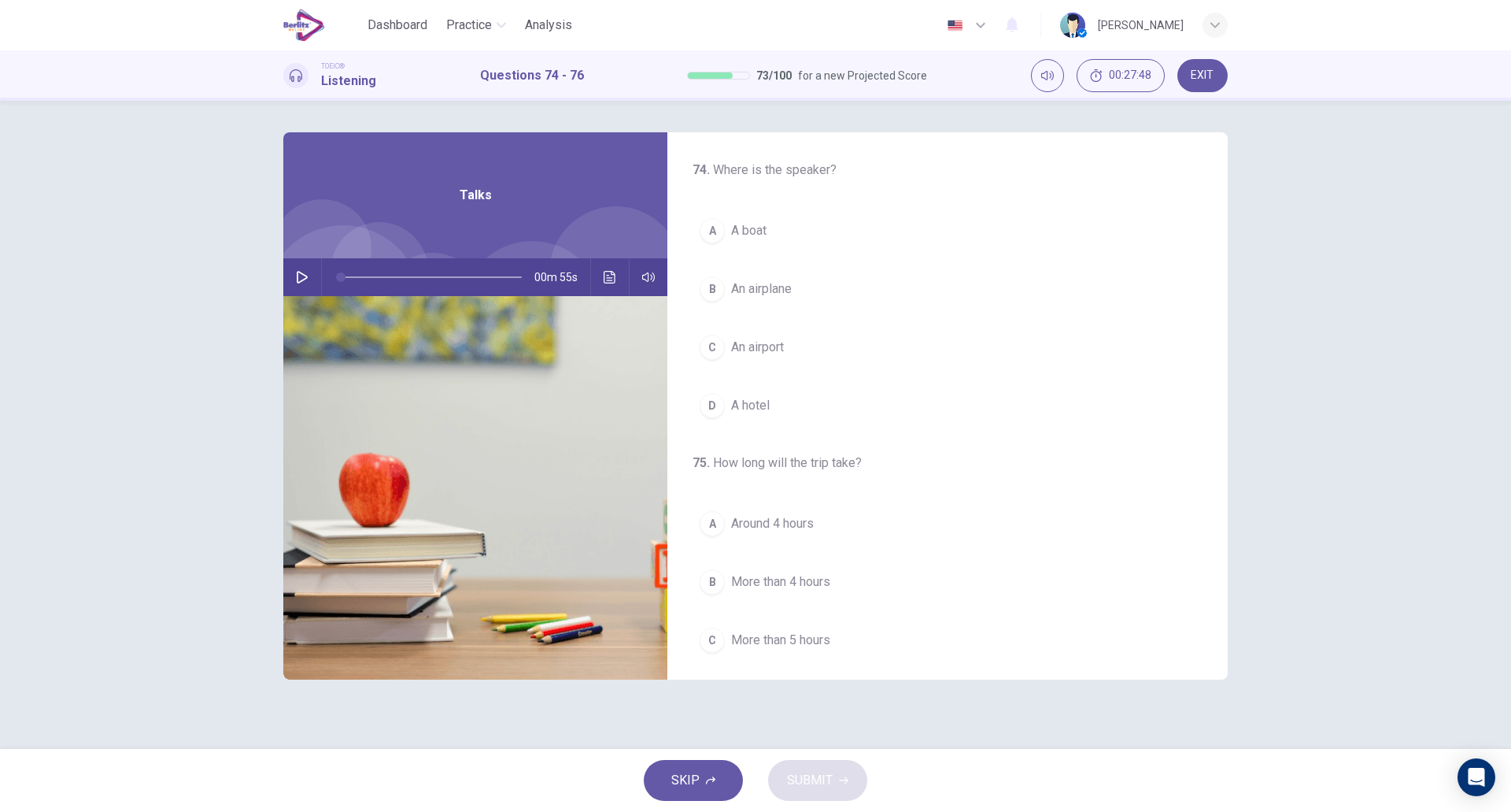
click at [313, 285] on button "button" at bounding box center [302, 278] width 25 height 38
click at [816, 289] on button "B An airplane" at bounding box center [948, 289] width 510 height 40
click at [841, 524] on button "A Around 4 hours" at bounding box center [948, 524] width 510 height 40
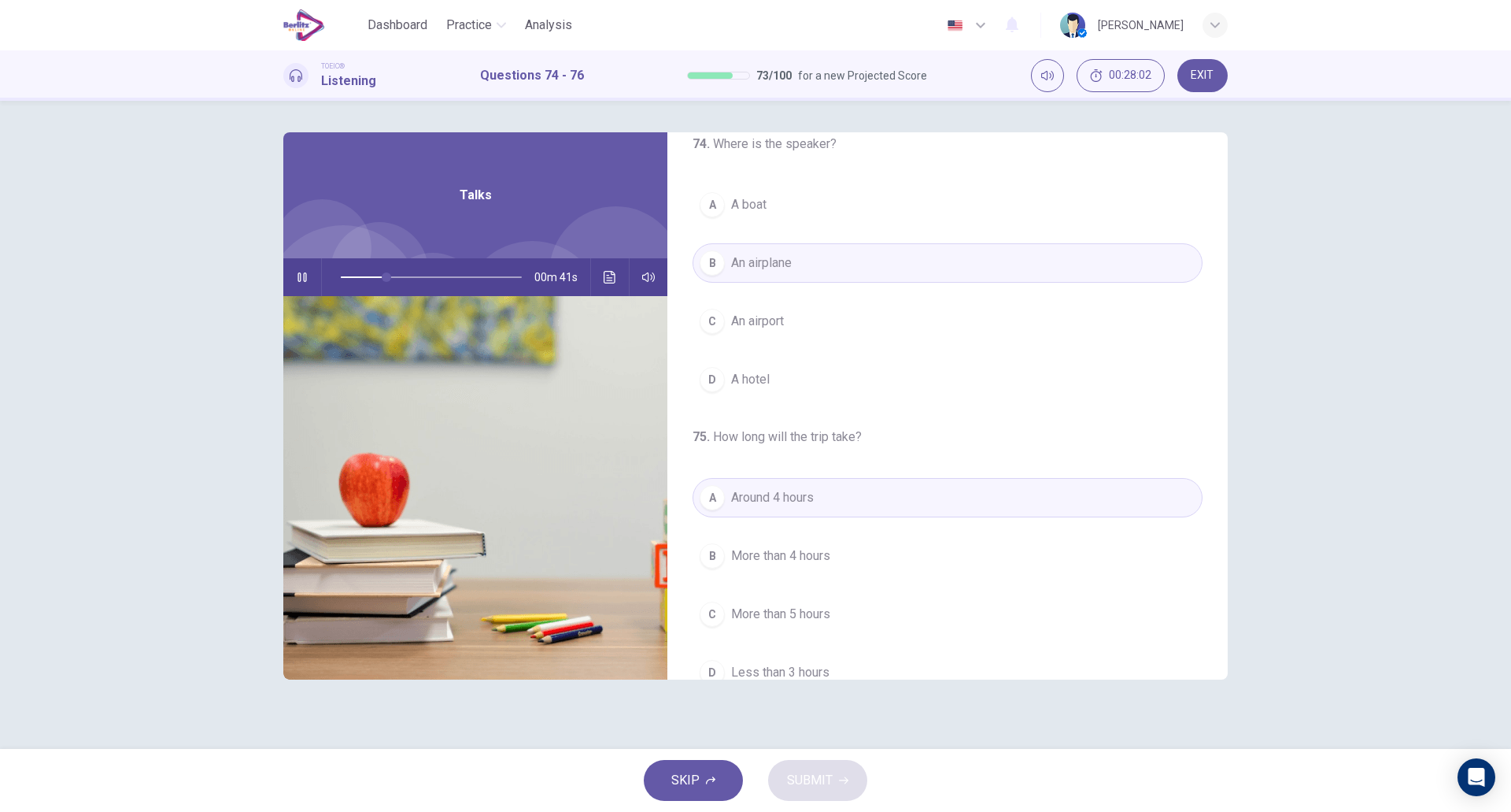
scroll to position [360, 0]
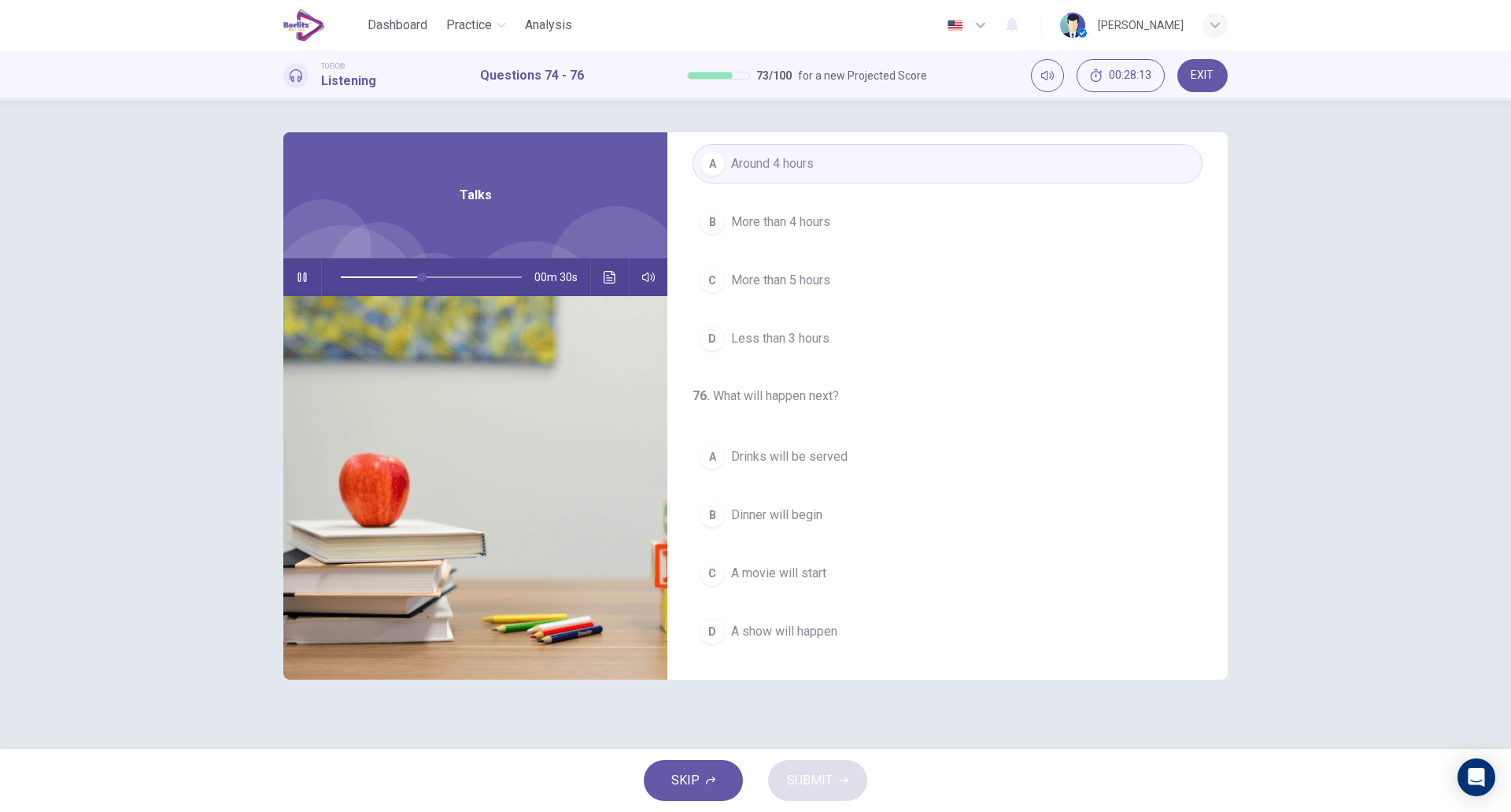
click at [893, 557] on button "C A movie will start" at bounding box center [948, 573] width 510 height 40
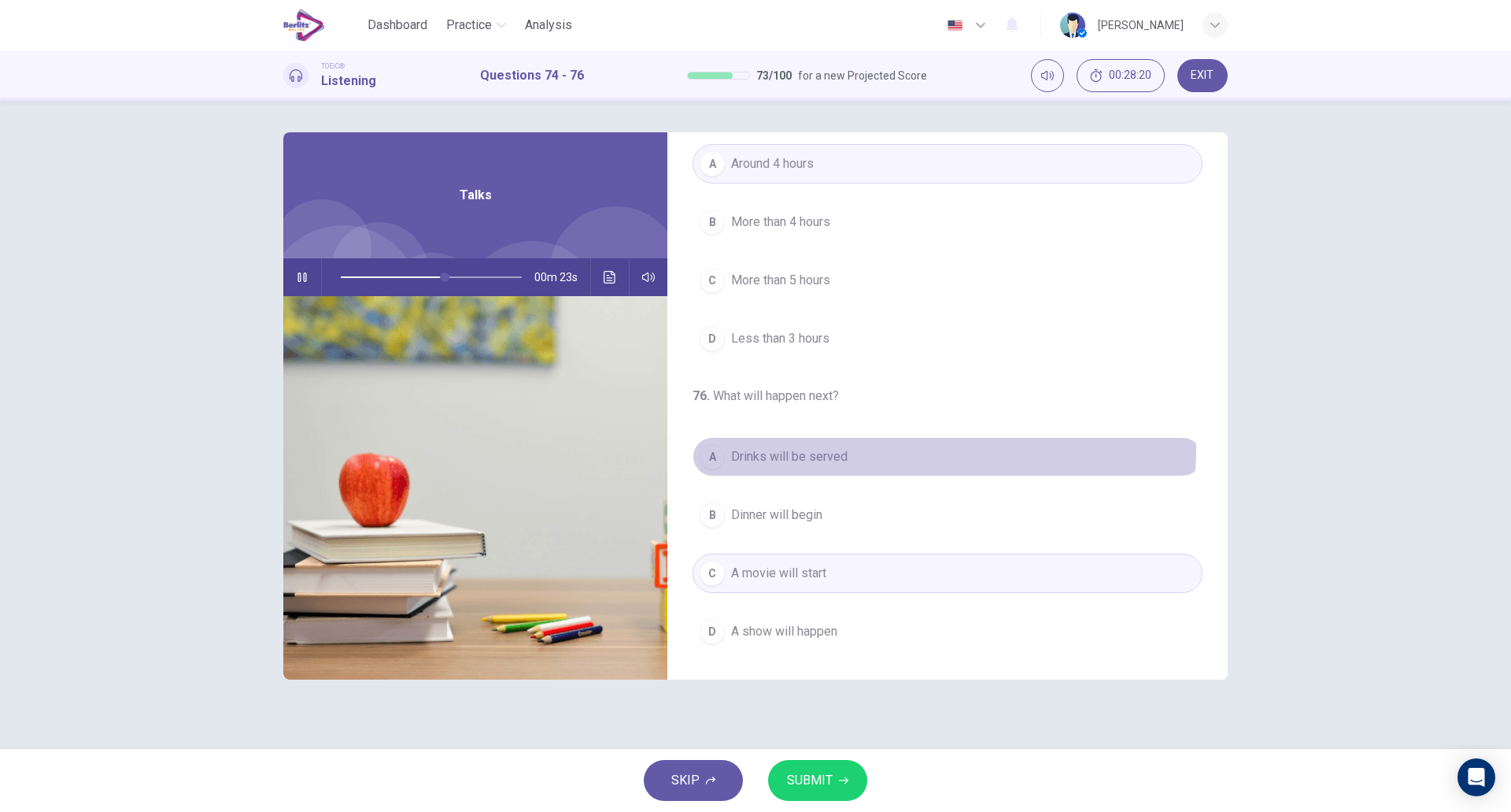
click at [819, 446] on button "A Drinks will be served" at bounding box center [948, 457] width 510 height 40
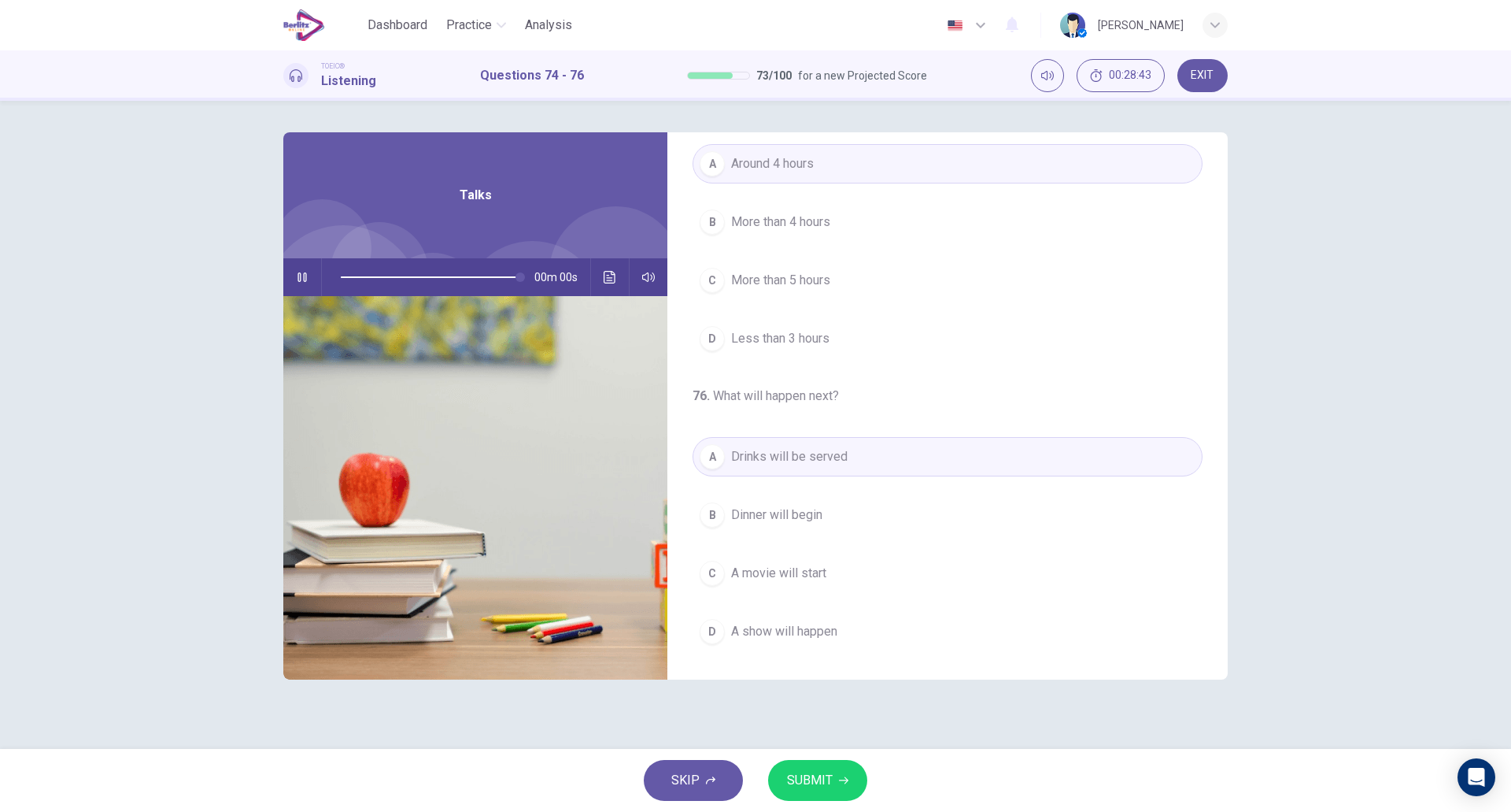
type input "*"
click at [798, 775] on span "SUBMIT" at bounding box center [810, 780] width 45 height 22
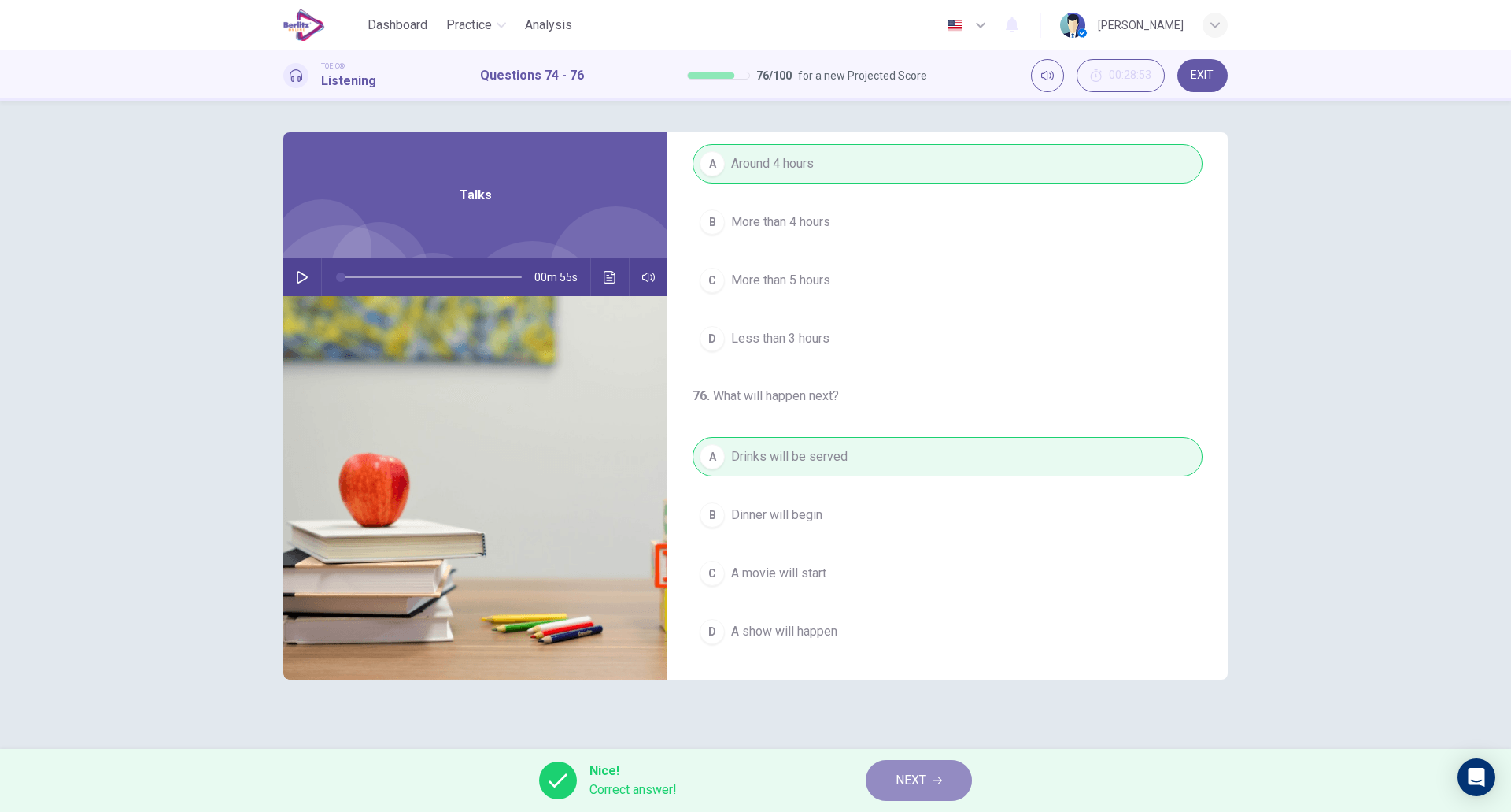
click at [885, 773] on button "NEXT" at bounding box center [920, 779] width 107 height 41
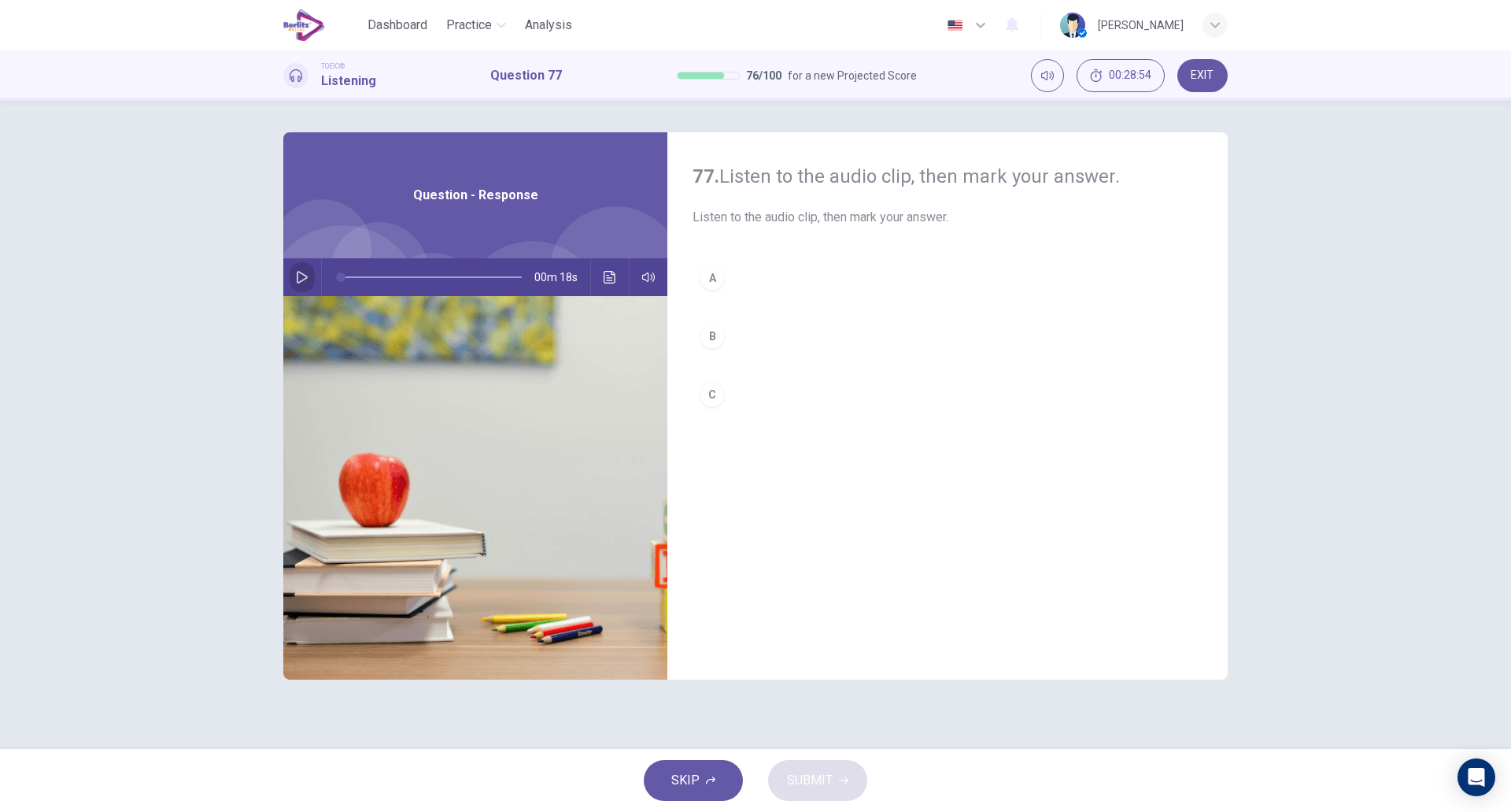
click at [300, 279] on icon "button" at bounding box center [302, 277] width 13 height 13
click at [769, 336] on button "B" at bounding box center [948, 336] width 510 height 40
type input "*"
click at [808, 775] on span "SUBMIT" at bounding box center [810, 780] width 45 height 22
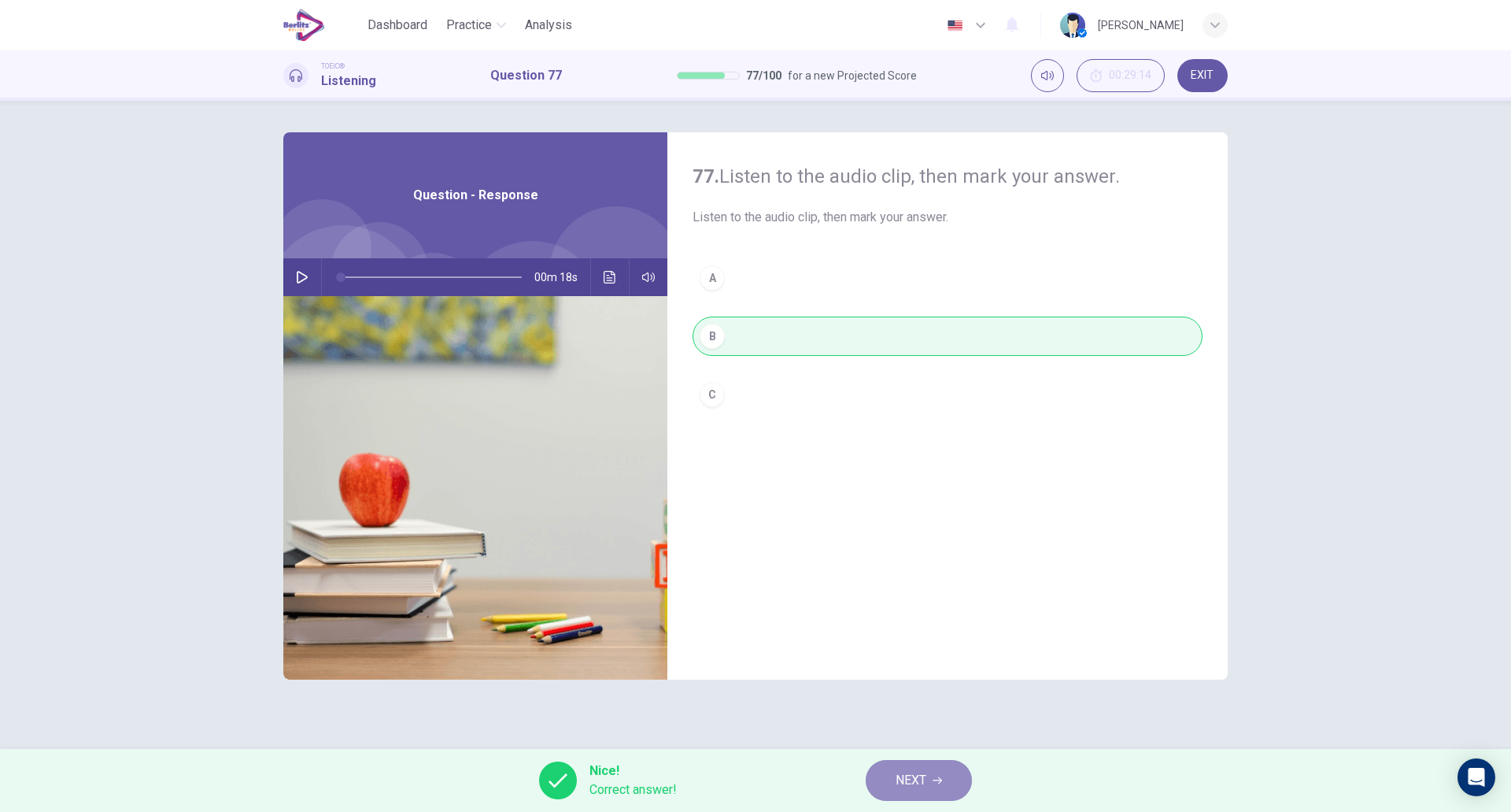
click at [930, 775] on button "NEXT" at bounding box center [920, 779] width 107 height 41
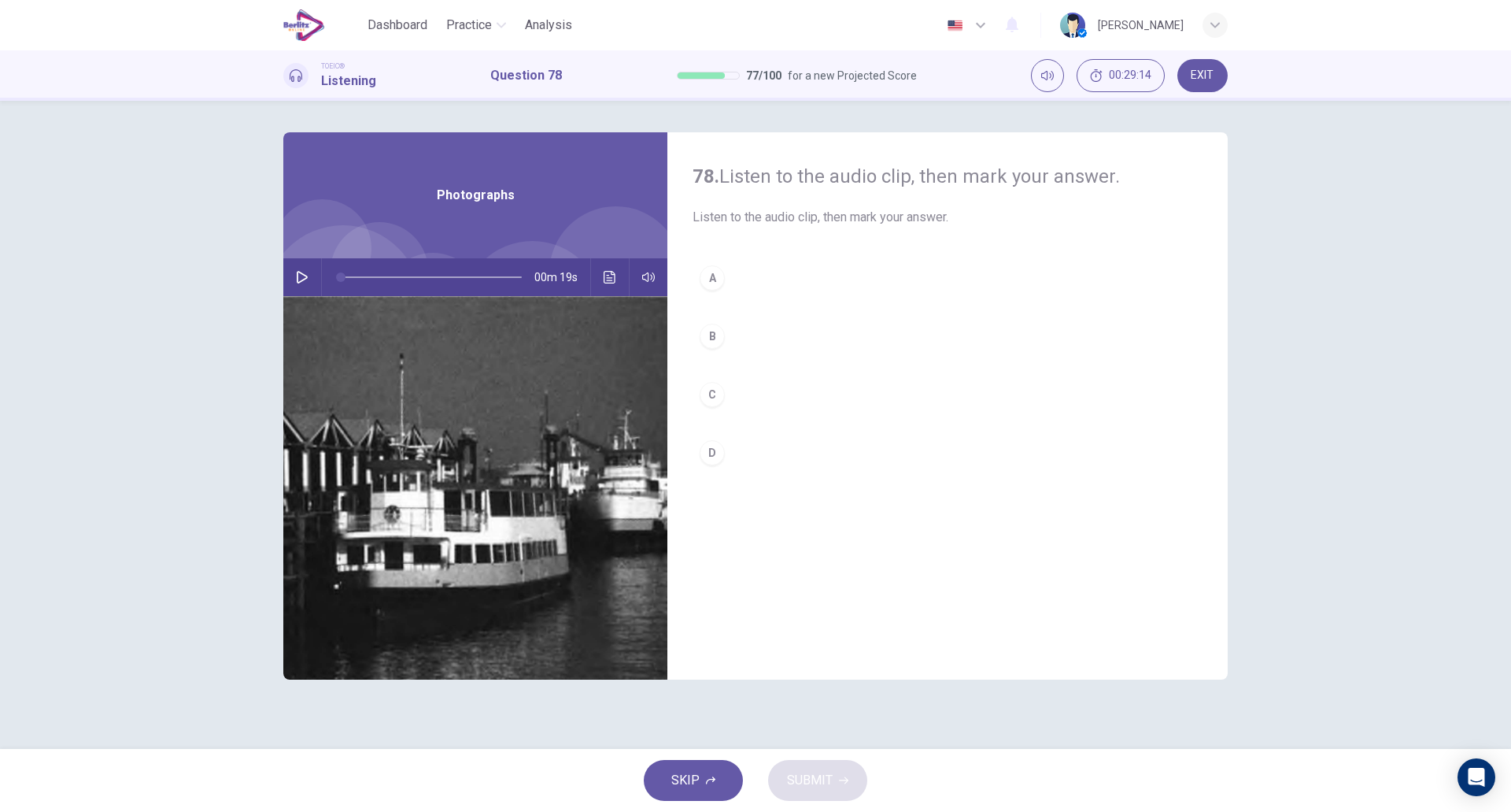
click at [301, 276] on icon "button" at bounding box center [302, 277] width 13 height 13
click at [779, 302] on div "A B C D" at bounding box center [948, 382] width 510 height 246
click at [783, 290] on button "A" at bounding box center [948, 279] width 510 height 40
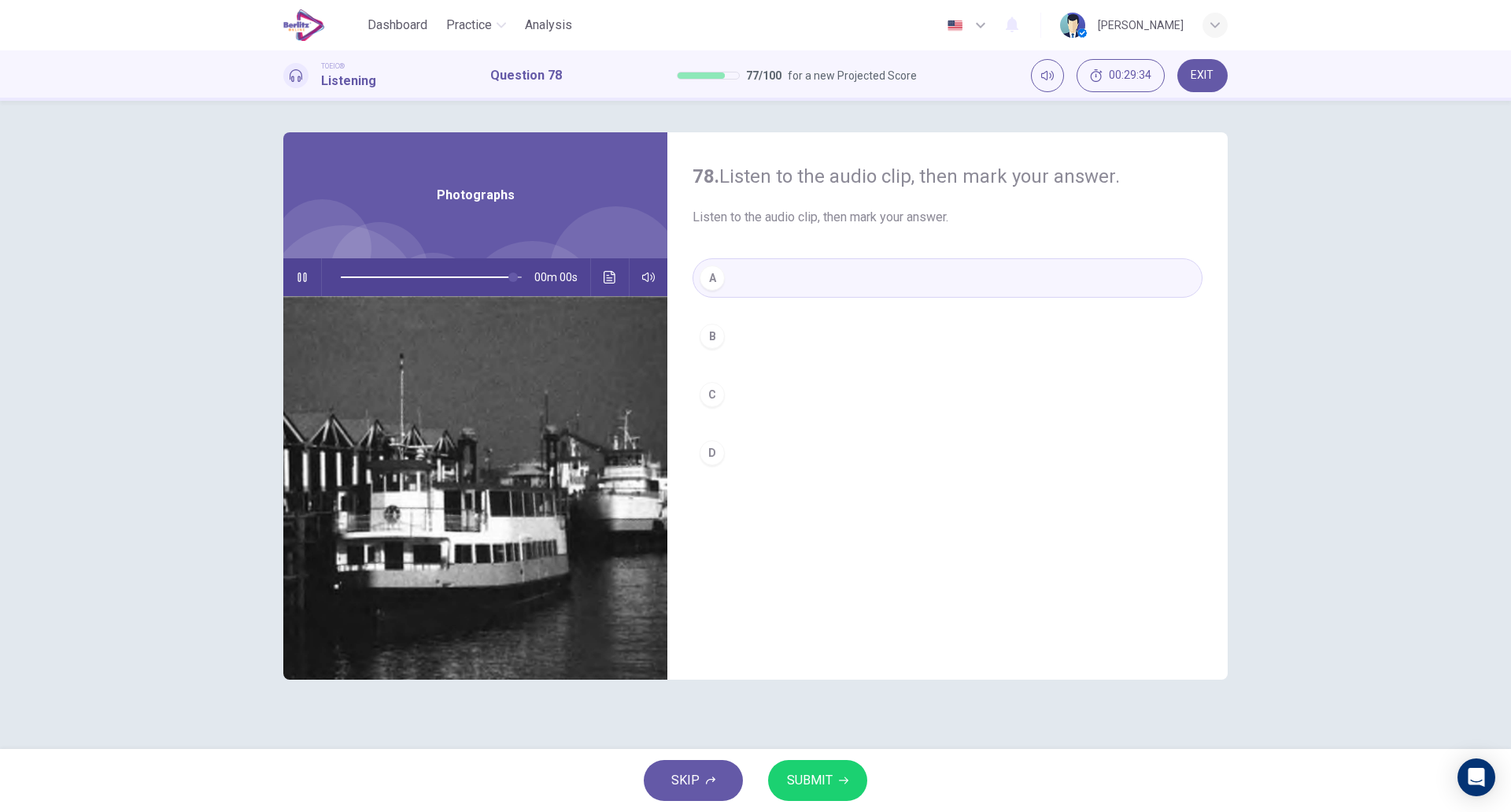
type input "*"
click at [831, 777] on span "SUBMIT" at bounding box center [810, 780] width 45 height 22
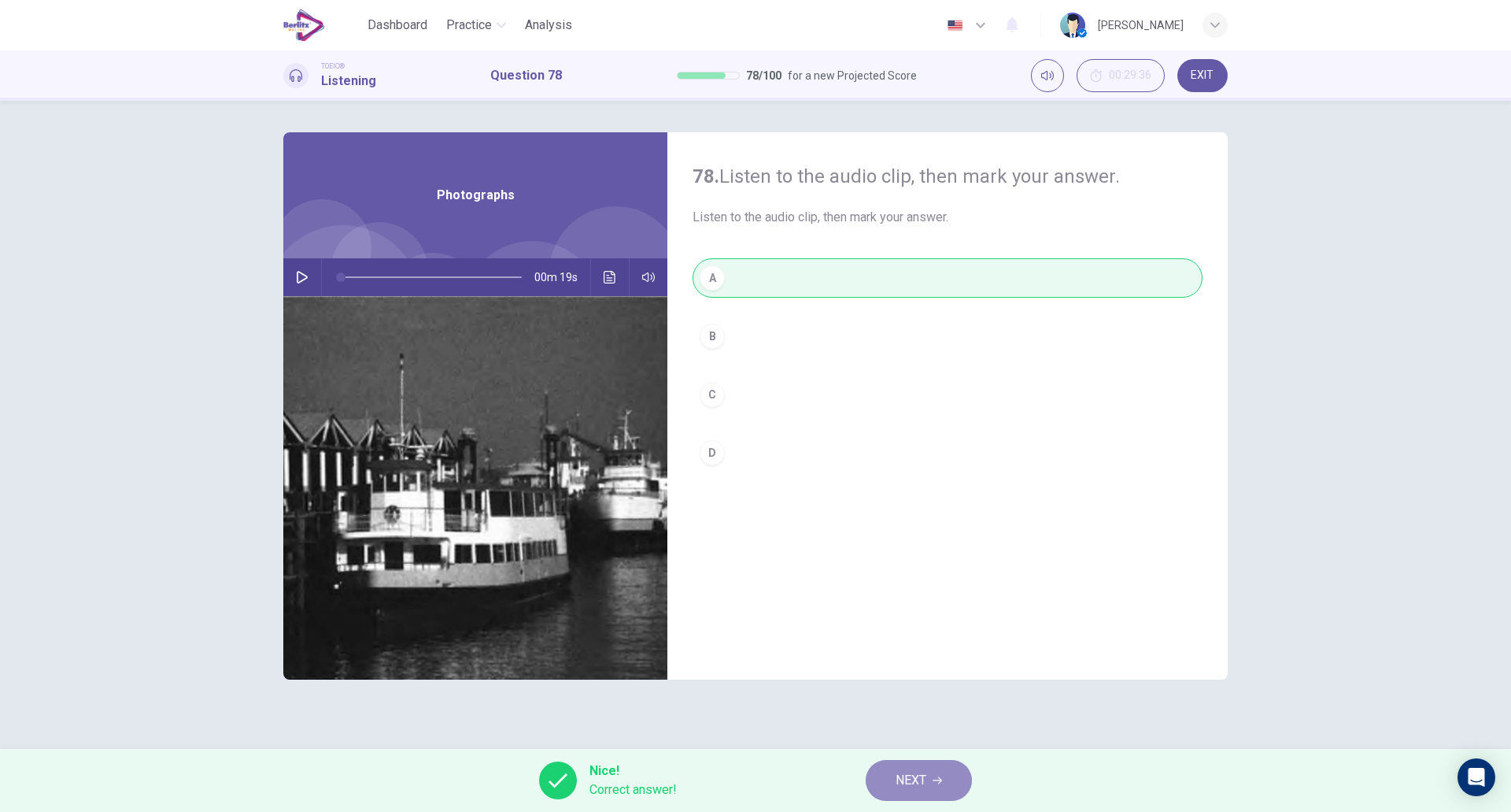
click at [909, 776] on span "NEXT" at bounding box center [911, 780] width 31 height 22
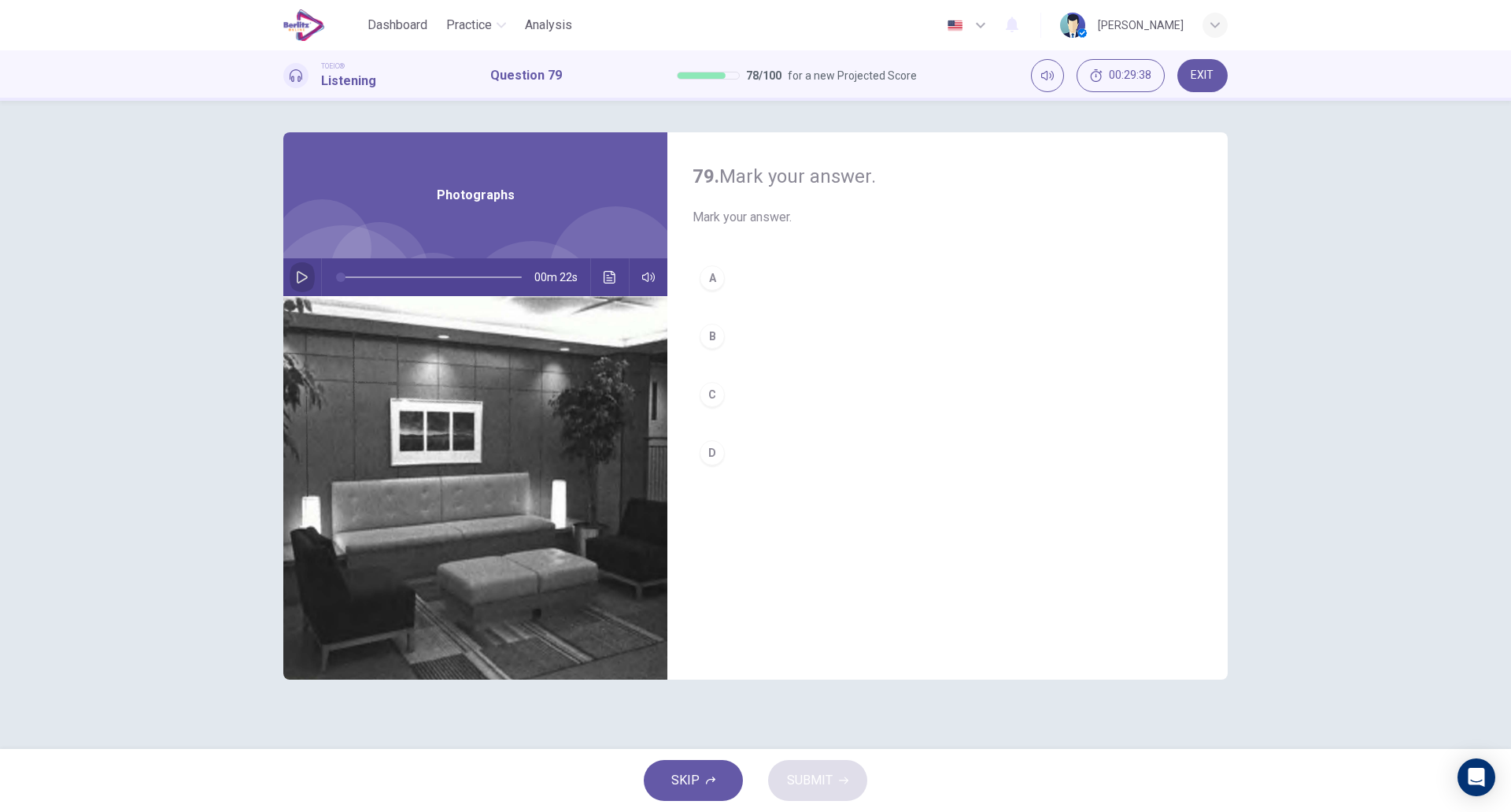
click at [301, 272] on icon "button" at bounding box center [302, 277] width 13 height 13
click at [757, 395] on button "C" at bounding box center [948, 394] width 510 height 40
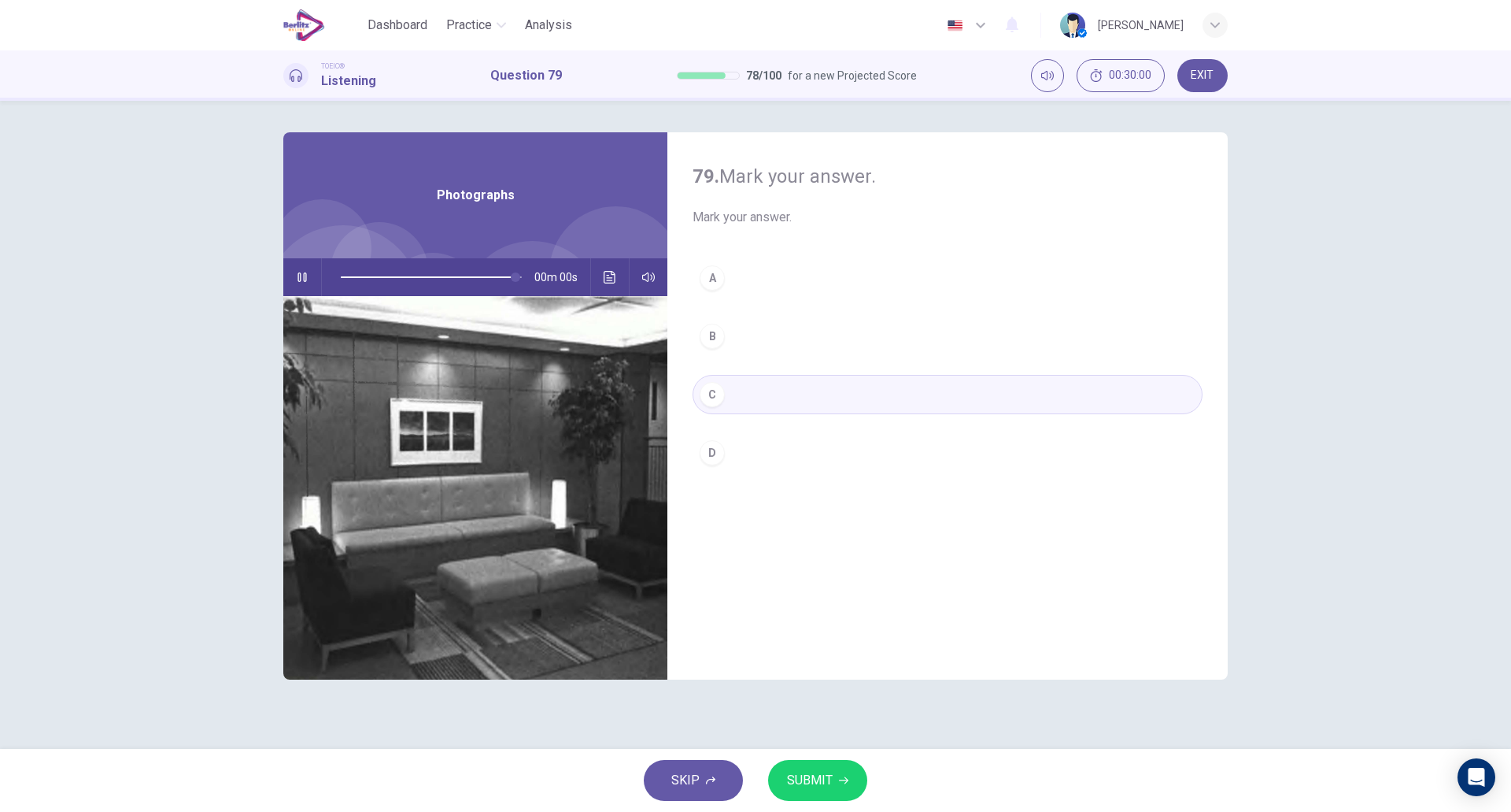
type input "*"
click at [816, 783] on span "SUBMIT" at bounding box center [810, 780] width 45 height 22
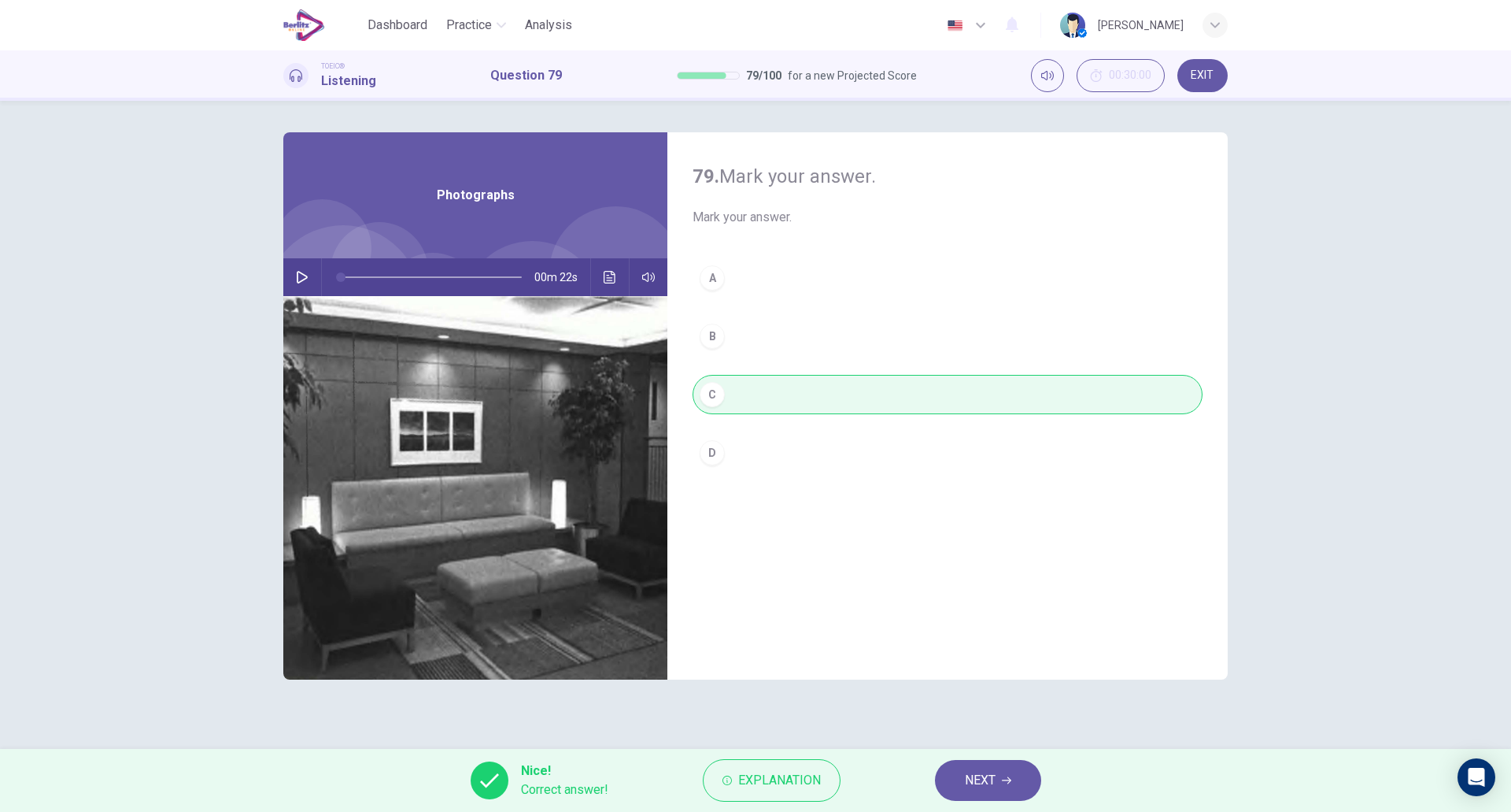
click at [971, 779] on span "NEXT" at bounding box center [980, 780] width 31 height 22
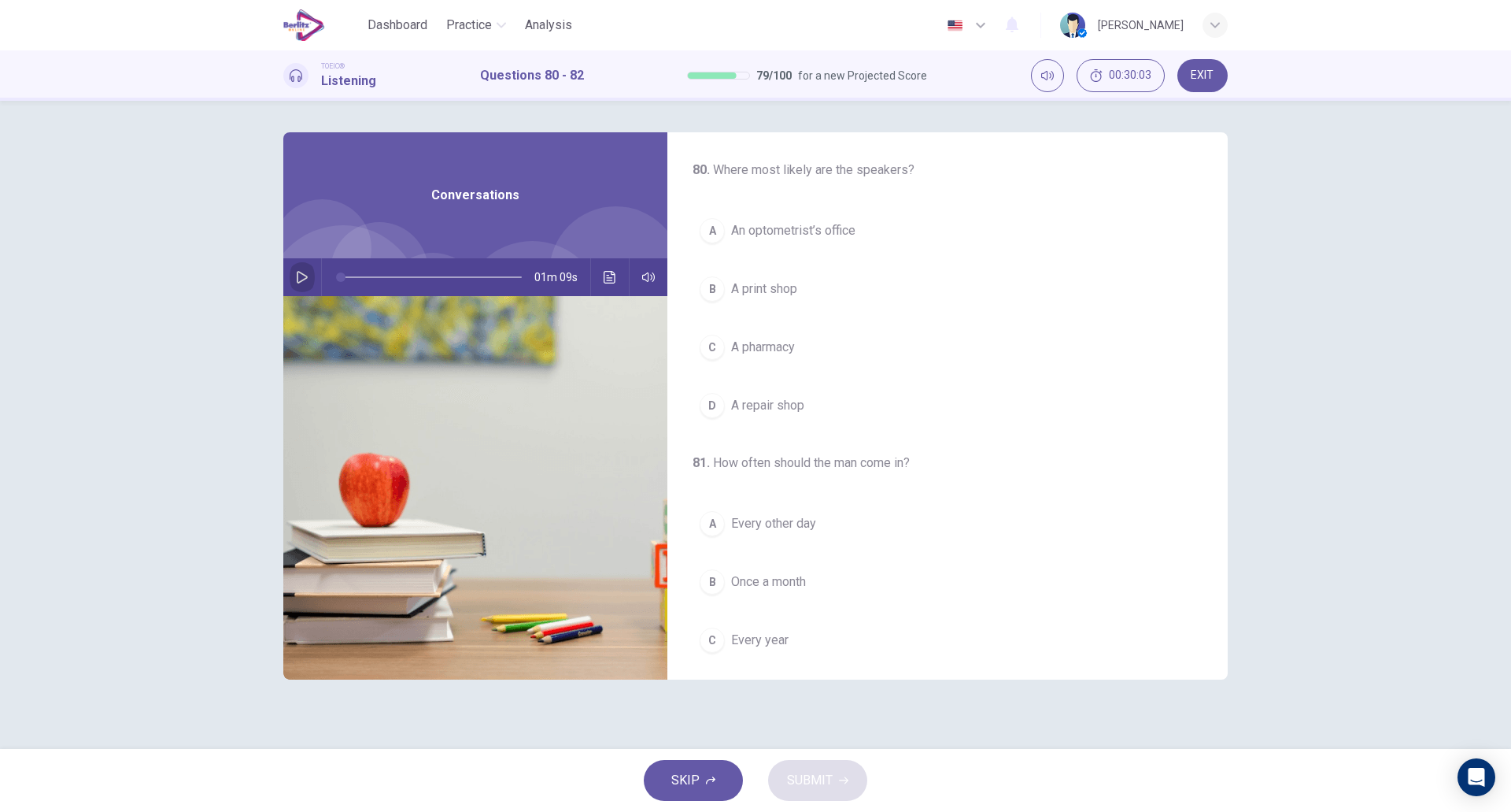
click at [296, 278] on icon "button" at bounding box center [302, 277] width 13 height 13
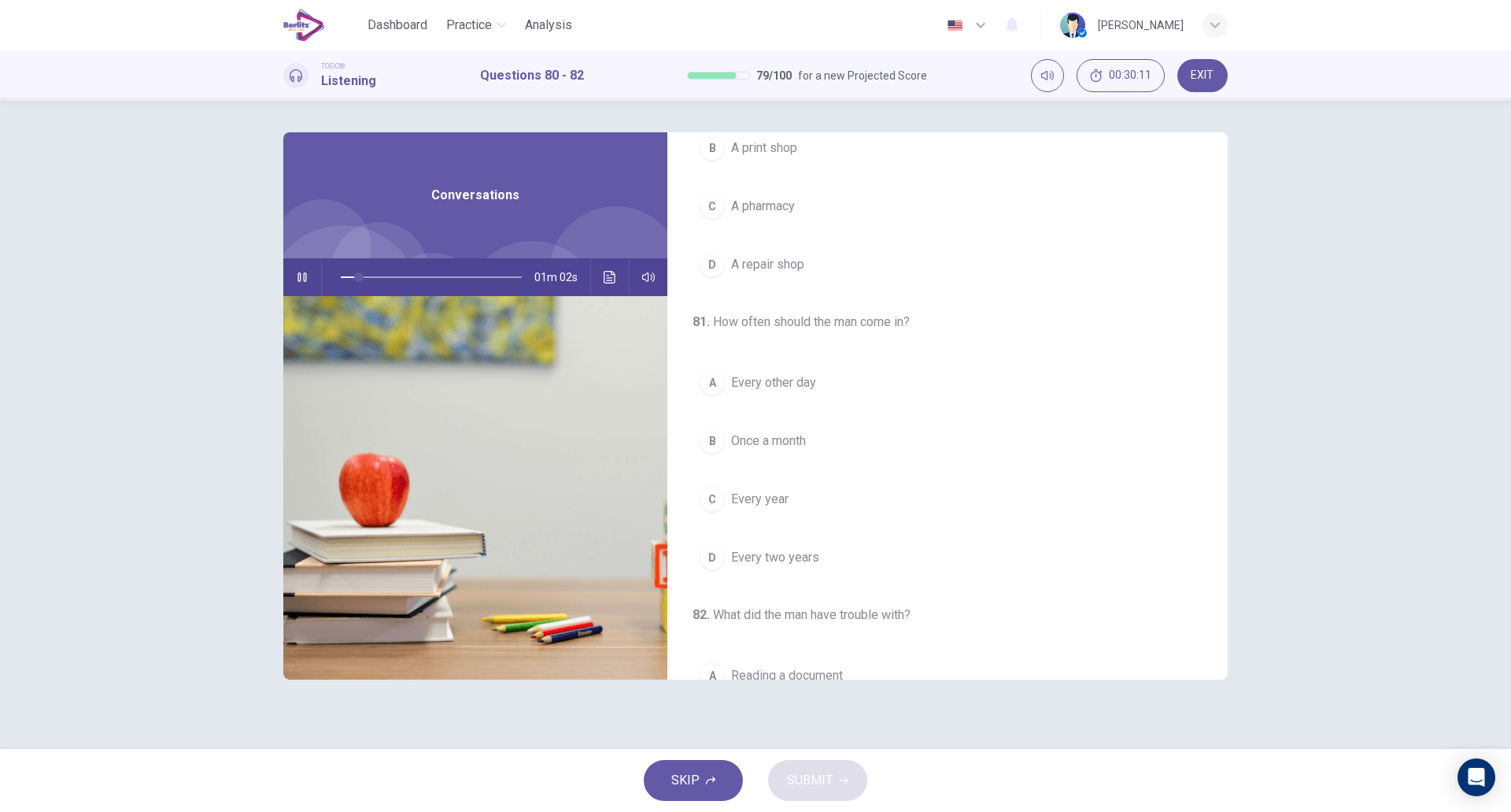
scroll to position [143, 0]
click at [786, 486] on button "C Every year" at bounding box center [948, 497] width 510 height 40
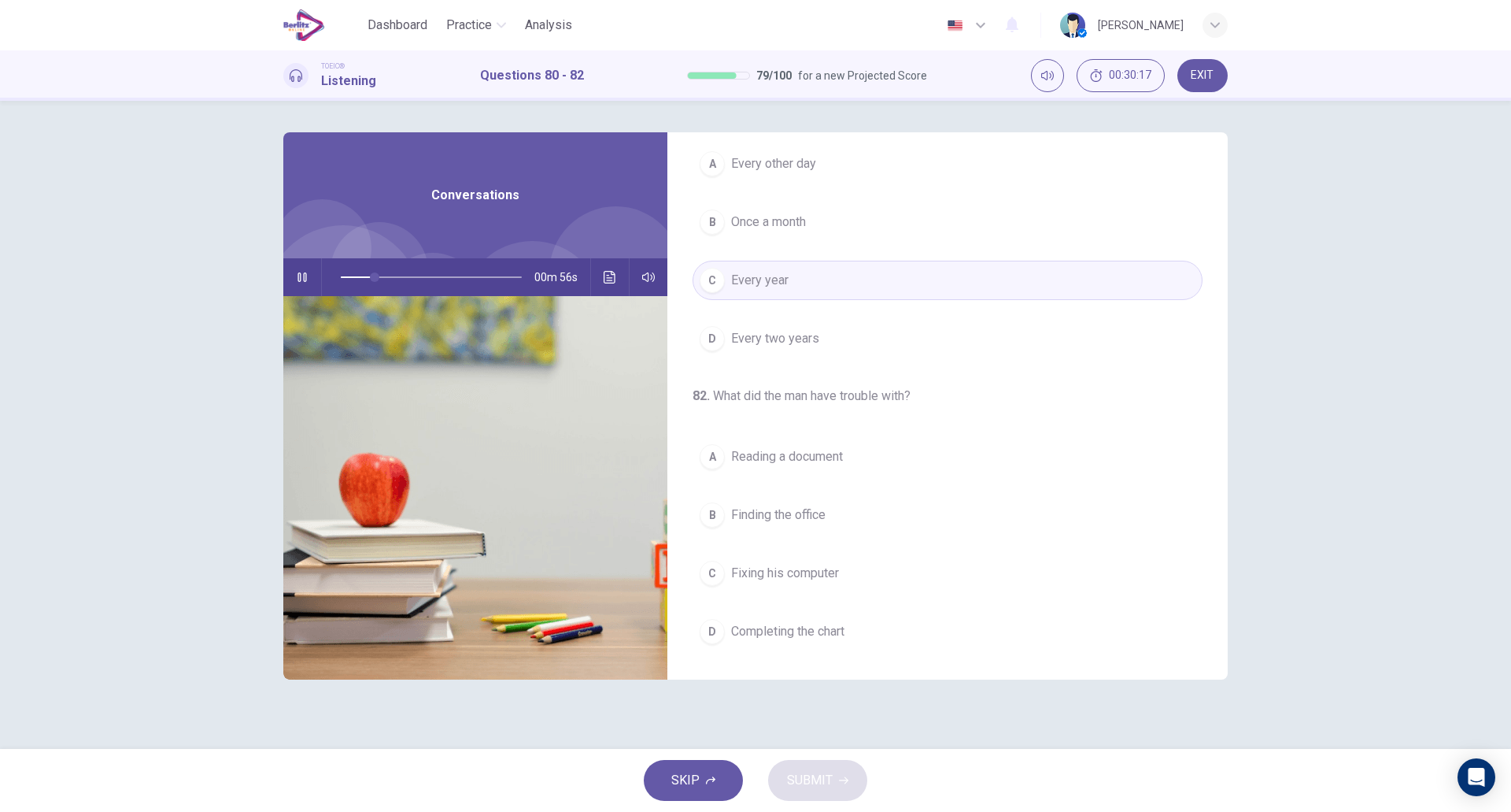
scroll to position [0, 0]
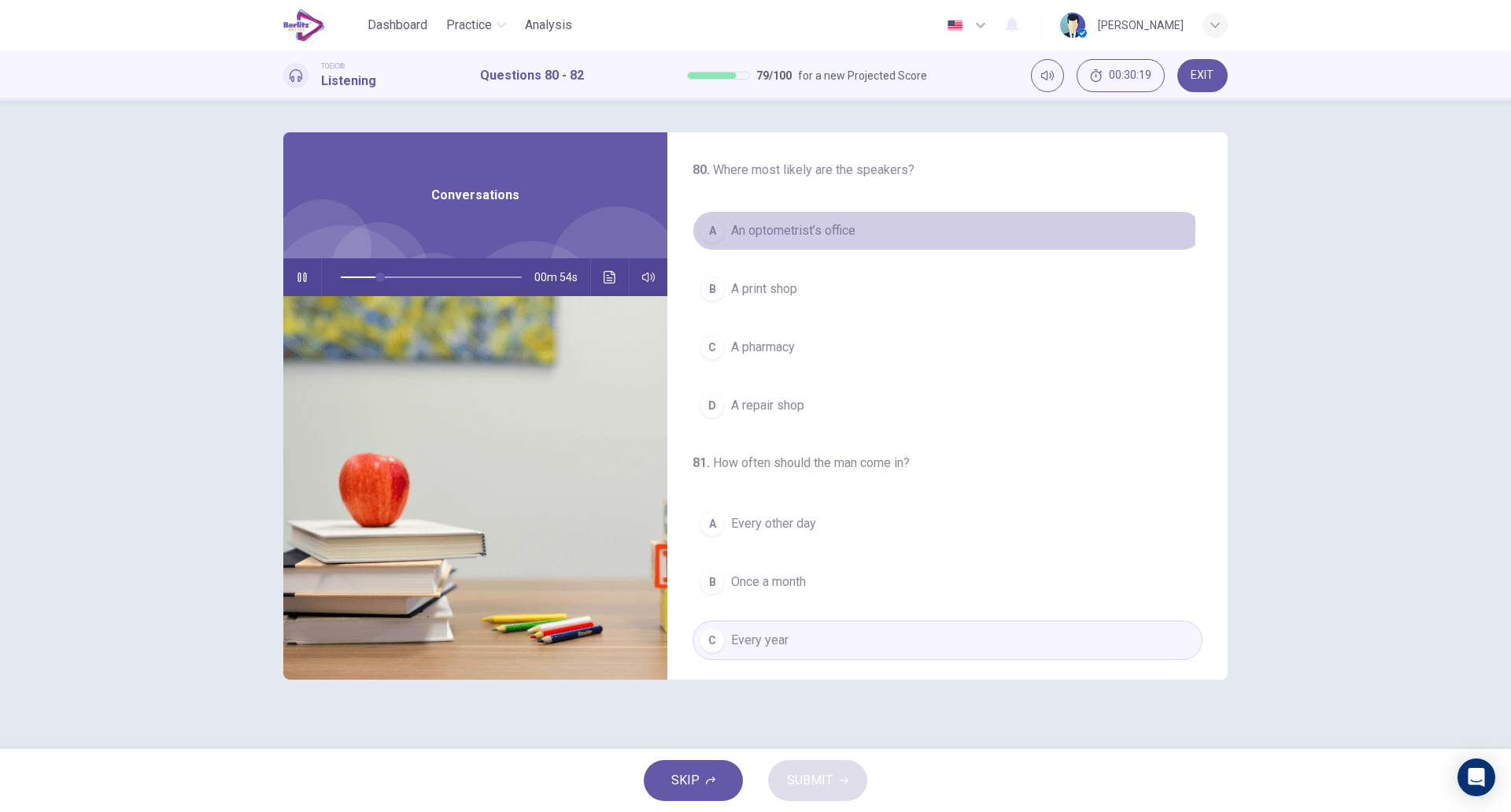
click at [851, 231] on span "An optometrist’s office" at bounding box center [794, 231] width 125 height 19
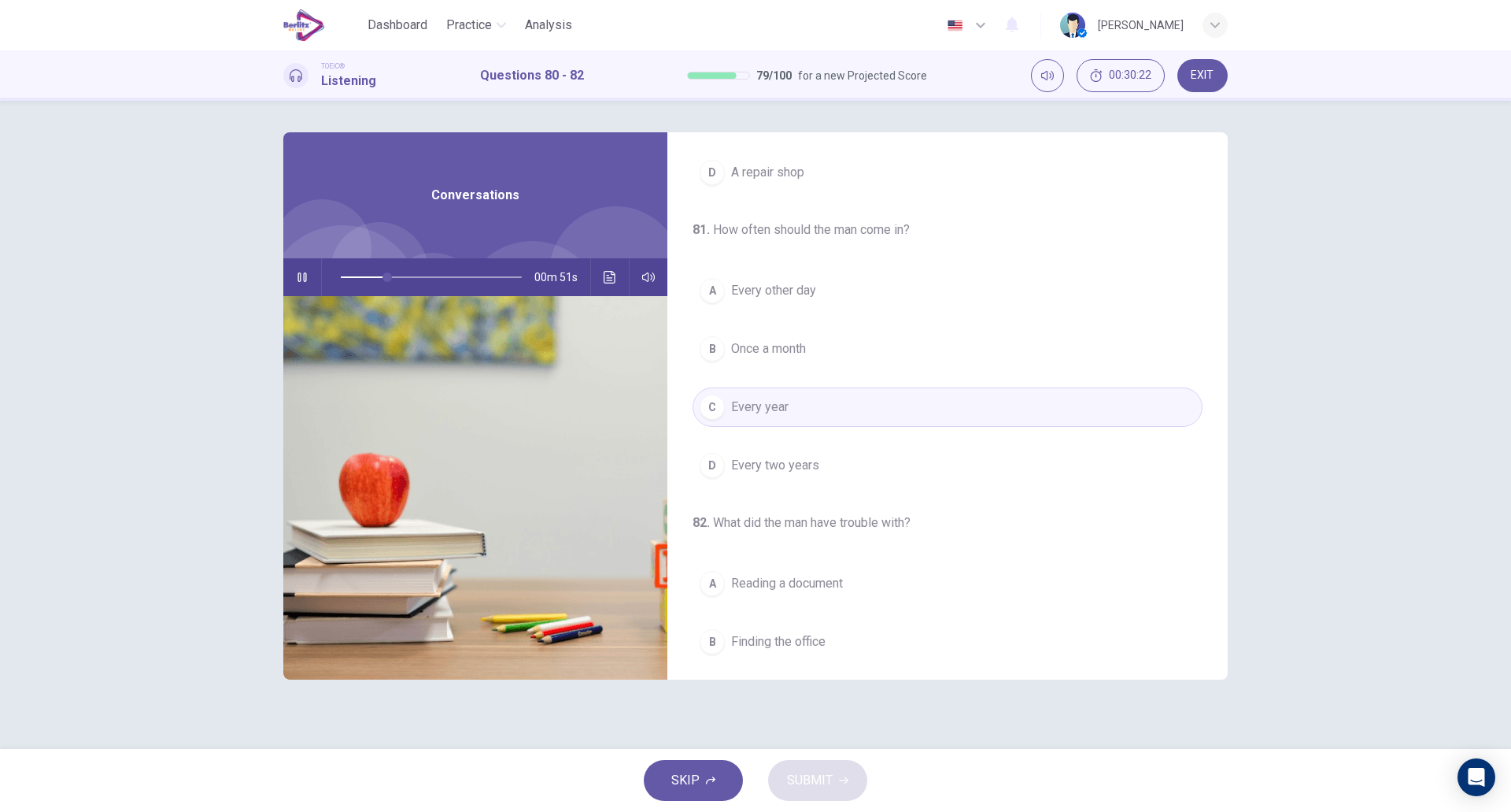
scroll to position [360, 0]
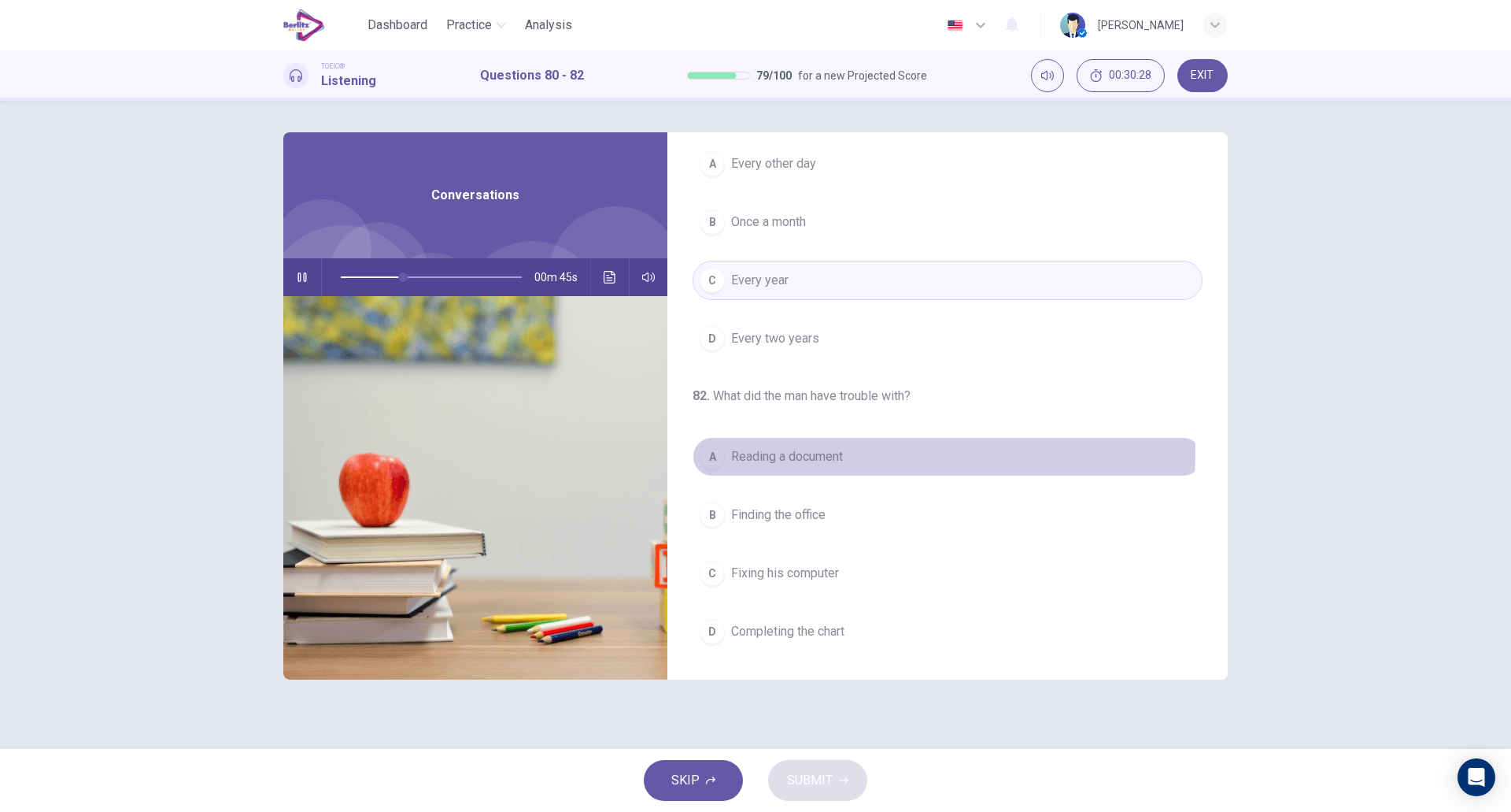
click at [914, 453] on button "A Reading a document" at bounding box center [948, 457] width 510 height 40
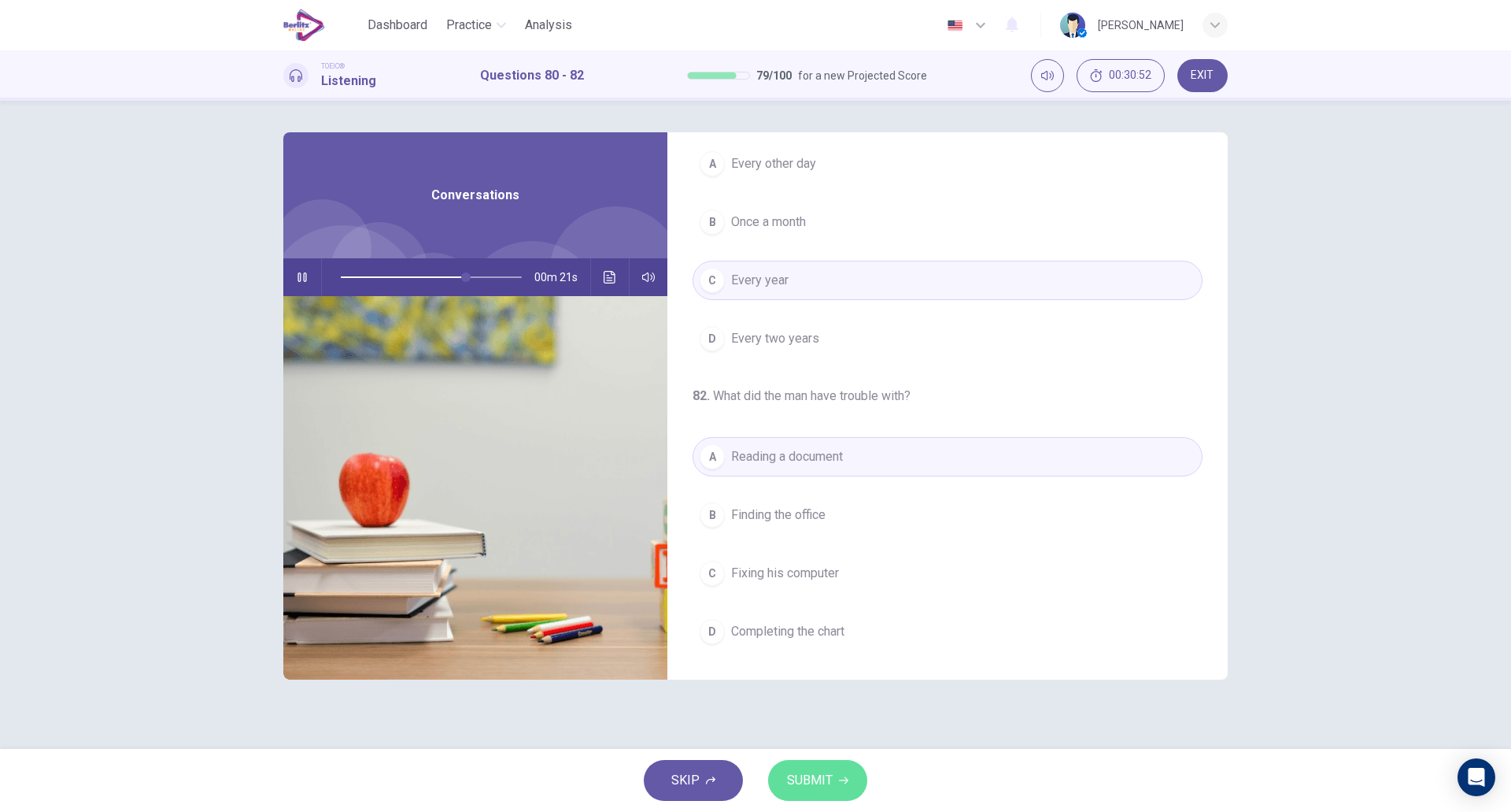
click at [819, 774] on span "SUBMIT" at bounding box center [810, 780] width 45 height 22
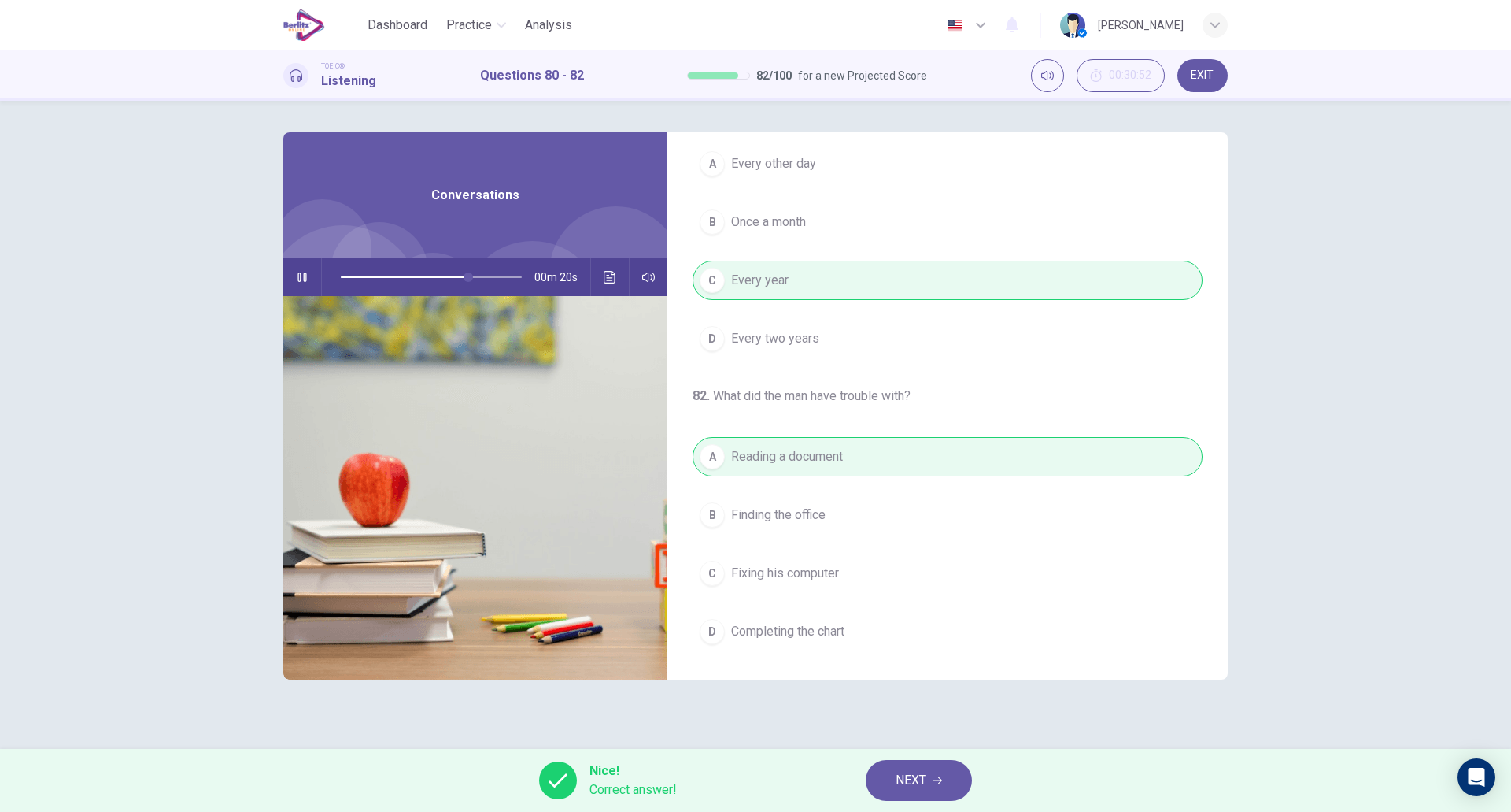
type input "**"
click at [914, 780] on span "NEXT" at bounding box center [911, 780] width 31 height 22
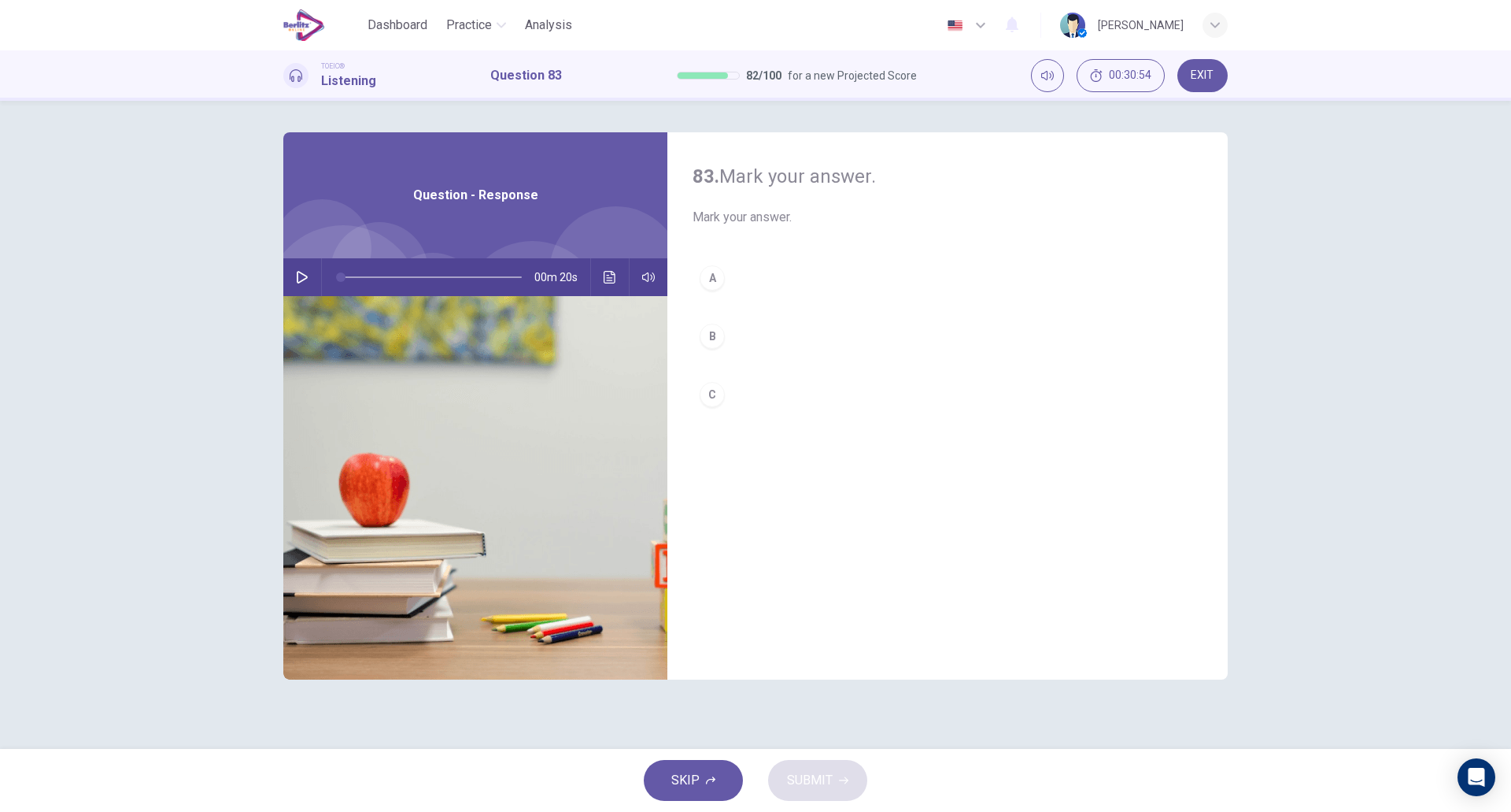
click at [299, 276] on icon "button" at bounding box center [302, 277] width 13 height 13
click at [820, 281] on button "A" at bounding box center [948, 279] width 510 height 40
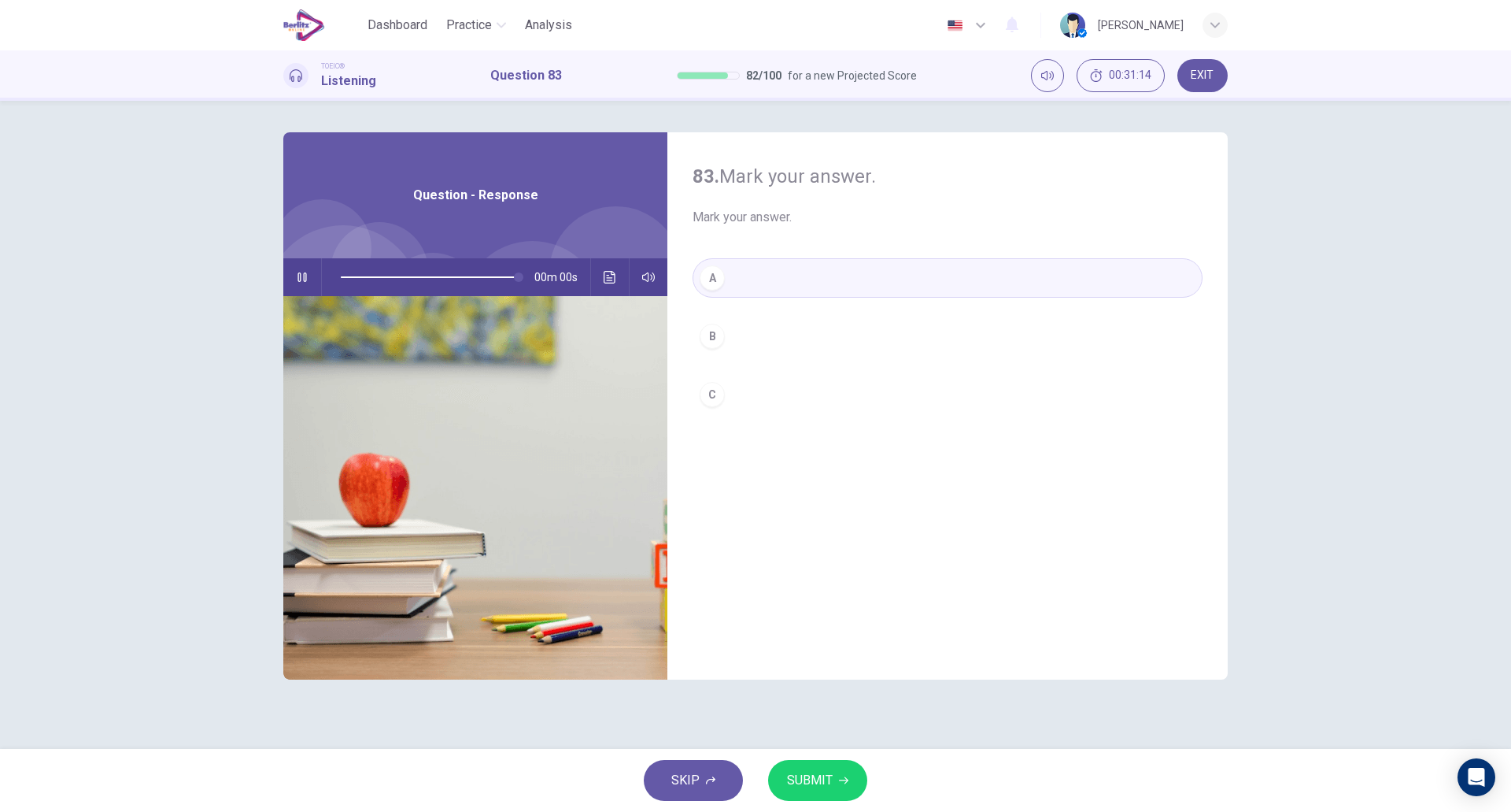
type input "*"
click at [825, 768] on button "SUBMIT" at bounding box center [818, 779] width 99 height 41
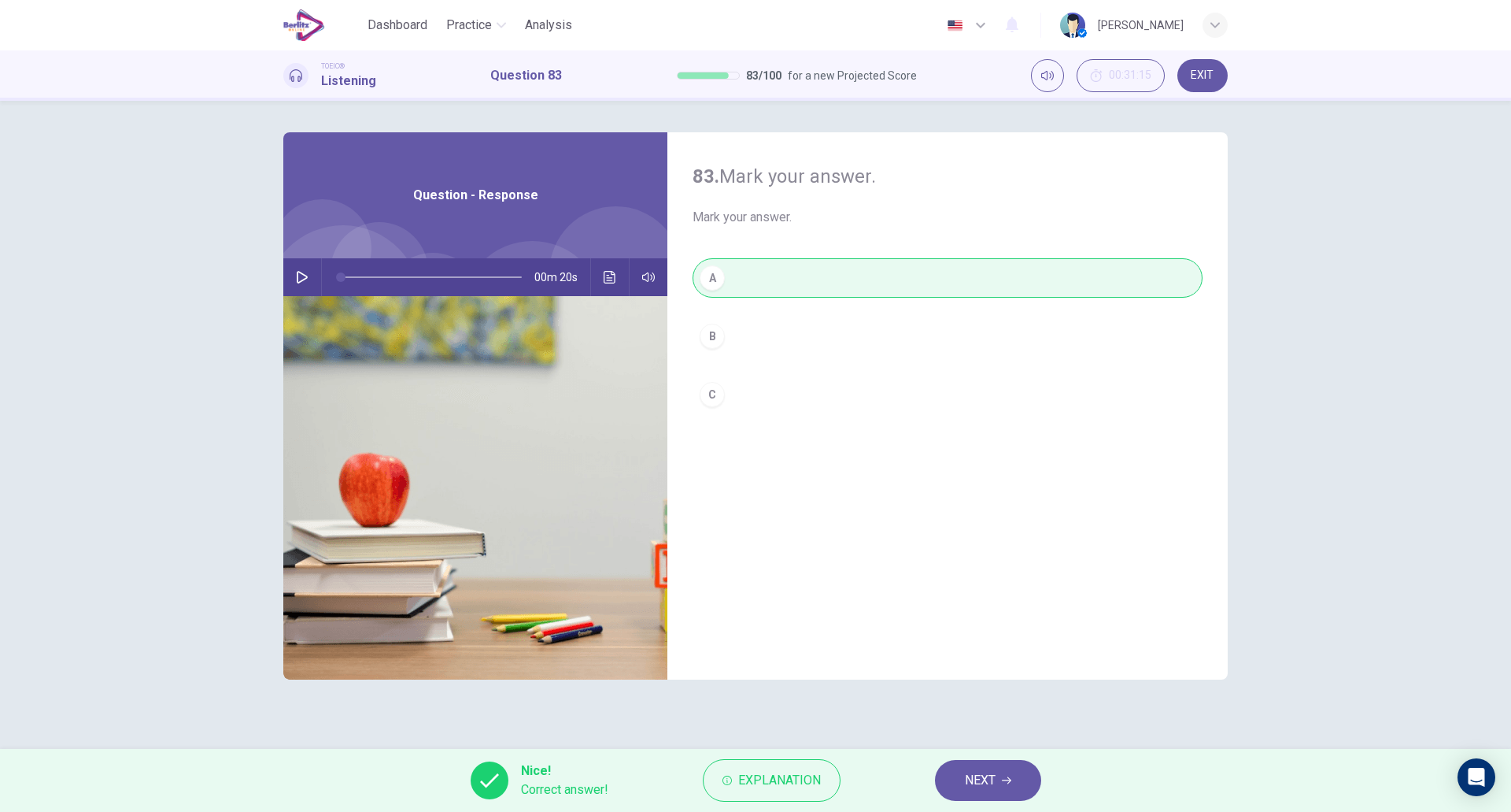
click at [968, 772] on span "NEXT" at bounding box center [980, 780] width 31 height 22
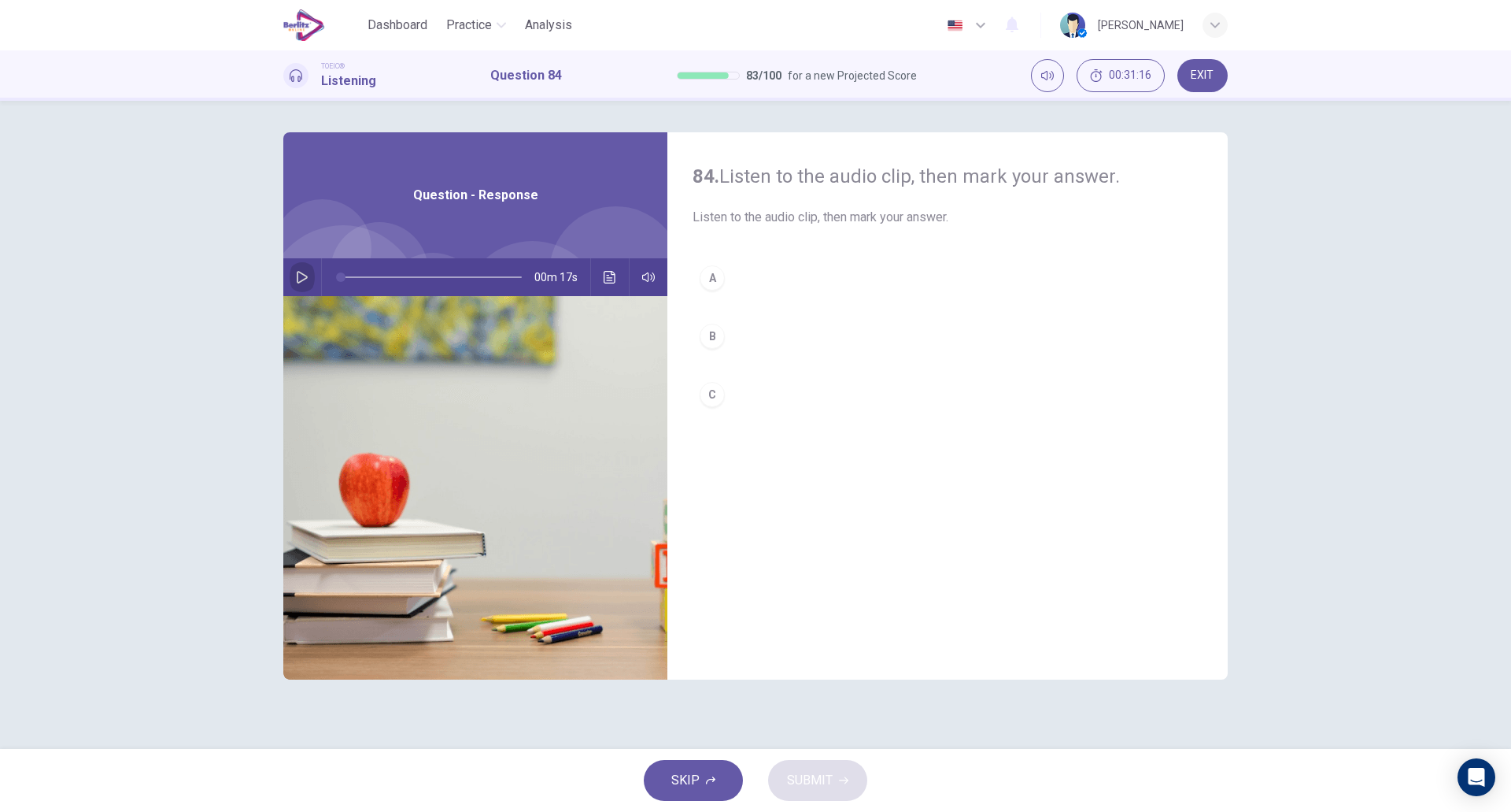
click at [302, 279] on icon "button" at bounding box center [302, 277] width 13 height 13
click at [788, 336] on button "B" at bounding box center [948, 336] width 510 height 40
type input "*"
click at [806, 781] on span "SUBMIT" at bounding box center [810, 780] width 45 height 22
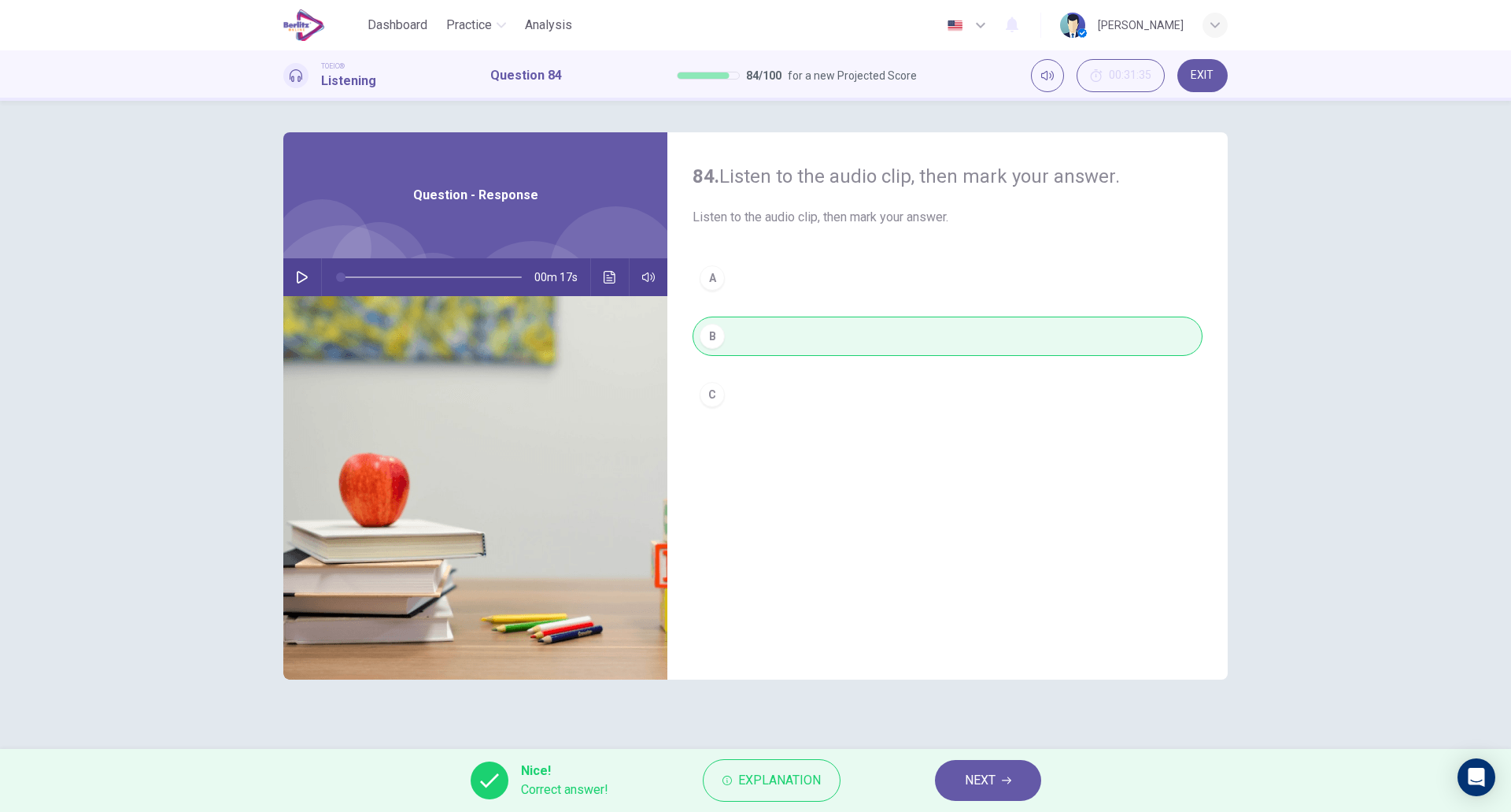
click at [1011, 778] on icon "button" at bounding box center [1006, 779] width 9 height 9
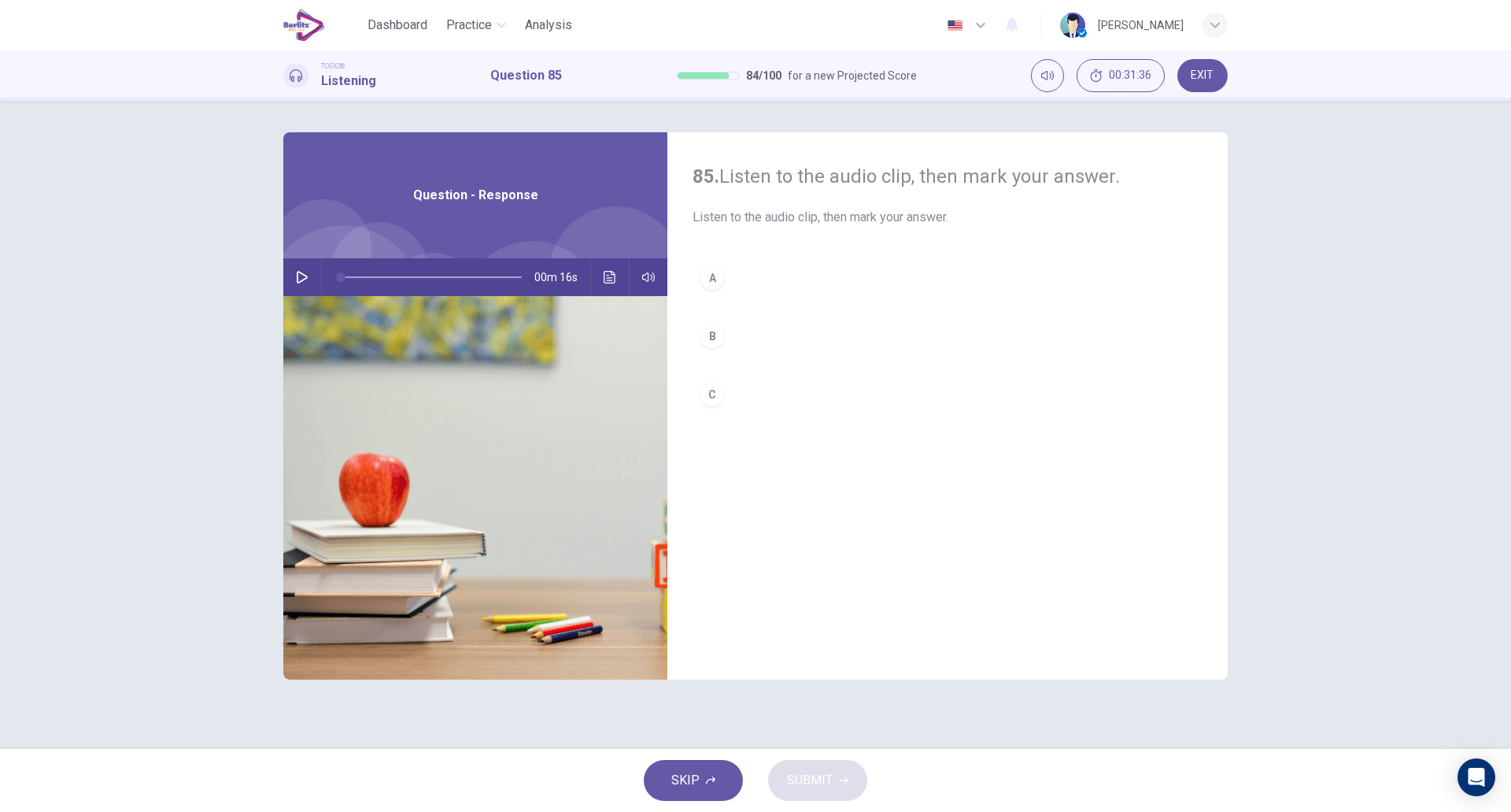
click at [300, 280] on icon "button" at bounding box center [302, 277] width 13 height 13
click at [842, 422] on div "A B C" at bounding box center [948, 352] width 510 height 187
click at [774, 403] on button "C" at bounding box center [948, 394] width 510 height 40
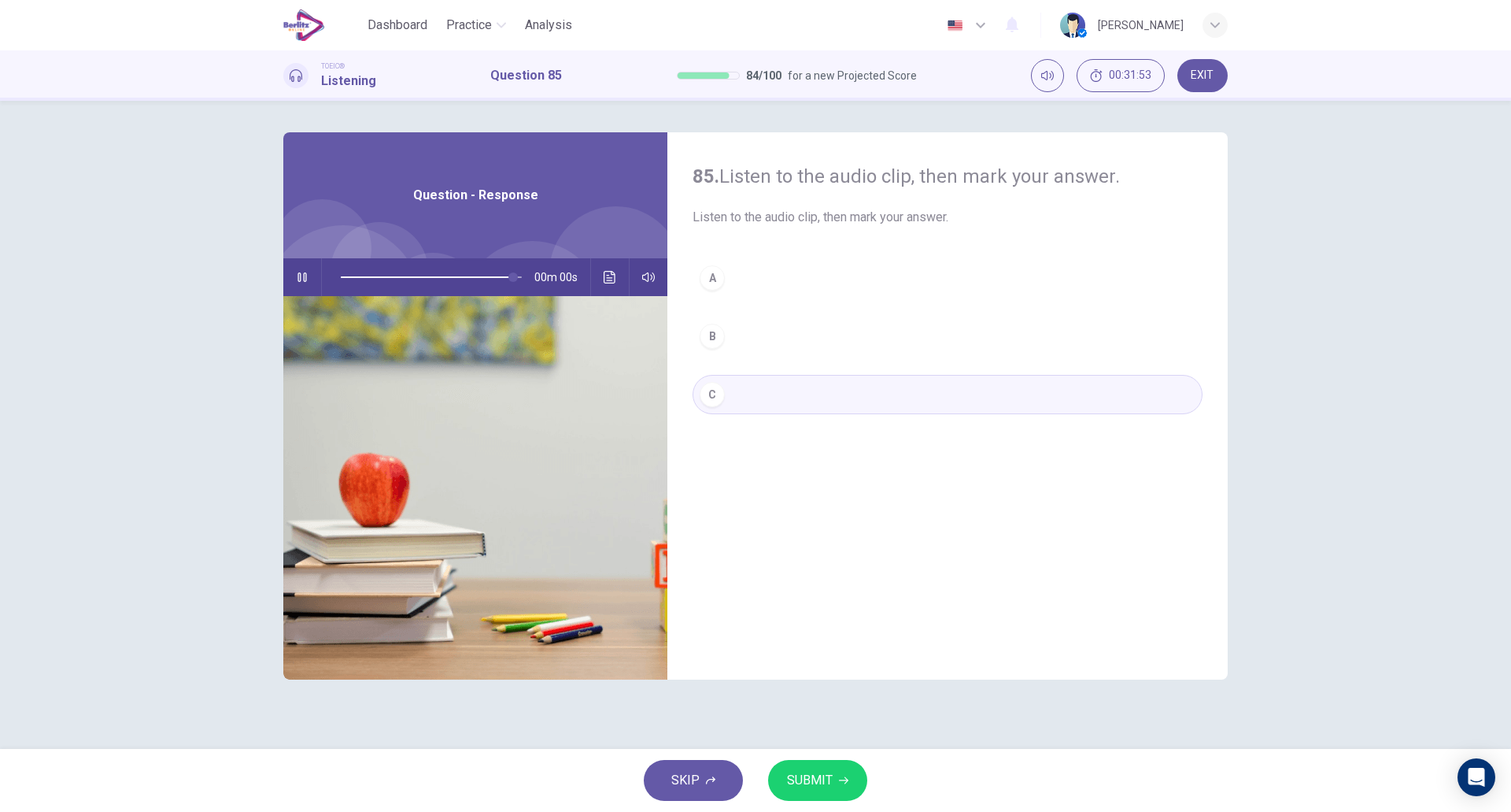
type input "*"
click at [800, 746] on div "85. Listen to the audio clip, then [PERSON_NAME] your answer. Listen to the aud…" at bounding box center [755, 424] width 1511 height 647
click at [806, 770] on span "SUBMIT" at bounding box center [810, 780] width 45 height 22
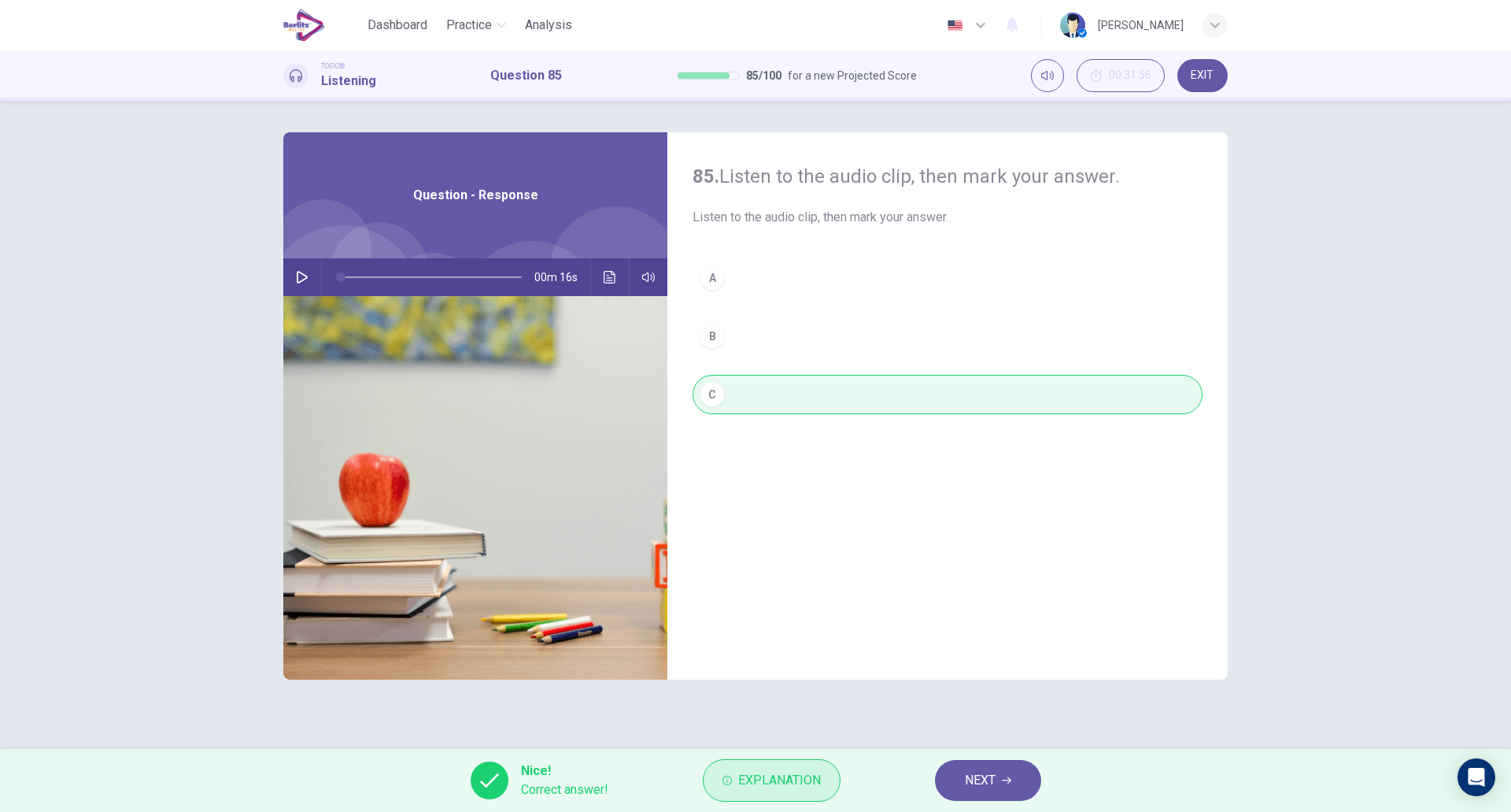
click at [771, 765] on button "Explanation" at bounding box center [771, 779] width 137 height 42
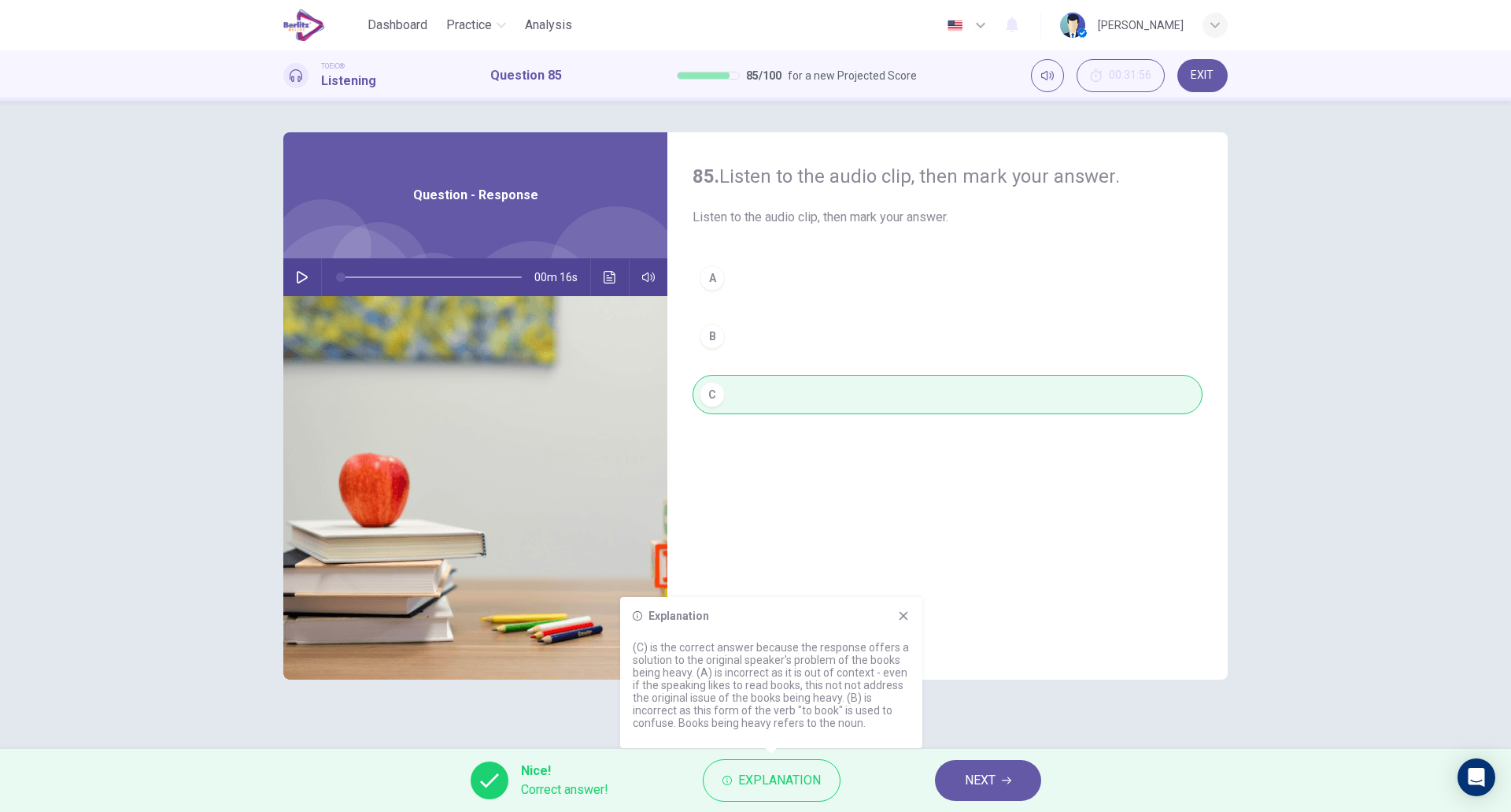
click at [908, 611] on icon at bounding box center [904, 616] width 9 height 9
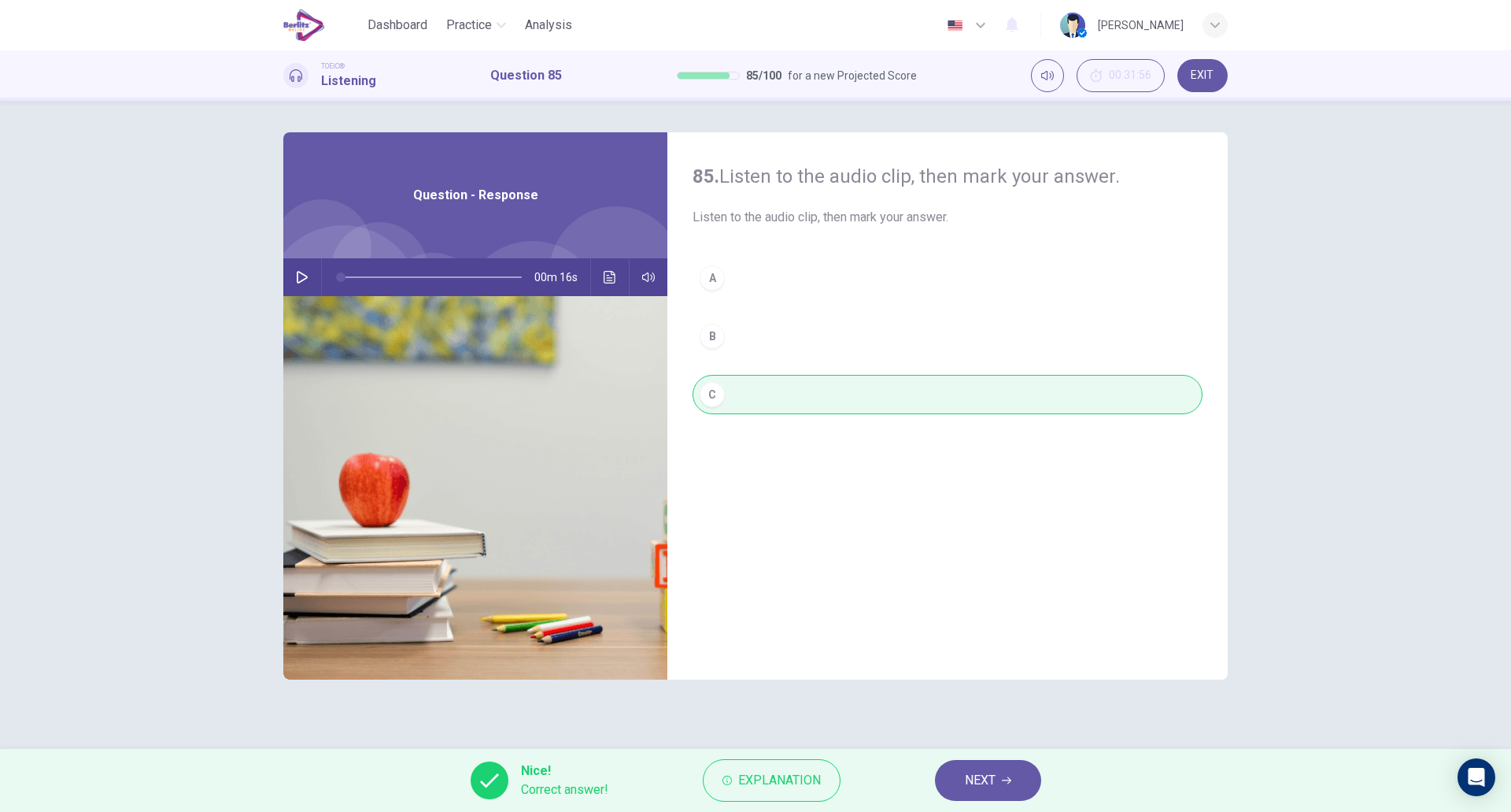
click at [1010, 791] on button "NEXT" at bounding box center [988, 779] width 107 height 41
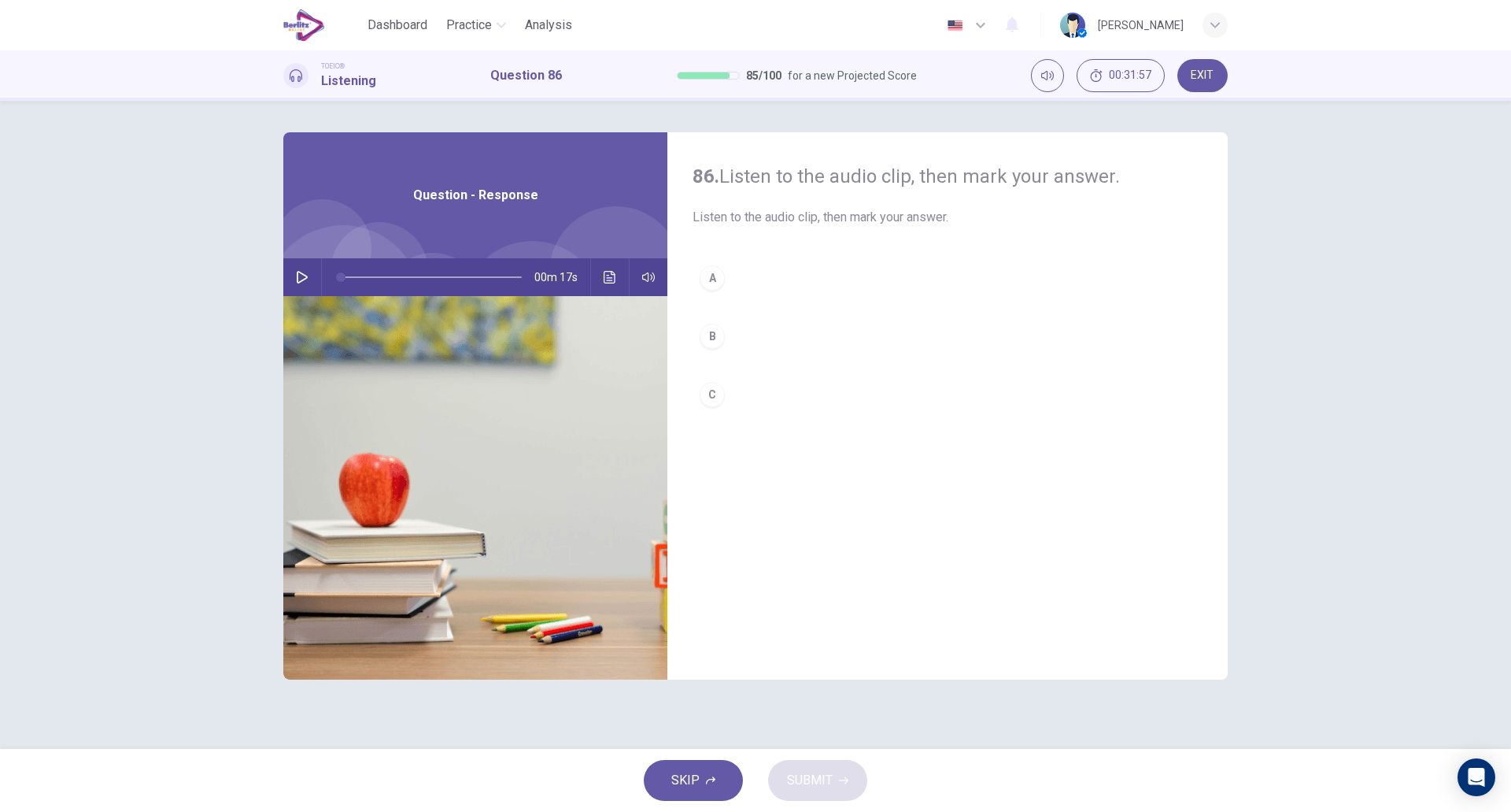
click at [300, 272] on icon "button" at bounding box center [302, 277] width 11 height 13
click at [765, 374] on div "A B C" at bounding box center [948, 352] width 510 height 187
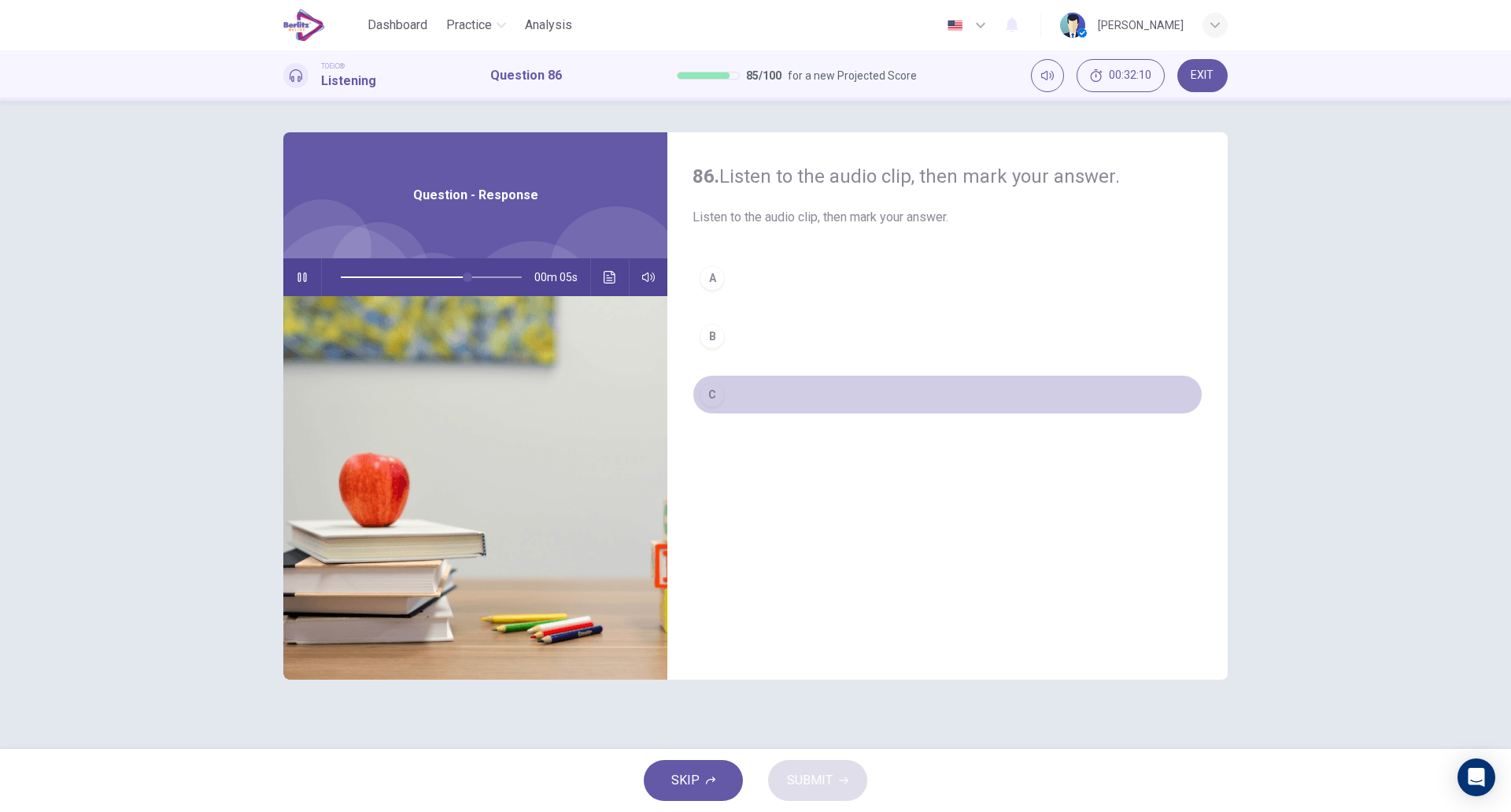
click at [757, 382] on button "C" at bounding box center [948, 394] width 510 height 40
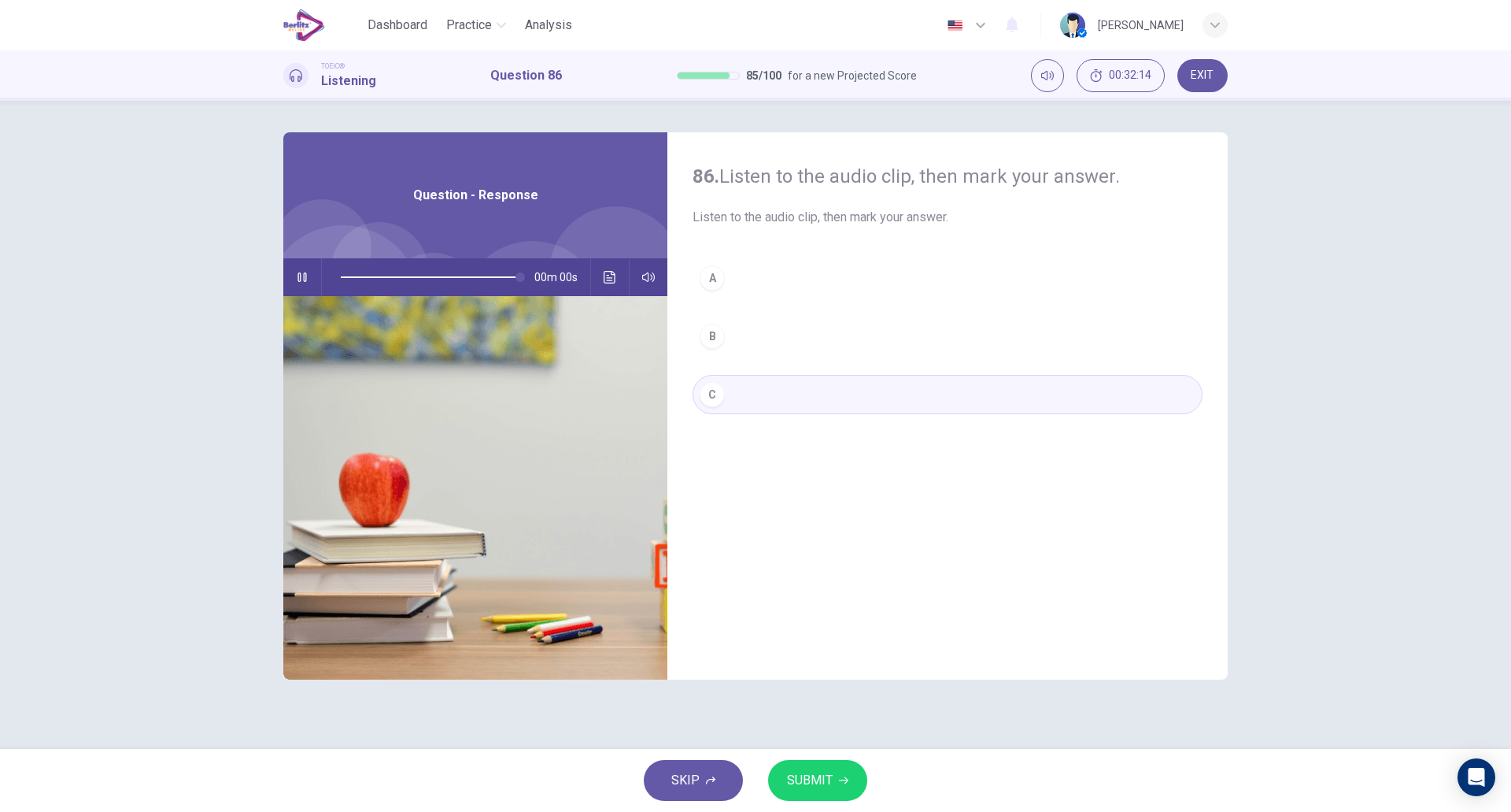
type input "*"
click at [831, 773] on span "SUBMIT" at bounding box center [810, 780] width 45 height 22
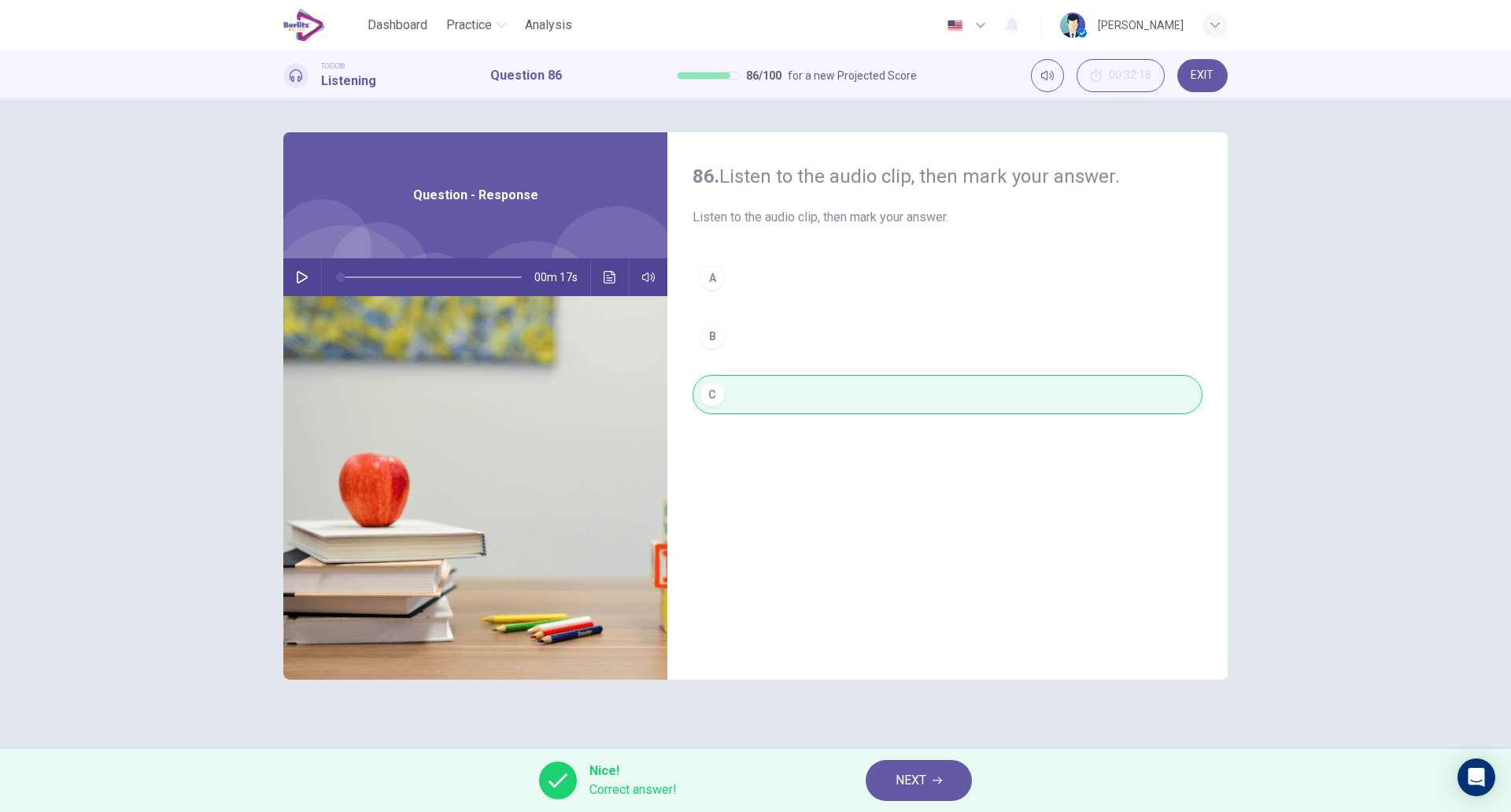
click at [931, 788] on button "NEXT" at bounding box center [920, 779] width 107 height 41
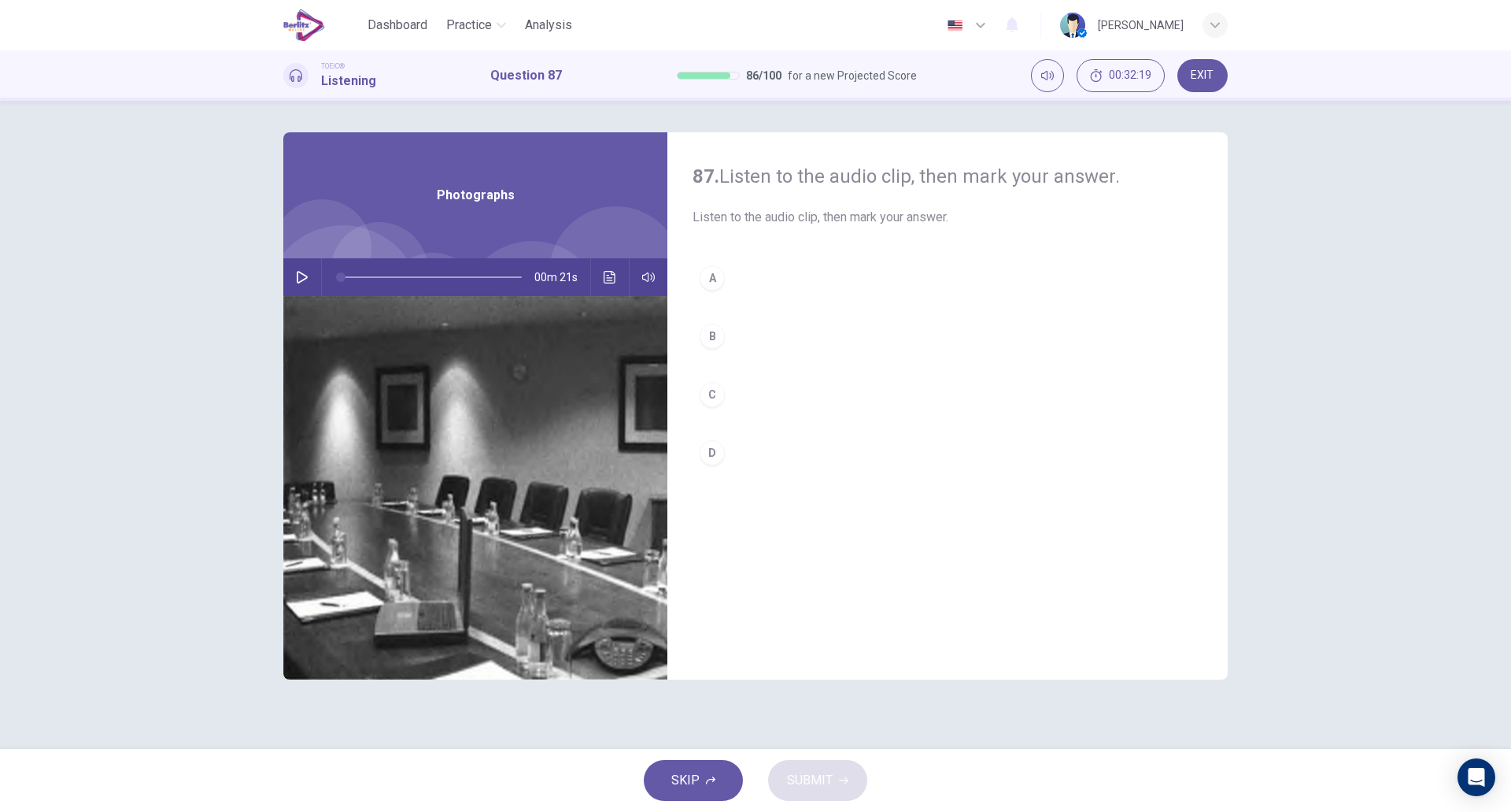
click at [307, 279] on icon "button" at bounding box center [302, 277] width 13 height 13
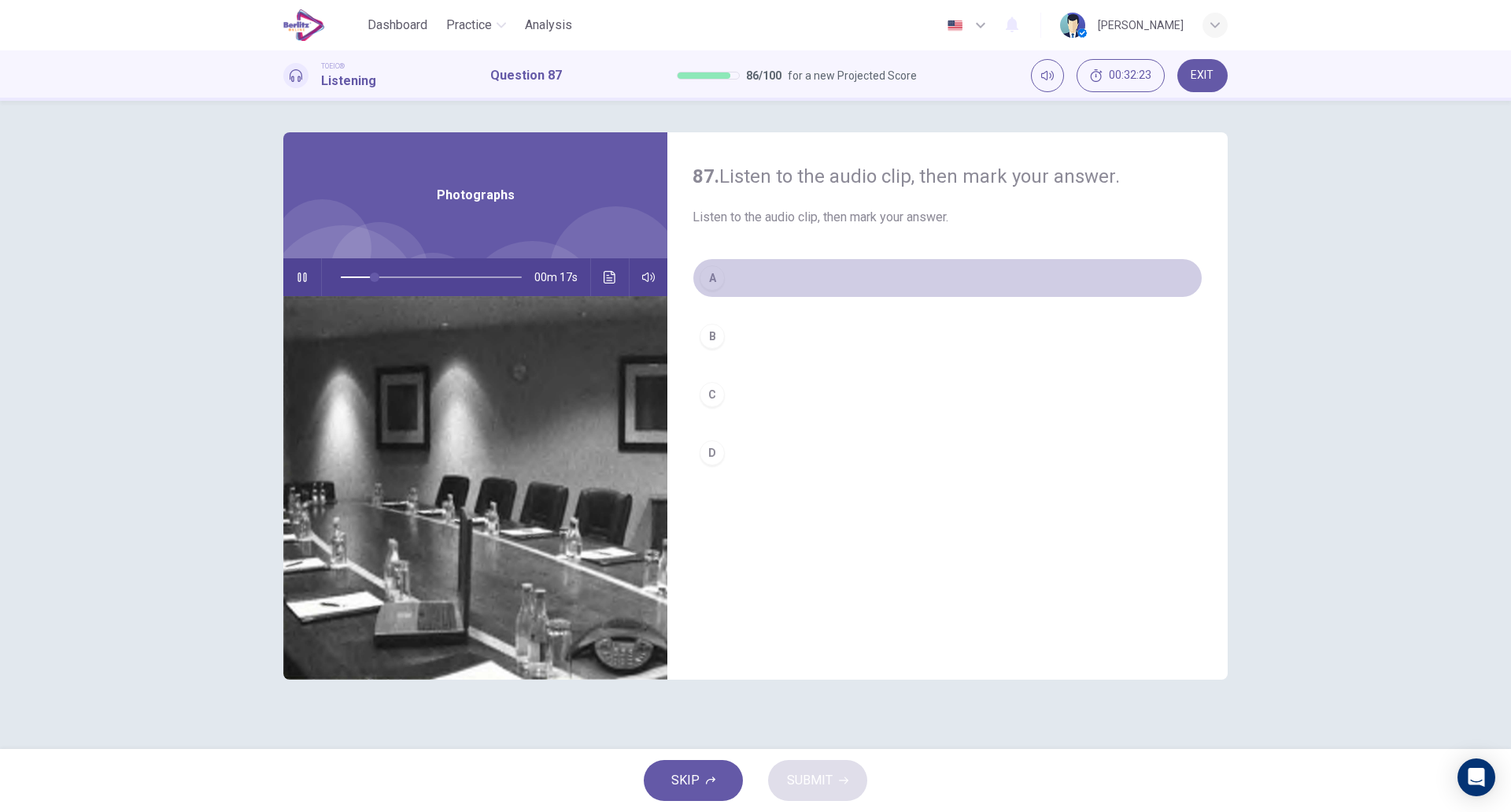
click at [763, 288] on button "A" at bounding box center [948, 279] width 510 height 40
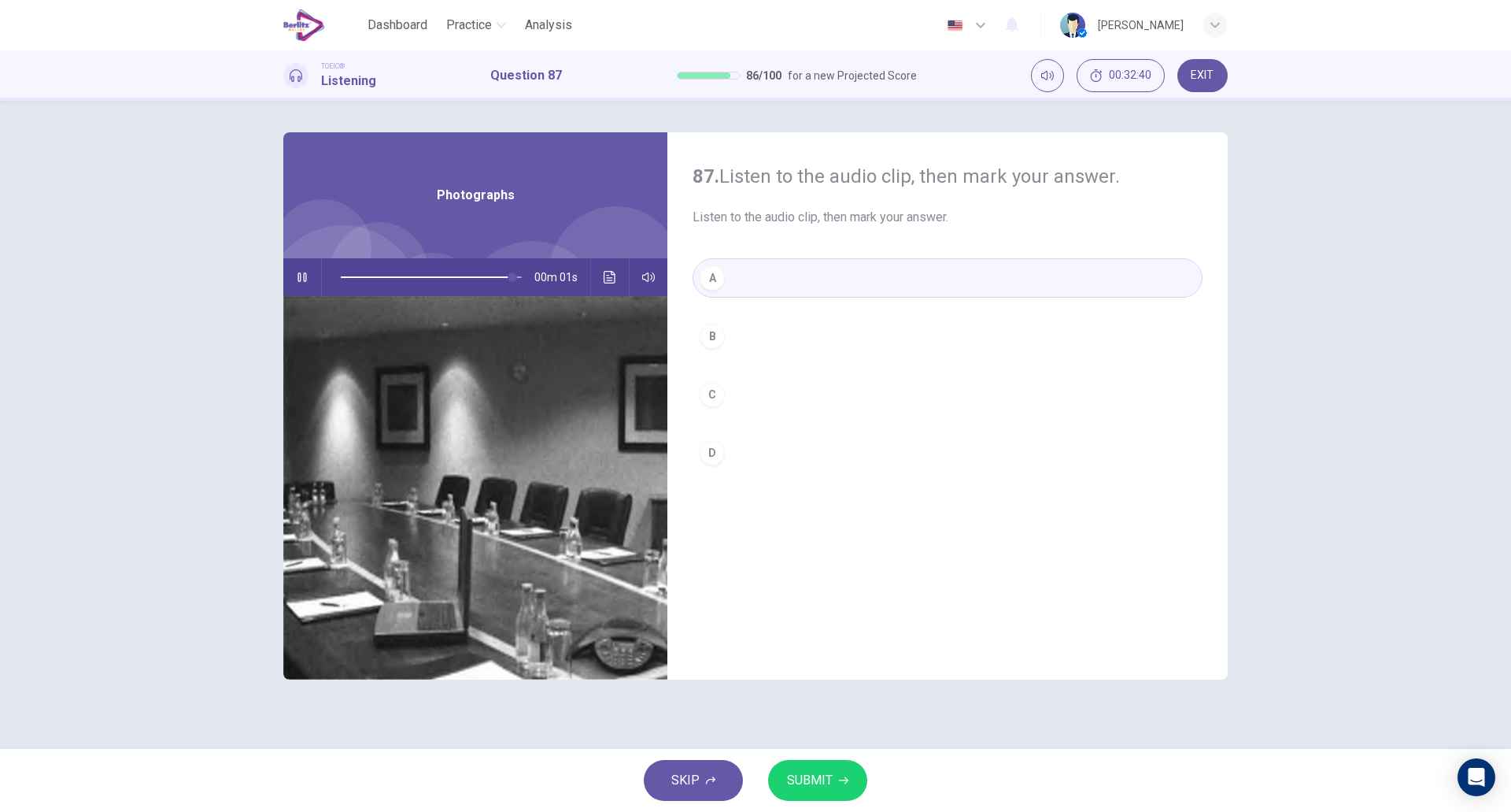
type input "*"
click at [823, 792] on button "SUBMIT" at bounding box center [818, 779] width 99 height 41
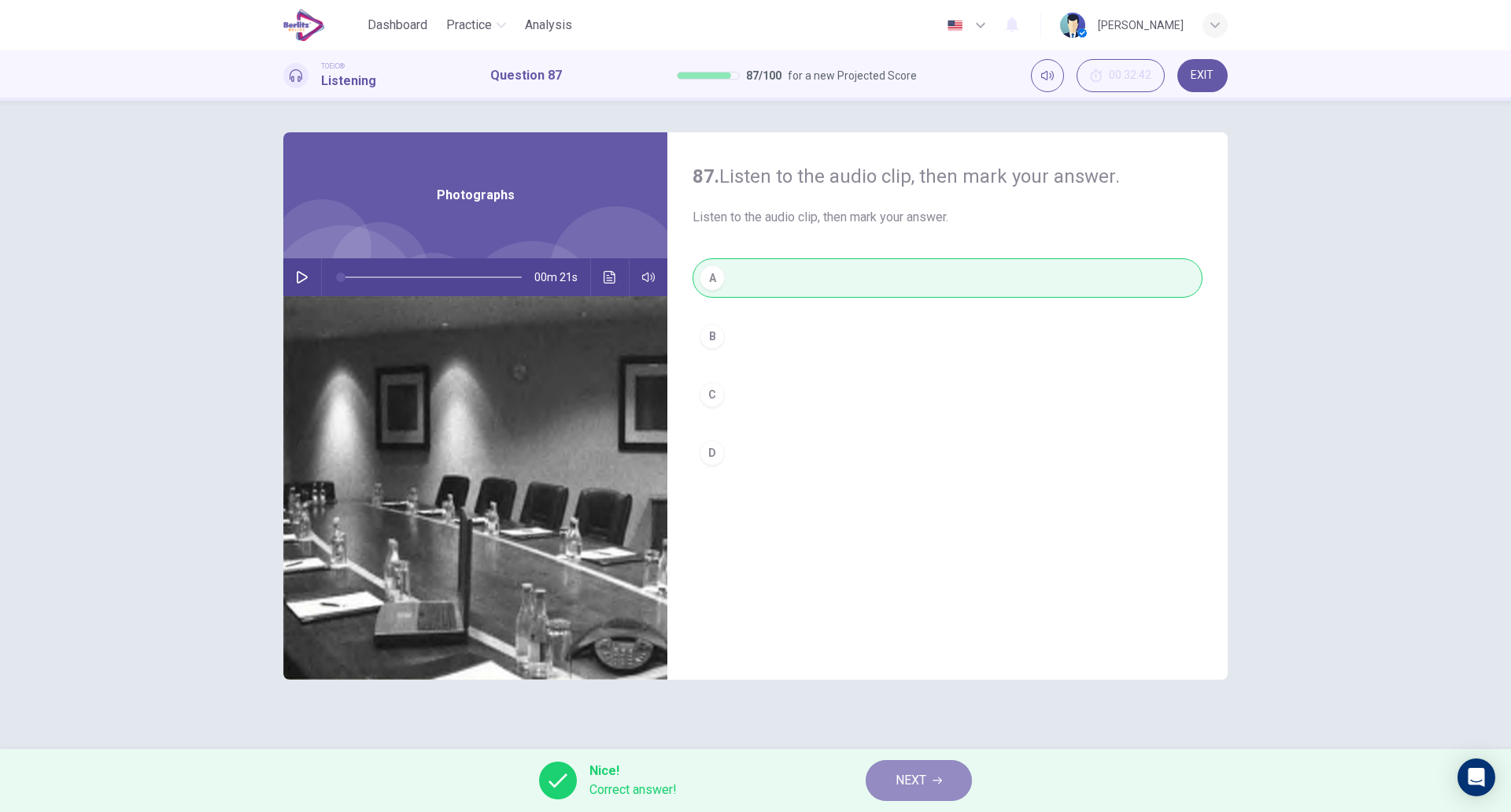
click at [897, 785] on span "NEXT" at bounding box center [911, 780] width 31 height 22
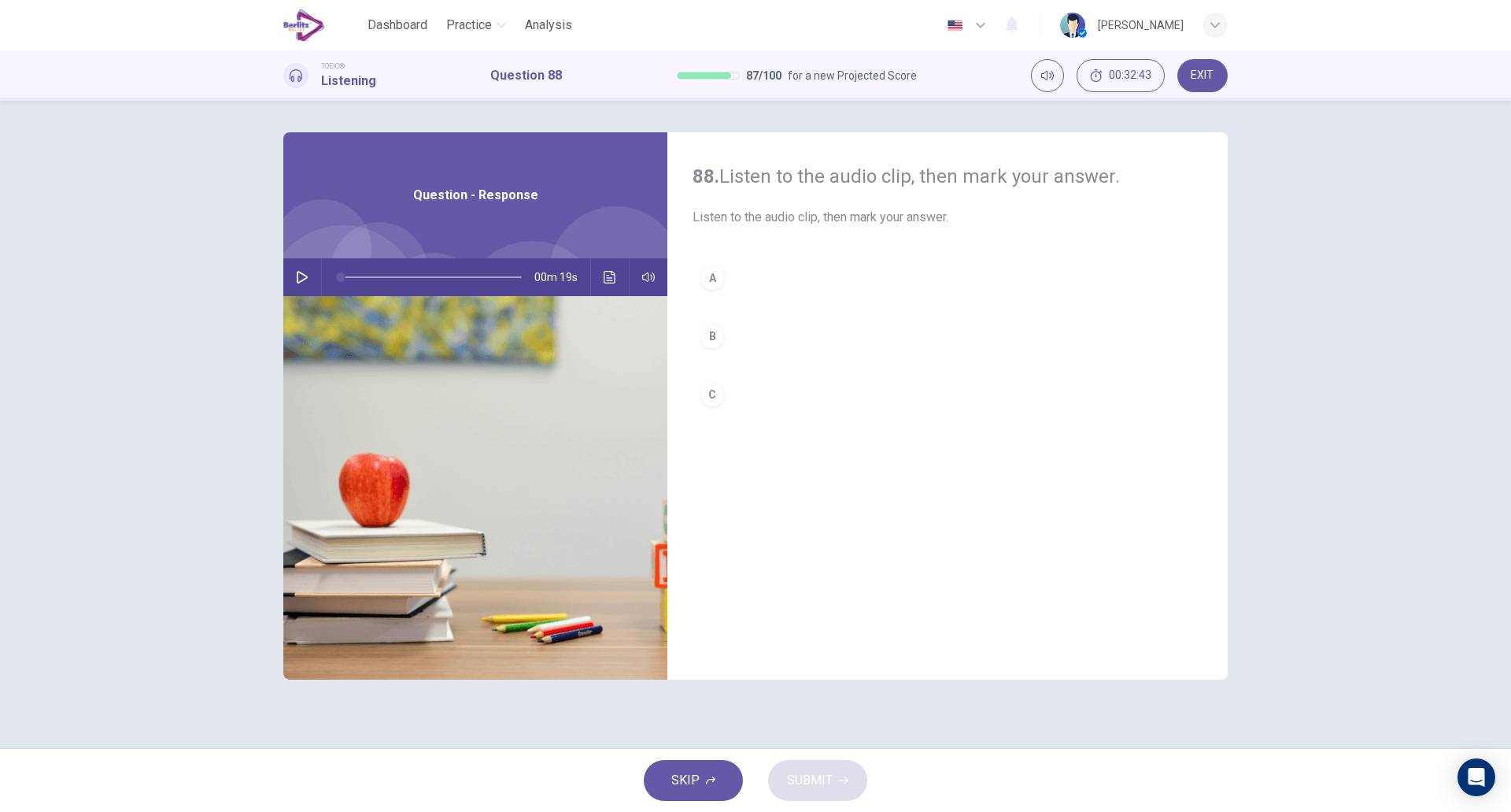
click at [295, 280] on button "button" at bounding box center [302, 278] width 25 height 38
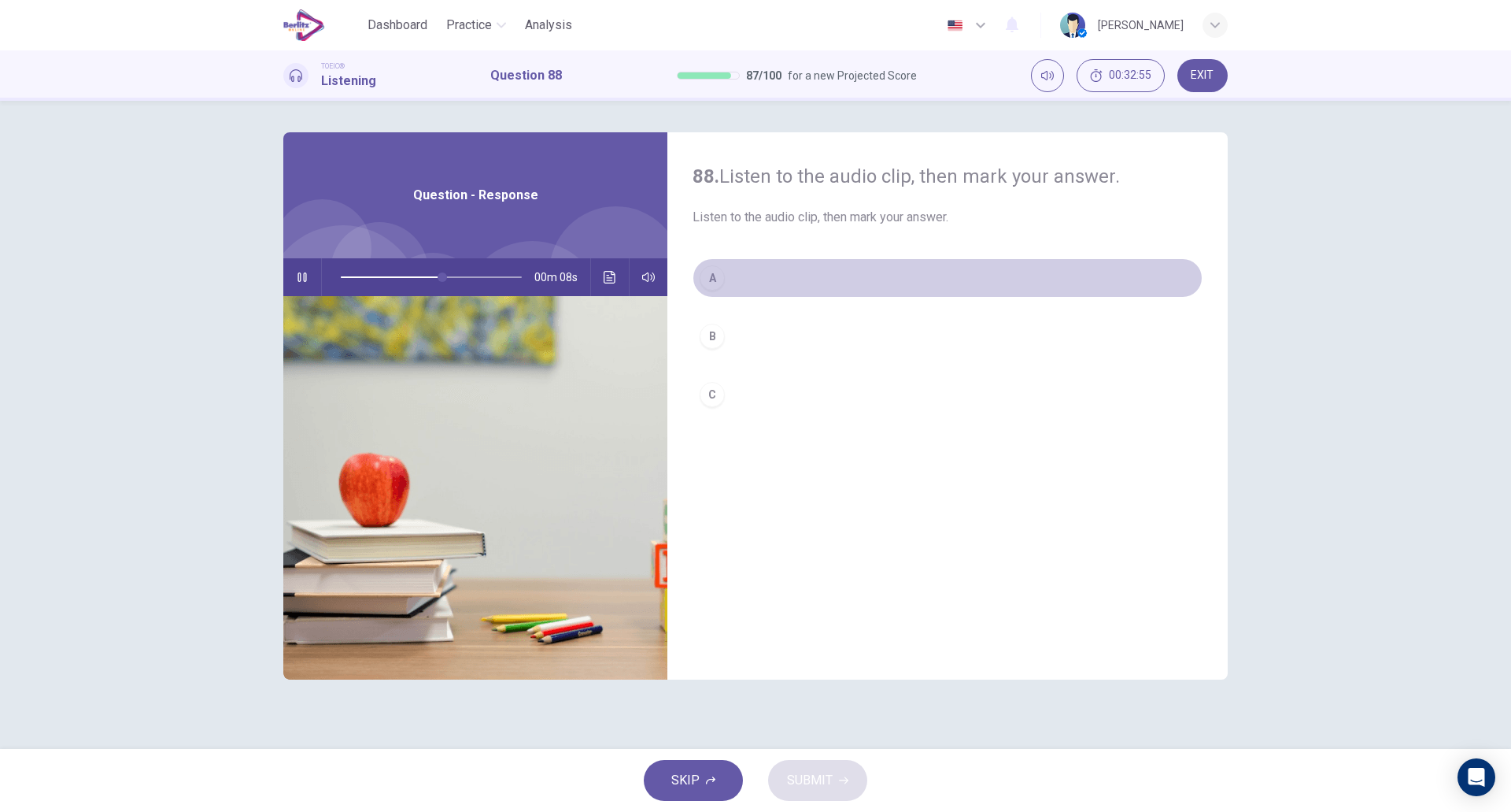
click at [787, 276] on button "A" at bounding box center [948, 279] width 510 height 40
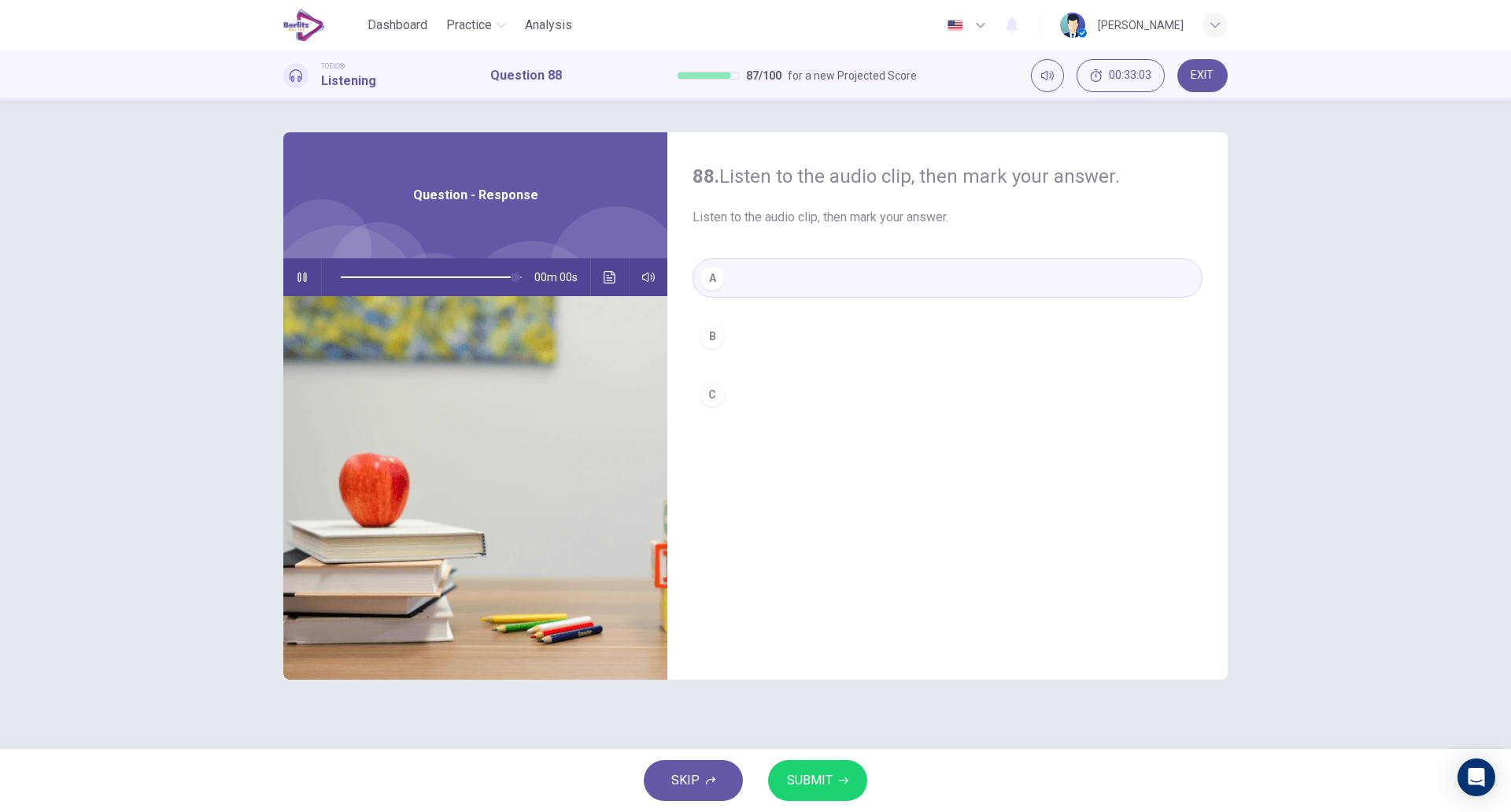
type input "*"
click at [826, 787] on span "SUBMIT" at bounding box center [810, 780] width 45 height 22
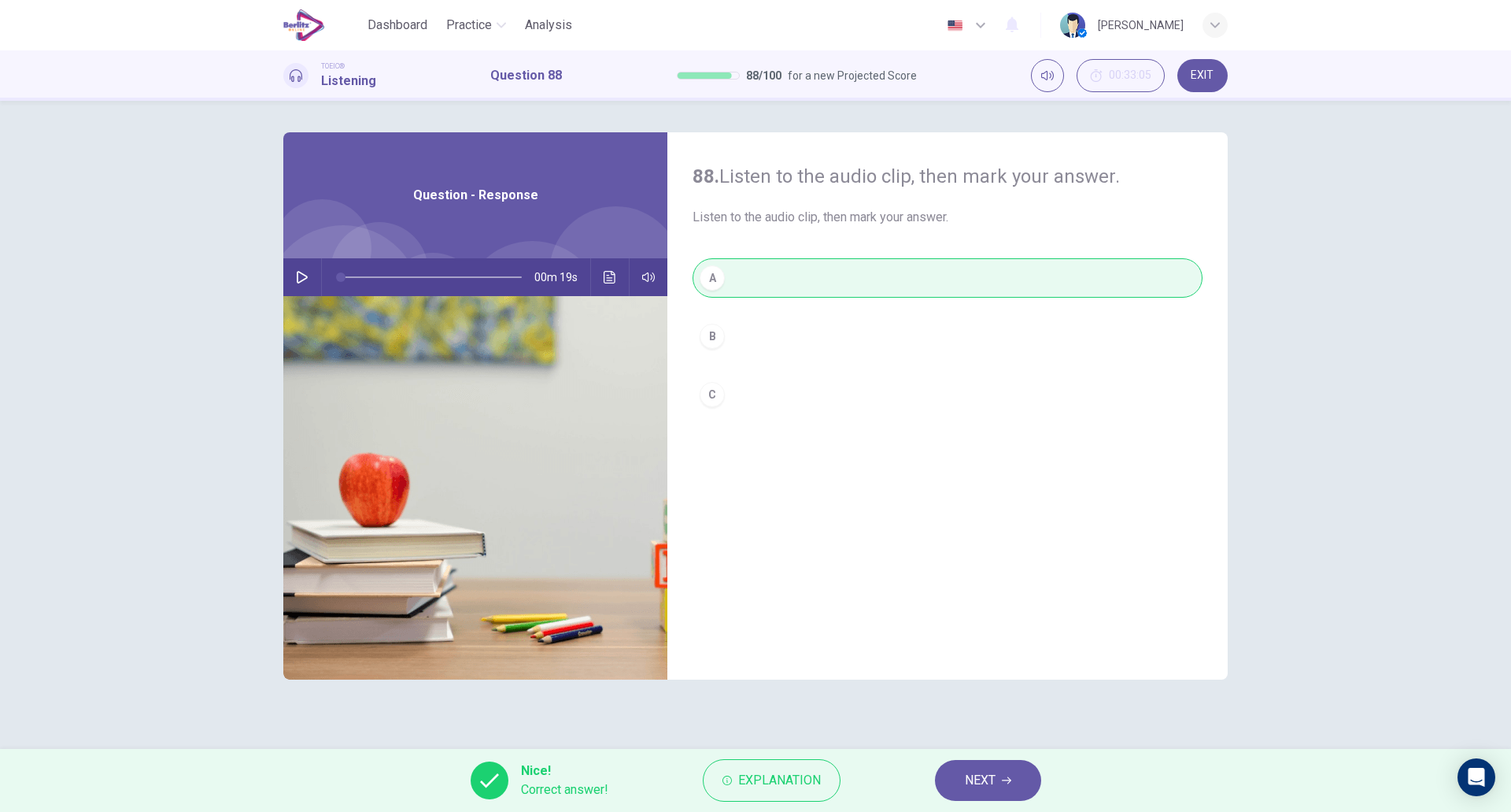
click at [976, 776] on span "NEXT" at bounding box center [980, 780] width 31 height 22
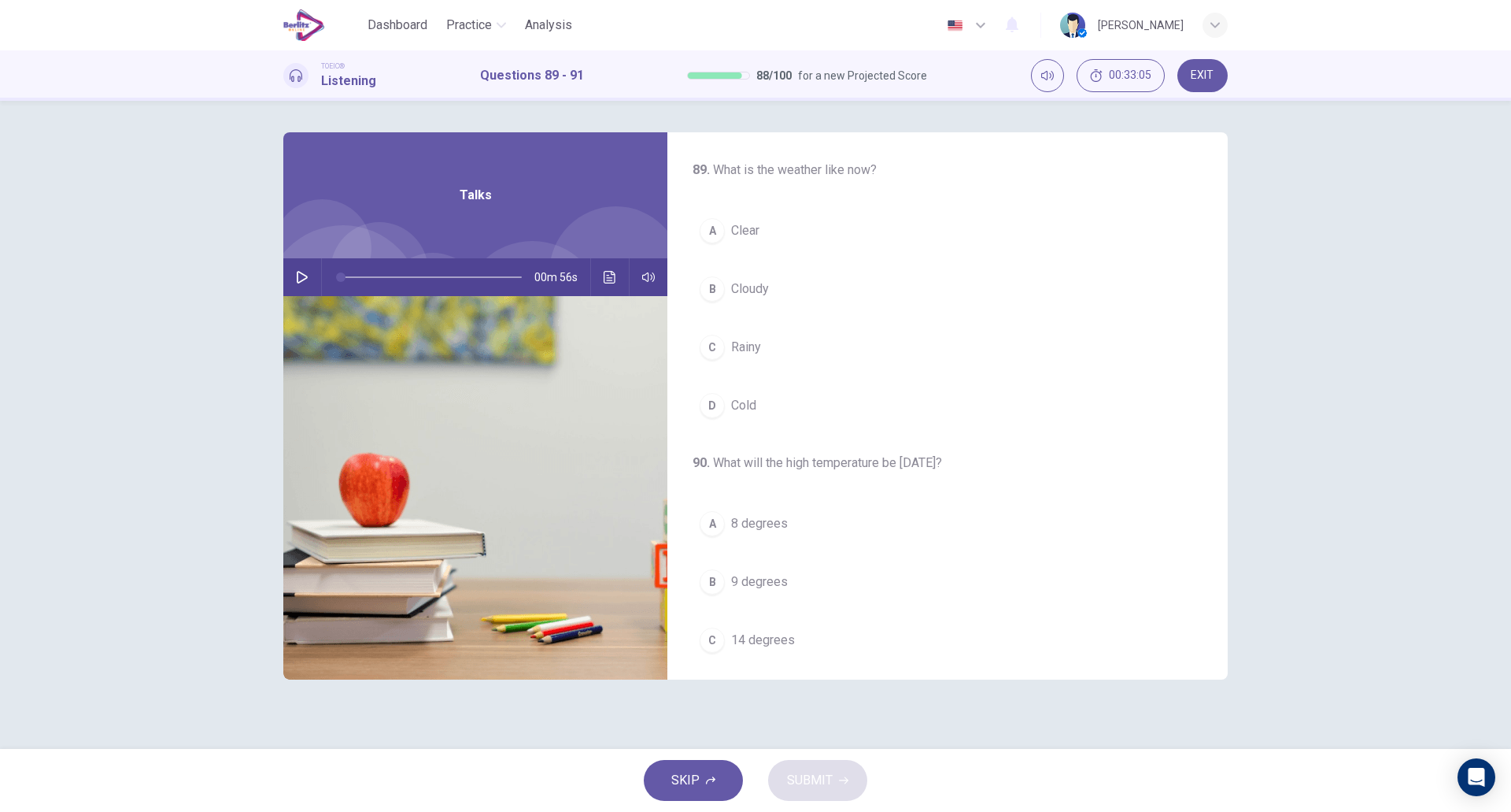
click at [303, 279] on icon "button" at bounding box center [302, 277] width 11 height 13
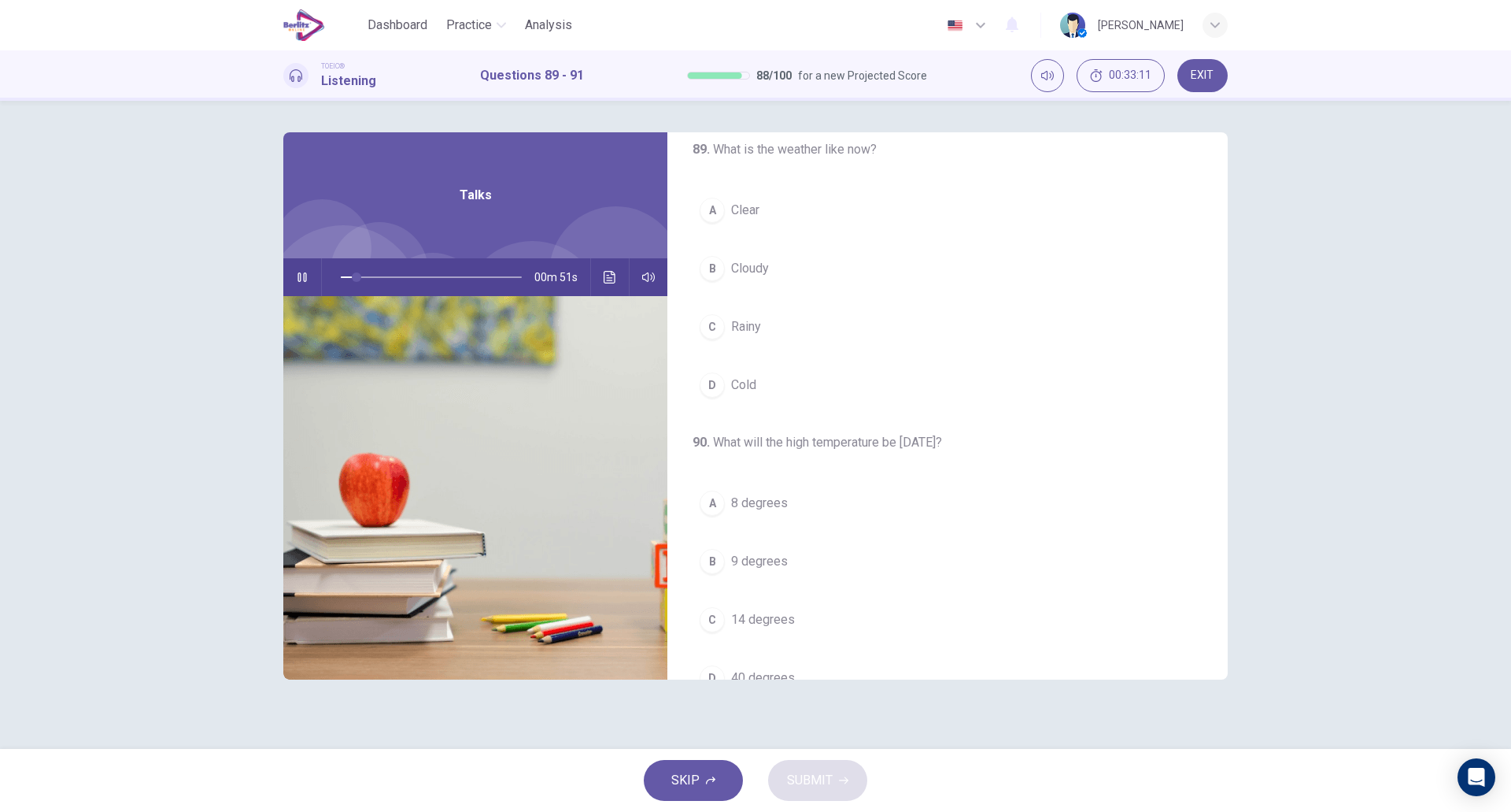
scroll to position [22, 0]
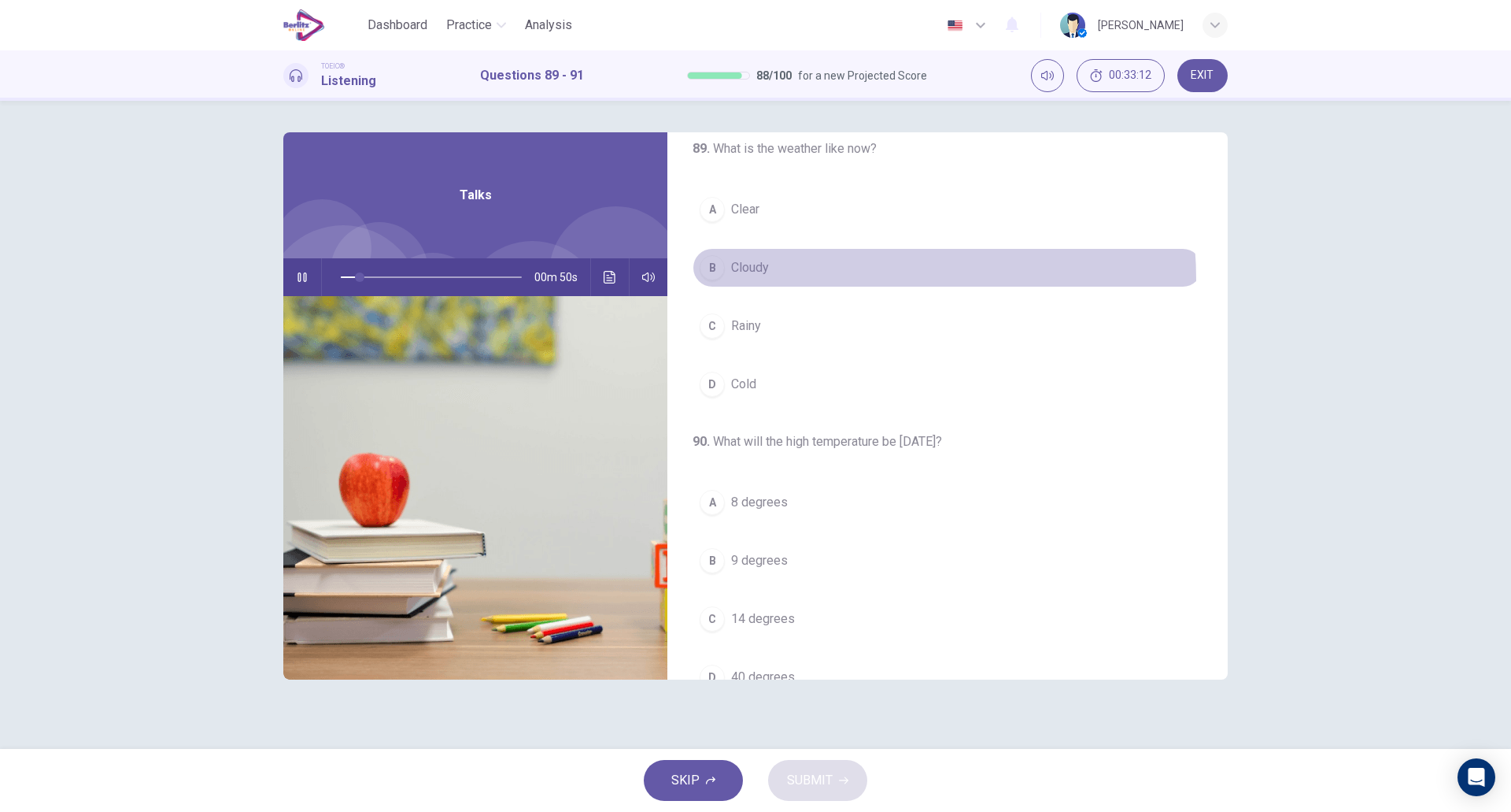
click at [801, 280] on button "B Cloudy" at bounding box center [948, 268] width 510 height 40
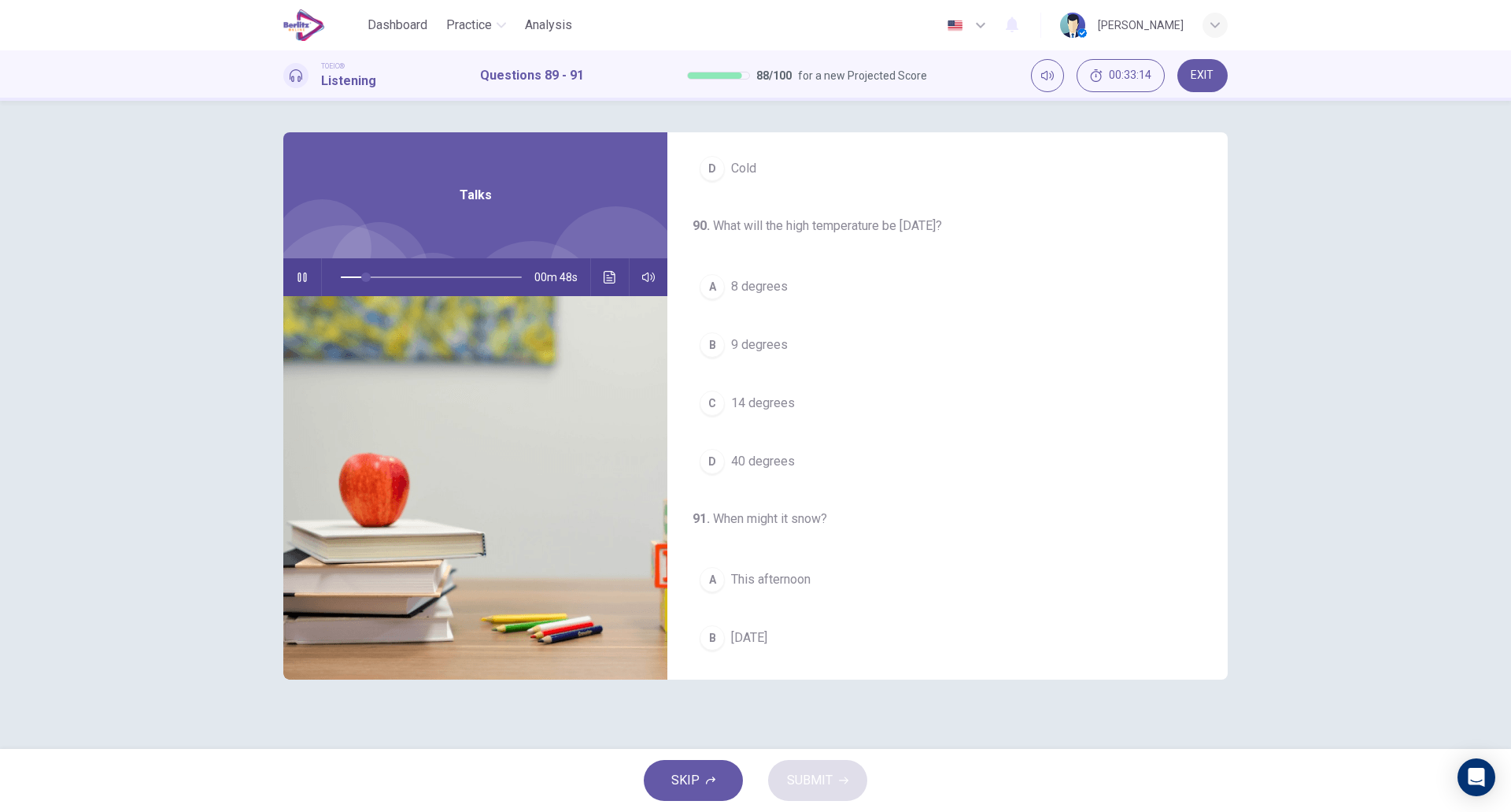
scroll to position [238, 0]
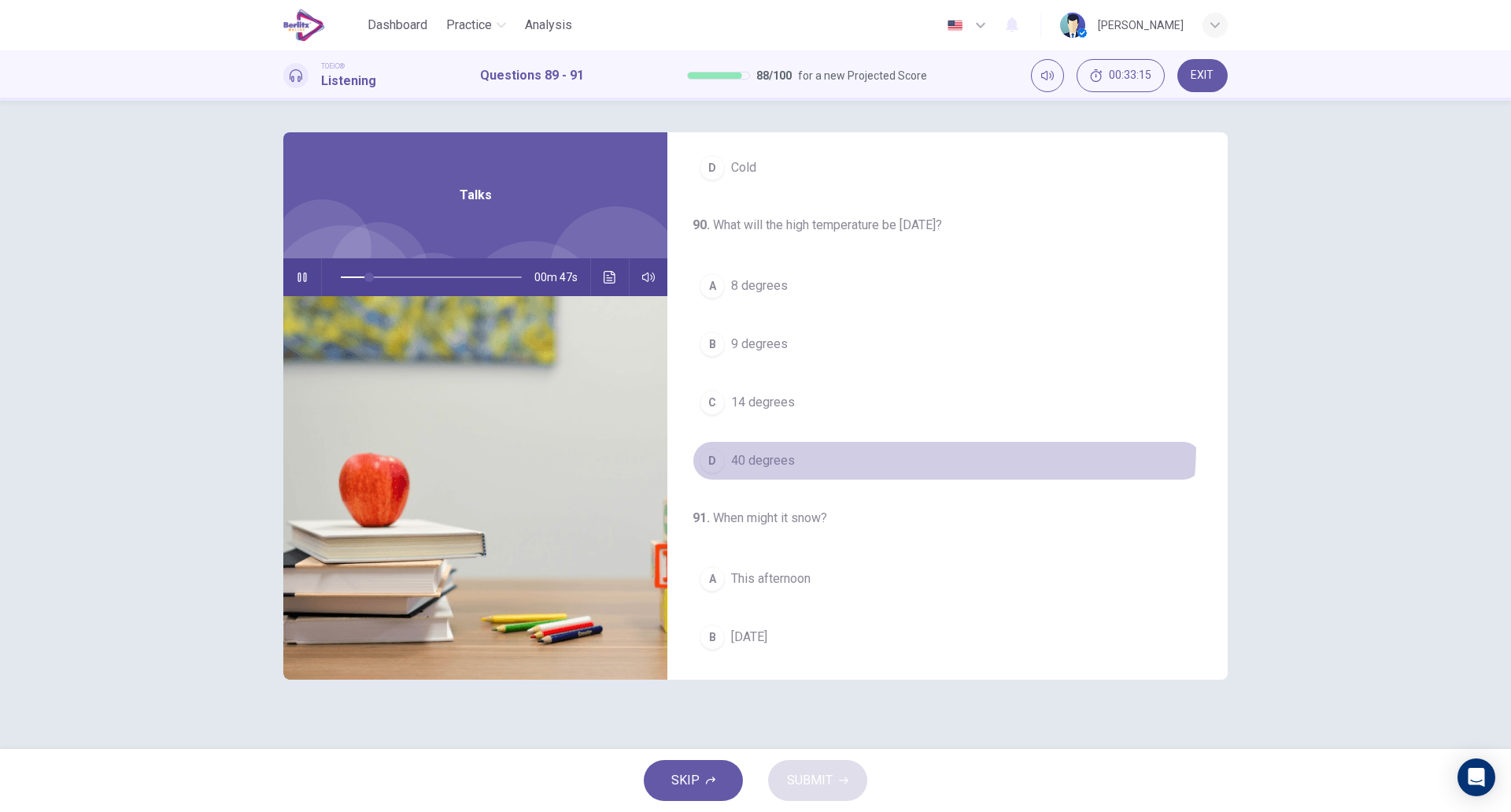
click at [855, 445] on button "D 40 degrees" at bounding box center [948, 461] width 510 height 40
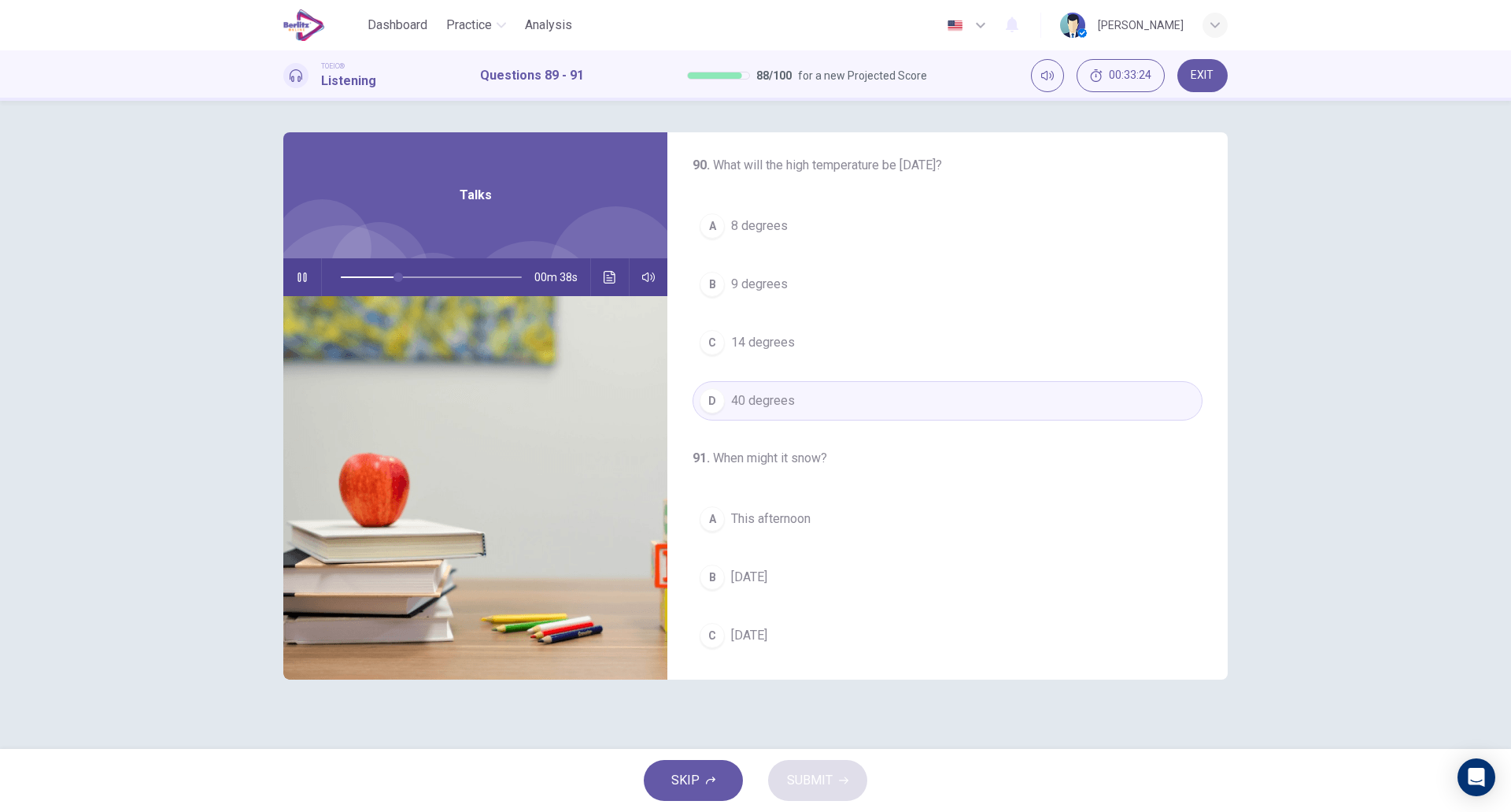
scroll to position [360, 0]
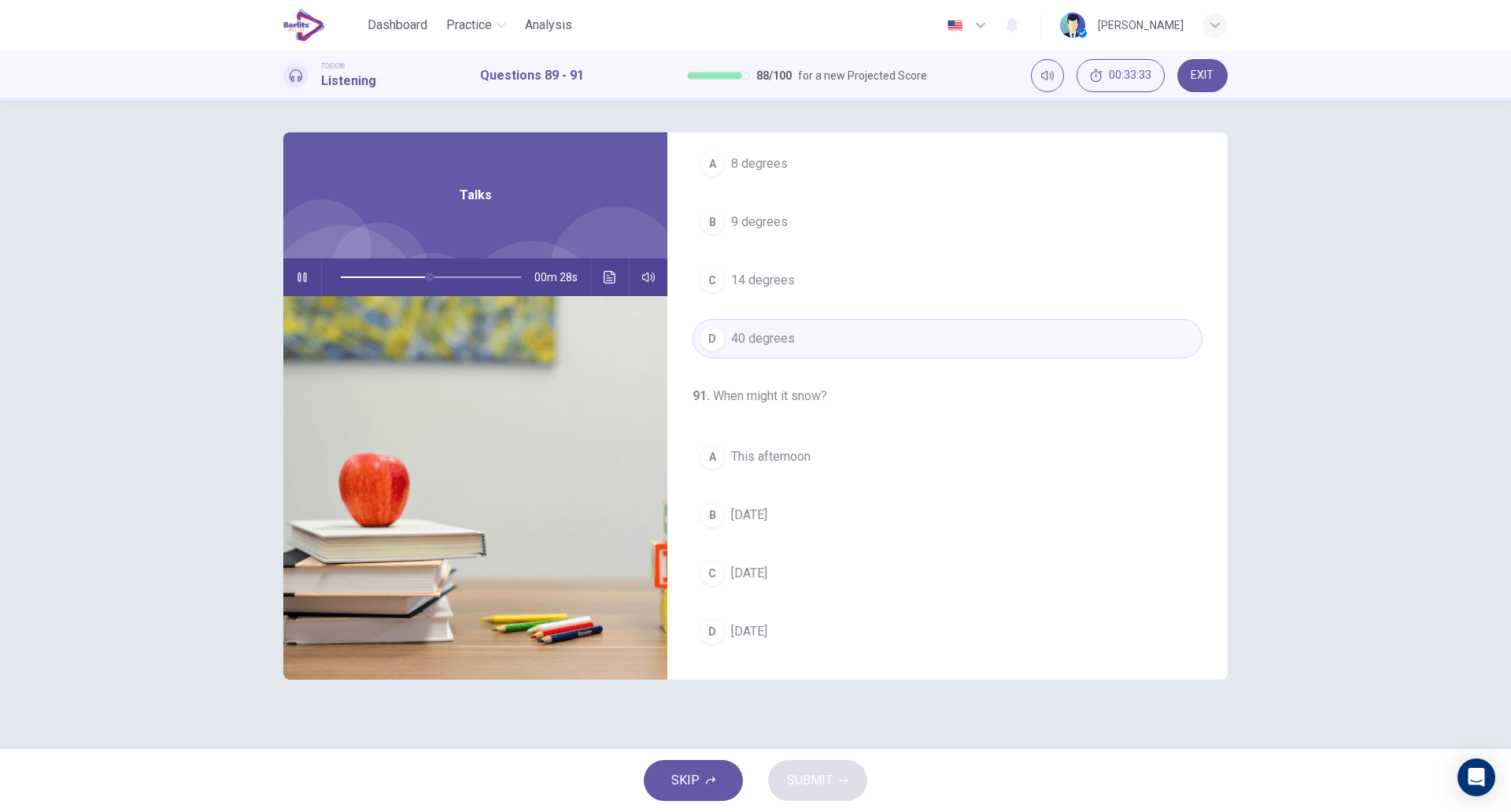
click at [851, 569] on button "C [DATE]" at bounding box center [948, 573] width 510 height 40
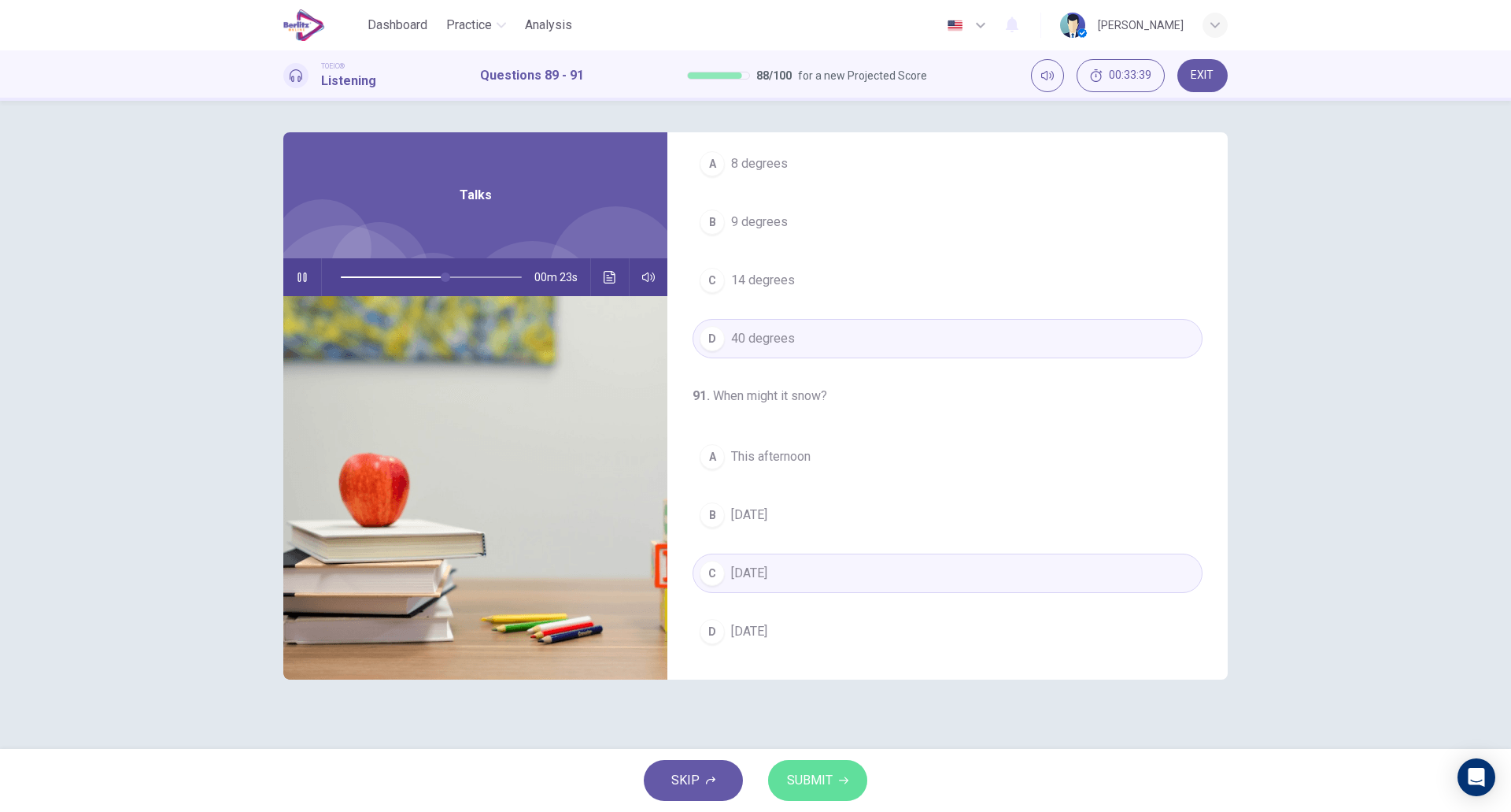
click at [817, 774] on span "SUBMIT" at bounding box center [810, 780] width 45 height 22
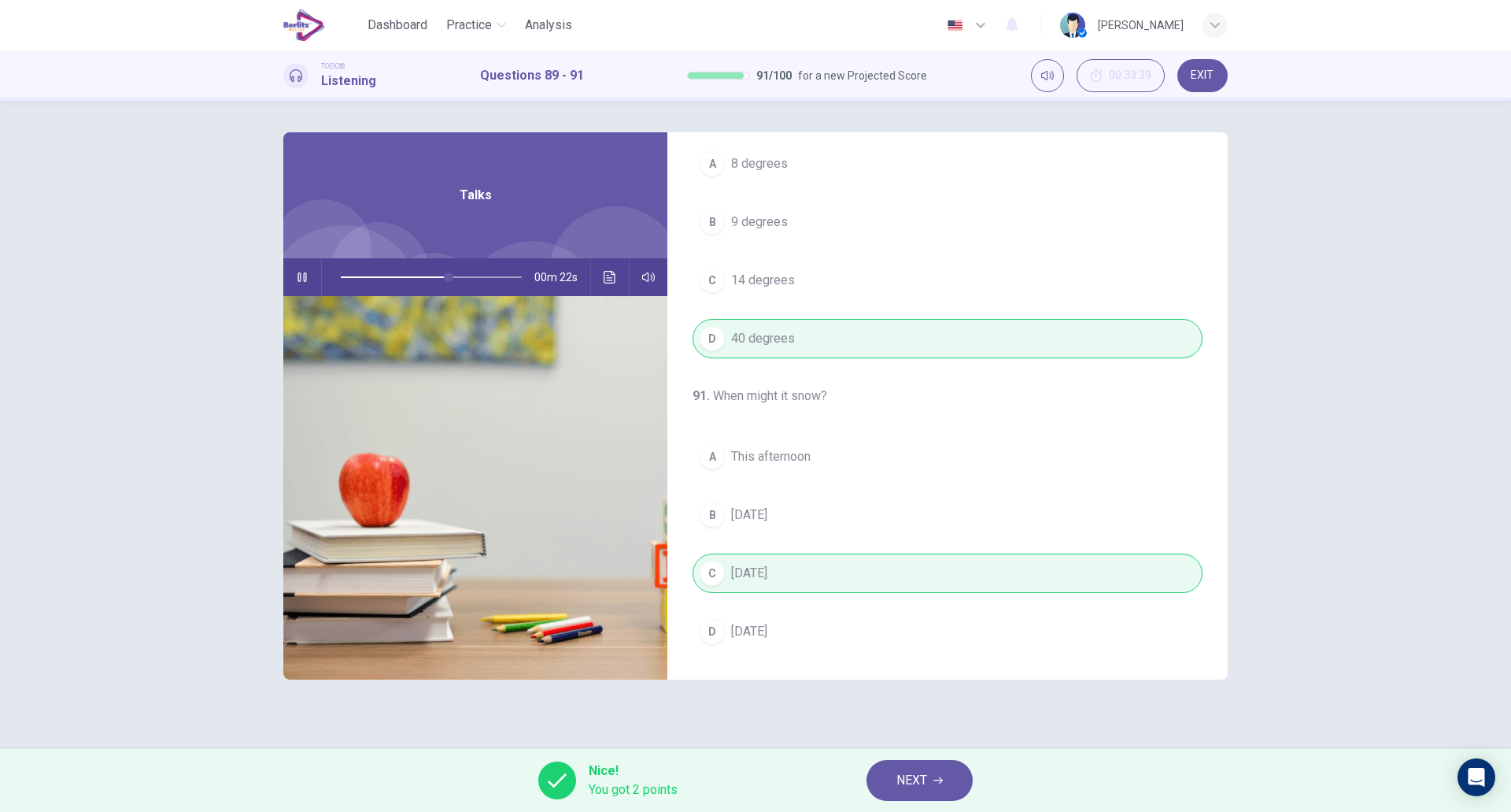
type input "**"
click at [915, 773] on span "NEXT" at bounding box center [912, 780] width 31 height 22
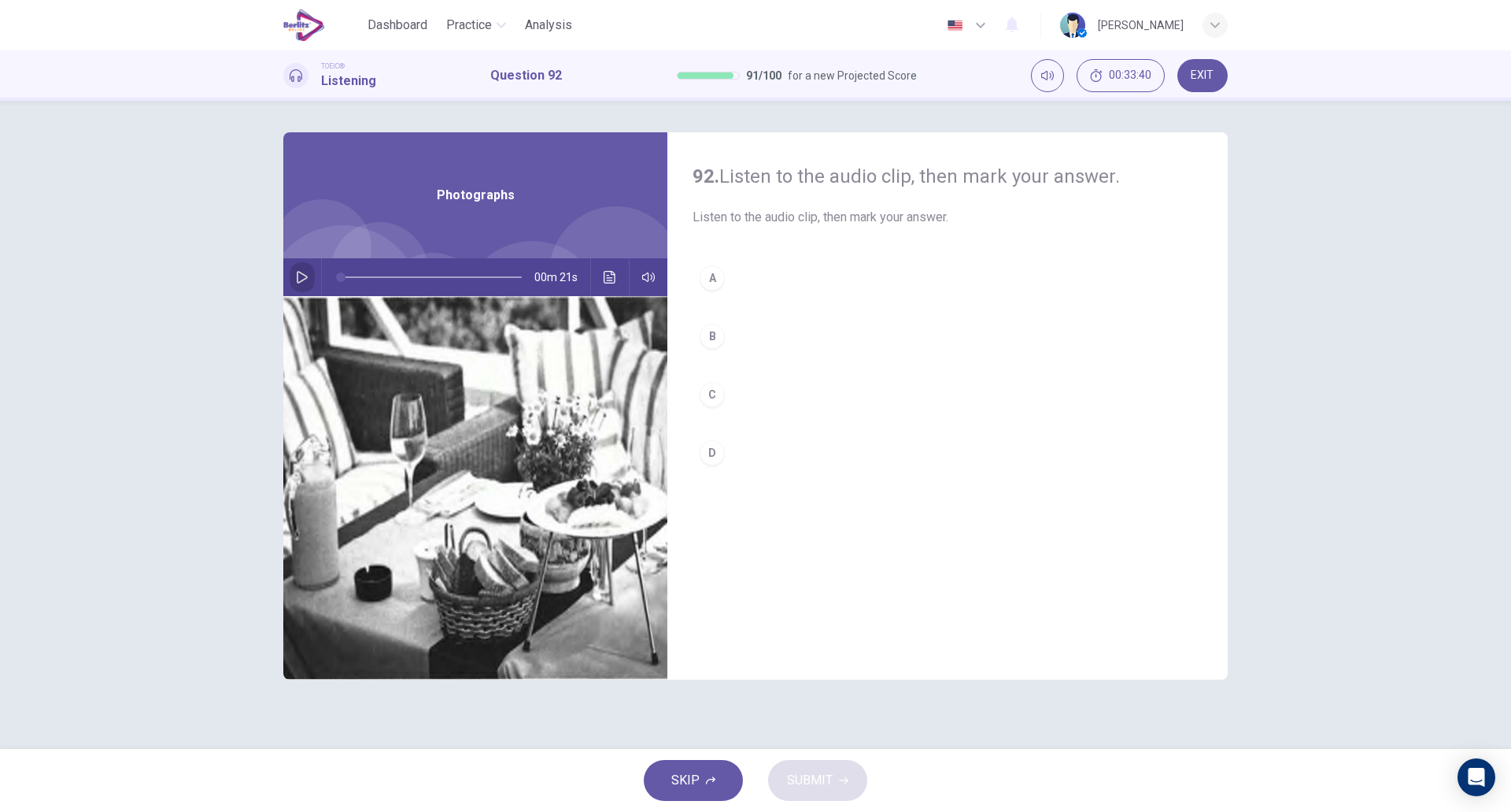
click at [297, 277] on icon "button" at bounding box center [302, 277] width 11 height 13
click at [775, 465] on button "D" at bounding box center [948, 453] width 510 height 40
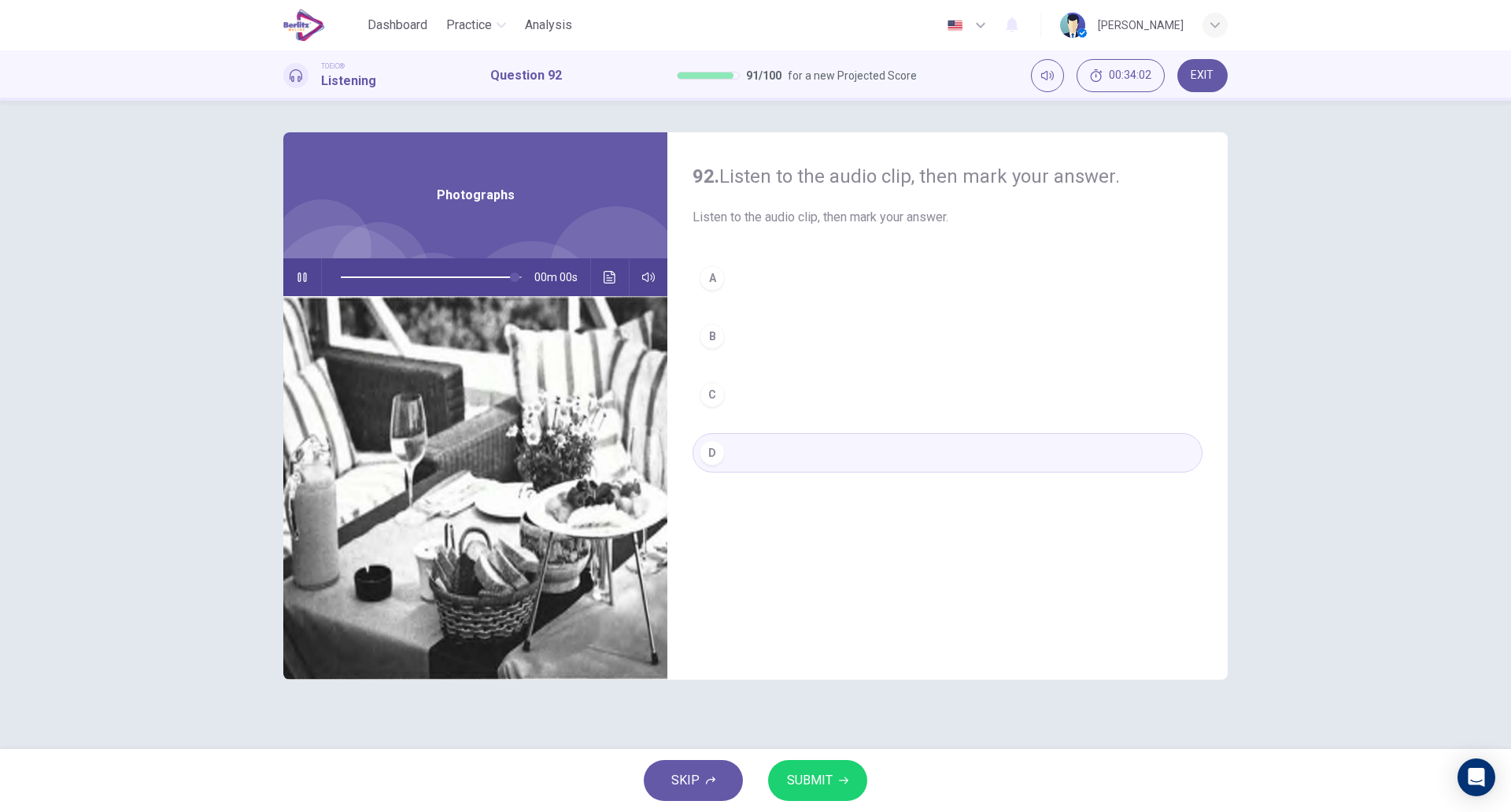
type input "*"
click at [843, 778] on icon "button" at bounding box center [844, 779] width 9 height 9
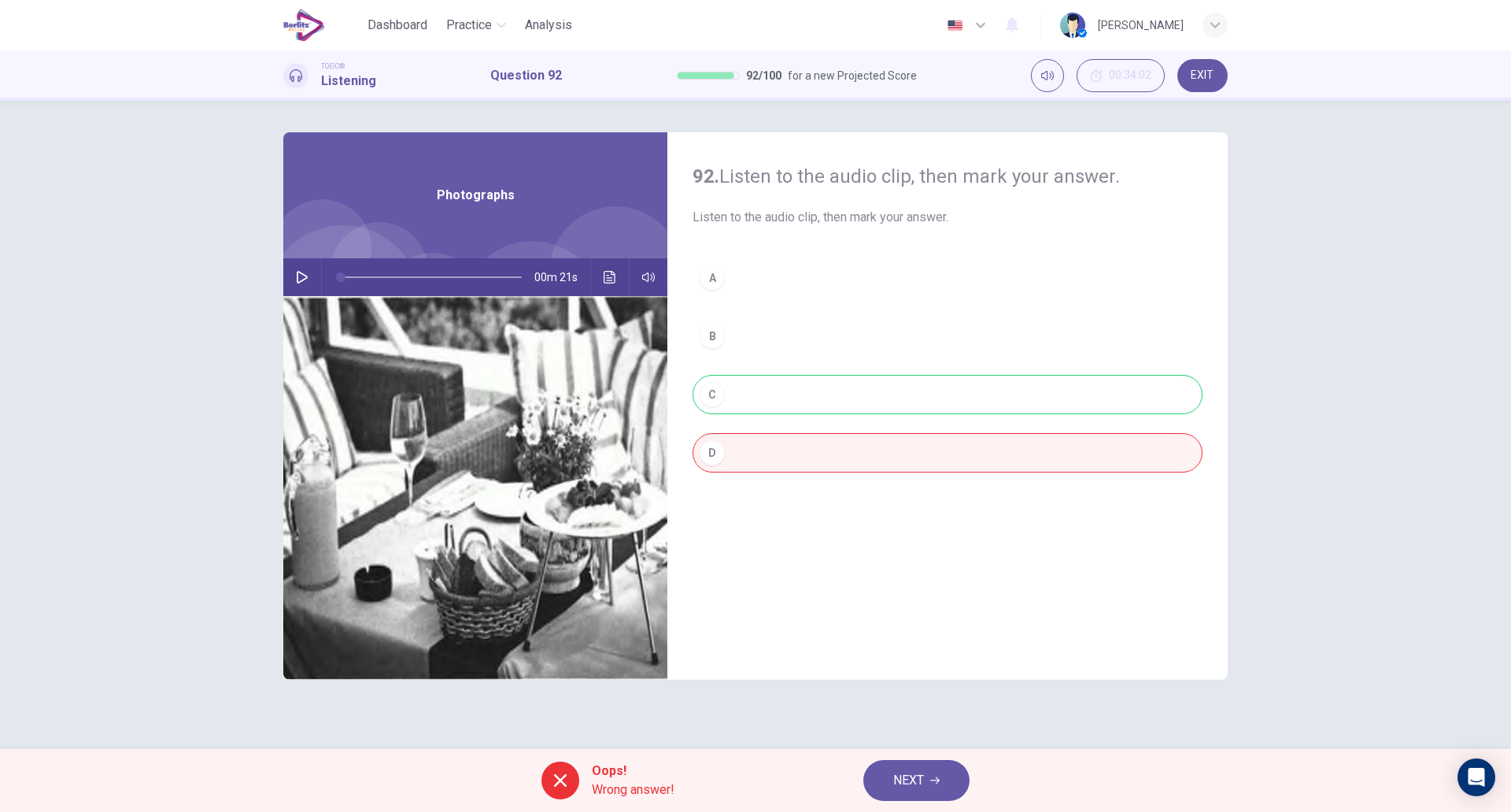
click at [827, 558] on div "92. Listen to the audio clip, then [PERSON_NAME] your answer. Listen to the aud…" at bounding box center [948, 405] width 561 height 547
click at [768, 398] on div "A B C D" at bounding box center [948, 382] width 510 height 246
click at [905, 777] on span "NEXT" at bounding box center [909, 780] width 31 height 22
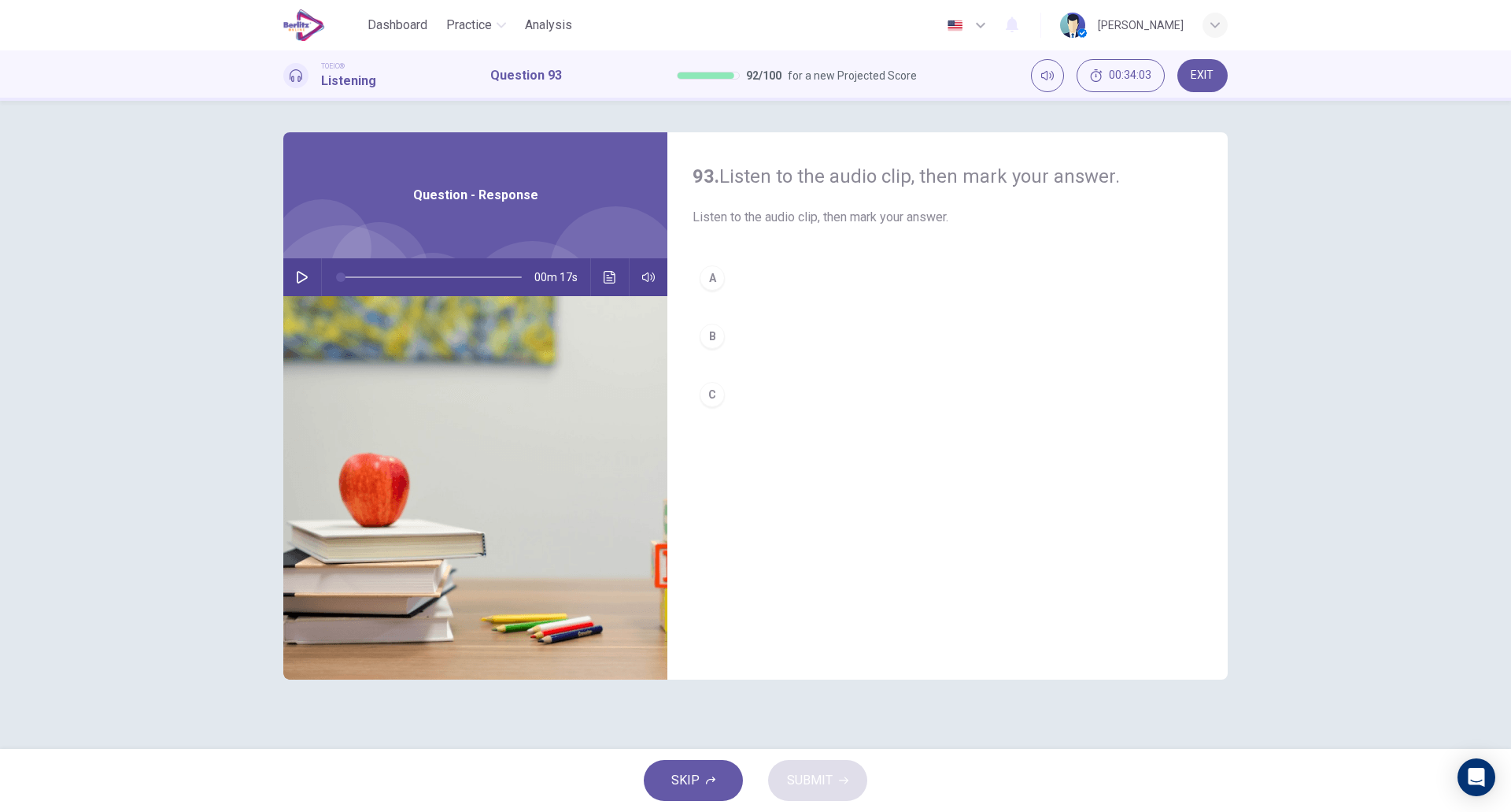
click at [292, 277] on button "button" at bounding box center [302, 278] width 25 height 38
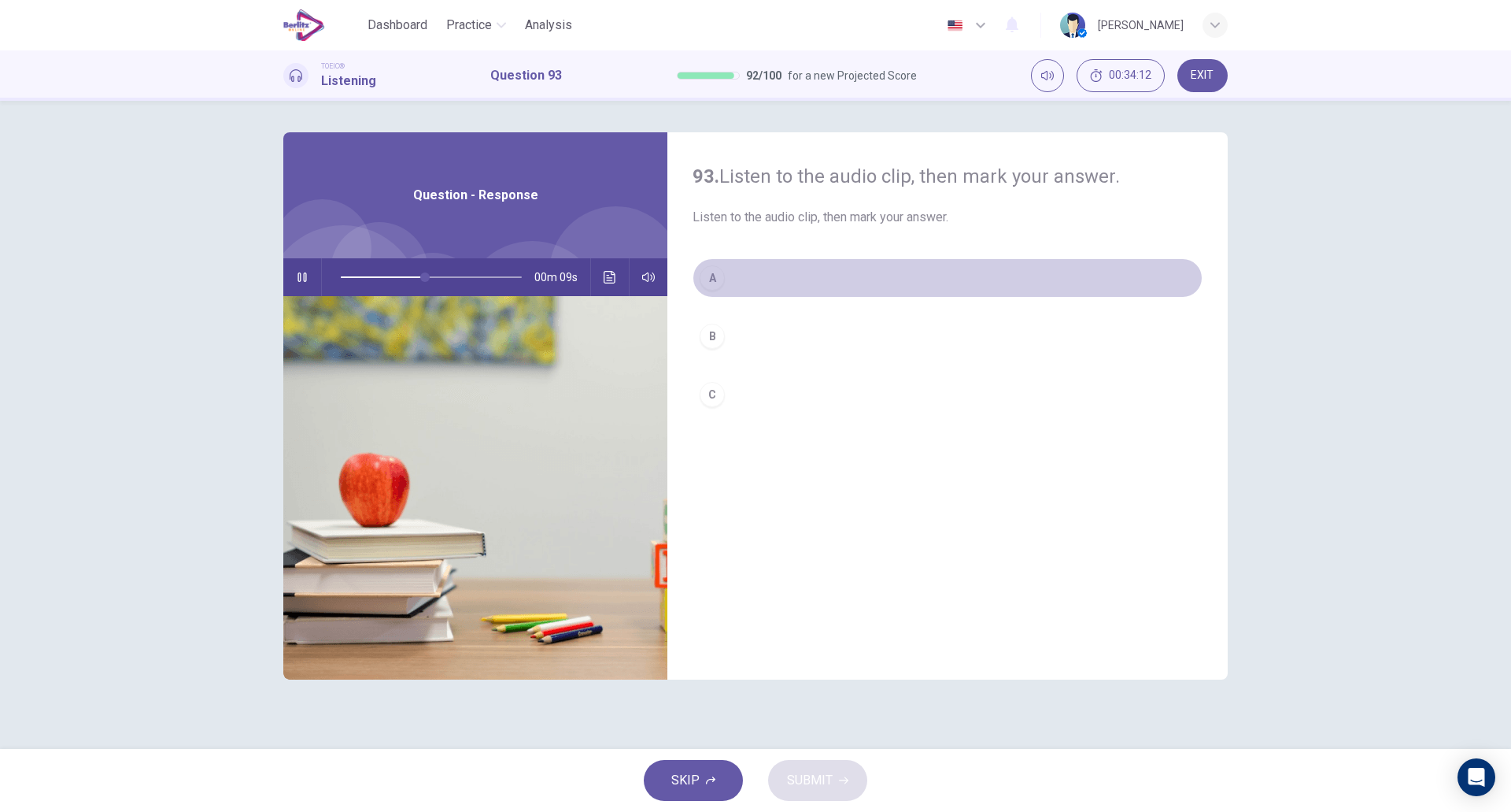
click at [741, 282] on button "A" at bounding box center [948, 279] width 510 height 40
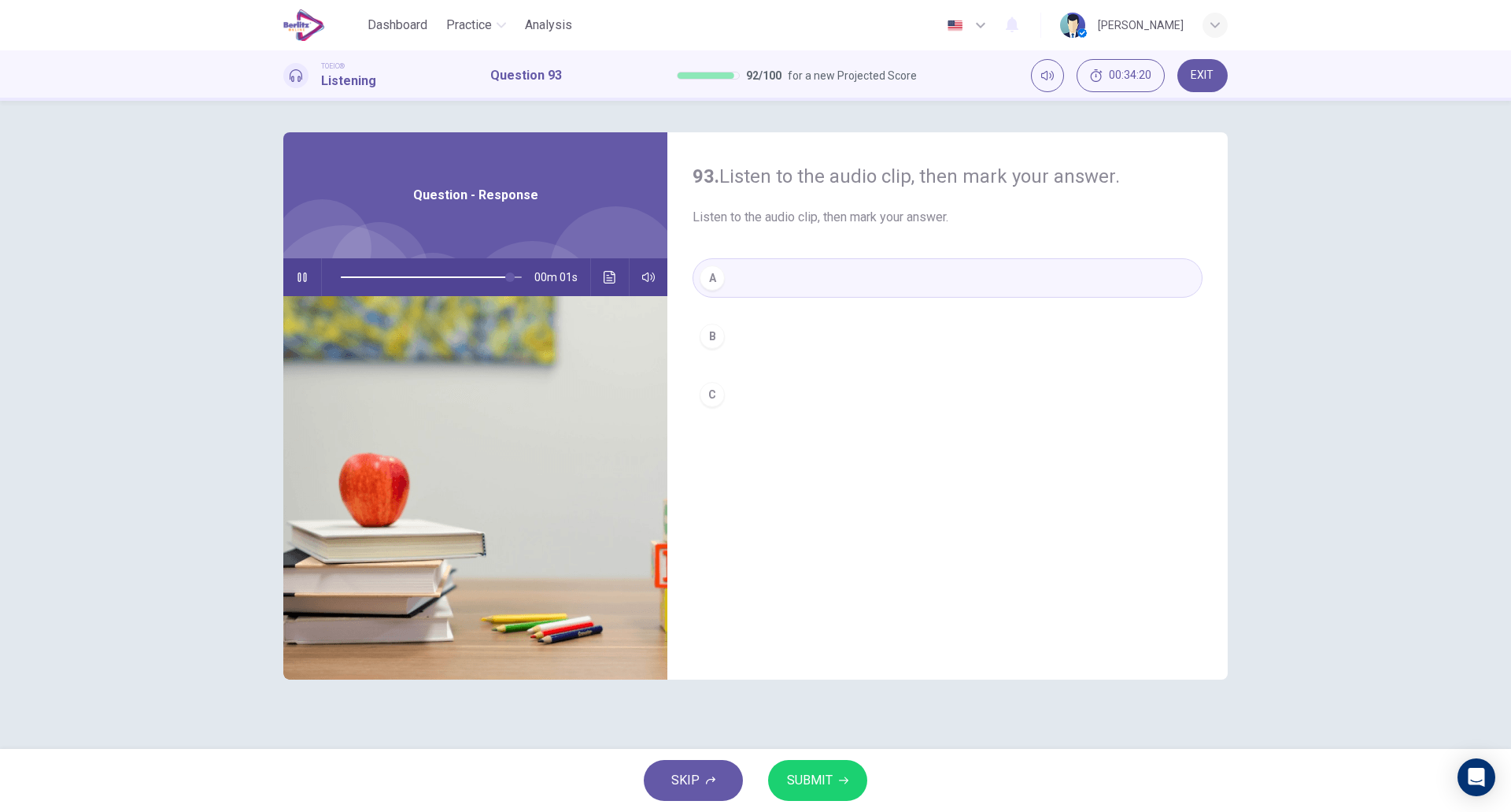
type input "*"
click at [817, 772] on span "SUBMIT" at bounding box center [810, 780] width 45 height 22
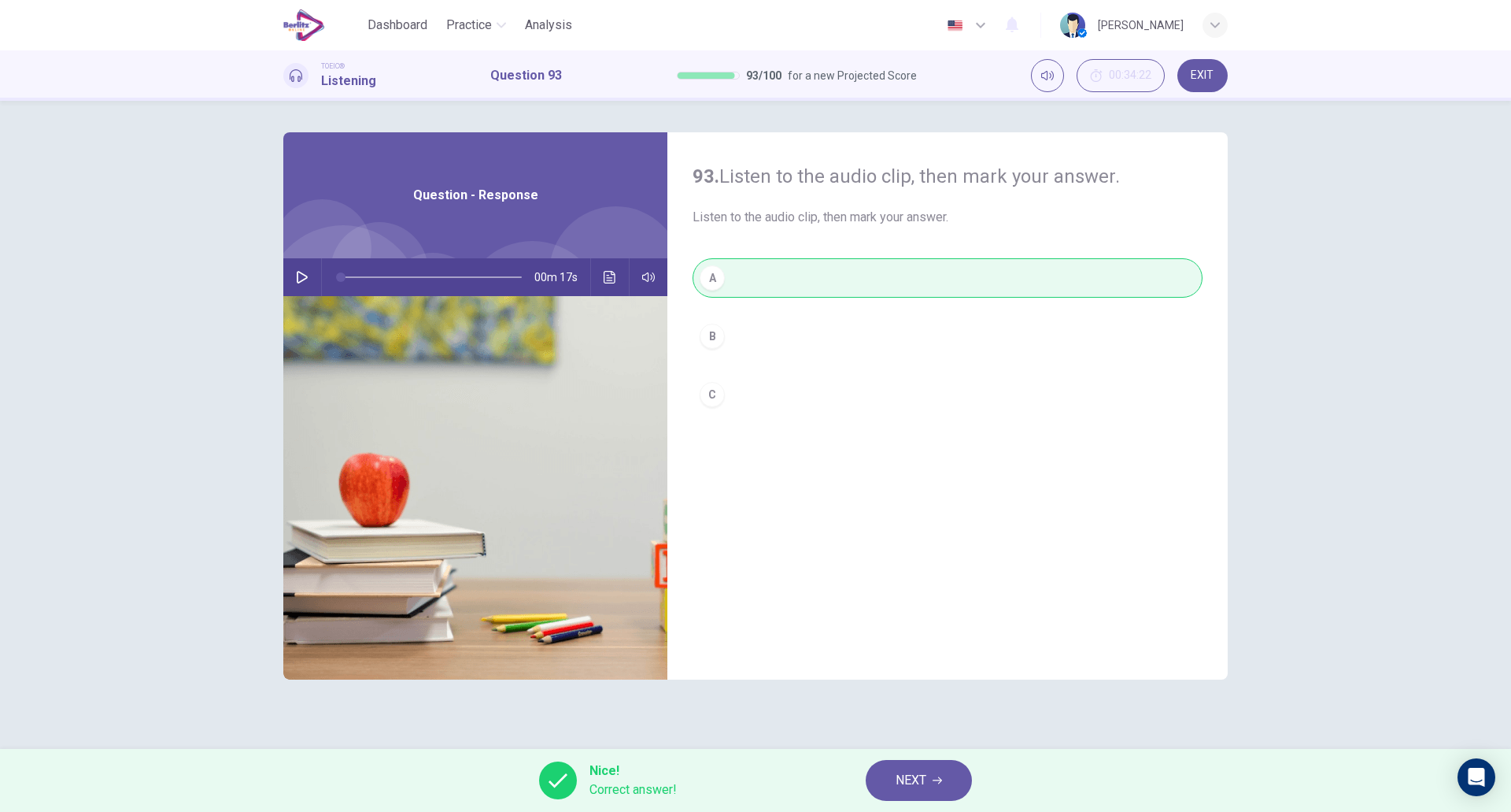
click at [902, 765] on button "NEXT" at bounding box center [920, 779] width 107 height 41
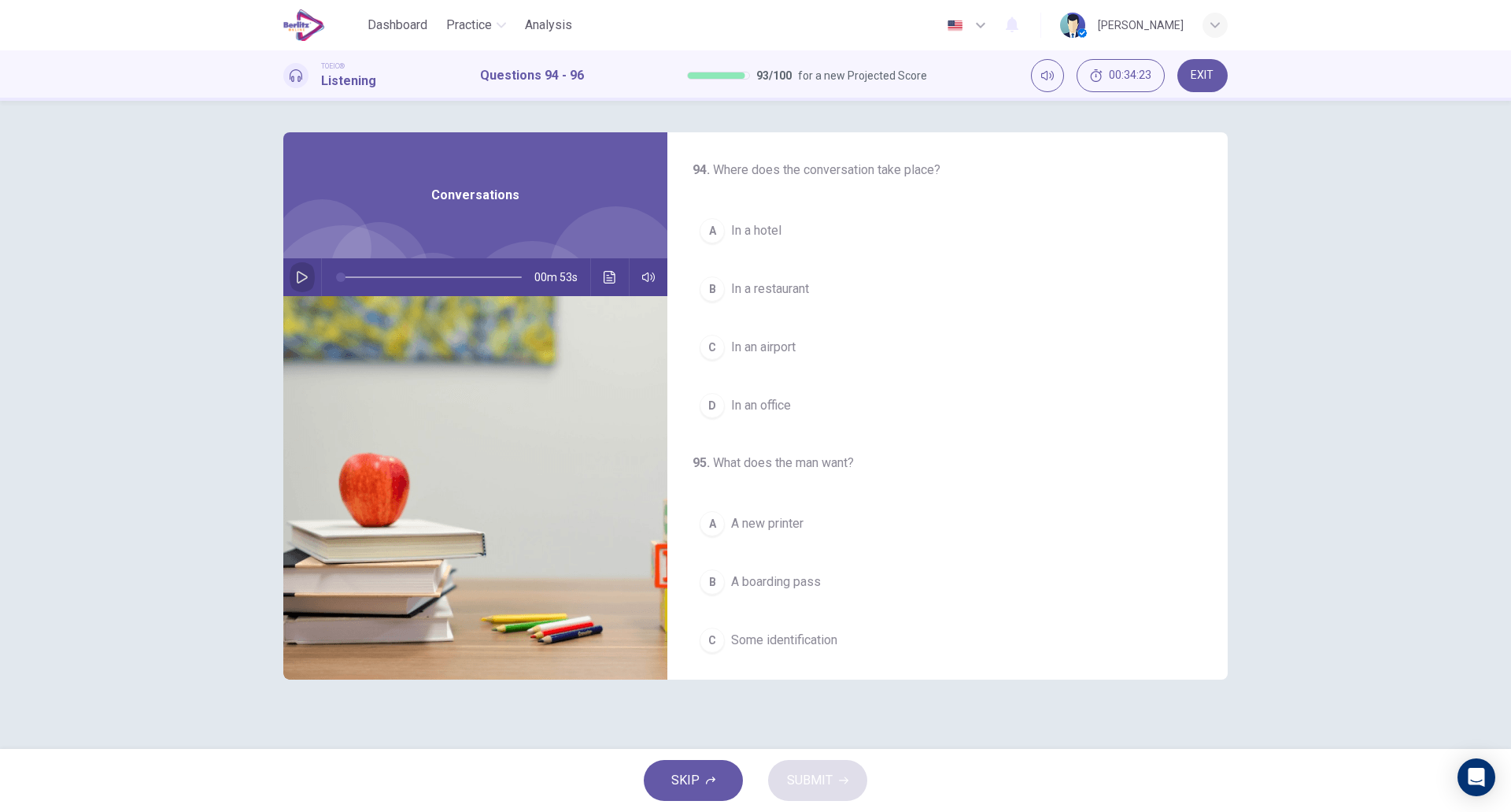
click at [301, 279] on icon "button" at bounding box center [302, 277] width 13 height 13
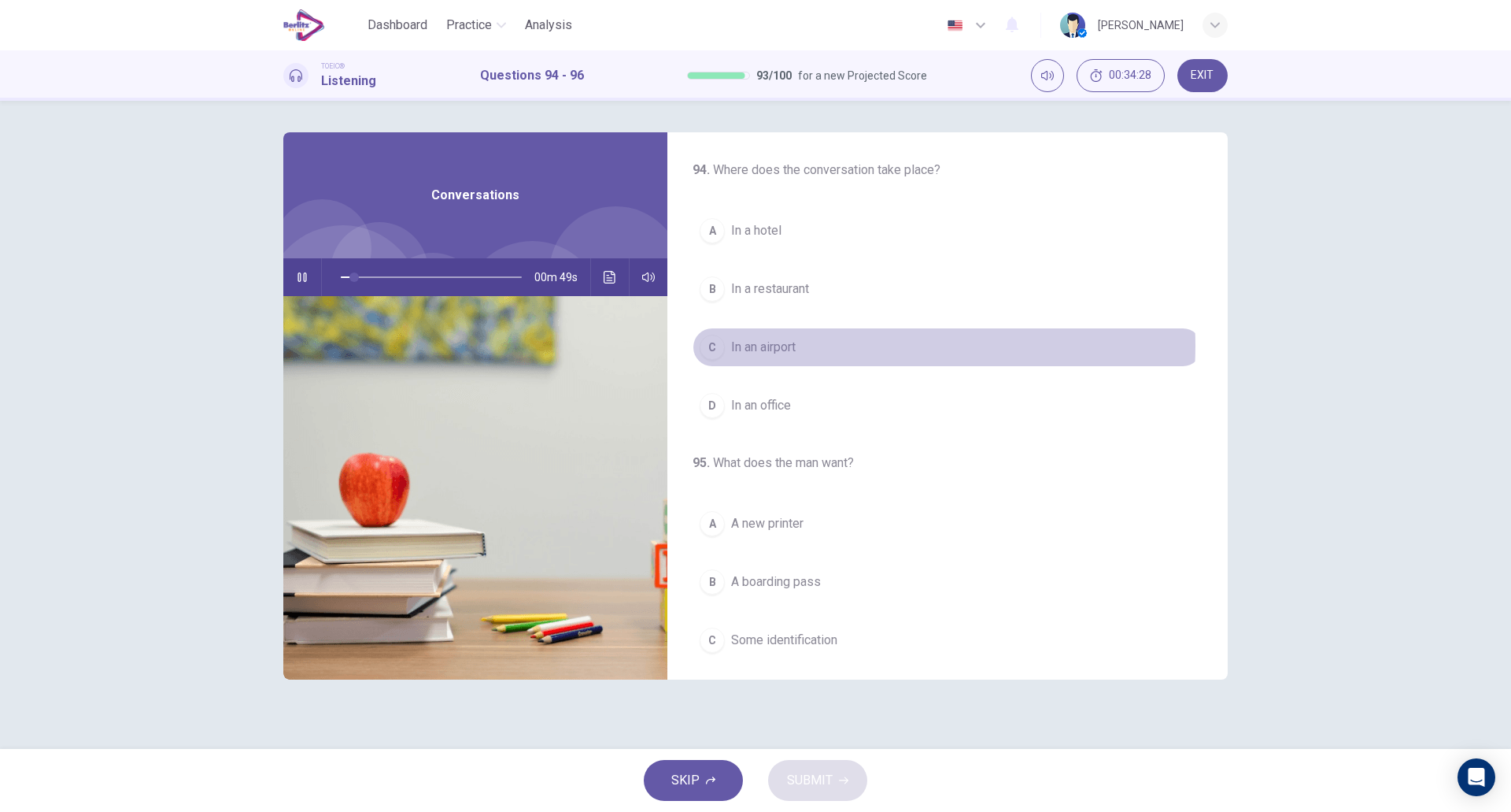
click at [844, 345] on button "C In an airport" at bounding box center [948, 347] width 510 height 40
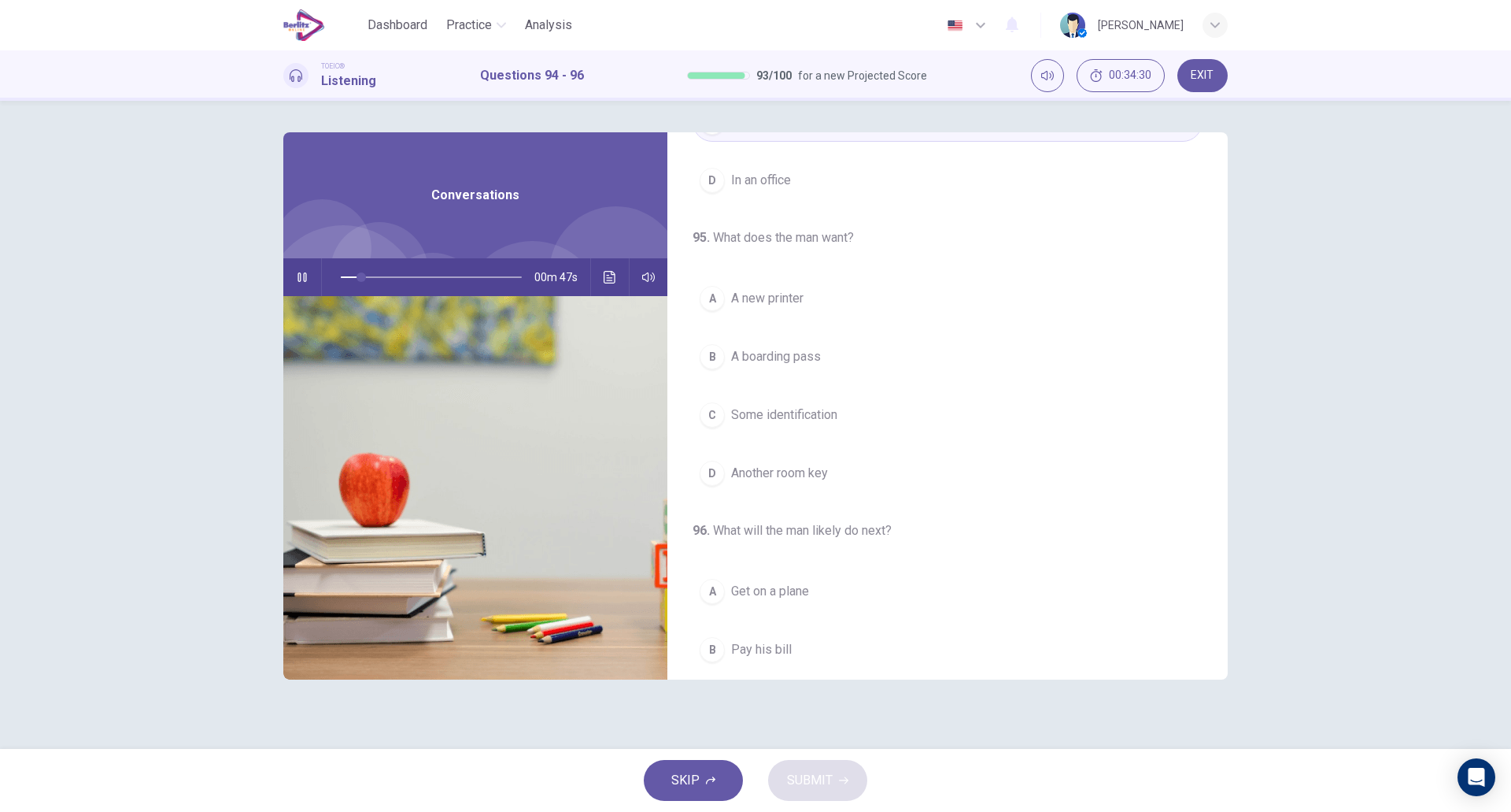
scroll to position [226, 0]
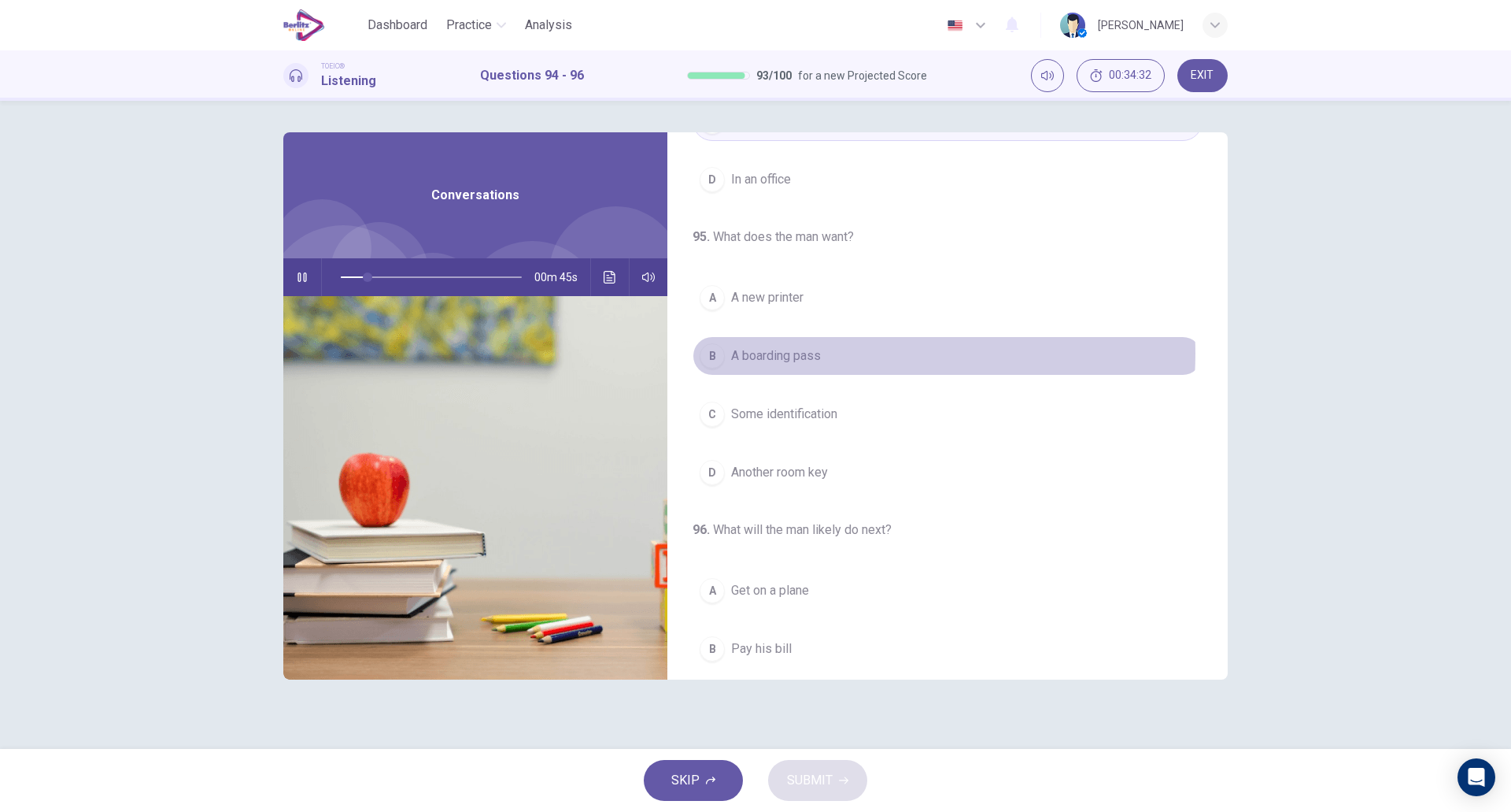
click at [847, 354] on button "B A boarding pass" at bounding box center [948, 356] width 510 height 40
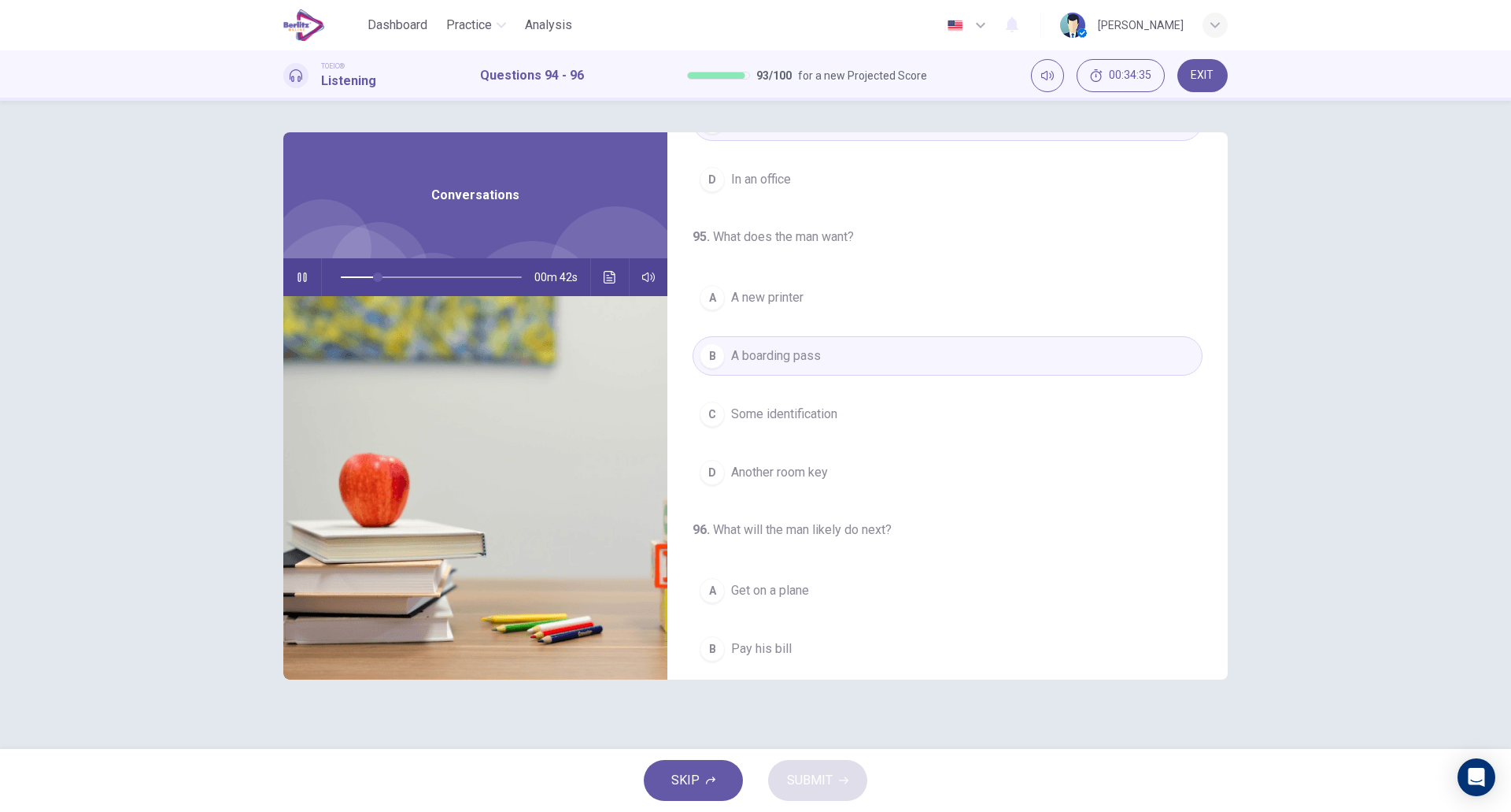
click at [799, 297] on span "A new printer" at bounding box center [768, 297] width 72 height 19
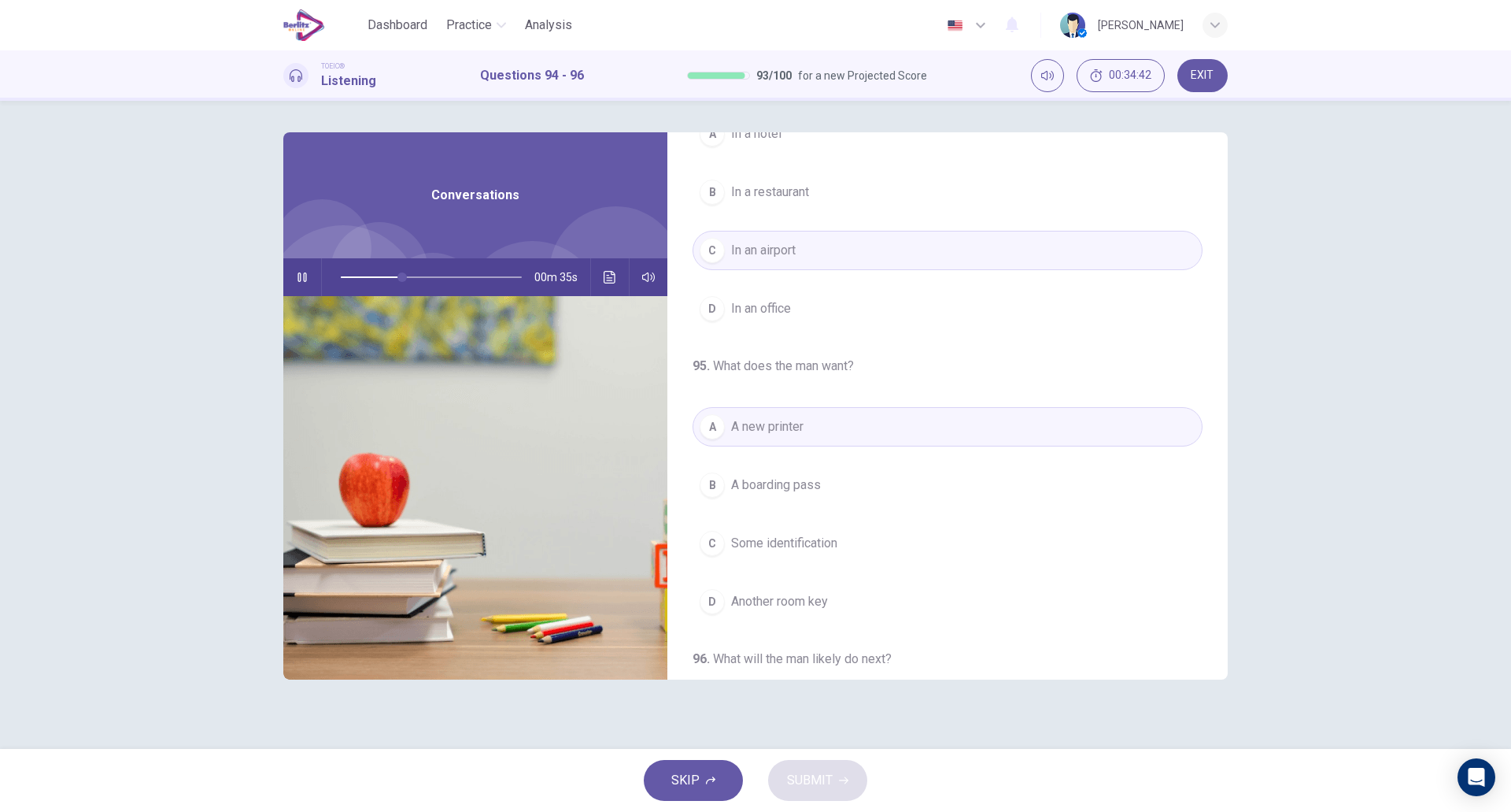
scroll to position [360, 0]
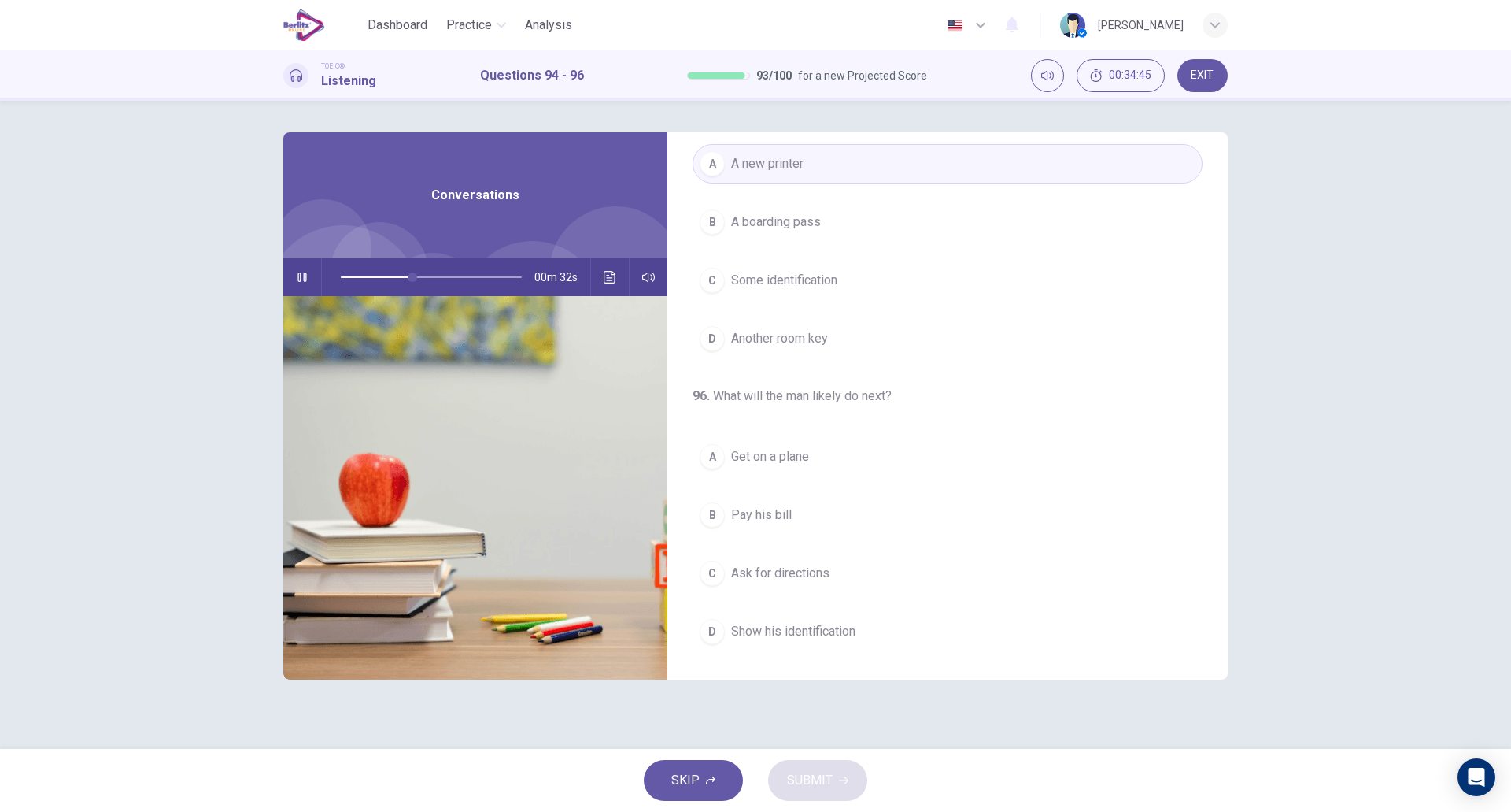
click at [808, 628] on span "Show his identification" at bounding box center [794, 631] width 125 height 19
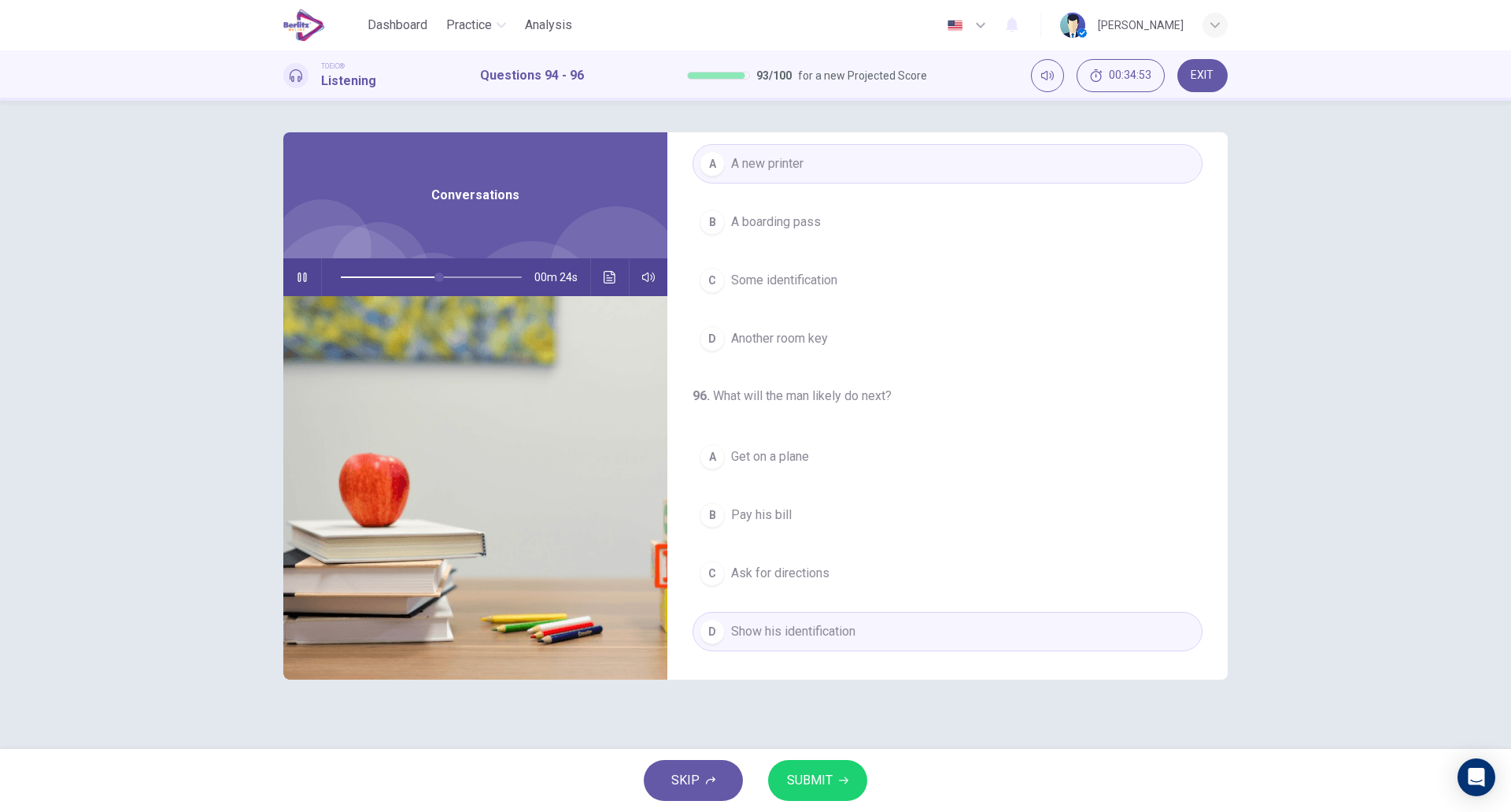
click at [833, 788] on button "SUBMIT" at bounding box center [818, 779] width 99 height 41
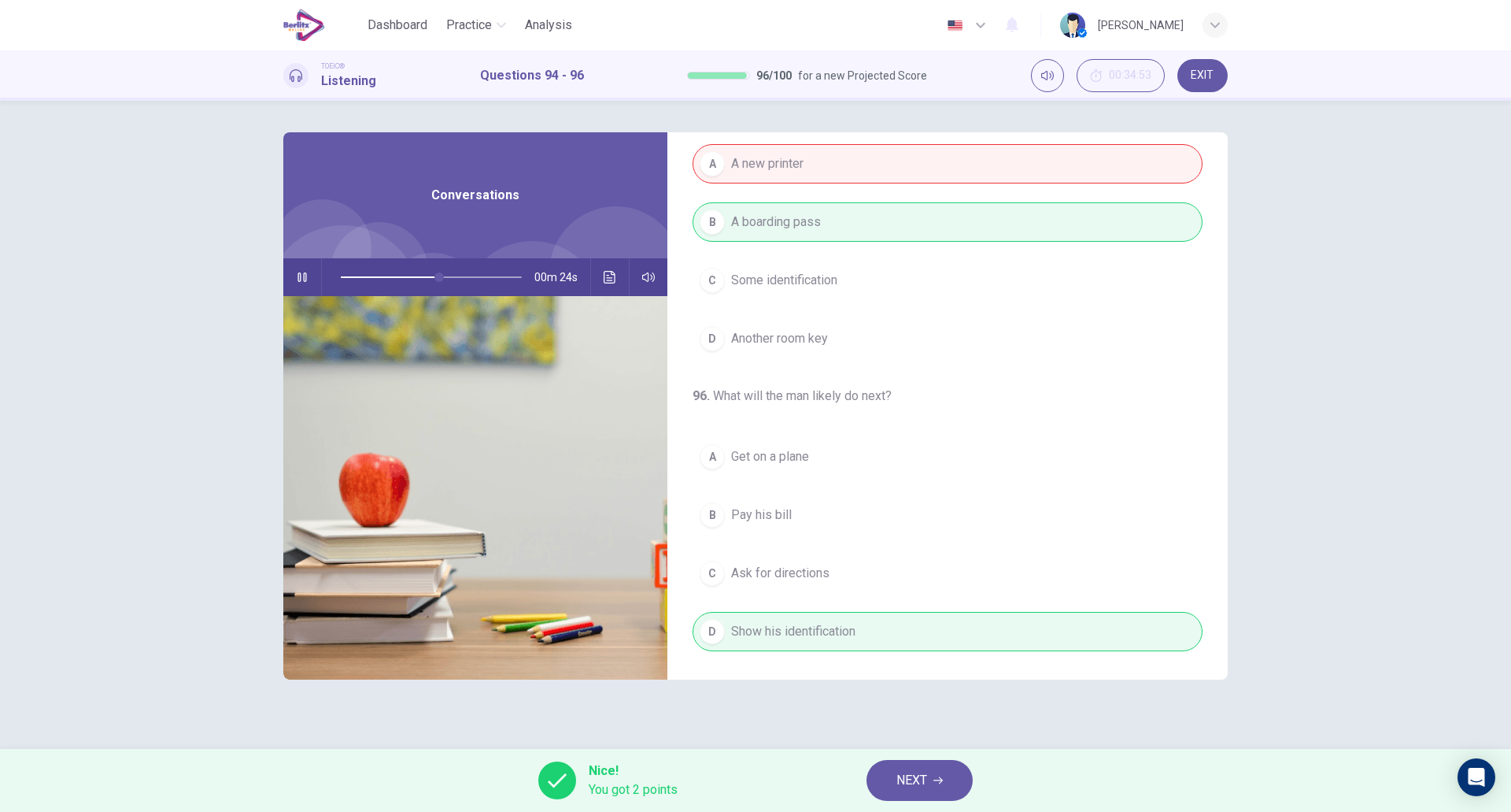
type input "**"
click at [873, 781] on button "NEXT" at bounding box center [920, 779] width 107 height 41
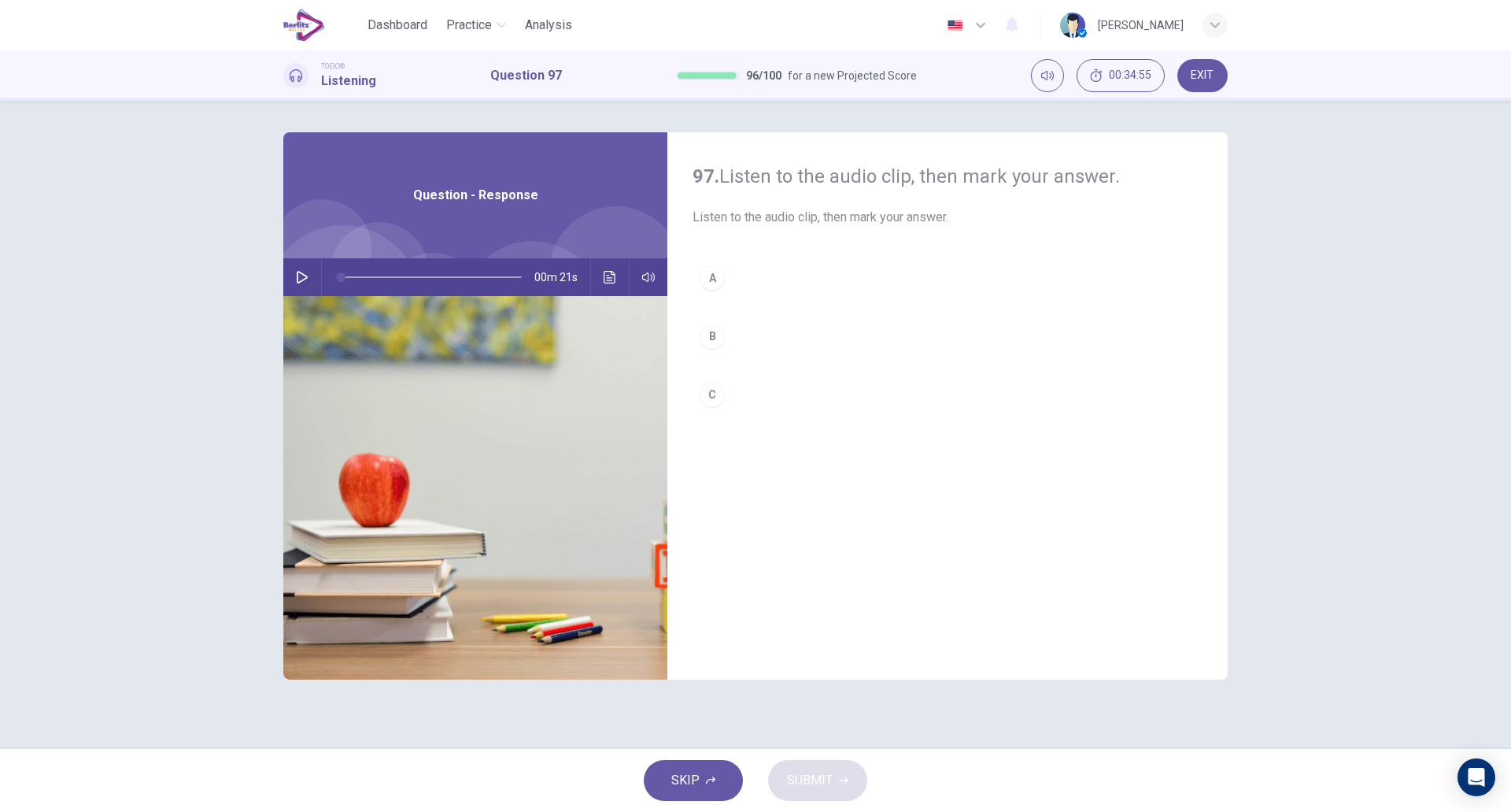
click at [297, 277] on icon "button" at bounding box center [302, 277] width 11 height 13
click at [795, 337] on button "B" at bounding box center [948, 336] width 510 height 40
type input "*"
click at [776, 397] on button "C" at bounding box center [948, 394] width 510 height 40
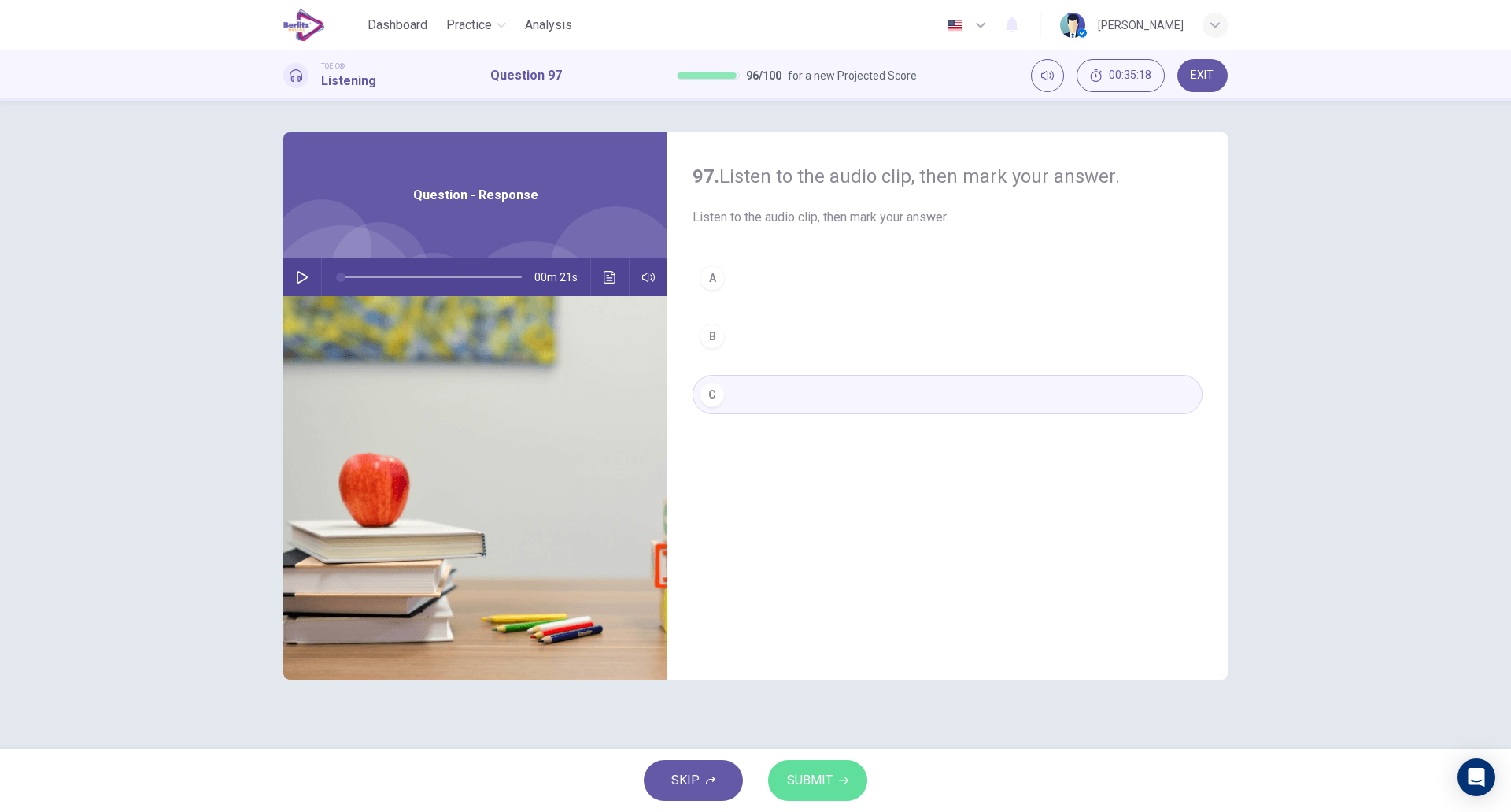
click at [814, 788] on span "SUBMIT" at bounding box center [810, 780] width 45 height 22
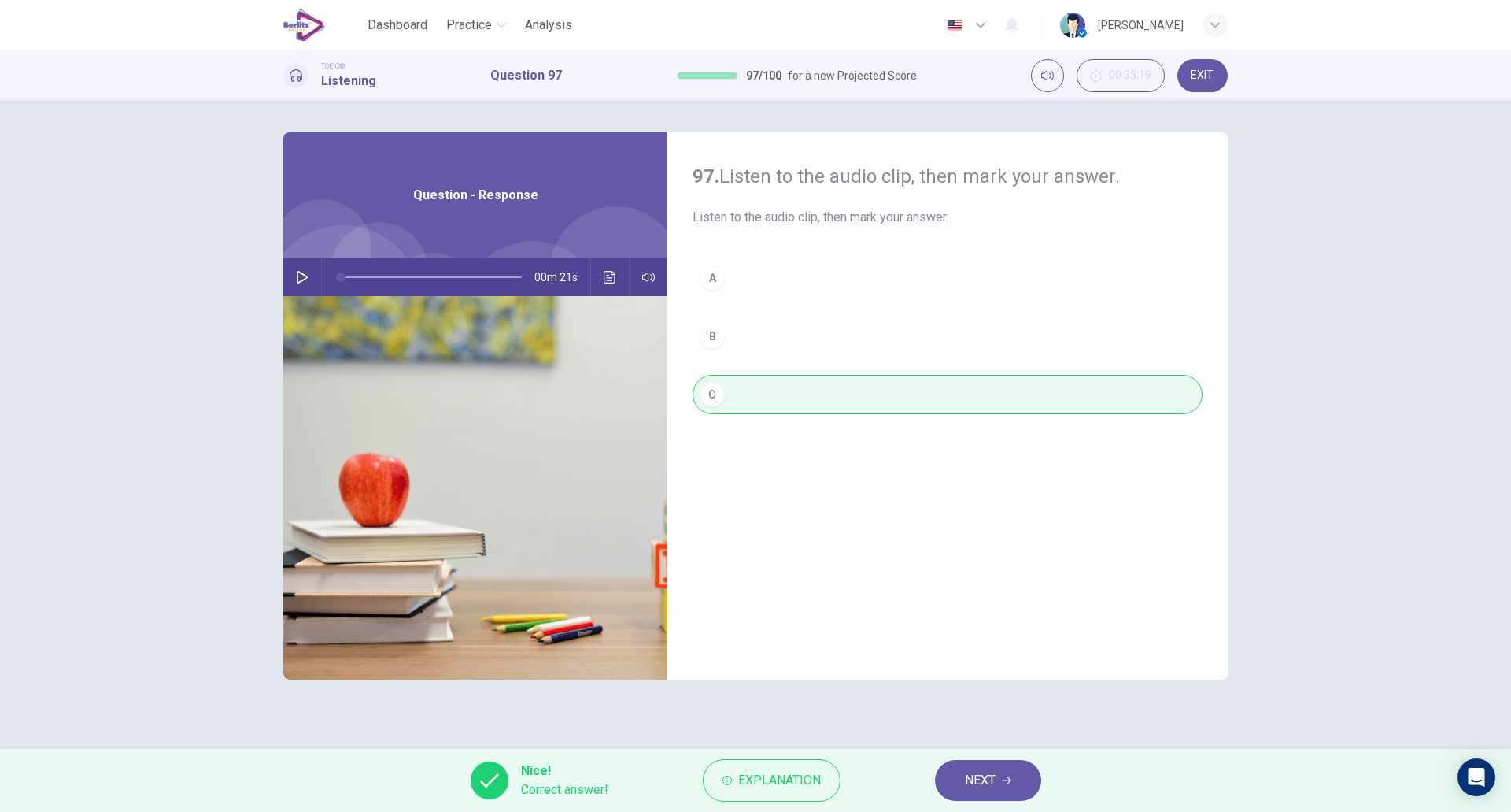
click at [971, 788] on span "NEXT" at bounding box center [980, 780] width 31 height 22
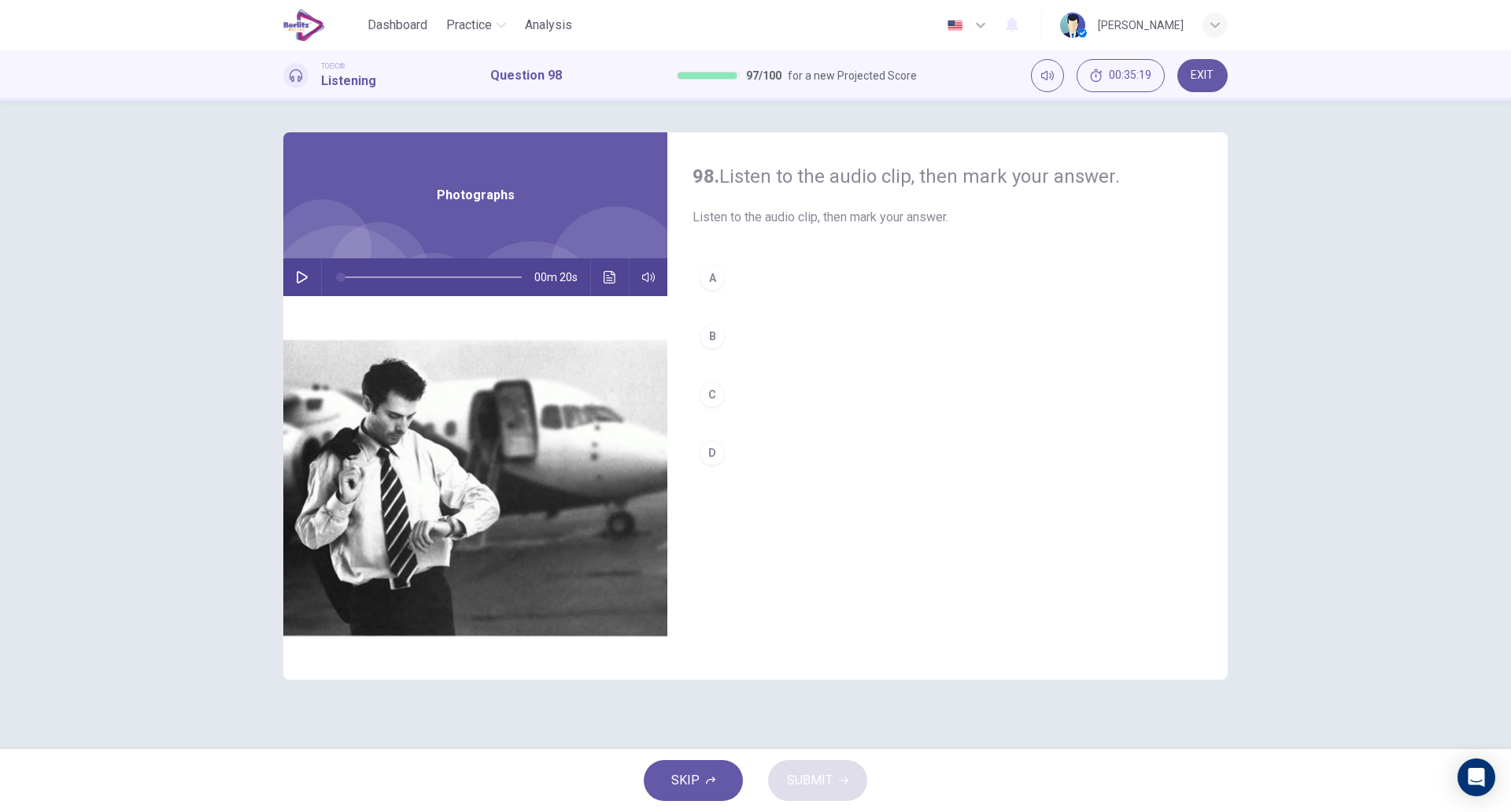
click at [295, 274] on button "button" at bounding box center [302, 278] width 25 height 38
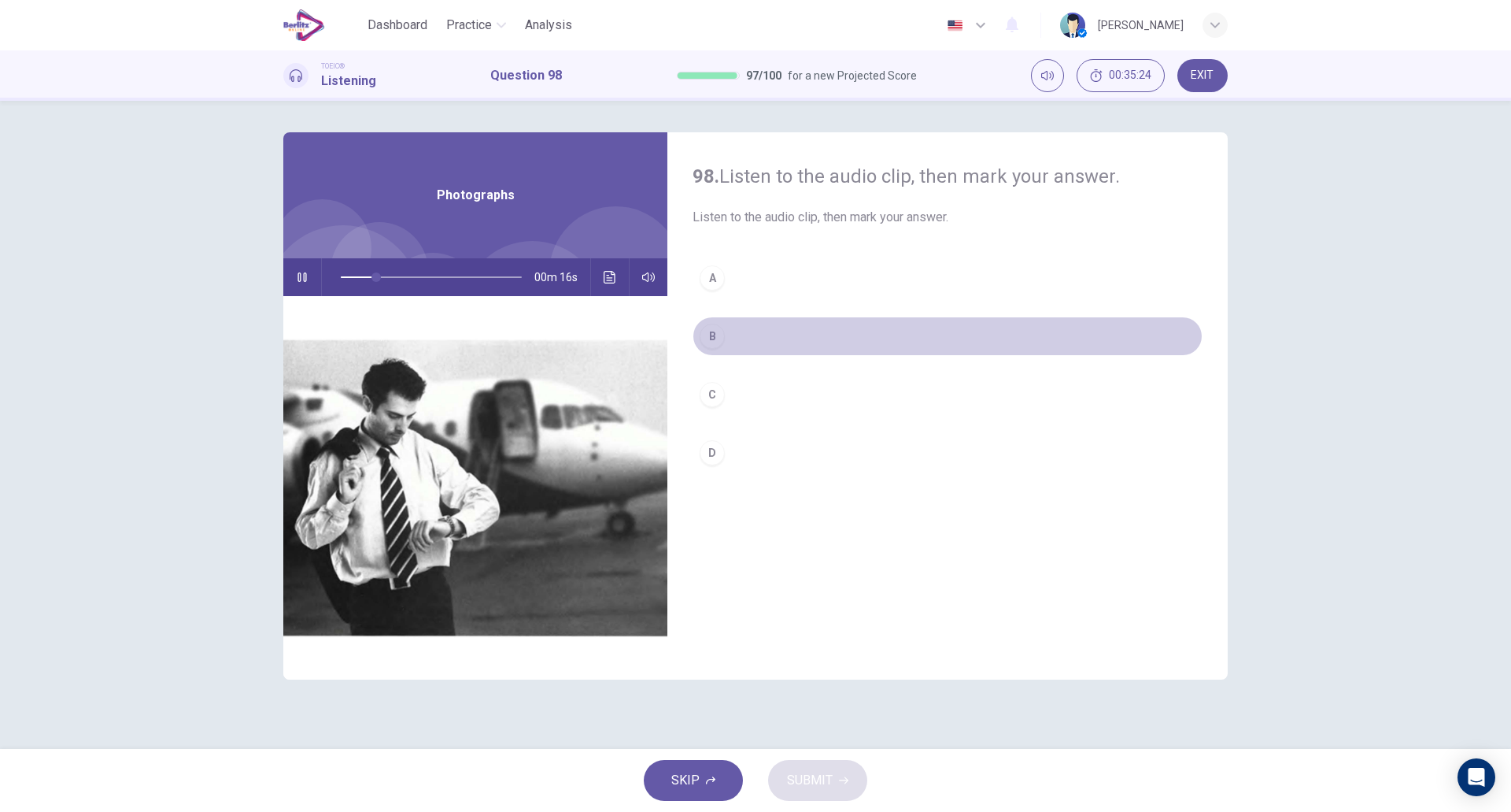
click at [760, 330] on button "B" at bounding box center [948, 336] width 510 height 40
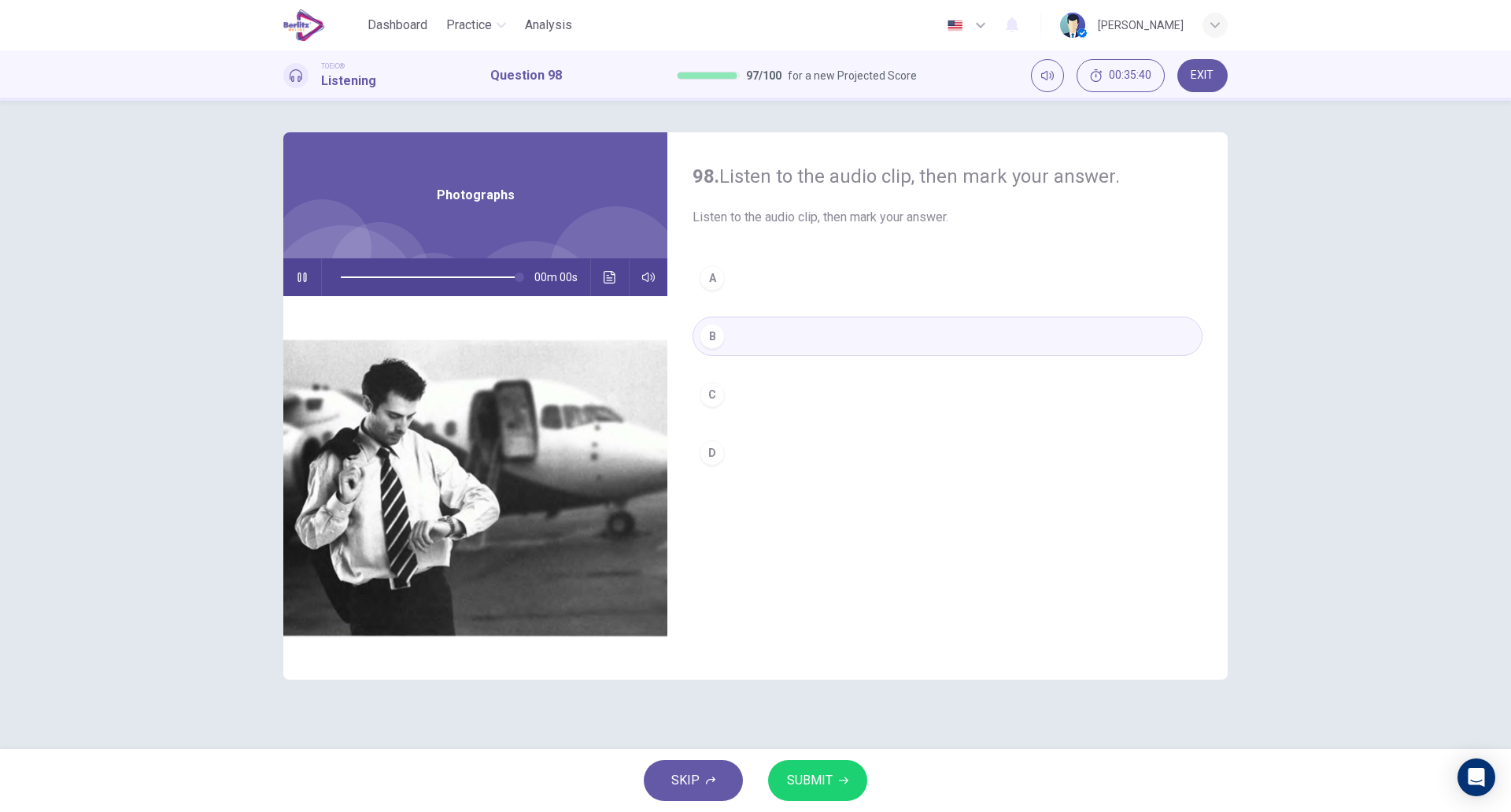
type input "*"
click at [834, 765] on button "SUBMIT" at bounding box center [818, 779] width 99 height 41
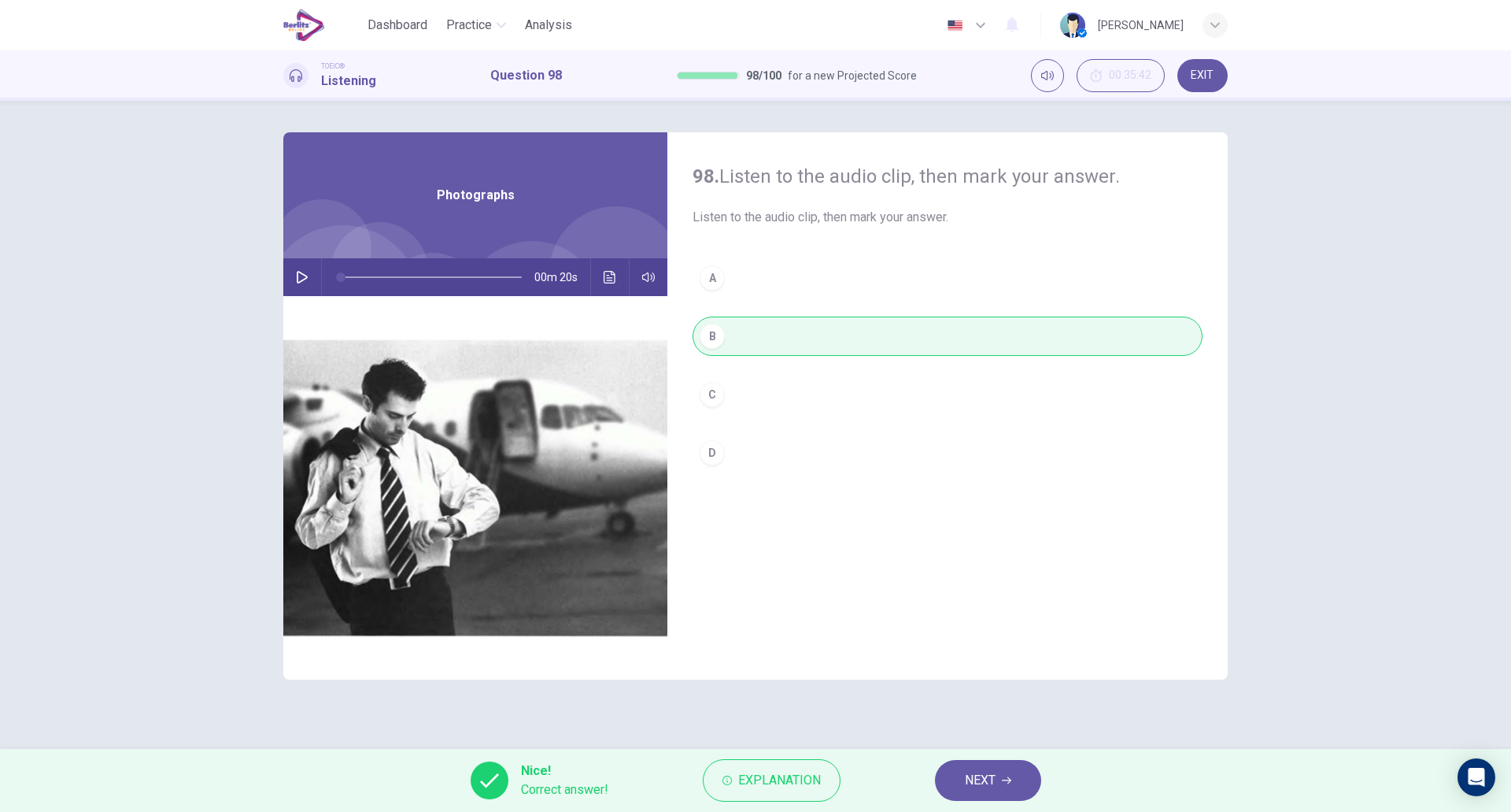
click at [958, 770] on button "NEXT" at bounding box center [988, 779] width 107 height 41
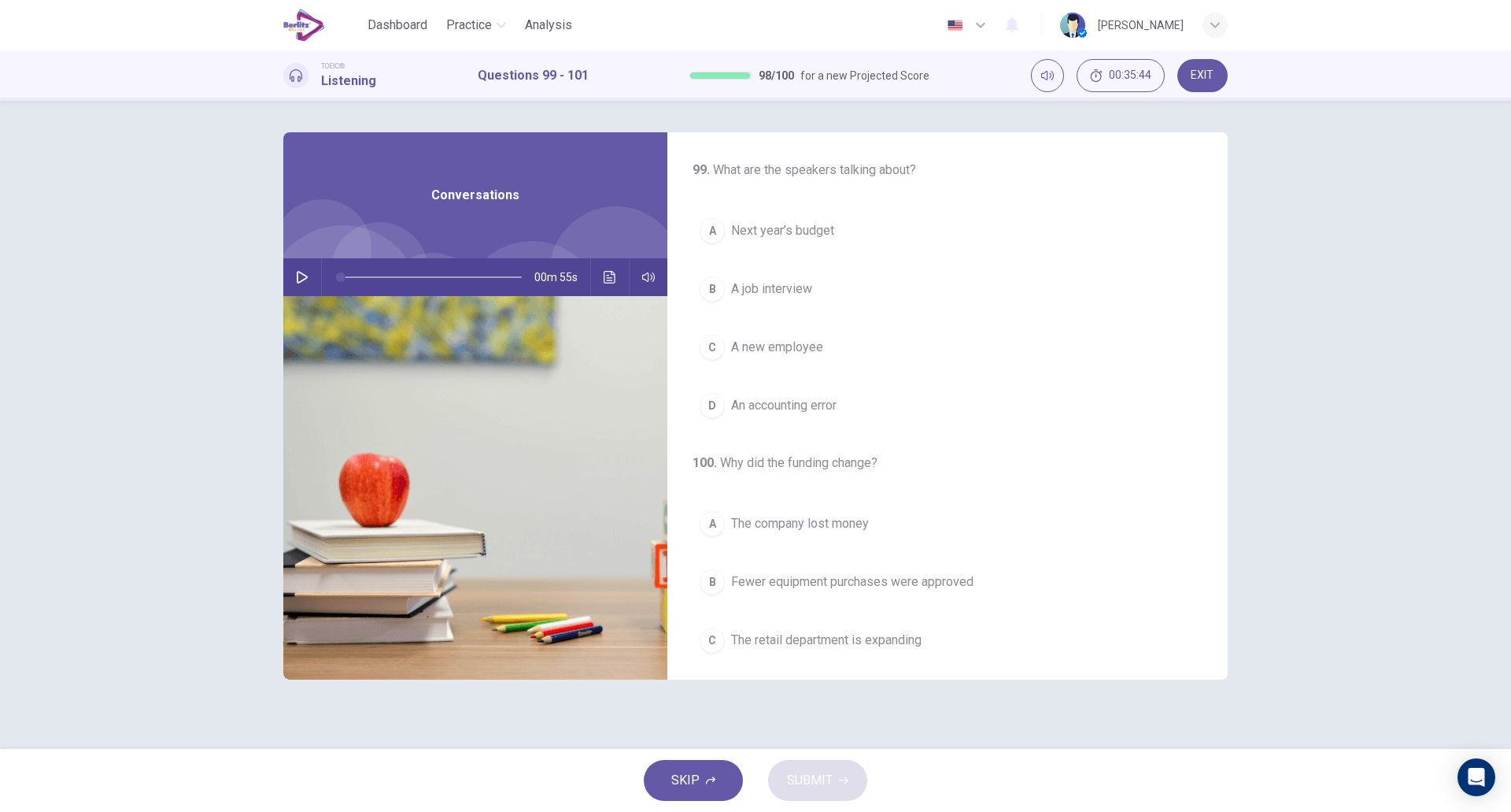
click at [301, 273] on icon "button" at bounding box center [302, 277] width 11 height 13
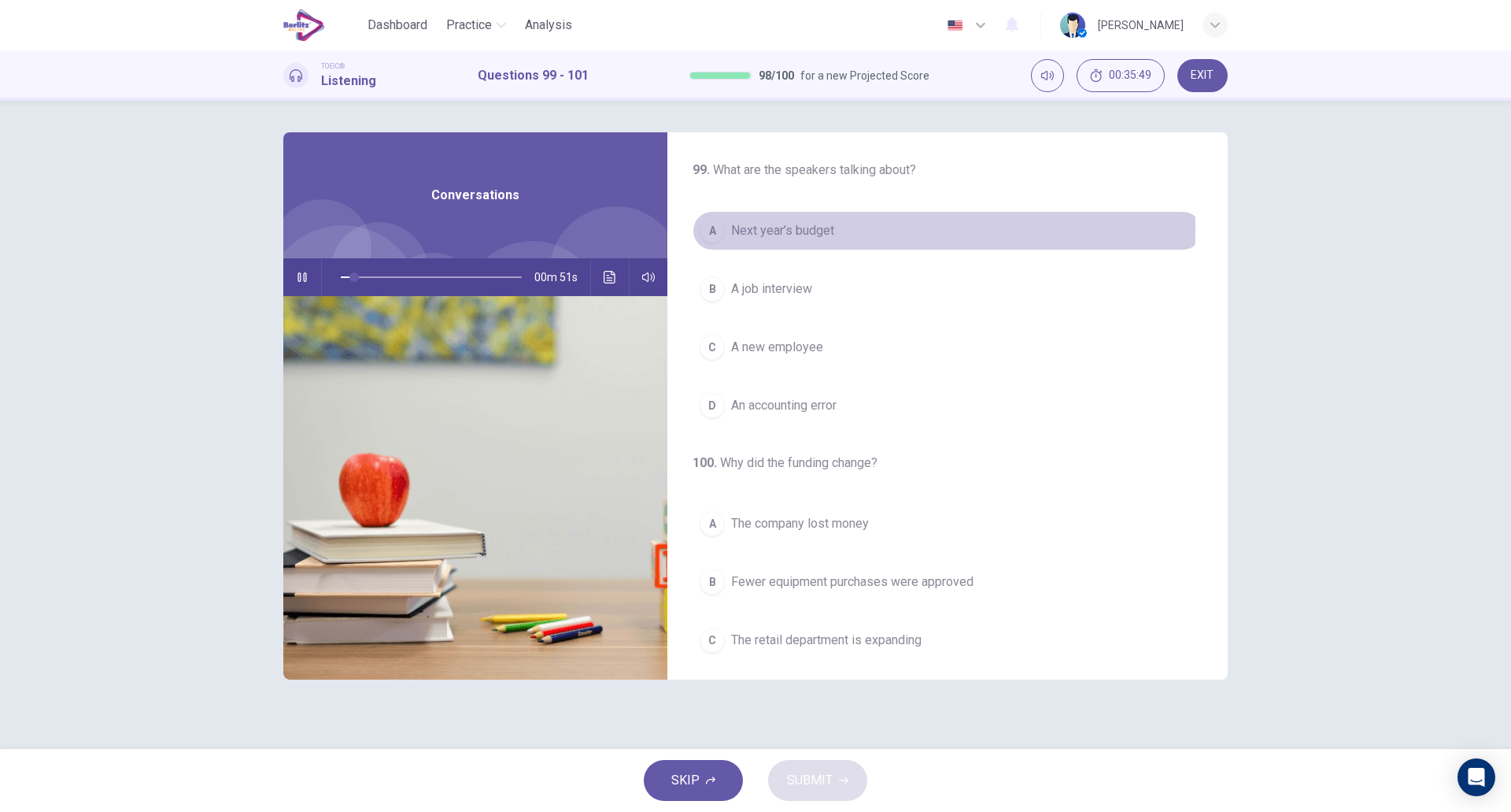
click at [811, 228] on span "Next year’s budget" at bounding box center [783, 231] width 103 height 19
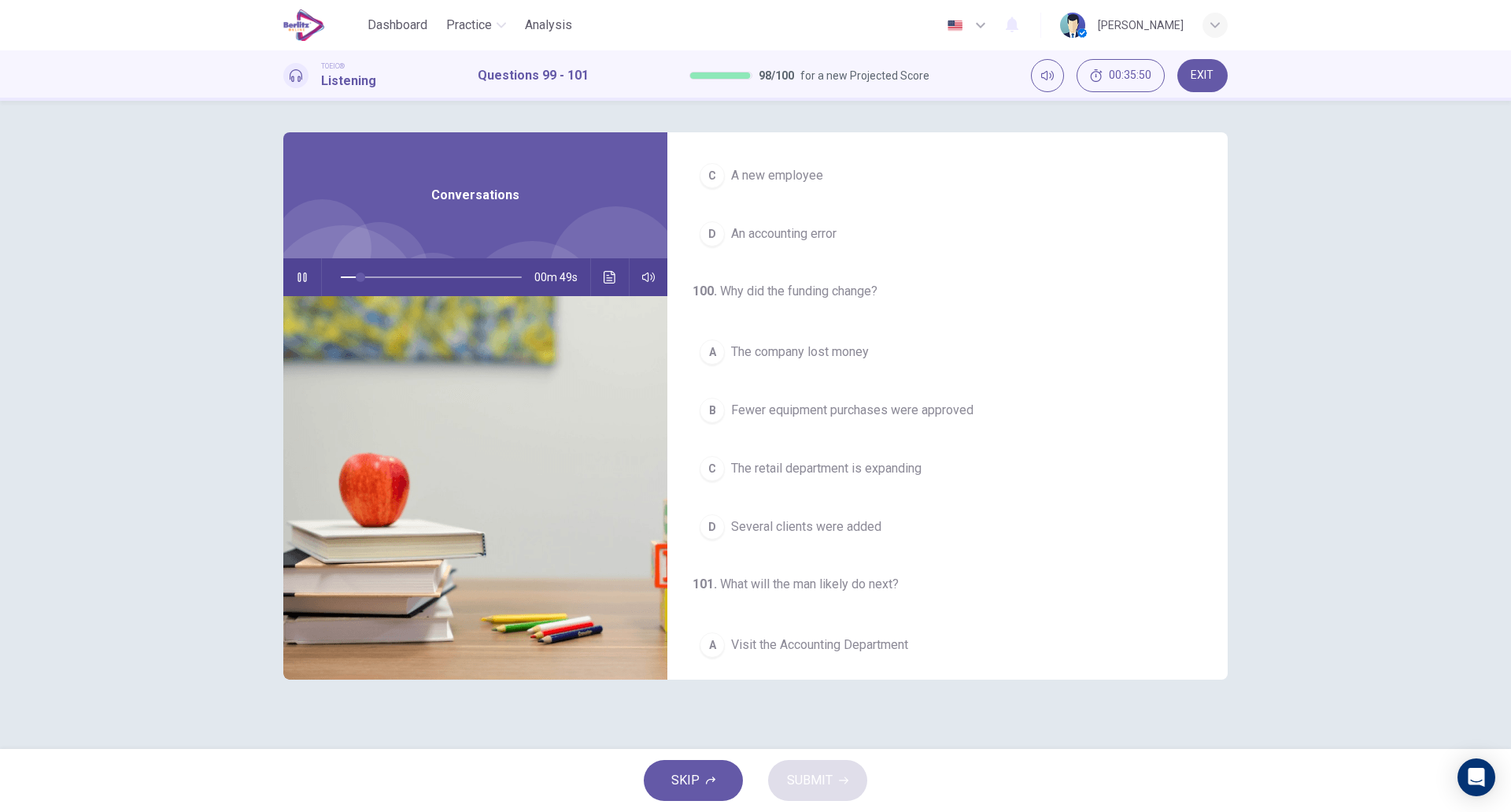
scroll to position [176, 0]
click at [909, 517] on button "D Several clients were added" at bounding box center [948, 522] width 510 height 40
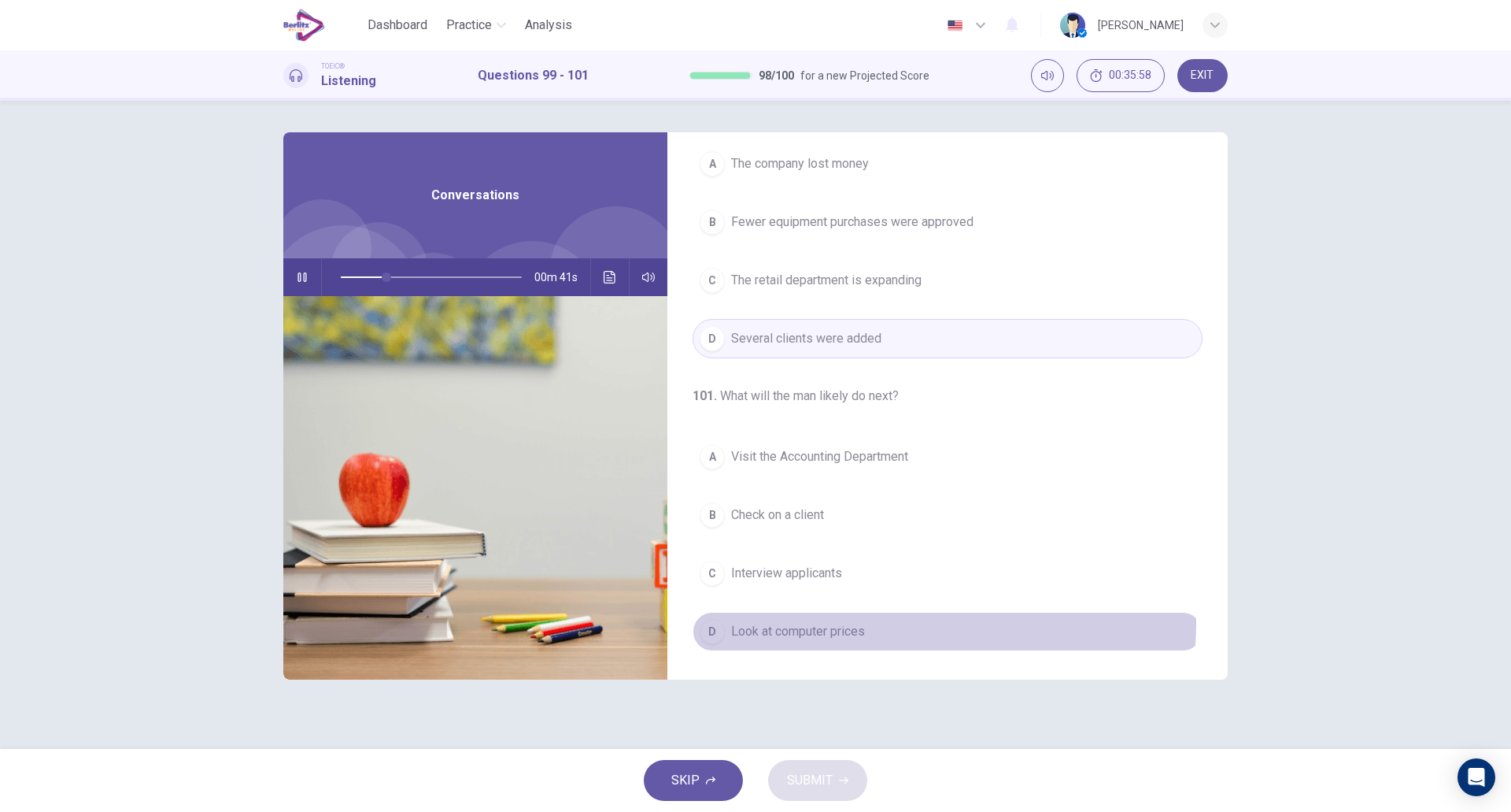
click at [855, 622] on span "Look at computer prices" at bounding box center [798, 631] width 134 height 19
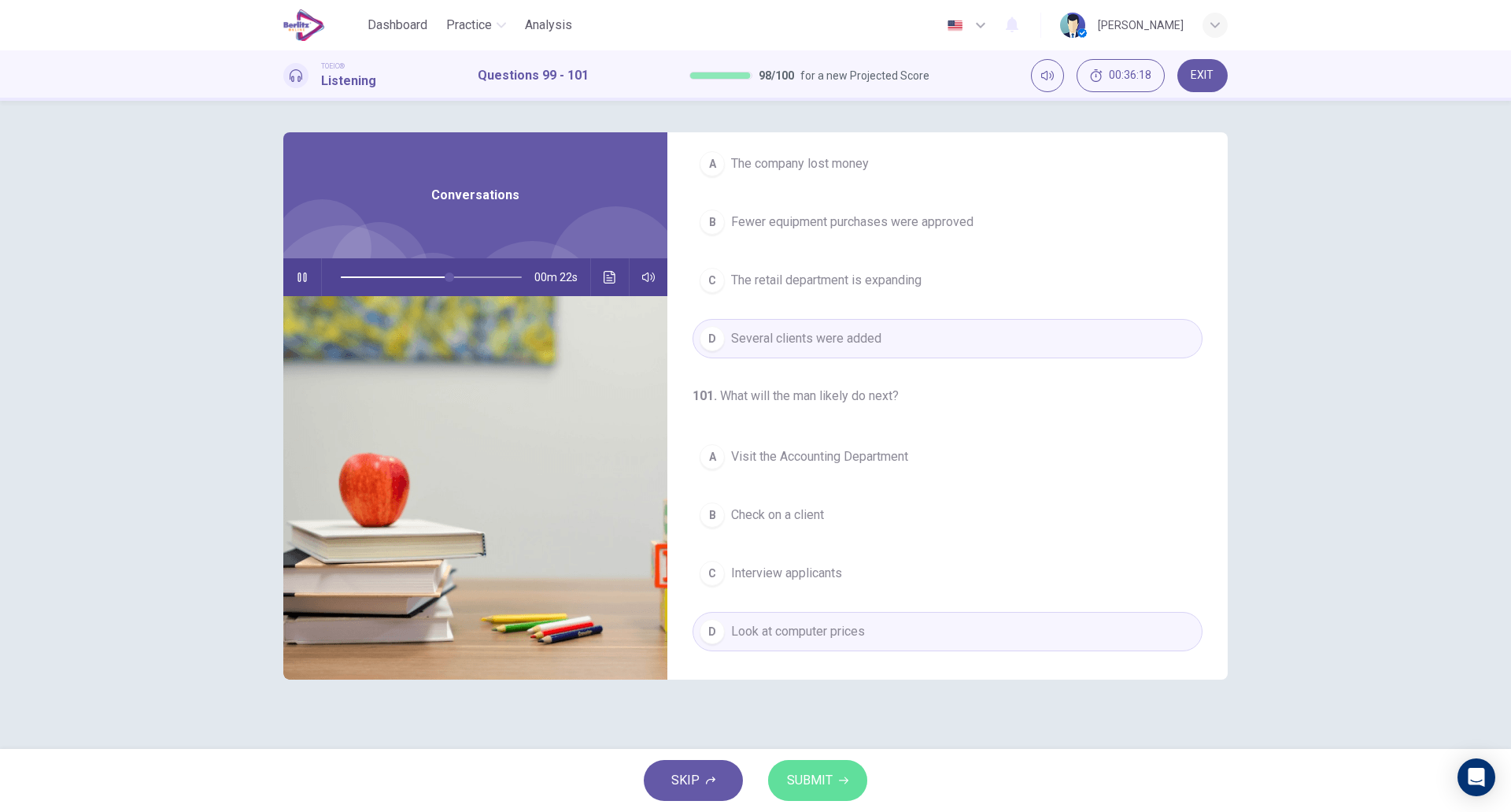
click at [832, 777] on button "SUBMIT" at bounding box center [818, 779] width 99 height 41
type input "**"
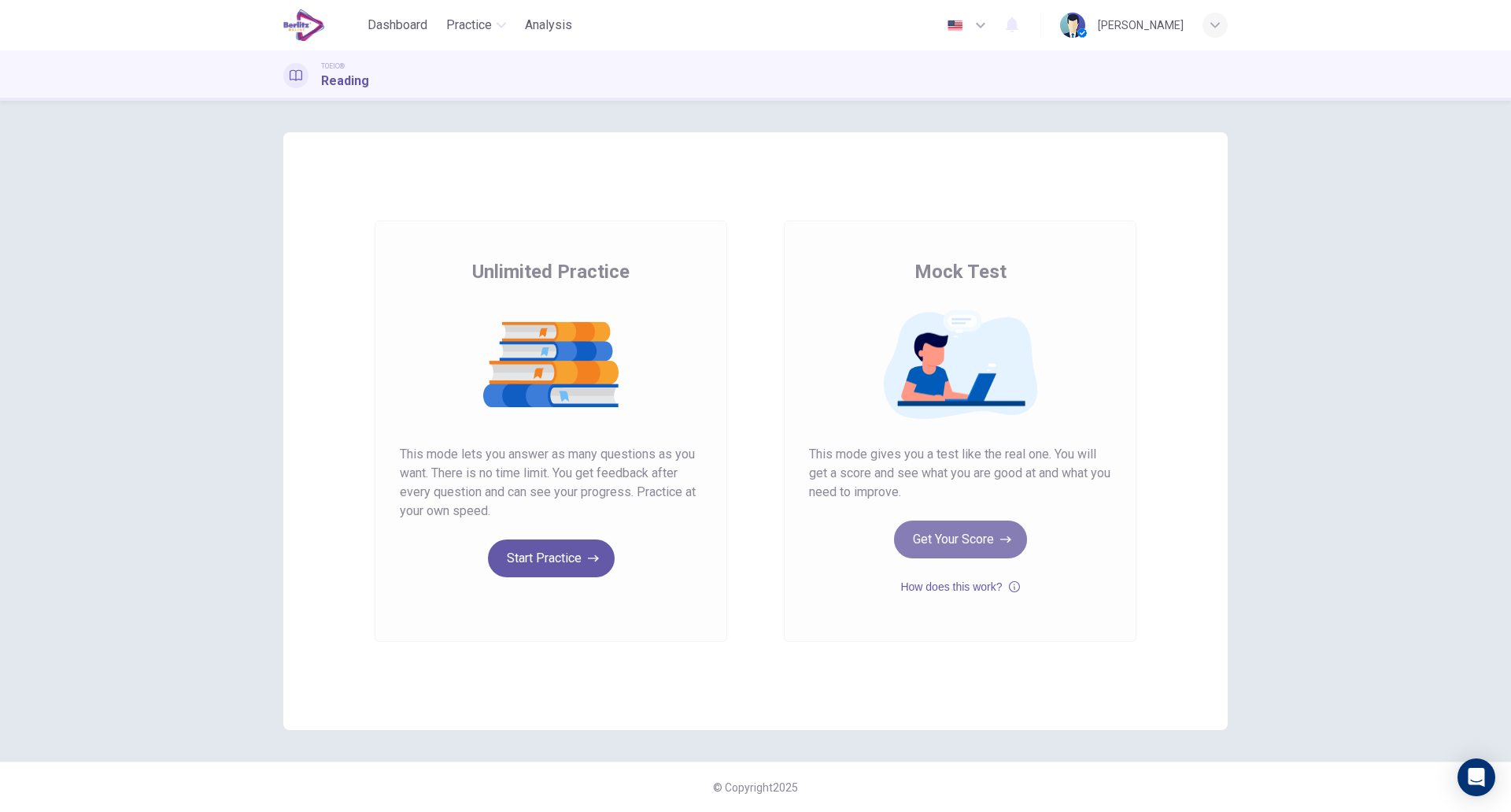
click at [935, 538] on button "Get Your Score" at bounding box center [960, 539] width 133 height 38
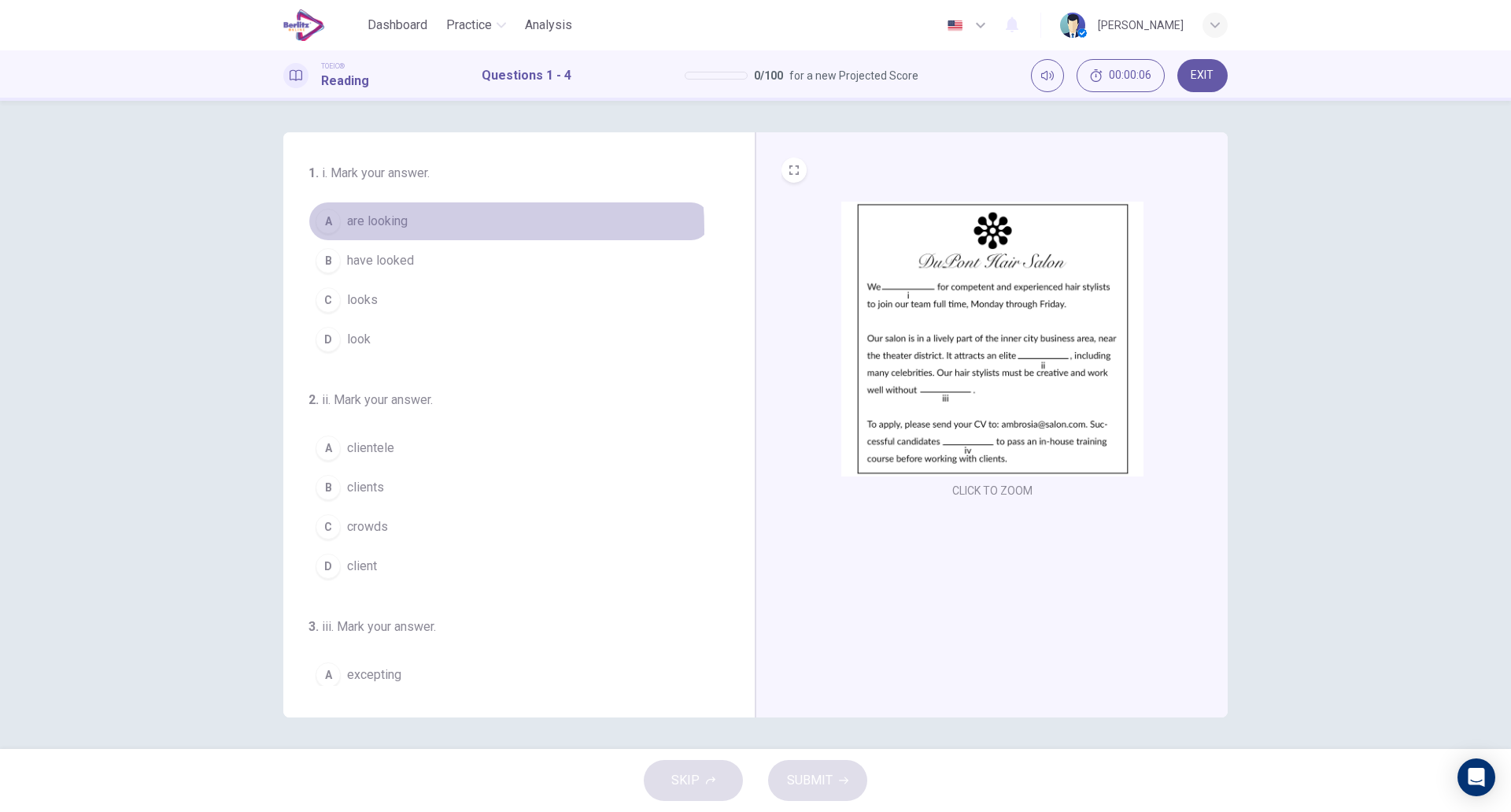
click at [392, 229] on span "are looking" at bounding box center [377, 221] width 61 height 19
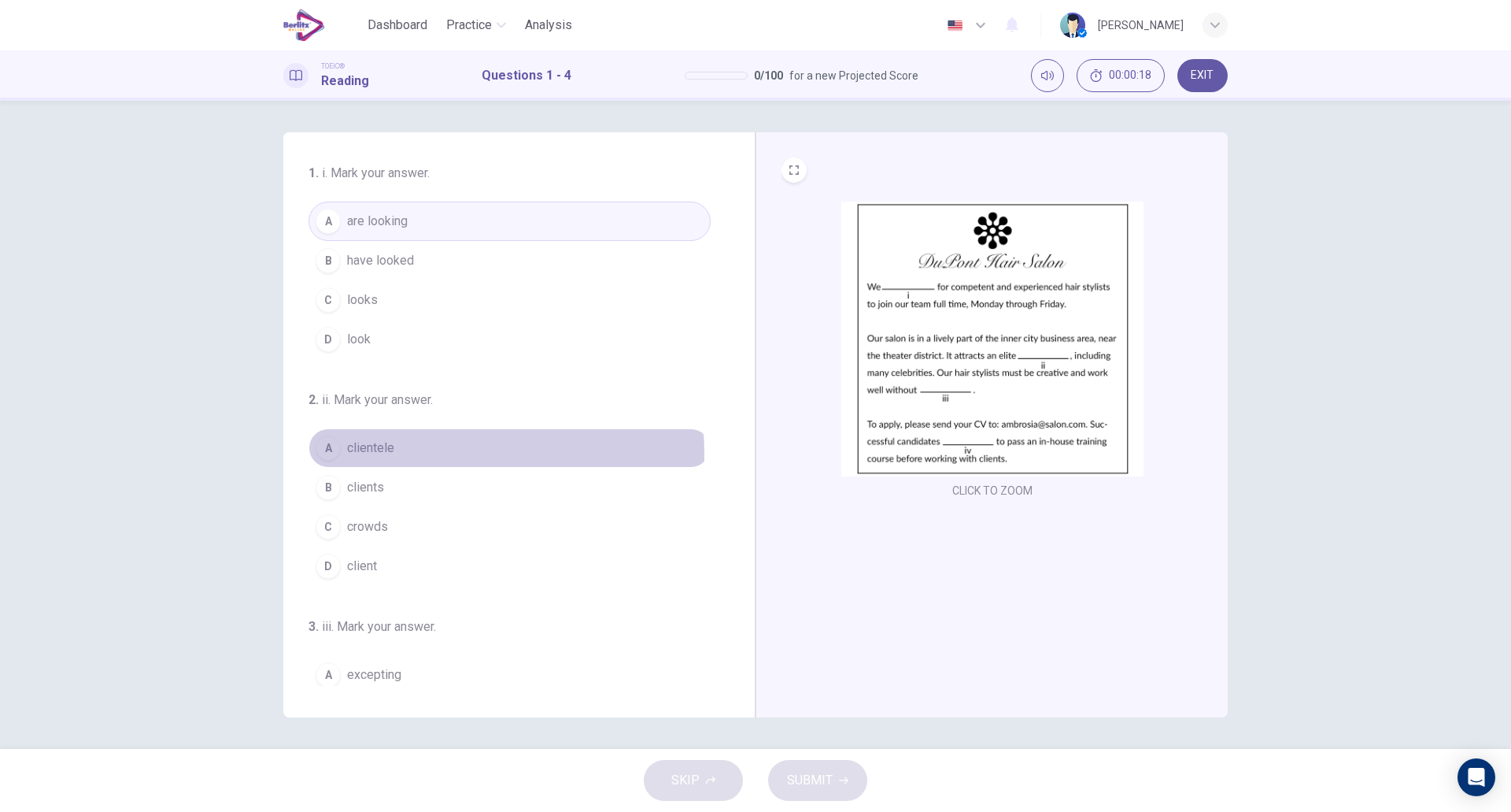
click at [453, 453] on button "A clientele" at bounding box center [509, 448] width 402 height 40
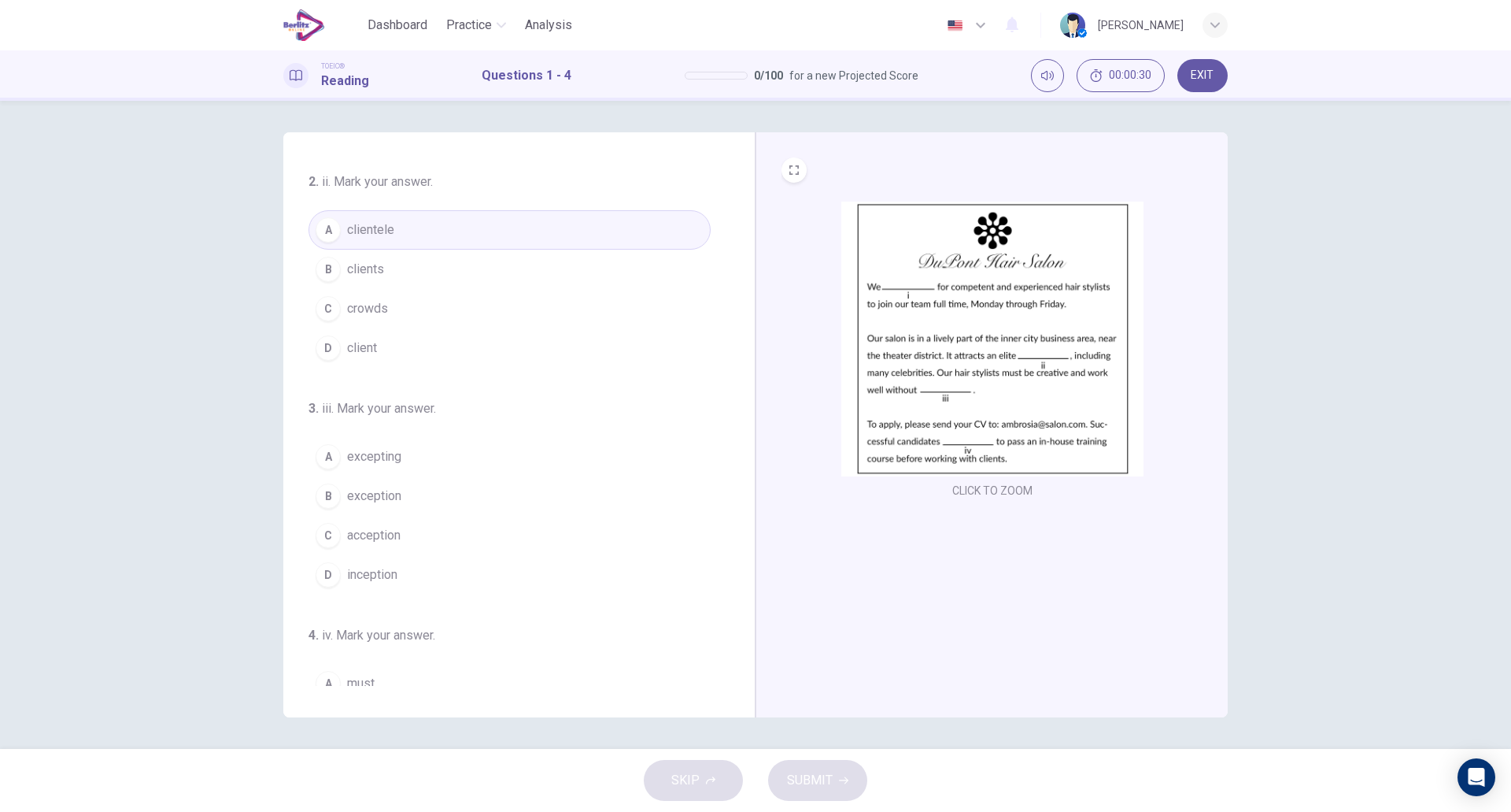
scroll to position [222, 0]
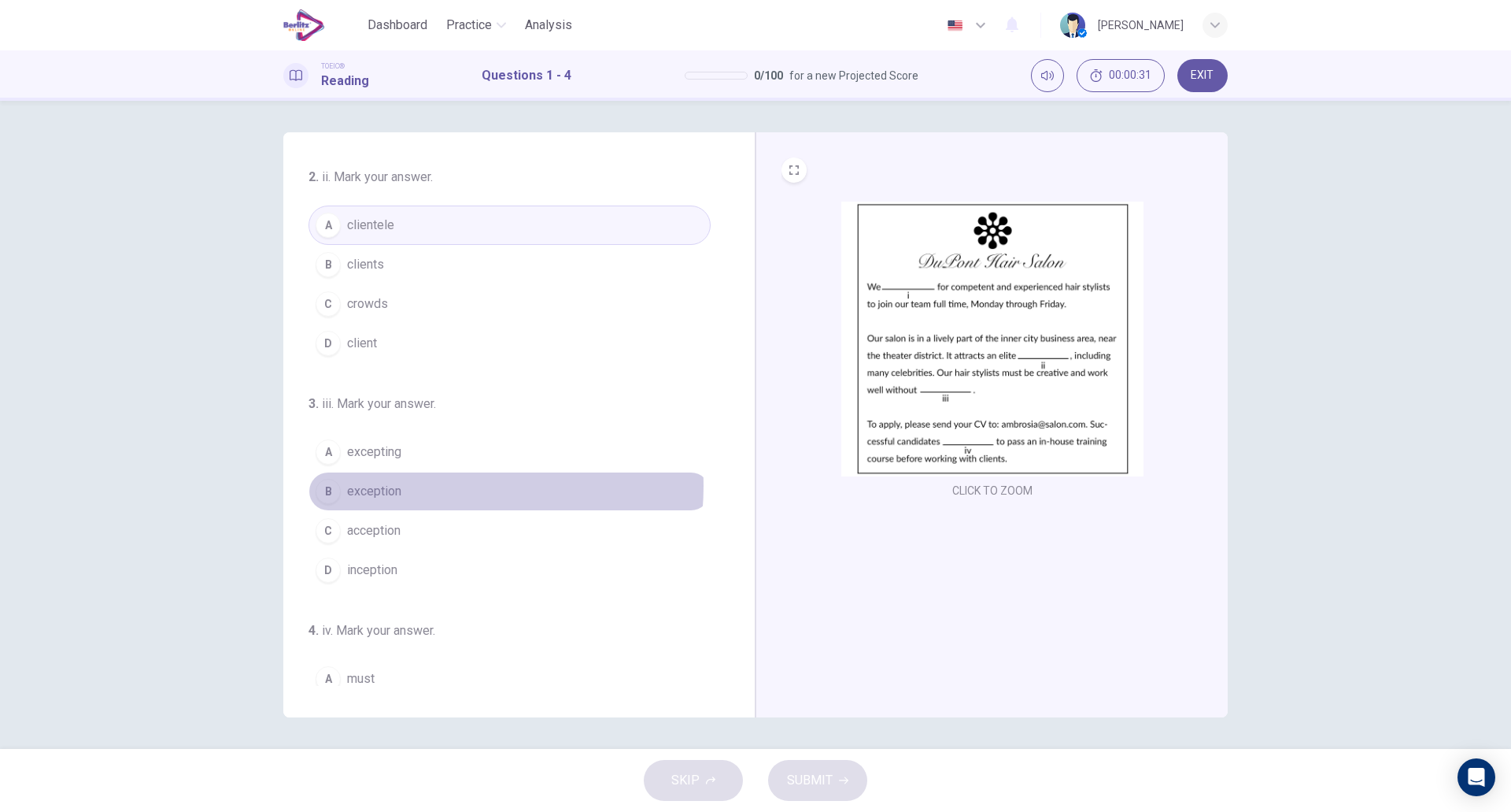
click at [423, 486] on button "B exception" at bounding box center [509, 491] width 402 height 40
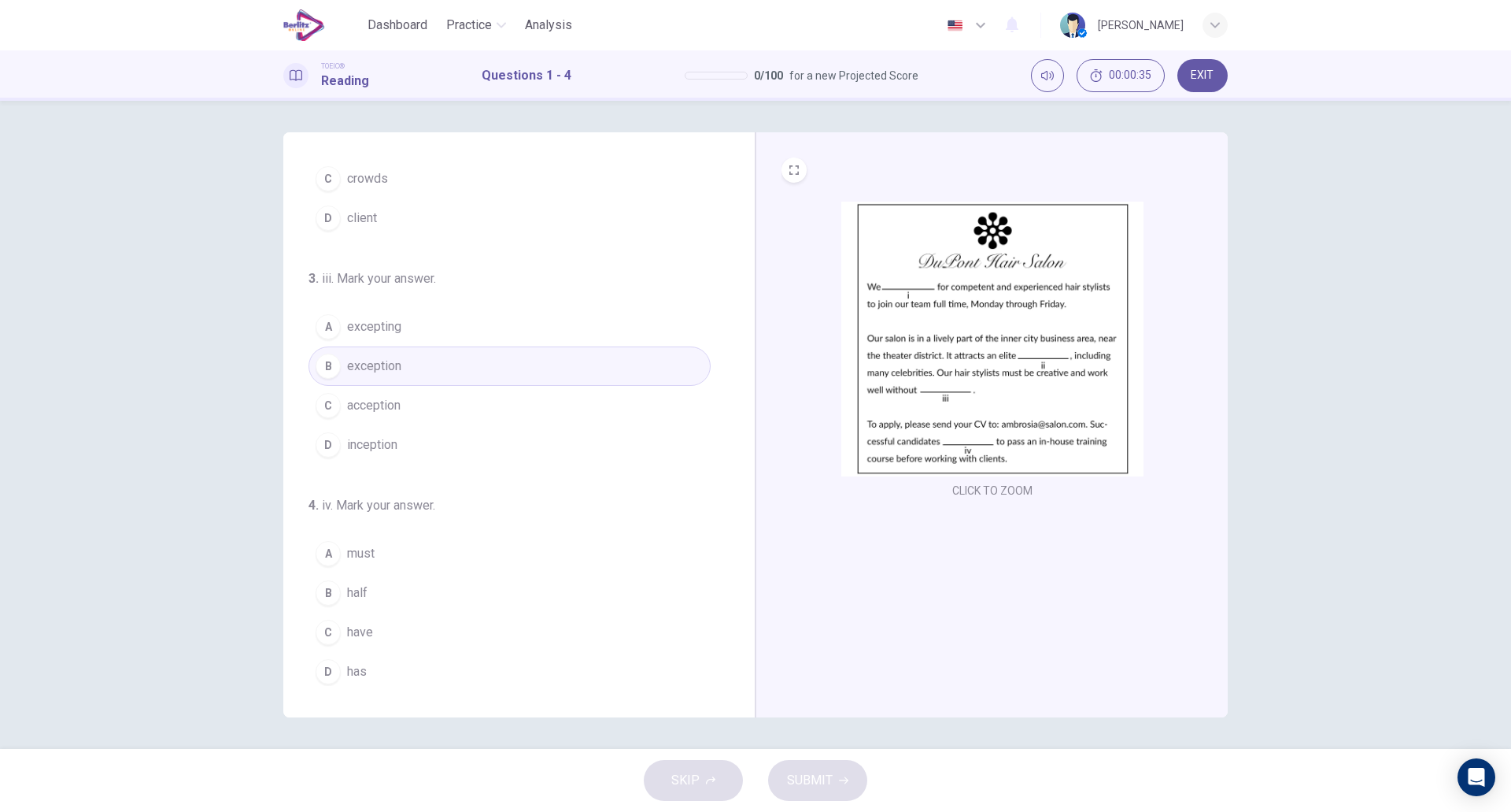
scroll to position [354, 0]
click at [424, 618] on button "C have" at bounding box center [509, 627] width 402 height 40
click at [799, 770] on span "SUBMIT" at bounding box center [810, 780] width 45 height 22
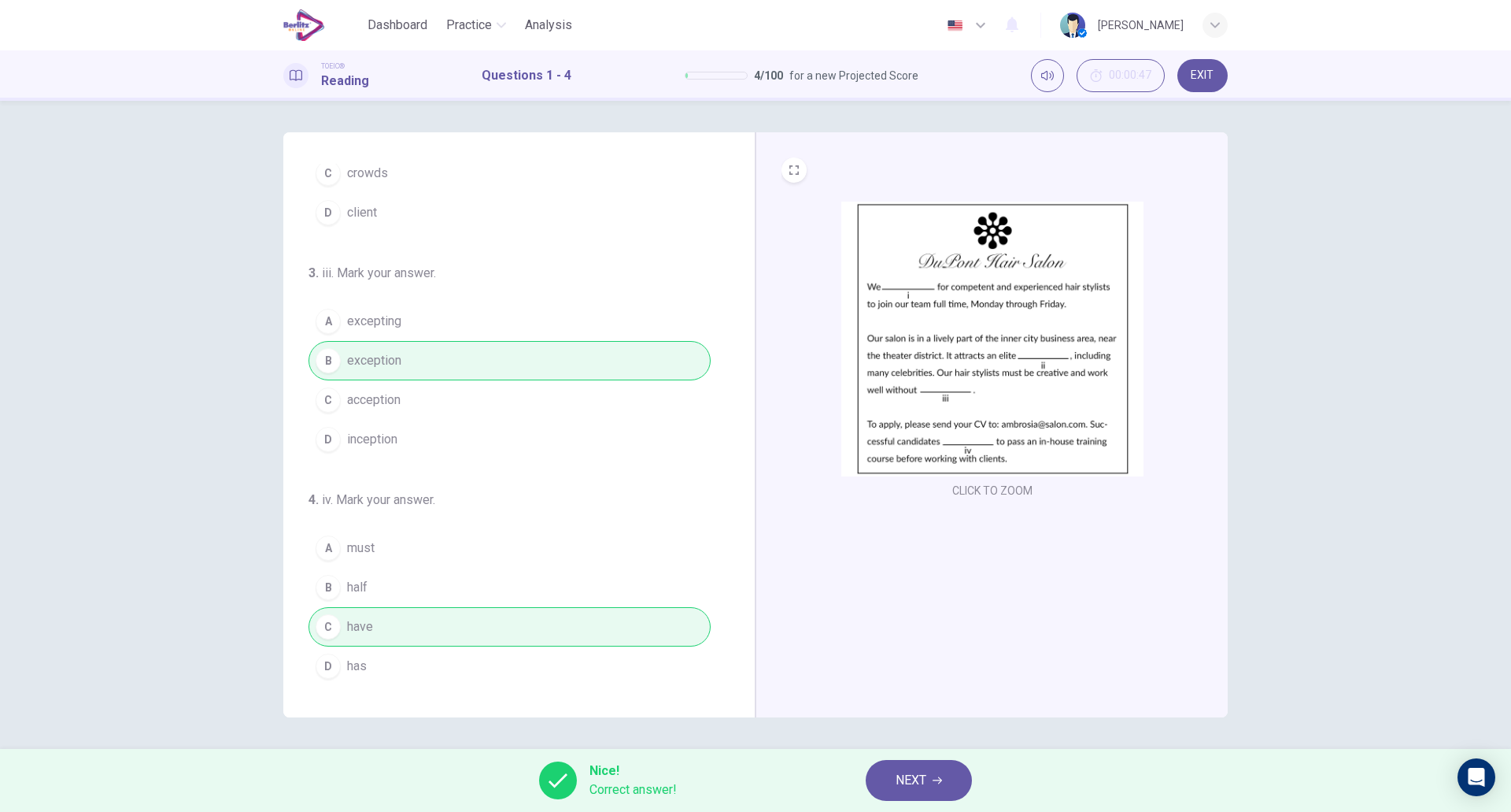
click at [902, 766] on button "NEXT" at bounding box center [920, 779] width 107 height 41
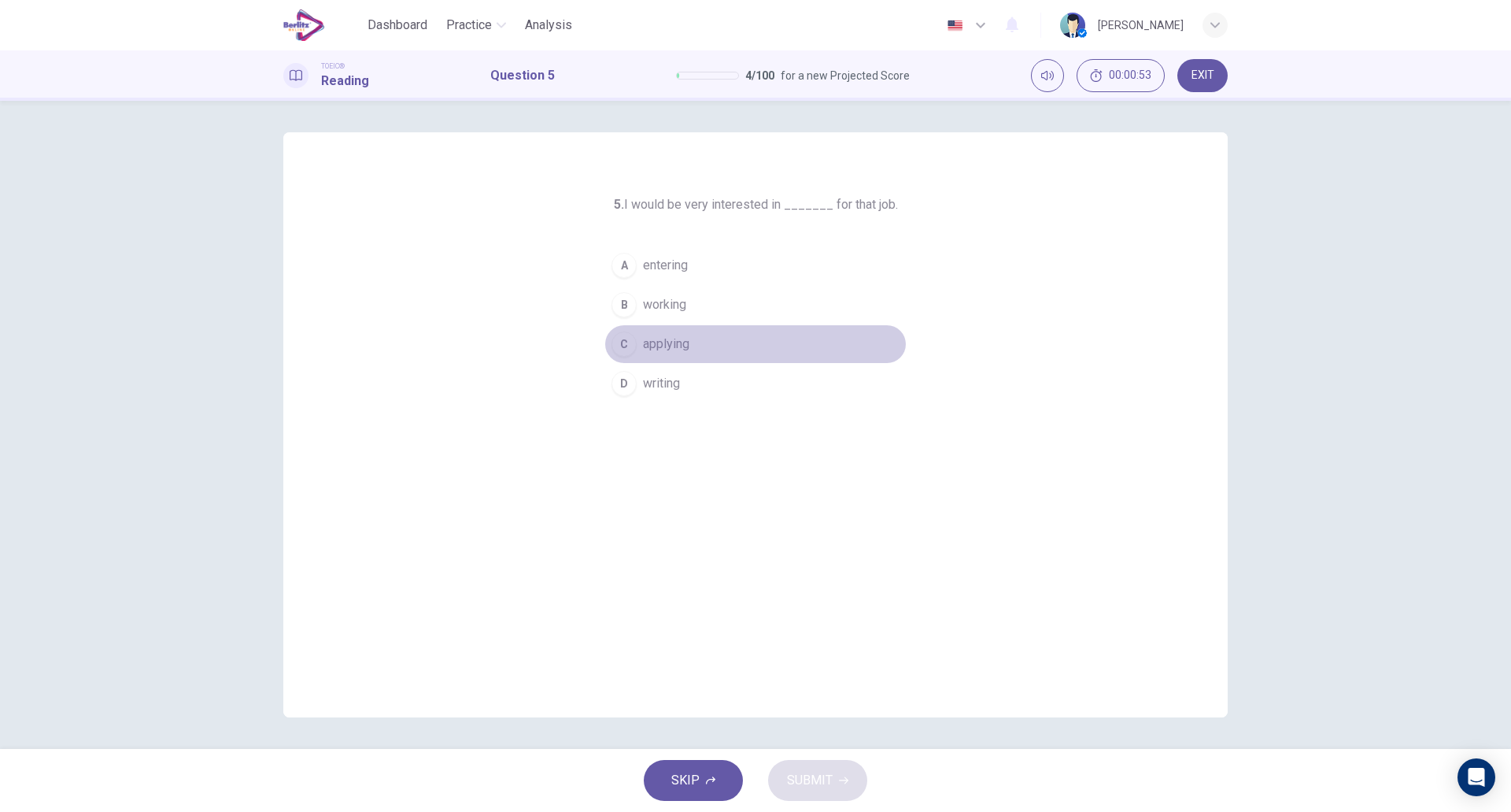
click at [691, 342] on button "C applying" at bounding box center [756, 345] width 302 height 40
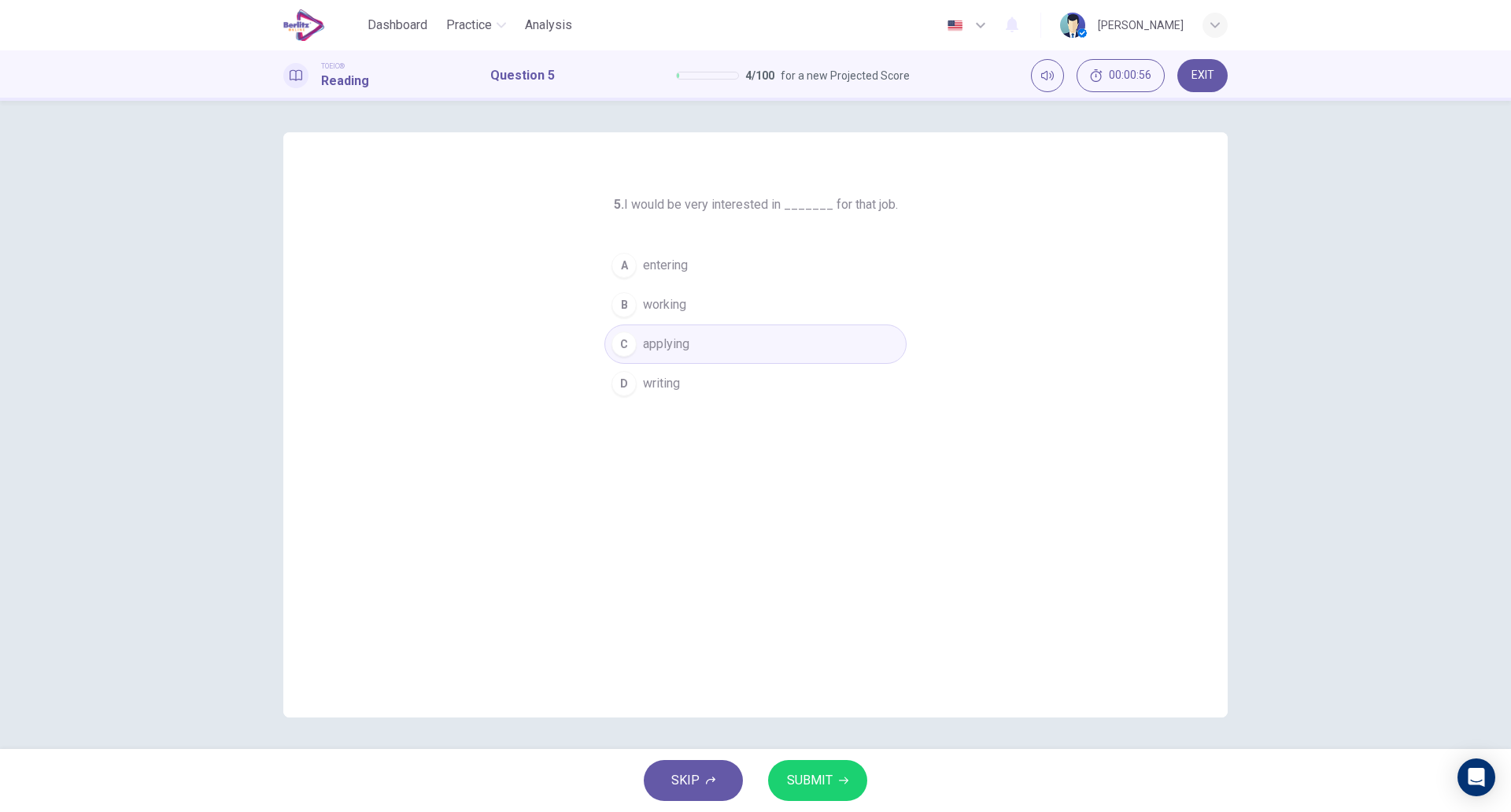
click at [824, 779] on span "SUBMIT" at bounding box center [810, 780] width 45 height 22
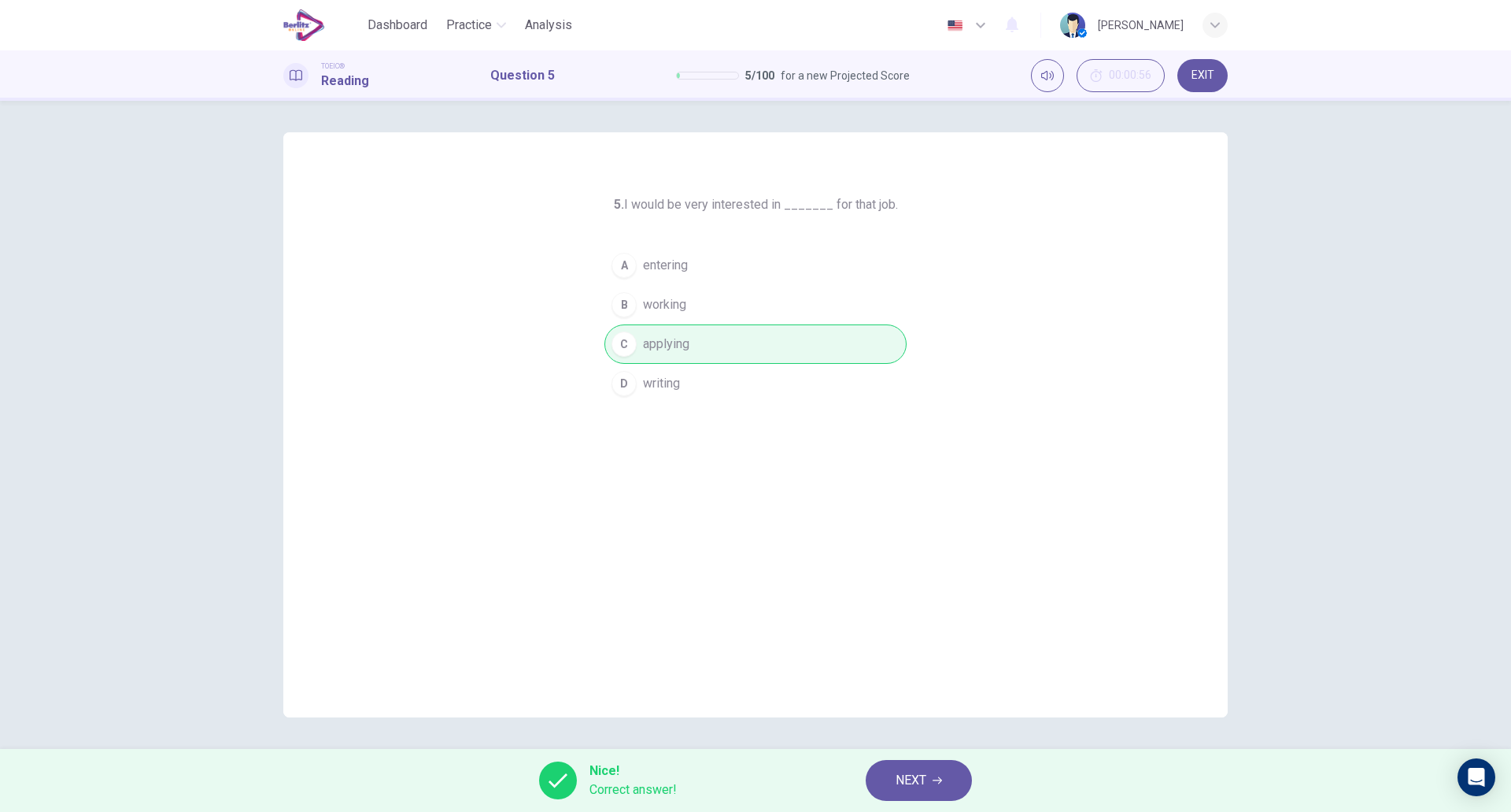
click at [911, 778] on span "NEXT" at bounding box center [911, 780] width 31 height 22
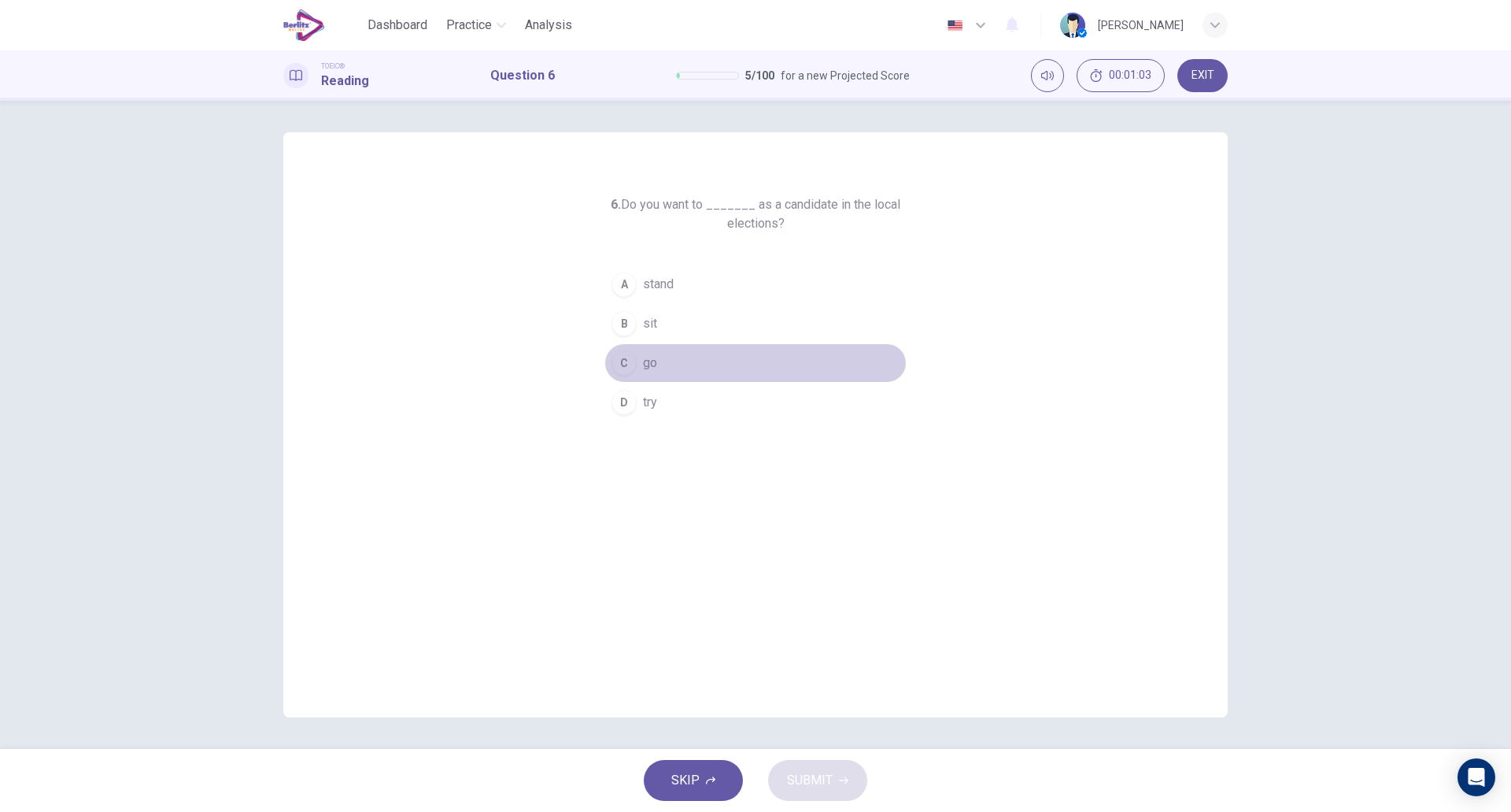
click at [719, 357] on button "C go" at bounding box center [756, 364] width 302 height 40
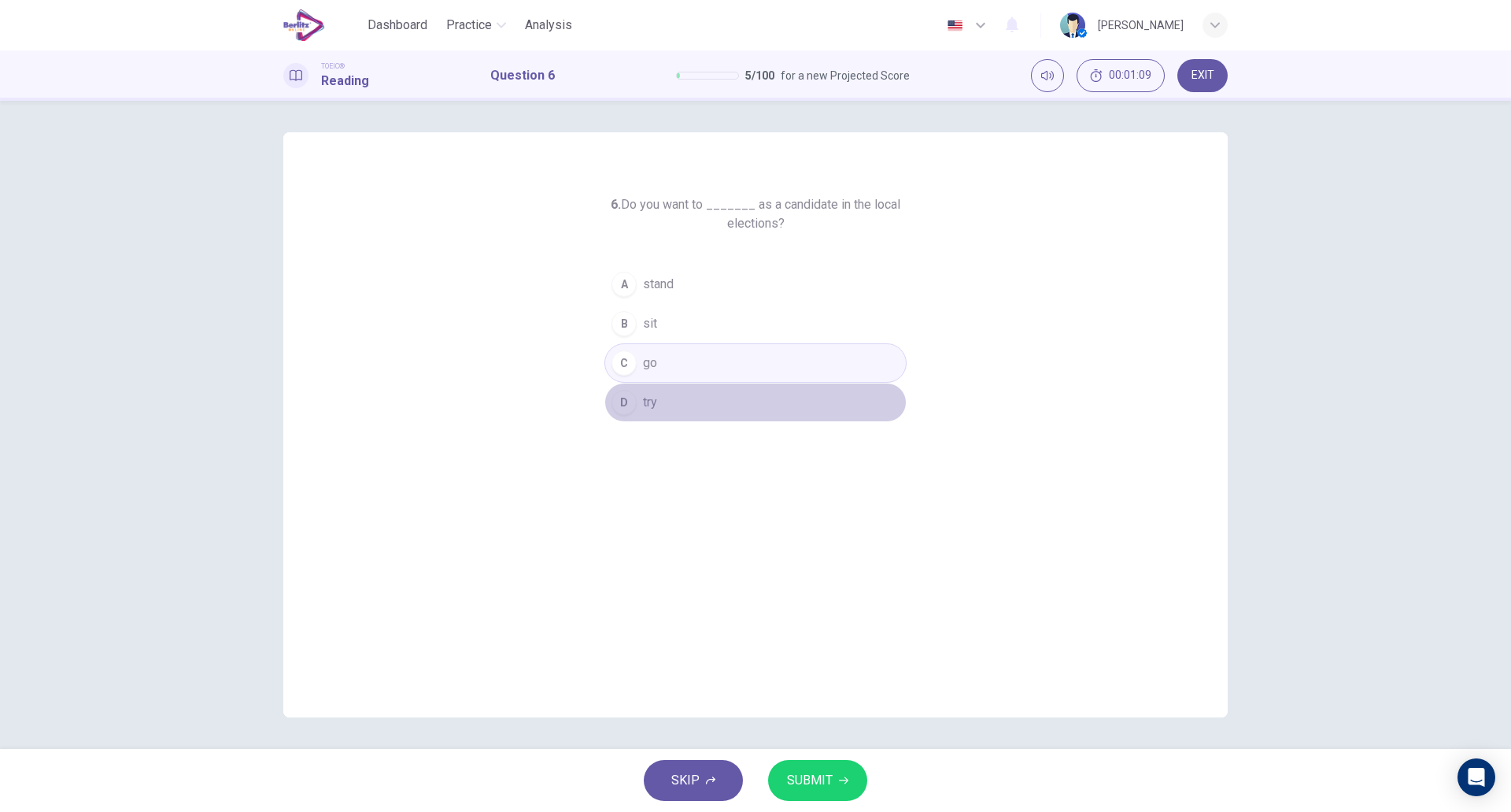
click at [717, 406] on button "D try" at bounding box center [756, 402] width 302 height 40
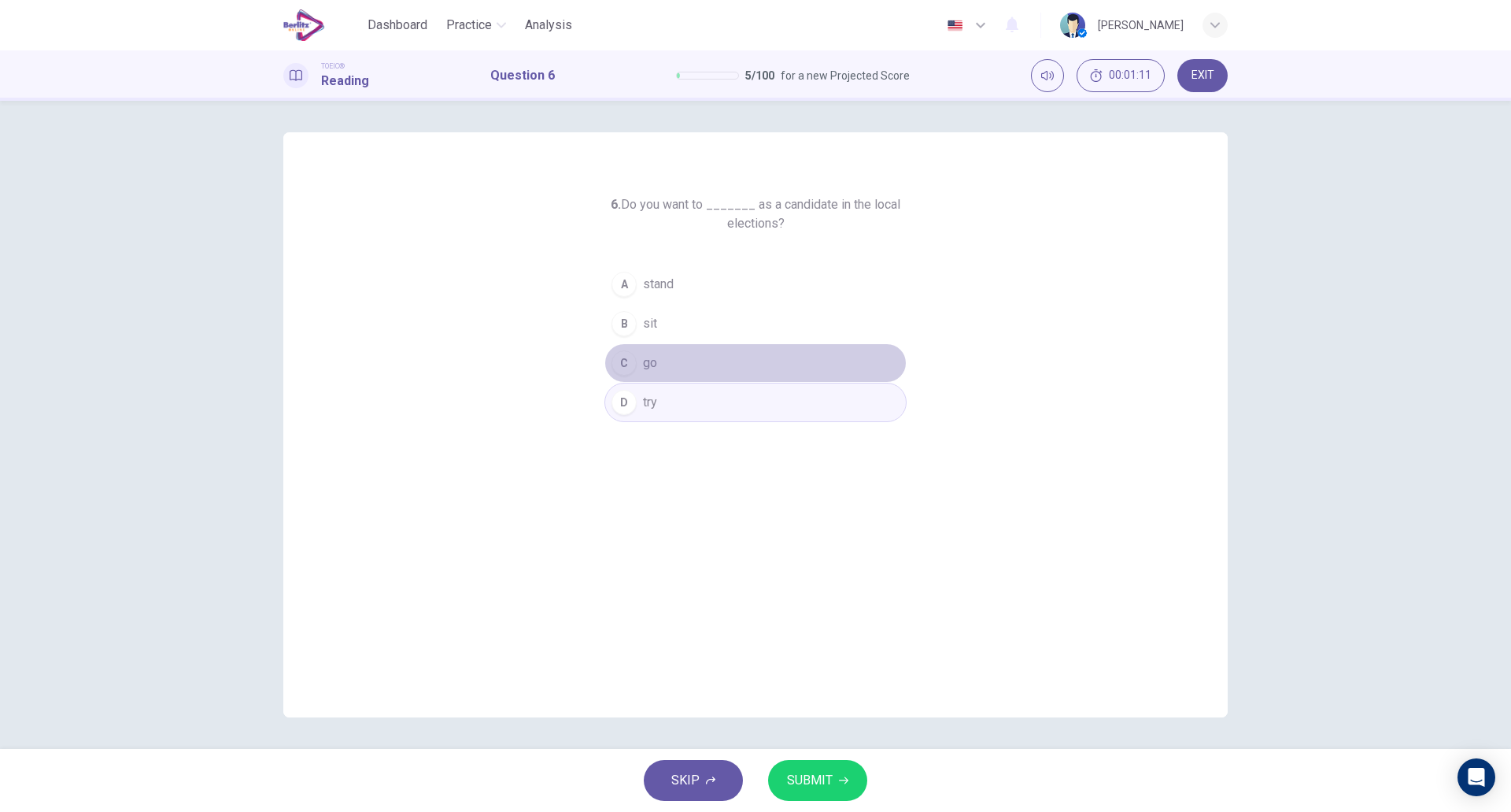
click at [690, 367] on button "C go" at bounding box center [756, 364] width 302 height 40
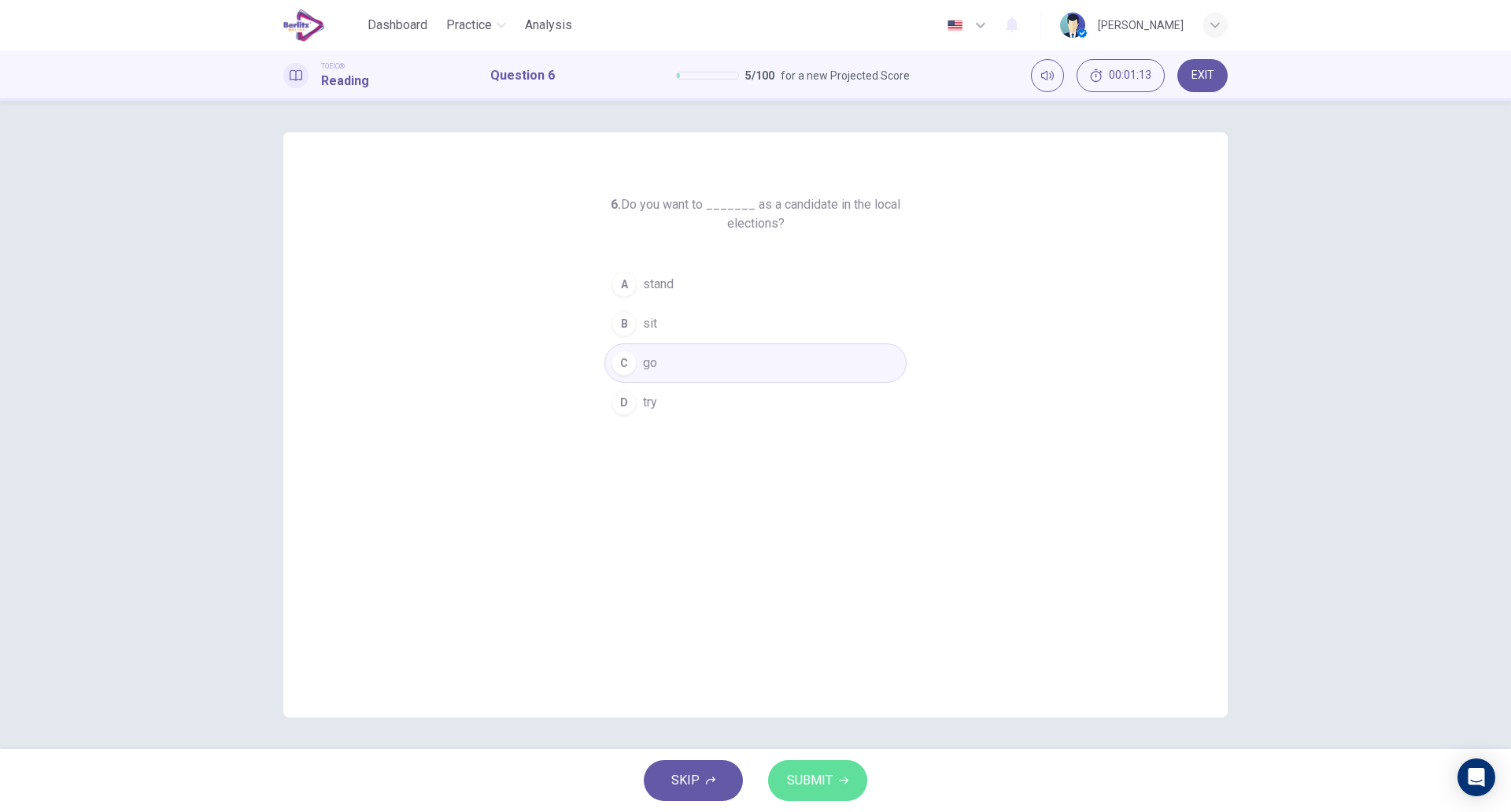
click at [829, 770] on span "SUBMIT" at bounding box center [810, 780] width 45 height 22
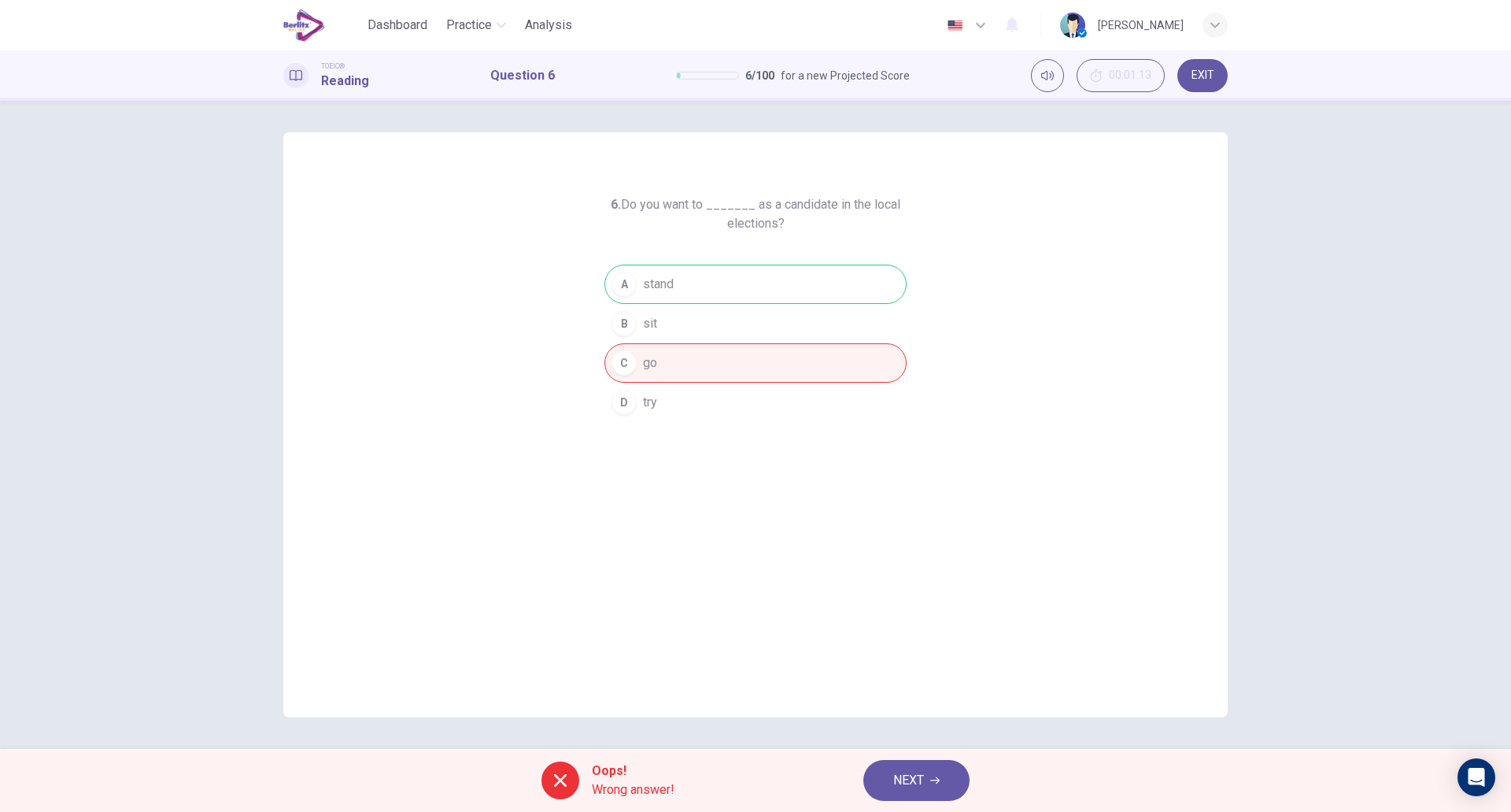
click at [667, 291] on div "A stand B sit C go D try" at bounding box center [756, 344] width 302 height 157
click at [894, 764] on button "NEXT" at bounding box center [917, 779] width 107 height 41
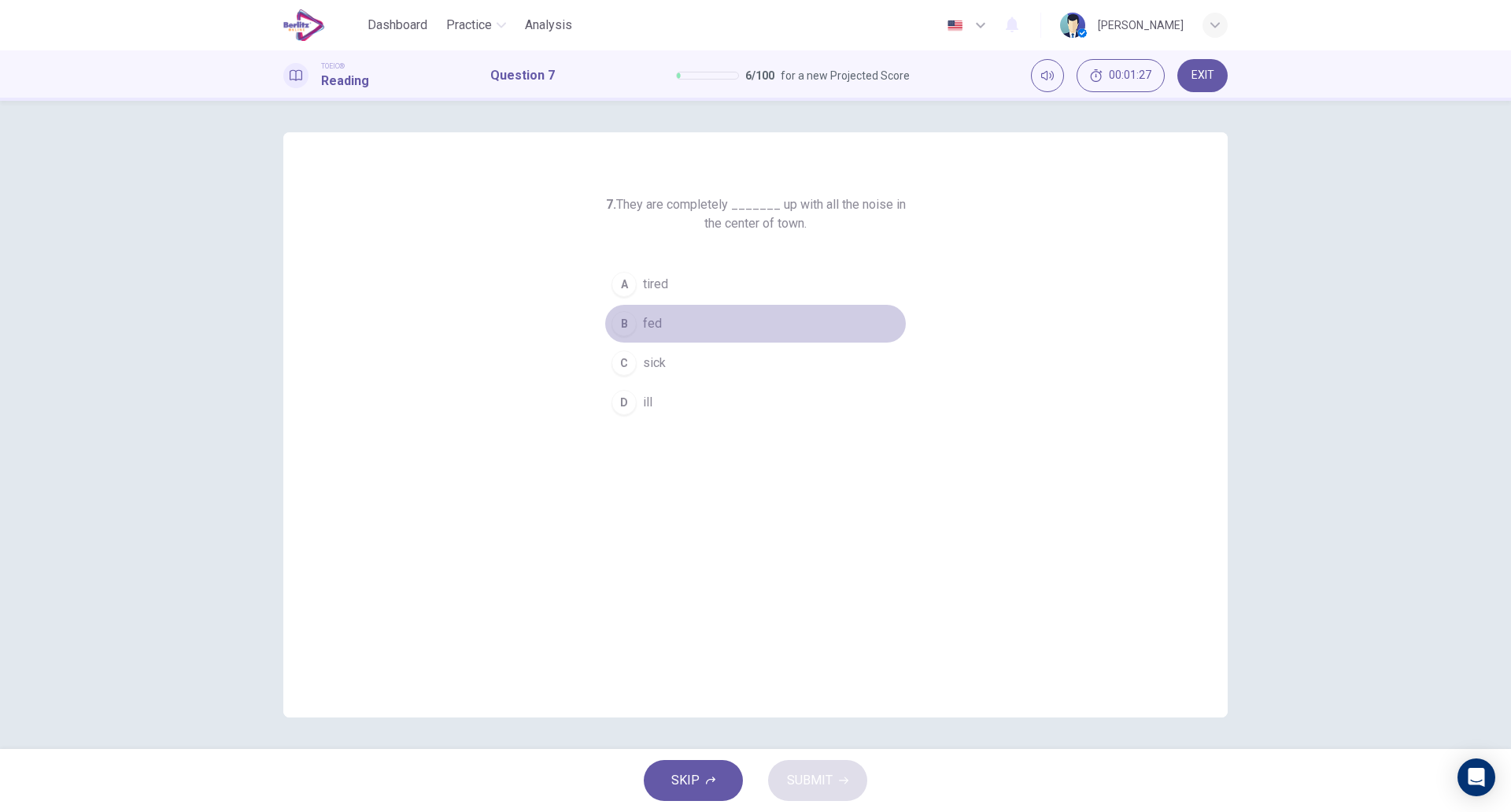
click at [690, 325] on button "B fed" at bounding box center [756, 324] width 302 height 40
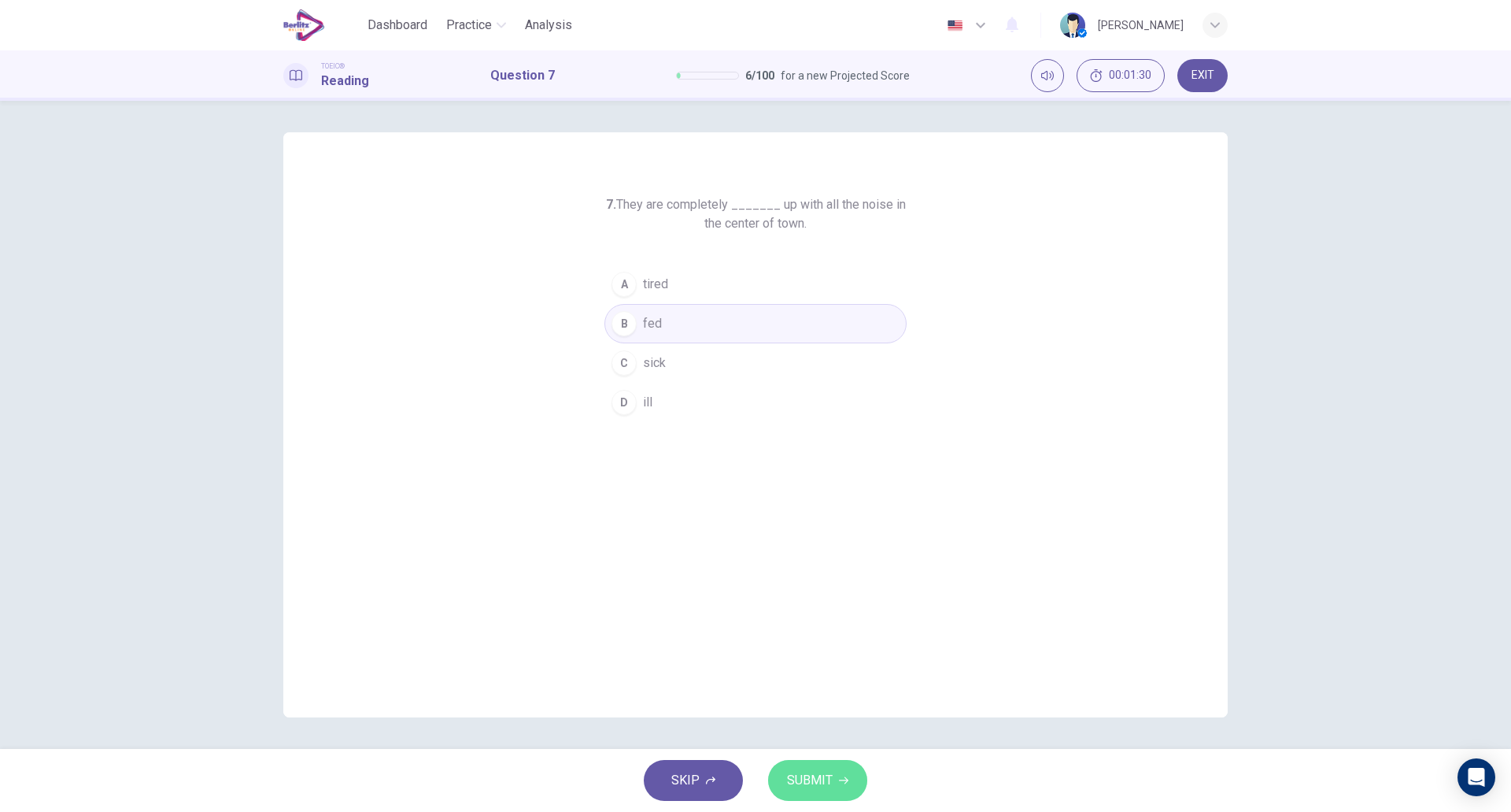
click at [813, 788] on span "SUBMIT" at bounding box center [810, 780] width 45 height 22
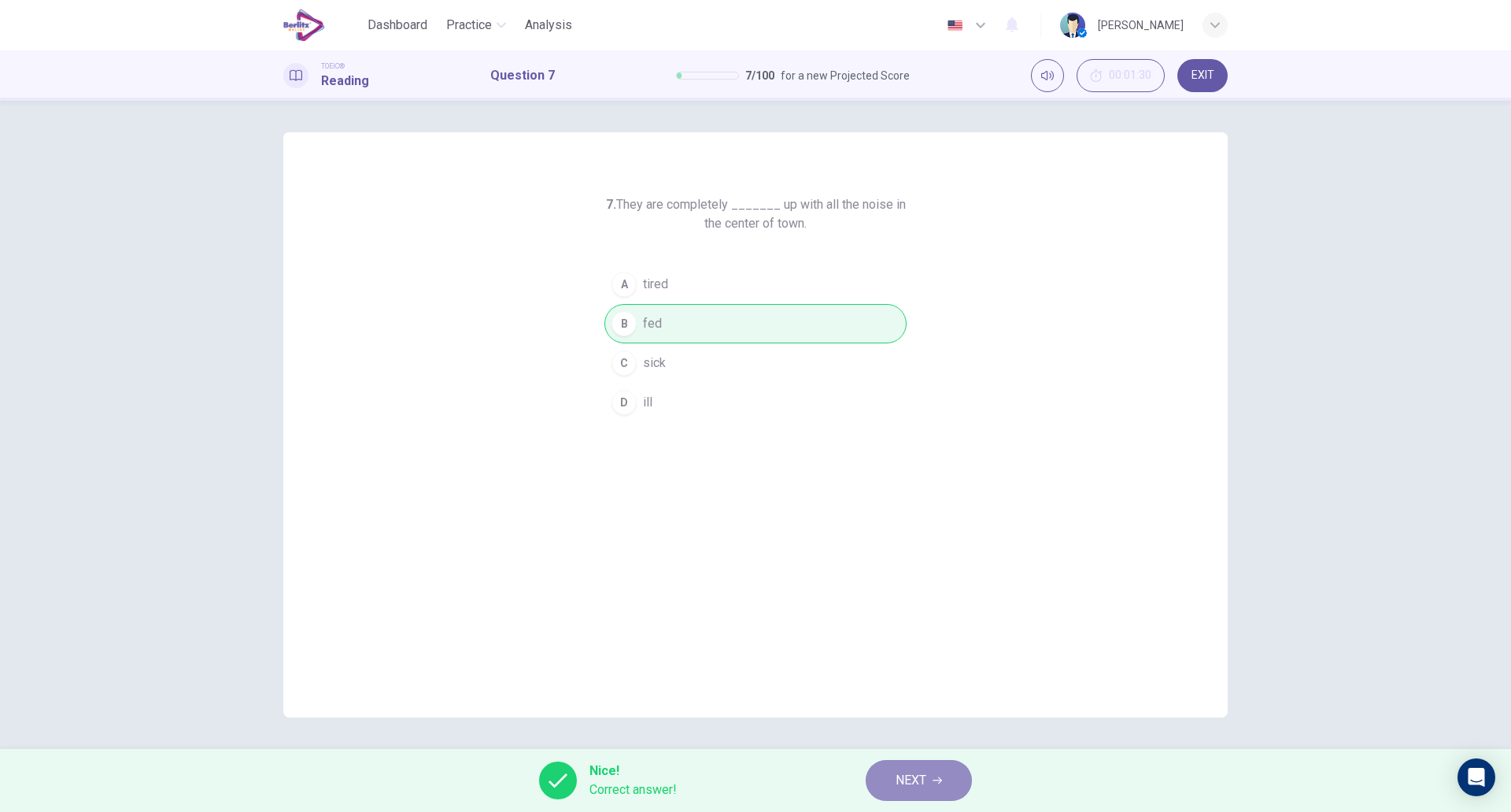
click at [895, 766] on button "NEXT" at bounding box center [920, 779] width 107 height 41
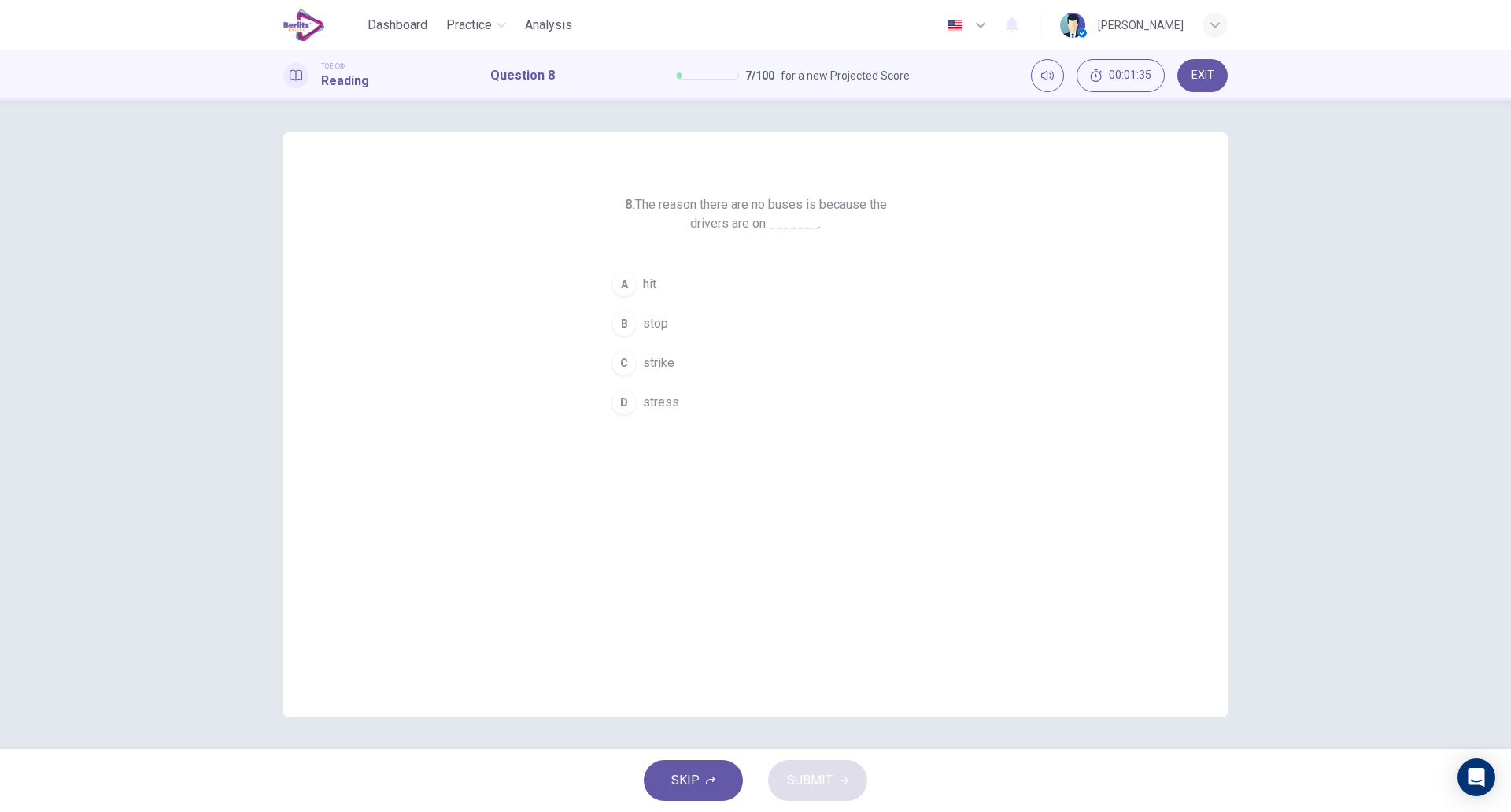
click at [670, 364] on span "strike" at bounding box center [658, 363] width 32 height 19
click at [821, 783] on span "SUBMIT" at bounding box center [810, 780] width 45 height 22
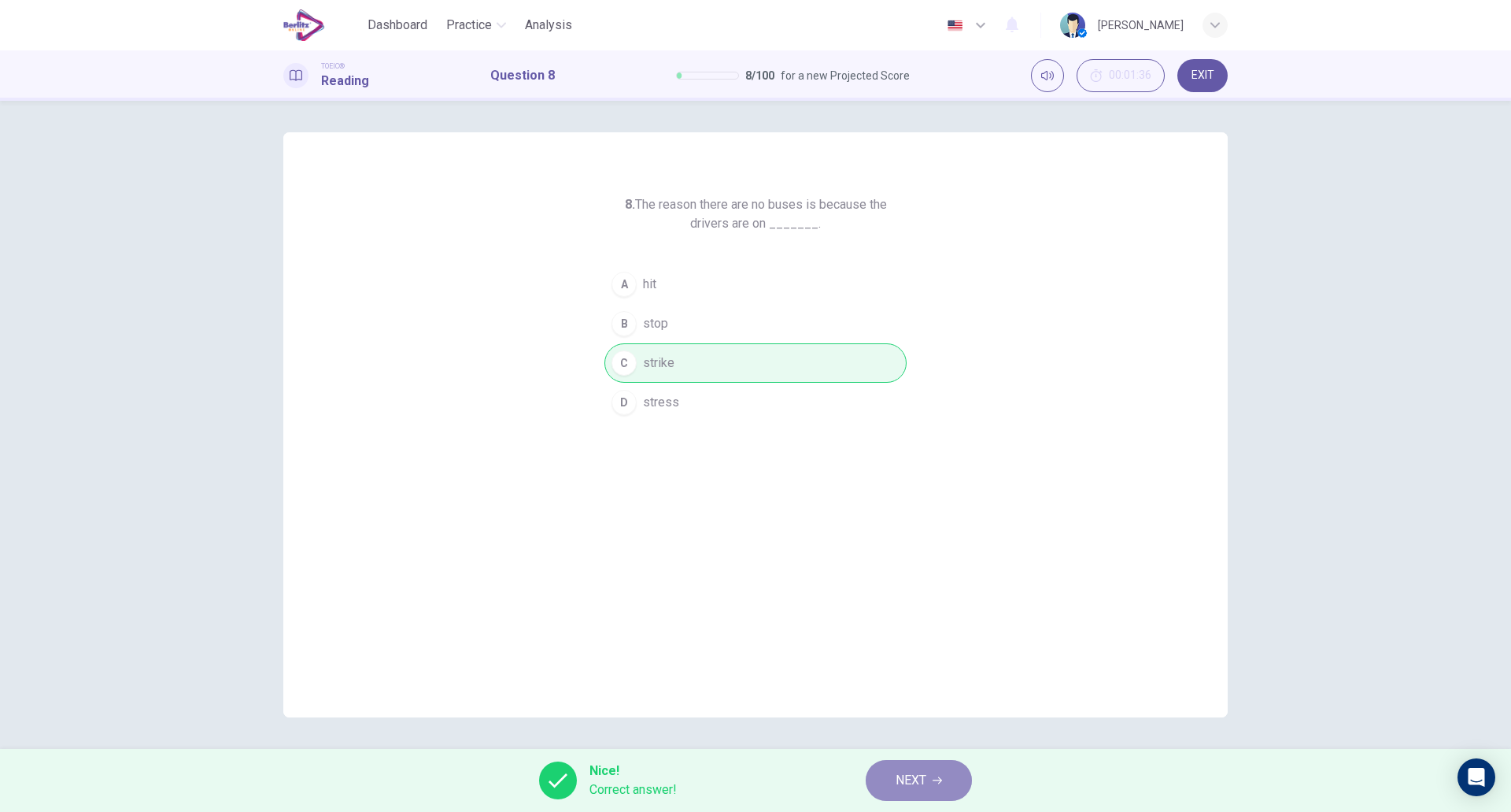
click at [924, 781] on span "NEXT" at bounding box center [911, 780] width 31 height 22
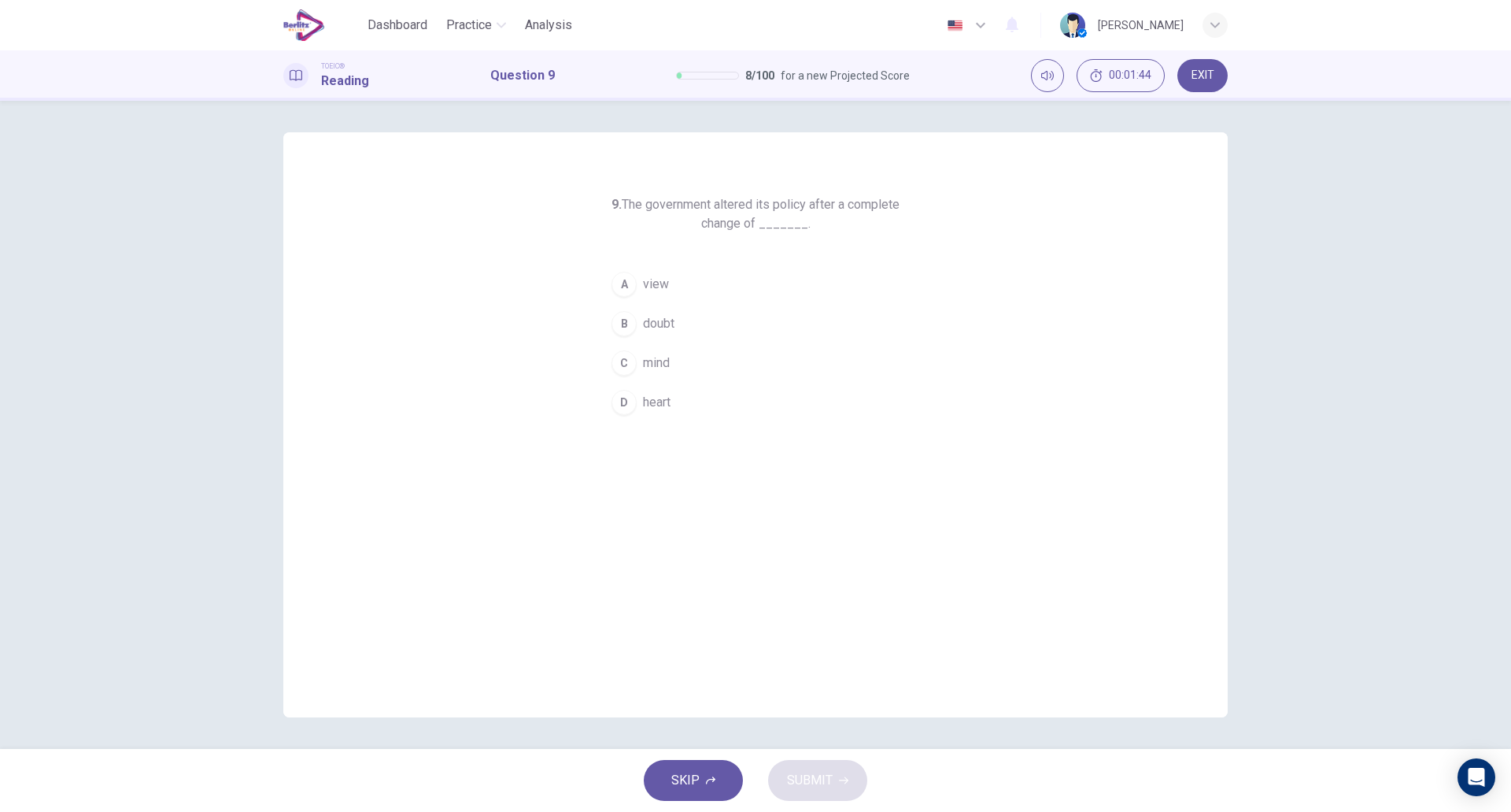
click at [705, 364] on button "C mind" at bounding box center [756, 364] width 302 height 40
click at [824, 771] on span "SUBMIT" at bounding box center [810, 780] width 45 height 22
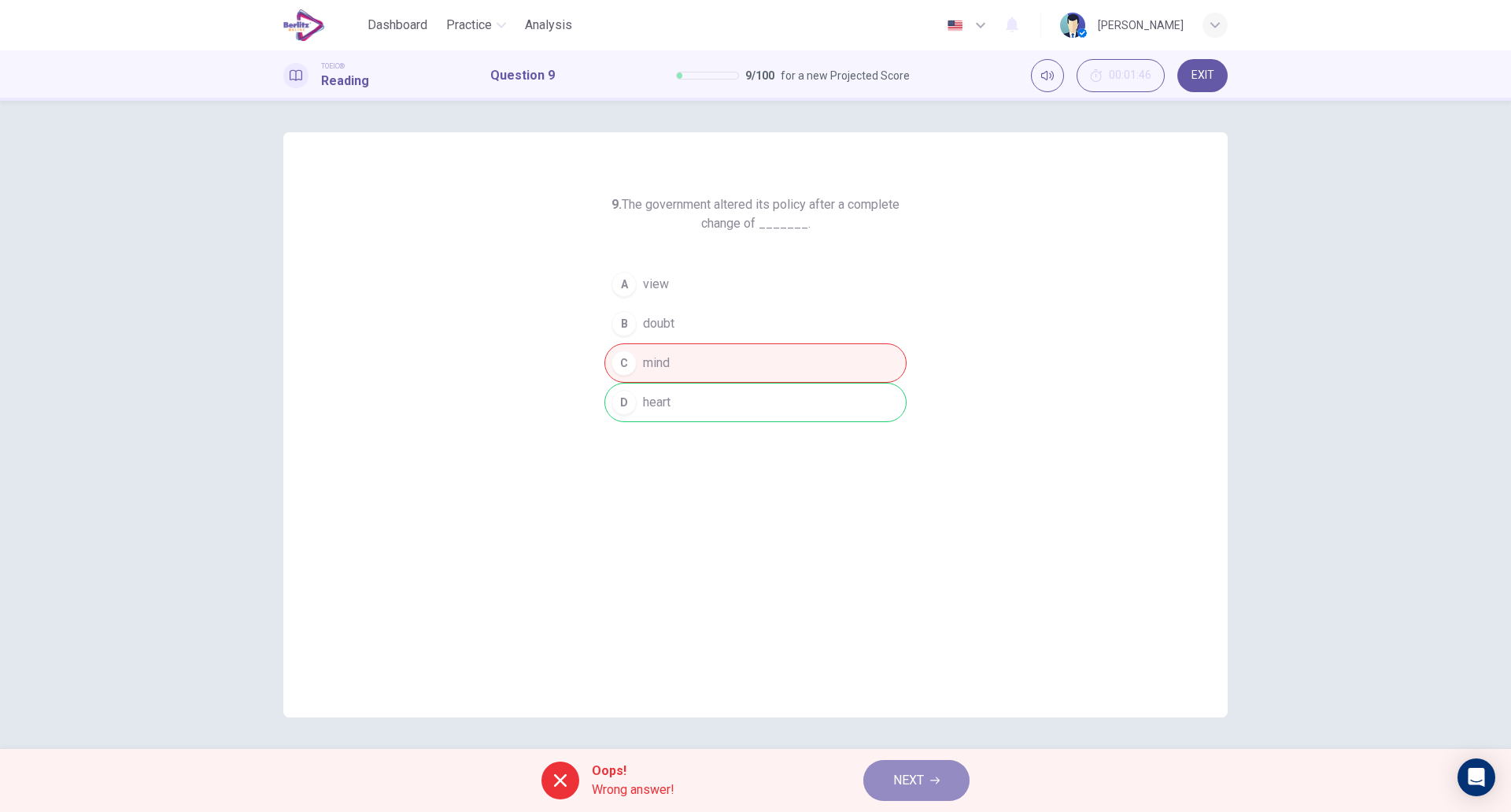
click at [907, 766] on button "NEXT" at bounding box center [917, 779] width 107 height 41
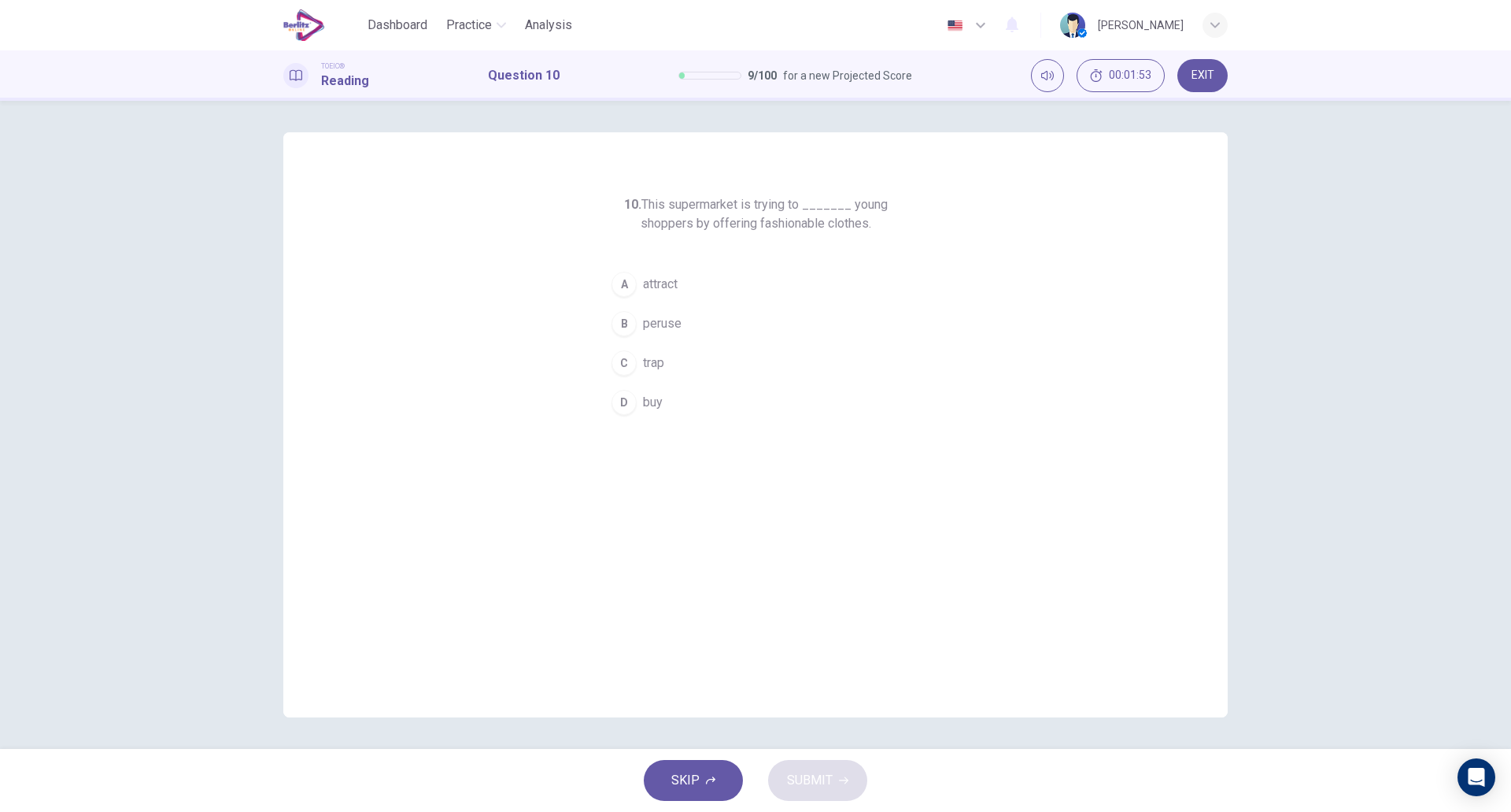
click at [677, 286] on span "attract" at bounding box center [660, 284] width 34 height 19
click at [815, 770] on span "SUBMIT" at bounding box center [810, 780] width 45 height 22
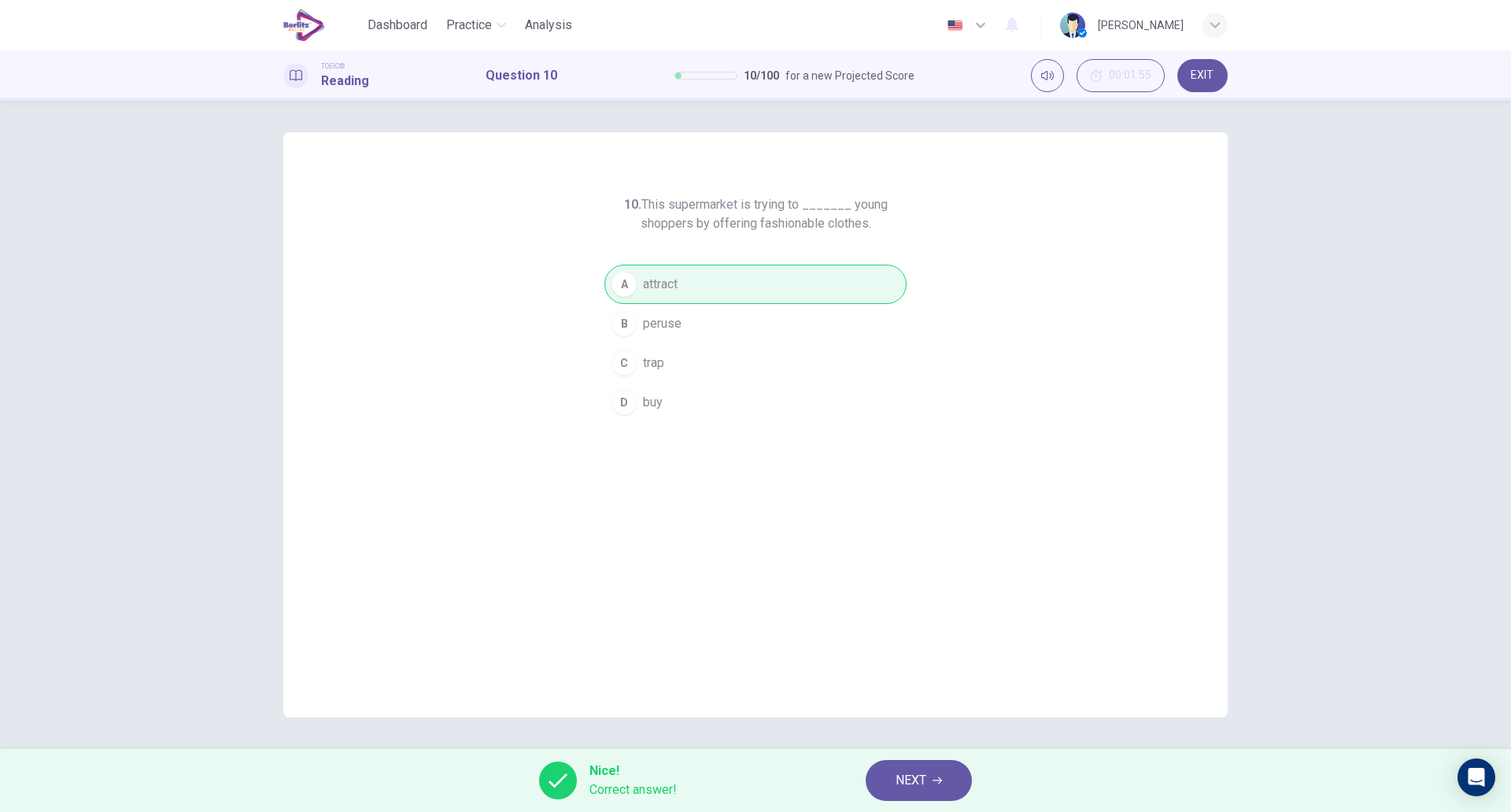
click at [914, 776] on span "NEXT" at bounding box center [911, 780] width 31 height 22
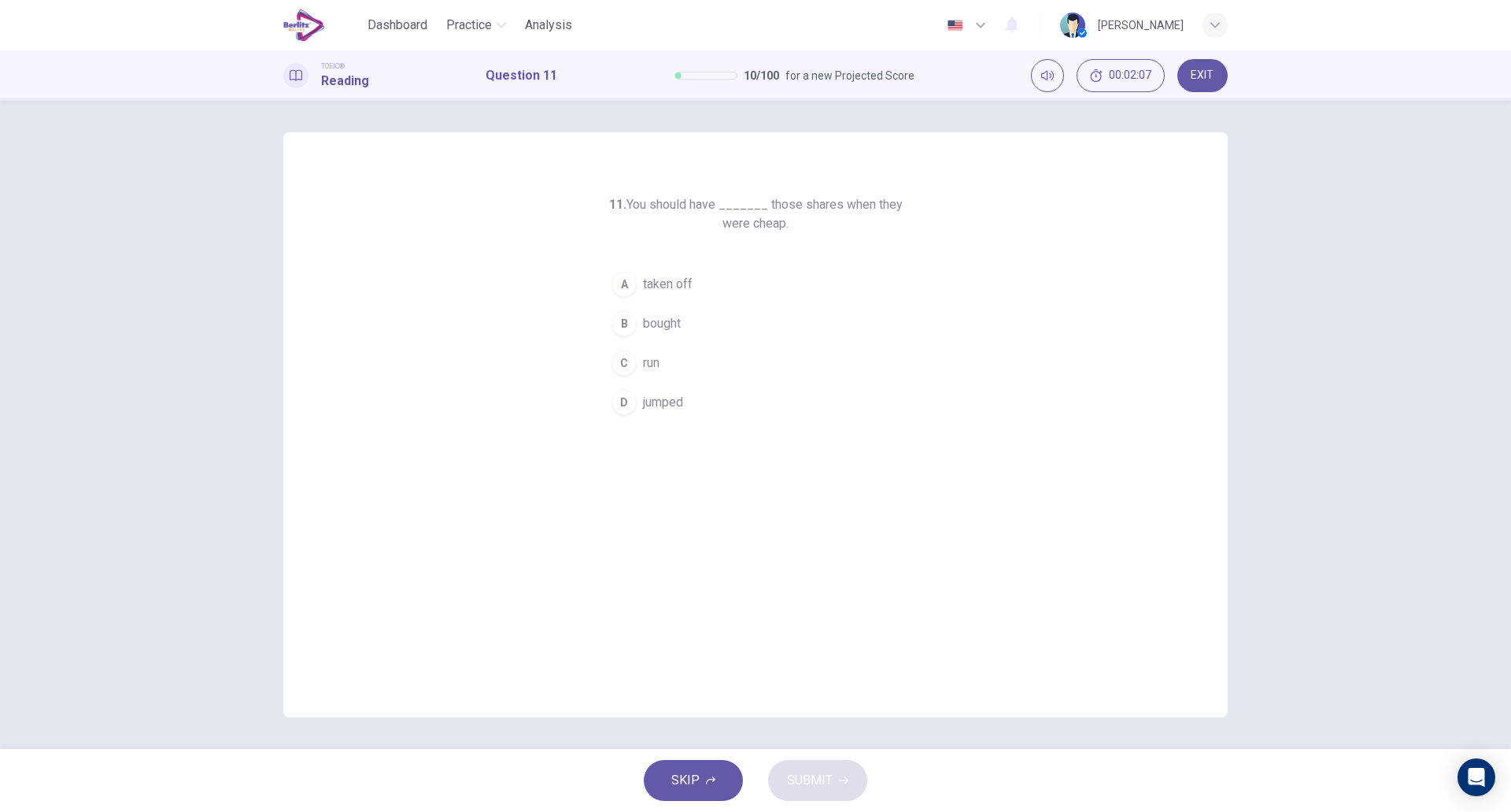
click at [681, 325] on span "bought" at bounding box center [662, 323] width 38 height 19
click at [807, 774] on span "SUBMIT" at bounding box center [810, 780] width 45 height 22
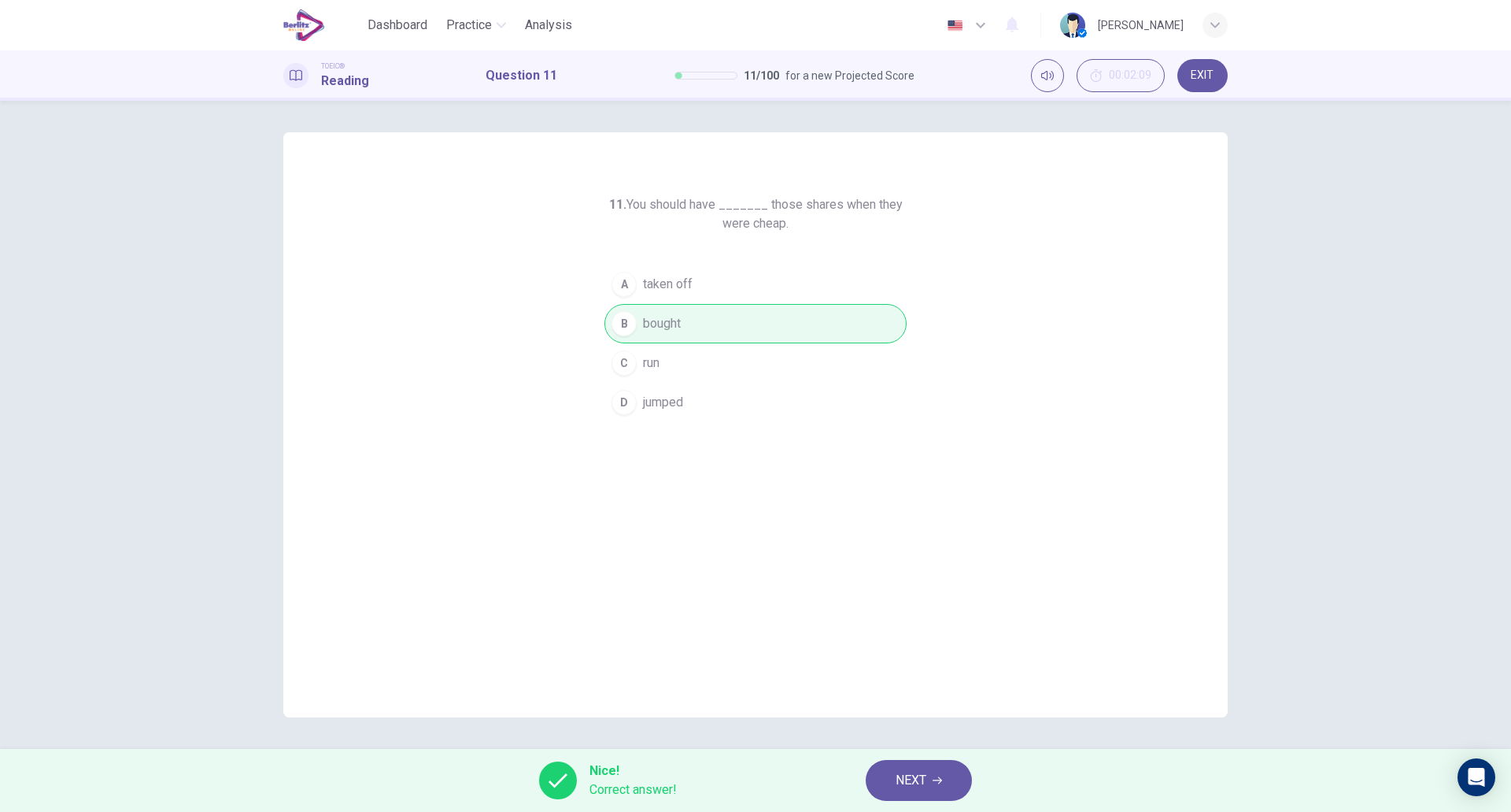
click at [919, 768] on button "NEXT" at bounding box center [920, 779] width 107 height 41
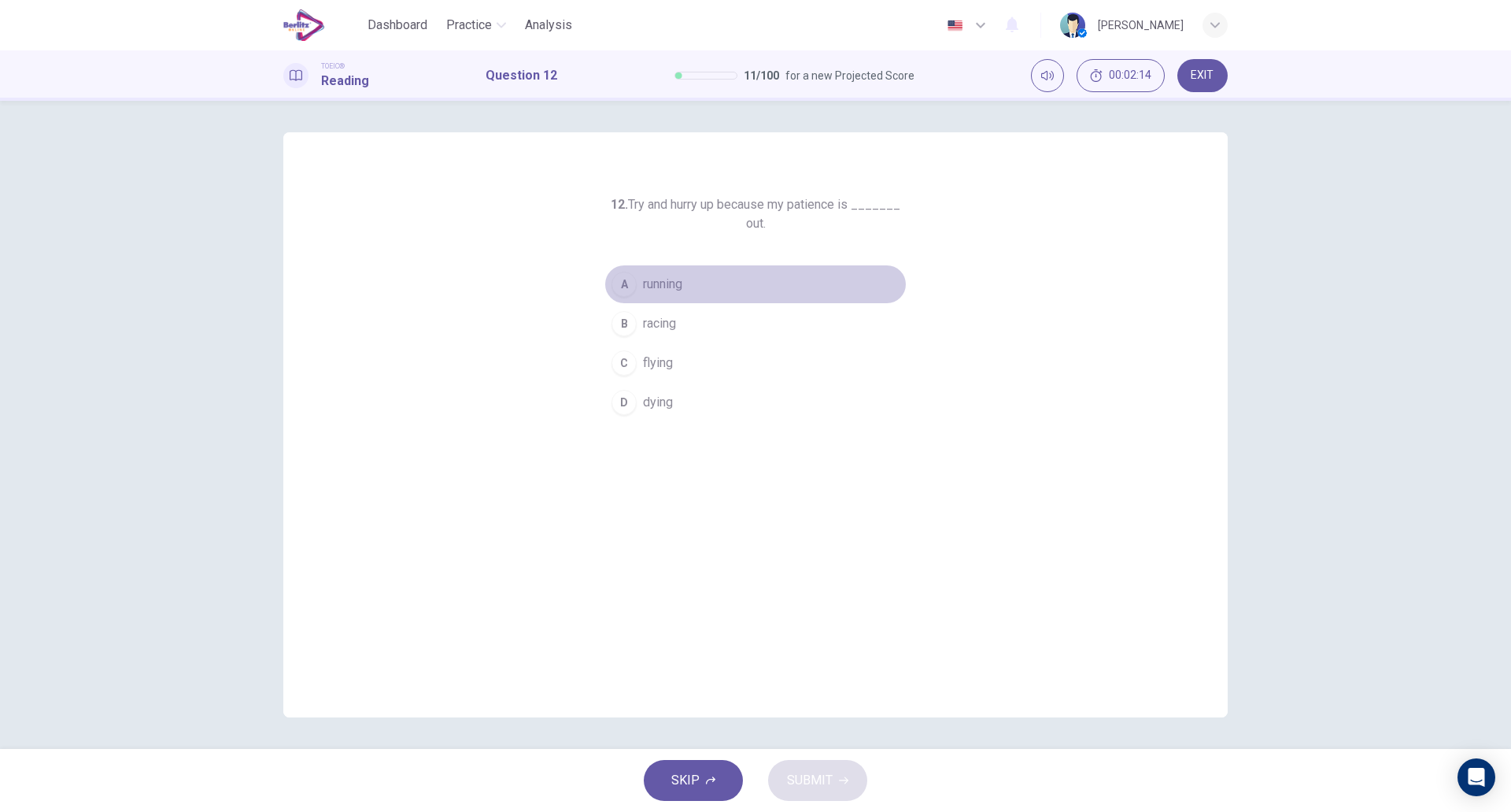
click at [713, 297] on button "A running" at bounding box center [756, 285] width 302 height 40
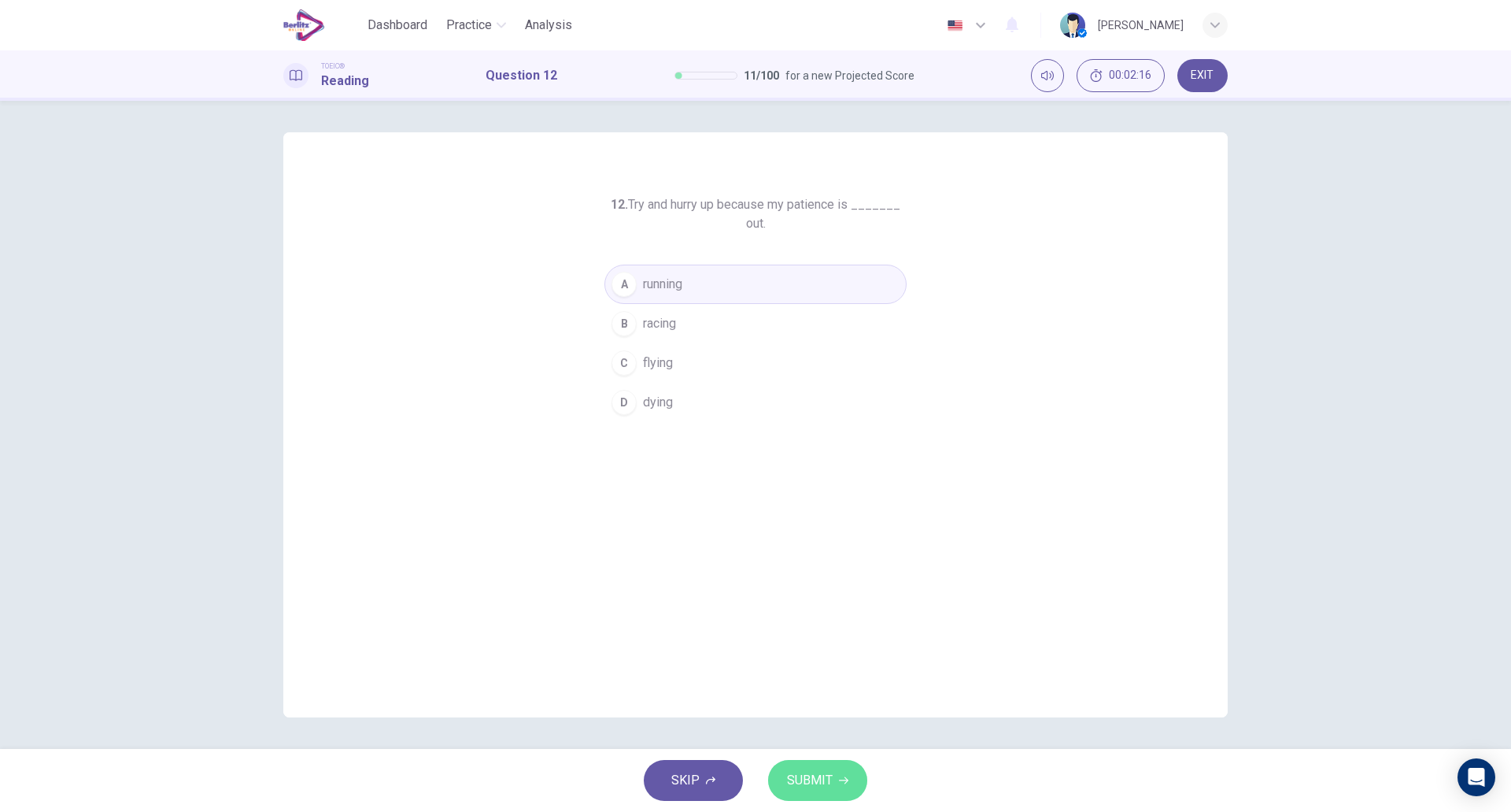
click at [820, 780] on span "SUBMIT" at bounding box center [810, 780] width 45 height 22
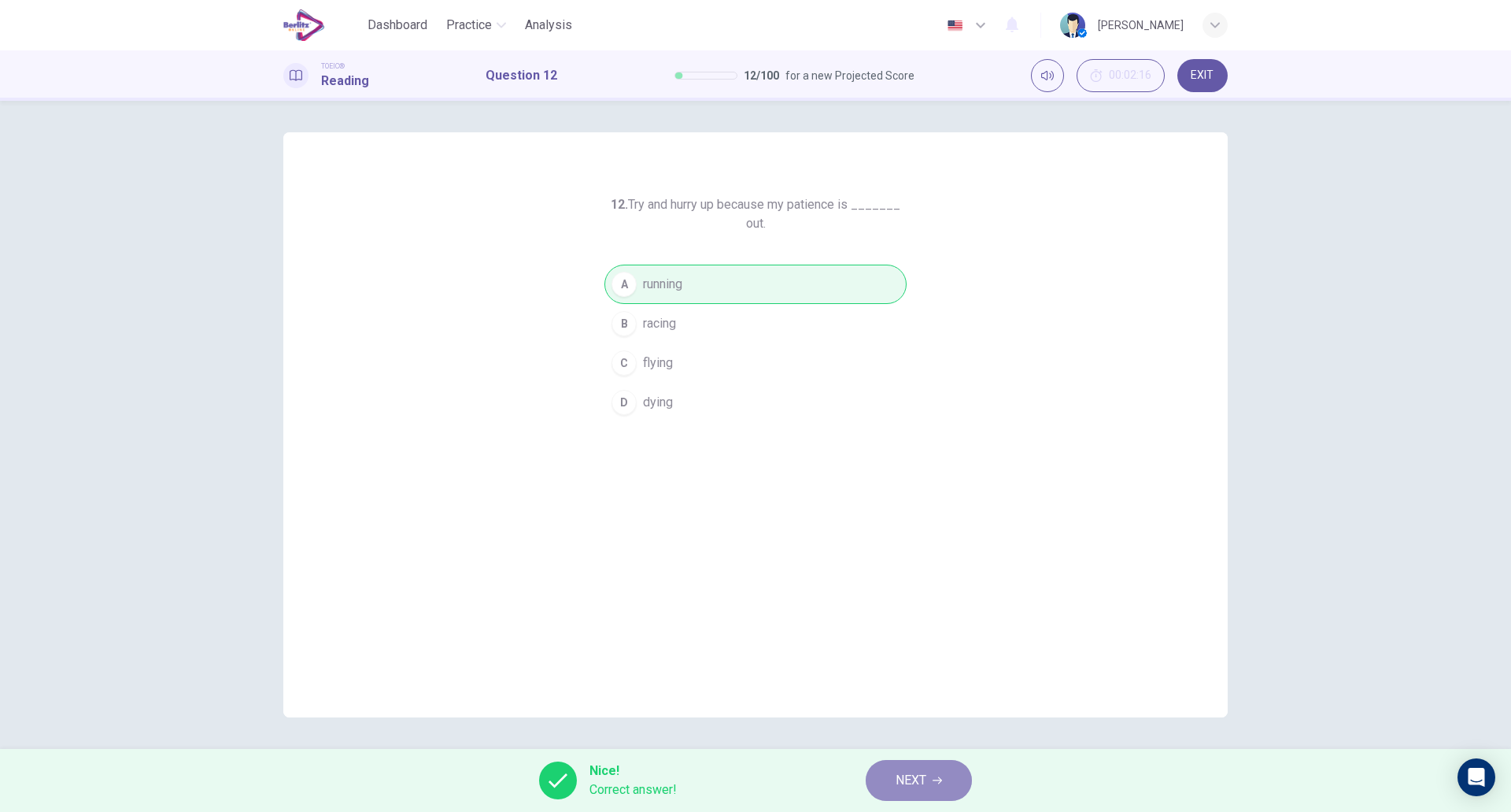
click at [916, 770] on span "NEXT" at bounding box center [911, 780] width 31 height 22
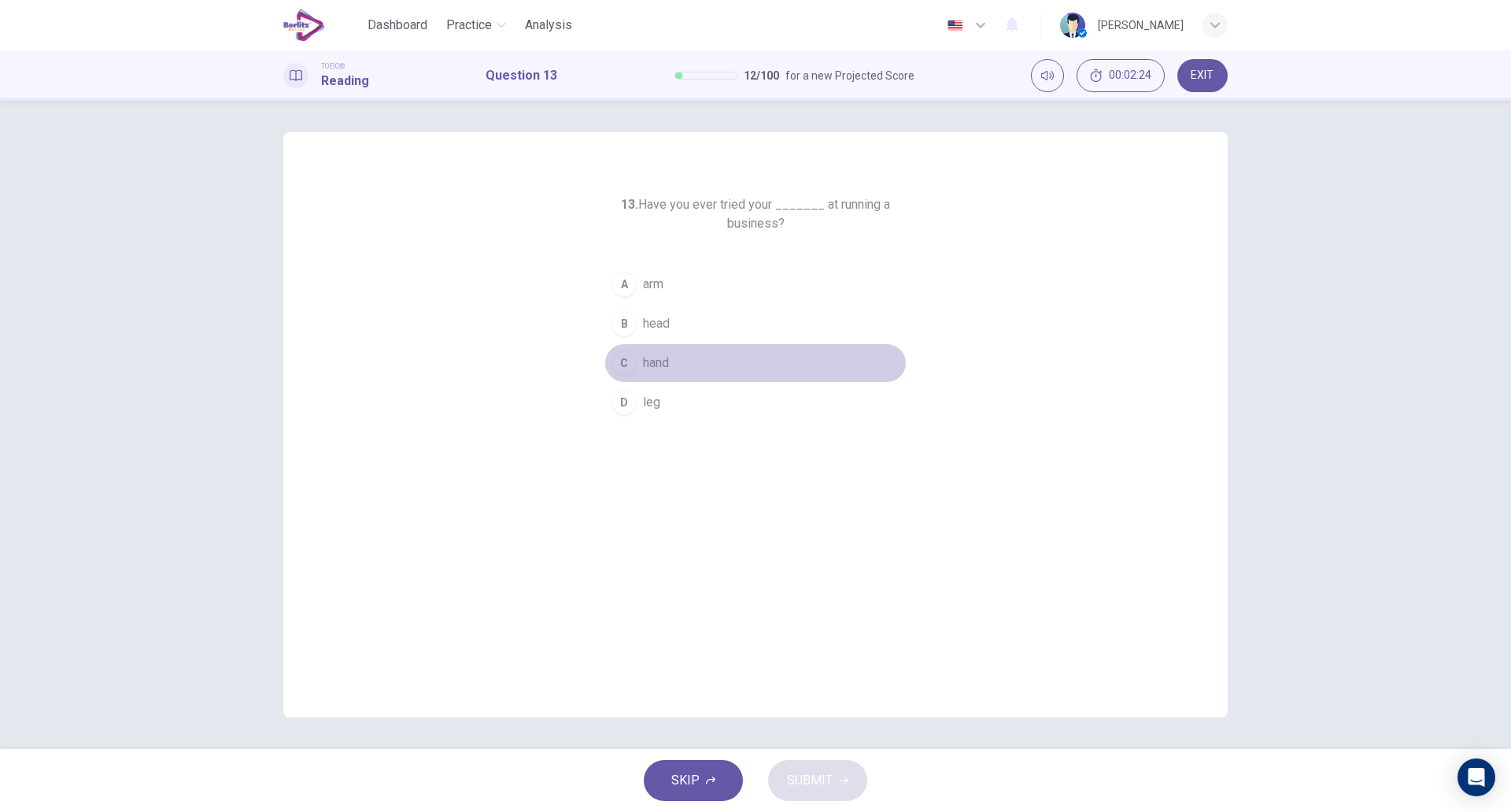
click at [697, 362] on button "C hand" at bounding box center [756, 364] width 302 height 40
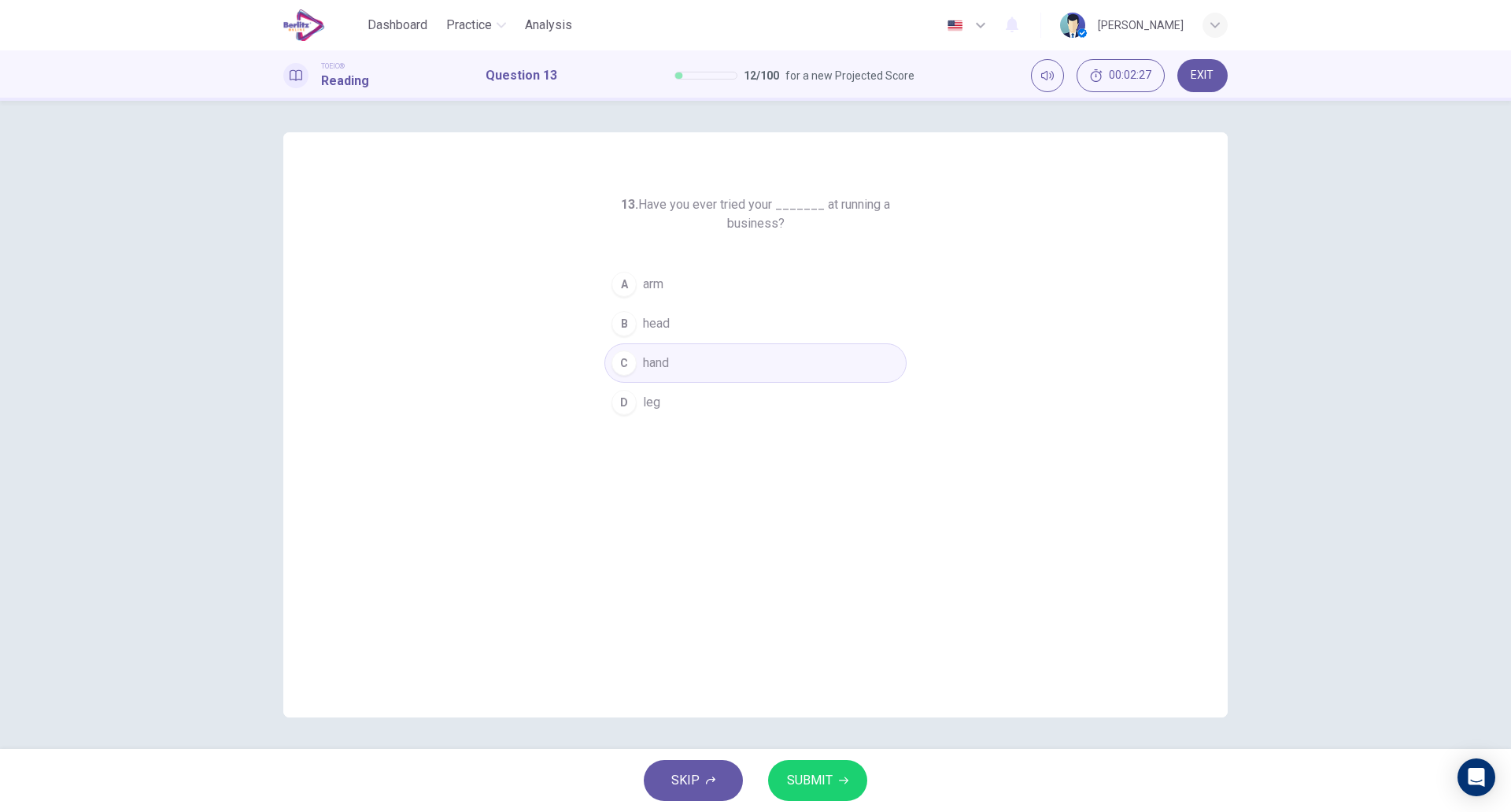
click at [821, 785] on span "SUBMIT" at bounding box center [810, 780] width 45 height 22
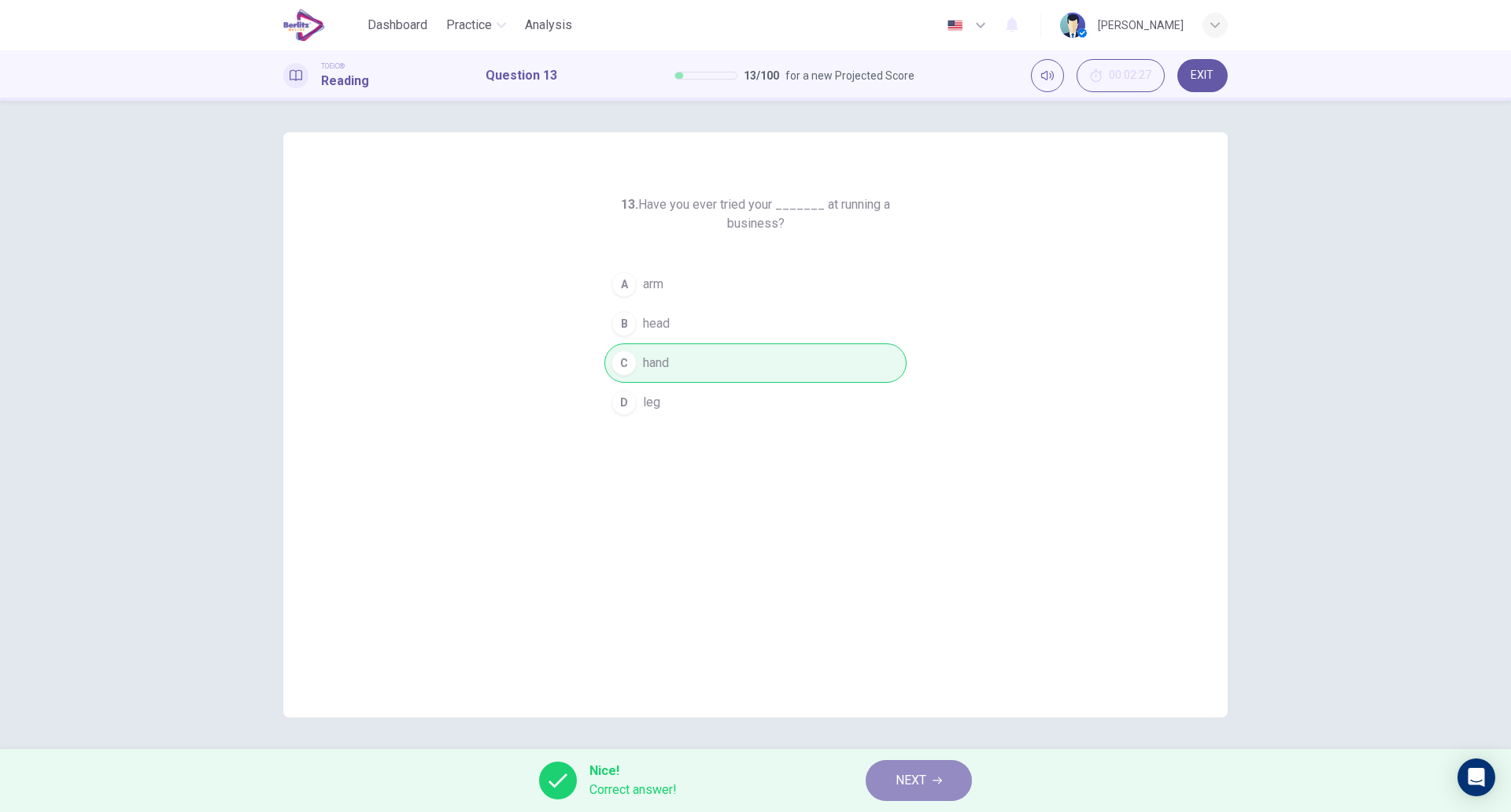
click at [910, 774] on span "NEXT" at bounding box center [911, 780] width 31 height 22
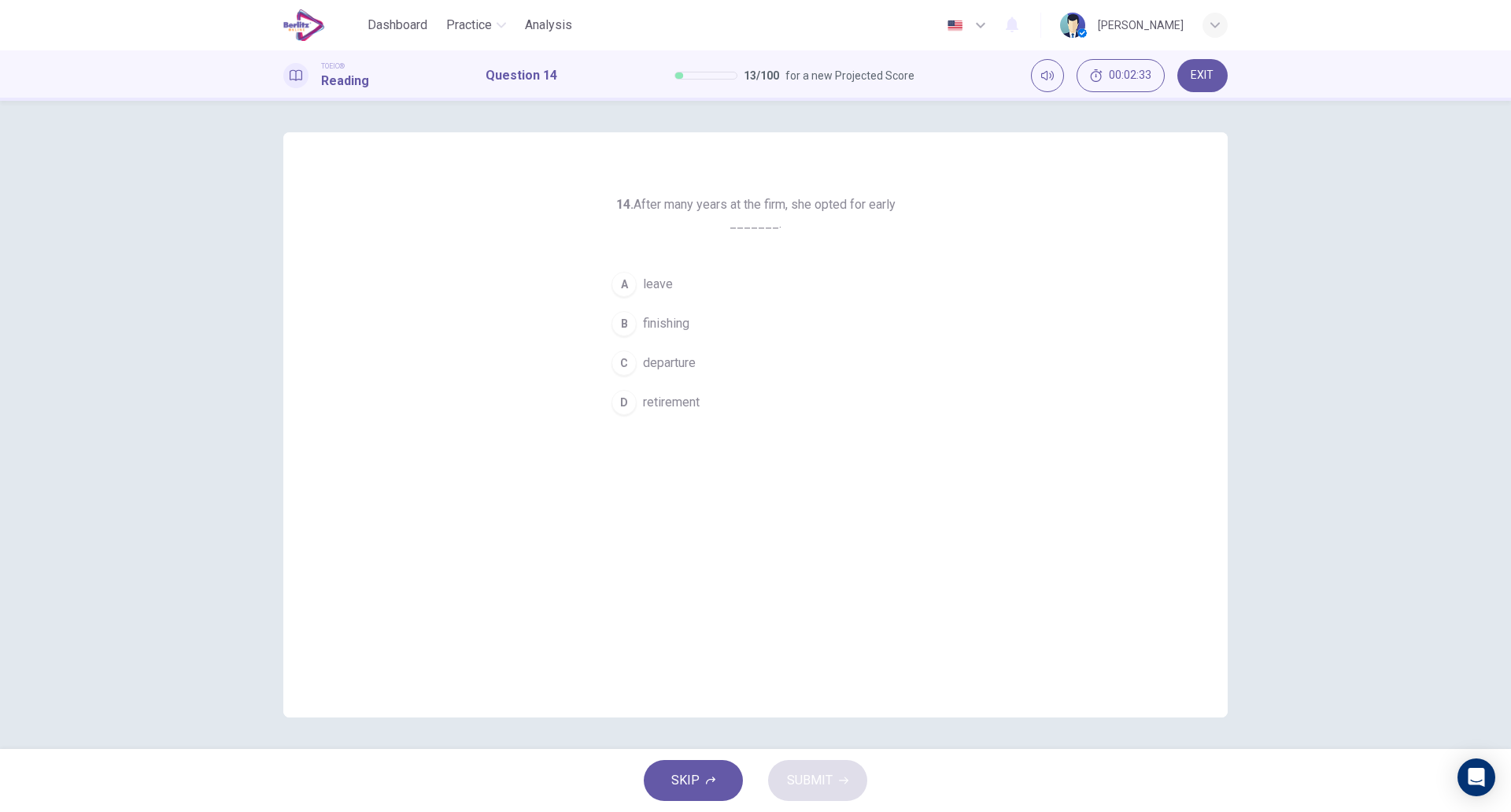
click at [699, 400] on span "retirement" at bounding box center [671, 401] width 57 height 19
click at [818, 774] on span "SUBMIT" at bounding box center [810, 780] width 45 height 22
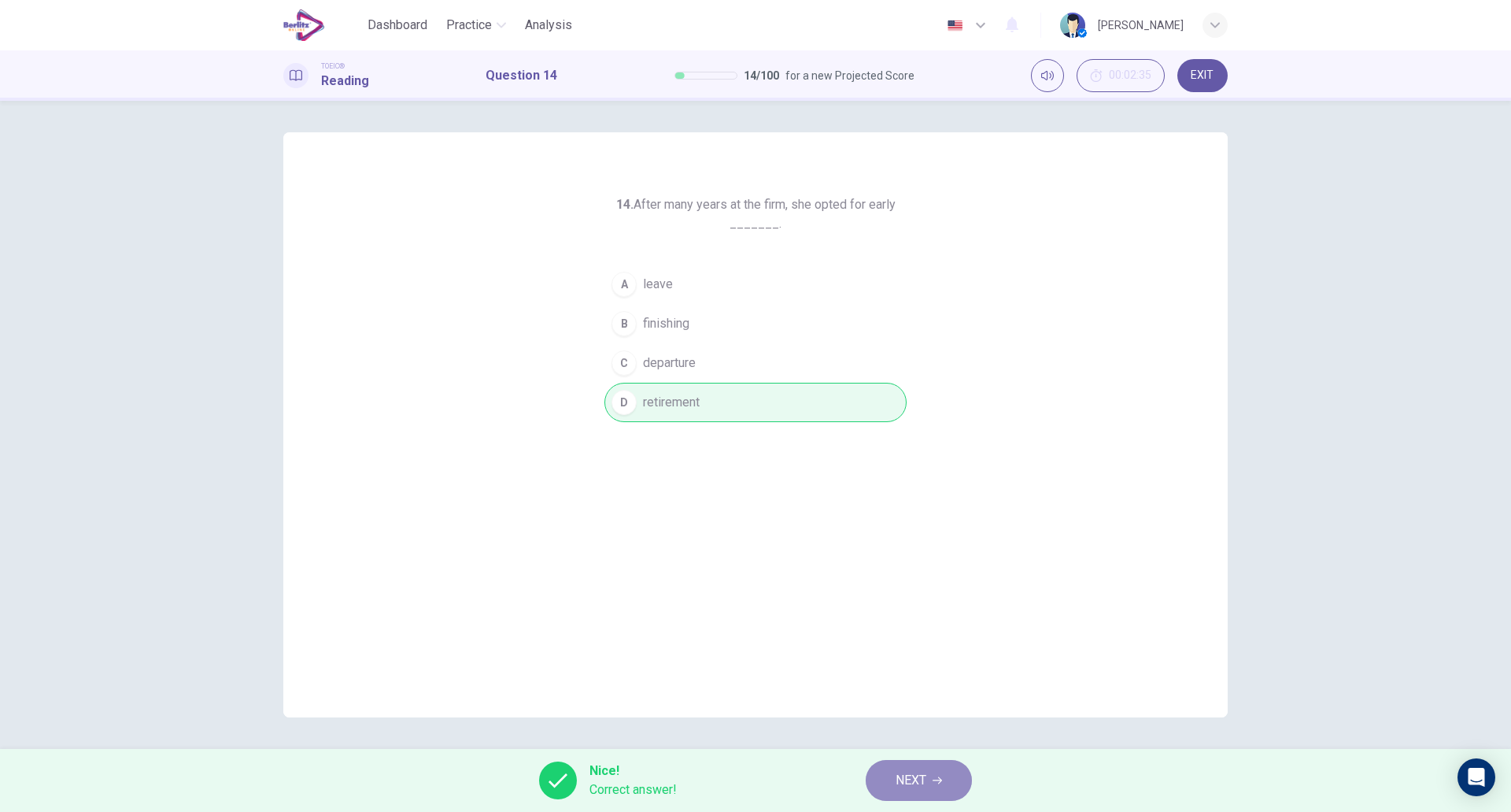
click at [933, 786] on button "NEXT" at bounding box center [920, 779] width 107 height 41
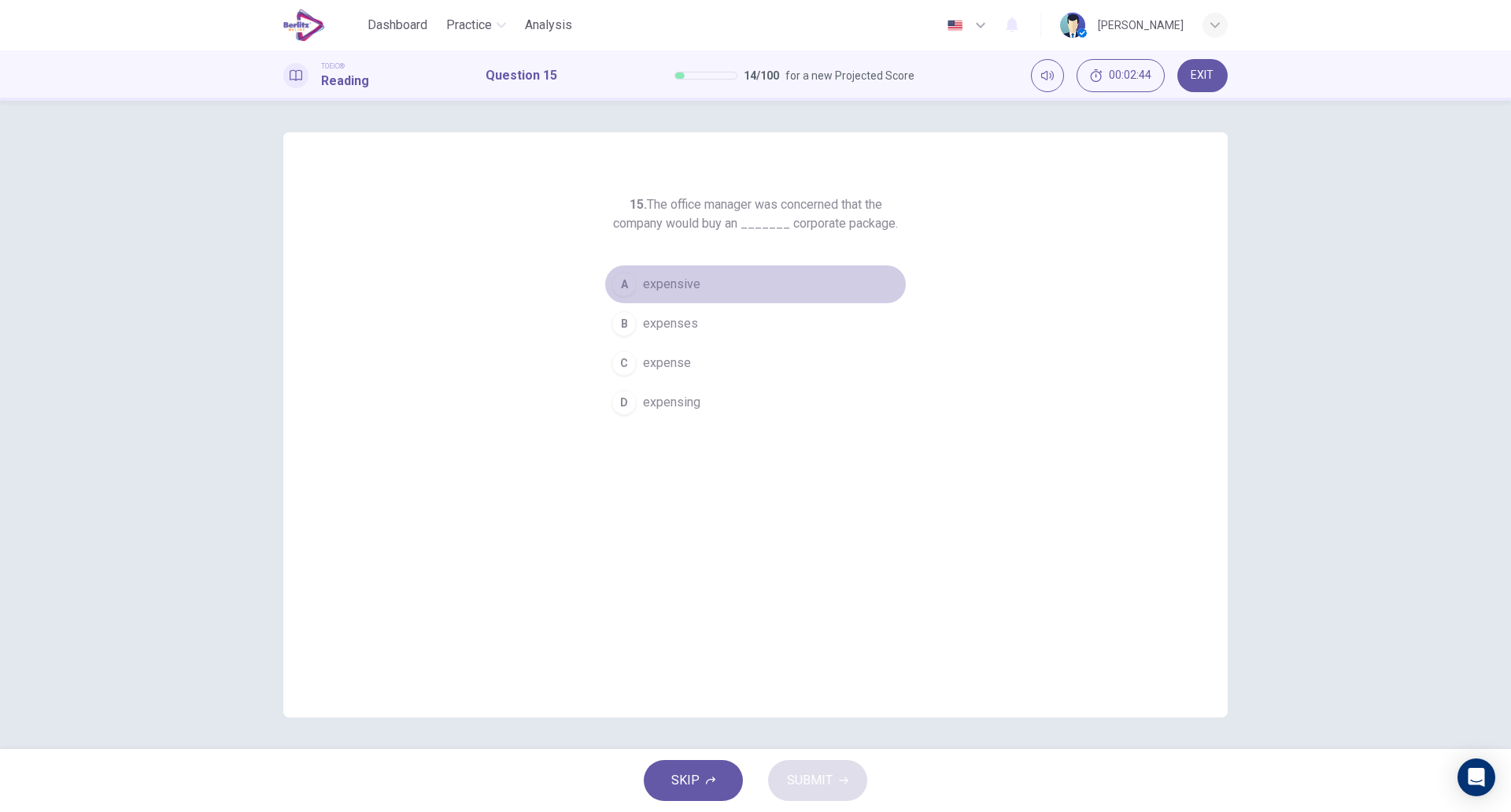
click at [714, 291] on button "A expensive" at bounding box center [756, 285] width 302 height 40
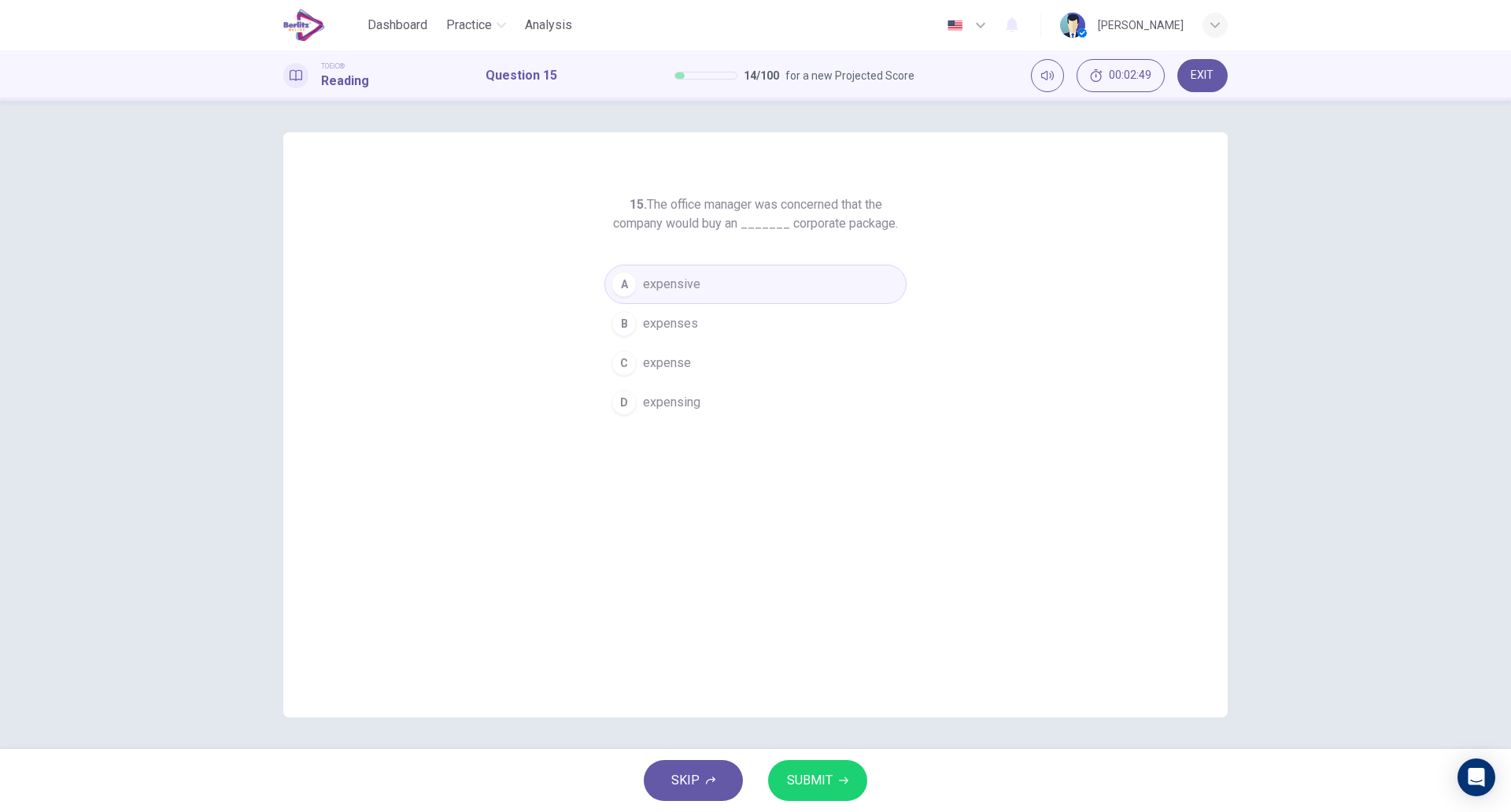
click at [808, 772] on span "SUBMIT" at bounding box center [810, 780] width 45 height 22
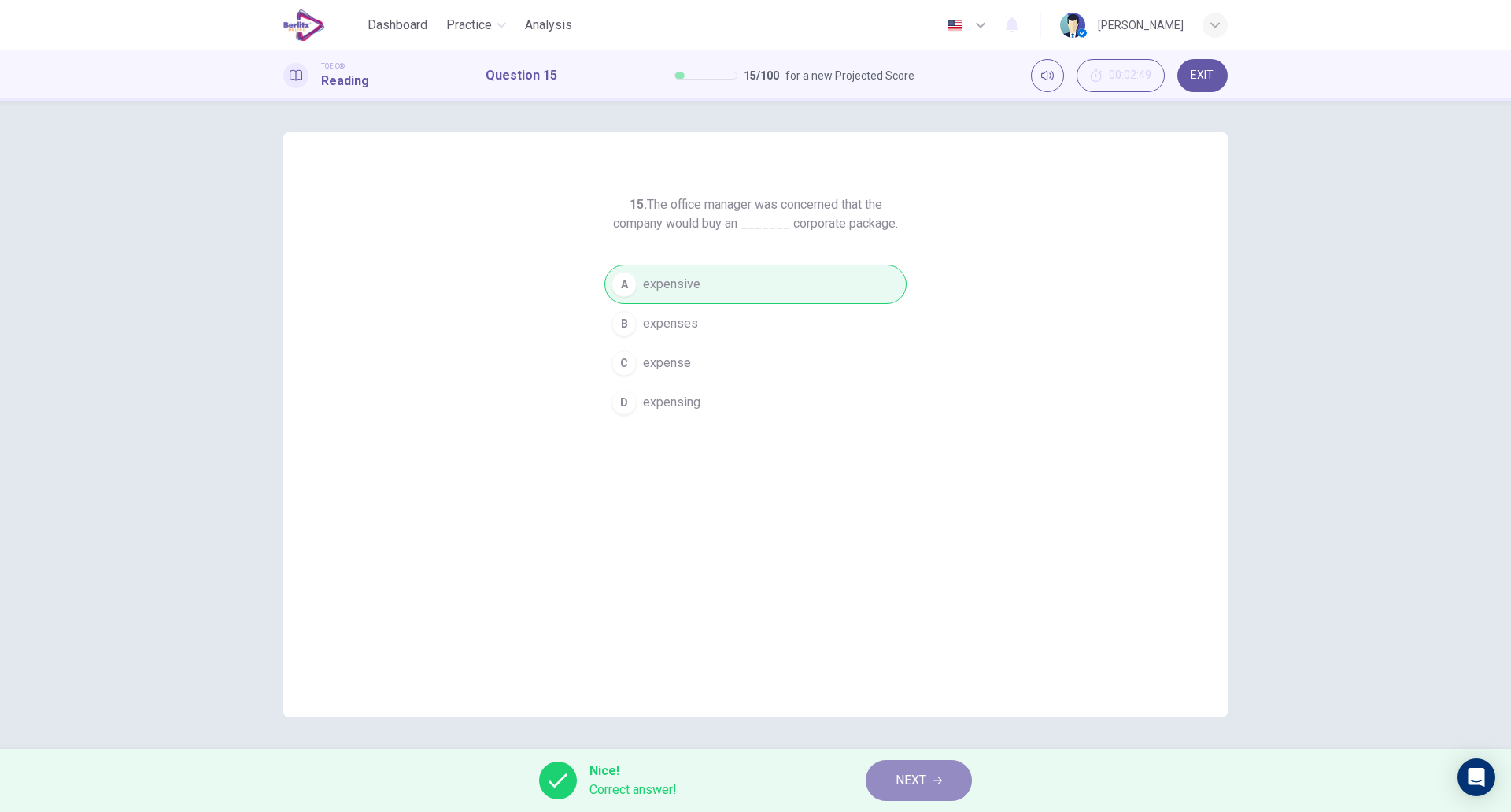
click at [920, 774] on span "NEXT" at bounding box center [911, 780] width 31 height 22
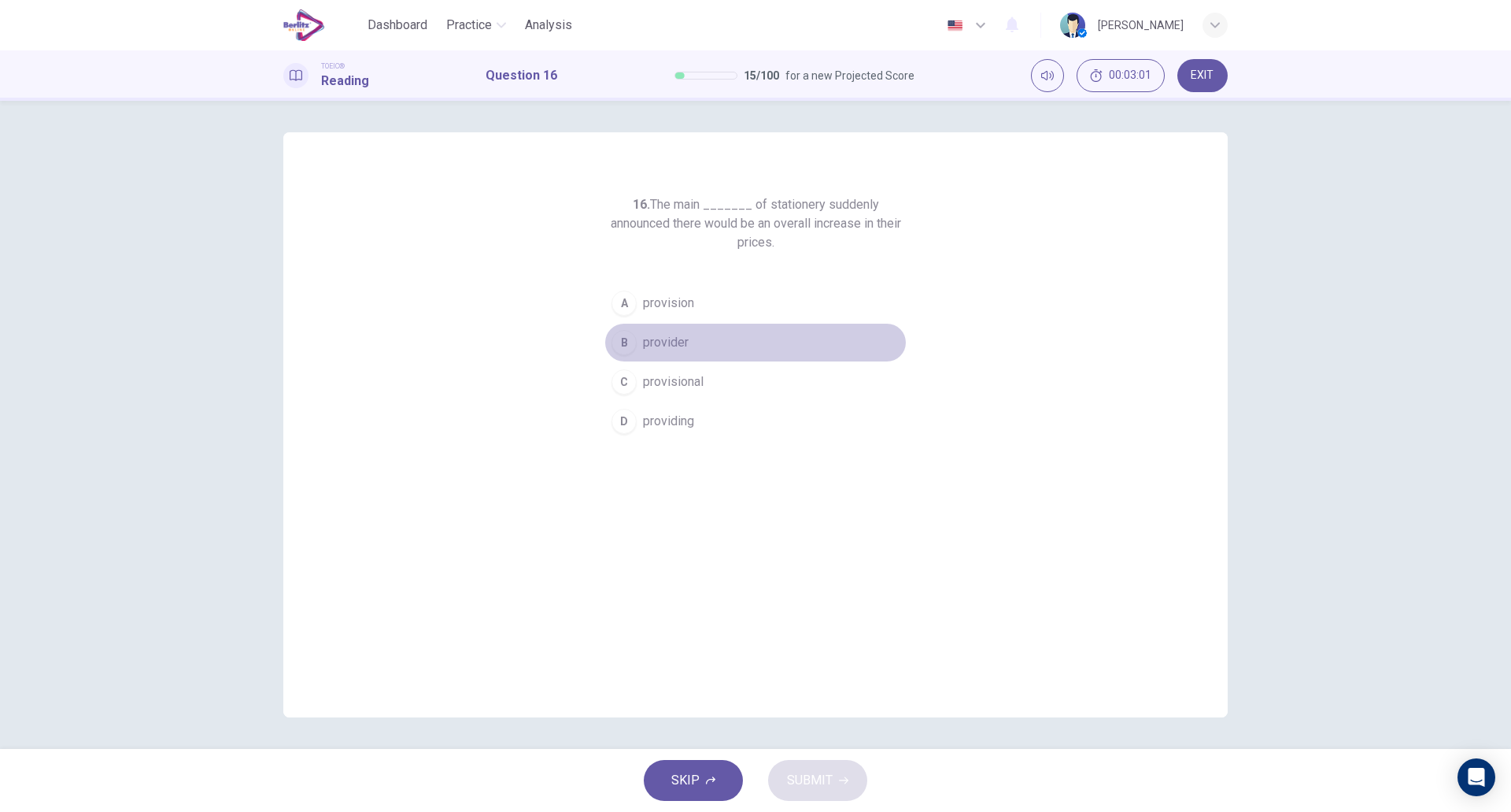
click at [710, 335] on button "B provider" at bounding box center [756, 343] width 302 height 40
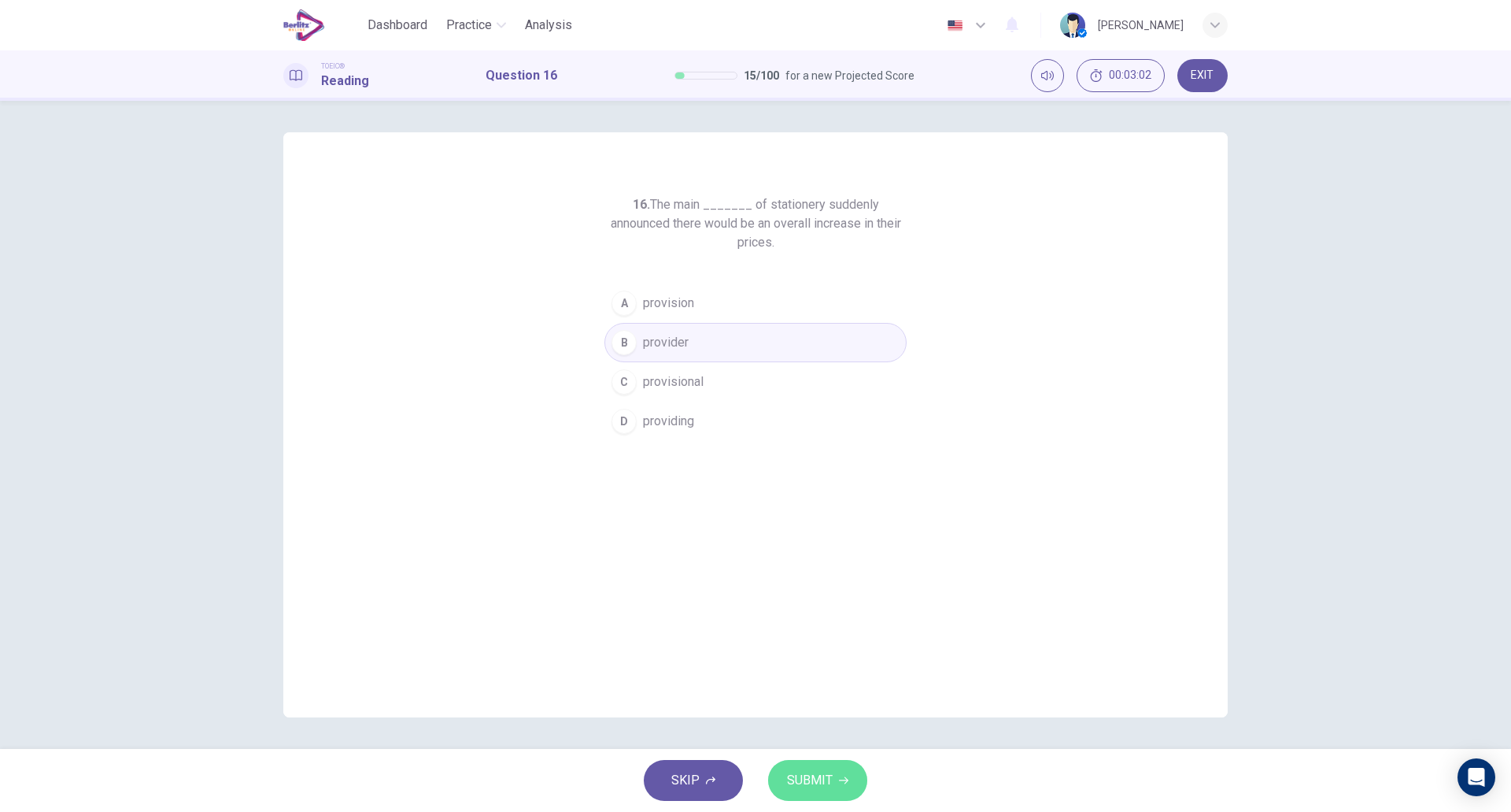
click at [804, 778] on span "SUBMIT" at bounding box center [810, 780] width 45 height 22
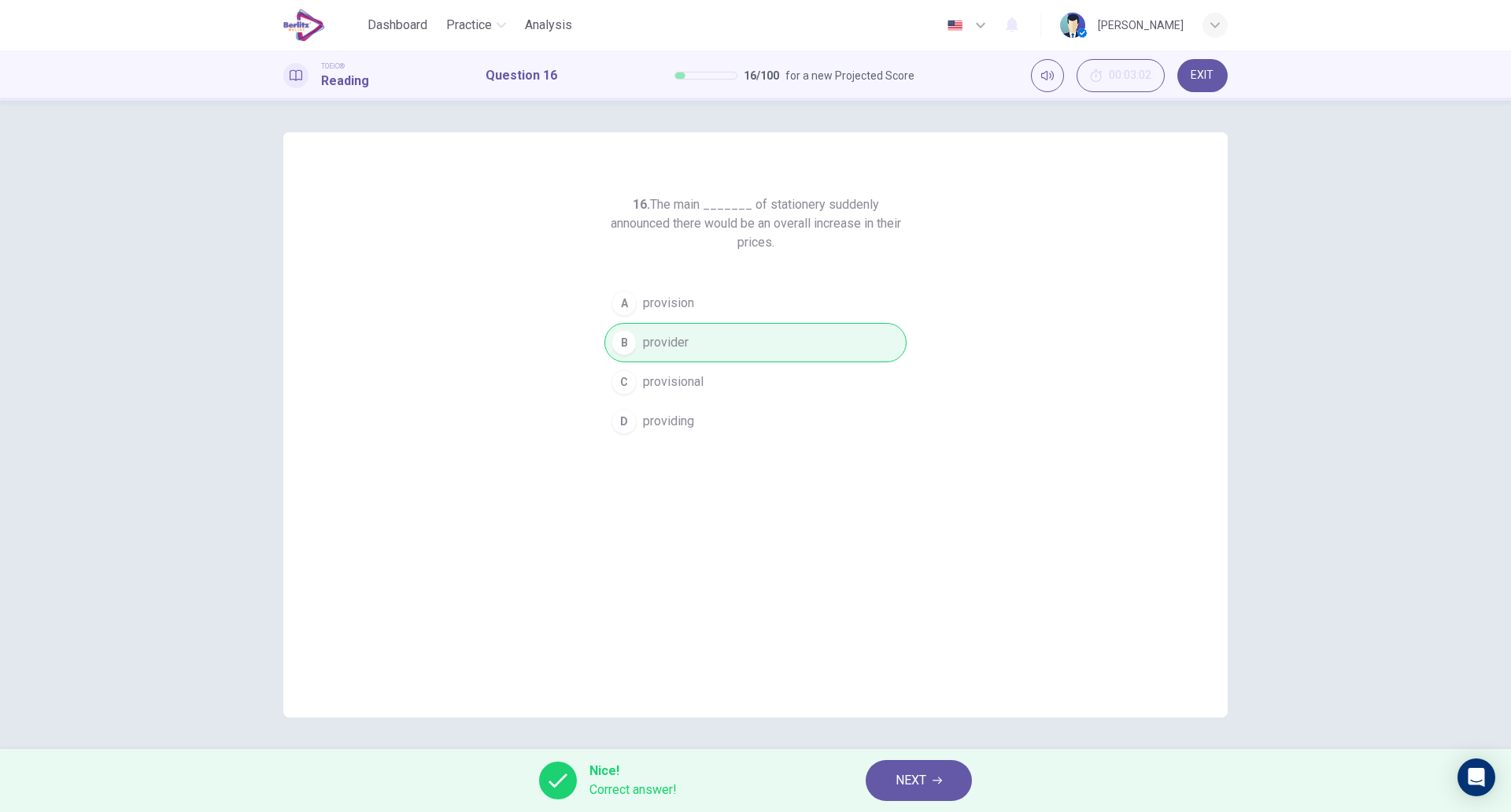
click at [928, 788] on button "NEXT" at bounding box center [920, 779] width 107 height 41
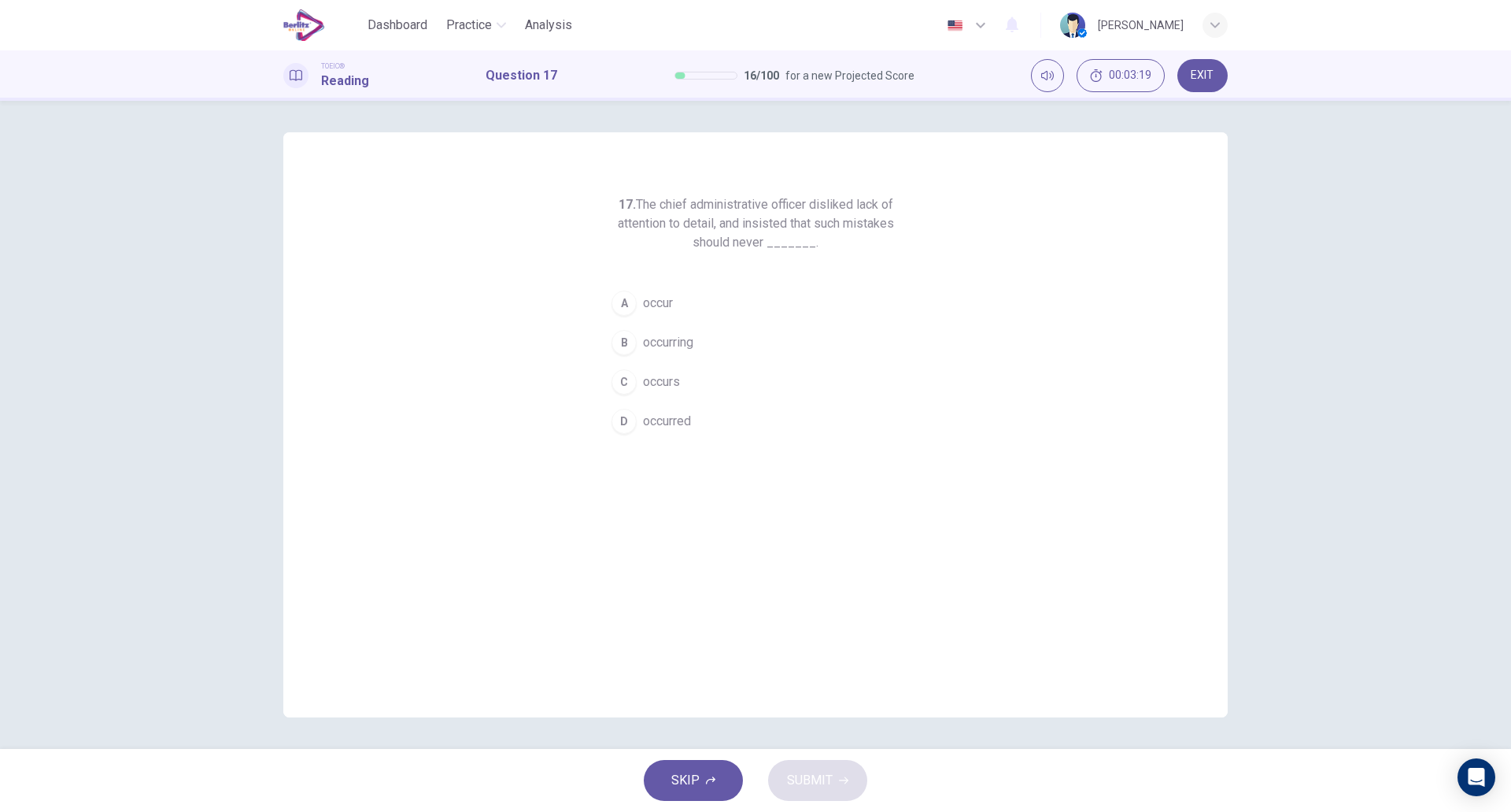
click at [680, 307] on button "A occur" at bounding box center [756, 303] width 302 height 40
click at [826, 775] on span "SUBMIT" at bounding box center [810, 780] width 45 height 22
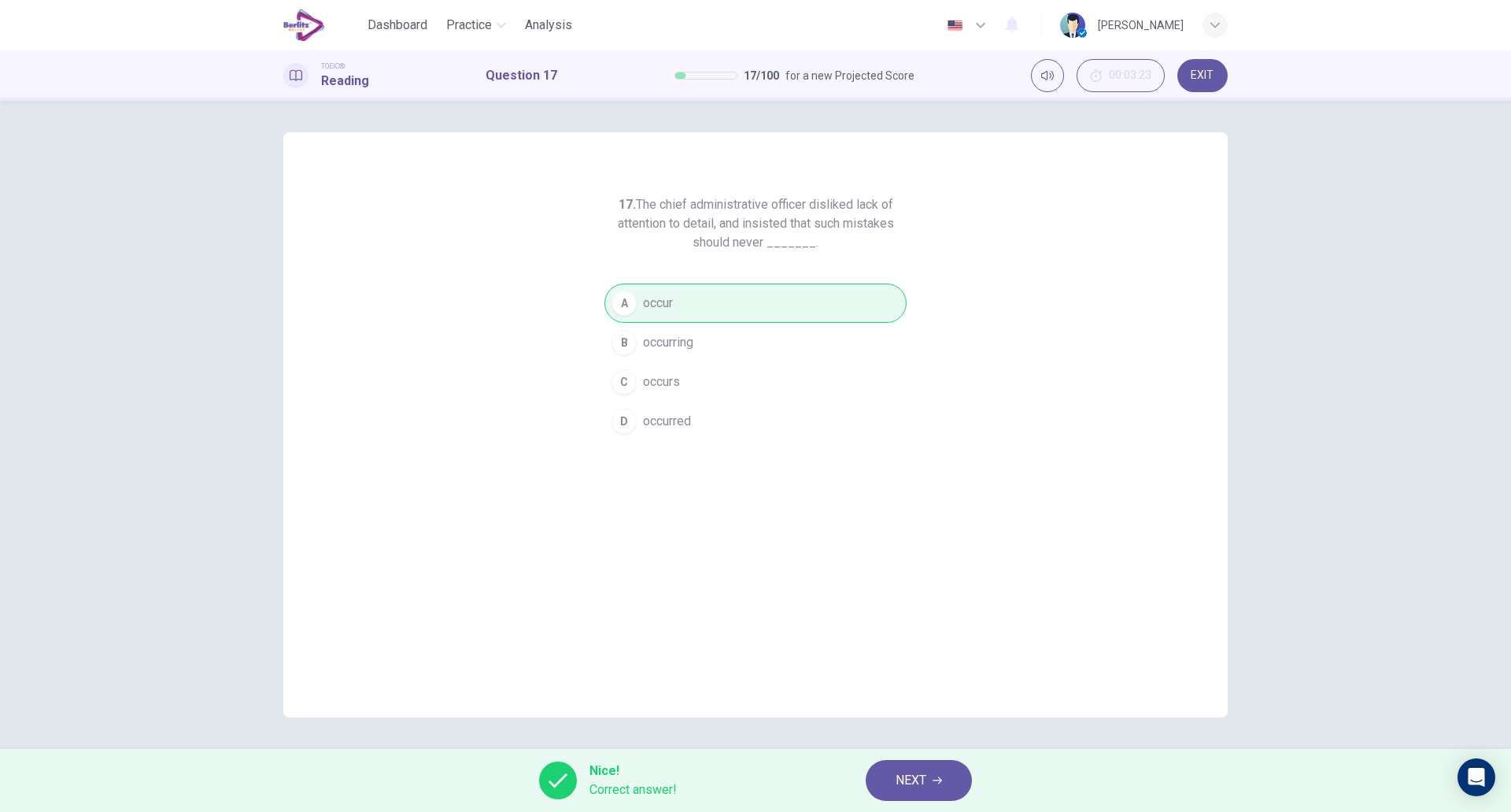
click at [893, 778] on button "NEXT" at bounding box center [920, 779] width 107 height 41
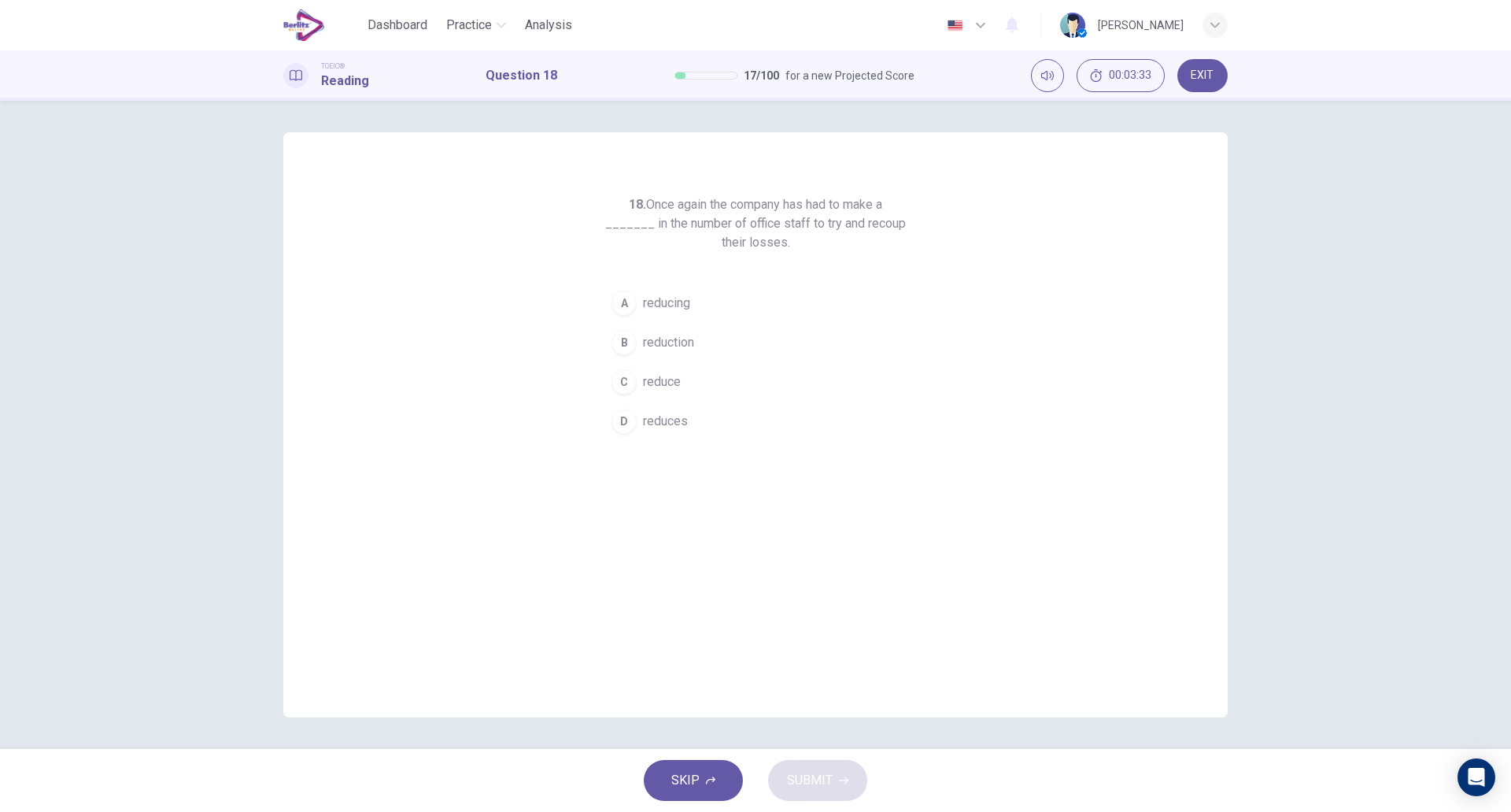
click at [708, 382] on button "C reduce" at bounding box center [756, 382] width 302 height 40
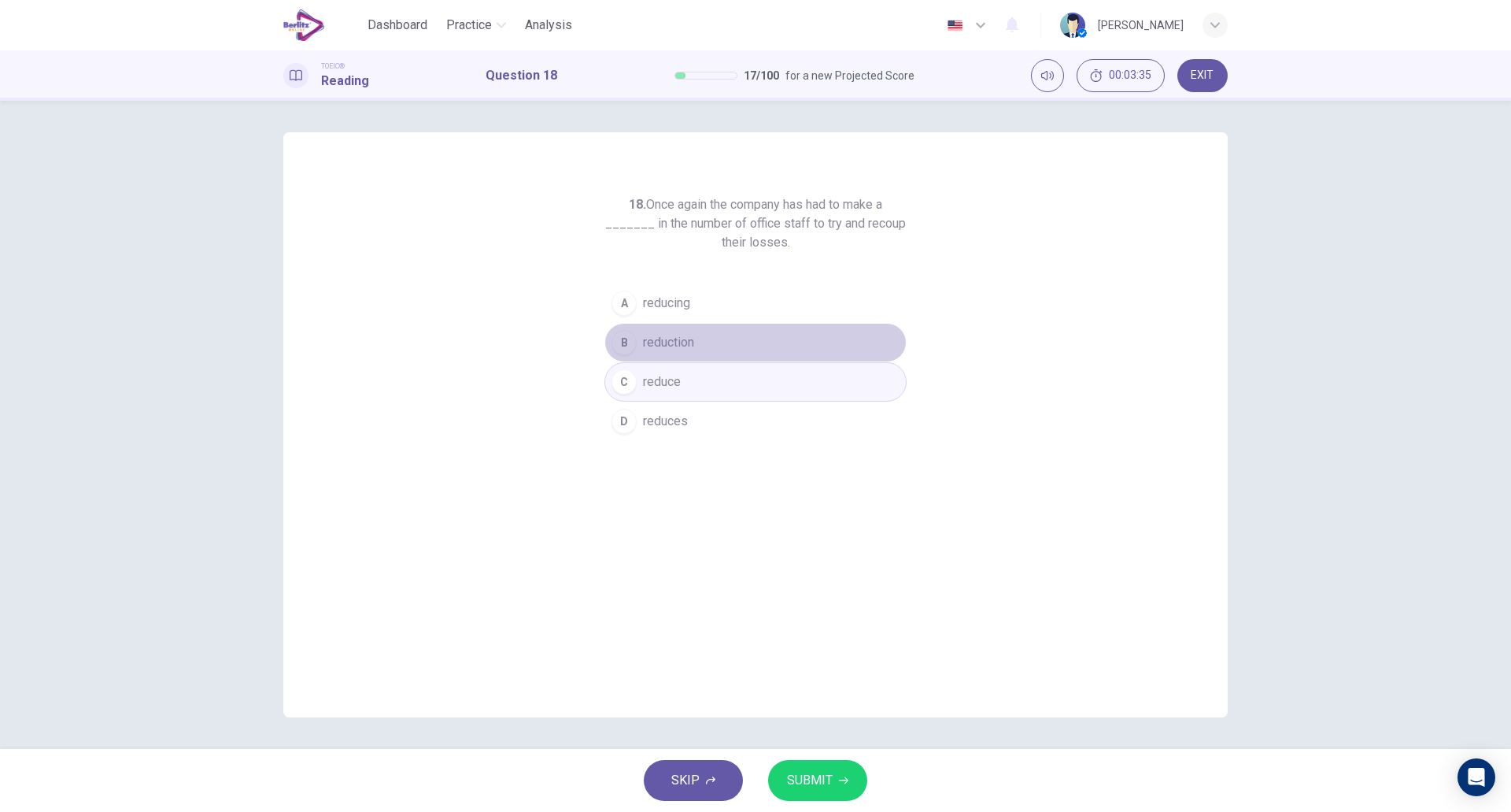
click at [730, 336] on button "B reduction" at bounding box center [756, 343] width 302 height 40
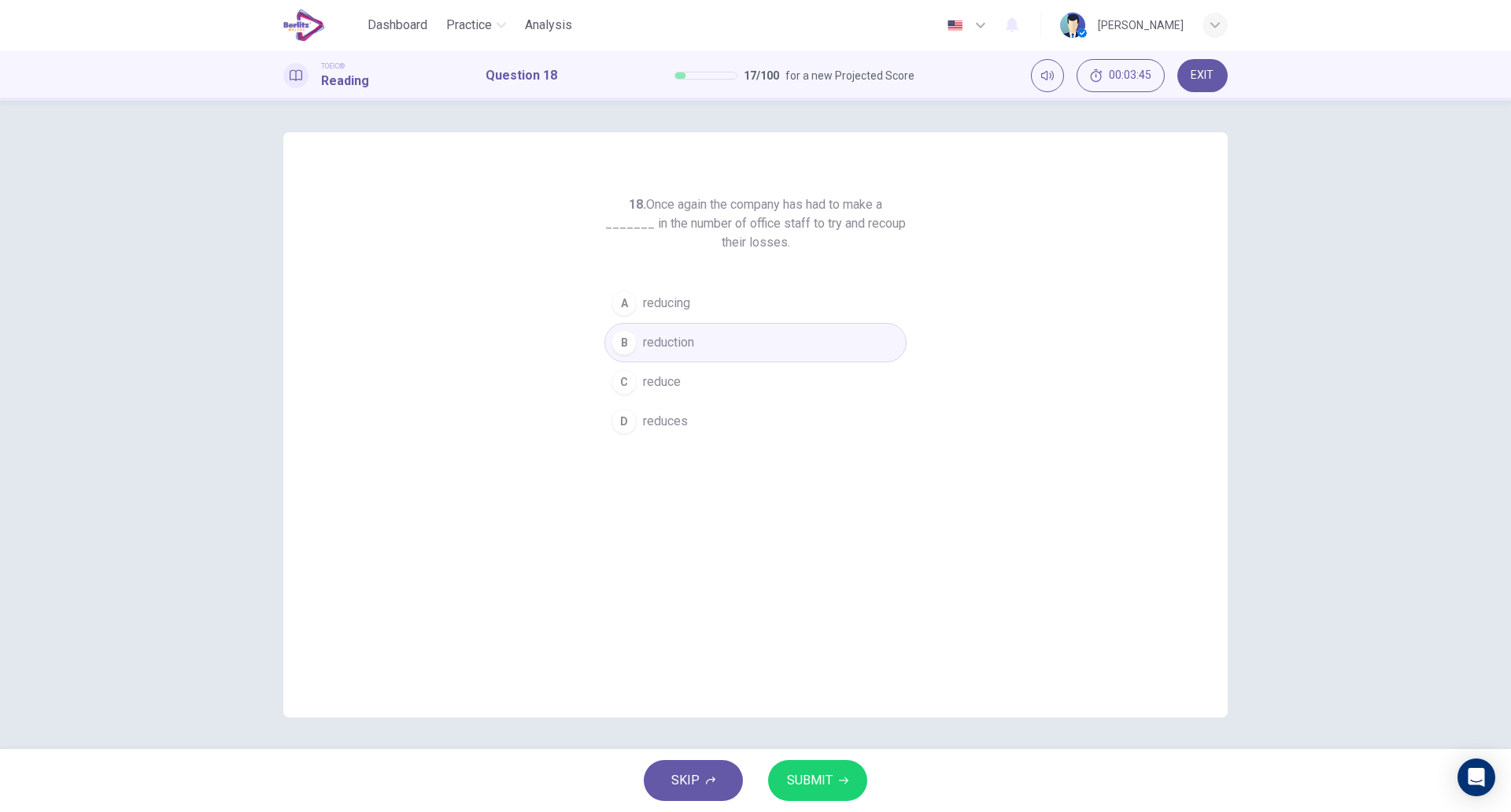
click at [819, 770] on span "SUBMIT" at bounding box center [810, 780] width 45 height 22
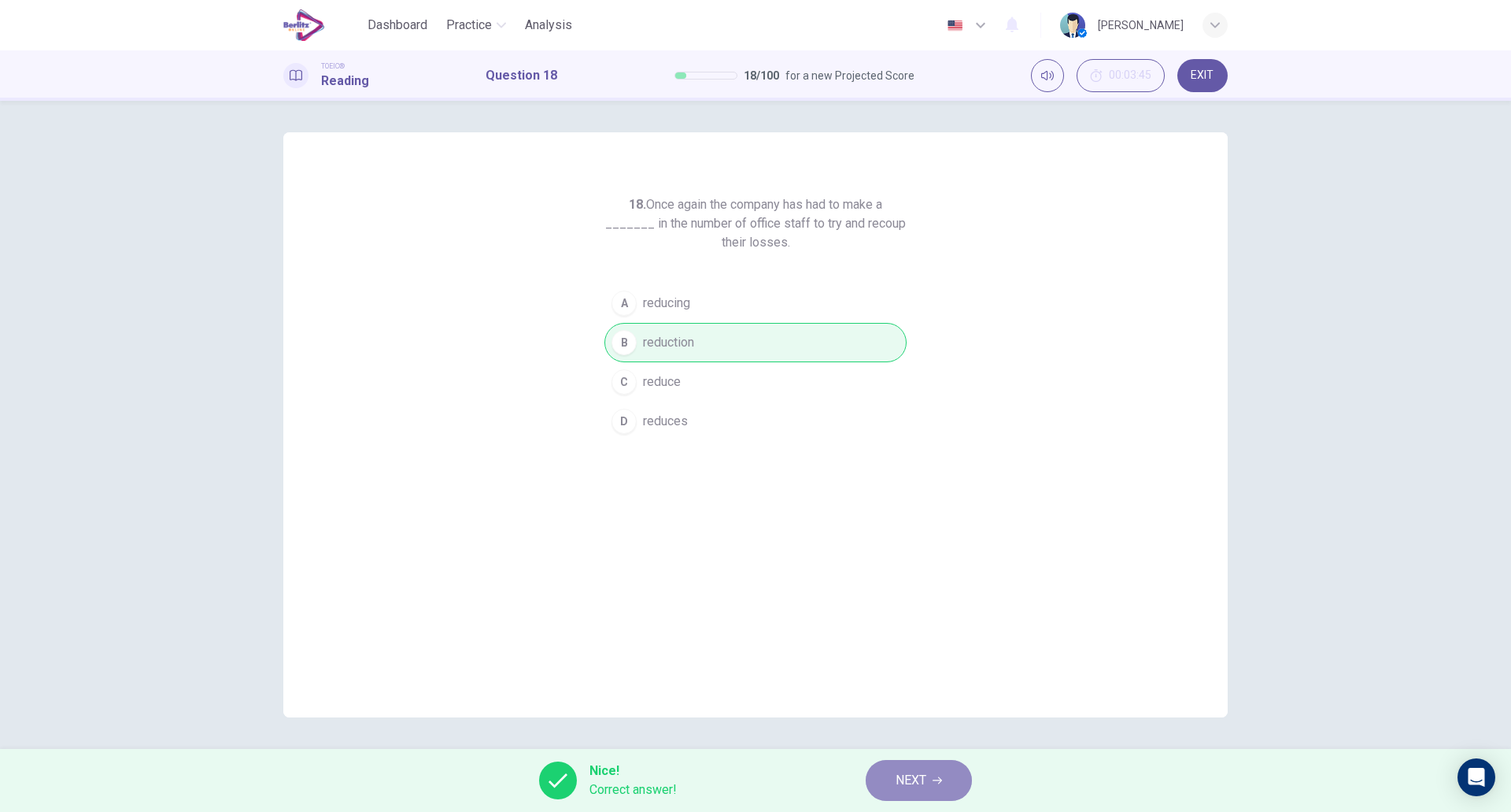
click at [914, 771] on span "NEXT" at bounding box center [911, 780] width 31 height 22
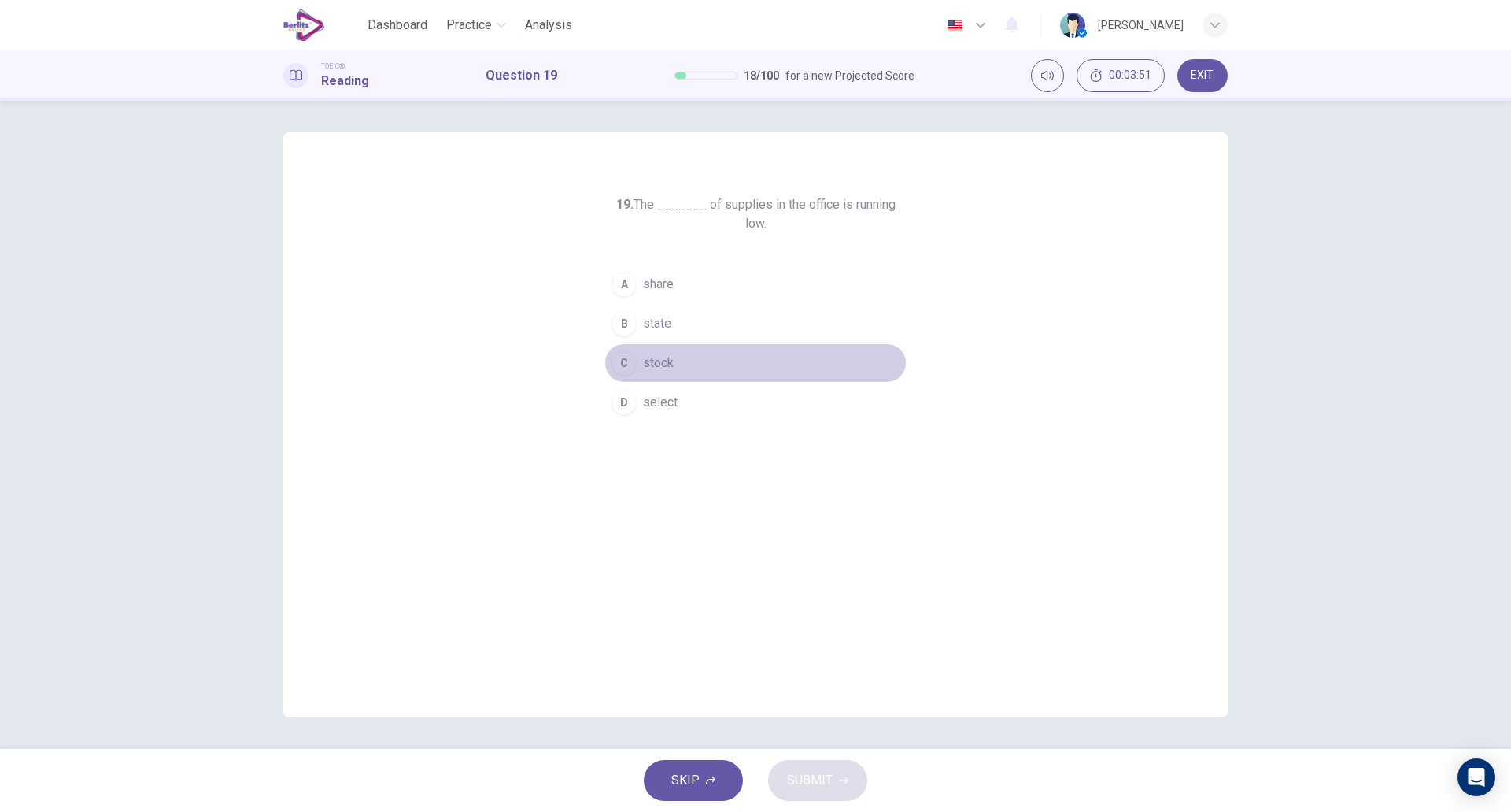
click at [689, 354] on button "C stock" at bounding box center [756, 364] width 302 height 40
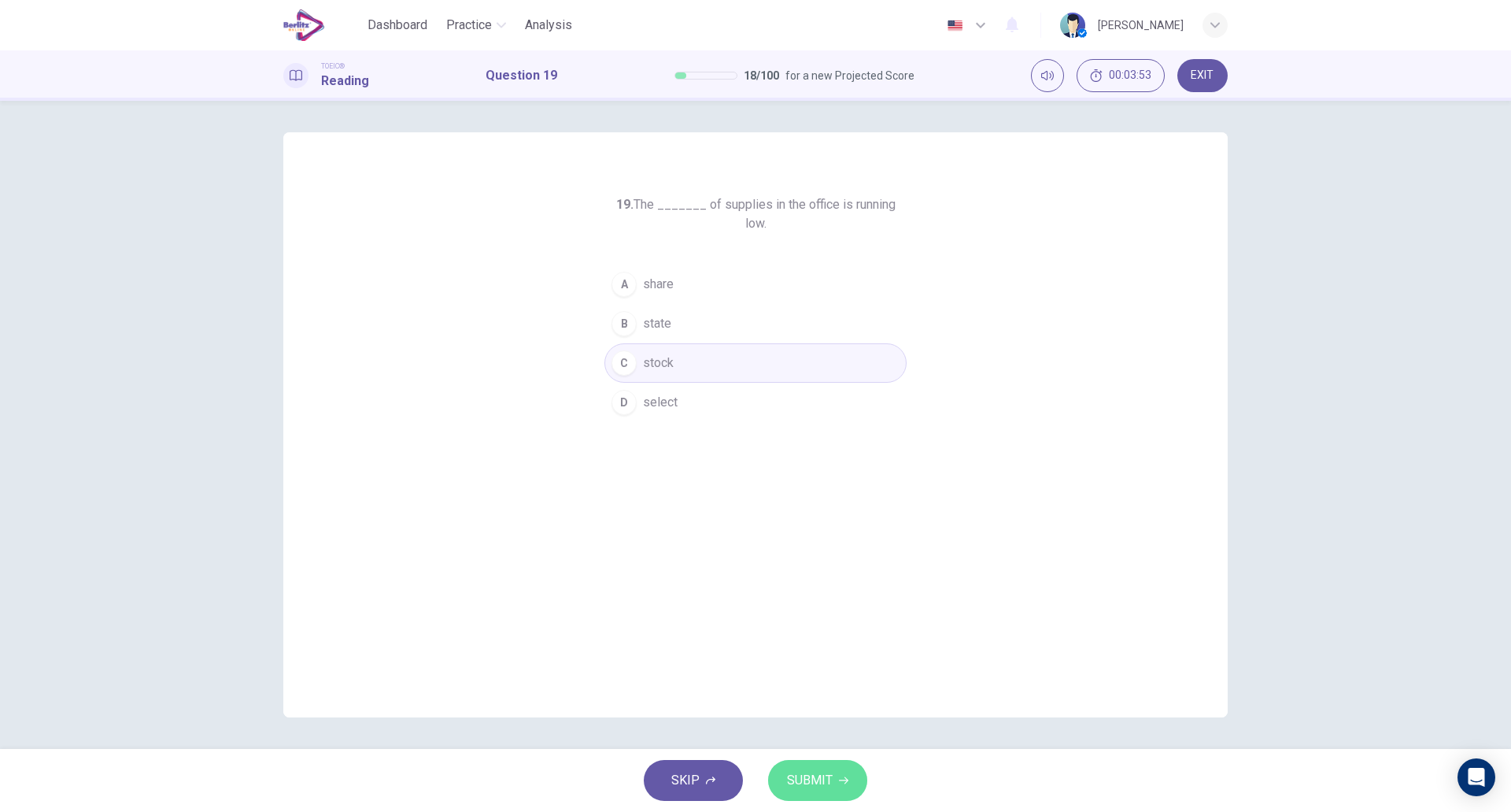
click at [813, 773] on span "SUBMIT" at bounding box center [810, 780] width 45 height 22
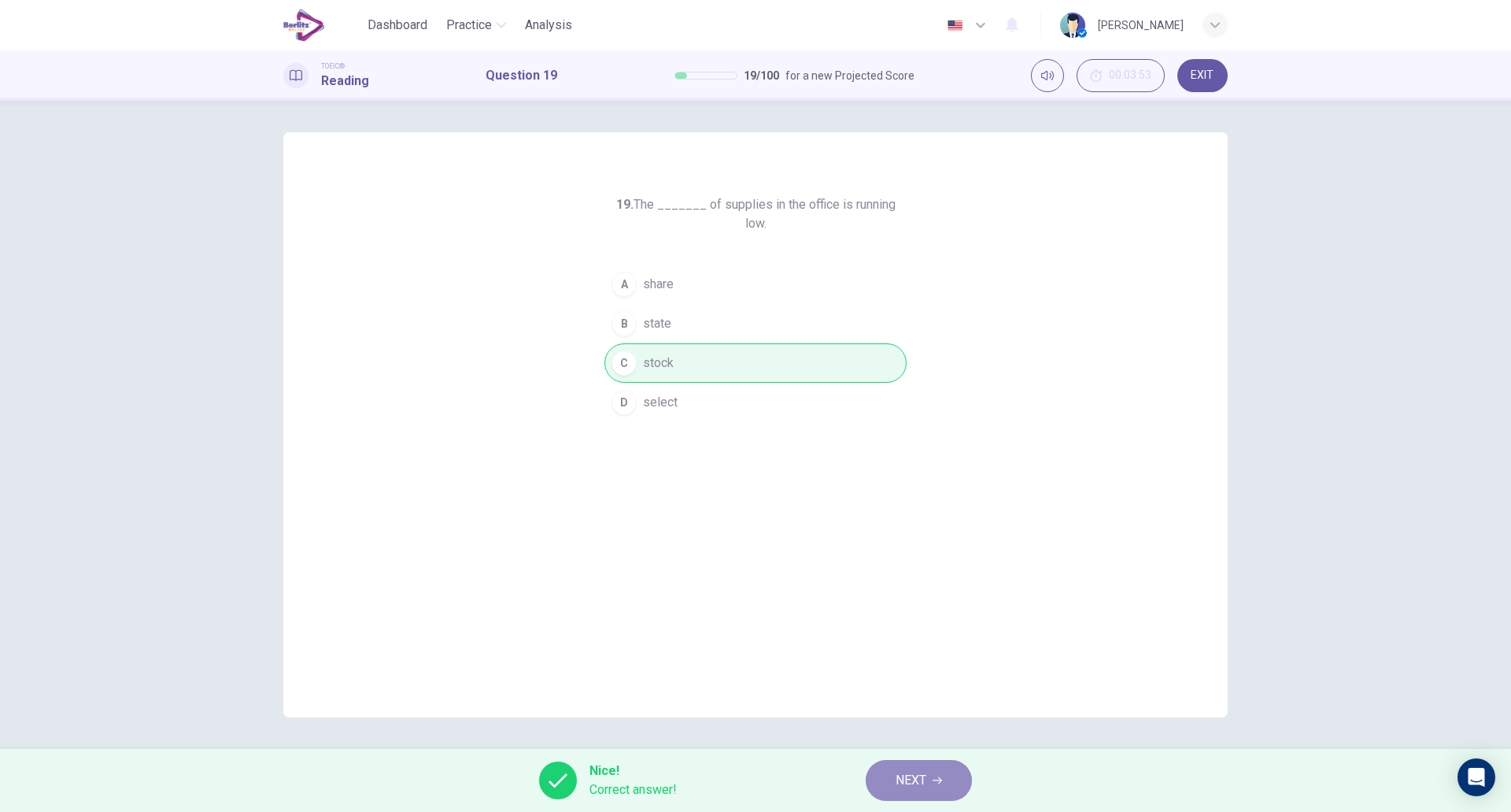
click at [909, 775] on span "NEXT" at bounding box center [911, 780] width 31 height 22
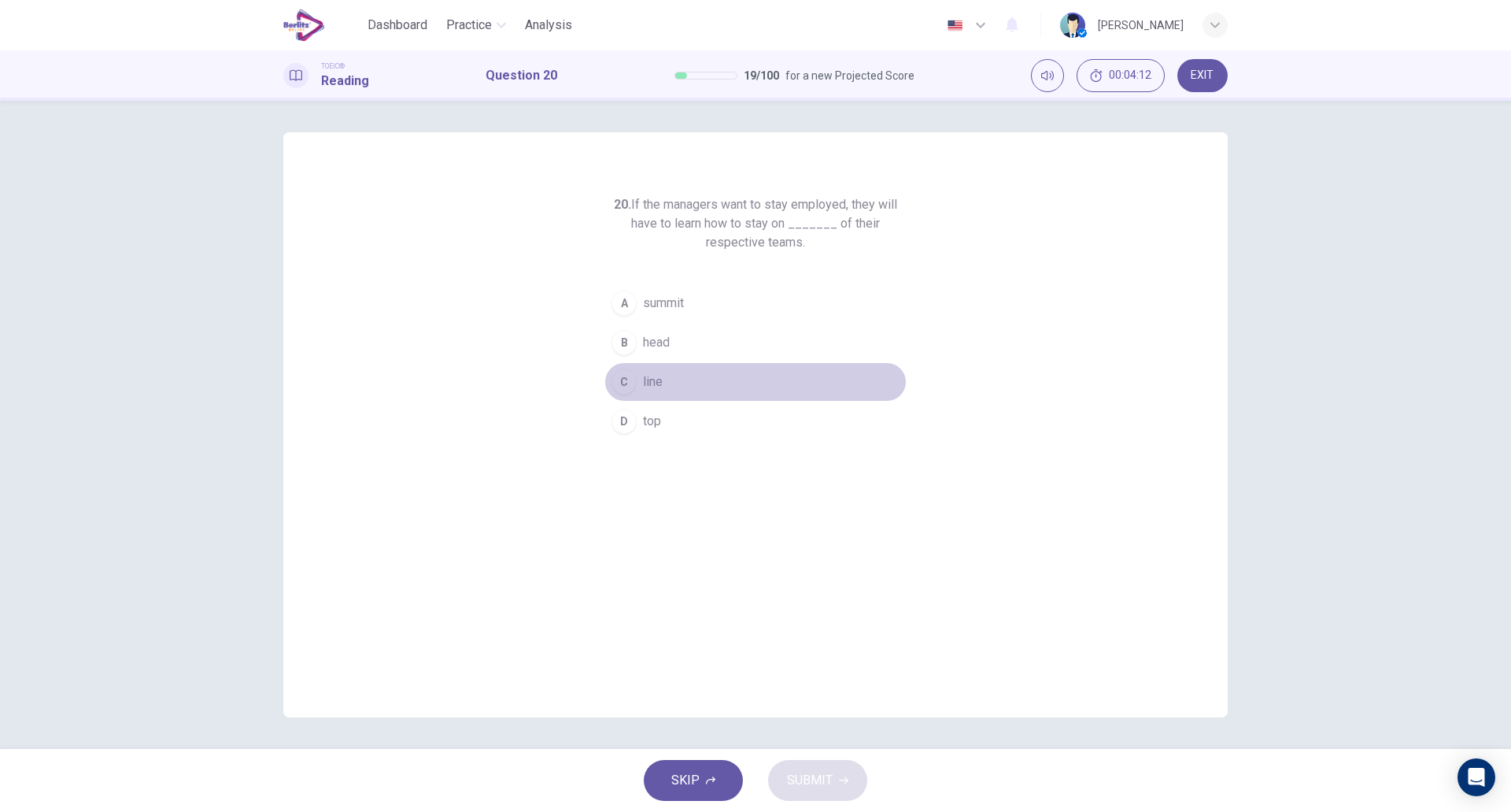
click at [680, 373] on button "C line" at bounding box center [756, 382] width 302 height 40
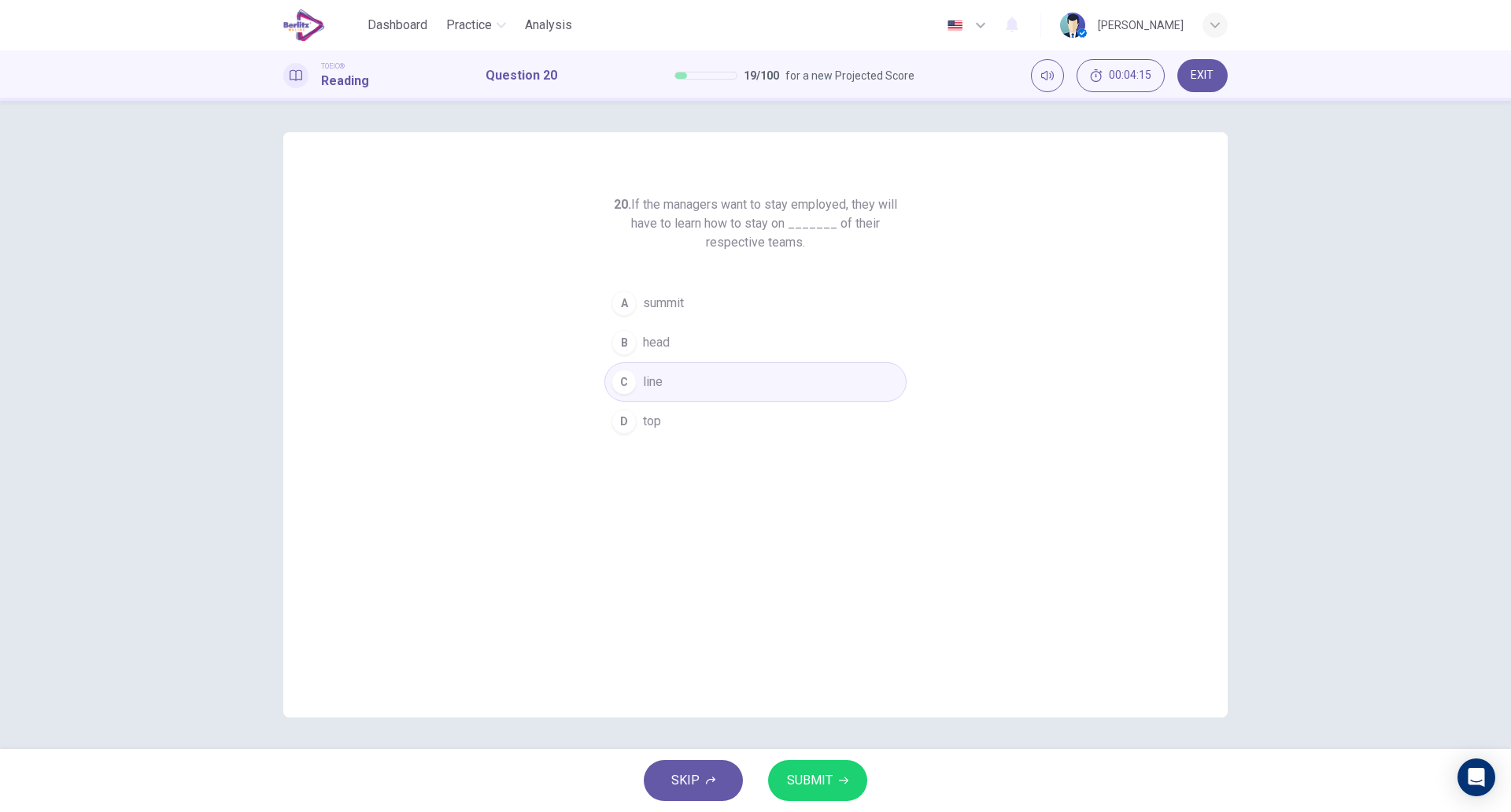
click at [800, 779] on span "SUBMIT" at bounding box center [810, 780] width 45 height 22
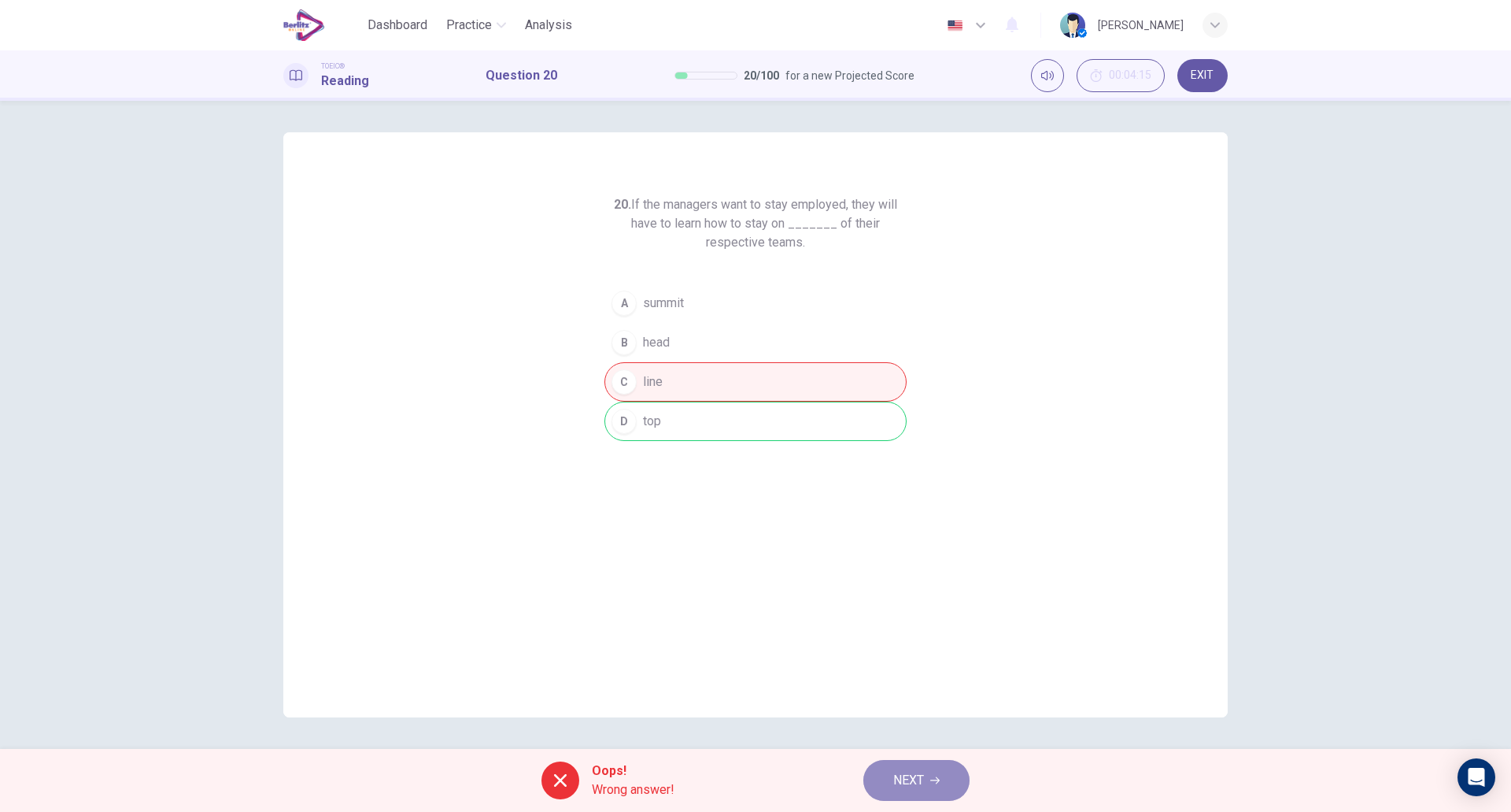
click at [925, 768] on button "NEXT" at bounding box center [917, 779] width 107 height 41
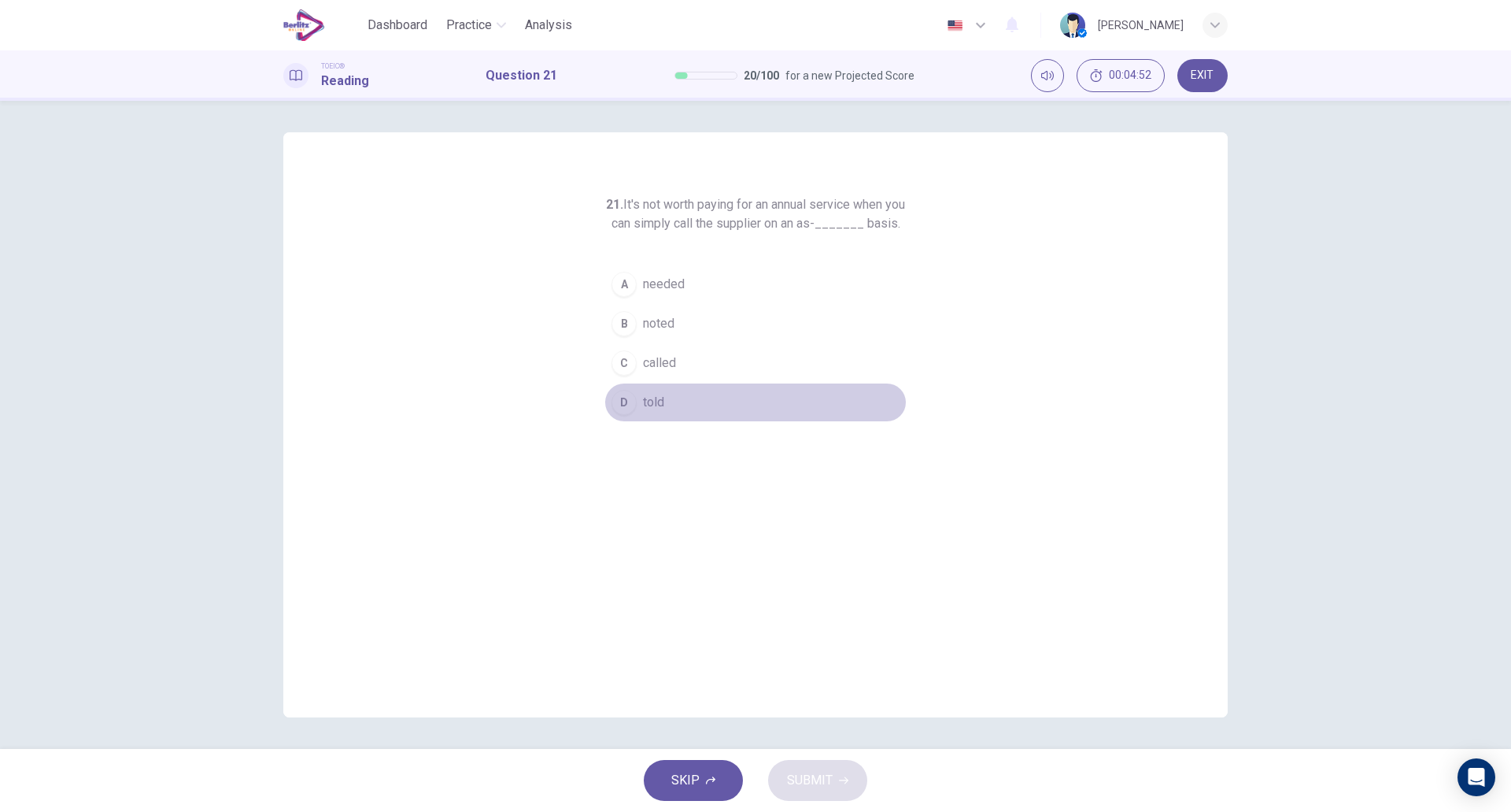
click at [668, 422] on button "D told" at bounding box center [756, 402] width 302 height 40
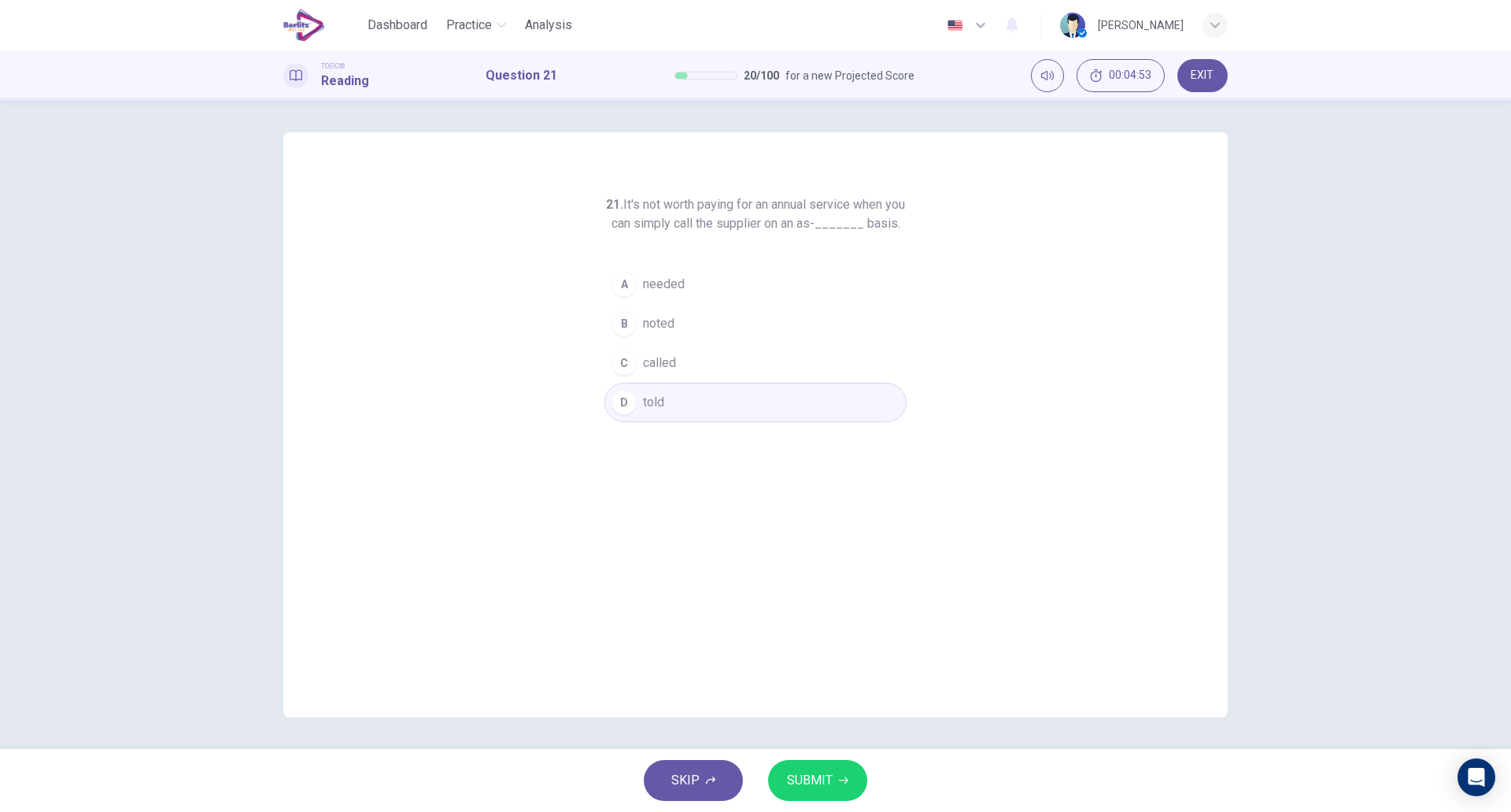
click at [819, 771] on span "SUBMIT" at bounding box center [810, 780] width 45 height 22
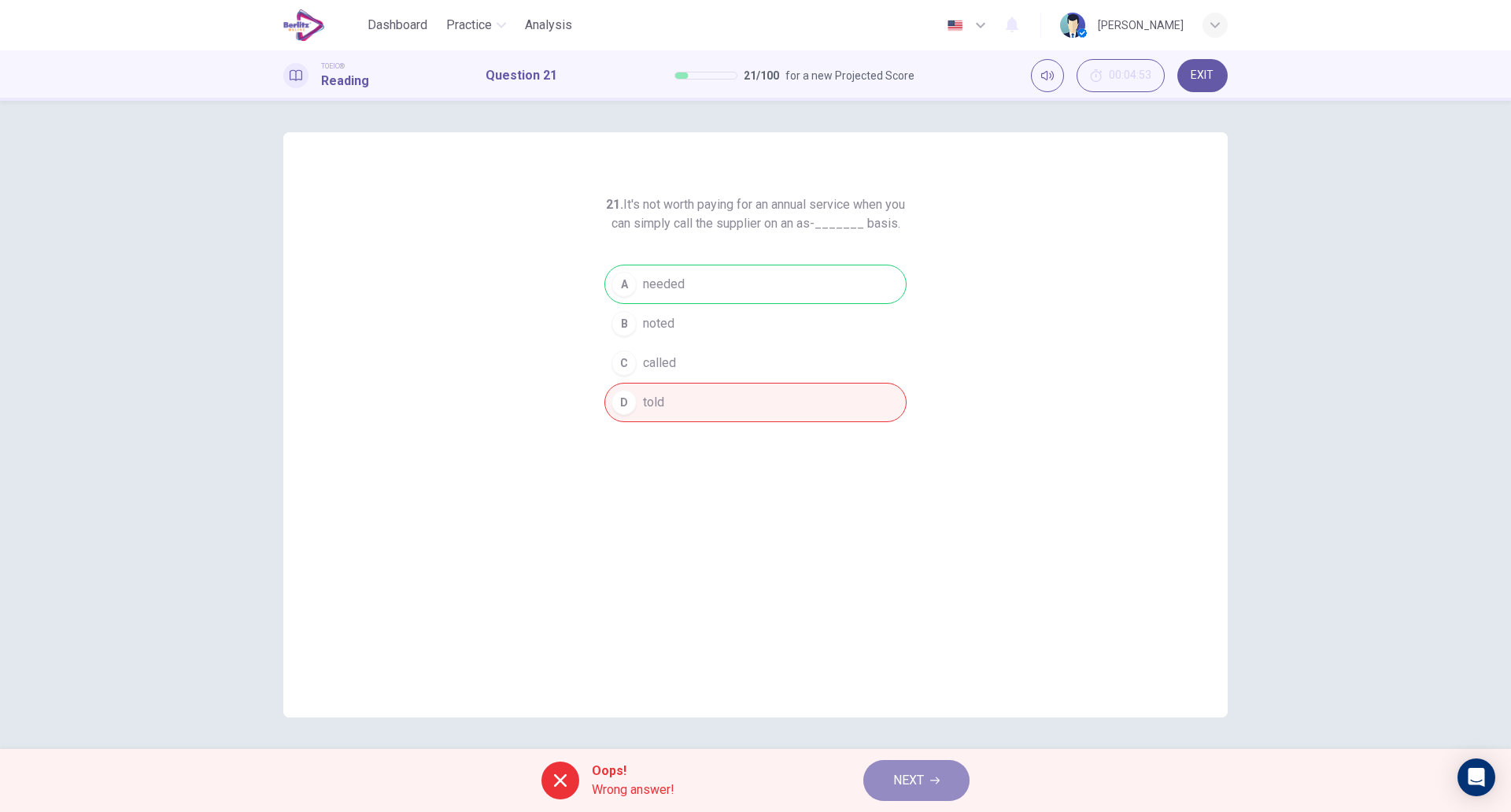
click at [914, 778] on span "NEXT" at bounding box center [909, 780] width 31 height 22
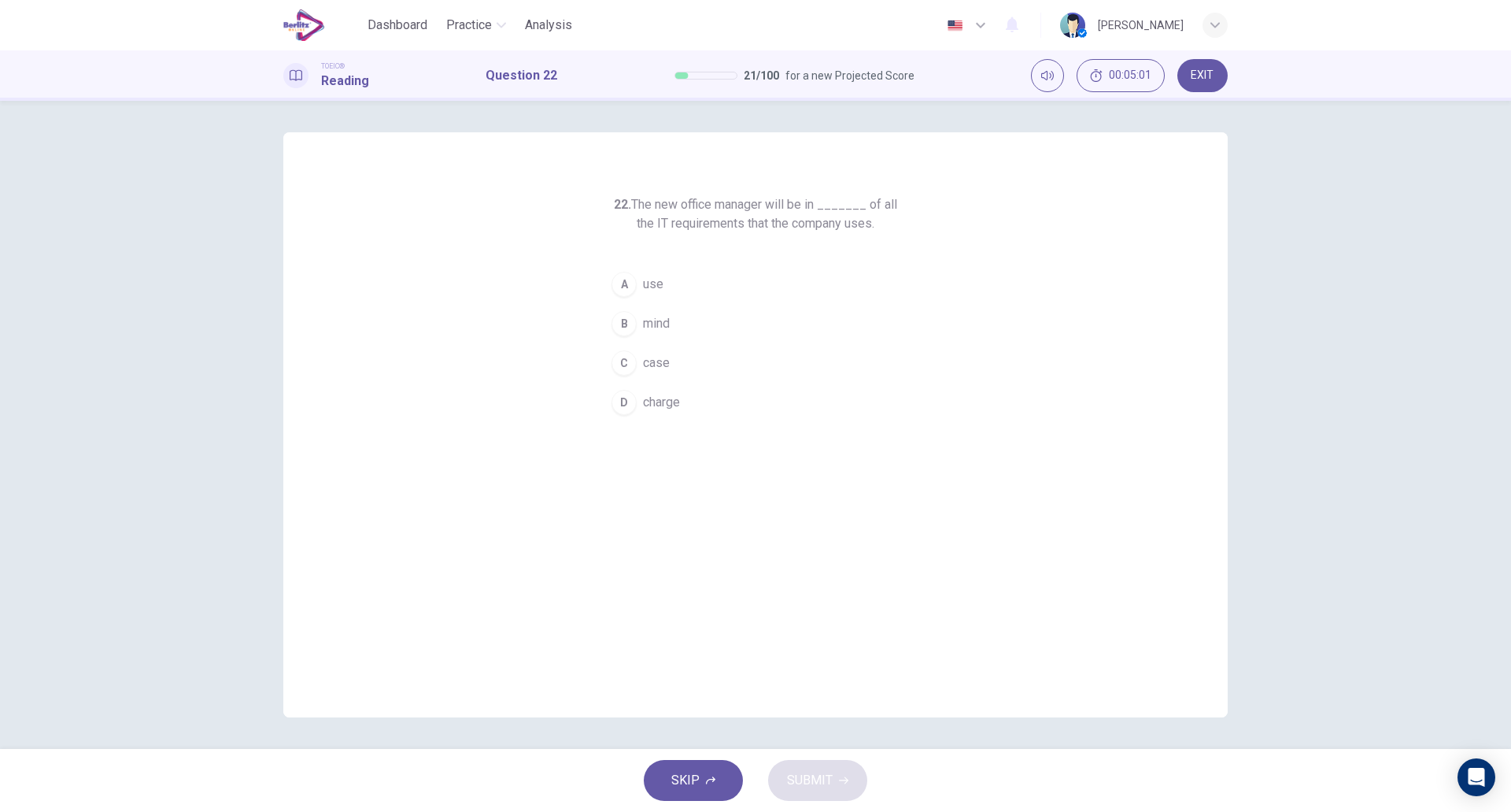
click at [680, 411] on span "charge" at bounding box center [661, 401] width 37 height 19
click at [827, 792] on button "SUBMIT" at bounding box center [818, 779] width 99 height 41
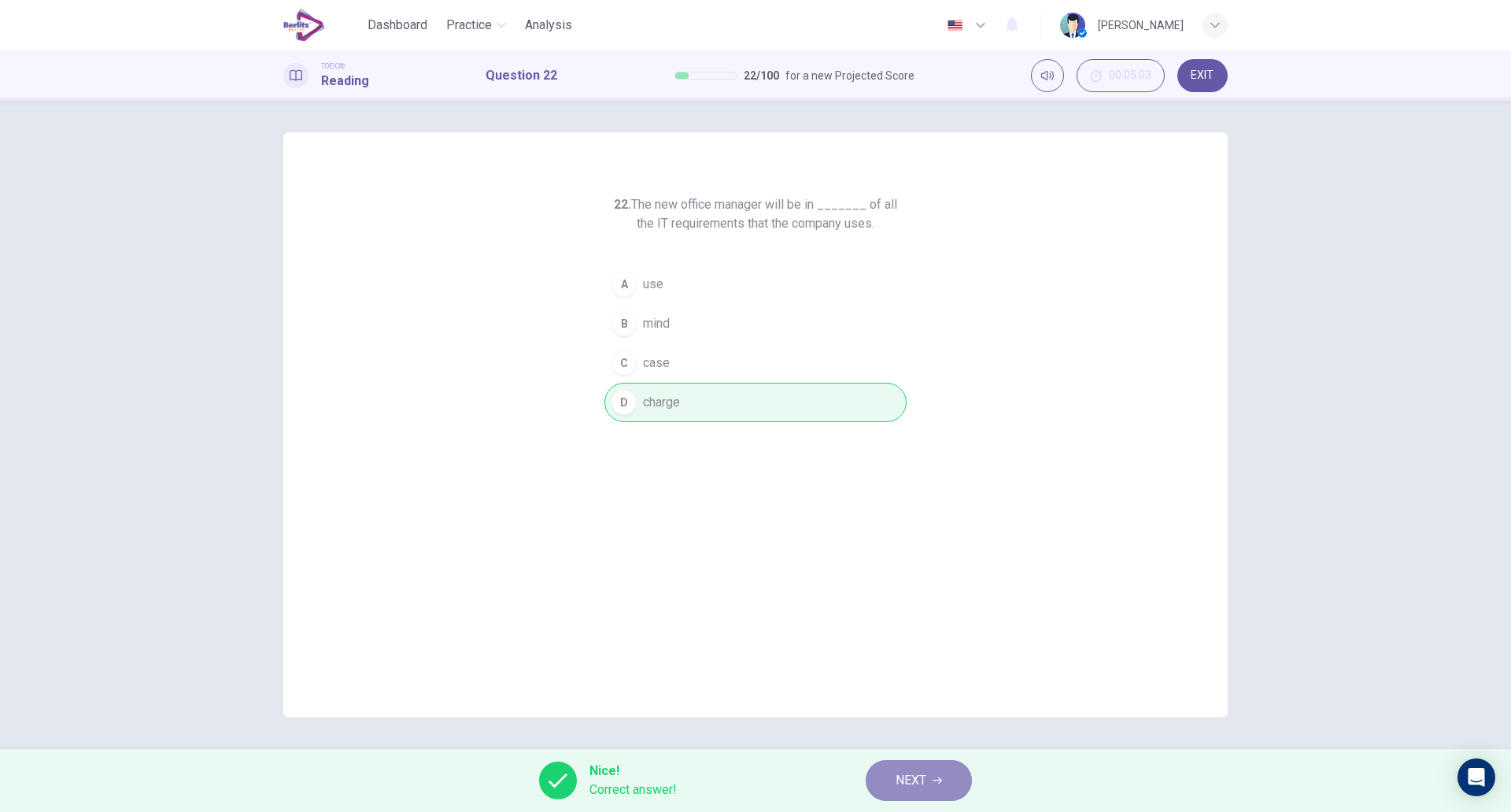
click at [942, 781] on icon "button" at bounding box center [938, 780] width 9 height 7
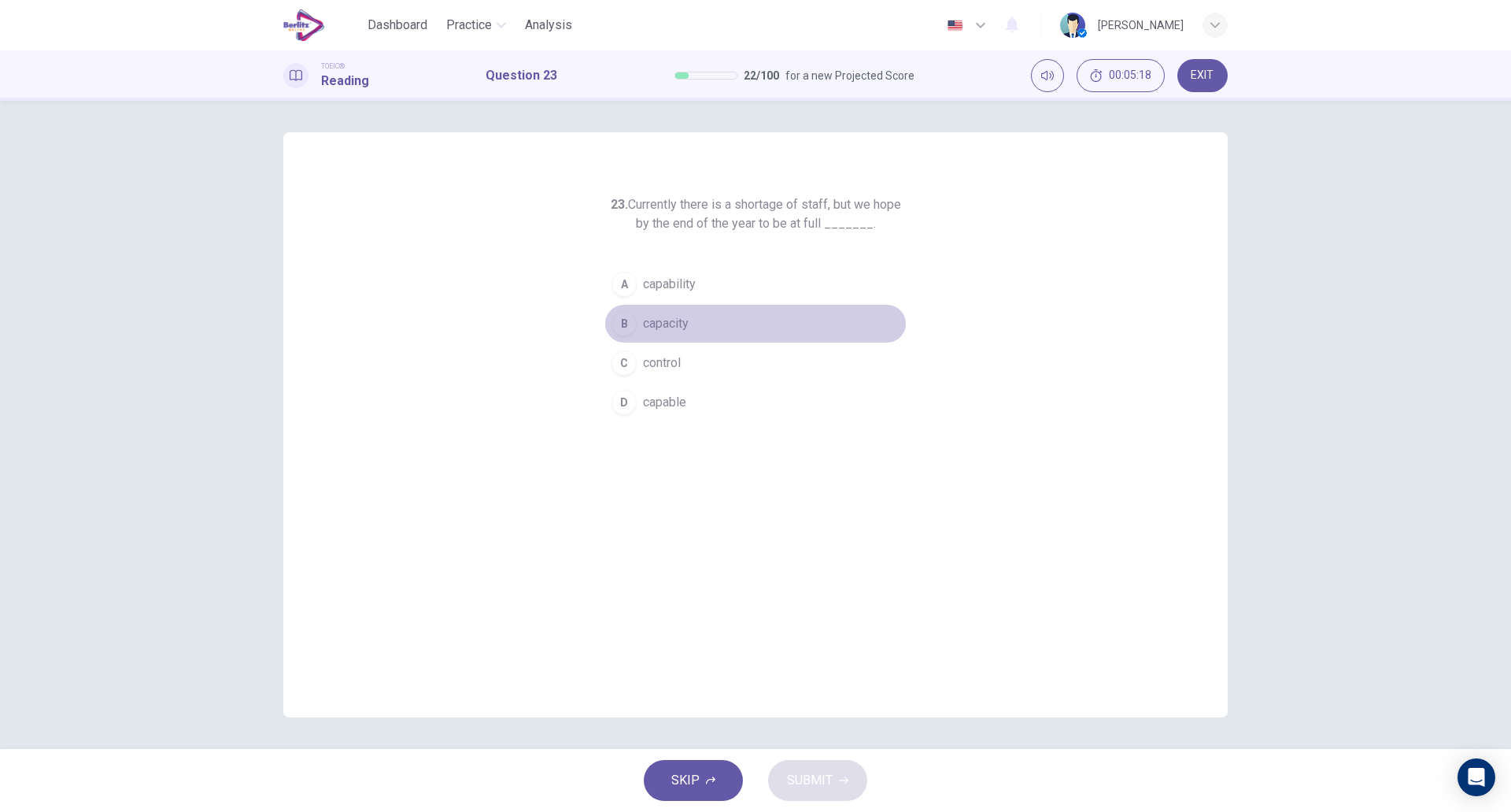
click at [687, 326] on span "capacity" at bounding box center [666, 323] width 45 height 19
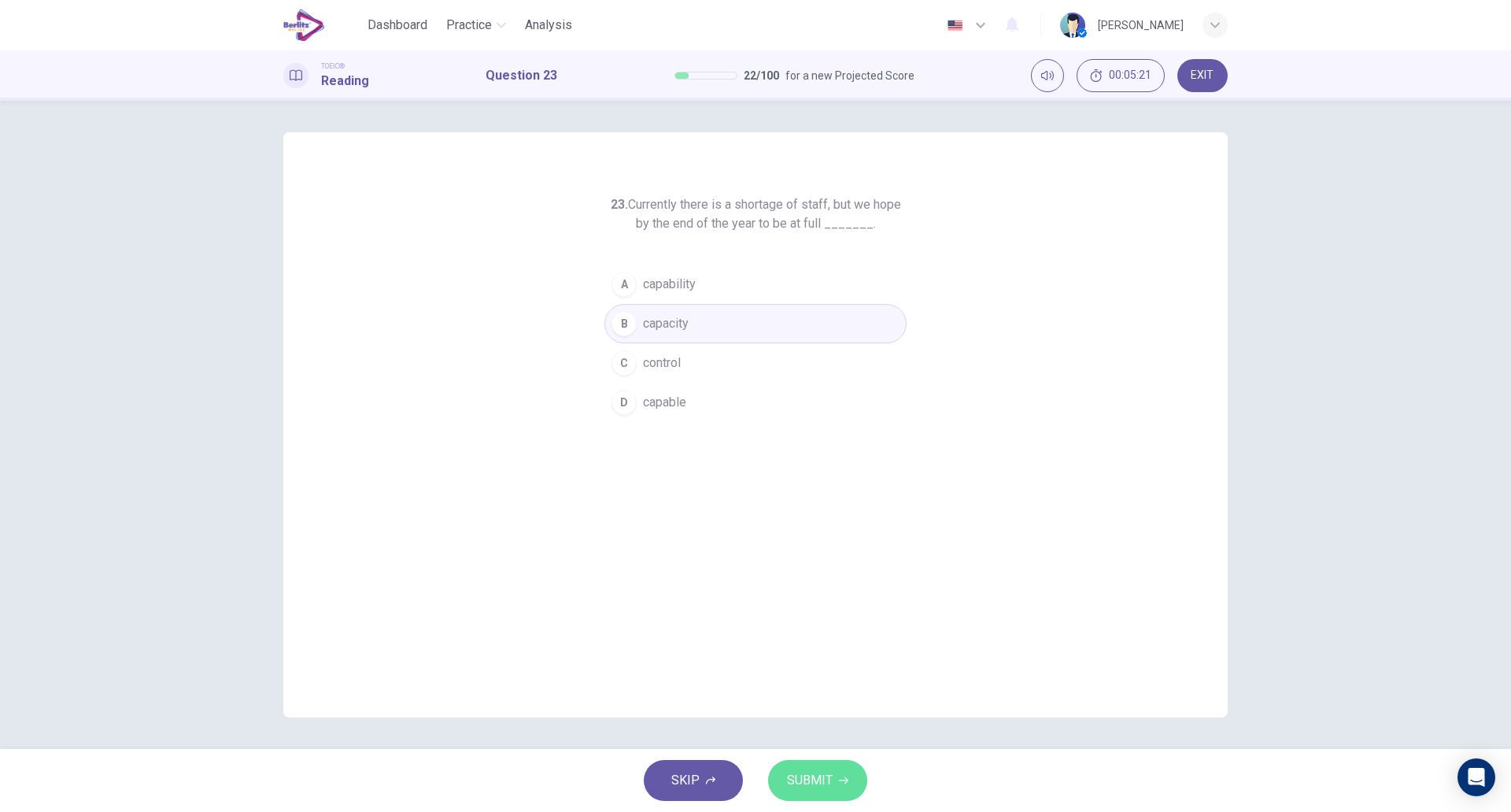
click at [813, 778] on span "SUBMIT" at bounding box center [810, 780] width 45 height 22
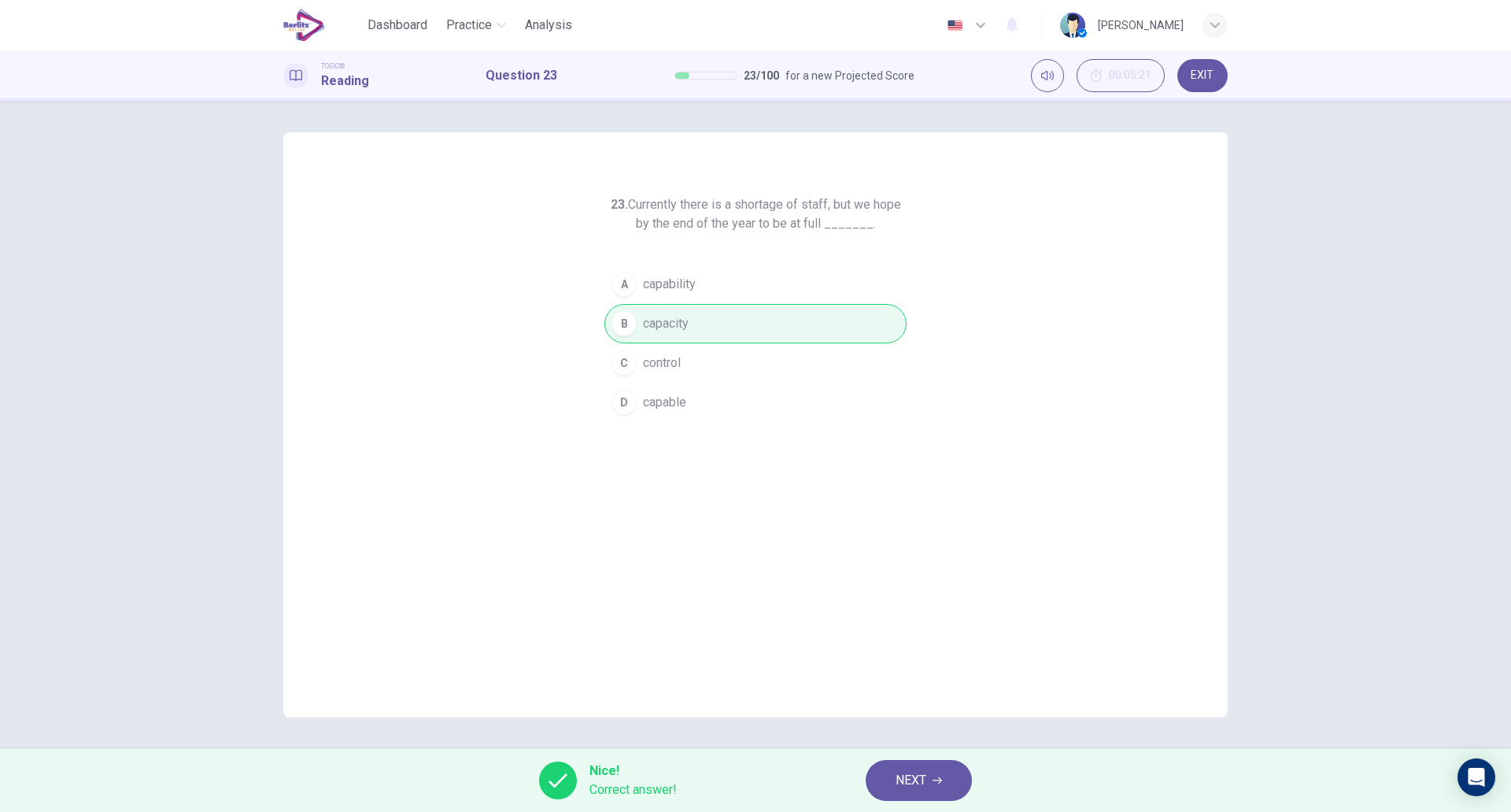
click at [906, 777] on span "NEXT" at bounding box center [911, 780] width 31 height 22
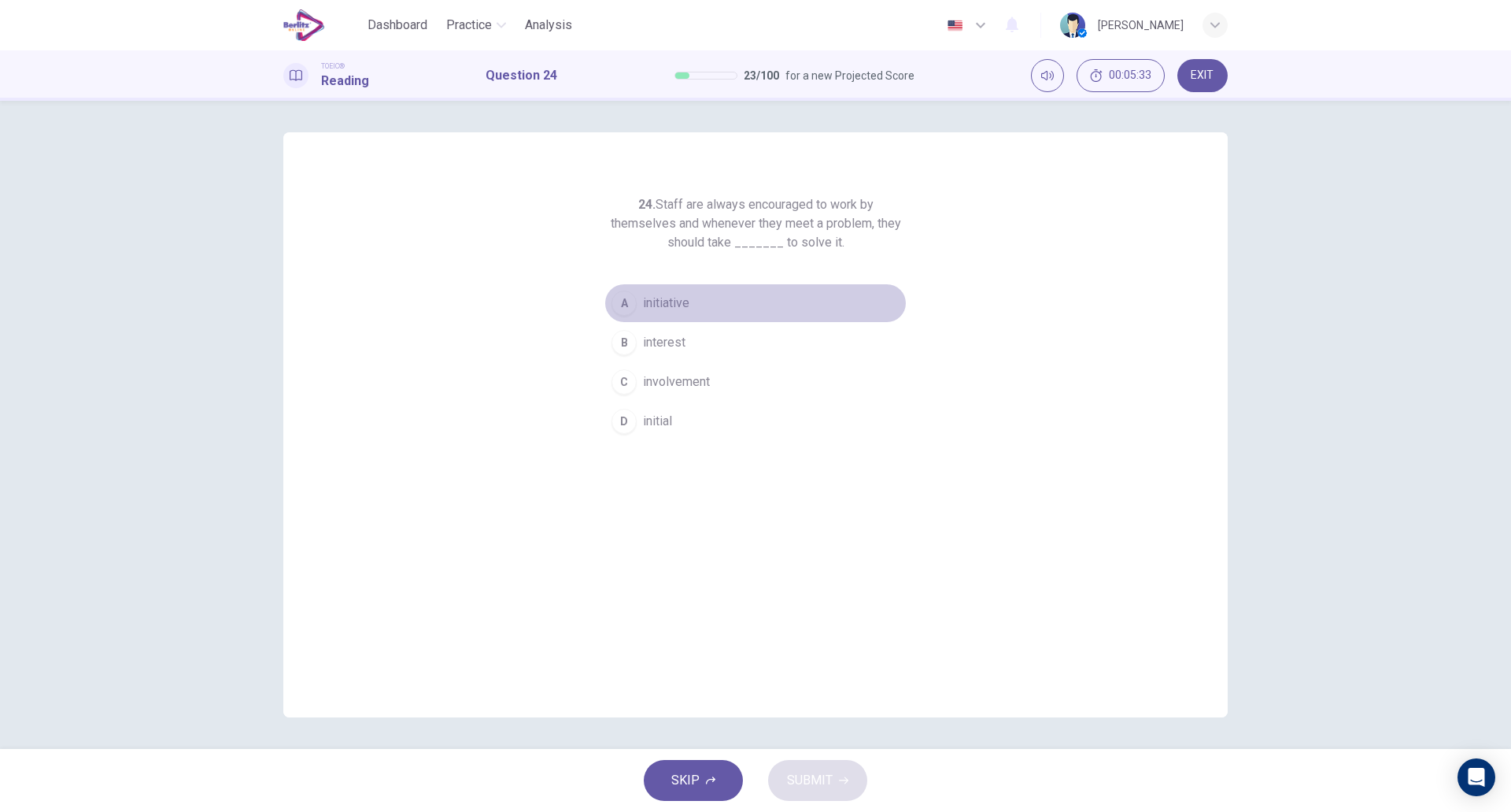
click at [691, 309] on button "A initiative" at bounding box center [756, 303] width 302 height 40
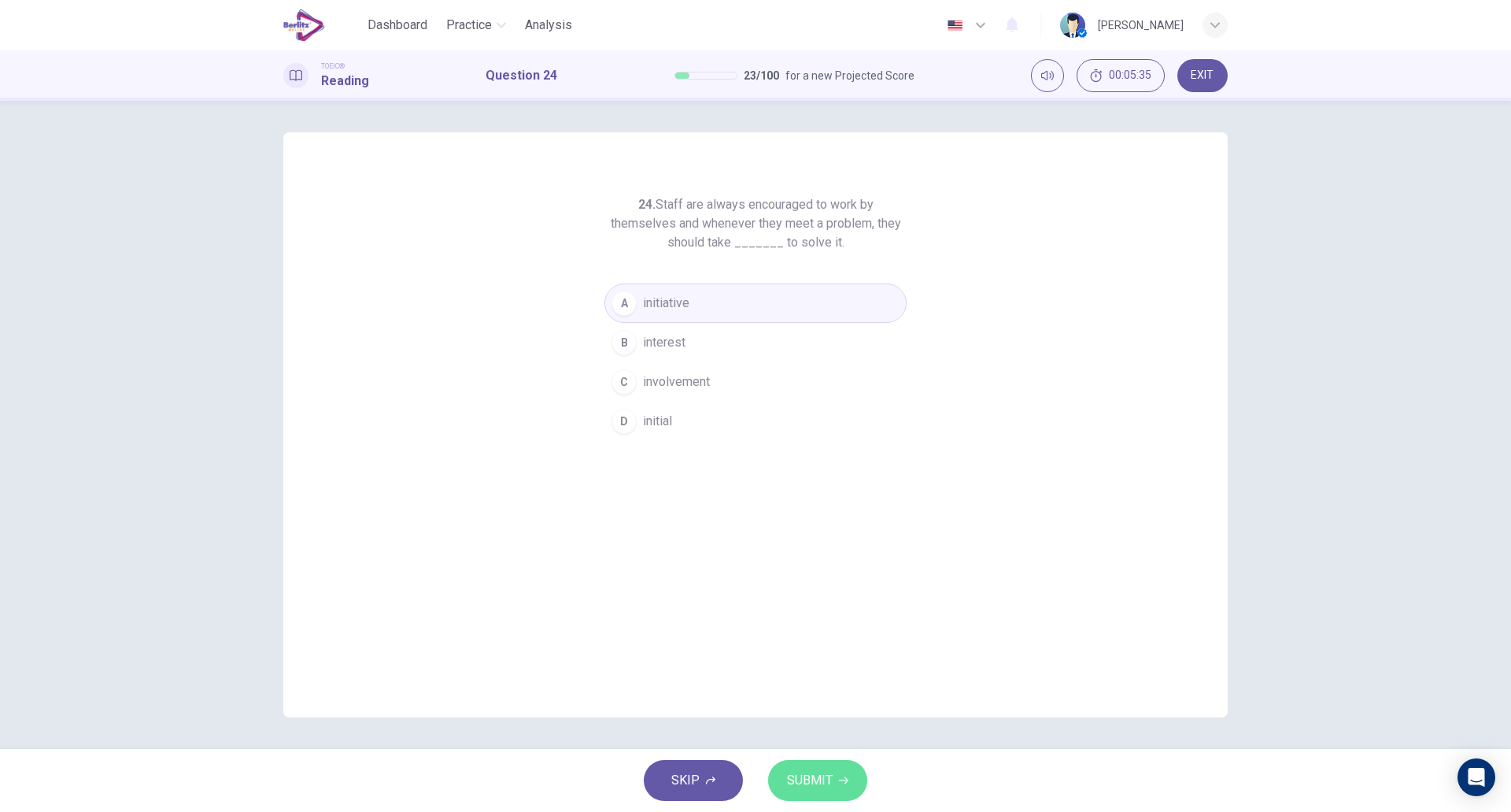
click at [817, 780] on span "SUBMIT" at bounding box center [810, 780] width 45 height 22
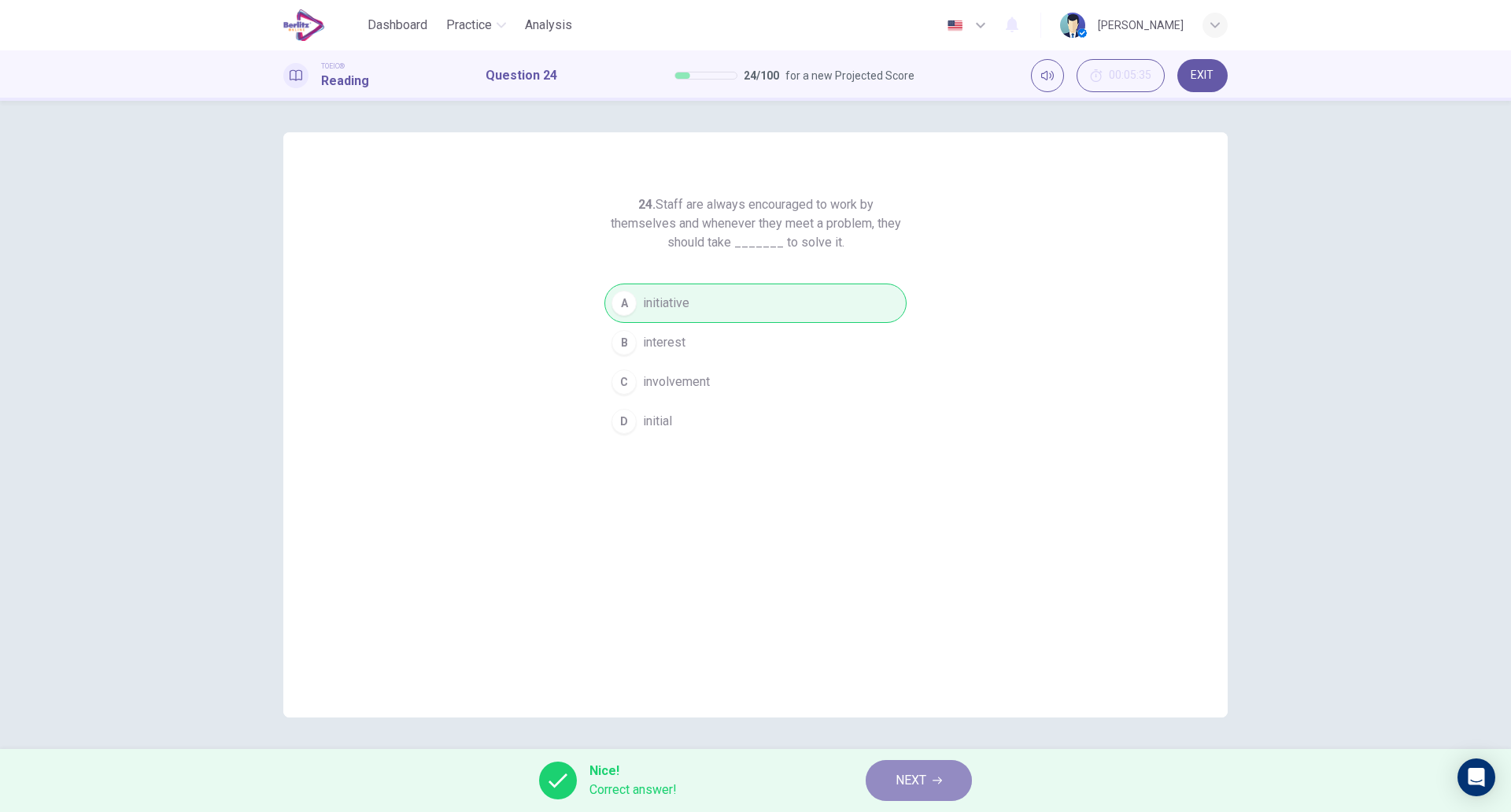
click at [933, 784] on button "NEXT" at bounding box center [920, 779] width 107 height 41
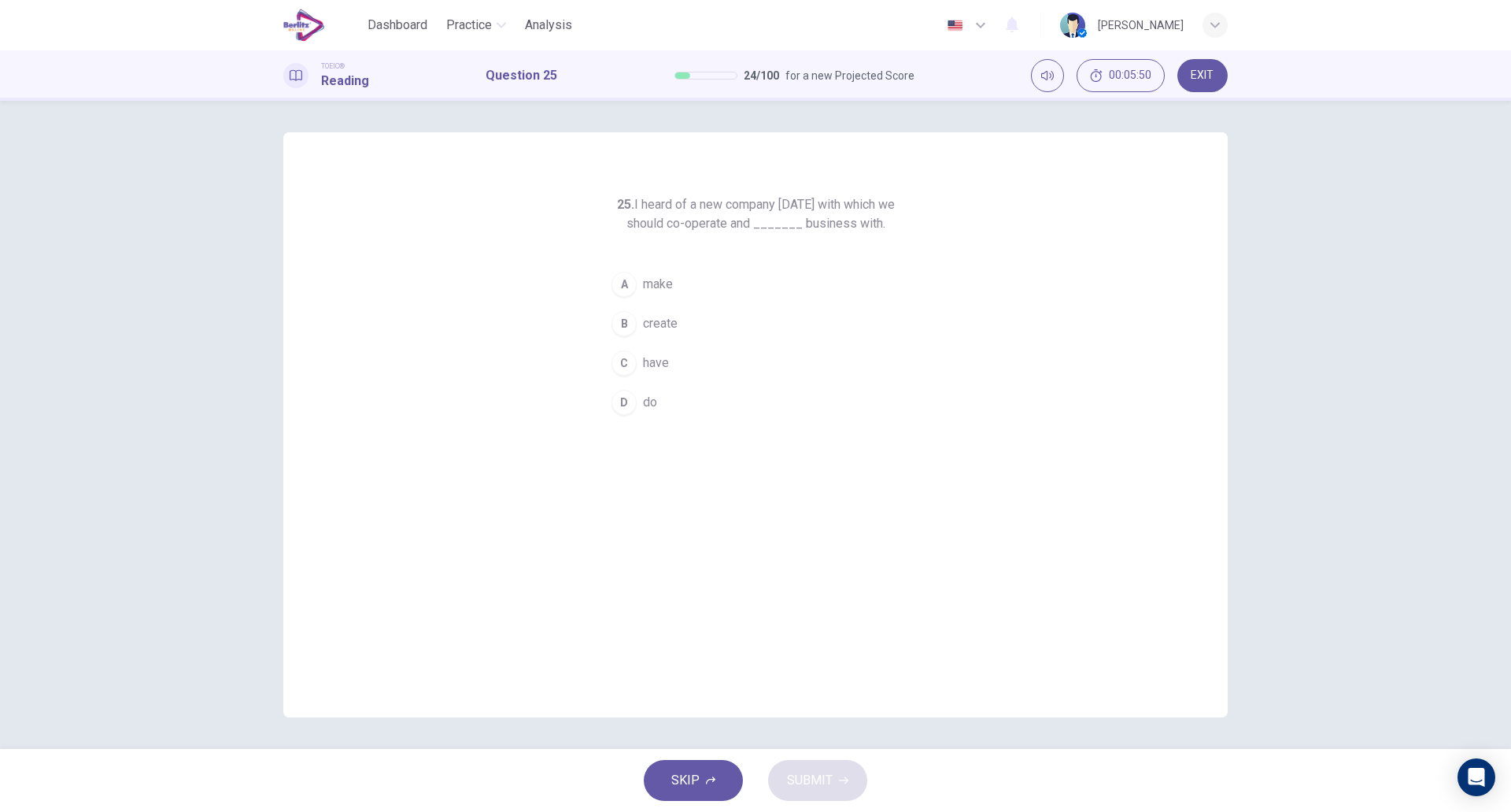
click at [665, 396] on button "D do" at bounding box center [756, 402] width 302 height 40
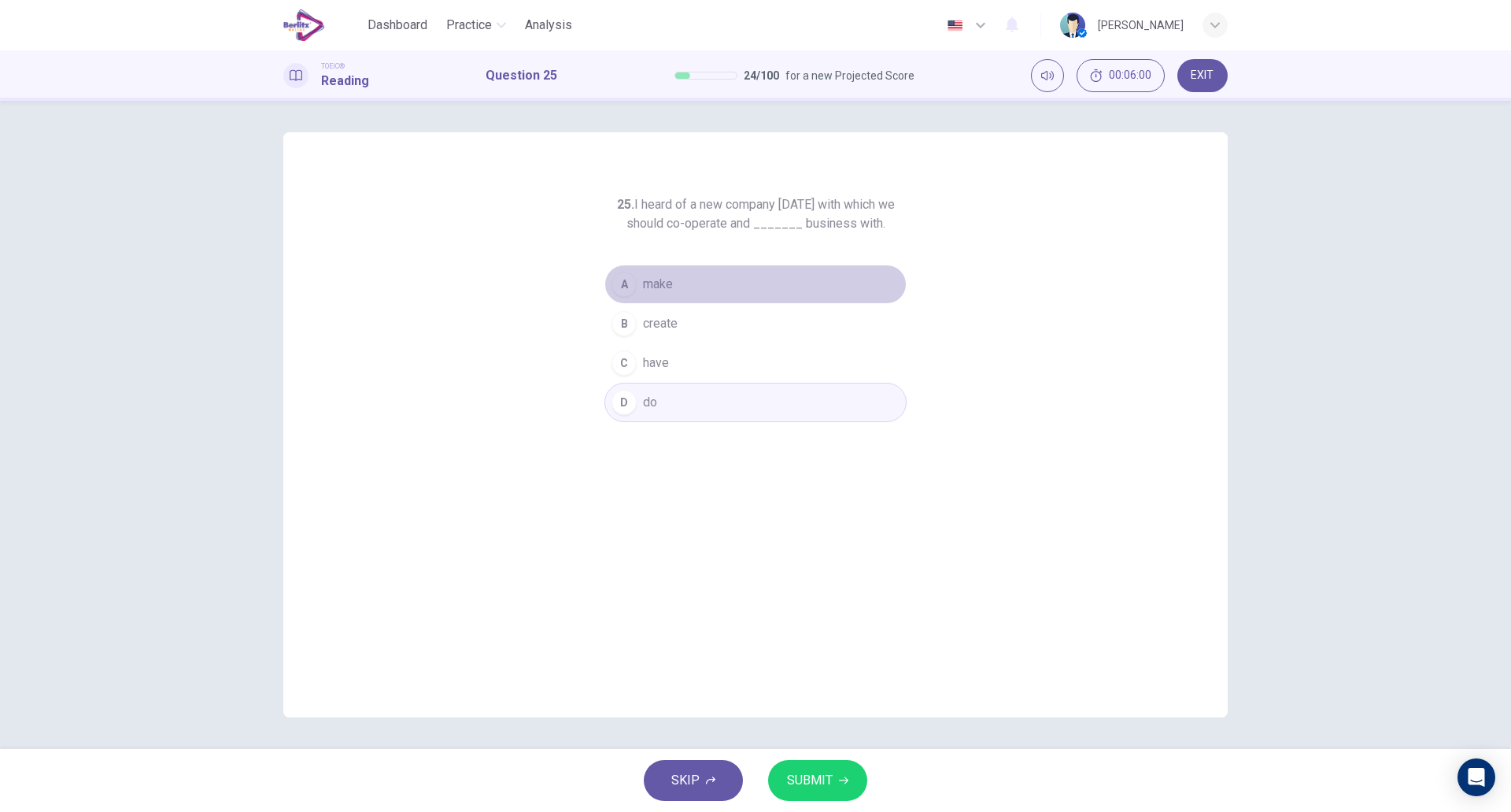
click at [769, 286] on button "A make" at bounding box center [756, 285] width 302 height 40
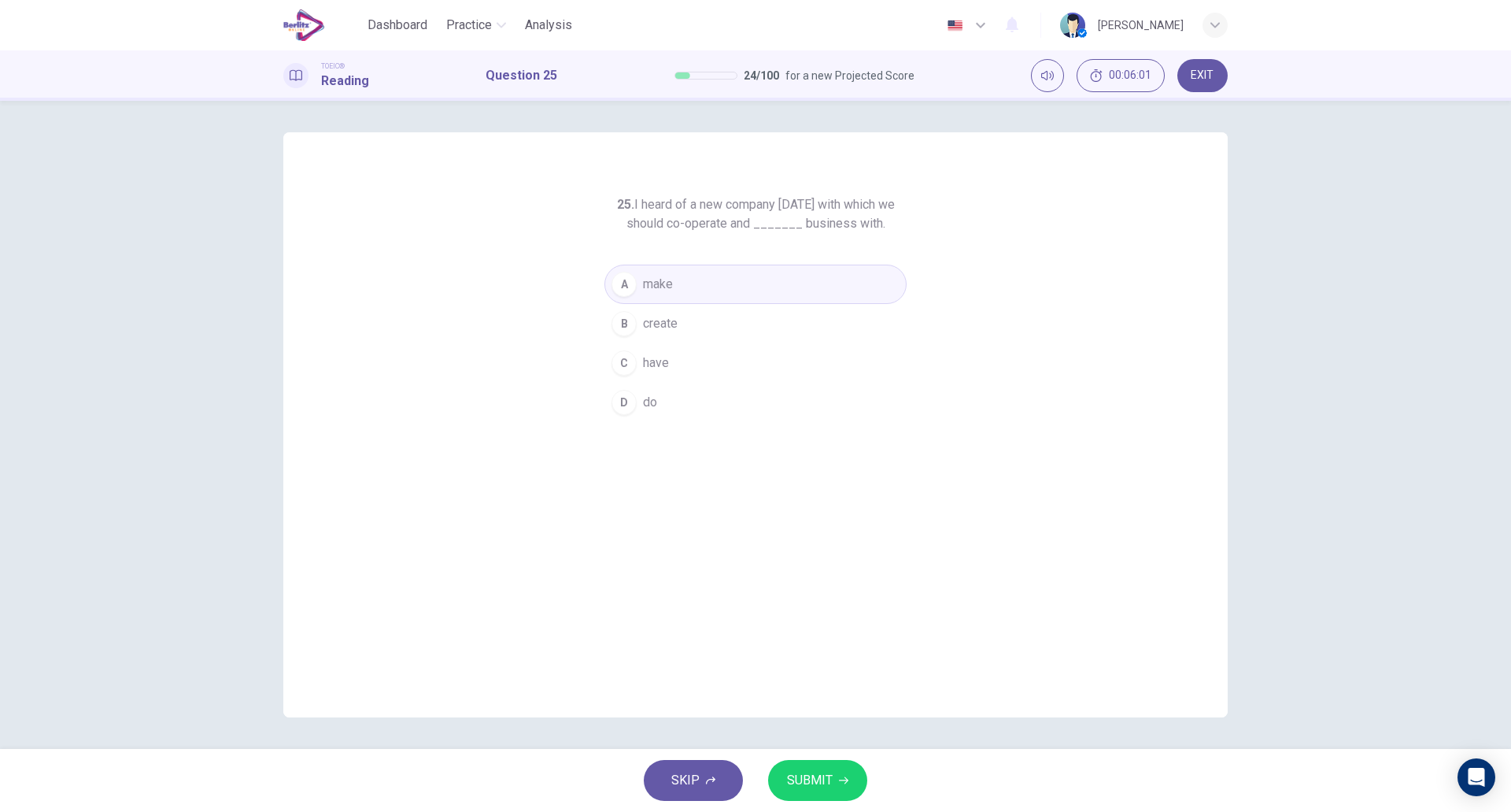
click at [819, 789] on span "SUBMIT" at bounding box center [810, 780] width 45 height 22
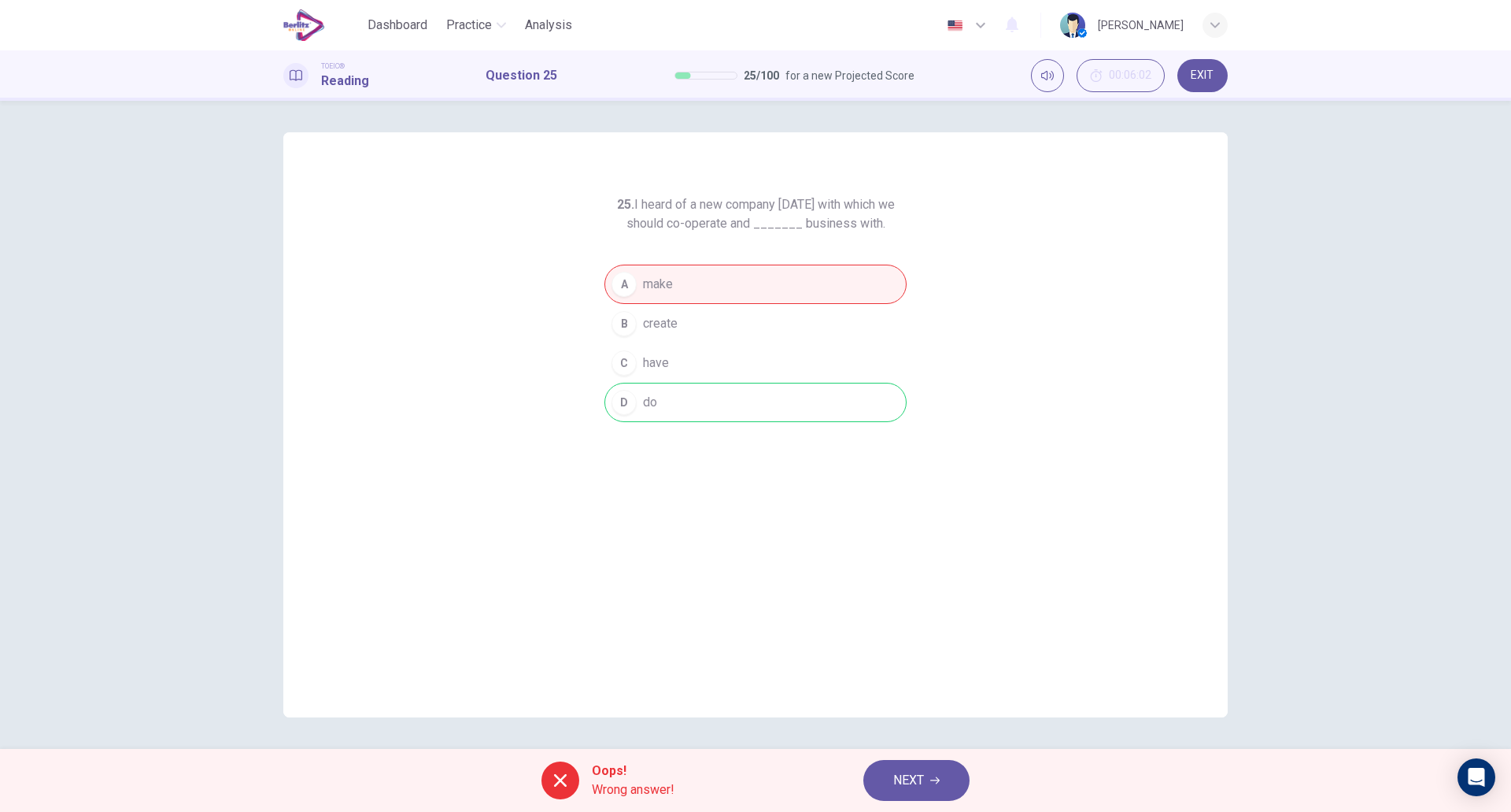
click at [897, 779] on span "NEXT" at bounding box center [909, 780] width 31 height 22
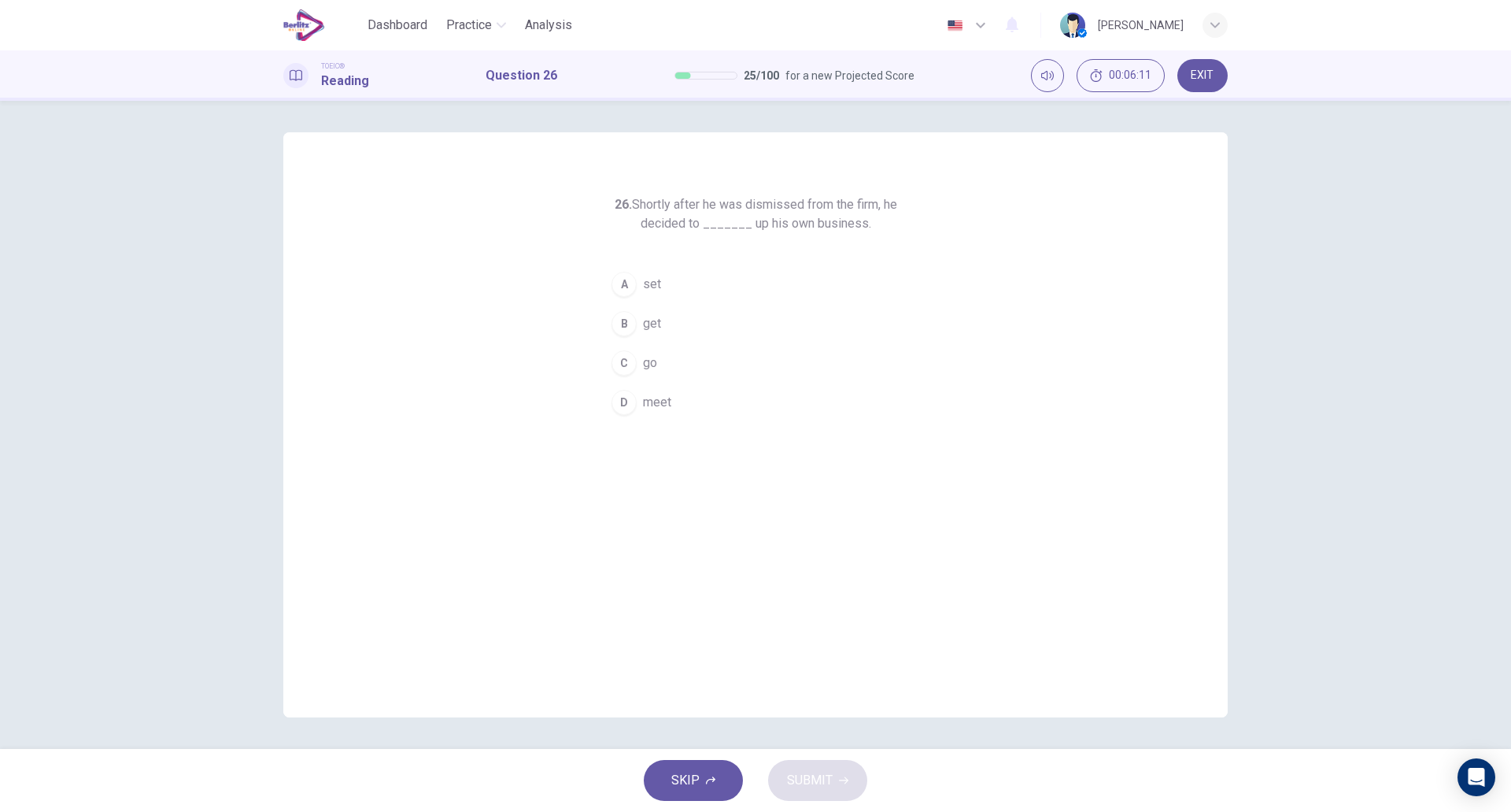
click at [685, 314] on button "B get" at bounding box center [756, 324] width 302 height 40
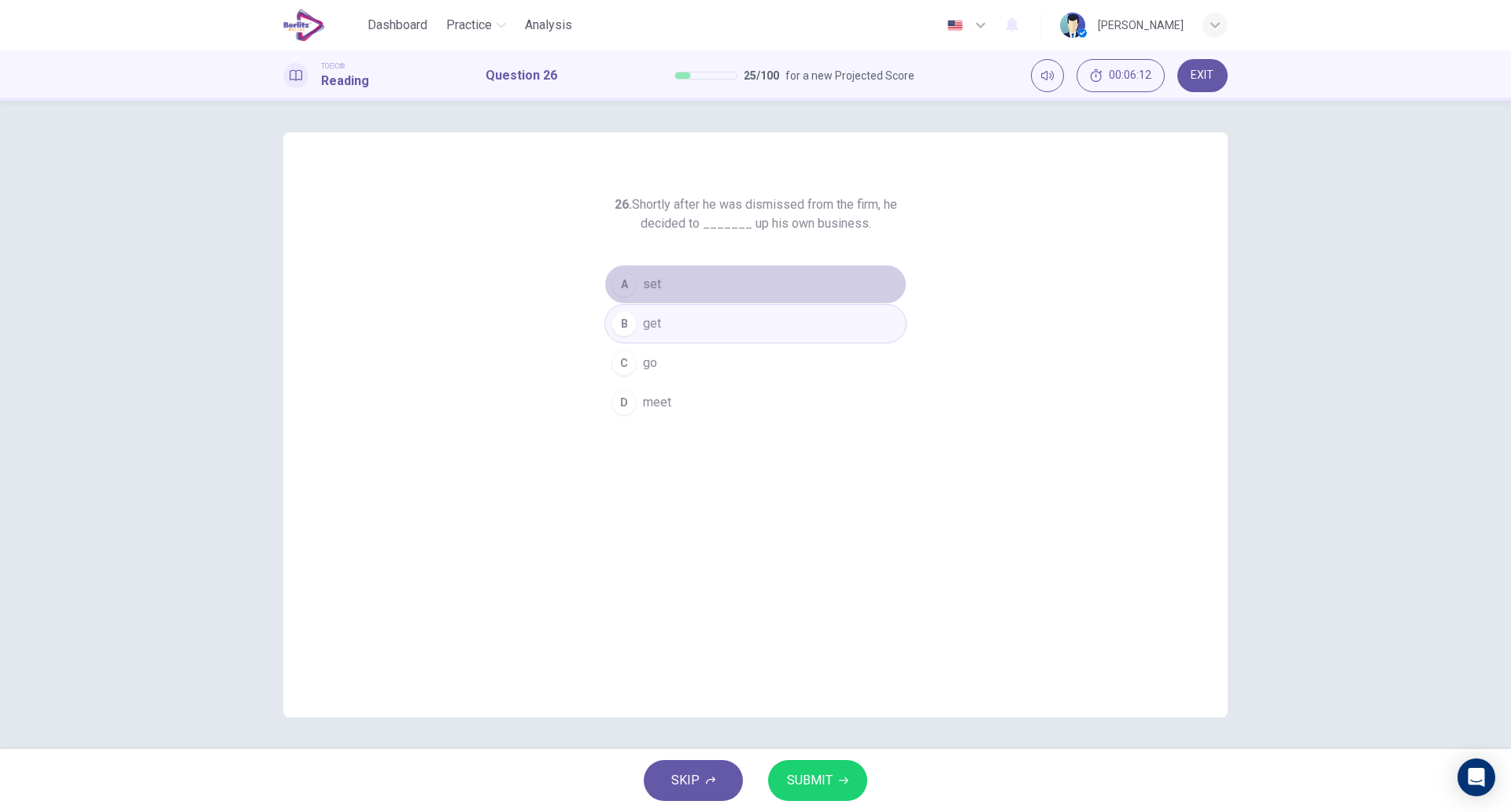
click at [678, 297] on button "A set" at bounding box center [756, 285] width 302 height 40
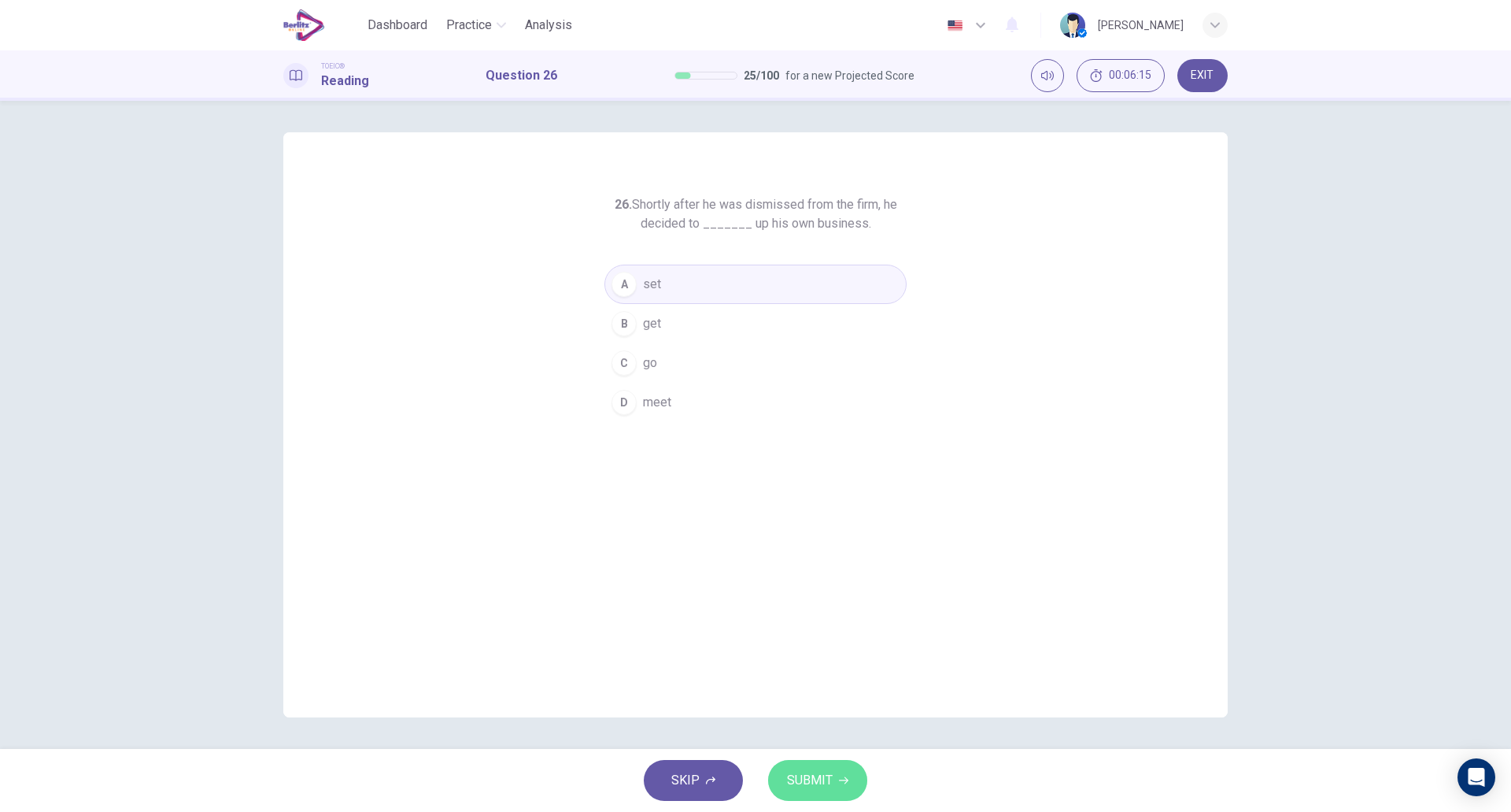
click at [802, 779] on span "SUBMIT" at bounding box center [810, 780] width 45 height 22
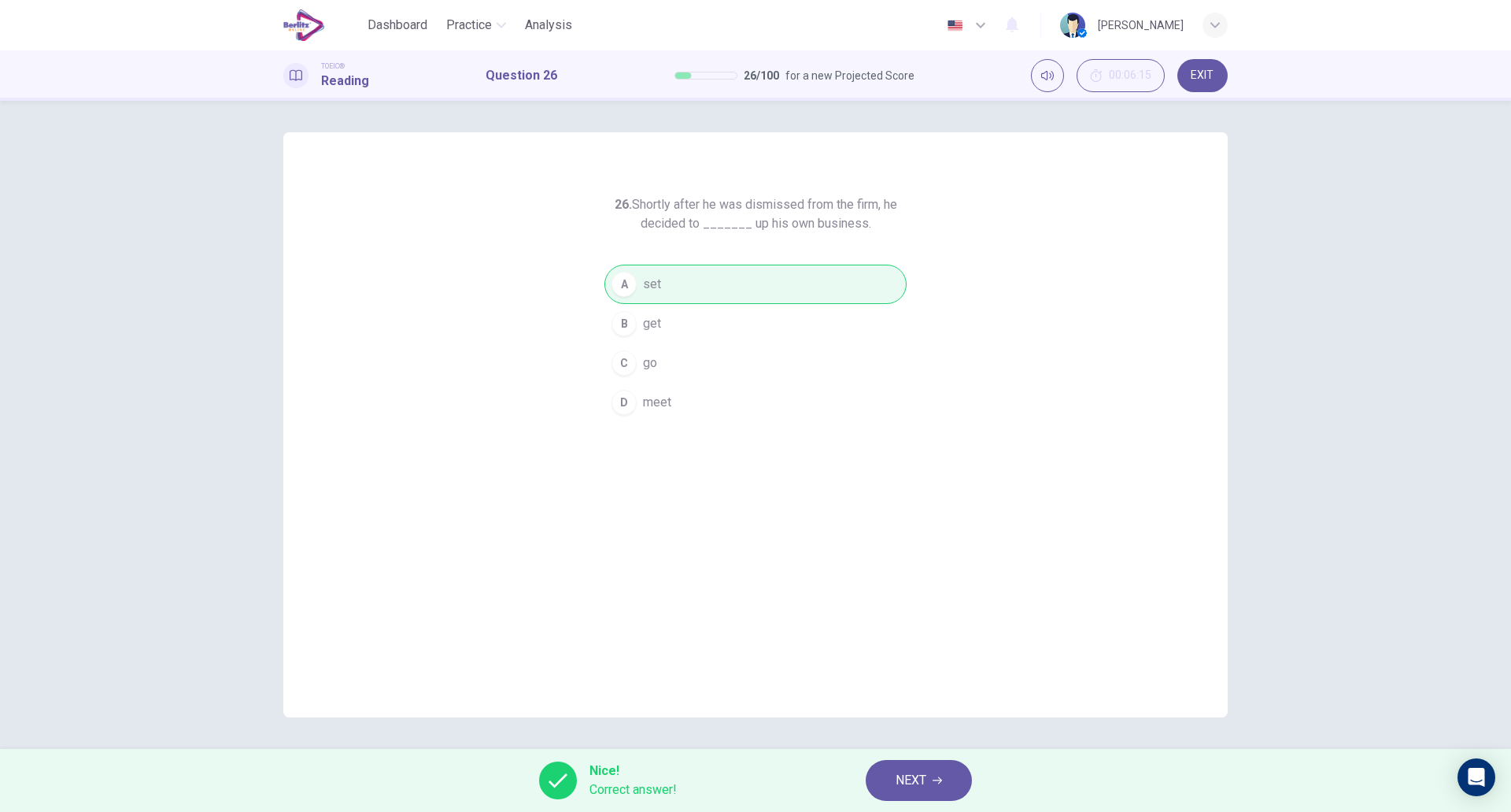
click at [925, 779] on span "NEXT" at bounding box center [911, 780] width 31 height 22
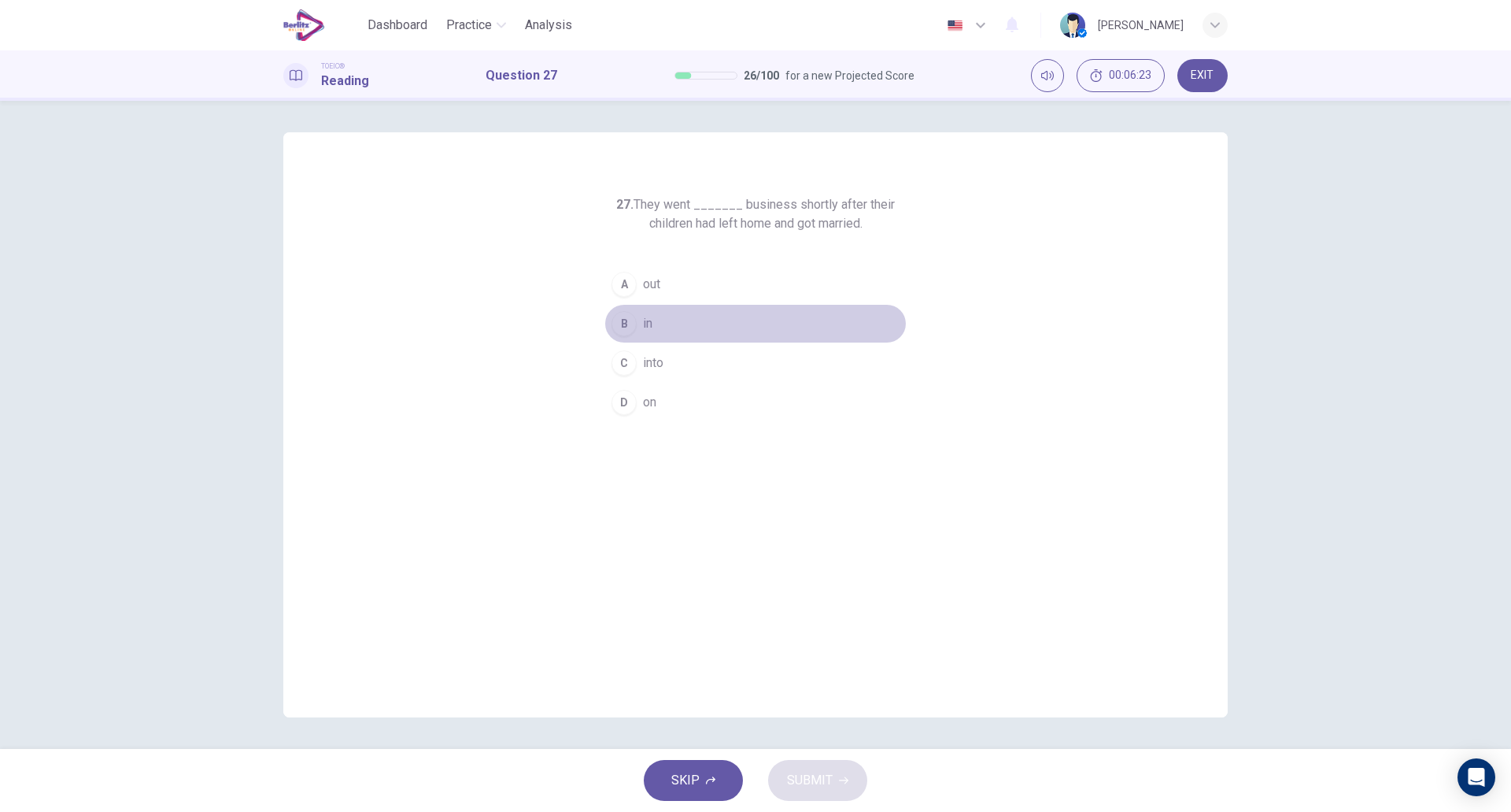
click at [690, 328] on button "B in" at bounding box center [756, 324] width 302 height 40
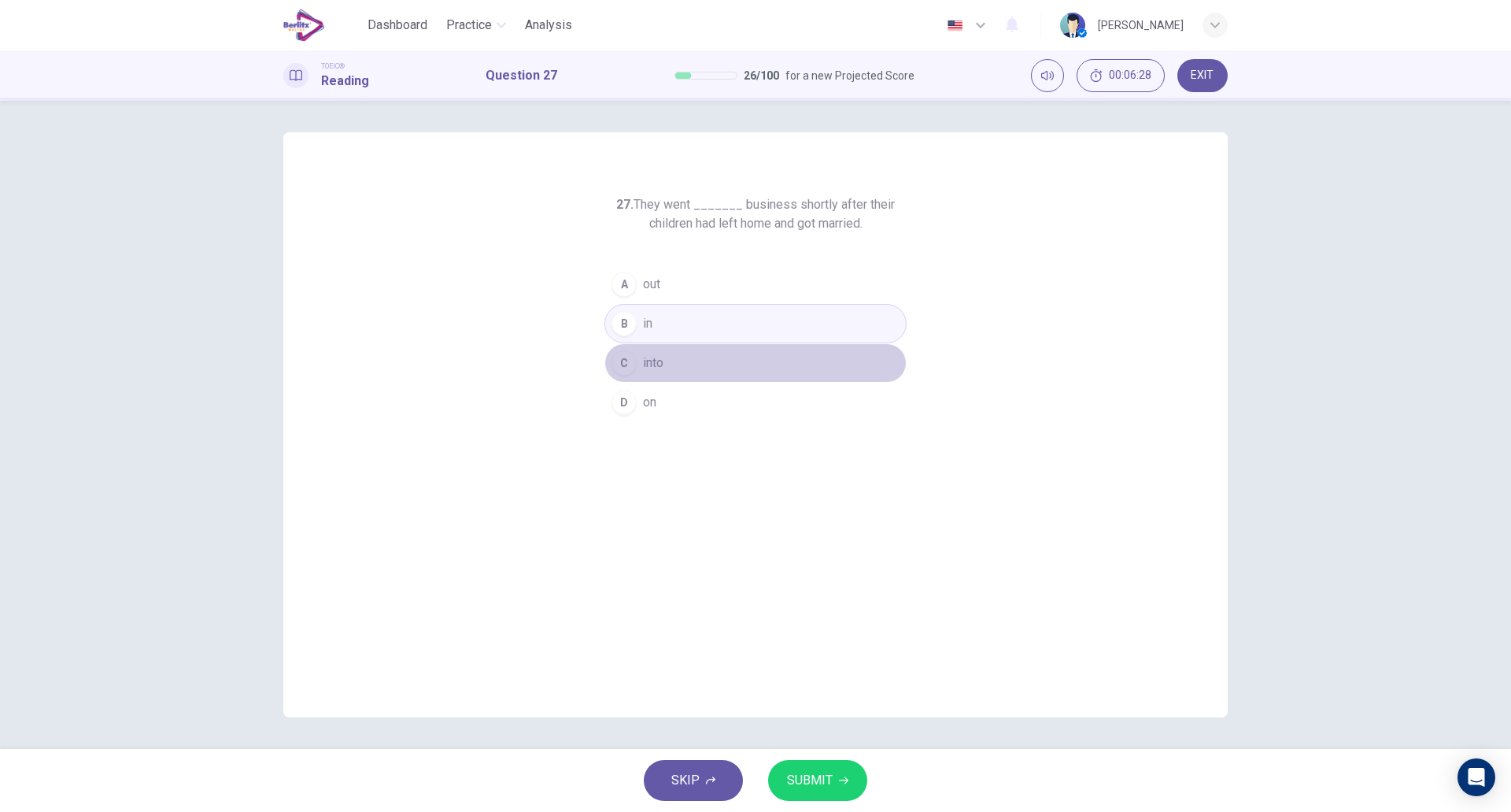
click at [668, 367] on button "C into" at bounding box center [756, 364] width 302 height 40
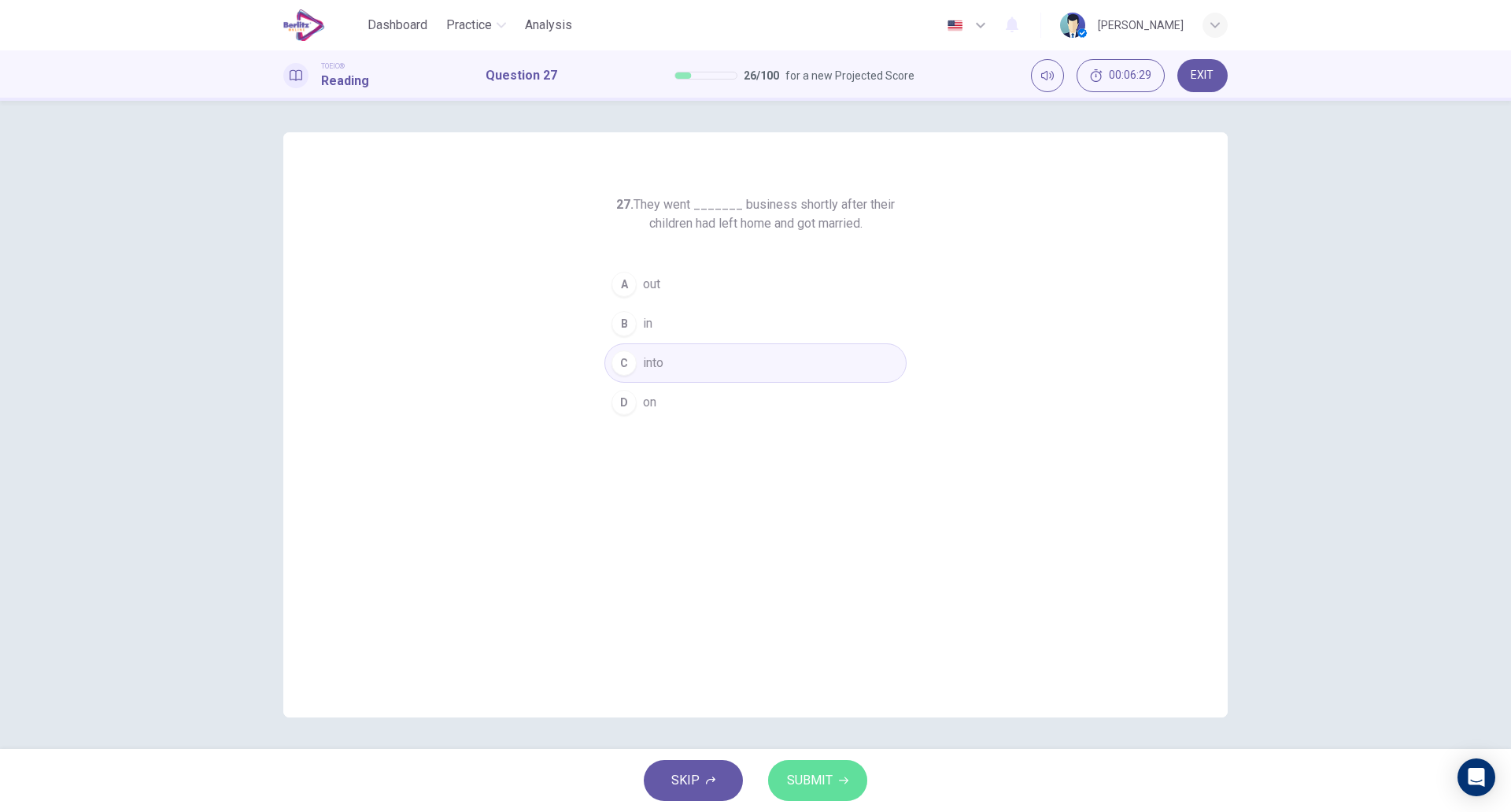
click at [821, 780] on span "SUBMIT" at bounding box center [810, 780] width 45 height 22
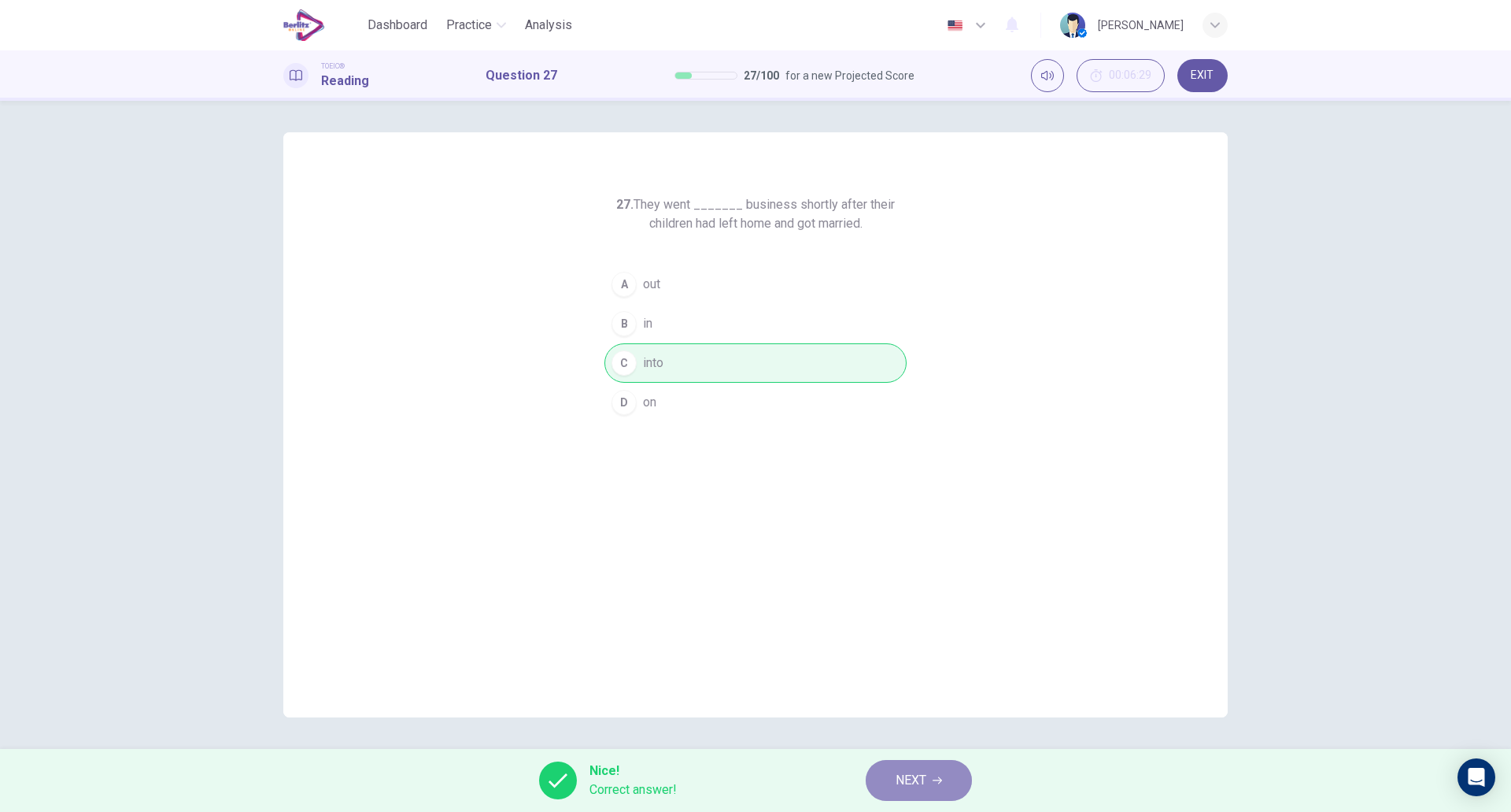
click at [900, 775] on span "NEXT" at bounding box center [911, 780] width 31 height 22
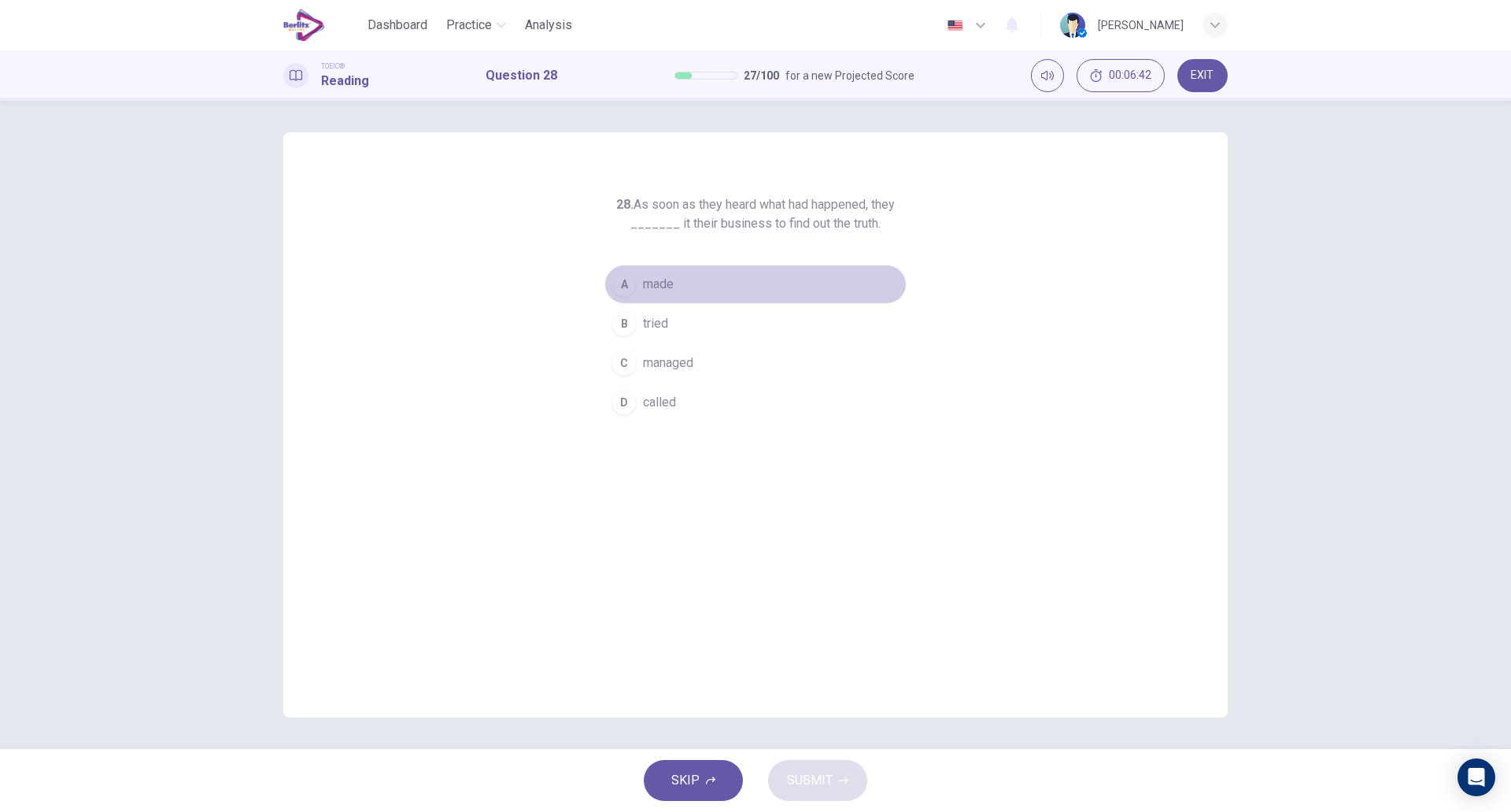
click at [674, 286] on span "made" at bounding box center [658, 284] width 31 height 19
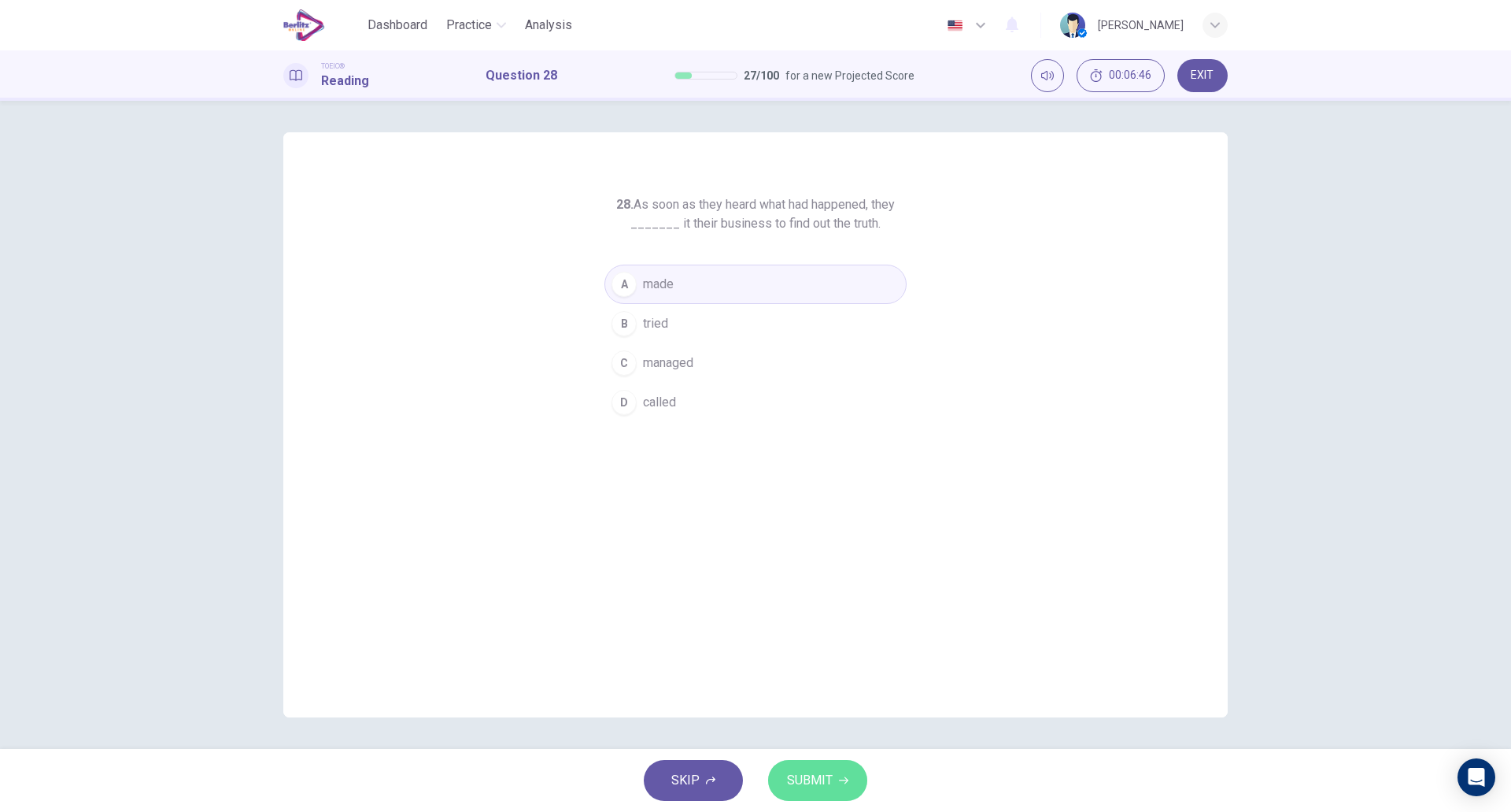
click at [808, 792] on button "SUBMIT" at bounding box center [818, 779] width 99 height 41
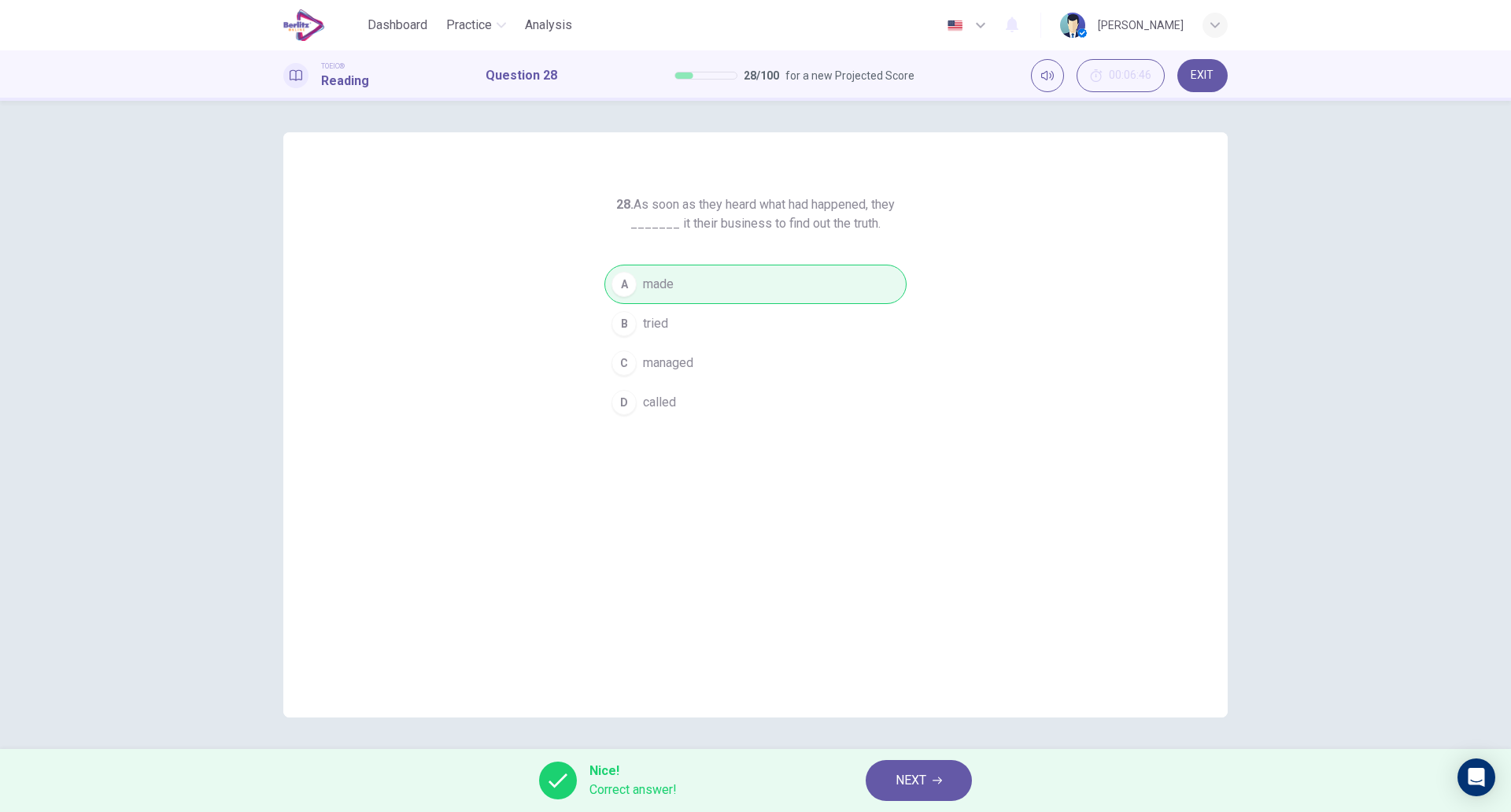
click at [921, 771] on span "NEXT" at bounding box center [911, 780] width 31 height 22
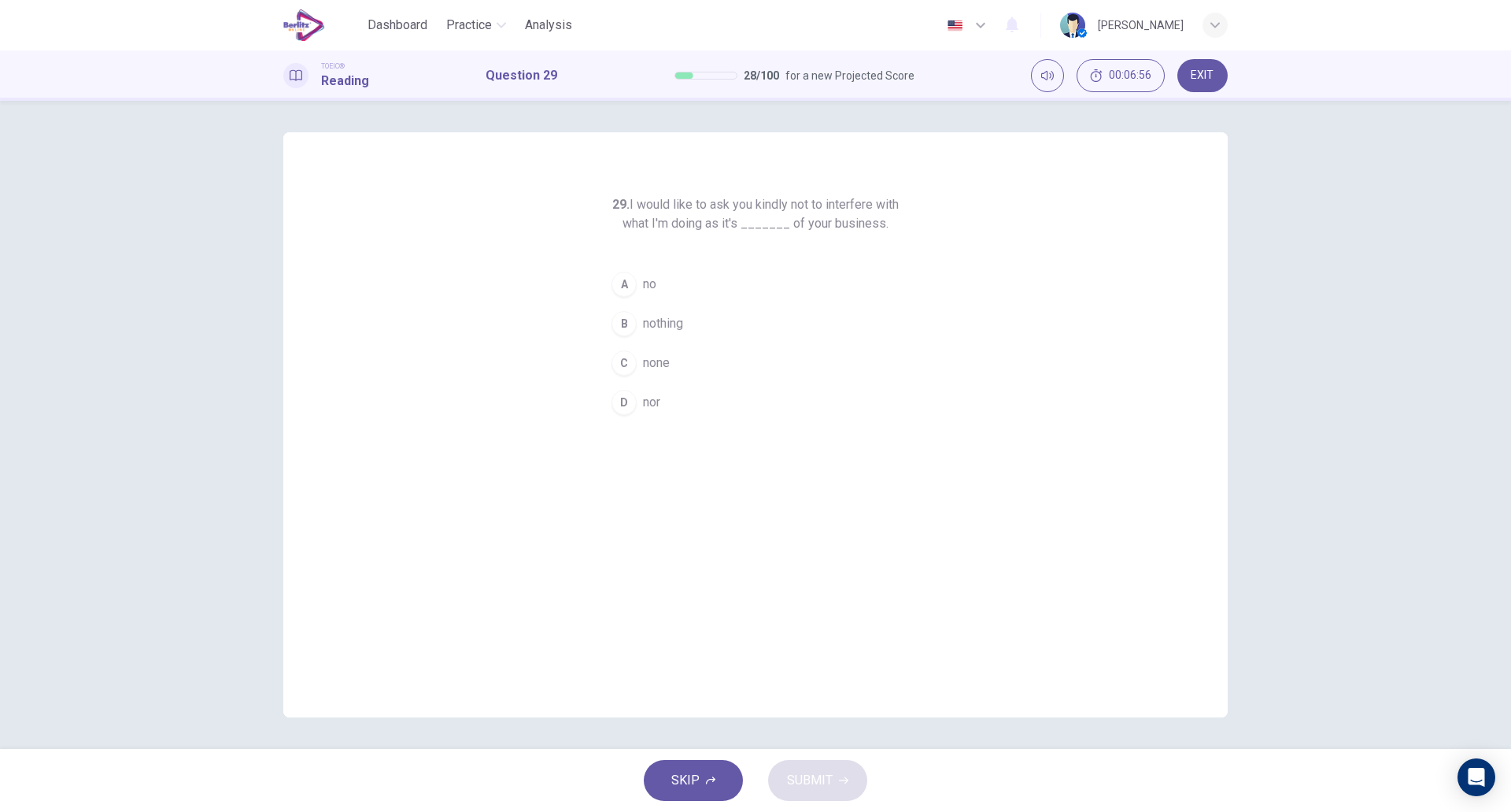
click at [598, 441] on div "29. I would like to ask you kindly not to interfere with what I'm doing as it's…" at bounding box center [755, 424] width 945 height 585
click at [689, 368] on button "C none" at bounding box center [756, 364] width 302 height 40
click at [687, 404] on button "D nor" at bounding box center [756, 402] width 302 height 40
click at [727, 301] on button "A no" at bounding box center [756, 285] width 302 height 40
click at [797, 779] on span "SUBMIT" at bounding box center [810, 780] width 45 height 22
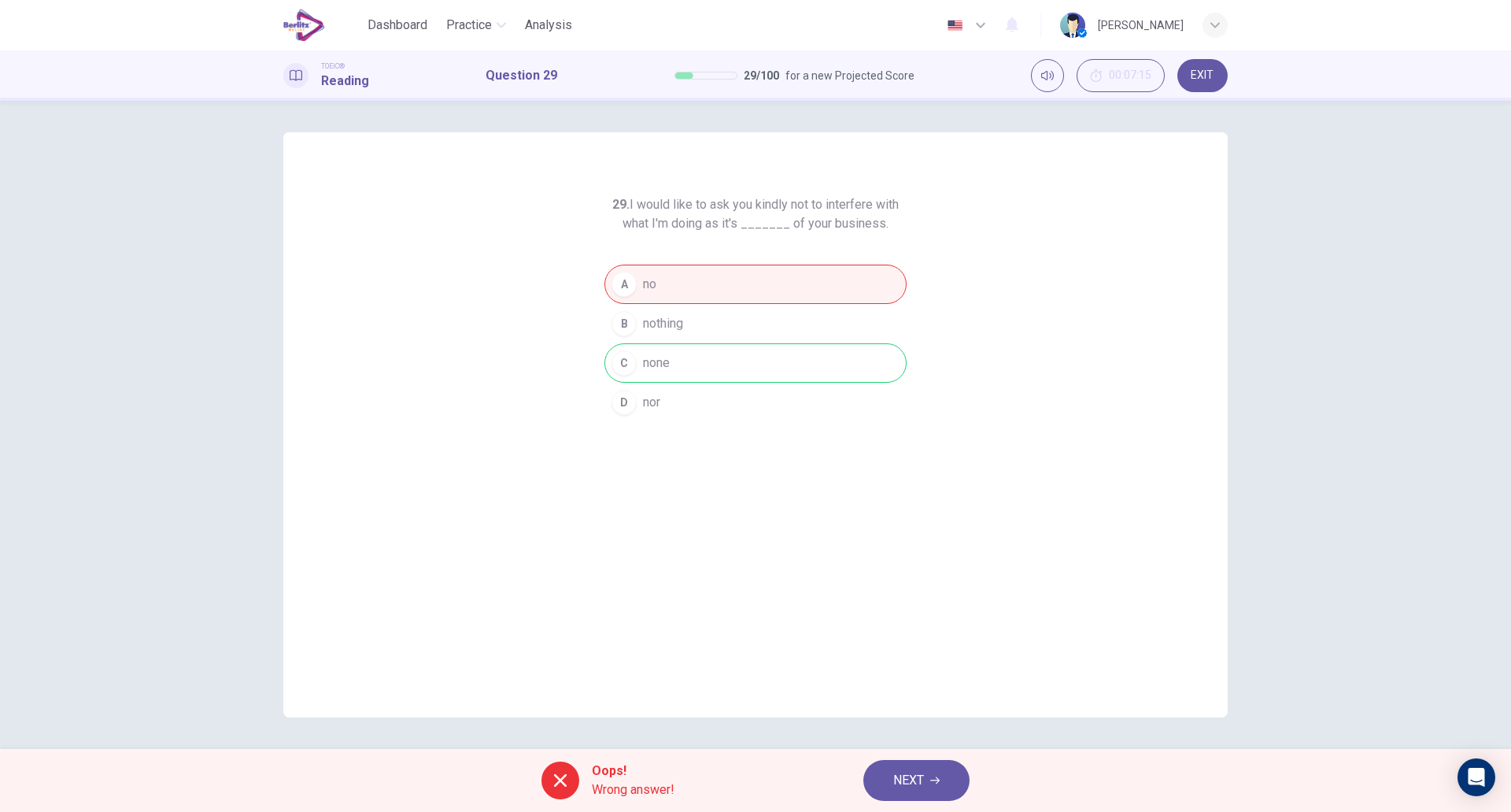
click at [484, 530] on div "29. I would like to ask you kindly not to interfere with what I'm doing as it's…" at bounding box center [755, 424] width 945 height 585
click at [909, 786] on span "NEXT" at bounding box center [909, 780] width 31 height 22
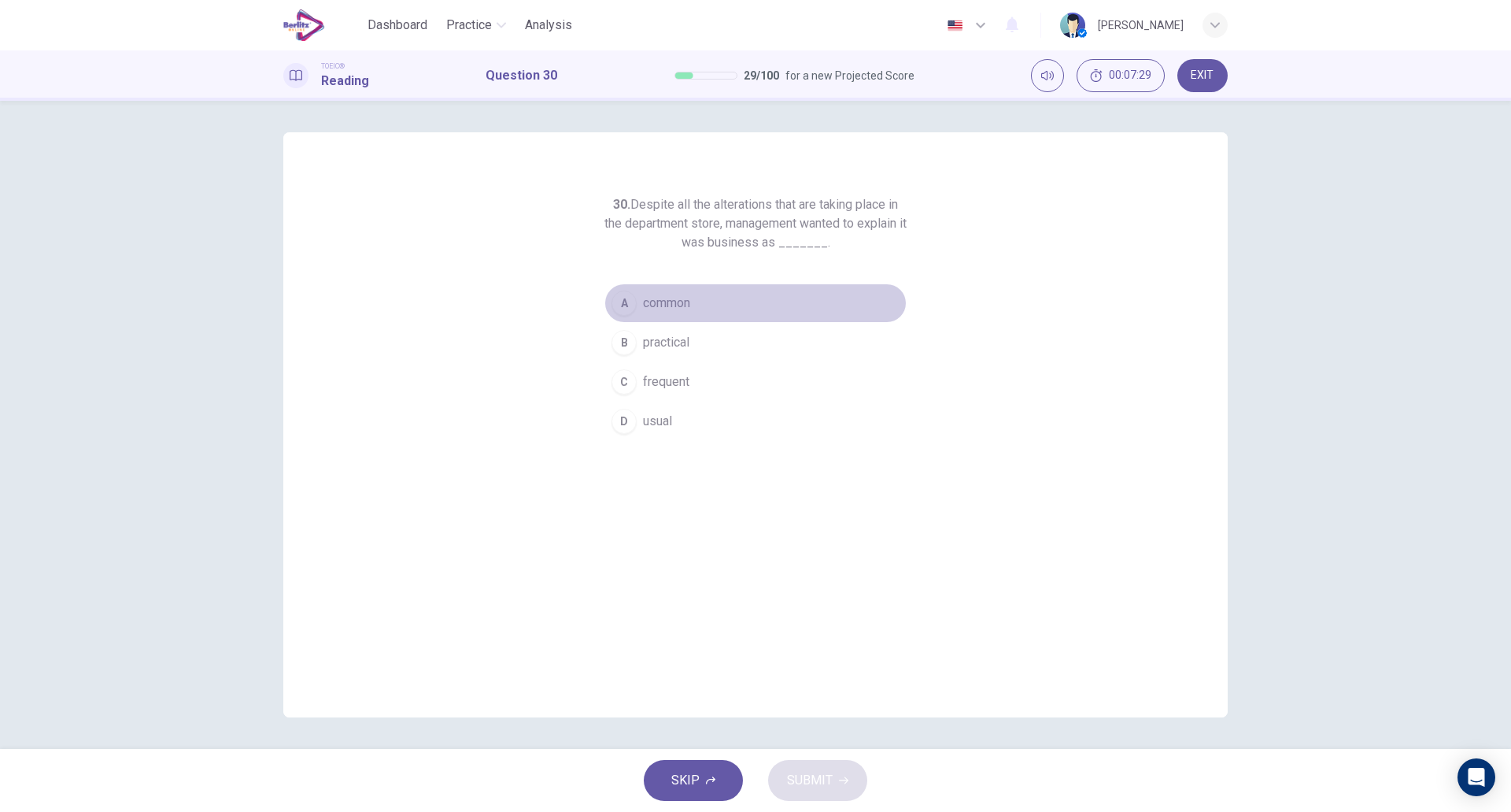
click at [676, 297] on span "common" at bounding box center [666, 303] width 47 height 19
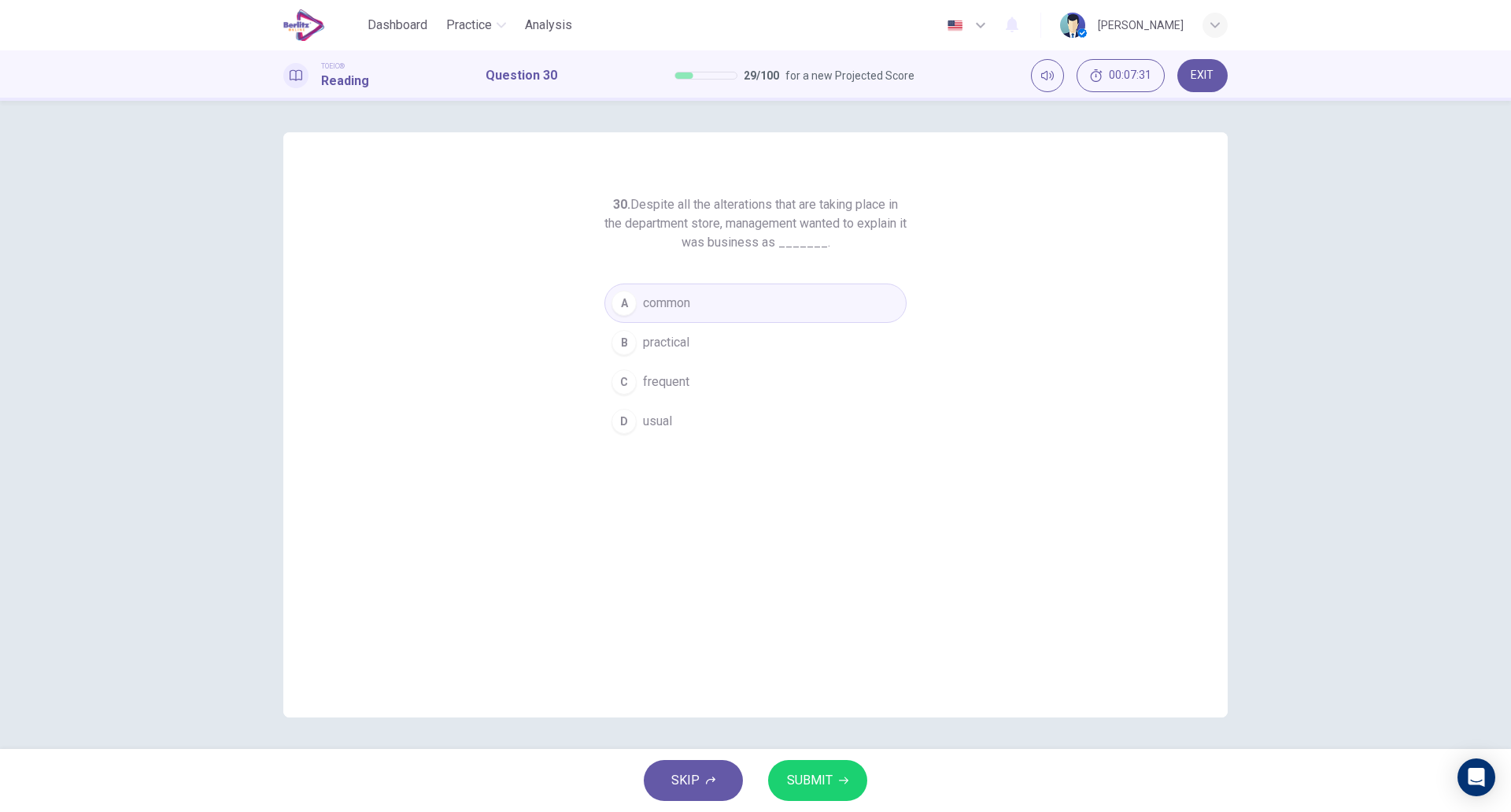
click at [807, 786] on span "SUBMIT" at bounding box center [810, 780] width 45 height 22
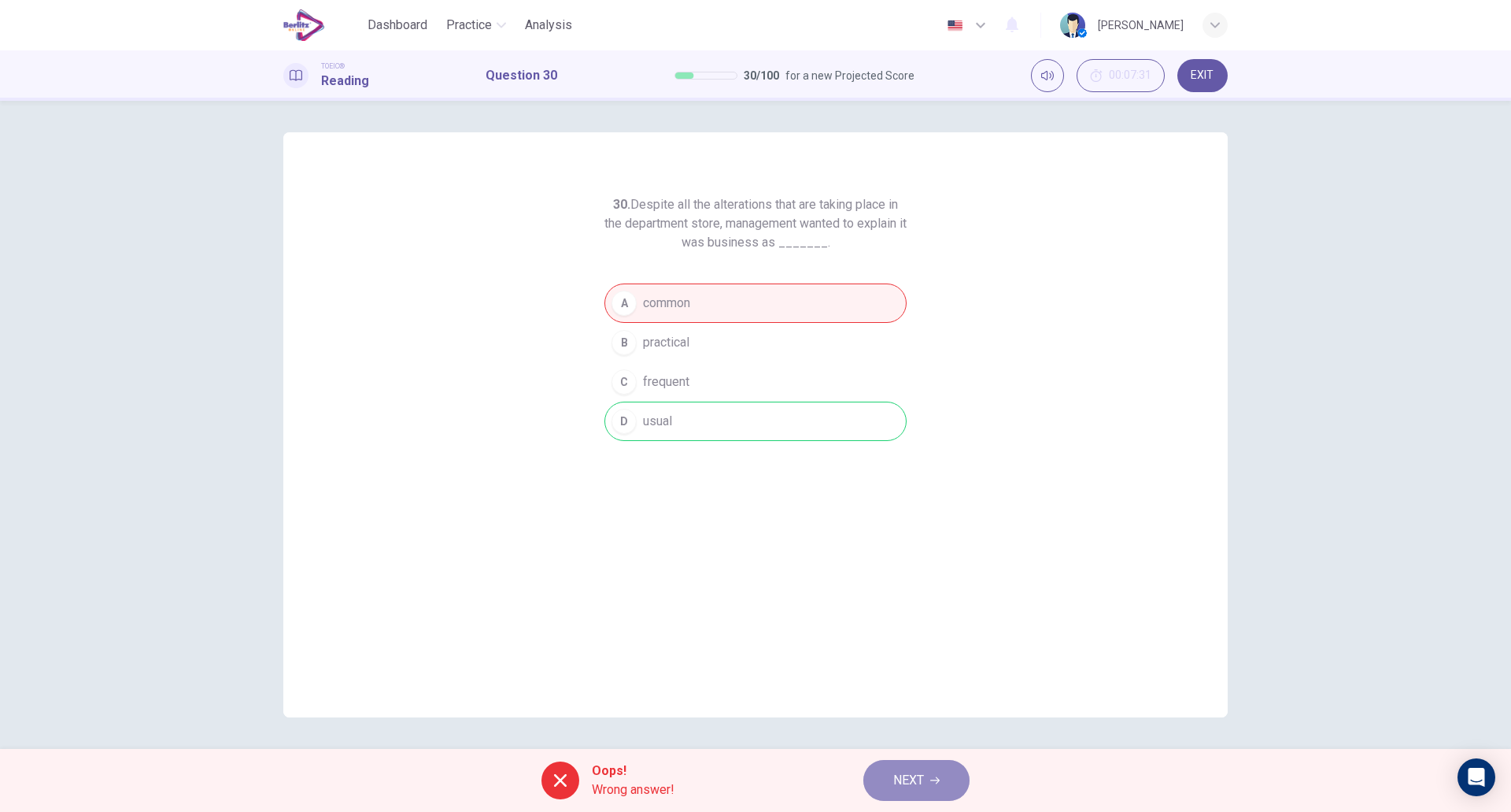
click at [930, 779] on button "NEXT" at bounding box center [917, 779] width 107 height 41
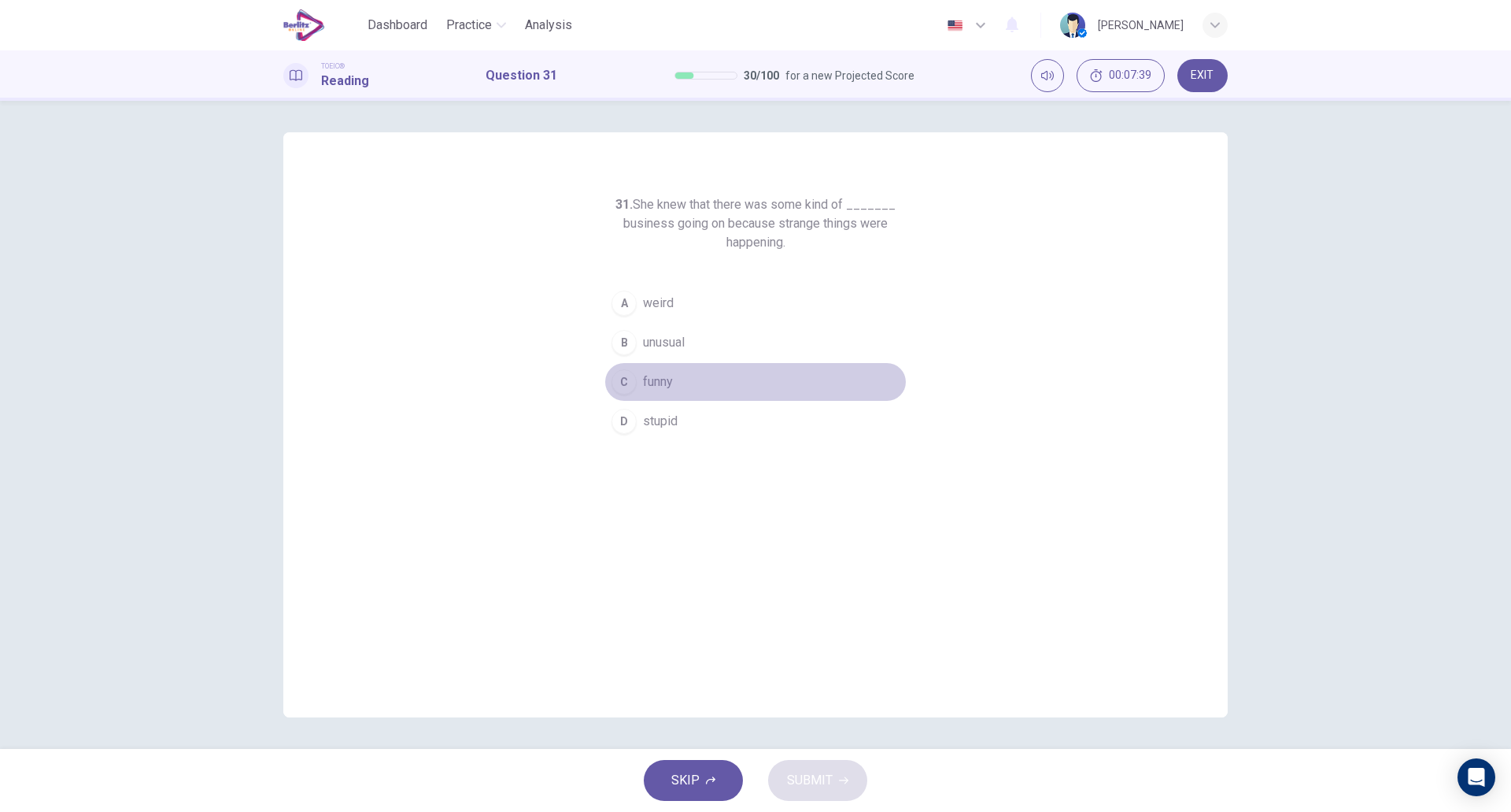
click at [719, 379] on button "C funny" at bounding box center [756, 382] width 302 height 40
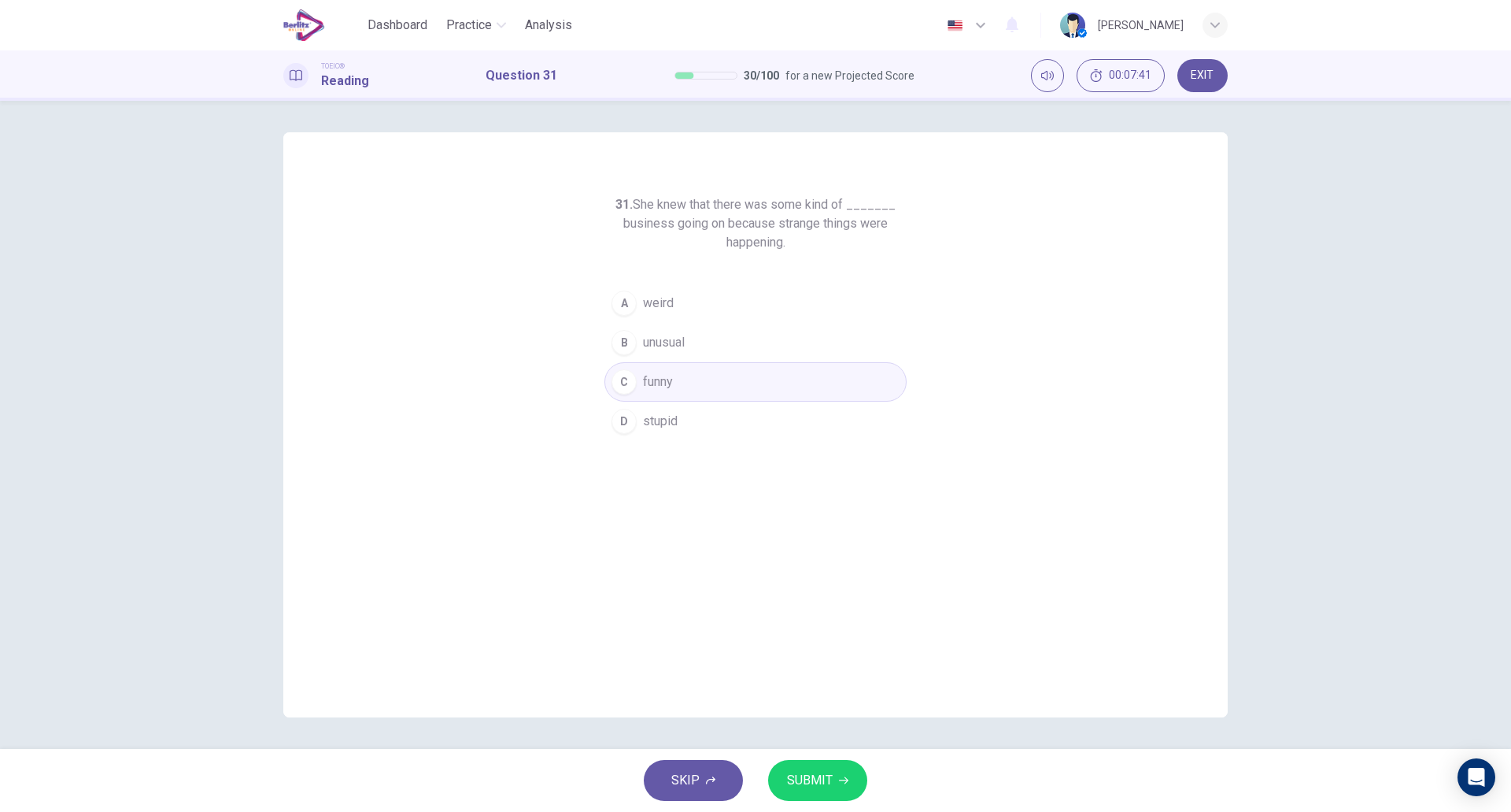
click at [832, 756] on div "SKIP SUBMIT" at bounding box center [755, 780] width 1511 height 63
click at [831, 777] on span "SUBMIT" at bounding box center [810, 780] width 45 height 22
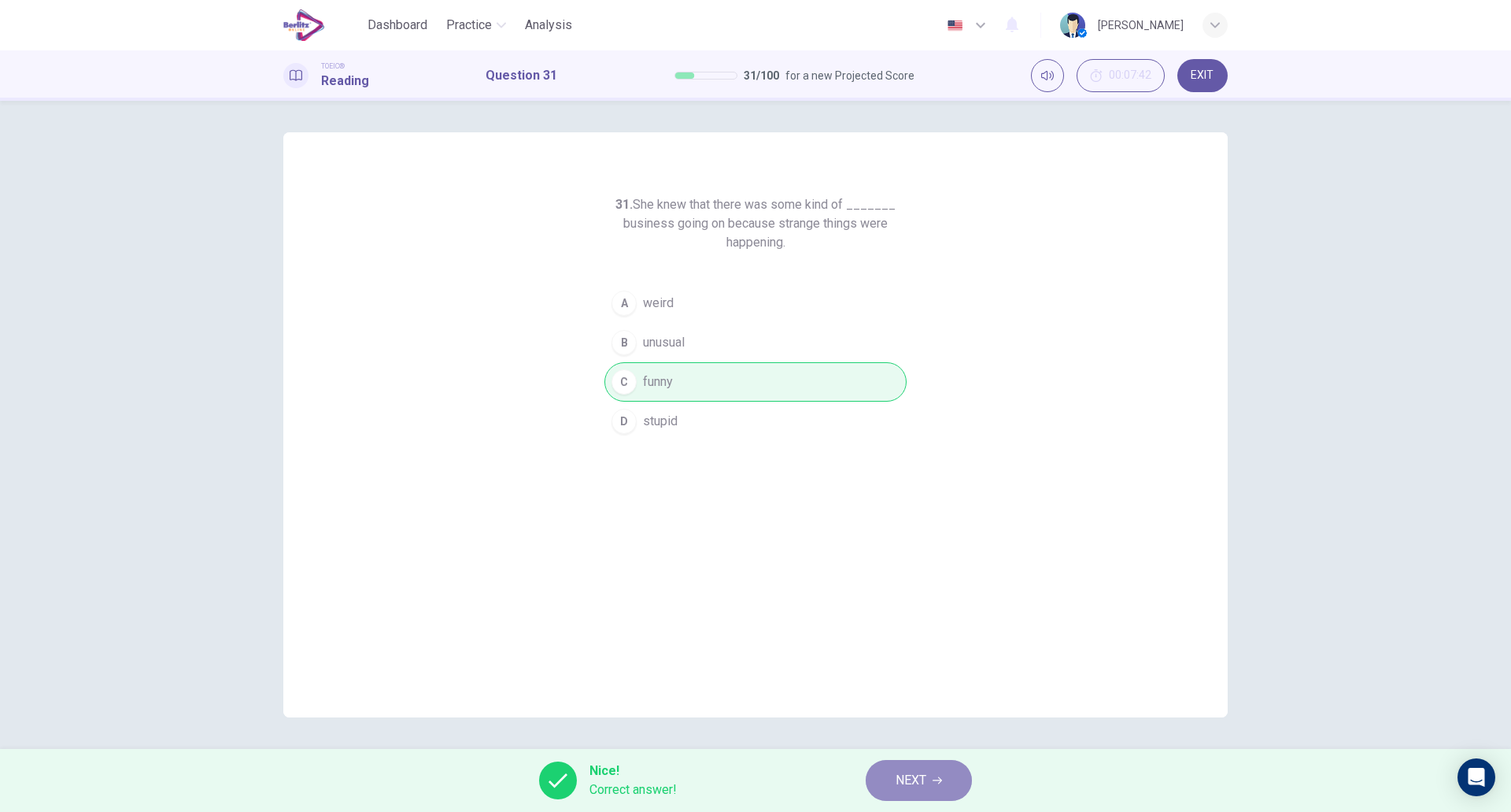
click at [949, 779] on button "NEXT" at bounding box center [920, 779] width 107 height 41
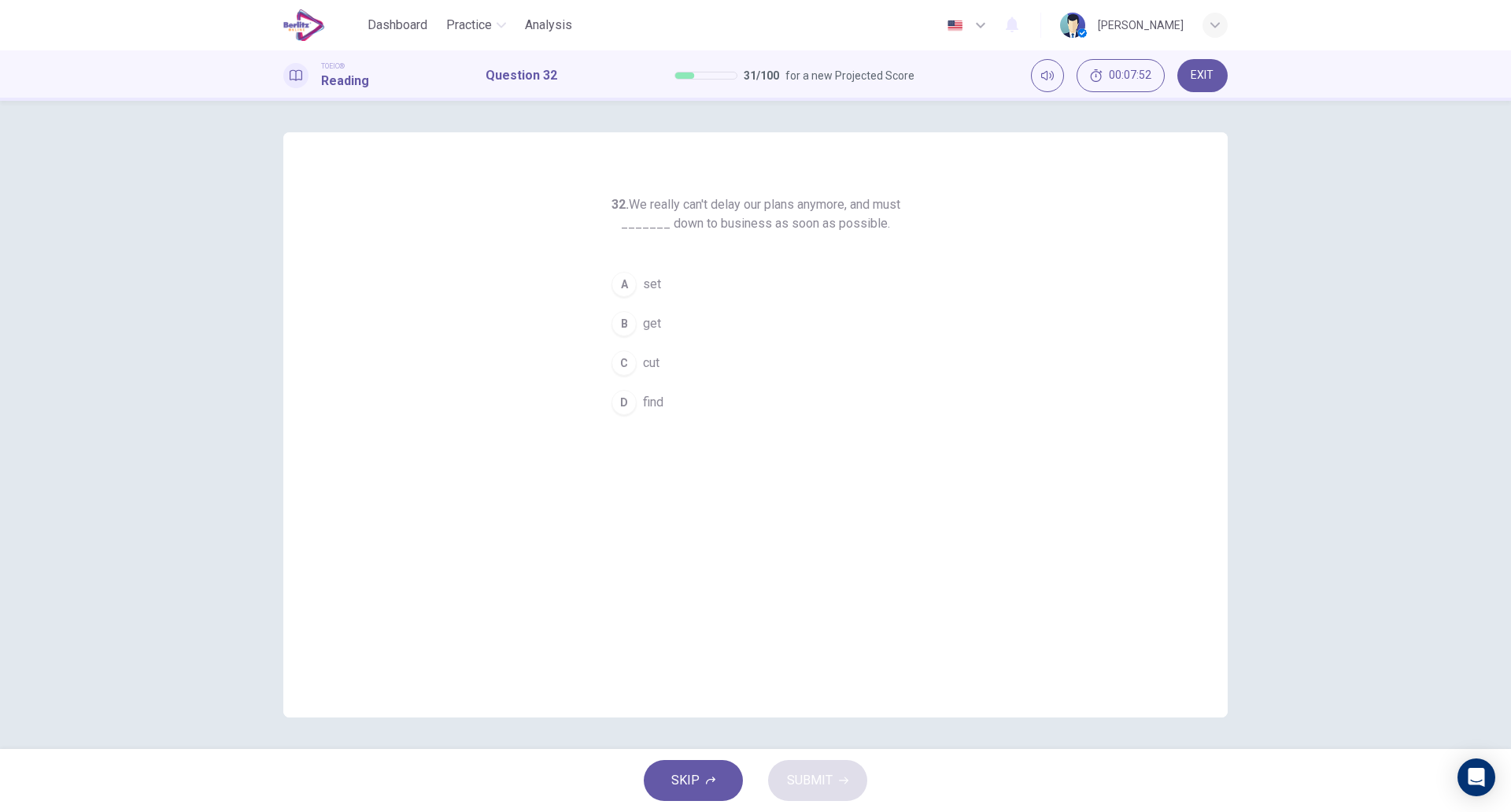
click at [670, 291] on button "A set" at bounding box center [756, 285] width 302 height 40
click at [826, 798] on button "SUBMIT" at bounding box center [818, 779] width 99 height 41
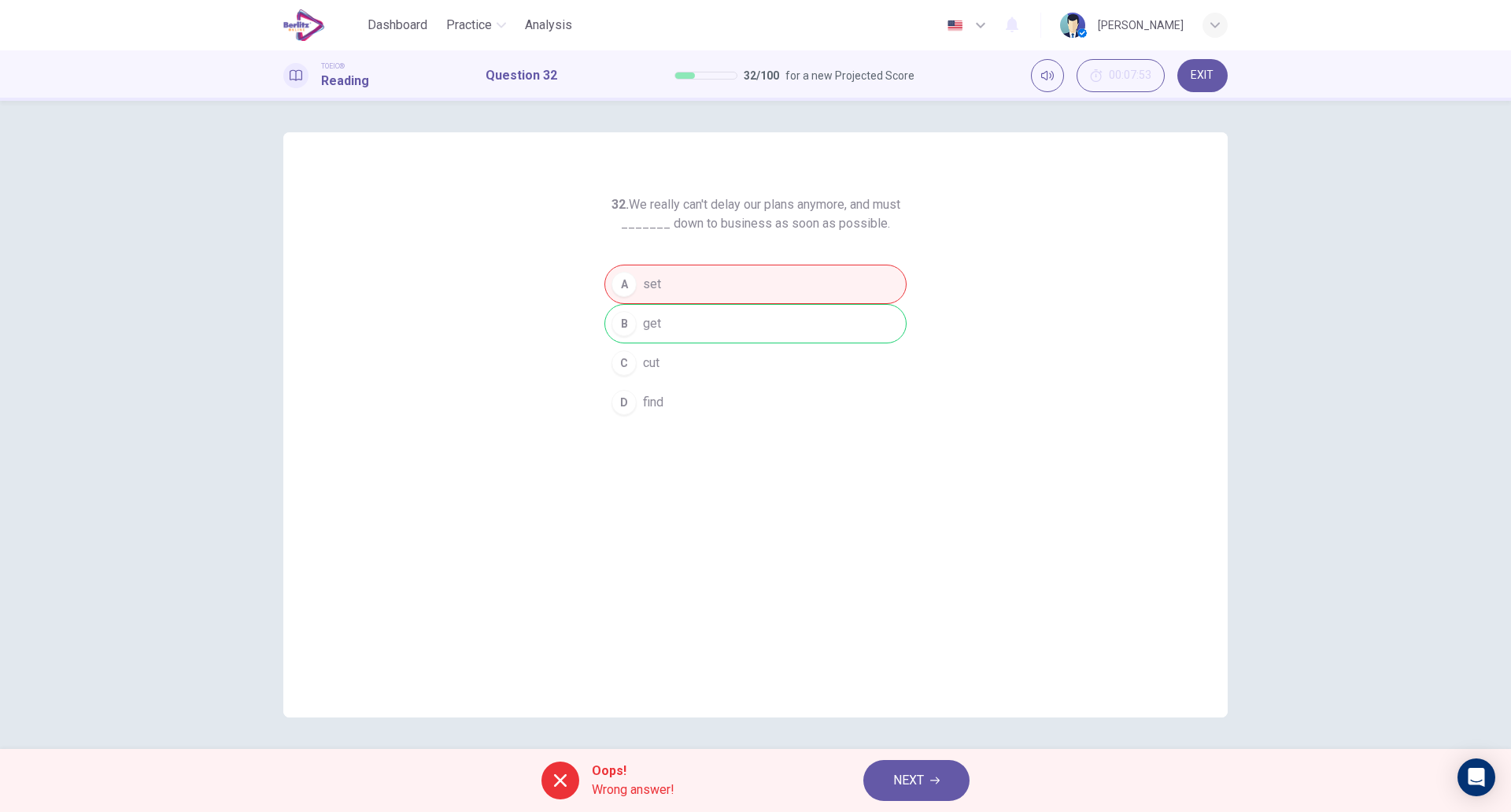
click at [916, 780] on span "NEXT" at bounding box center [909, 780] width 31 height 22
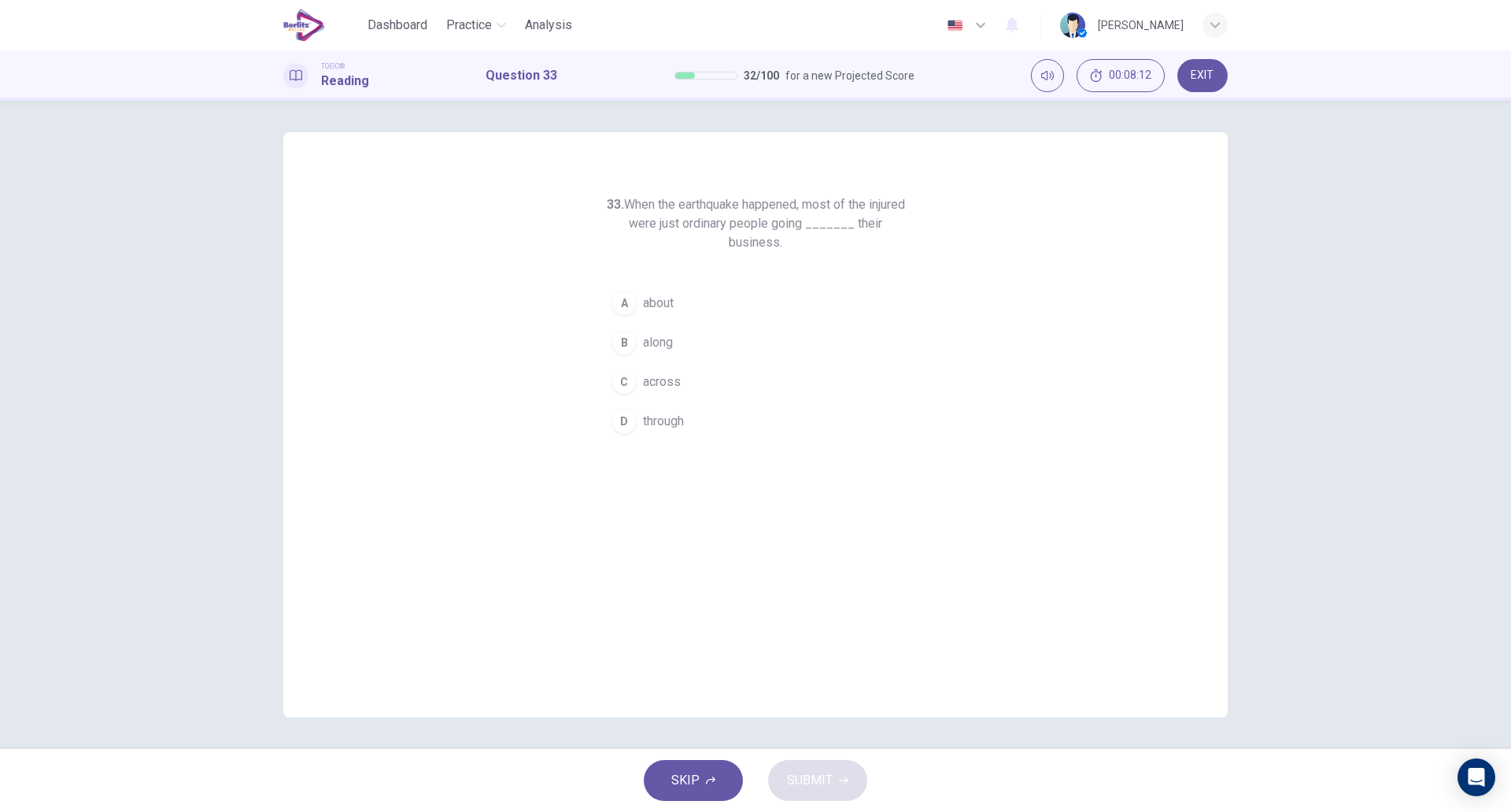
click at [700, 430] on button "D through" at bounding box center [756, 421] width 302 height 40
click at [833, 789] on button "SUBMIT" at bounding box center [818, 779] width 99 height 41
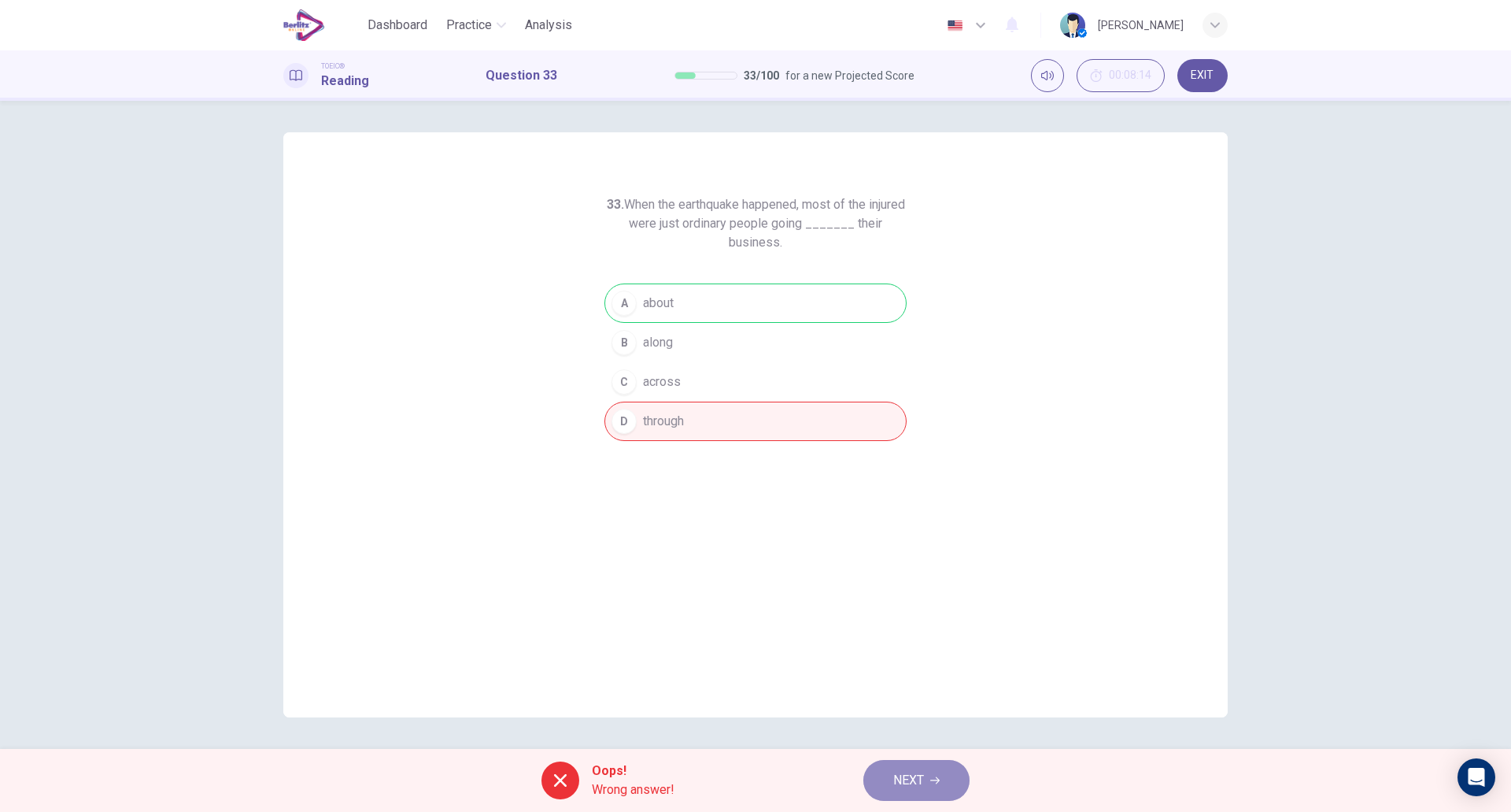
click at [901, 784] on span "NEXT" at bounding box center [909, 780] width 31 height 22
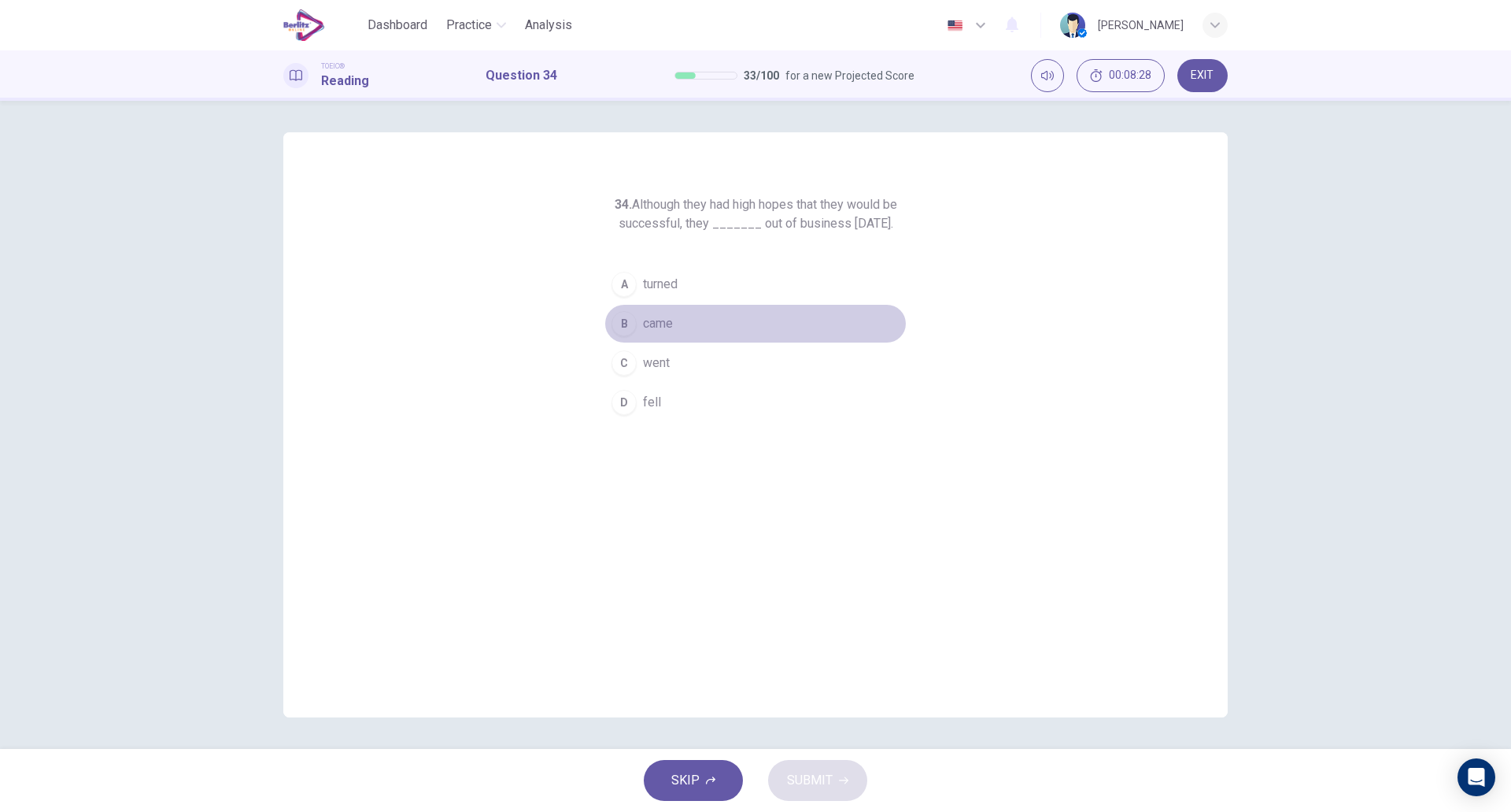
click at [654, 333] on span "came" at bounding box center [657, 323] width 30 height 19
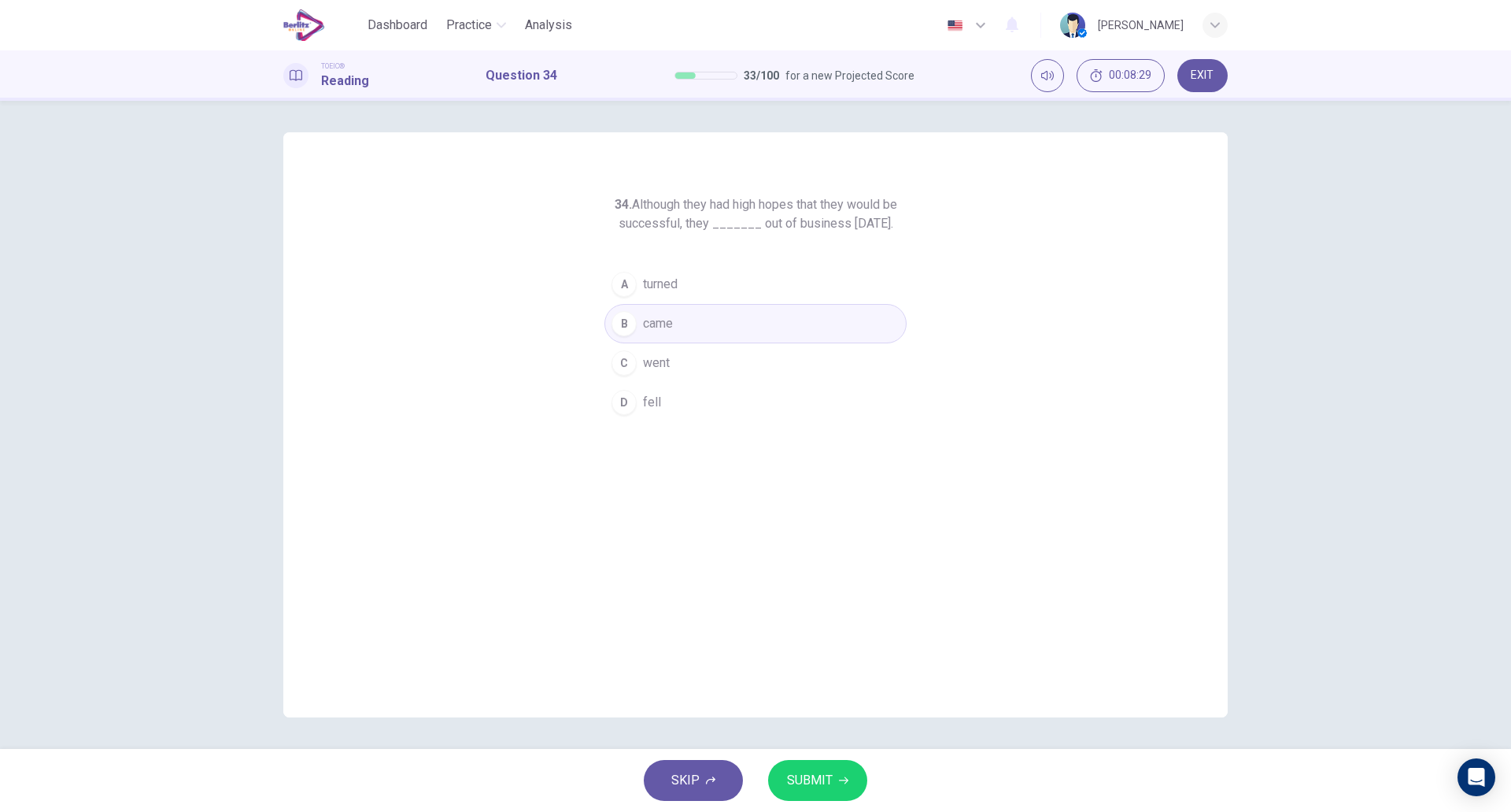
click at [799, 770] on span "SUBMIT" at bounding box center [810, 780] width 45 height 22
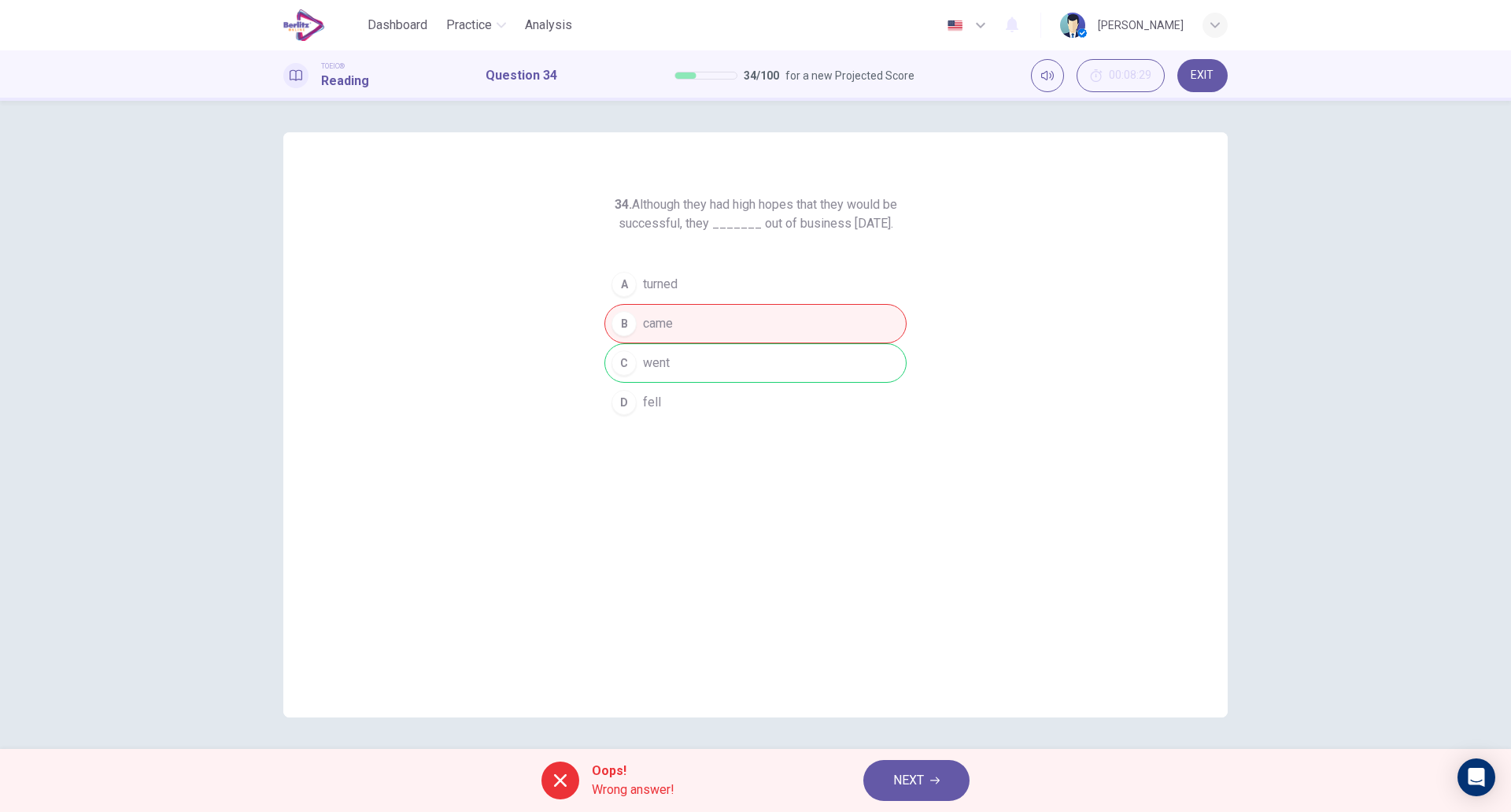
click at [854, 546] on div "34. Although they had high hopes that they would be successful, they _______ ou…" at bounding box center [755, 424] width 945 height 585
click at [899, 769] on button "NEXT" at bounding box center [917, 779] width 107 height 41
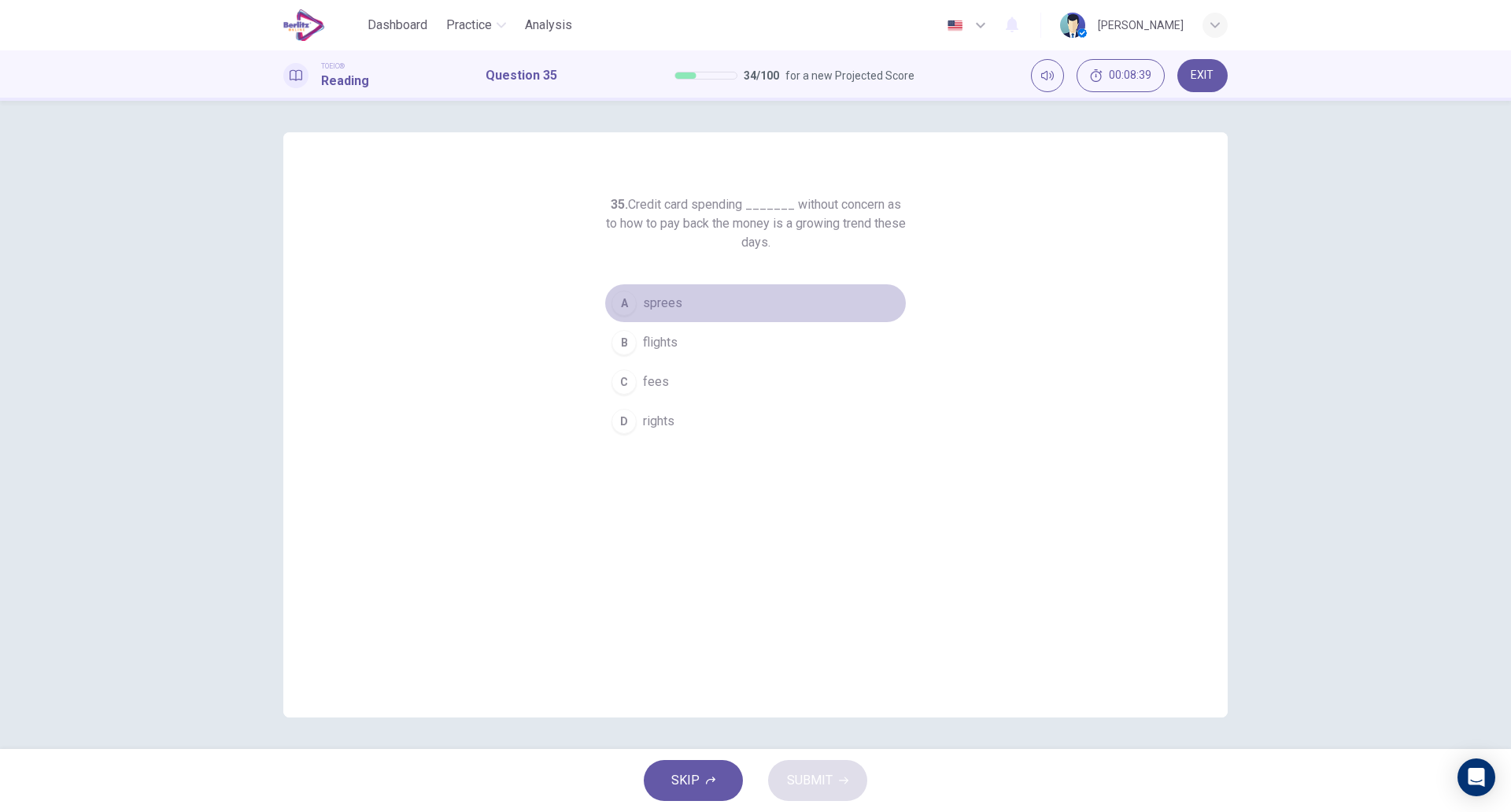
click at [689, 307] on button "A sprees" at bounding box center [756, 303] width 302 height 40
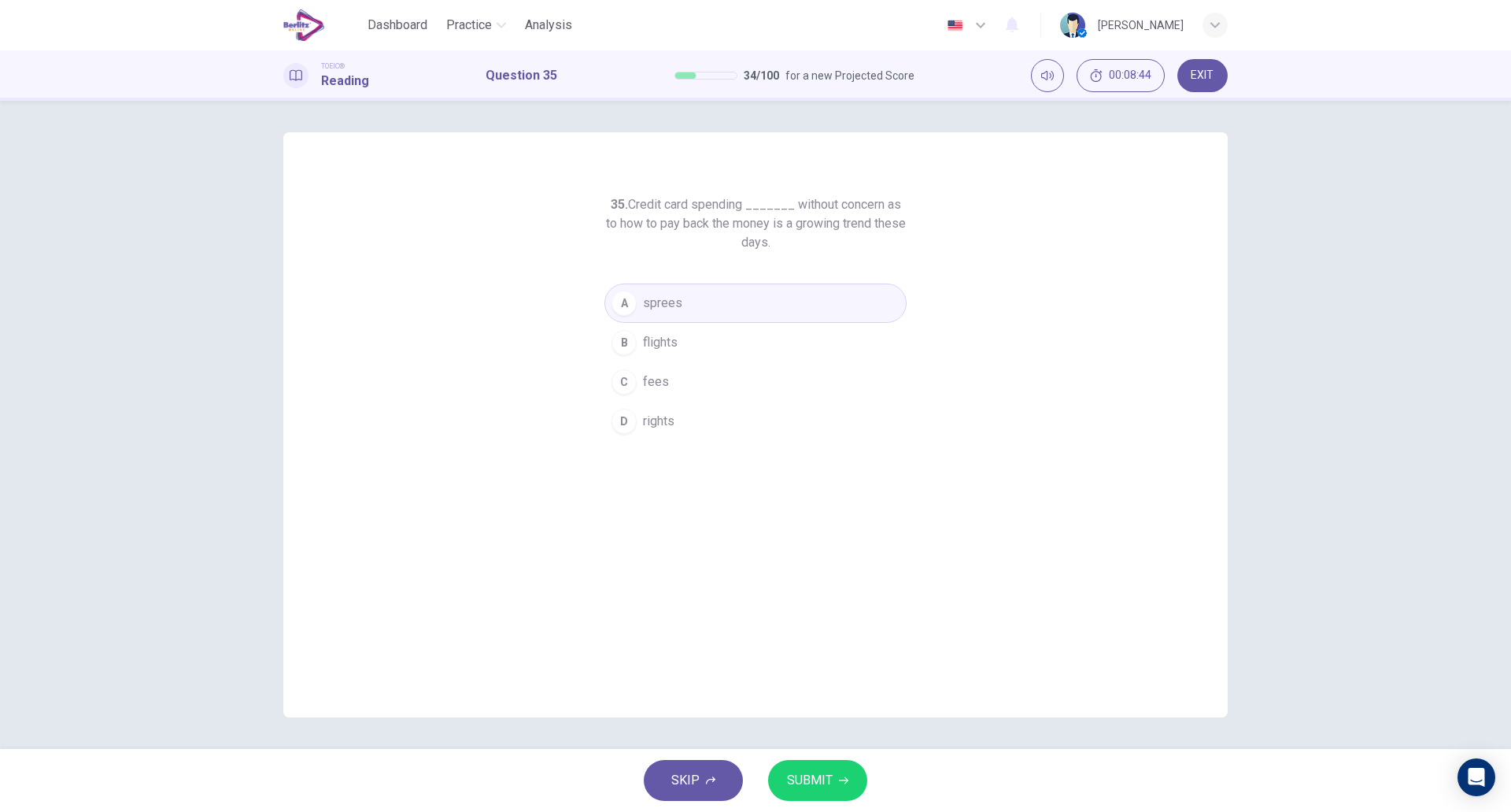
click at [816, 789] on span "SUBMIT" at bounding box center [810, 780] width 45 height 22
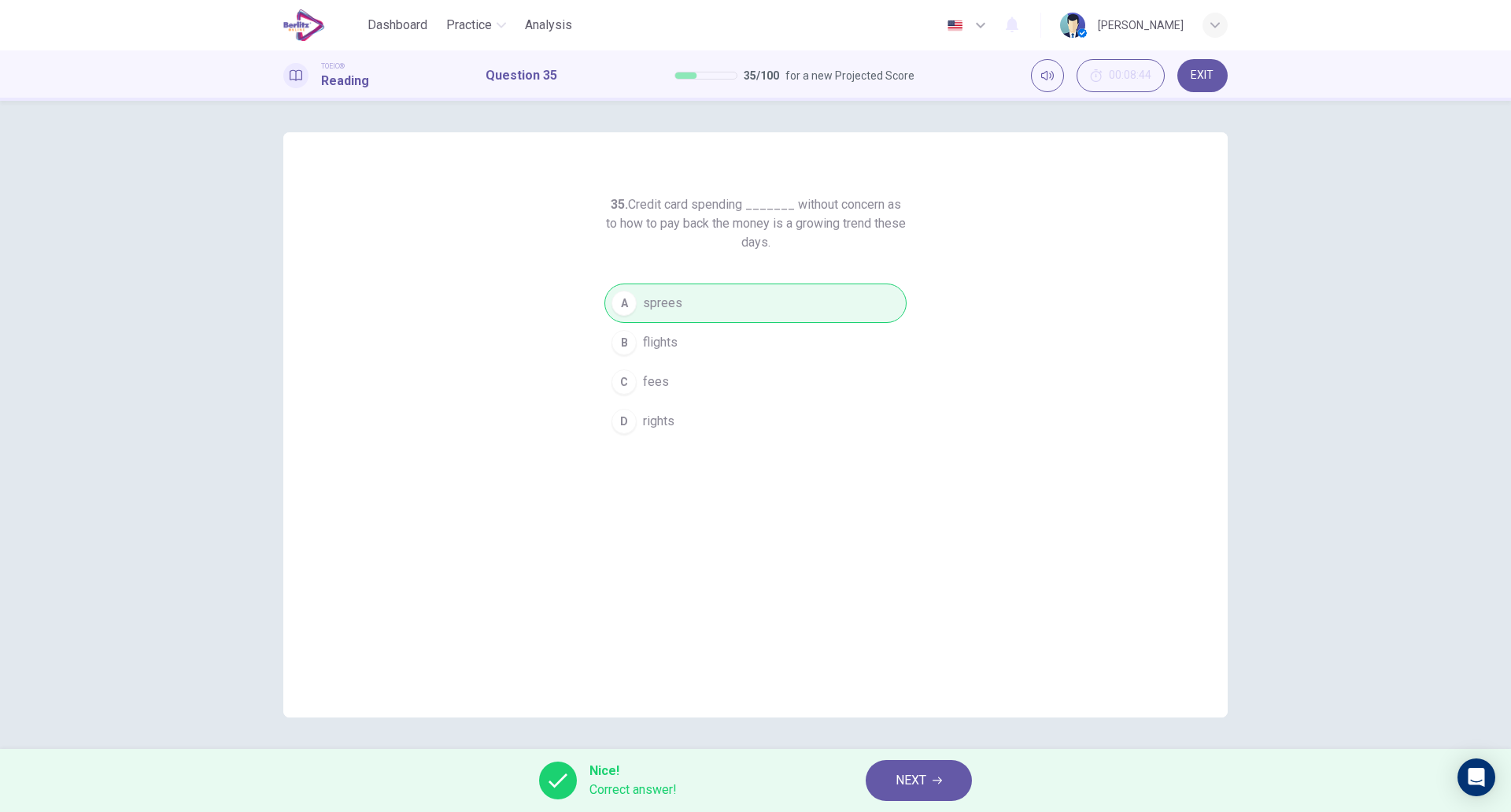
click at [919, 774] on span "NEXT" at bounding box center [911, 780] width 31 height 22
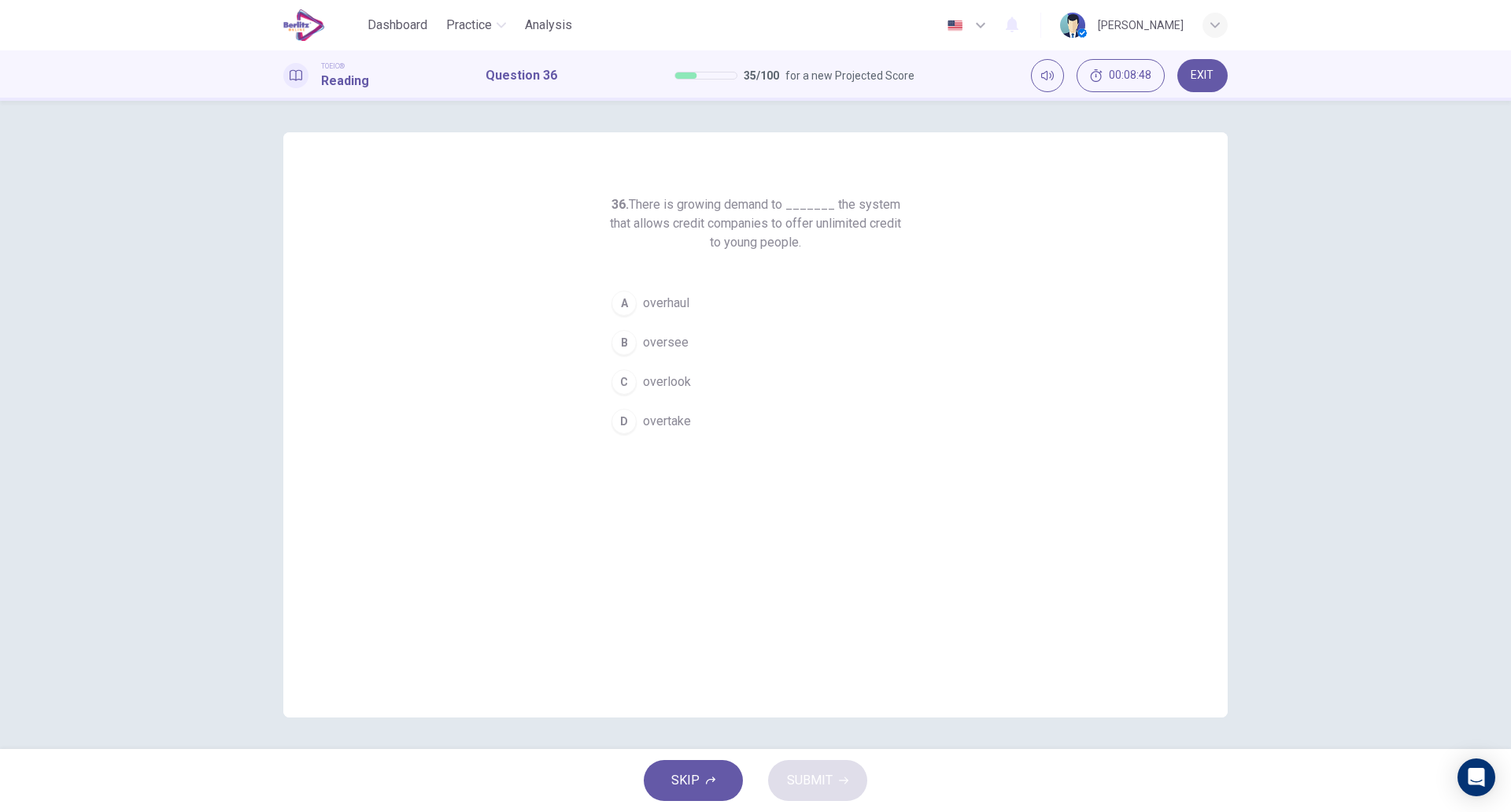
click at [700, 316] on button "A overhaul" at bounding box center [756, 303] width 302 height 40
click at [825, 764] on button "SUBMIT" at bounding box center [818, 779] width 99 height 41
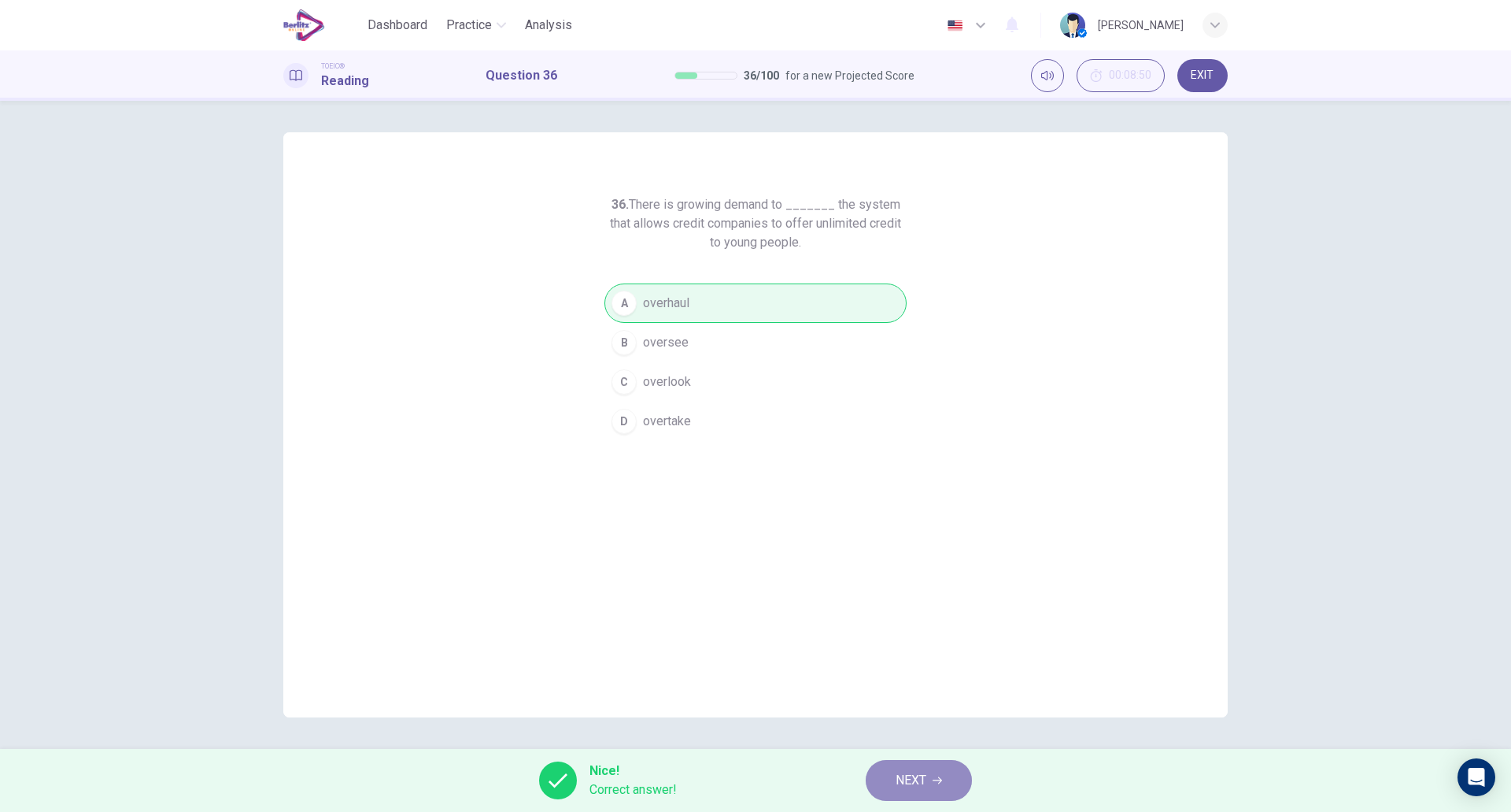
click at [904, 768] on button "NEXT" at bounding box center [920, 779] width 107 height 41
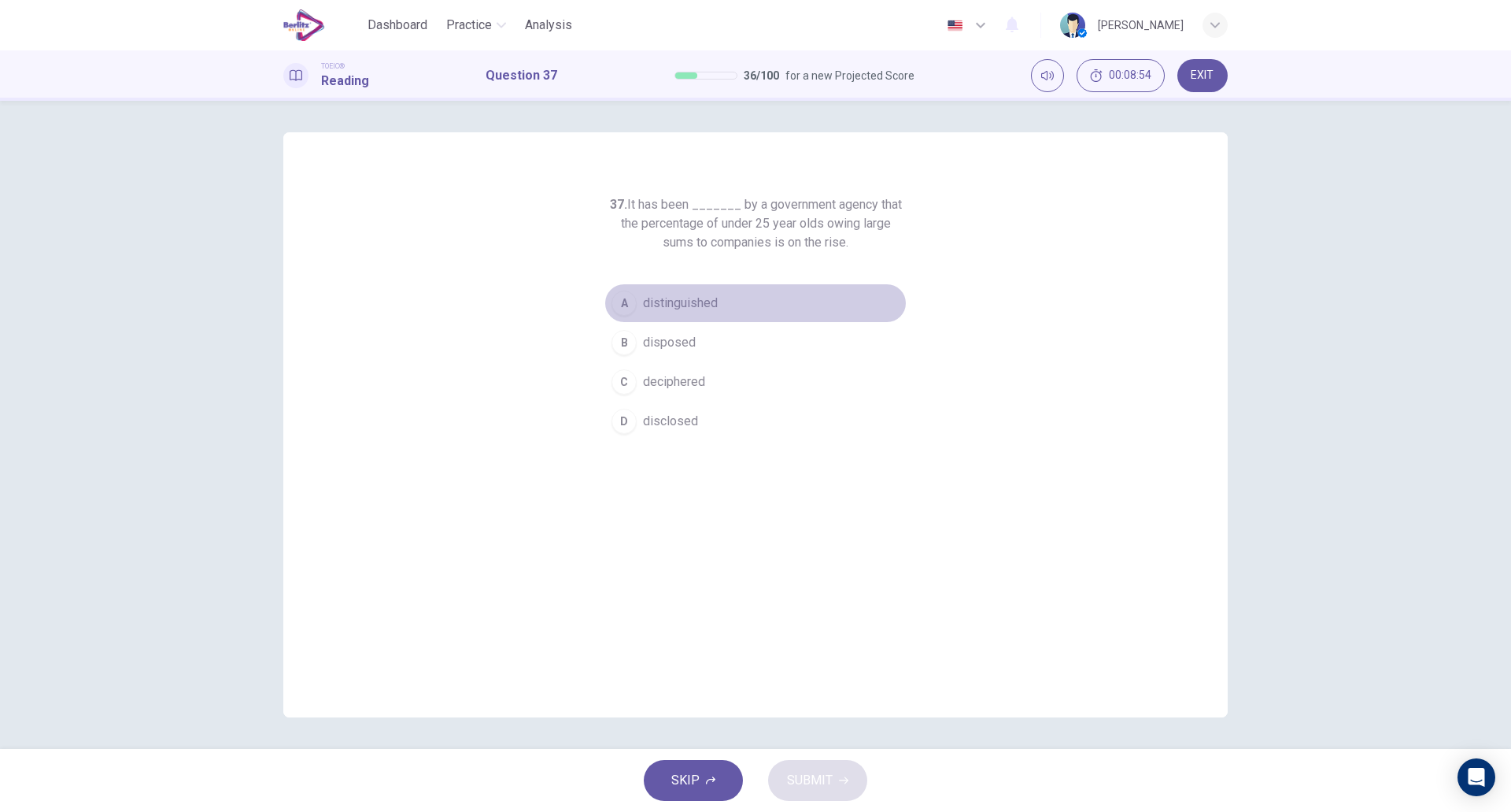
click at [719, 309] on button "A distinguished" at bounding box center [756, 303] width 302 height 40
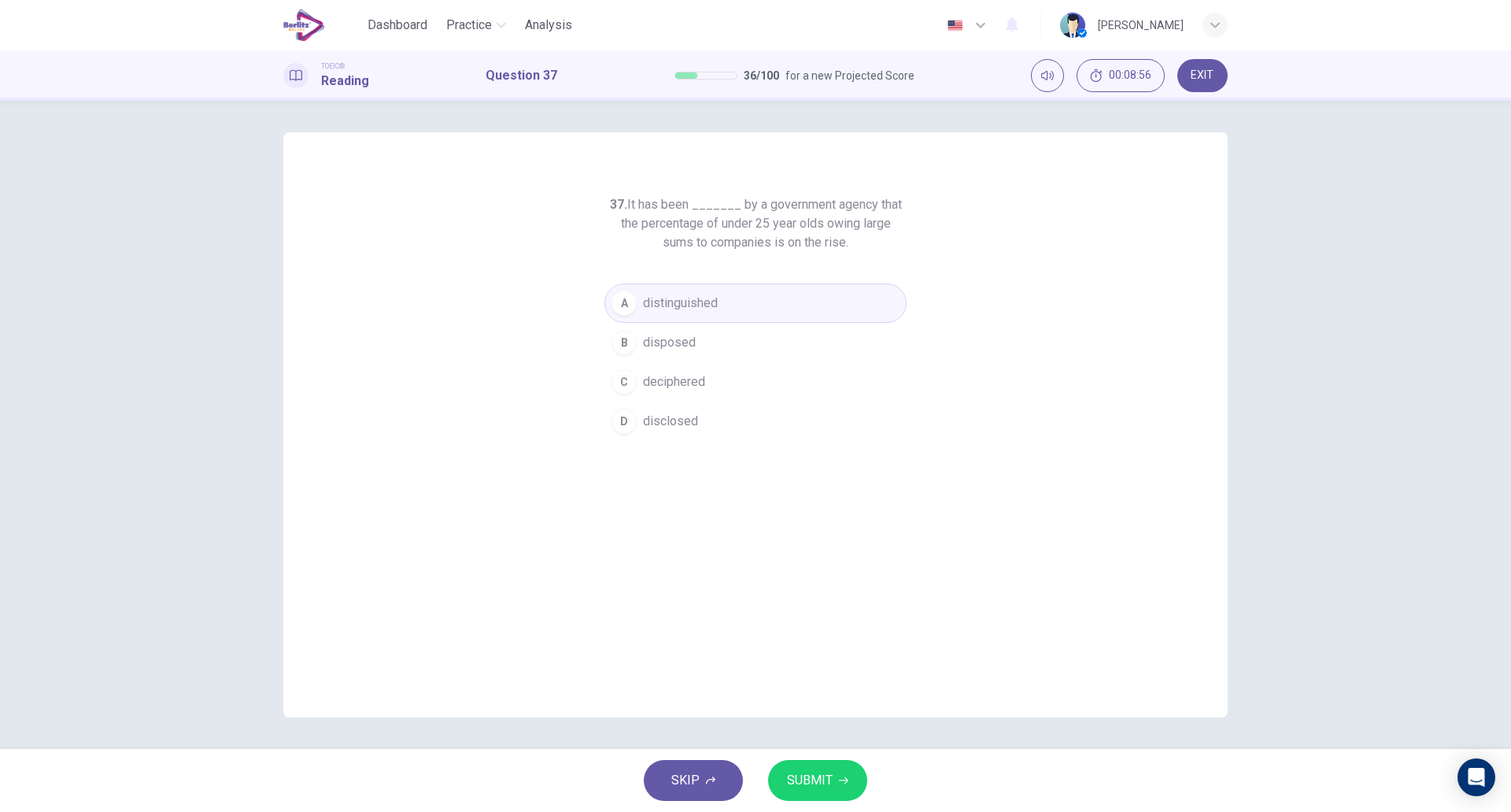
click at [808, 771] on span "SUBMIT" at bounding box center [810, 780] width 45 height 22
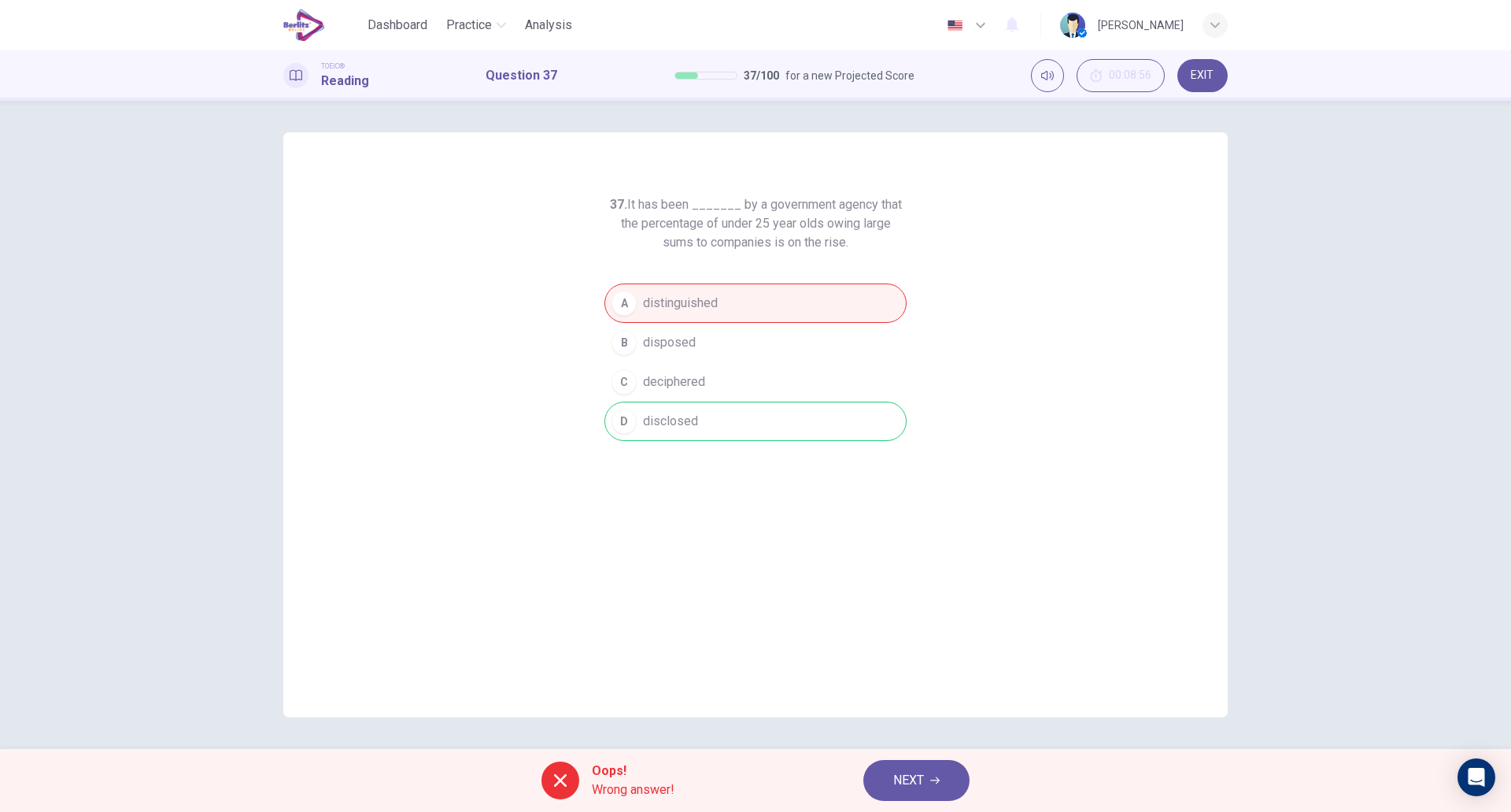
click at [890, 773] on button "NEXT" at bounding box center [917, 779] width 107 height 41
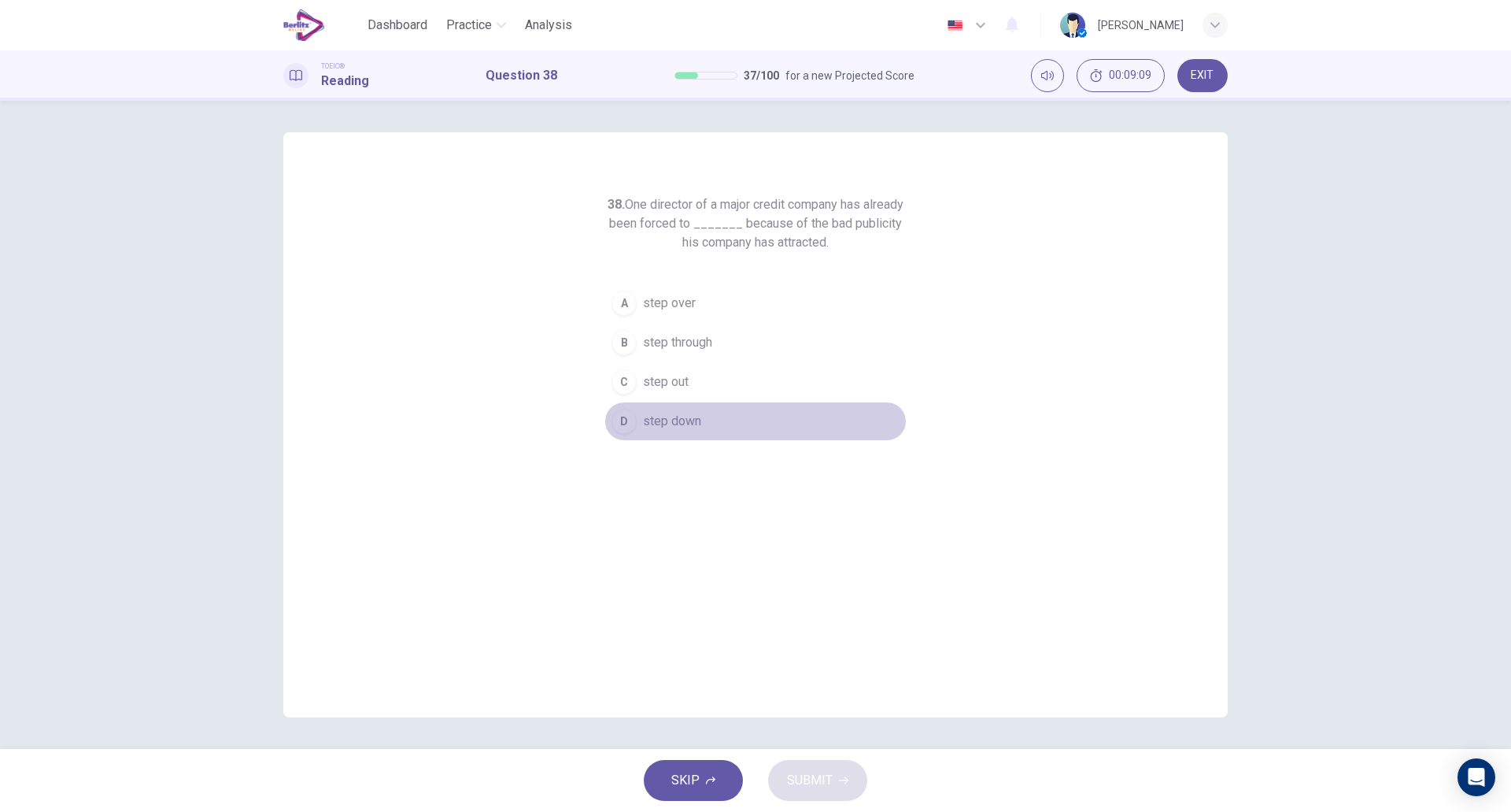
click at [712, 421] on button "D step down" at bounding box center [756, 421] width 302 height 40
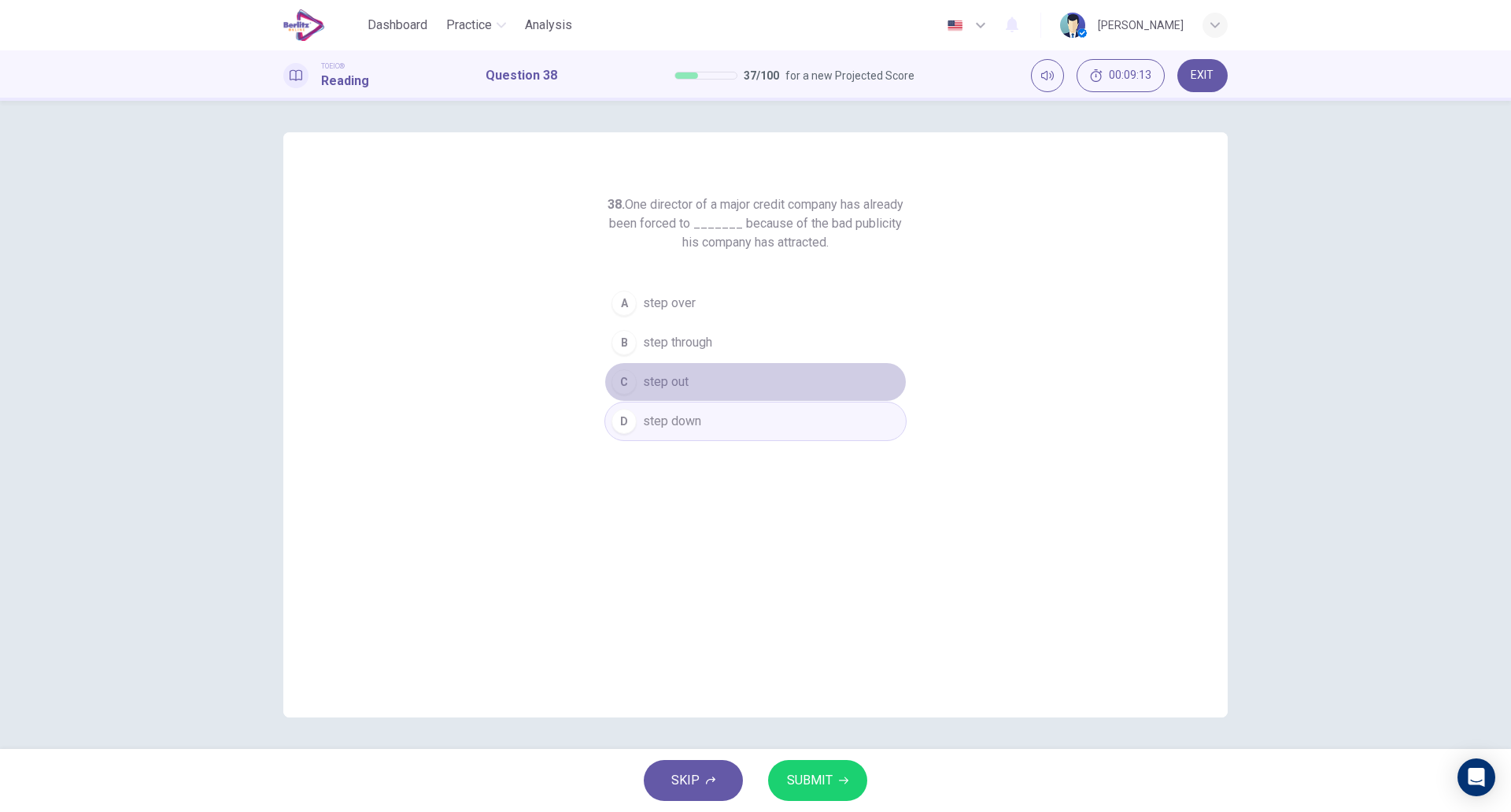
click at [678, 387] on span "step out" at bounding box center [666, 382] width 45 height 19
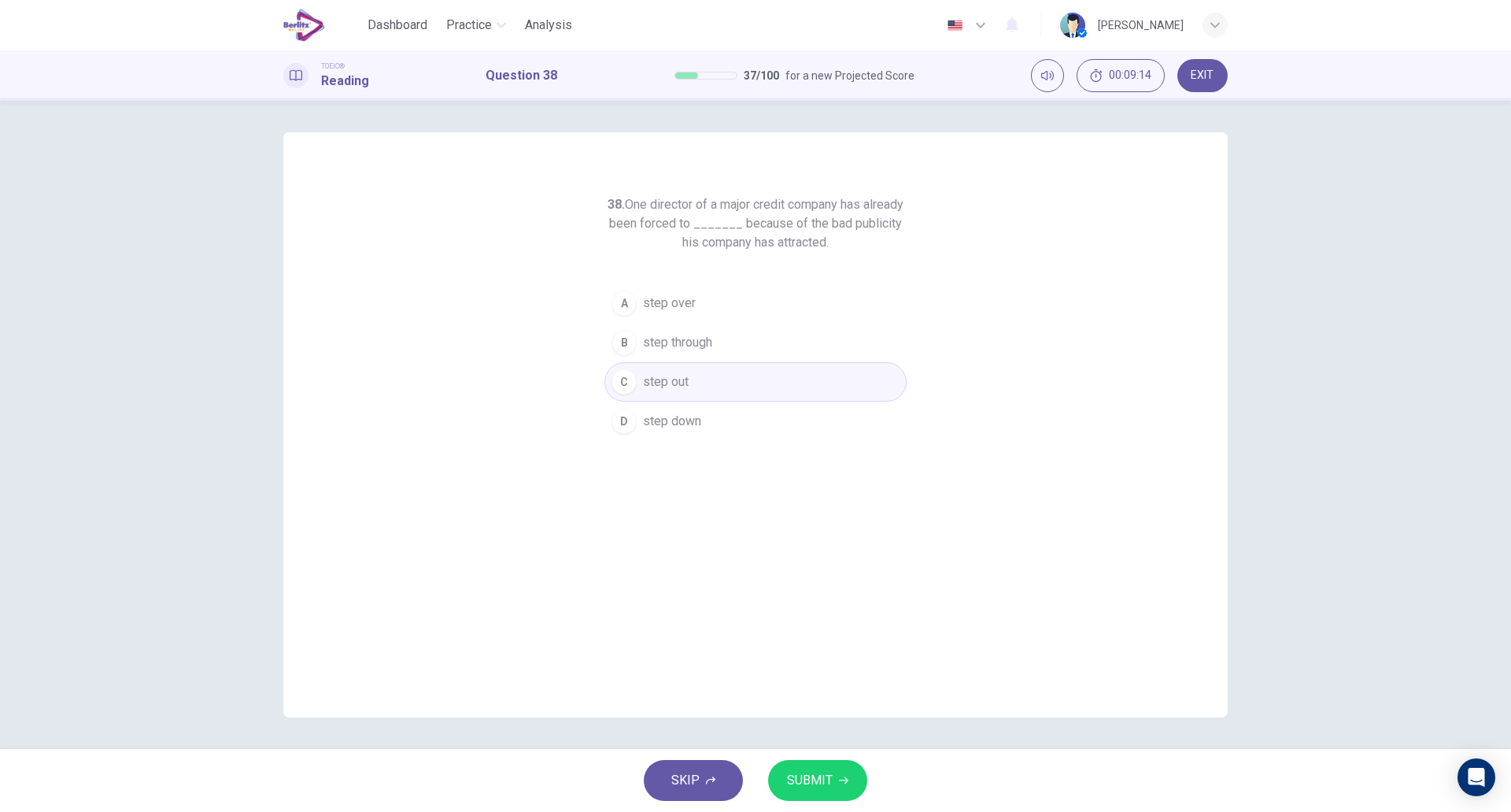
click at [817, 772] on span "SUBMIT" at bounding box center [810, 780] width 45 height 22
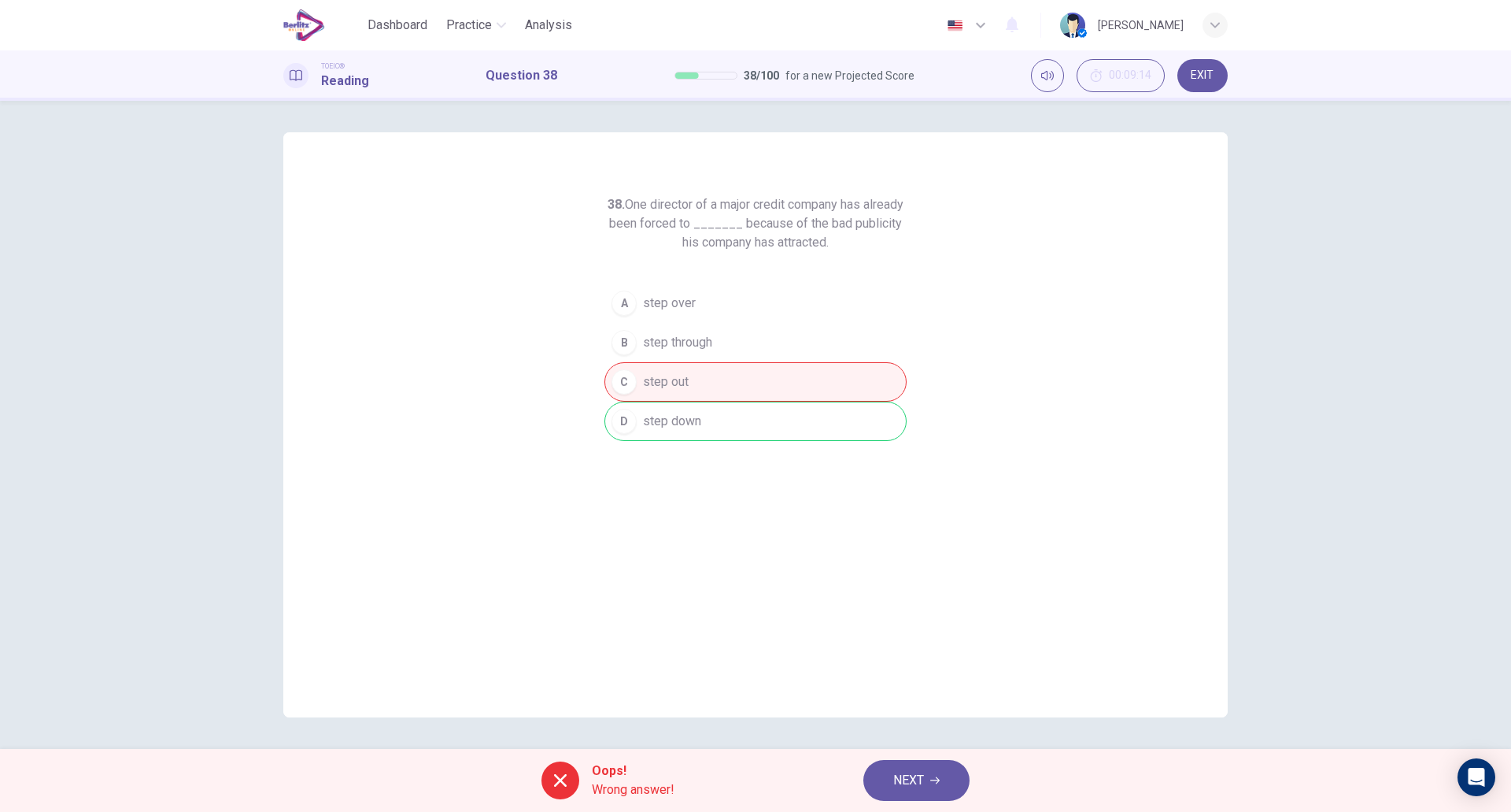
click at [924, 770] on span "NEXT" at bounding box center [909, 780] width 31 height 22
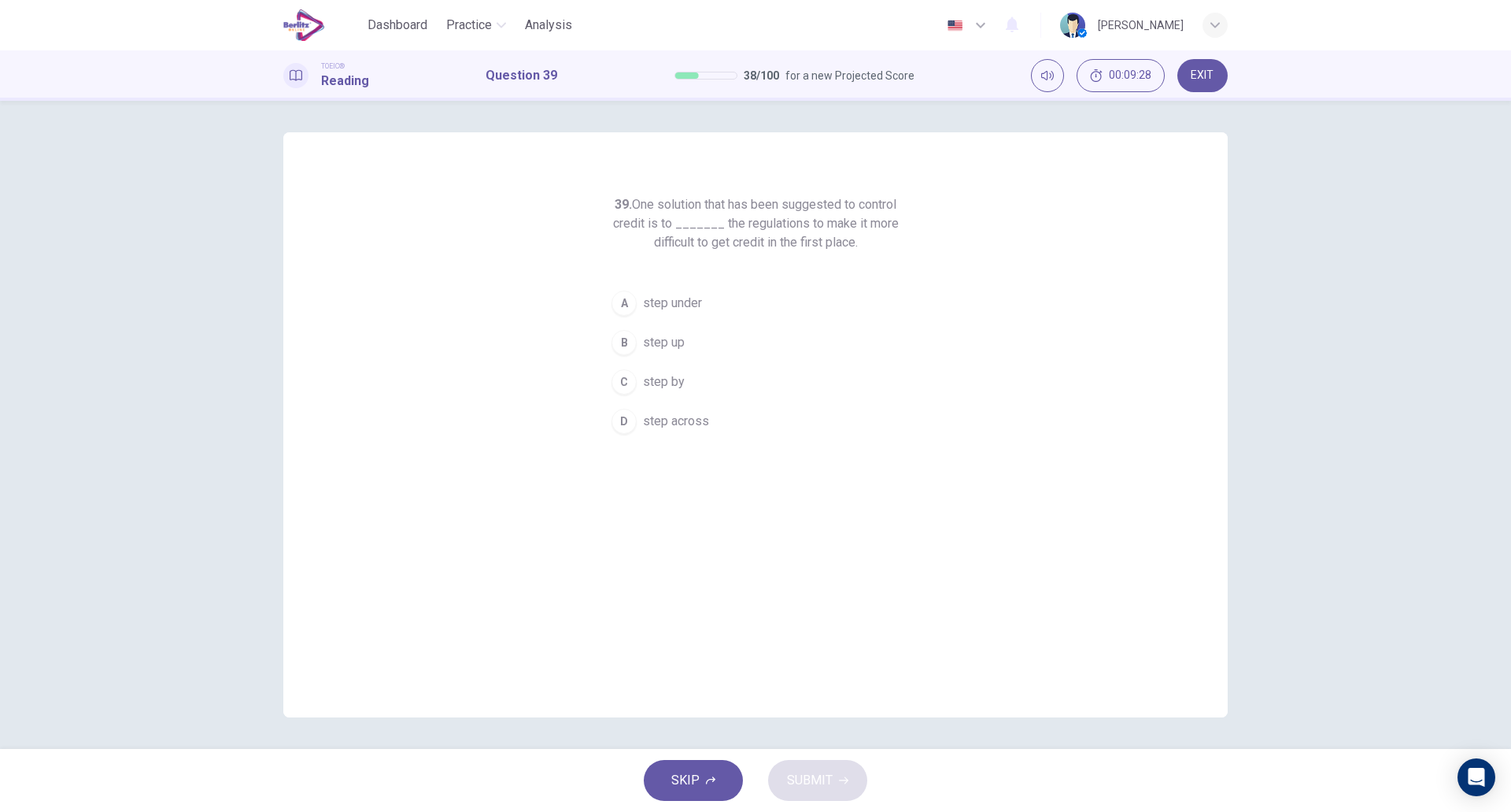
click at [694, 313] on button "A step under" at bounding box center [756, 303] width 302 height 40
click at [830, 772] on span "SUBMIT" at bounding box center [810, 780] width 45 height 22
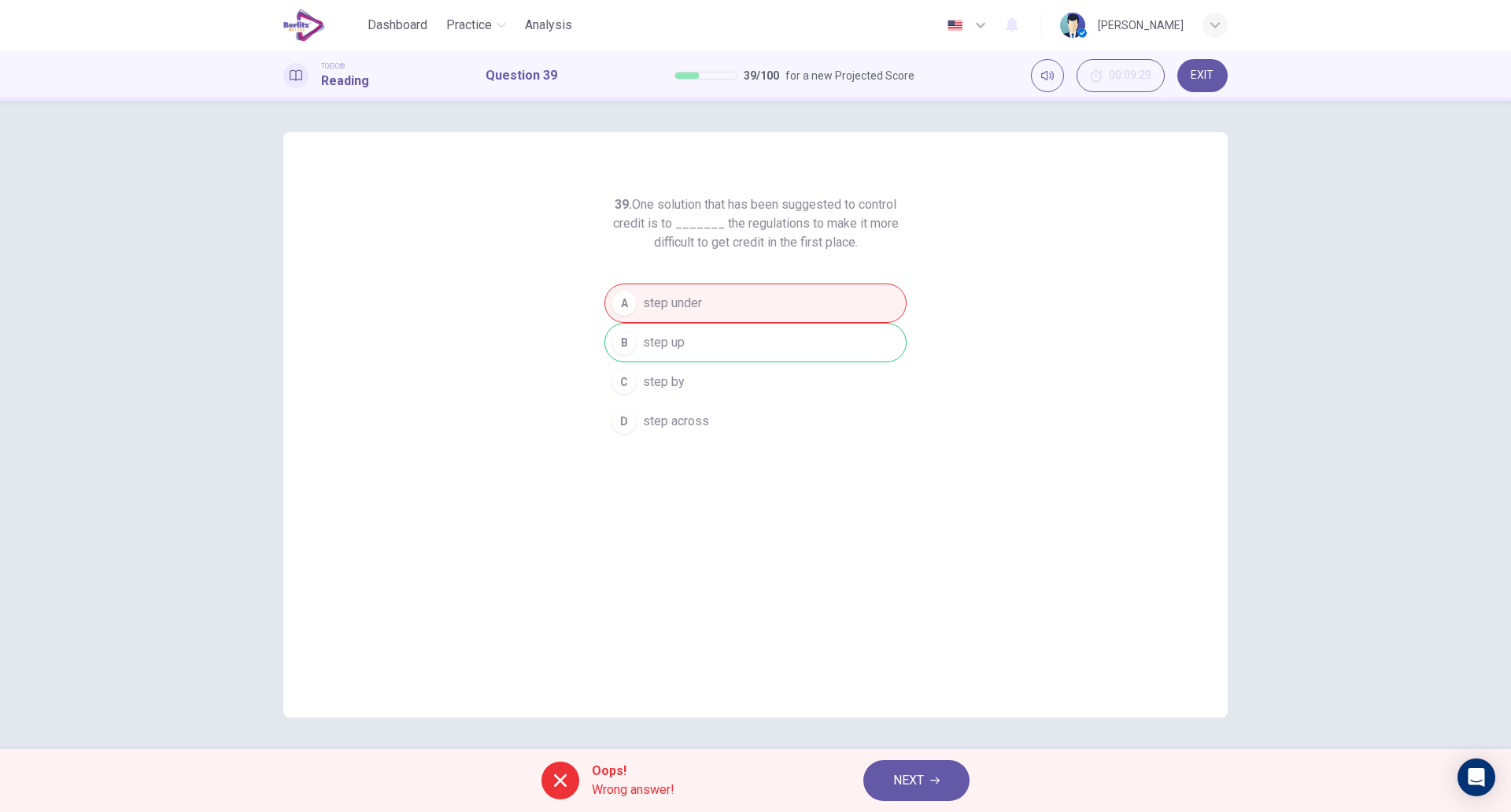
click at [923, 795] on button "NEXT" at bounding box center [917, 779] width 107 height 41
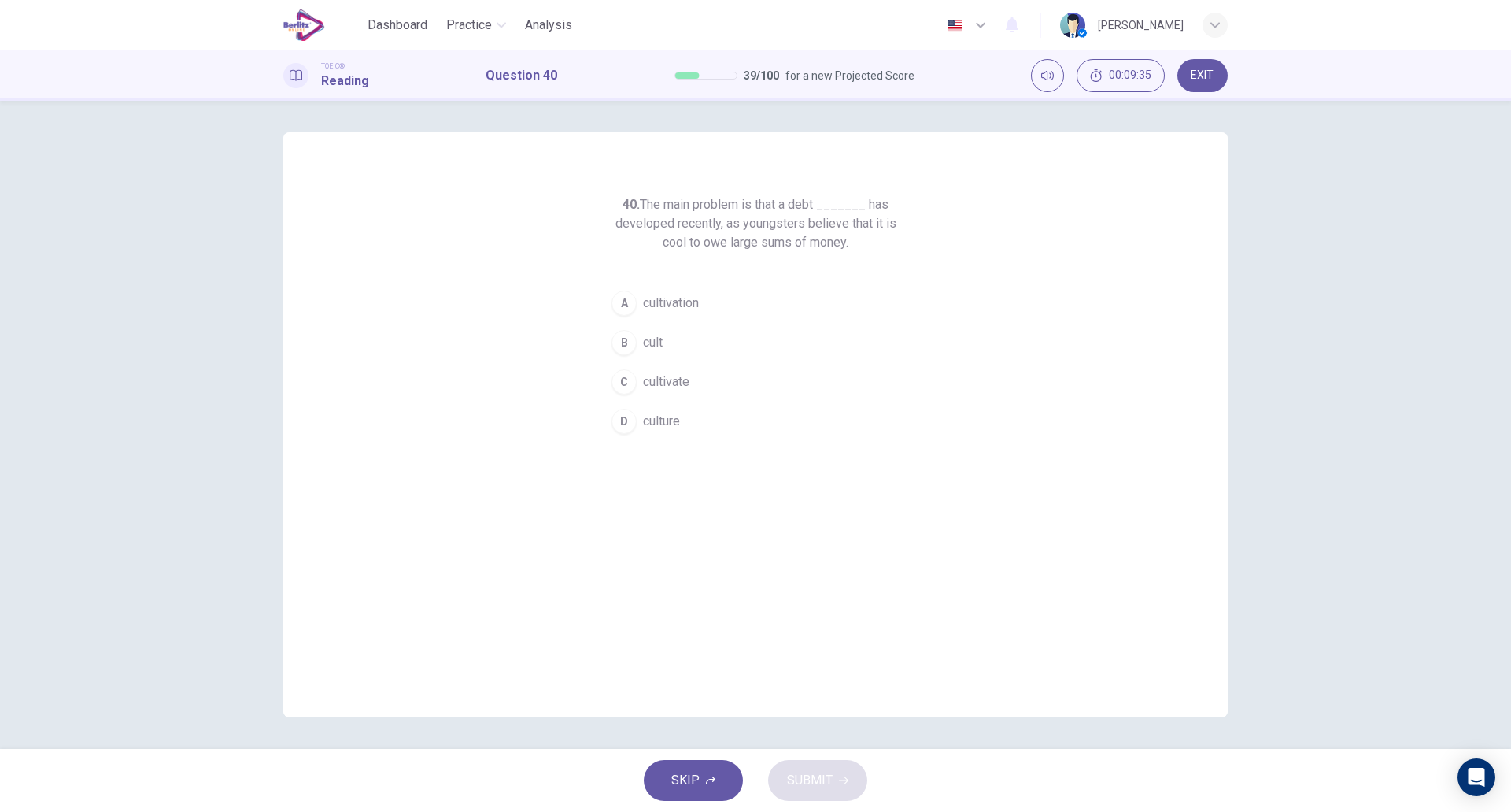
click at [692, 417] on button "D culture" at bounding box center [756, 421] width 302 height 40
click at [834, 788] on button "SUBMIT" at bounding box center [818, 779] width 99 height 41
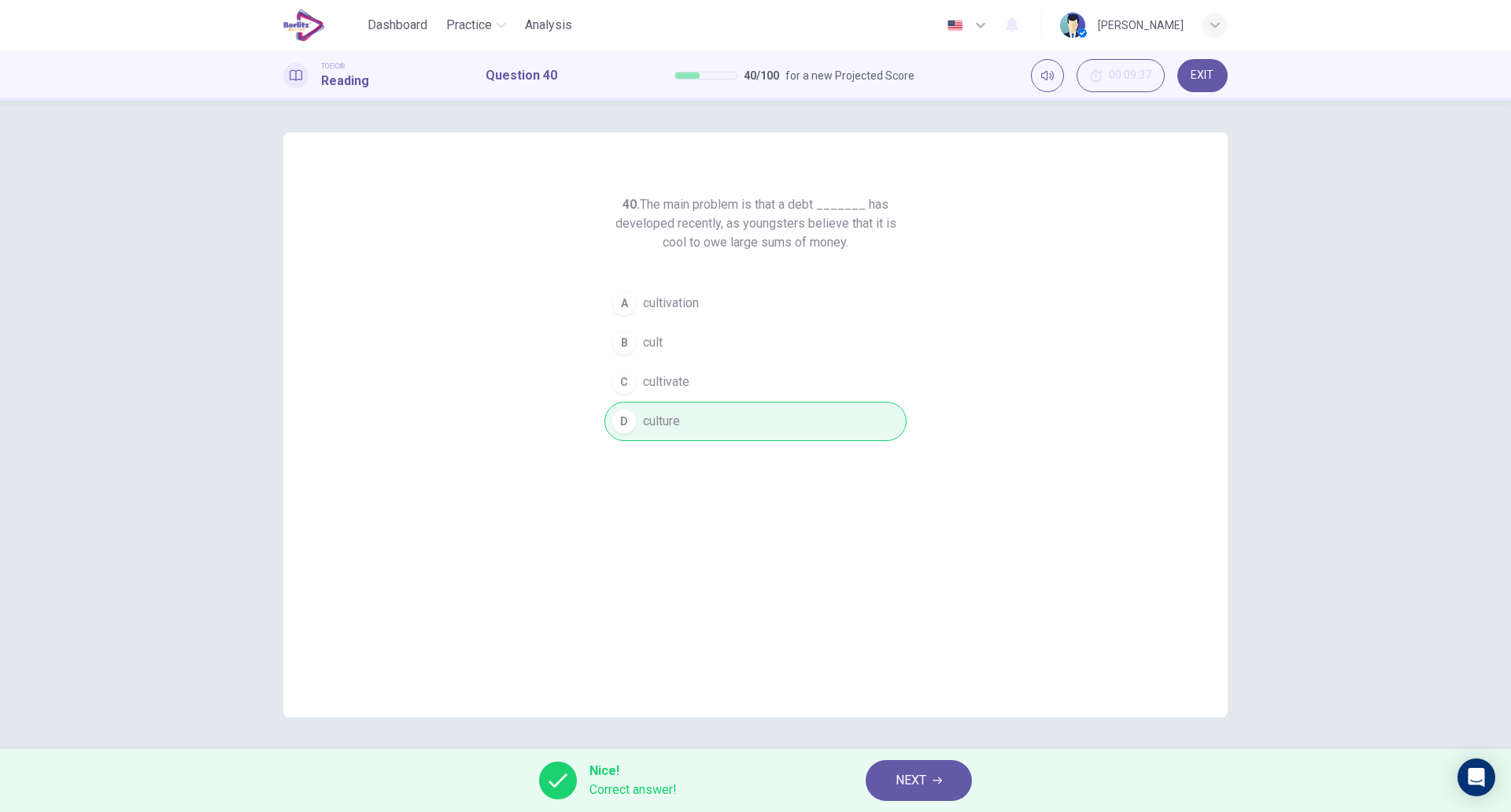
click at [920, 777] on span "NEXT" at bounding box center [911, 780] width 31 height 22
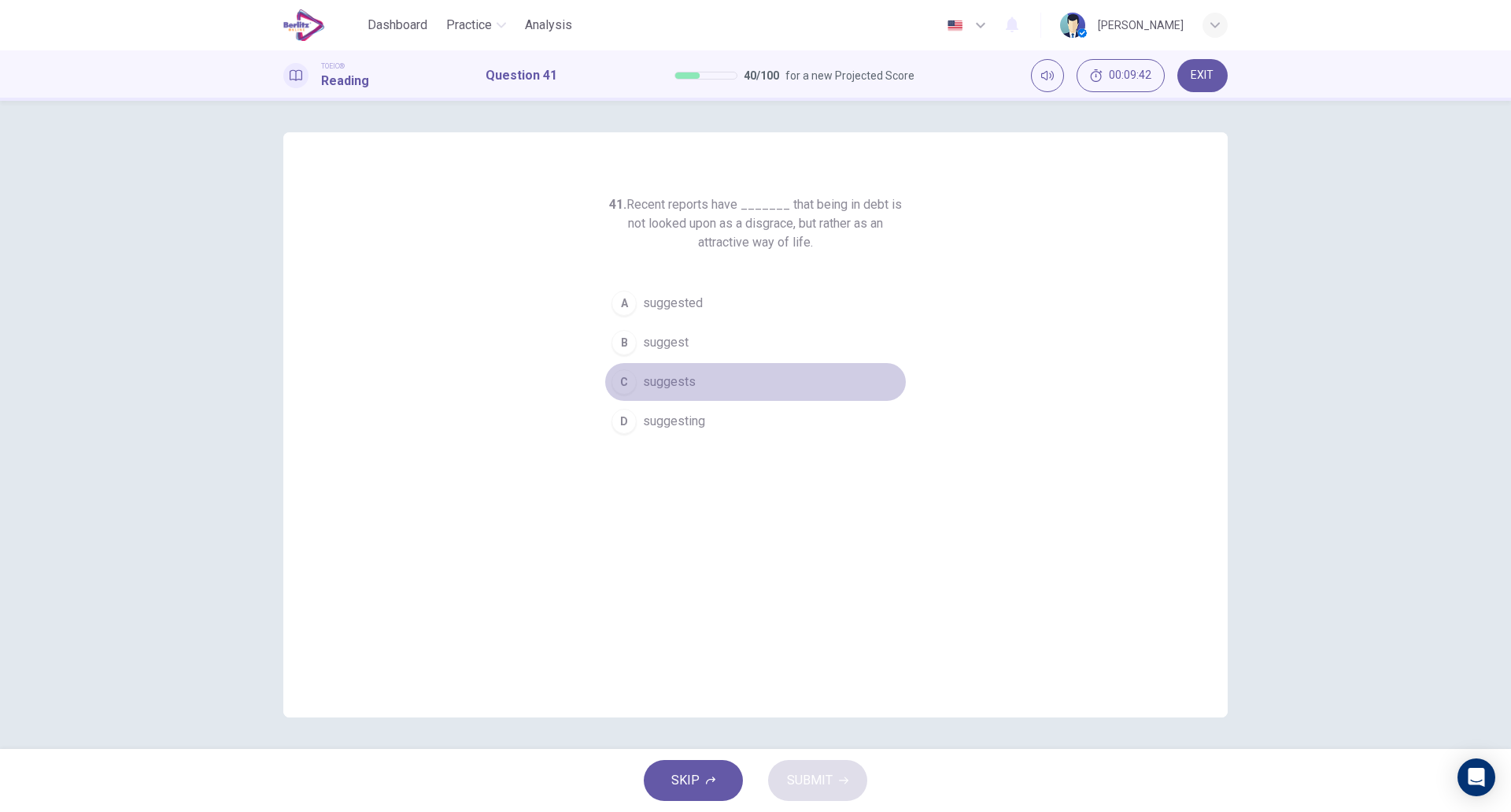
click at [724, 370] on button "C suggests" at bounding box center [756, 382] width 302 height 40
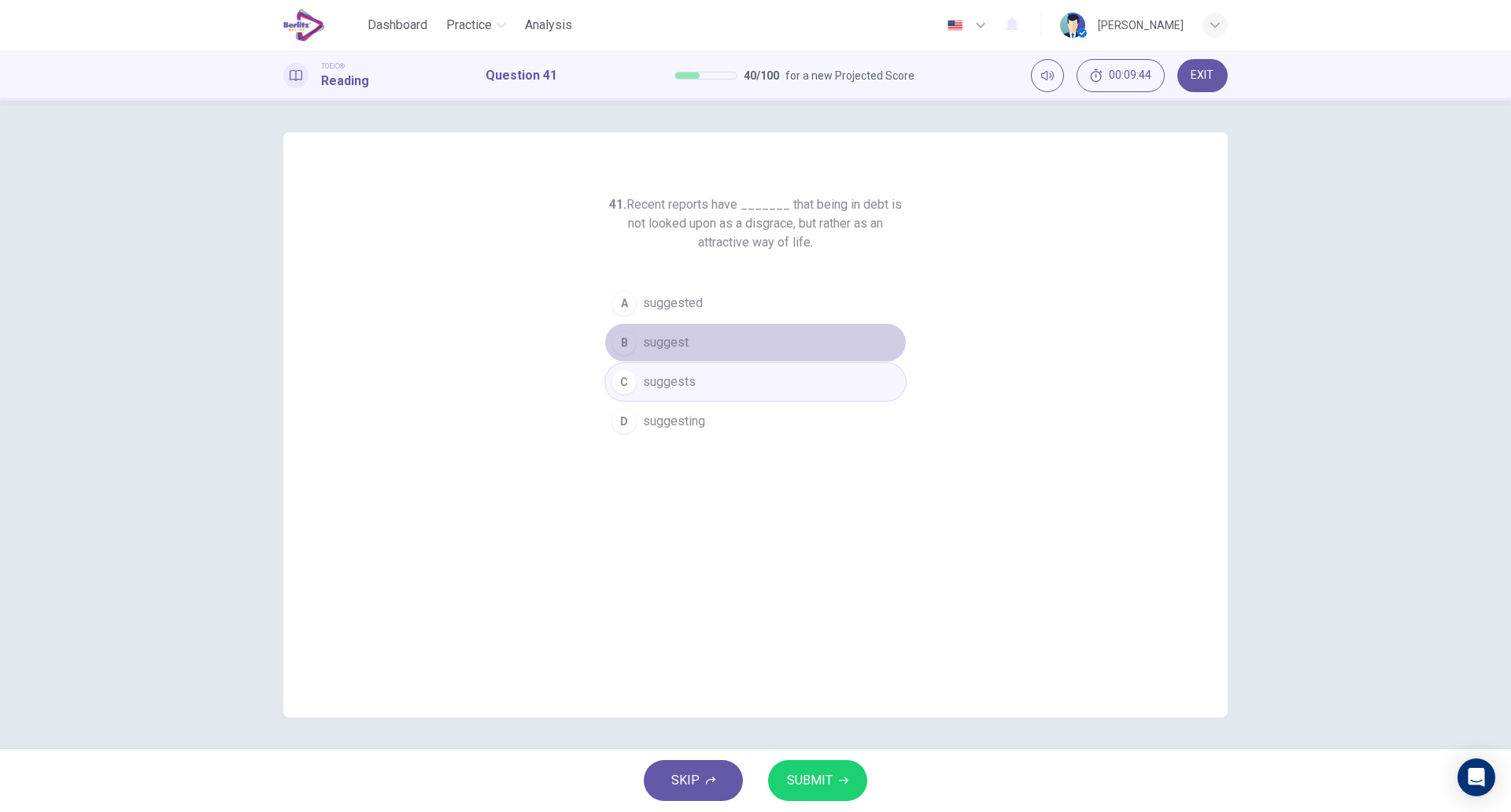
click at [714, 356] on button "B suggest" at bounding box center [756, 343] width 302 height 40
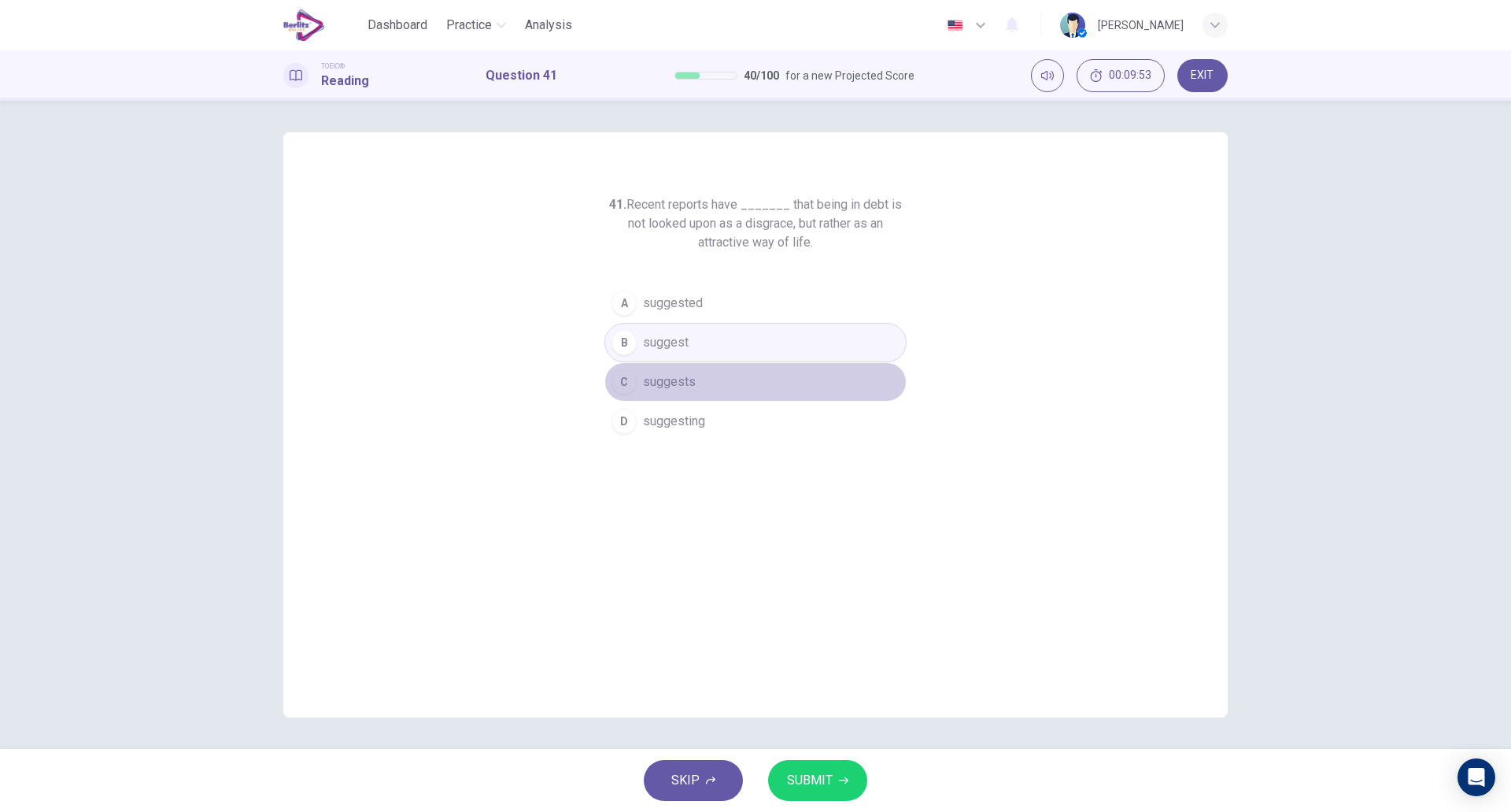
click at [706, 380] on button "C suggests" at bounding box center [756, 382] width 302 height 40
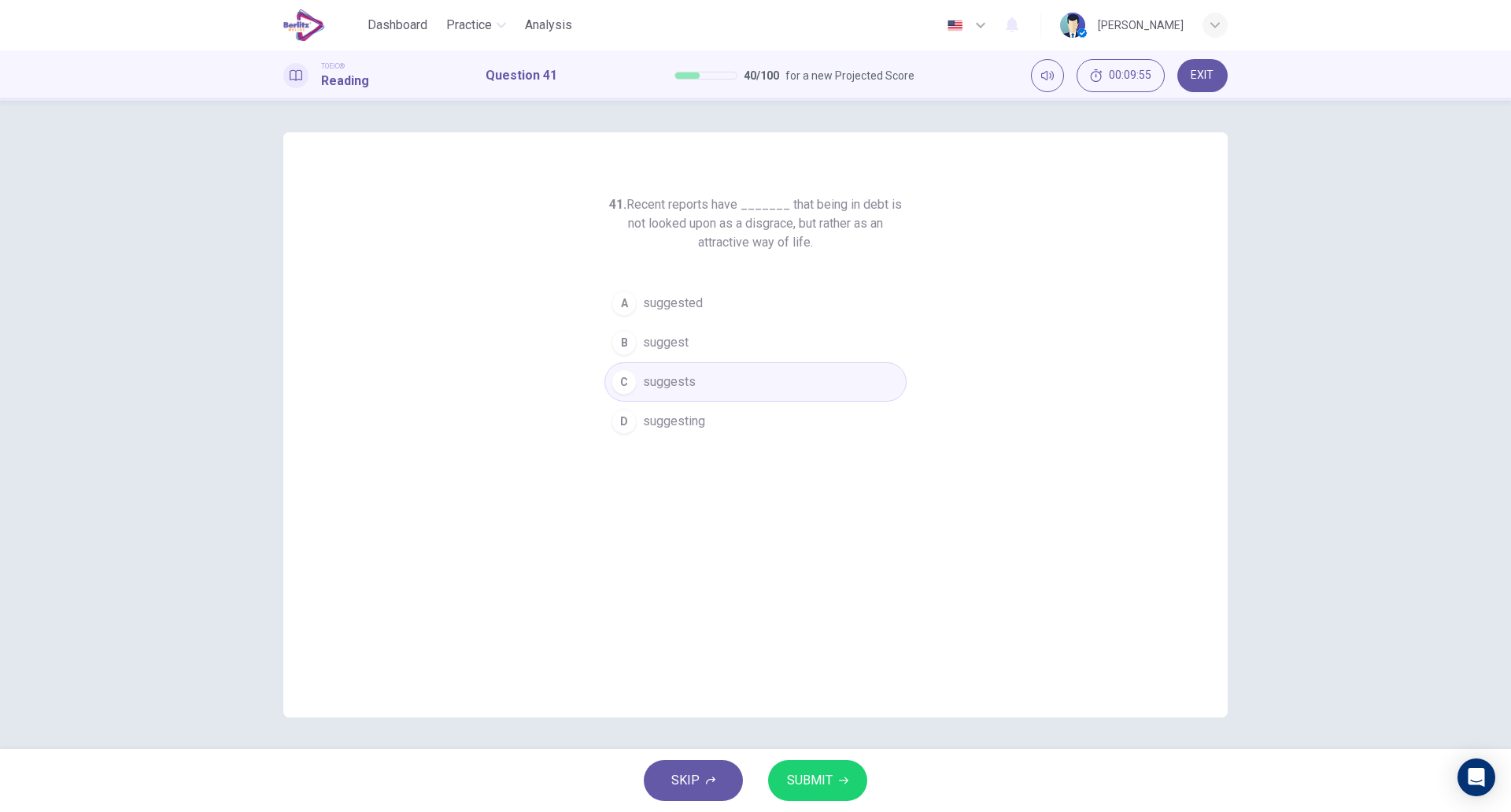
click at [704, 313] on button "A suggested" at bounding box center [756, 303] width 302 height 40
click at [842, 788] on button "SUBMIT" at bounding box center [818, 779] width 99 height 41
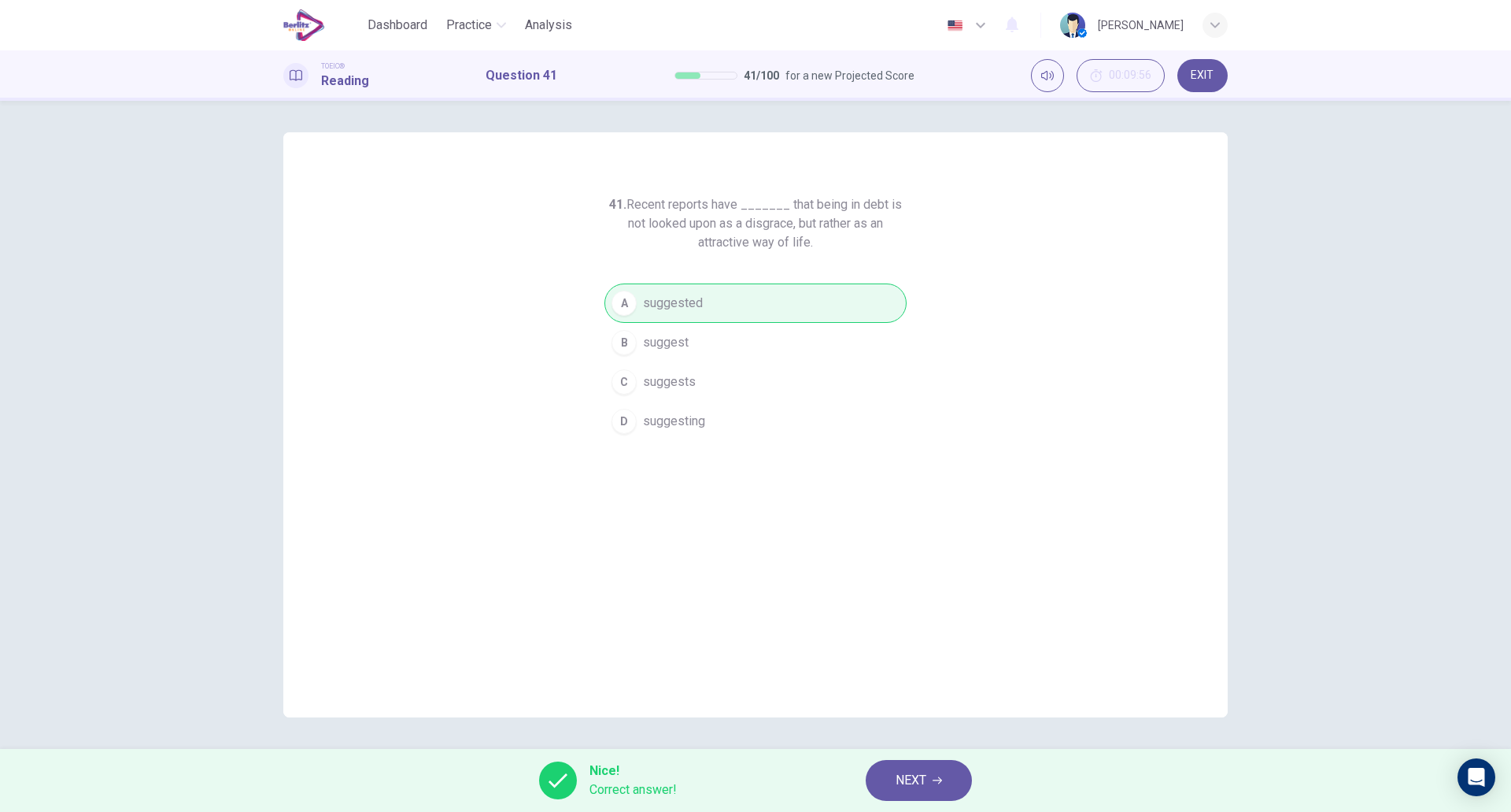
click at [906, 771] on span "NEXT" at bounding box center [911, 780] width 31 height 22
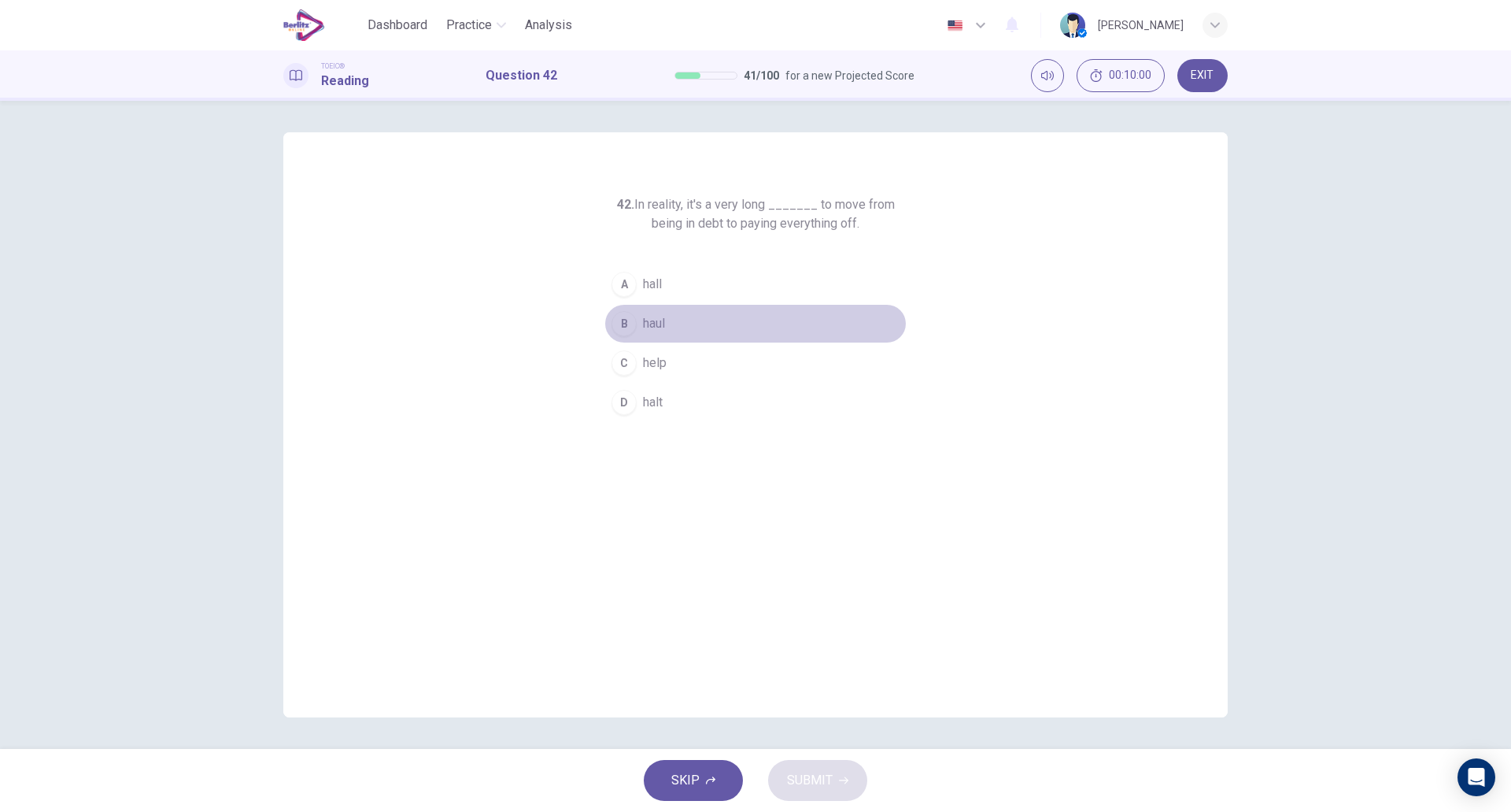
click at [709, 337] on button "B haul" at bounding box center [756, 324] width 302 height 40
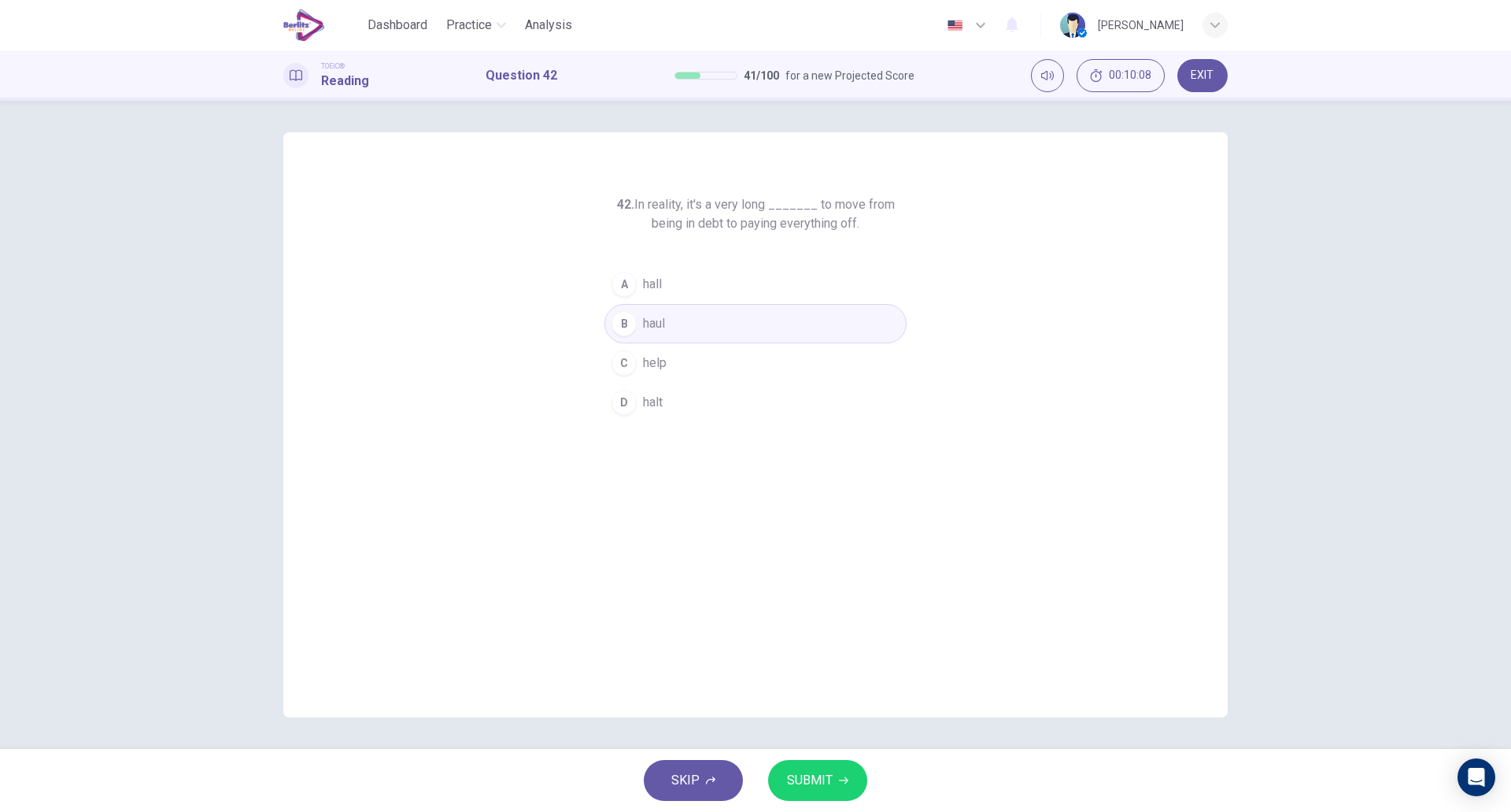
click at [806, 788] on span "SUBMIT" at bounding box center [810, 780] width 45 height 22
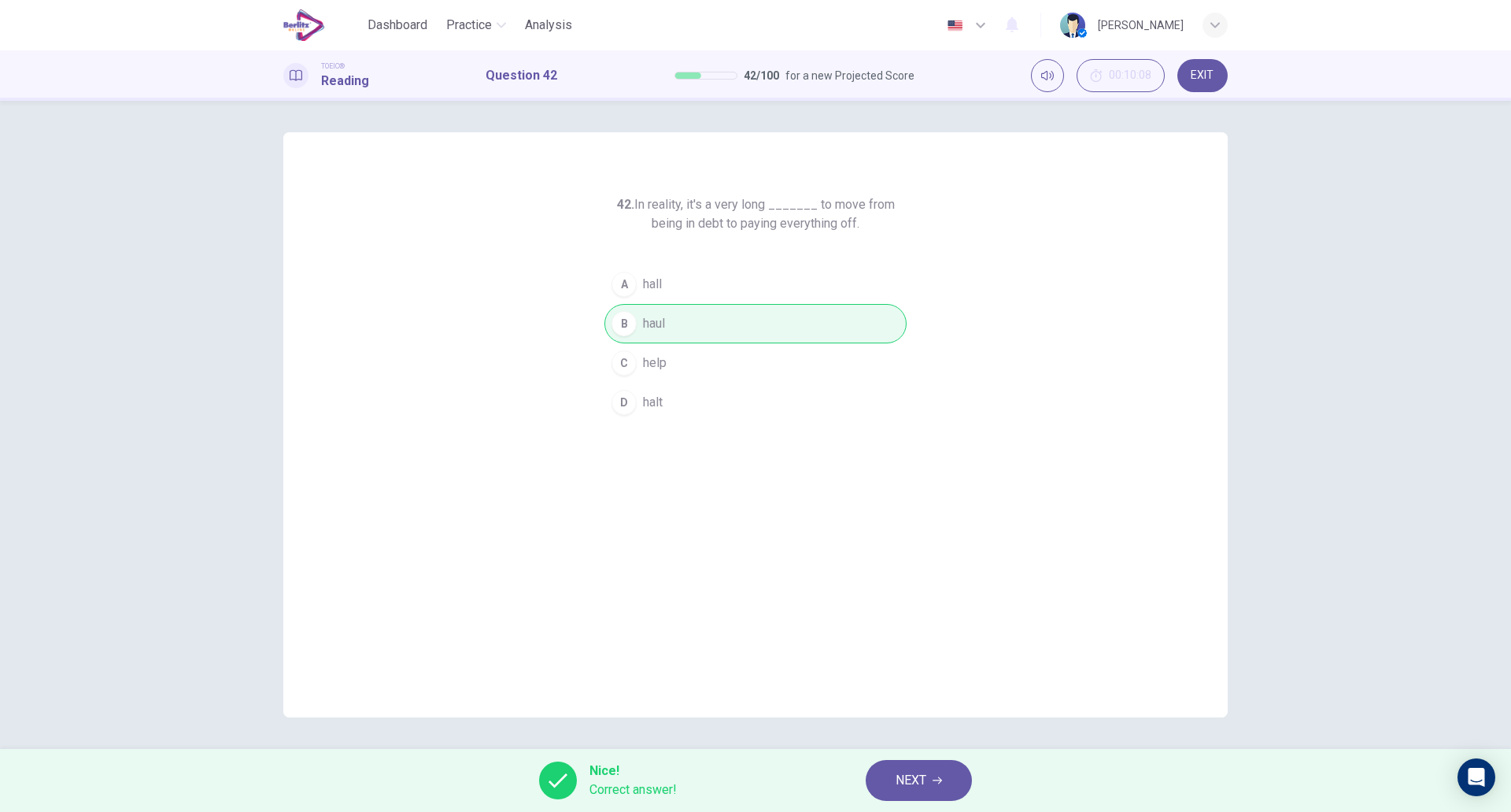
click at [509, 489] on div "42. In reality, it's a very long _______ to move from being in debt to paying e…" at bounding box center [755, 424] width 945 height 585
click at [916, 774] on span "NEXT" at bounding box center [911, 780] width 31 height 22
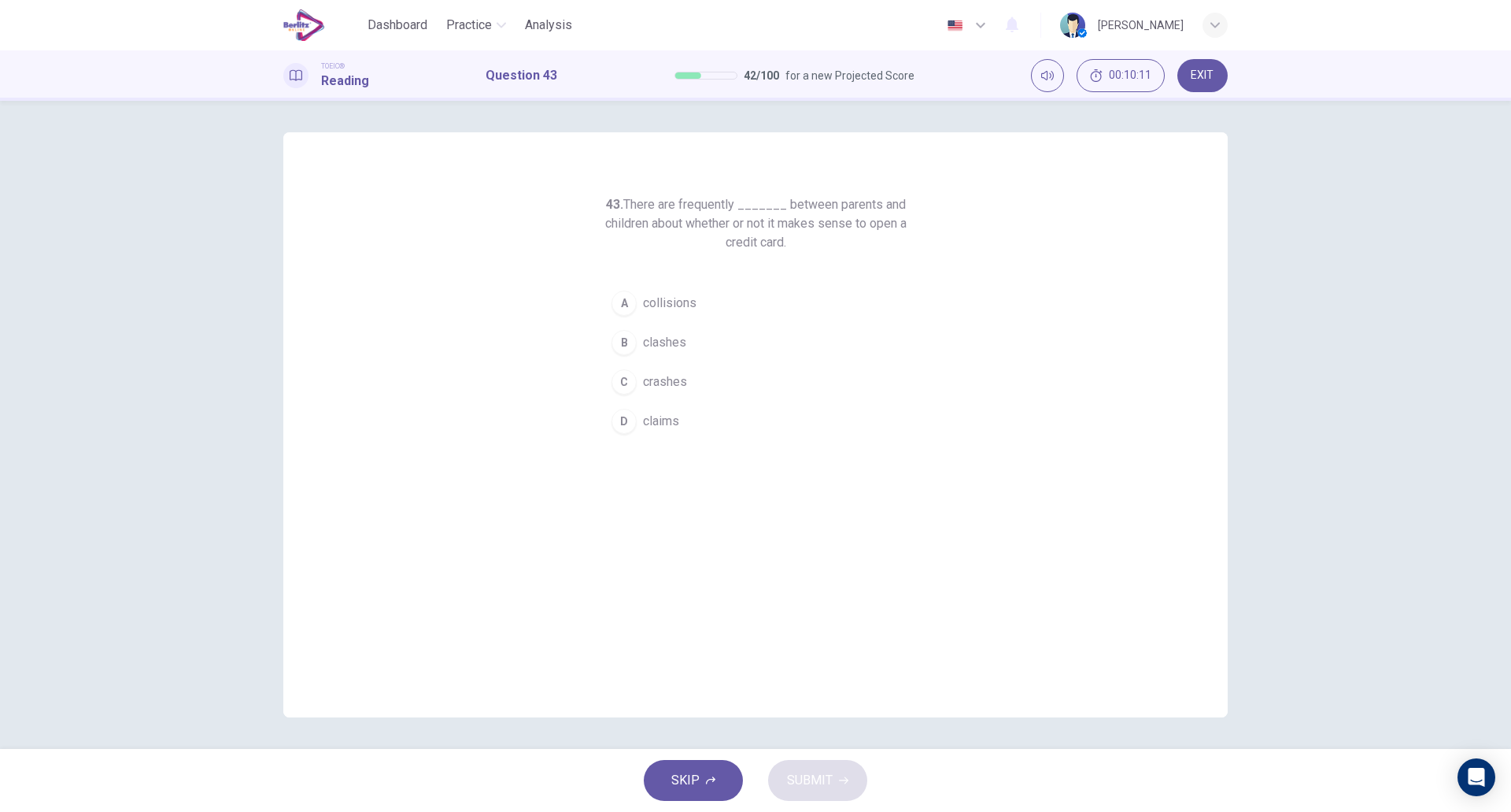
click at [679, 368] on button "C crashes" at bounding box center [756, 382] width 302 height 40
click at [813, 775] on span "SUBMIT" at bounding box center [810, 780] width 45 height 22
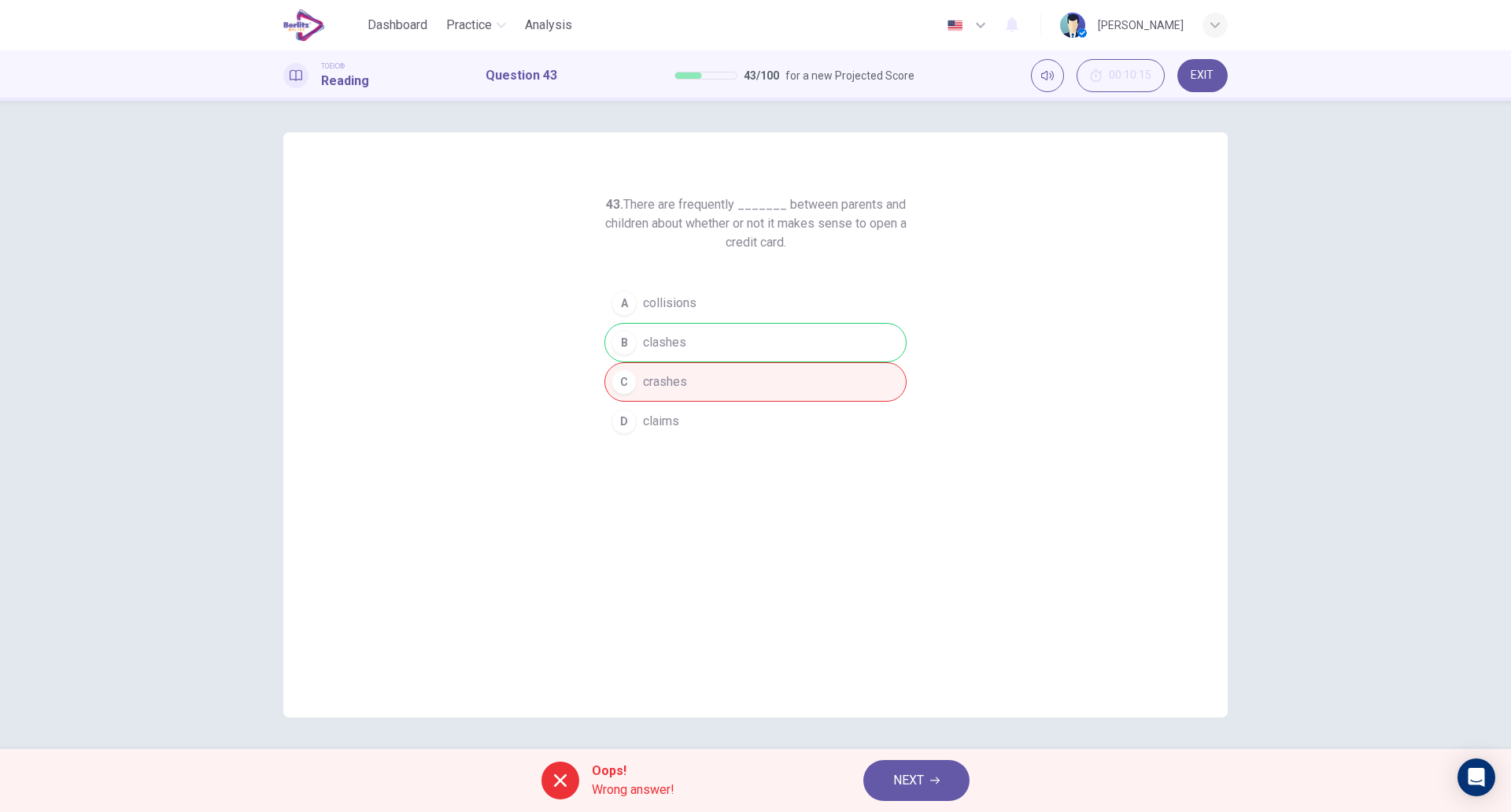
click at [582, 556] on div "43. There are frequently _______ between parents and children about whether or …" at bounding box center [755, 424] width 945 height 585
click at [933, 796] on button "NEXT" at bounding box center [917, 779] width 107 height 41
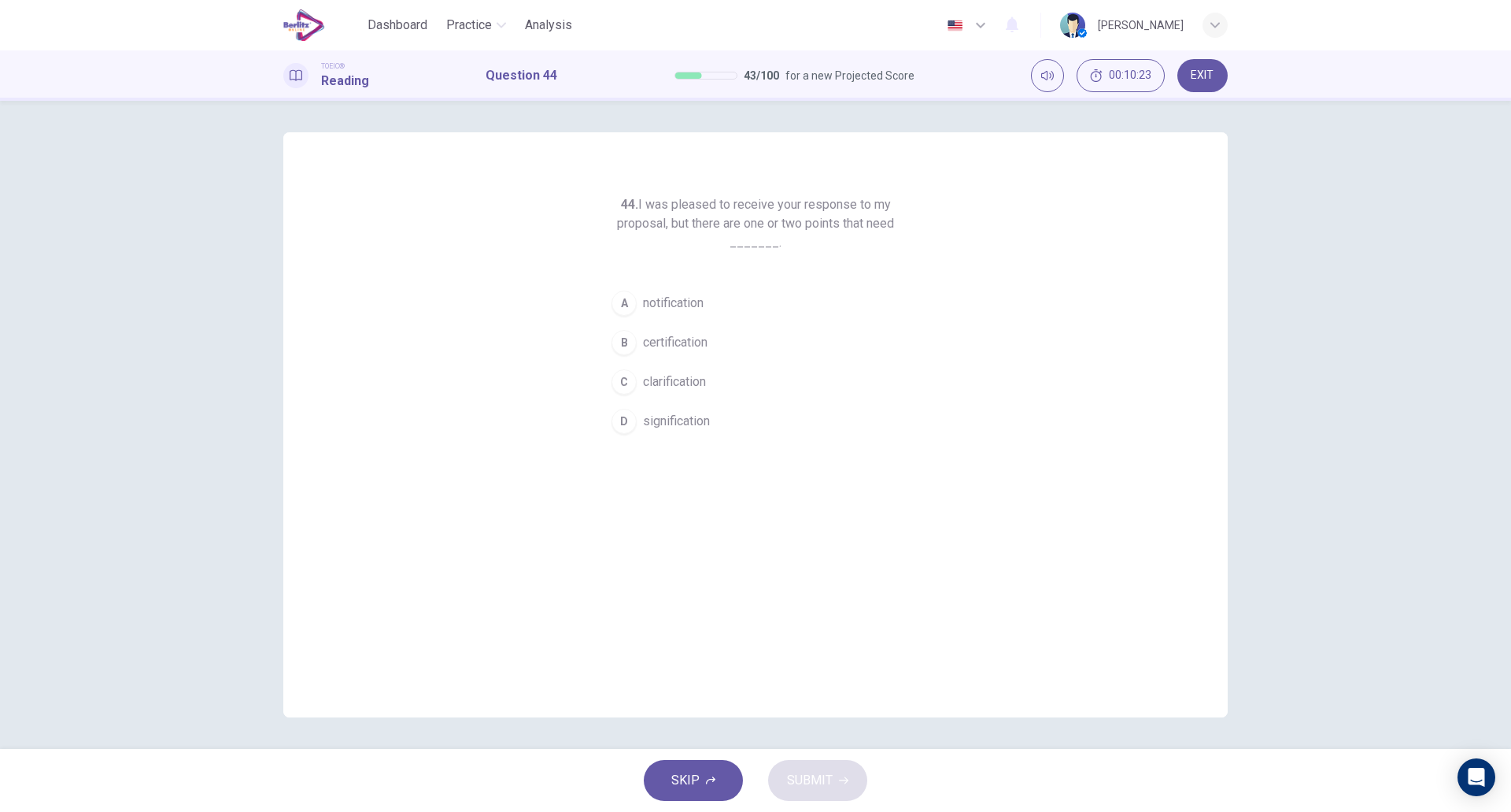
click at [678, 378] on span "clarification" at bounding box center [675, 382] width 63 height 19
click at [813, 775] on span "SUBMIT" at bounding box center [810, 780] width 45 height 22
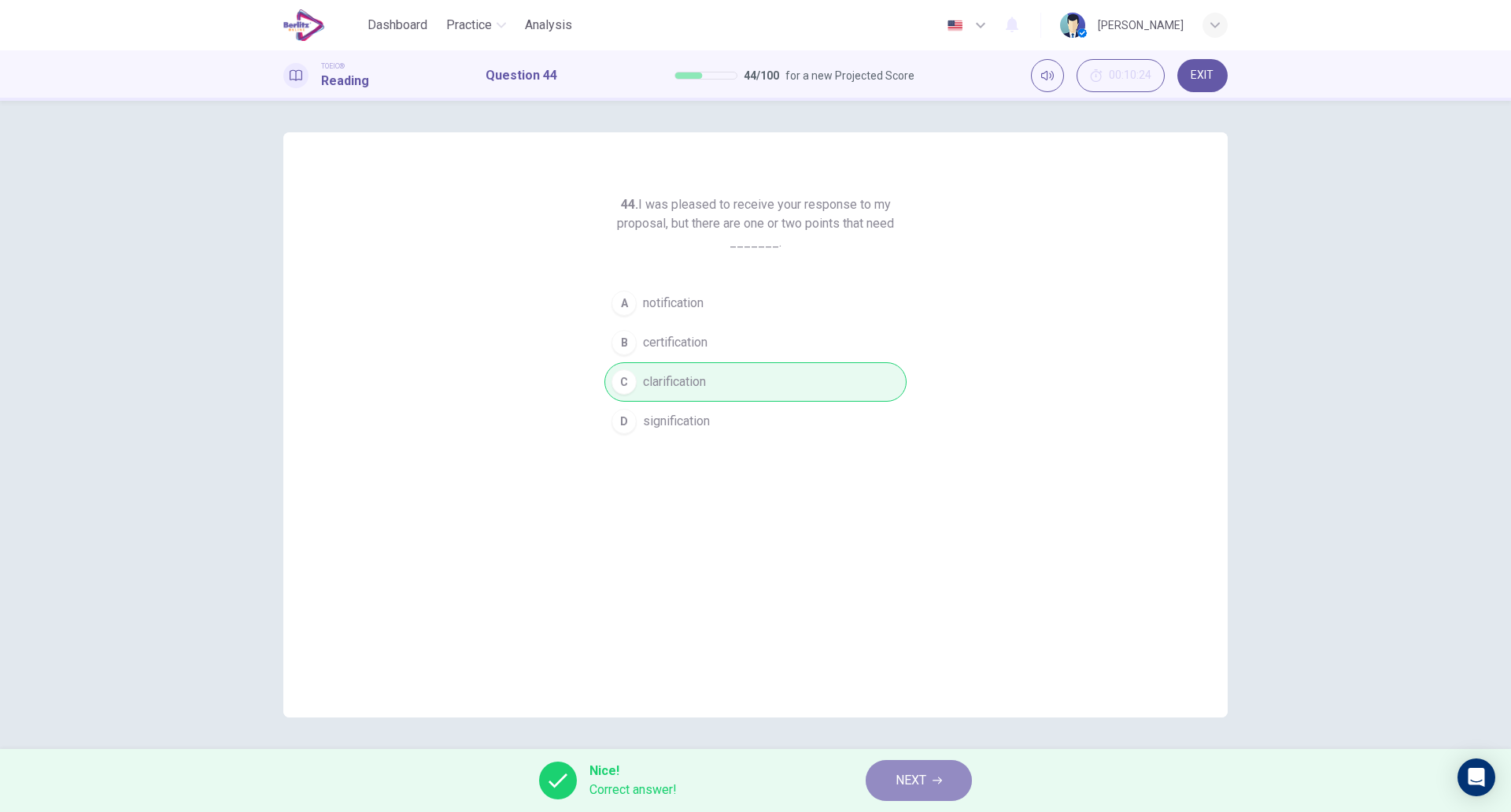
click at [891, 769] on button "NEXT" at bounding box center [920, 779] width 107 height 41
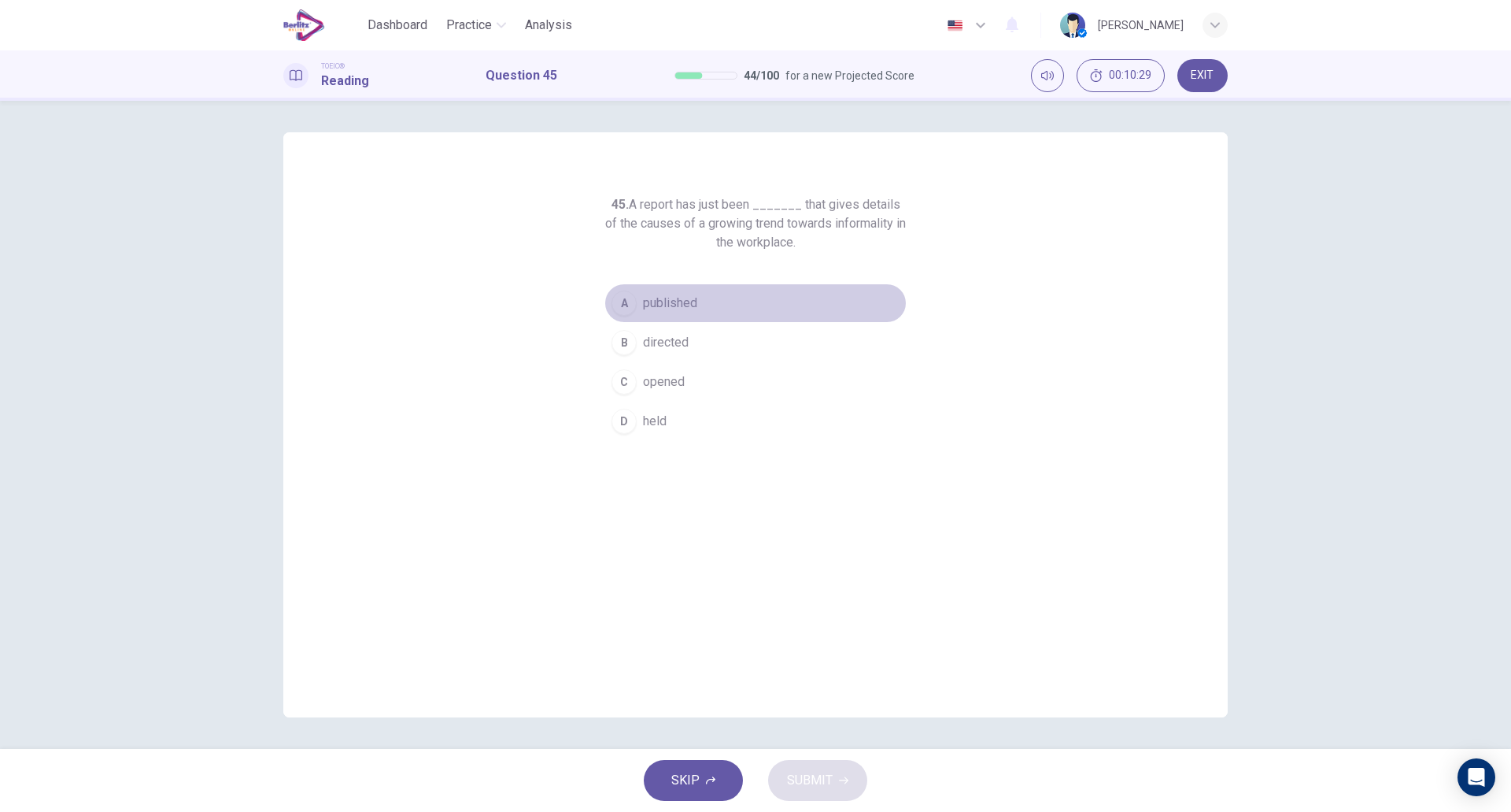
click at [699, 306] on button "A published" at bounding box center [756, 303] width 302 height 40
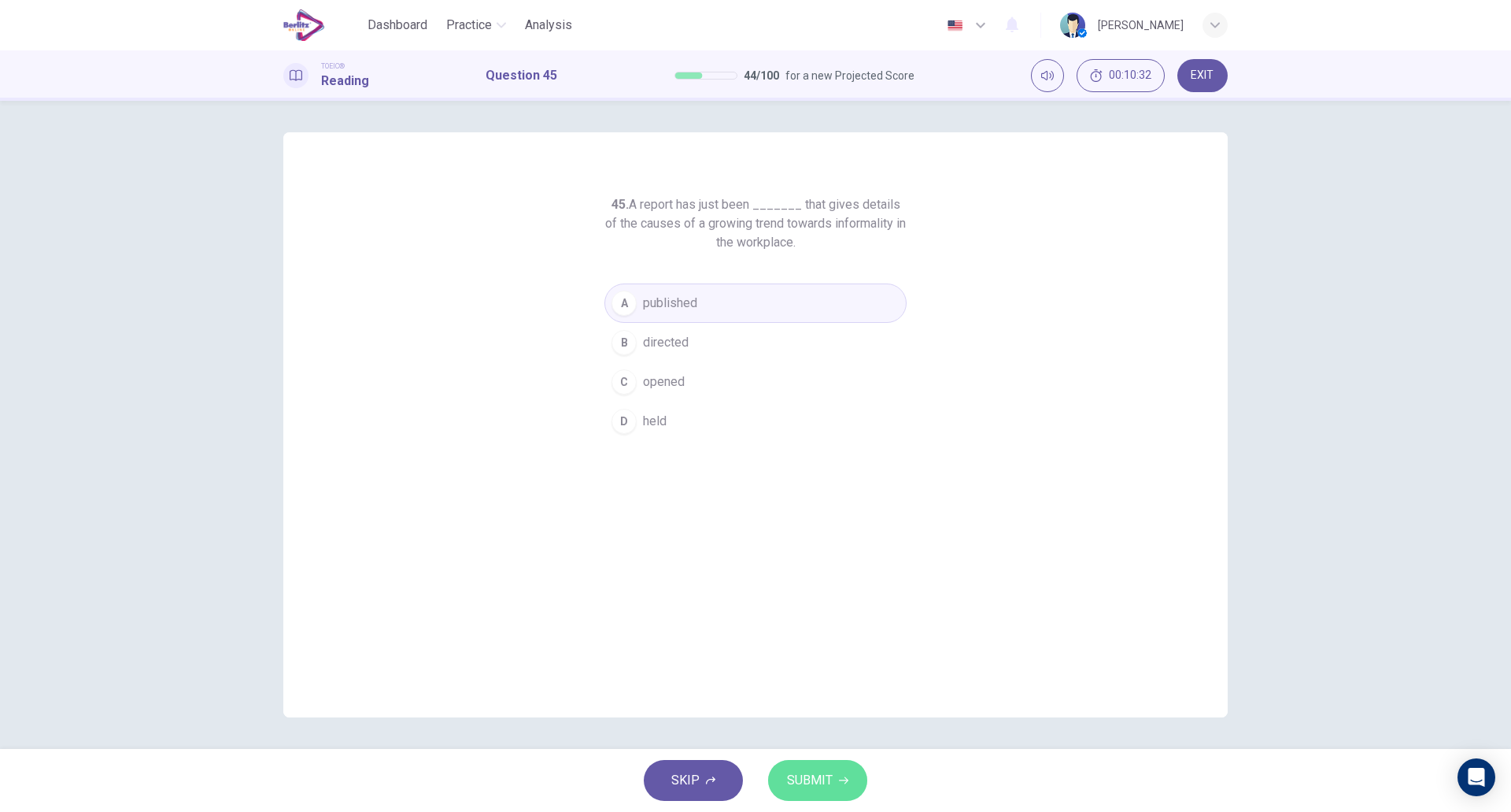
click at [823, 770] on span "SUBMIT" at bounding box center [810, 780] width 45 height 22
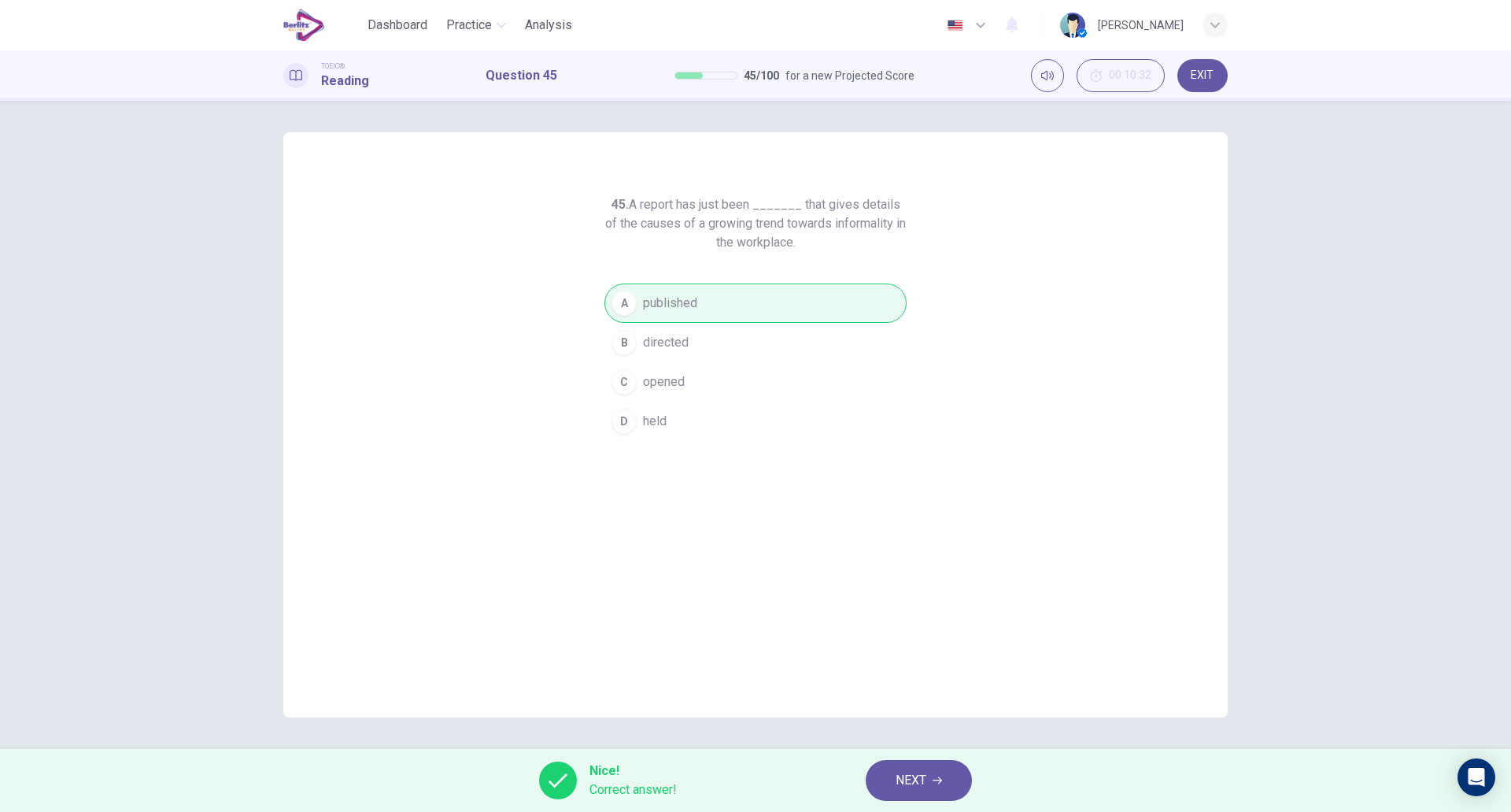
click at [917, 772] on span "NEXT" at bounding box center [911, 780] width 31 height 22
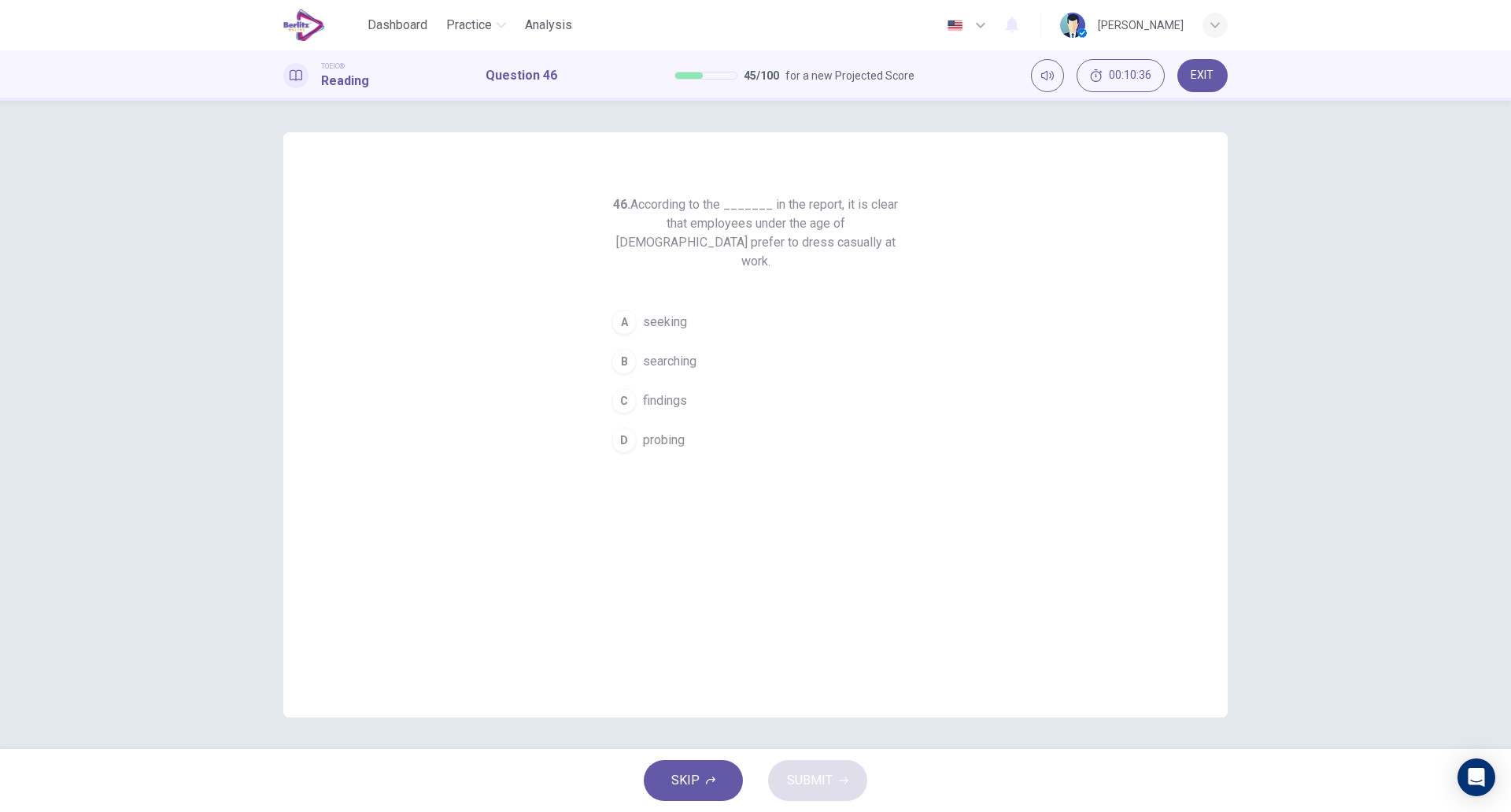
click at [704, 342] on button "B searching" at bounding box center [756, 362] width 302 height 40
click at [689, 392] on button "C findings" at bounding box center [756, 401] width 302 height 40
click at [806, 788] on span "SUBMIT" at bounding box center [810, 780] width 45 height 22
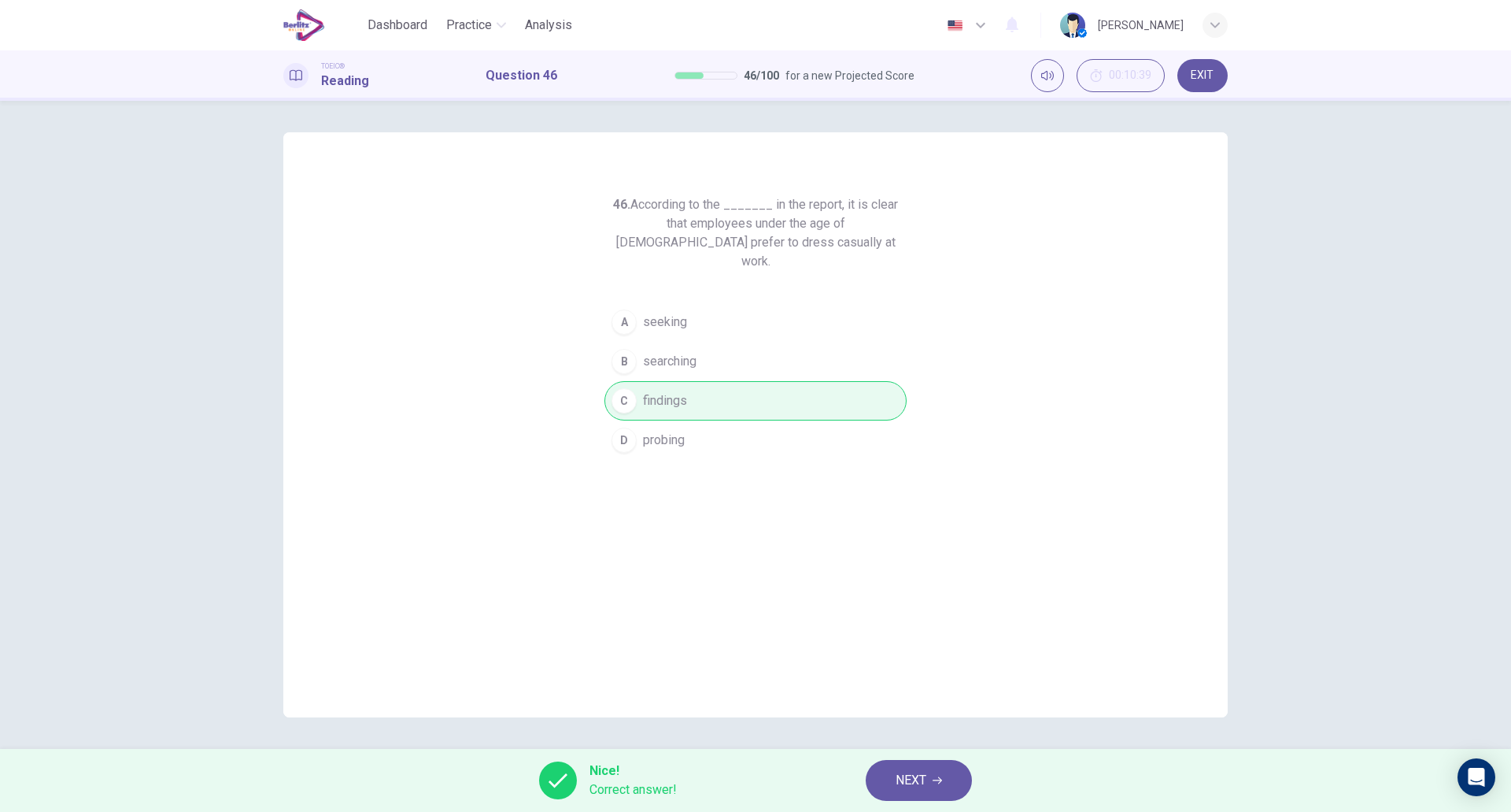
click at [928, 771] on button "NEXT" at bounding box center [920, 779] width 107 height 41
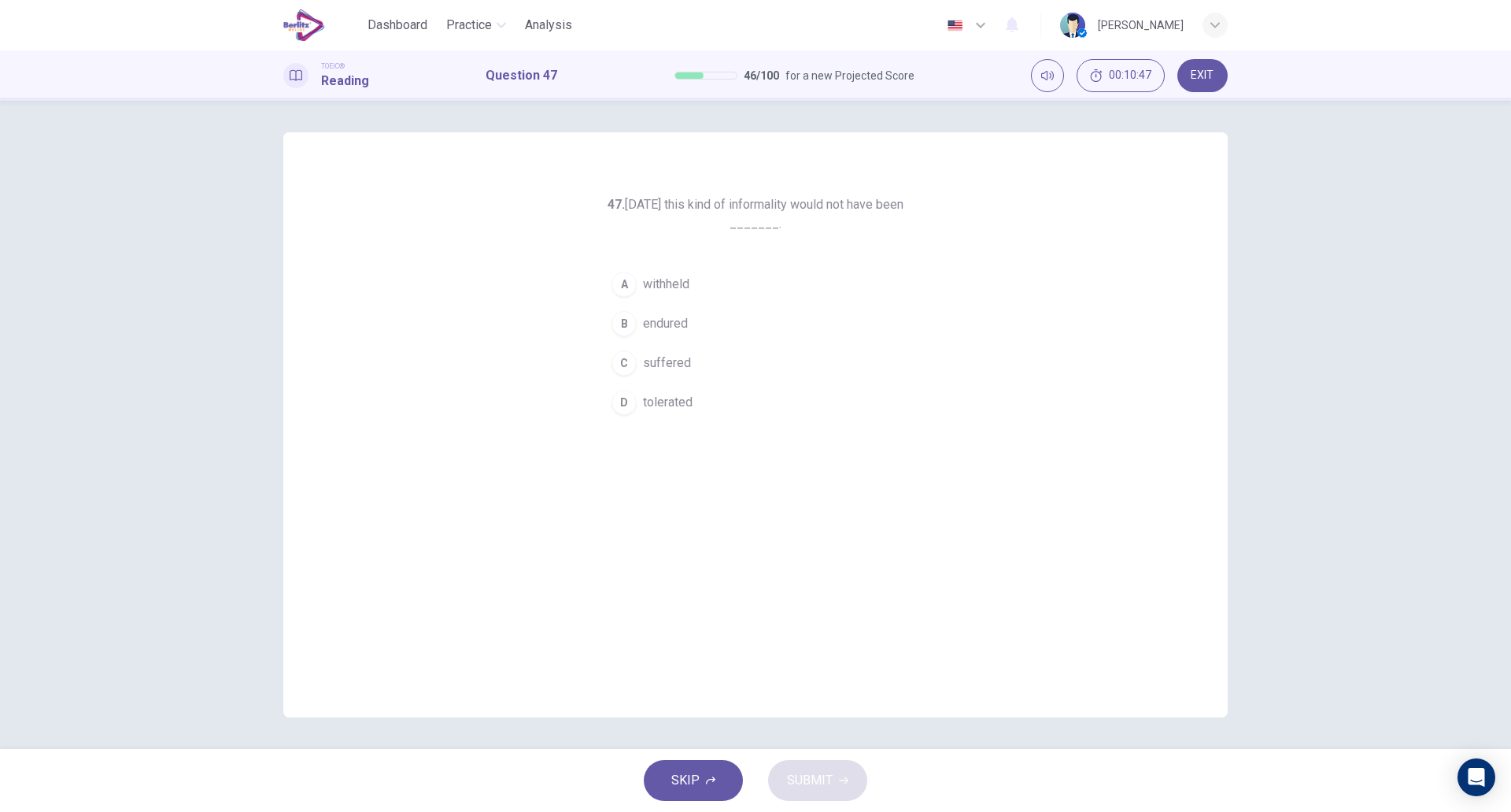
click at [705, 414] on button "D tolerated" at bounding box center [756, 402] width 302 height 40
click at [799, 783] on span "SUBMIT" at bounding box center [810, 780] width 45 height 22
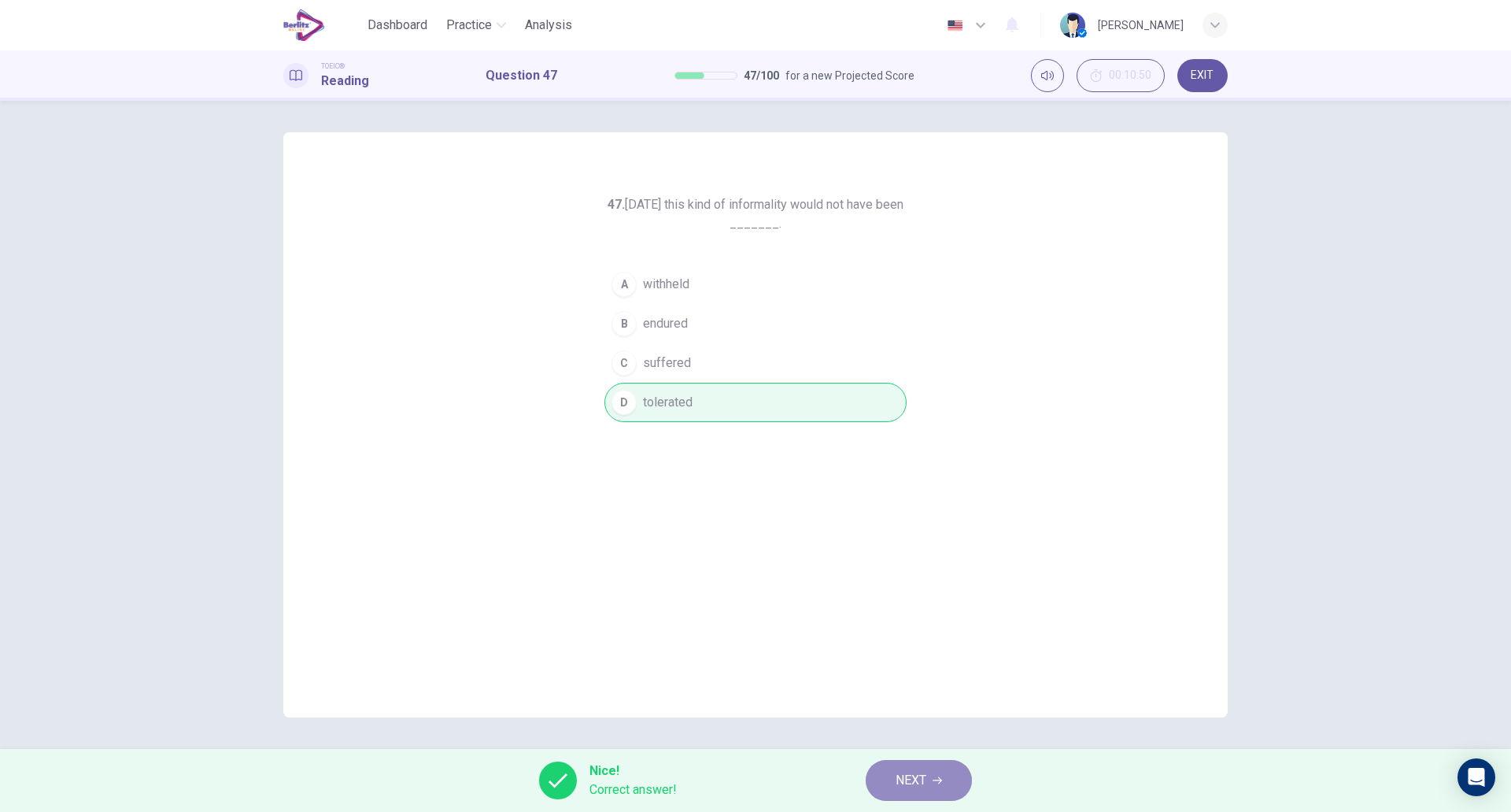
click at [907, 780] on span "NEXT" at bounding box center [911, 780] width 31 height 22
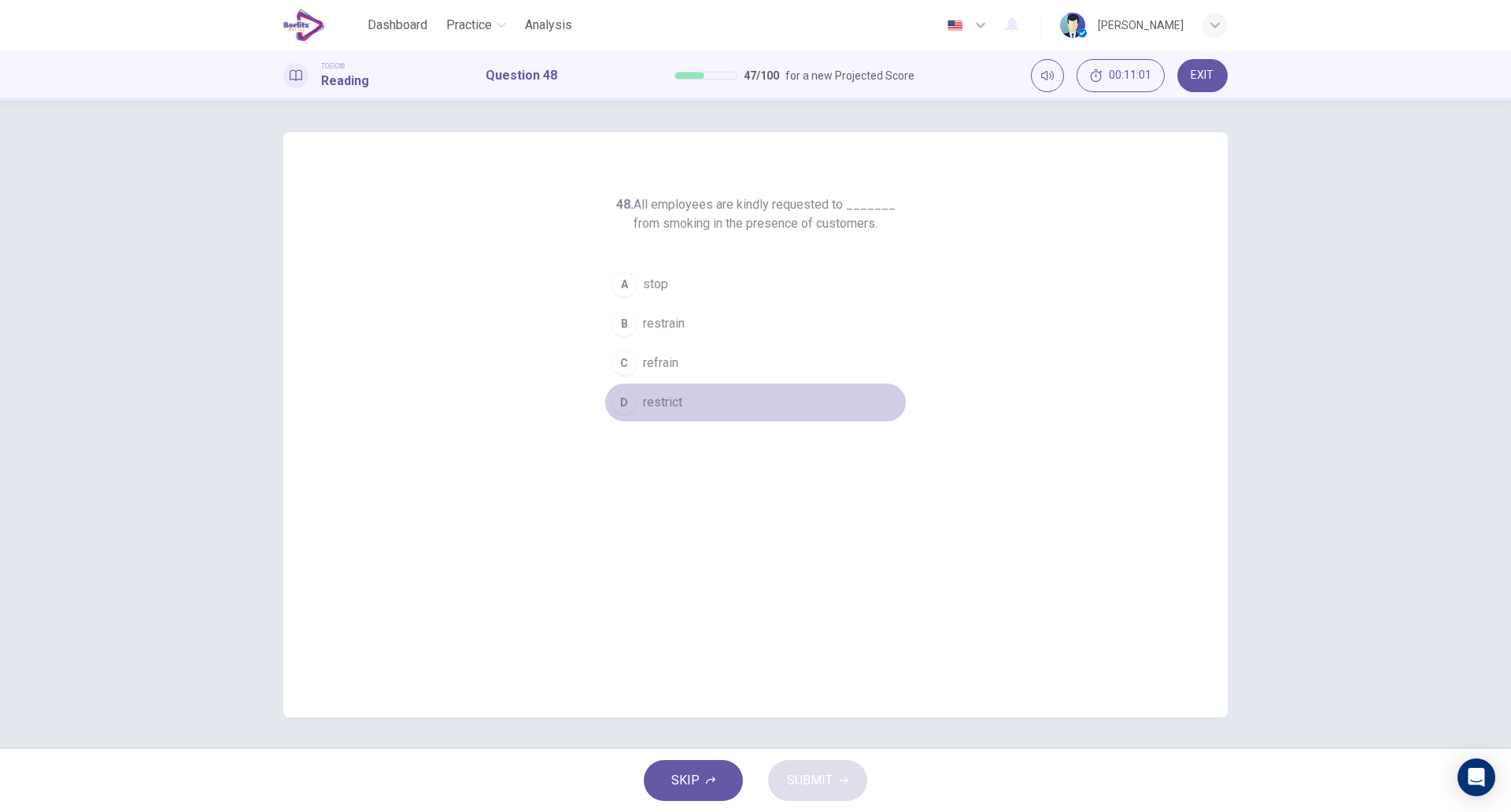
click at [692, 413] on button "D restrict" at bounding box center [756, 402] width 302 height 40
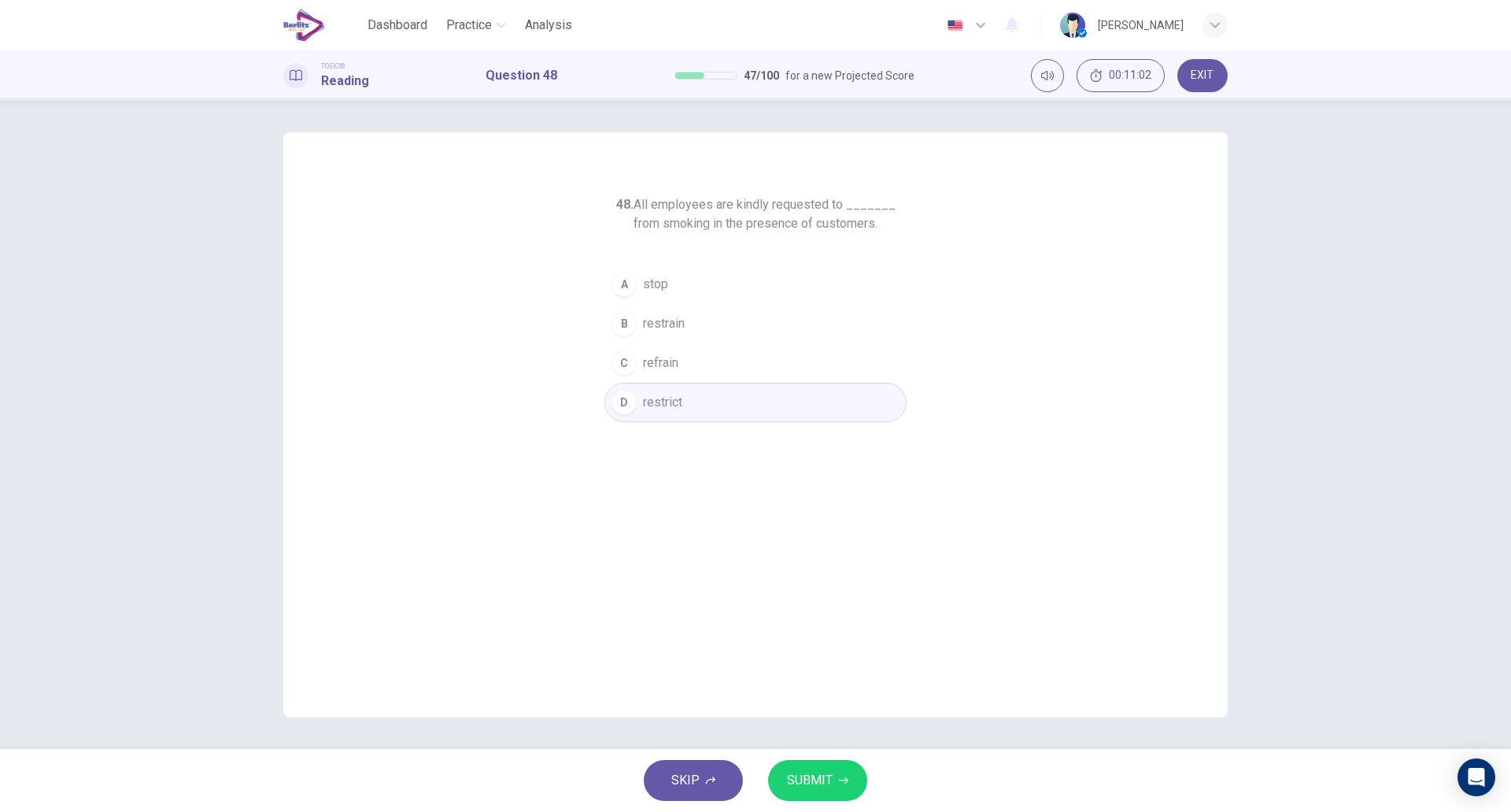
click at [813, 777] on span "SUBMIT" at bounding box center [810, 780] width 45 height 22
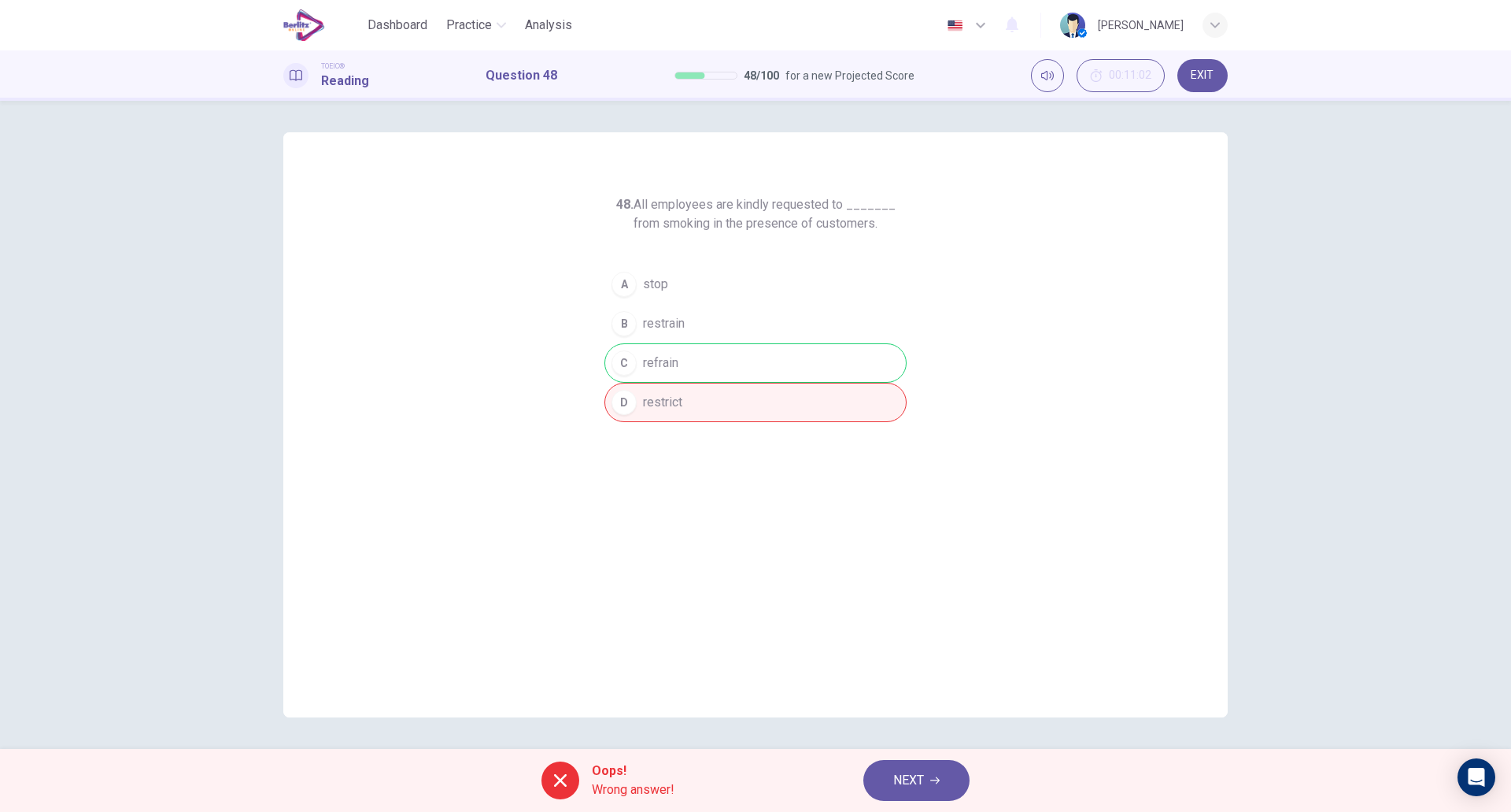
click at [922, 781] on span "NEXT" at bounding box center [909, 780] width 31 height 22
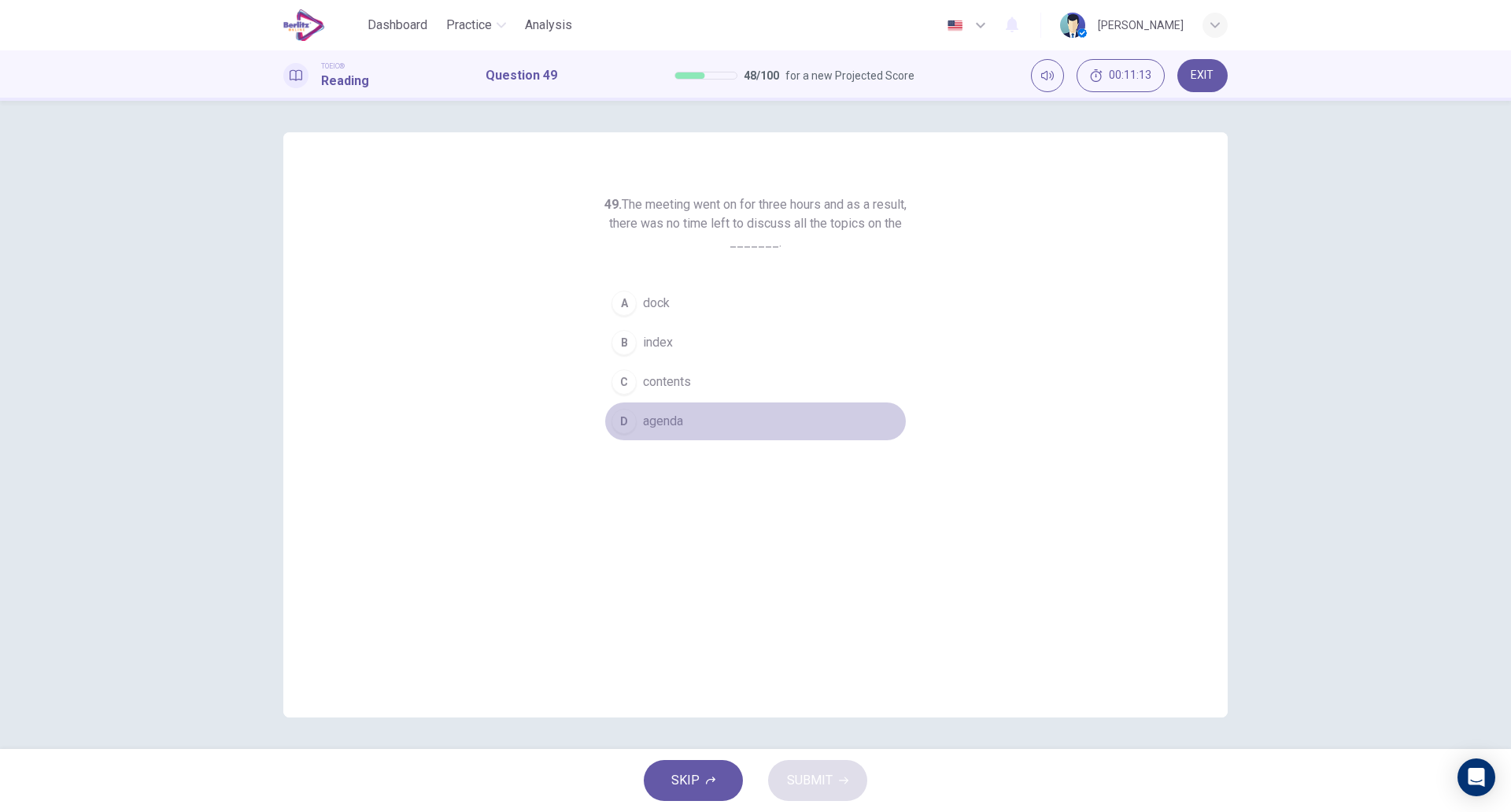
click at [661, 401] on button "D agenda" at bounding box center [756, 421] width 302 height 40
click at [793, 784] on span "SUBMIT" at bounding box center [810, 780] width 45 height 22
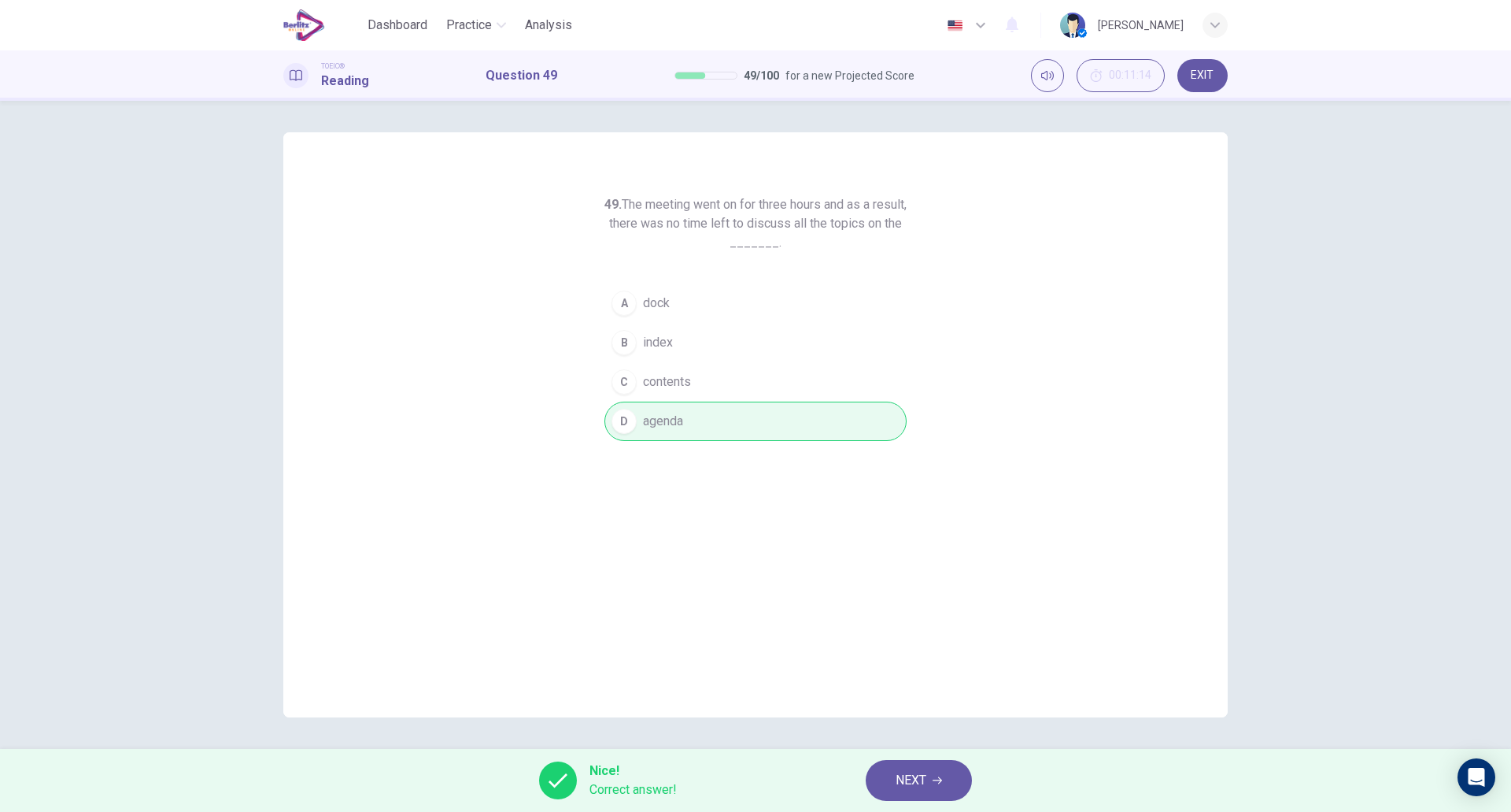
click at [934, 788] on button "NEXT" at bounding box center [920, 779] width 107 height 41
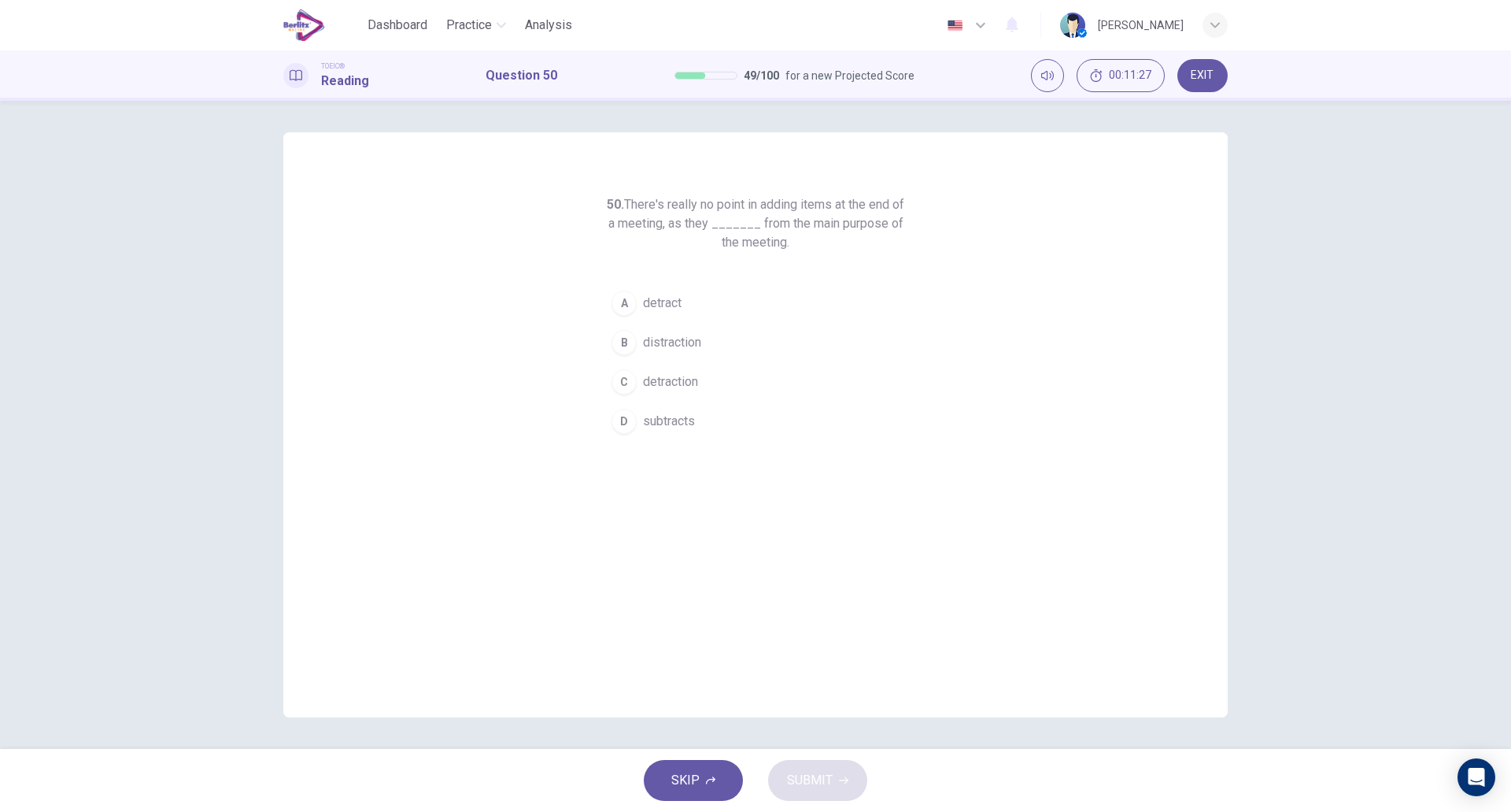
click at [709, 350] on button "B distraction" at bounding box center [756, 343] width 302 height 40
click at [817, 790] on span "SUBMIT" at bounding box center [810, 780] width 45 height 22
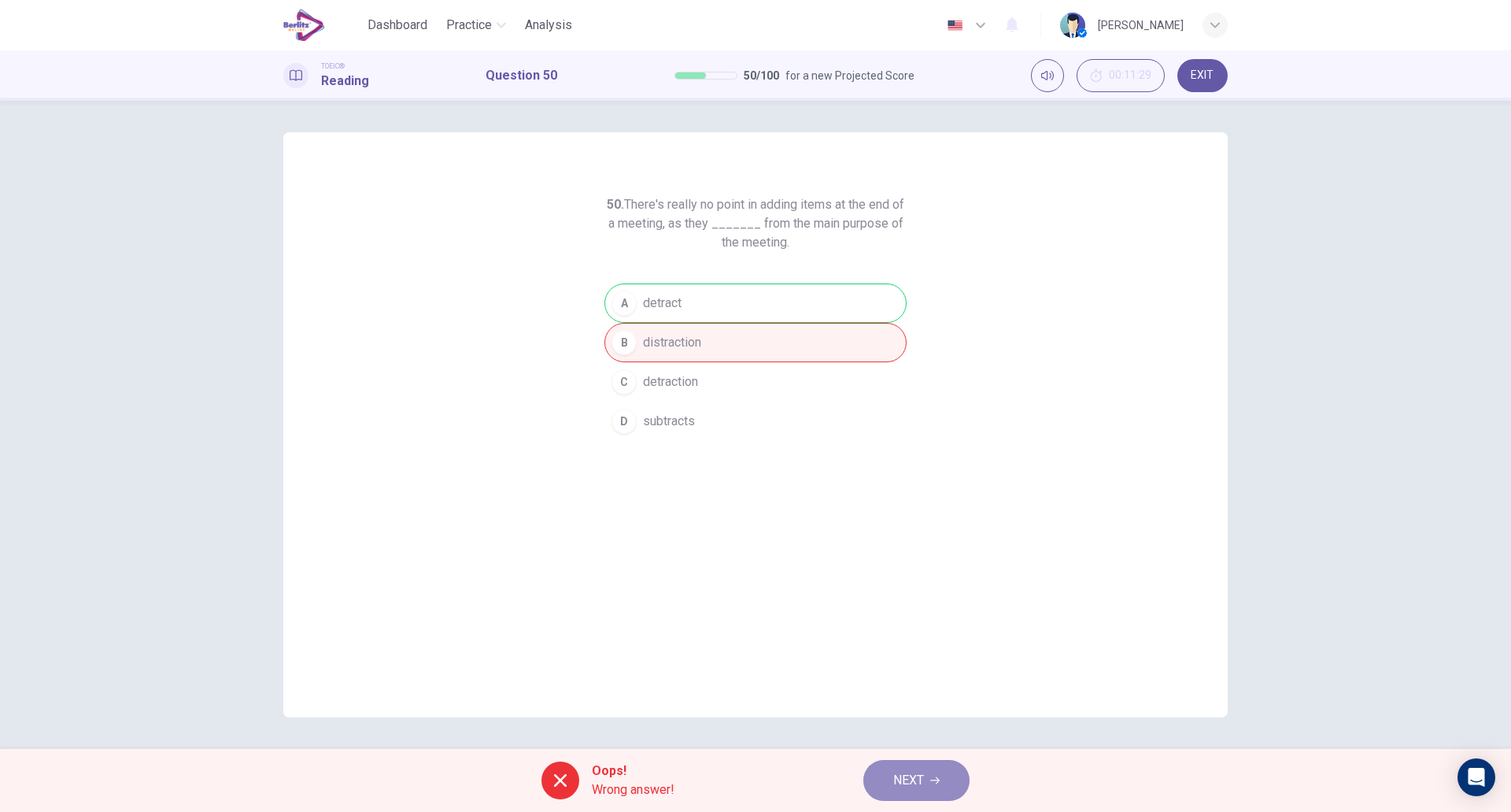
click at [904, 770] on span "NEXT" at bounding box center [909, 780] width 31 height 22
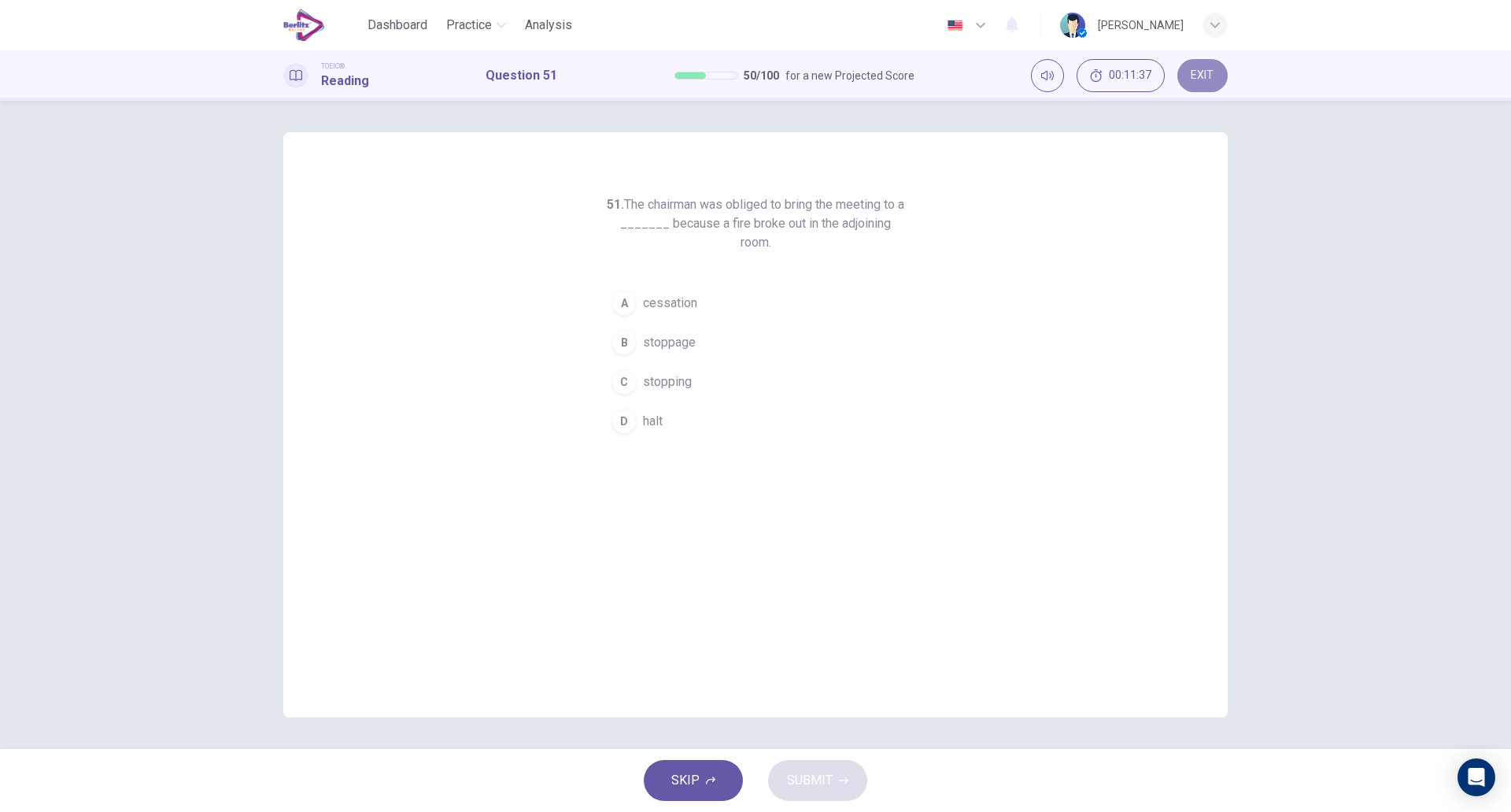
click at [1197, 76] on span "EXIT" at bounding box center [1202, 76] width 23 height 13
